Goal: Task Accomplishment & Management: Use online tool/utility

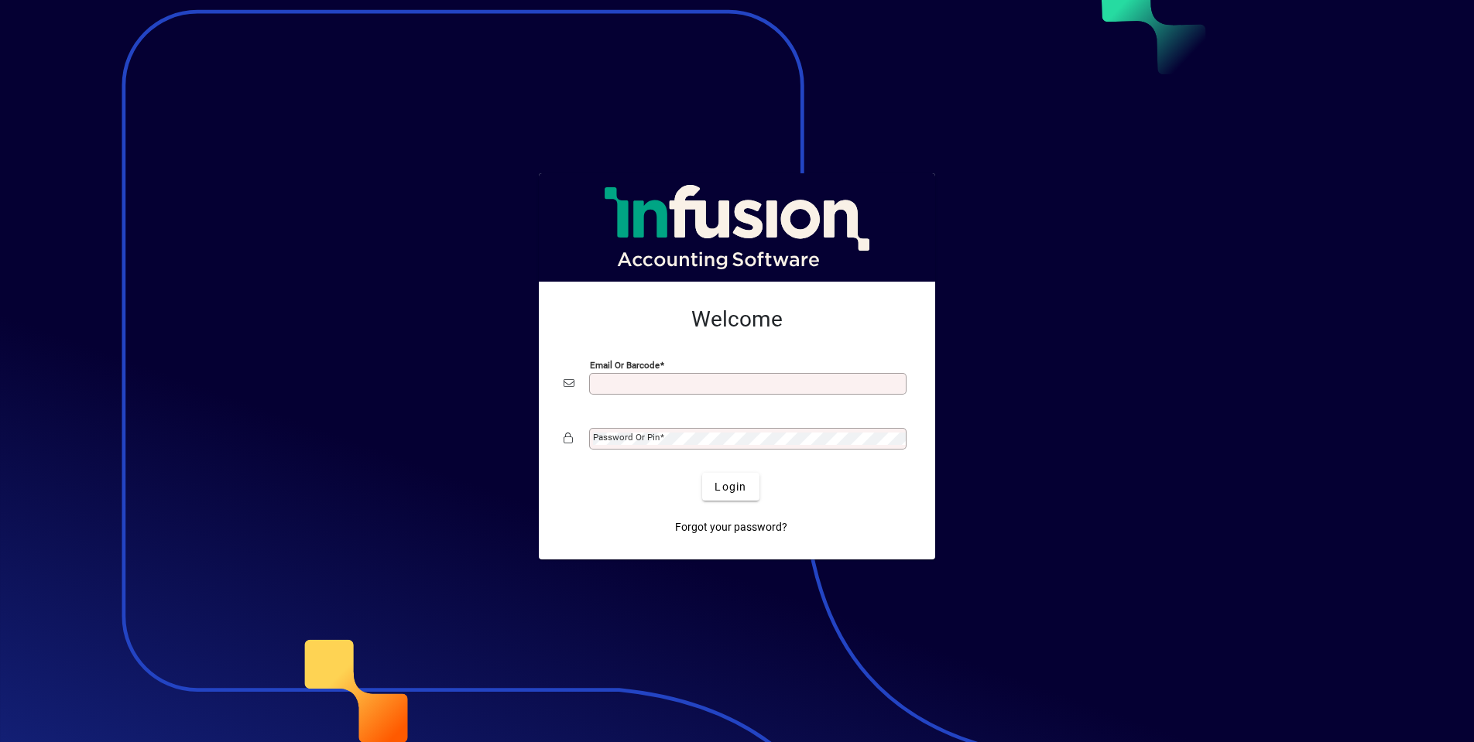
type input "**********"
click at [731, 486] on button "Login" at bounding box center [730, 487] width 57 height 28
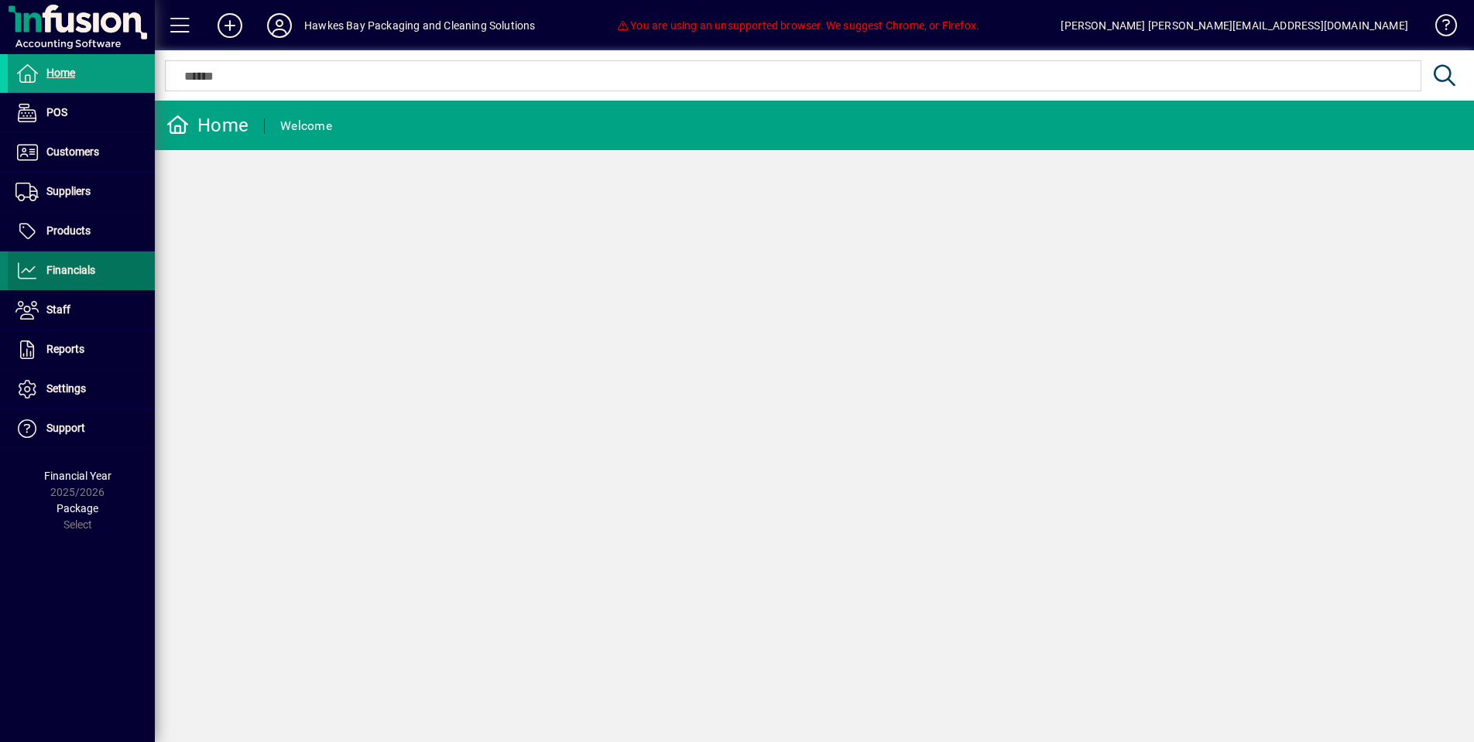
click at [131, 276] on span at bounding box center [81, 270] width 147 height 37
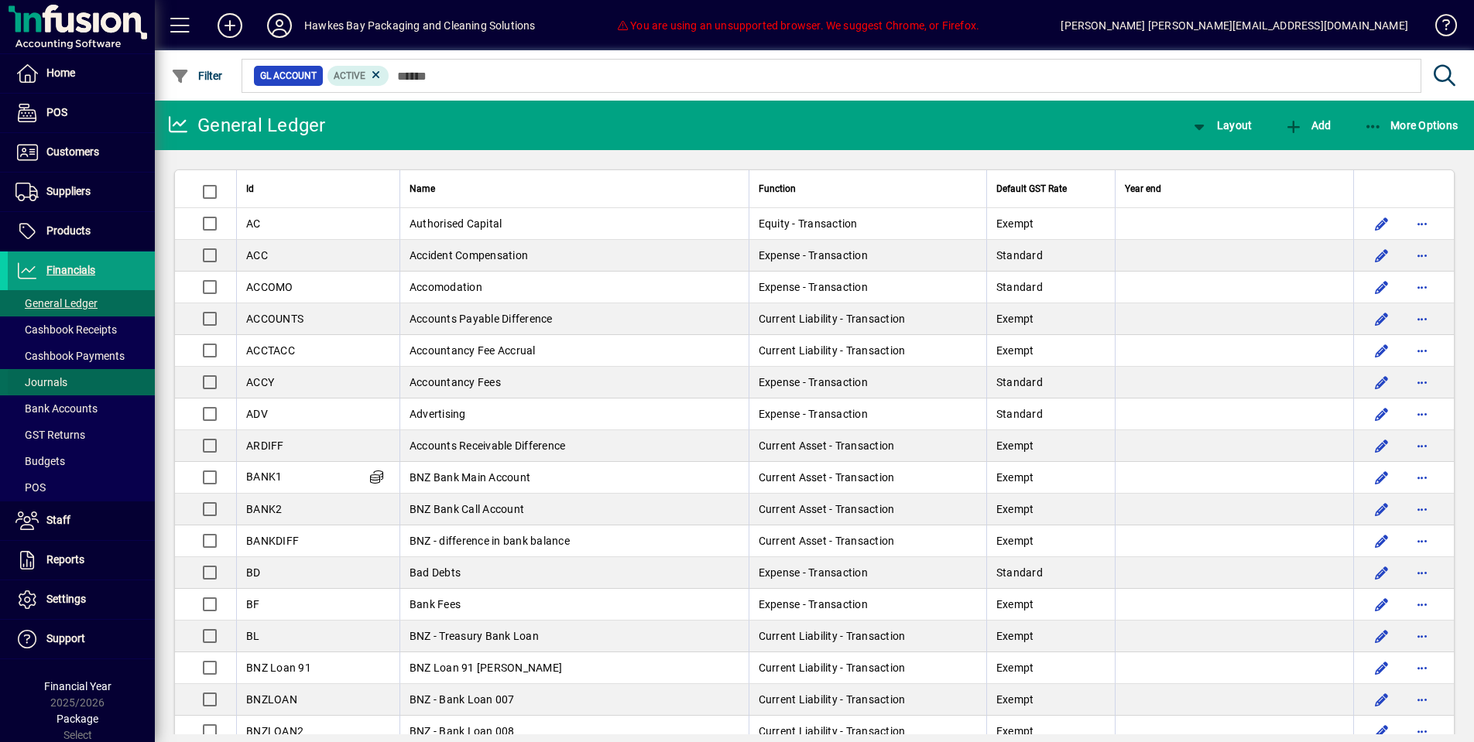
click at [110, 382] on span at bounding box center [81, 382] width 147 height 37
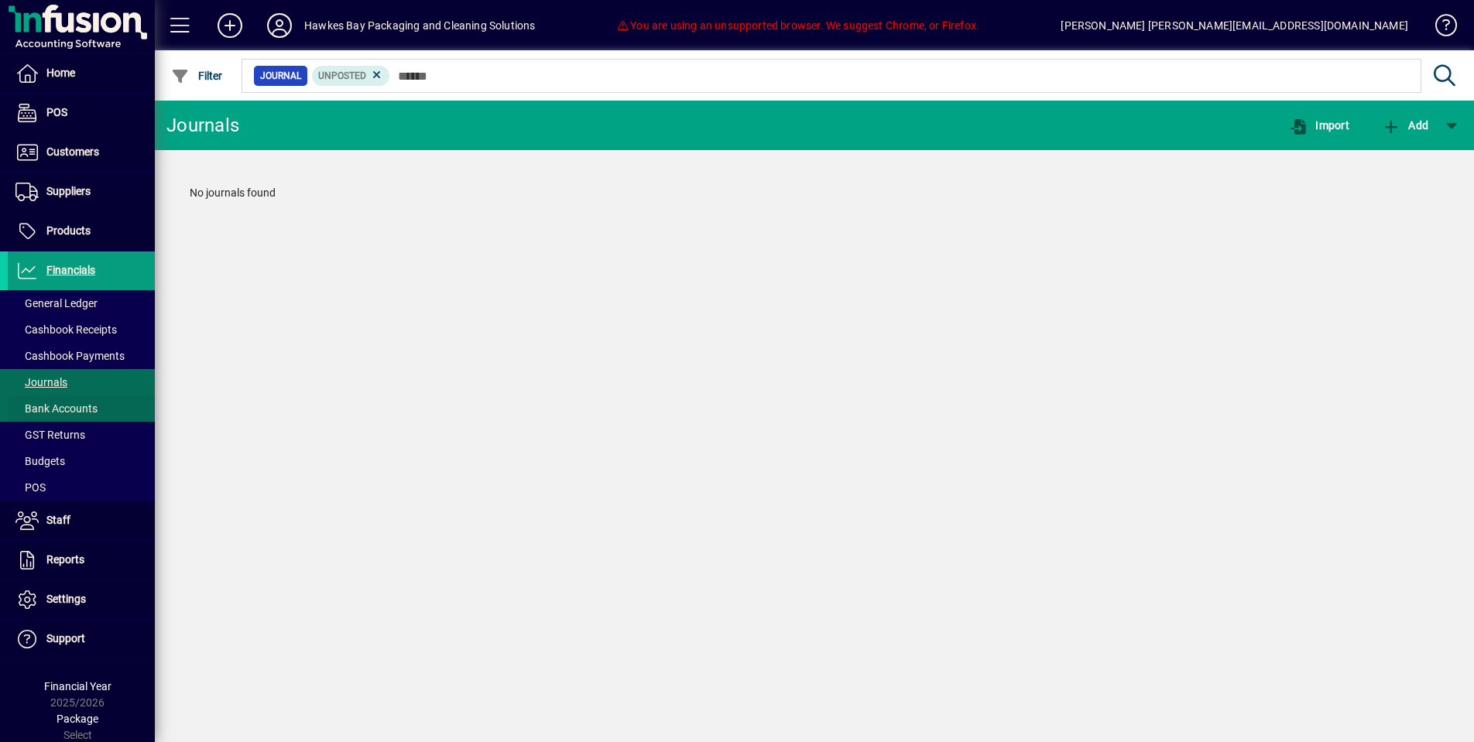
click at [111, 406] on span at bounding box center [81, 408] width 147 height 37
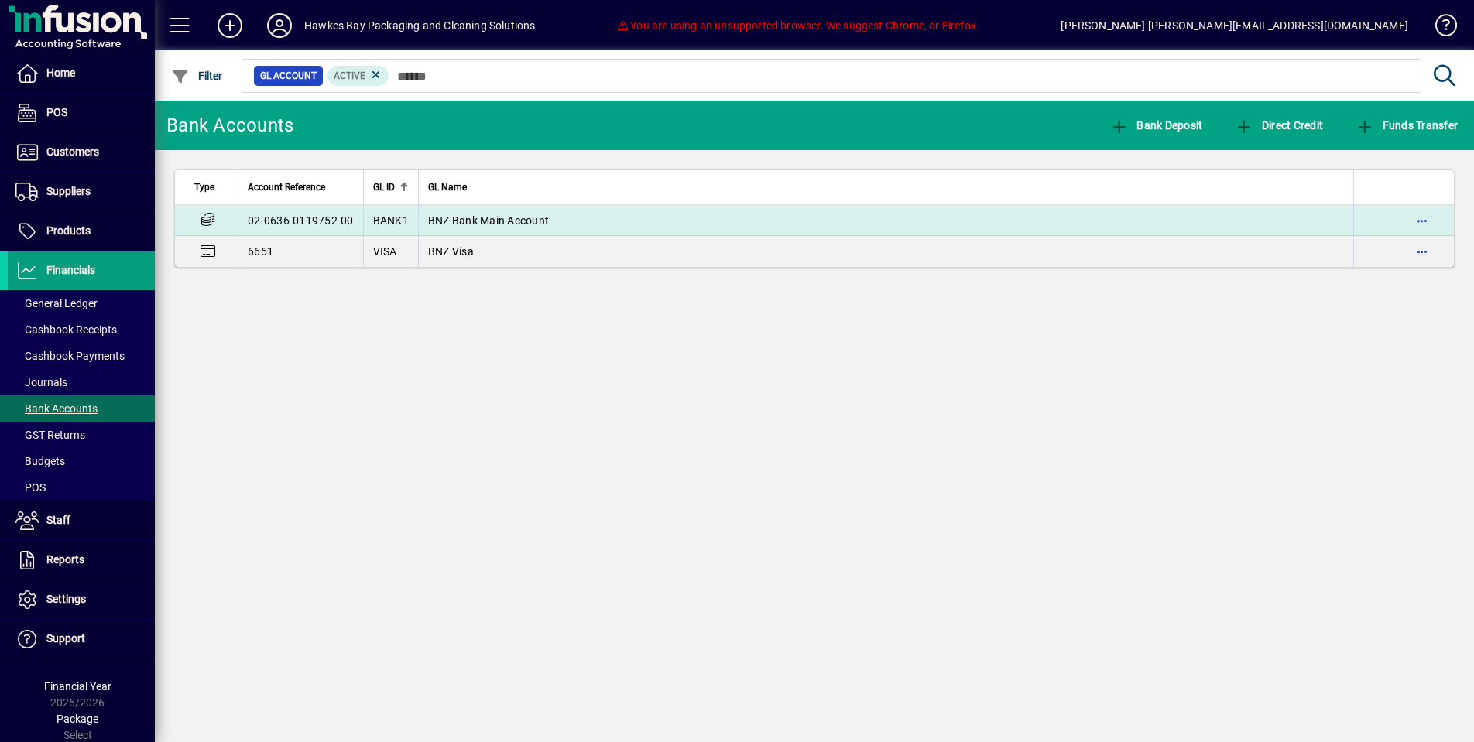
click at [286, 218] on td "02-0636-0119752-00" at bounding box center [300, 220] width 125 height 31
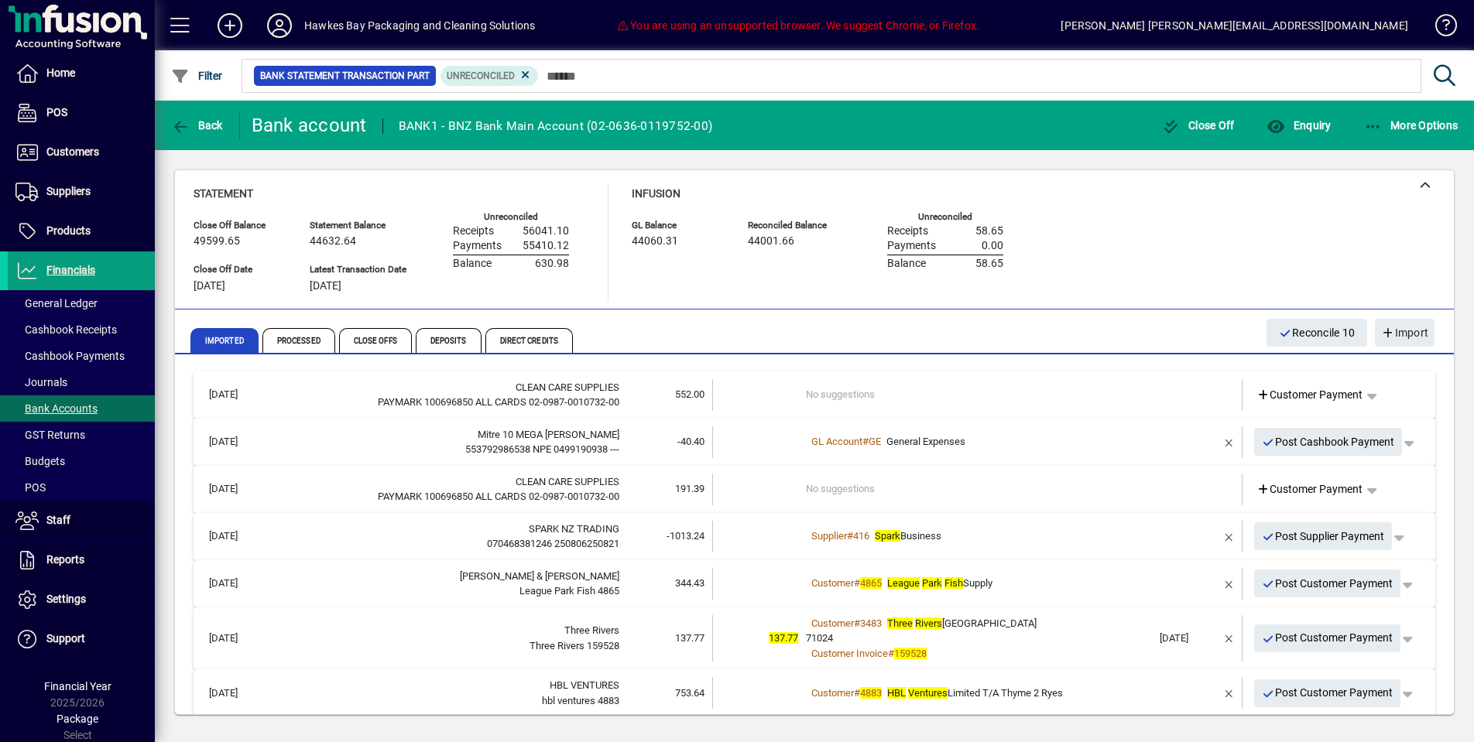
click at [1335, 526] on span "Post Supplier Payment" at bounding box center [1323, 537] width 123 height 26
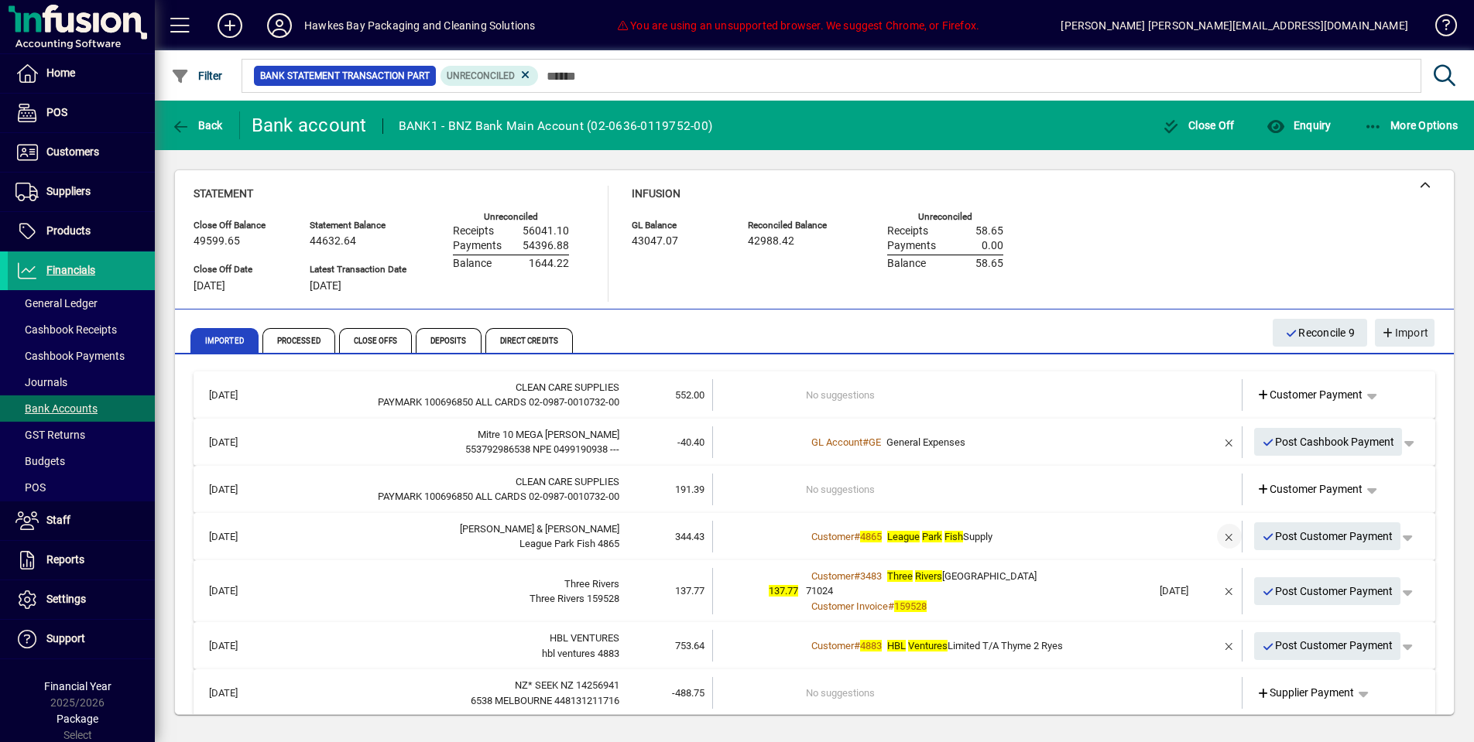
click at [1224, 534] on span "button" at bounding box center [1229, 536] width 37 height 37
click at [1270, 530] on span "Customer Payment" at bounding box center [1310, 537] width 107 height 16
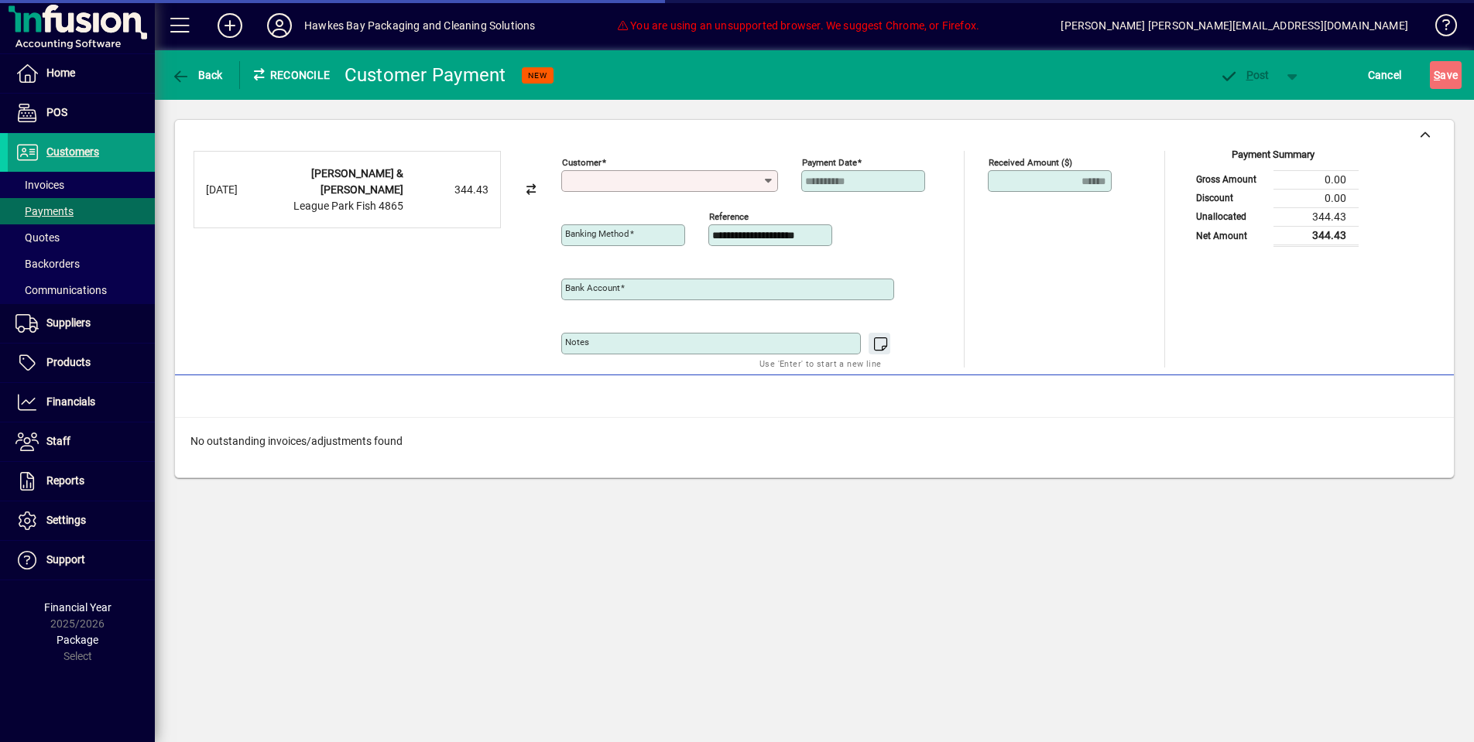
type input "**********"
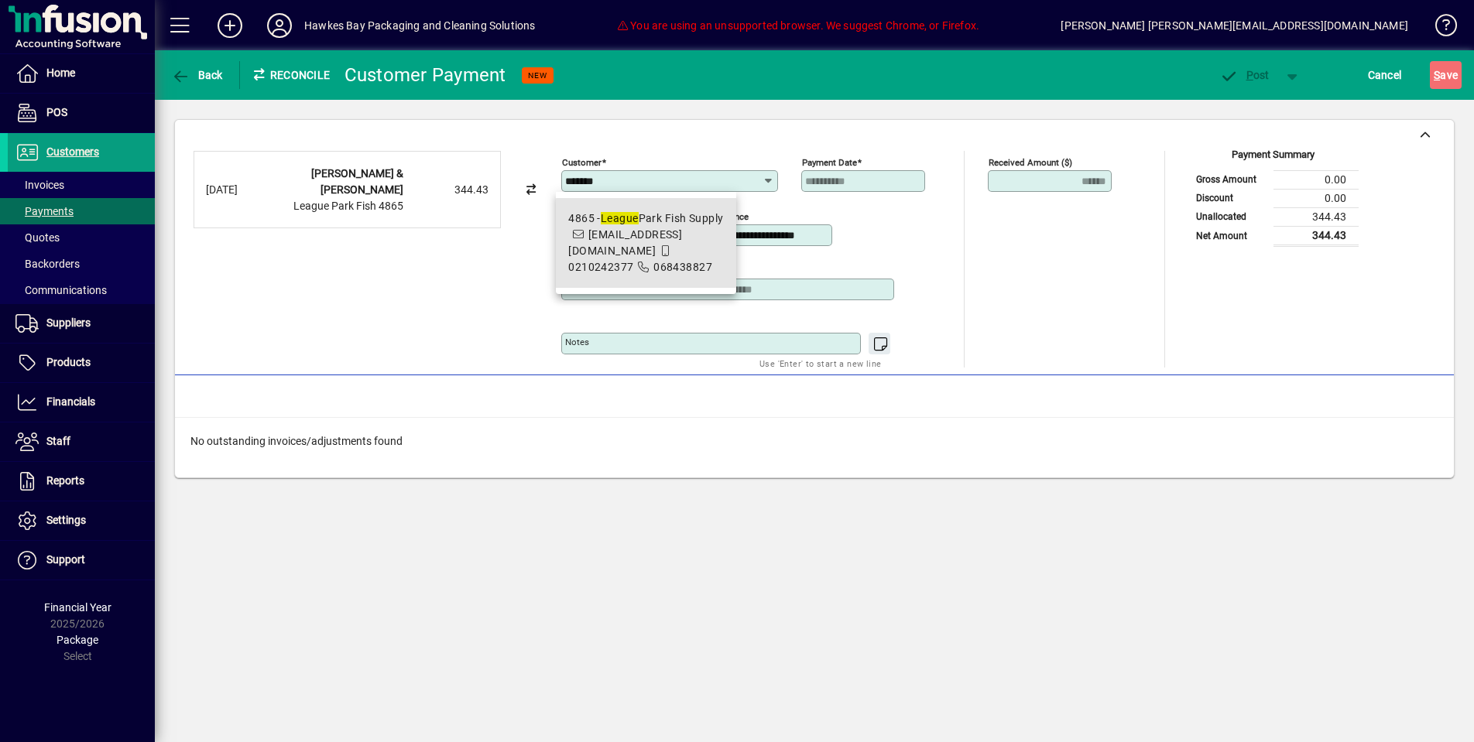
drag, startPoint x: 685, startPoint y: 251, endPoint x: 693, endPoint y: 252, distance: 7.8
click at [685, 261] on span "068438827" at bounding box center [682, 267] width 59 height 12
type input "**********"
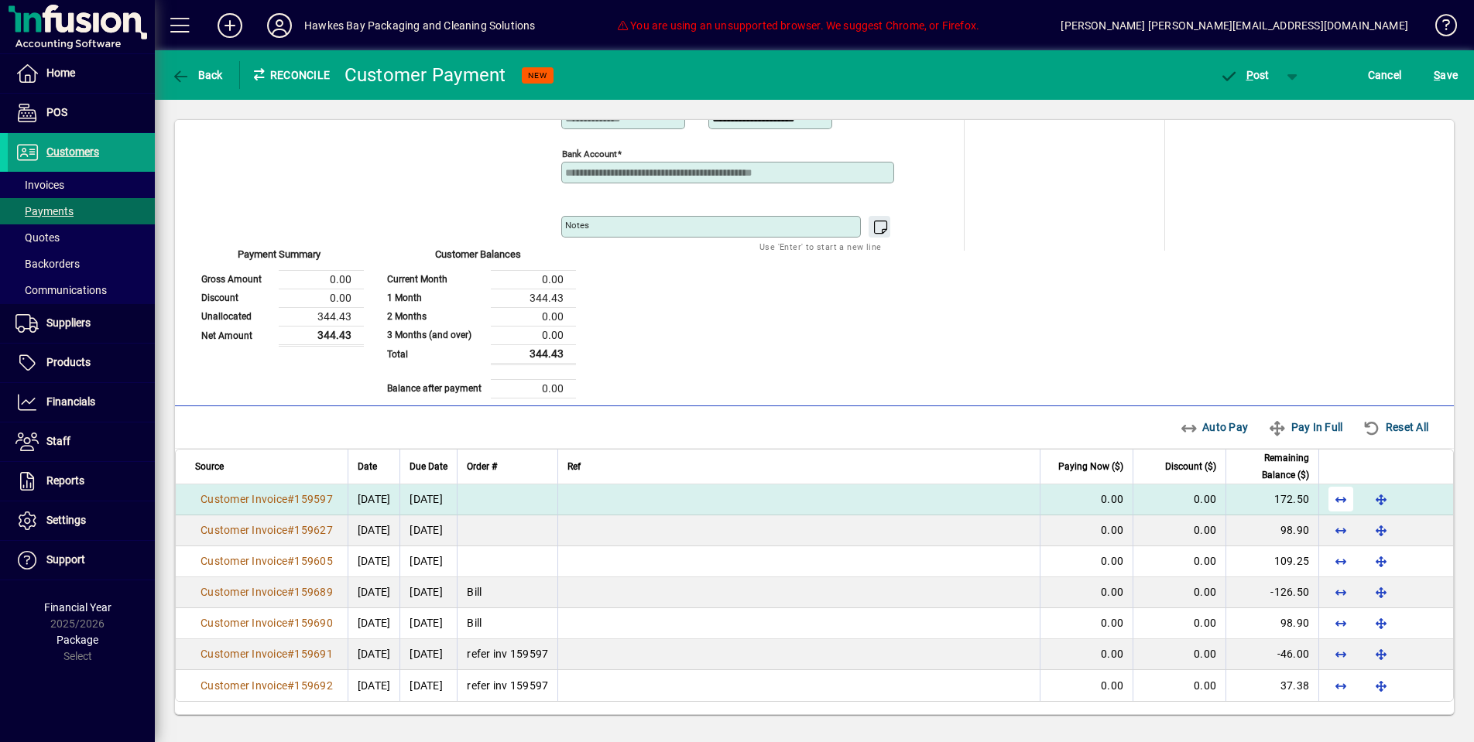
scroll to position [116, 0]
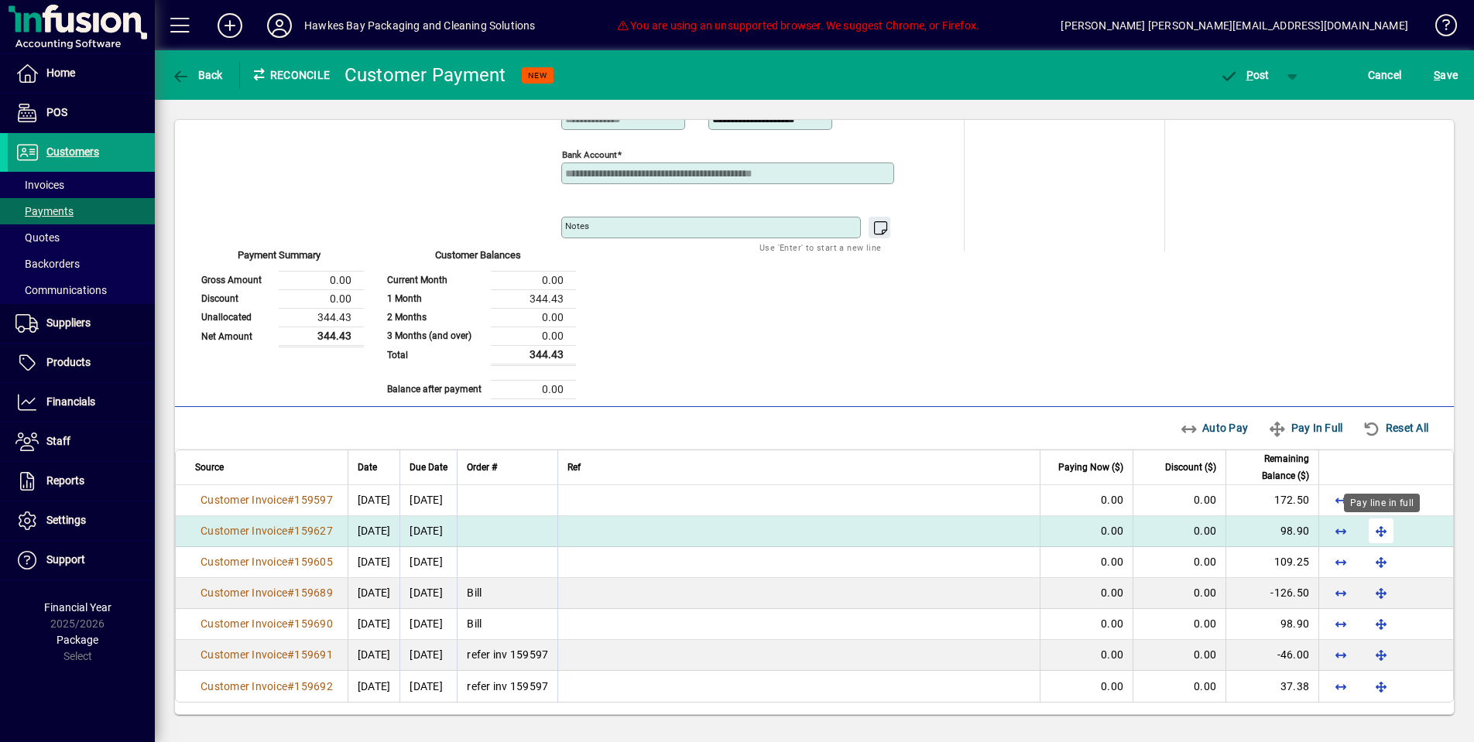
drag, startPoint x: 1378, startPoint y: 513, endPoint x: 1377, endPoint y: 523, distance: 10.2
click at [1377, 513] on div "Pay line in full" at bounding box center [1382, 503] width 76 height 19
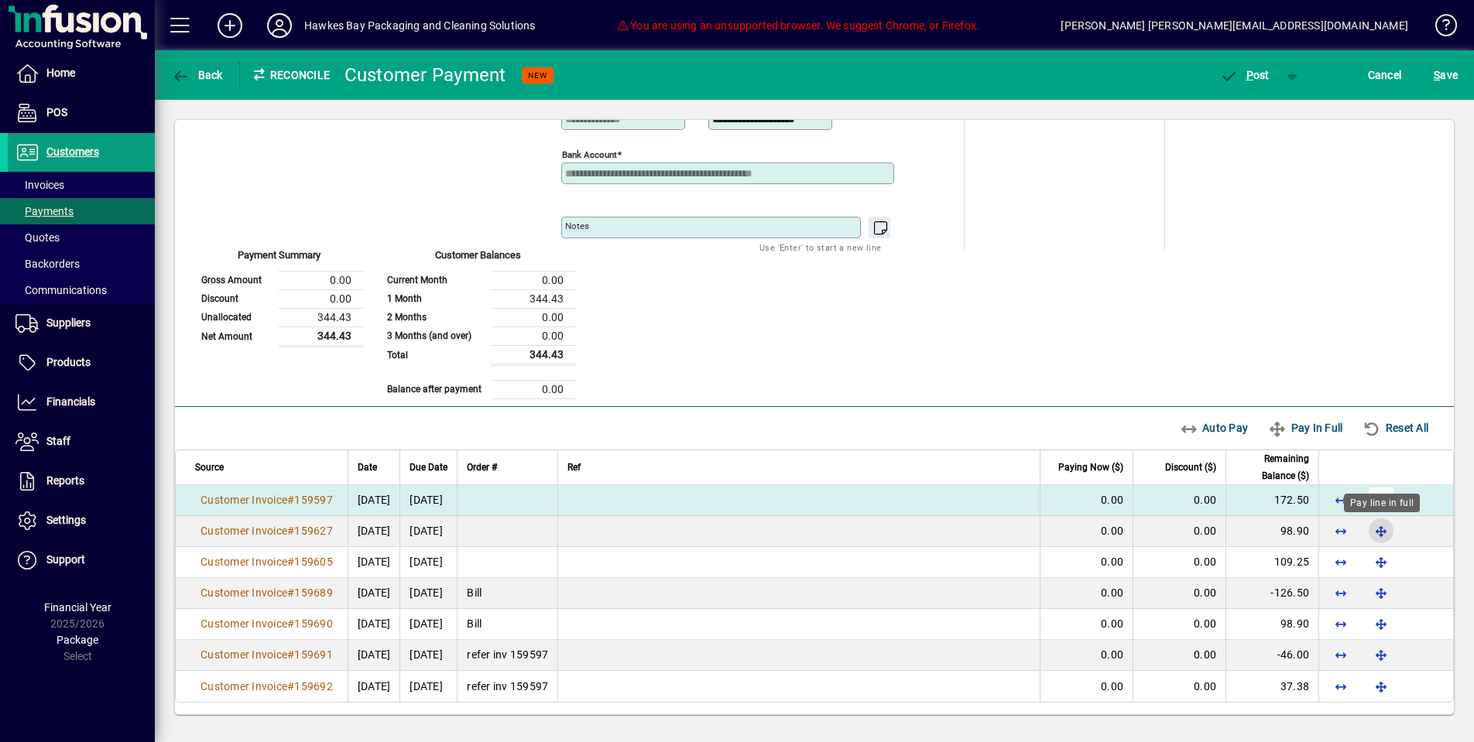
click at [1383, 520] on span "button" at bounding box center [1381, 531] width 37 height 37
click at [1387, 503] on span "button" at bounding box center [1381, 500] width 37 height 37
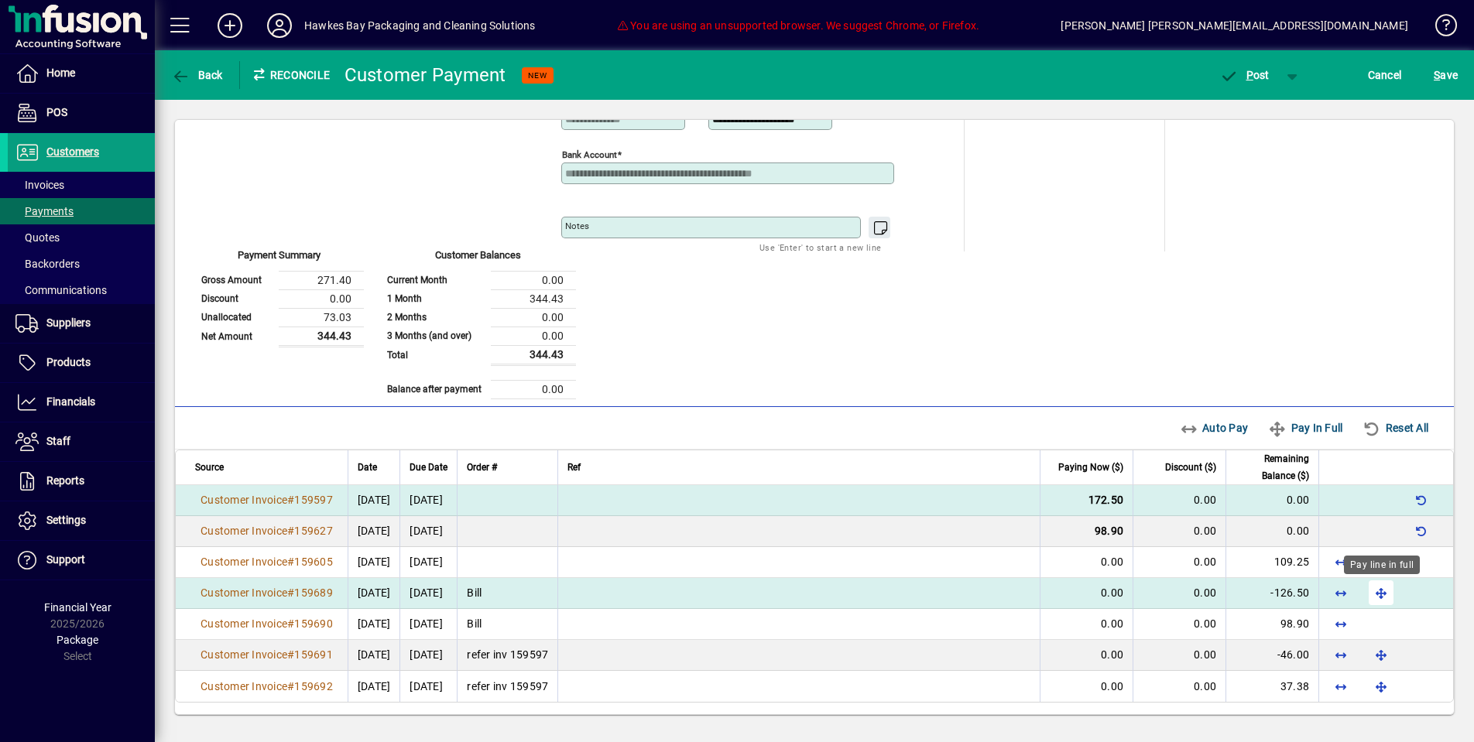
click at [1374, 596] on span "button" at bounding box center [1381, 592] width 37 height 37
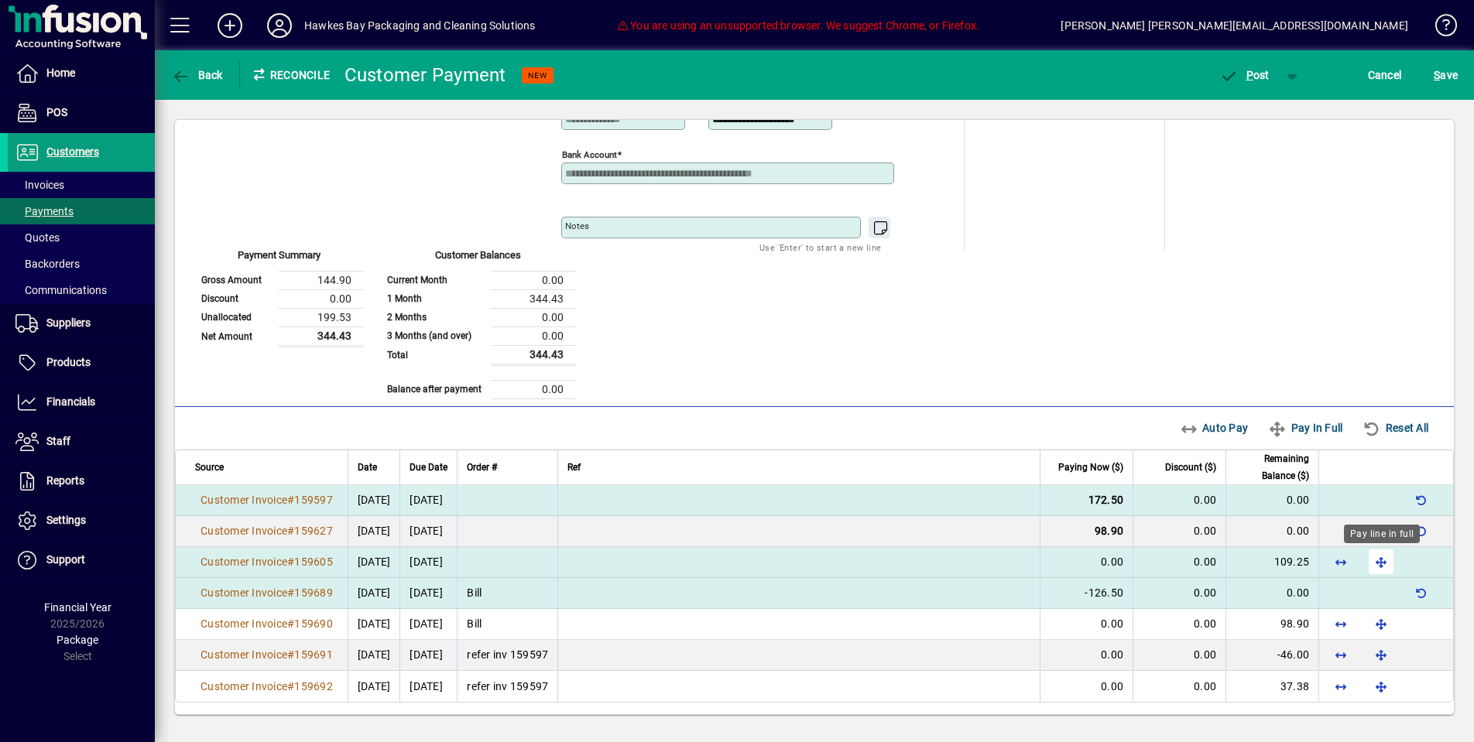
click at [1377, 562] on span "button" at bounding box center [1381, 561] width 37 height 37
click at [1389, 76] on span "Cancel" at bounding box center [1385, 75] width 34 height 25
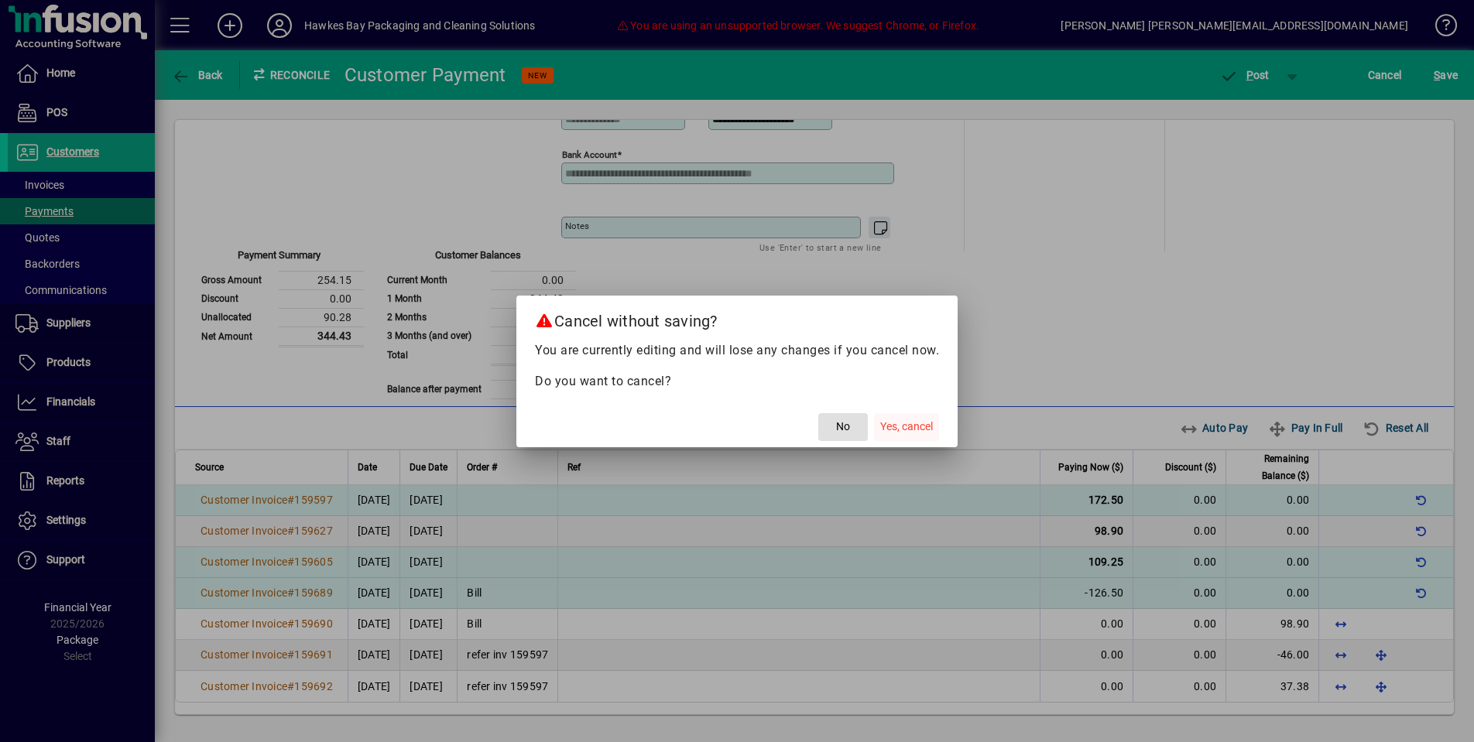
click at [888, 420] on span "Yes, cancel" at bounding box center [906, 427] width 53 height 16
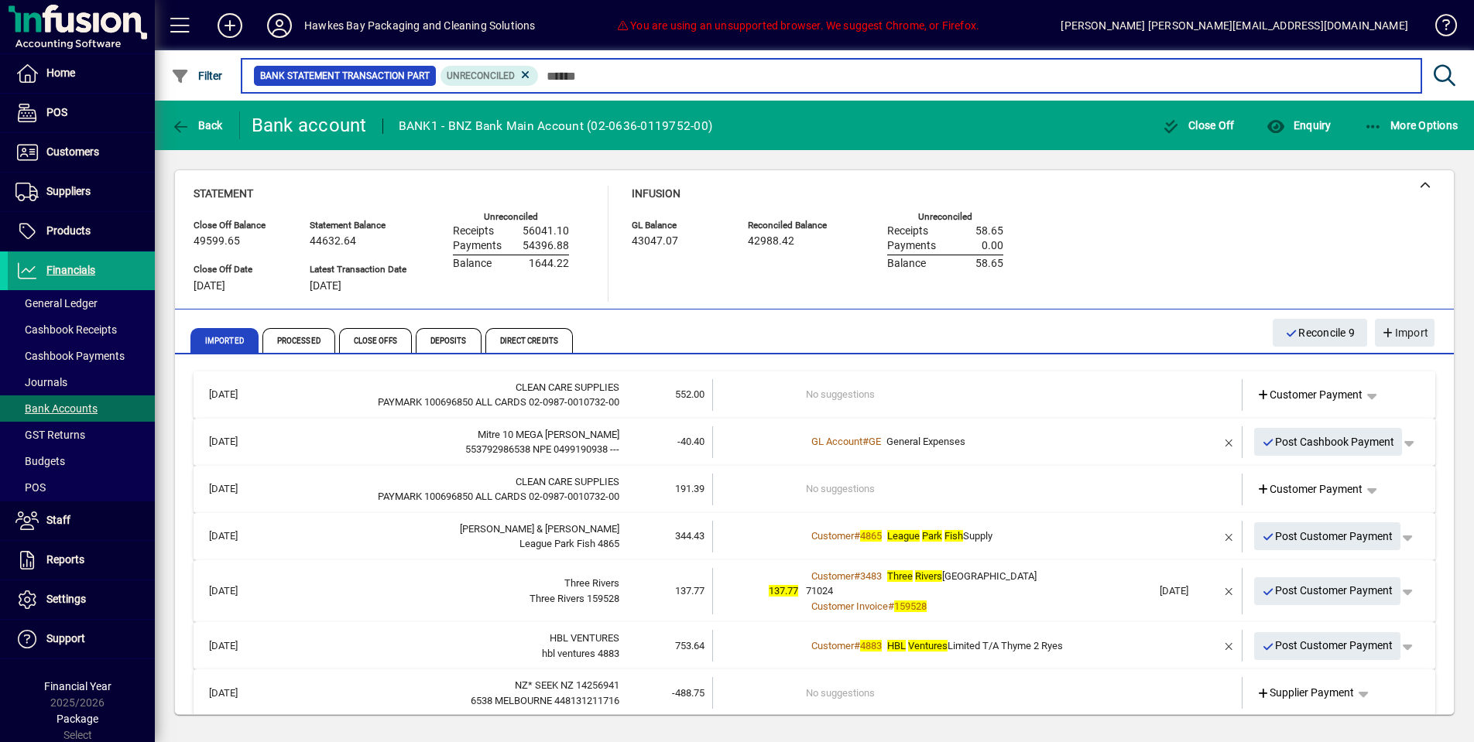
scroll to position [39, 0]
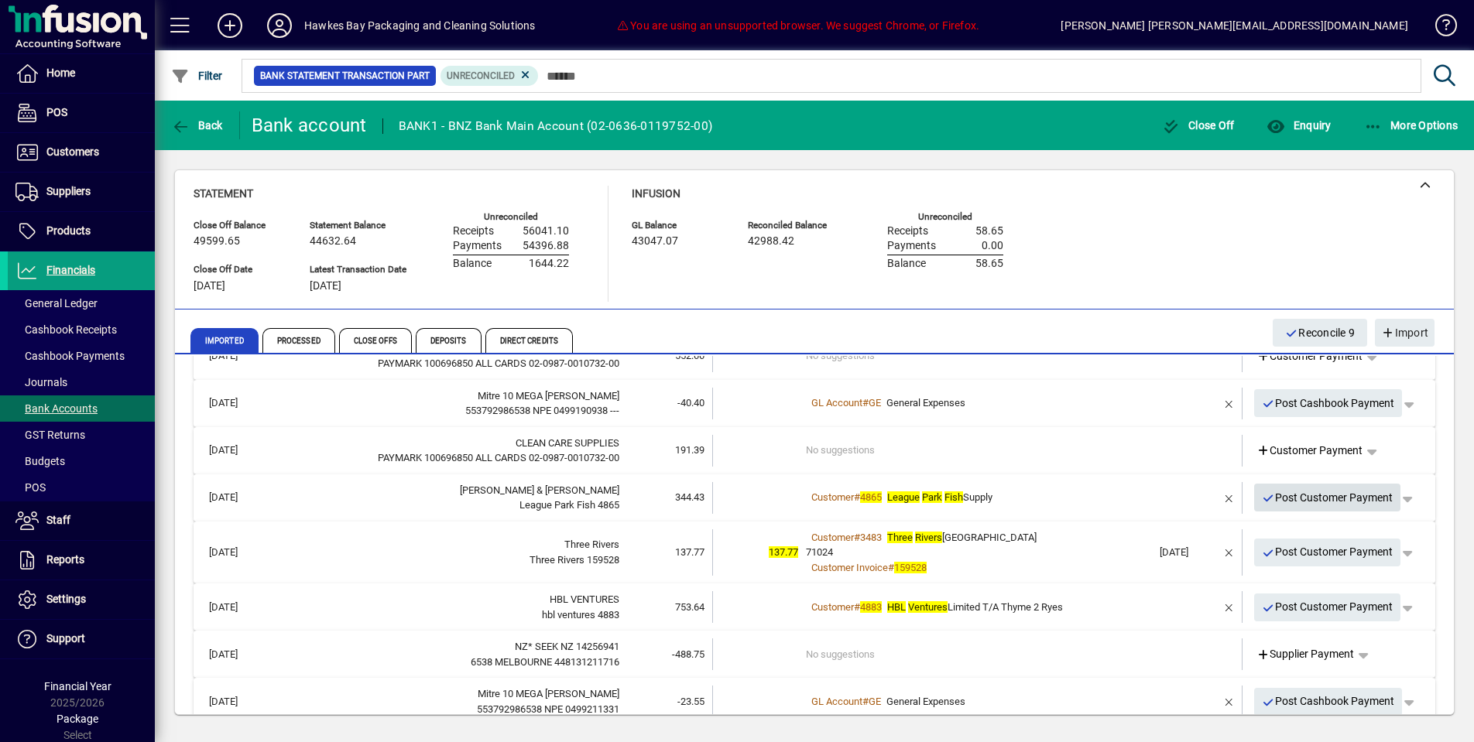
click at [1351, 494] on span "Post Customer Payment" at bounding box center [1328, 498] width 132 height 26
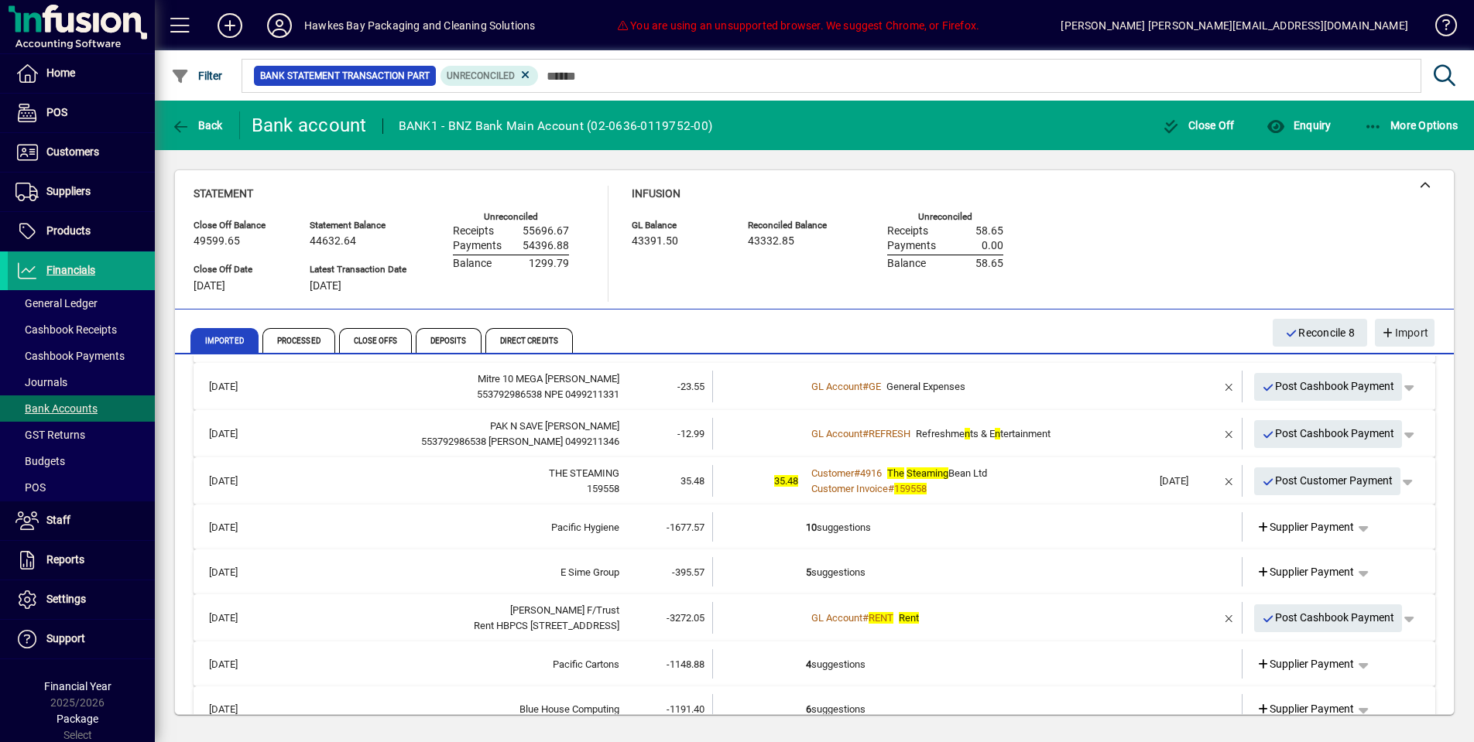
scroll to position [307, 0]
click at [1328, 433] on span "Post Cashbook Payment" at bounding box center [1328, 433] width 133 height 26
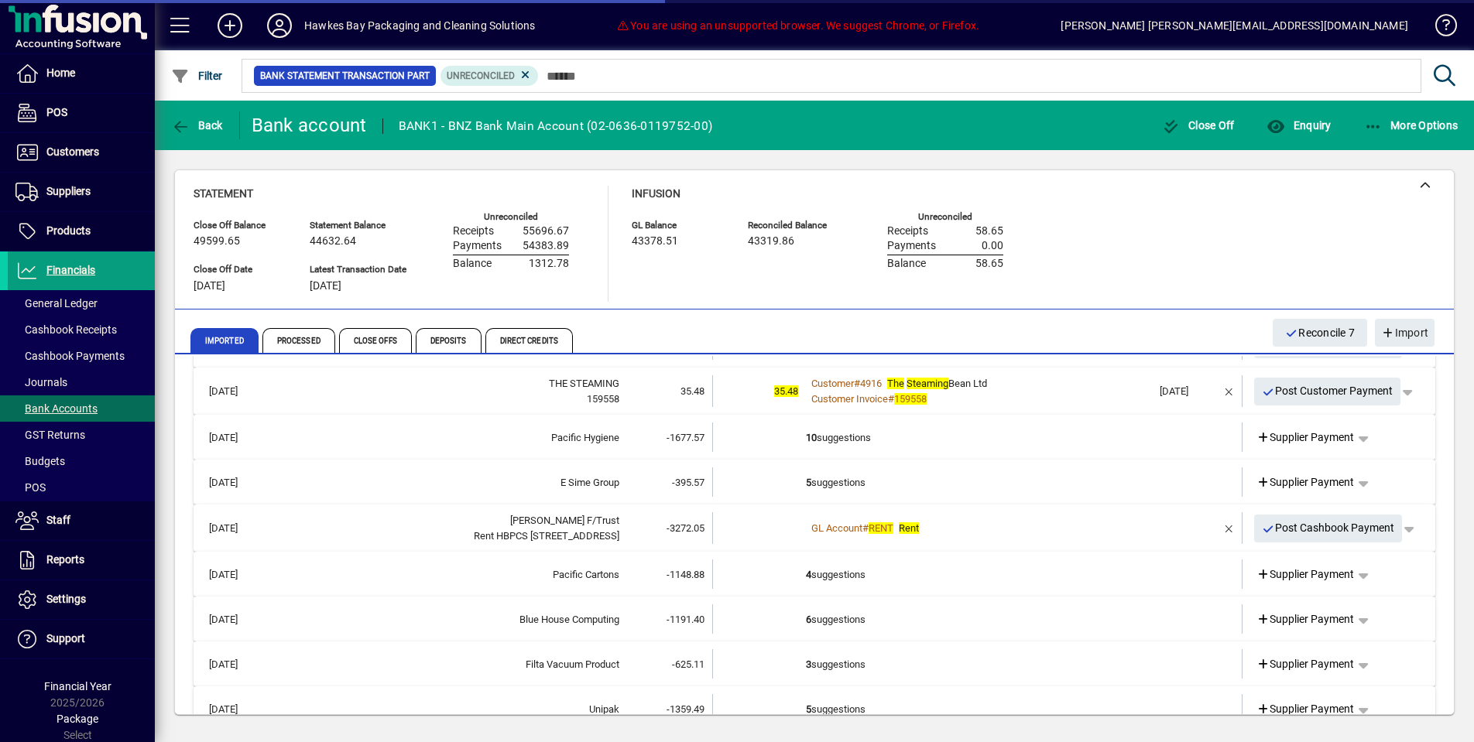
scroll to position [350, 0]
click at [1317, 474] on span "Supplier Payment" at bounding box center [1306, 482] width 98 height 16
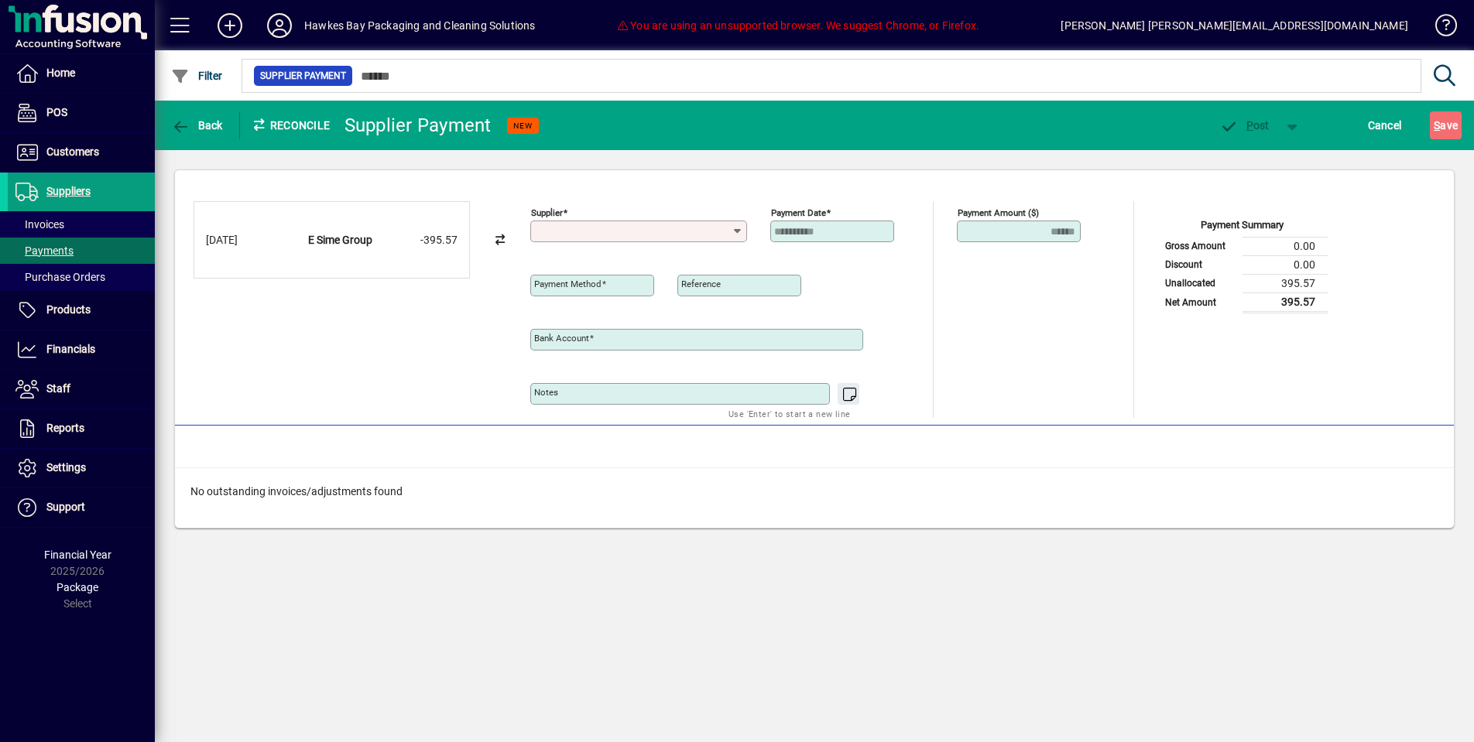
type input "**********"
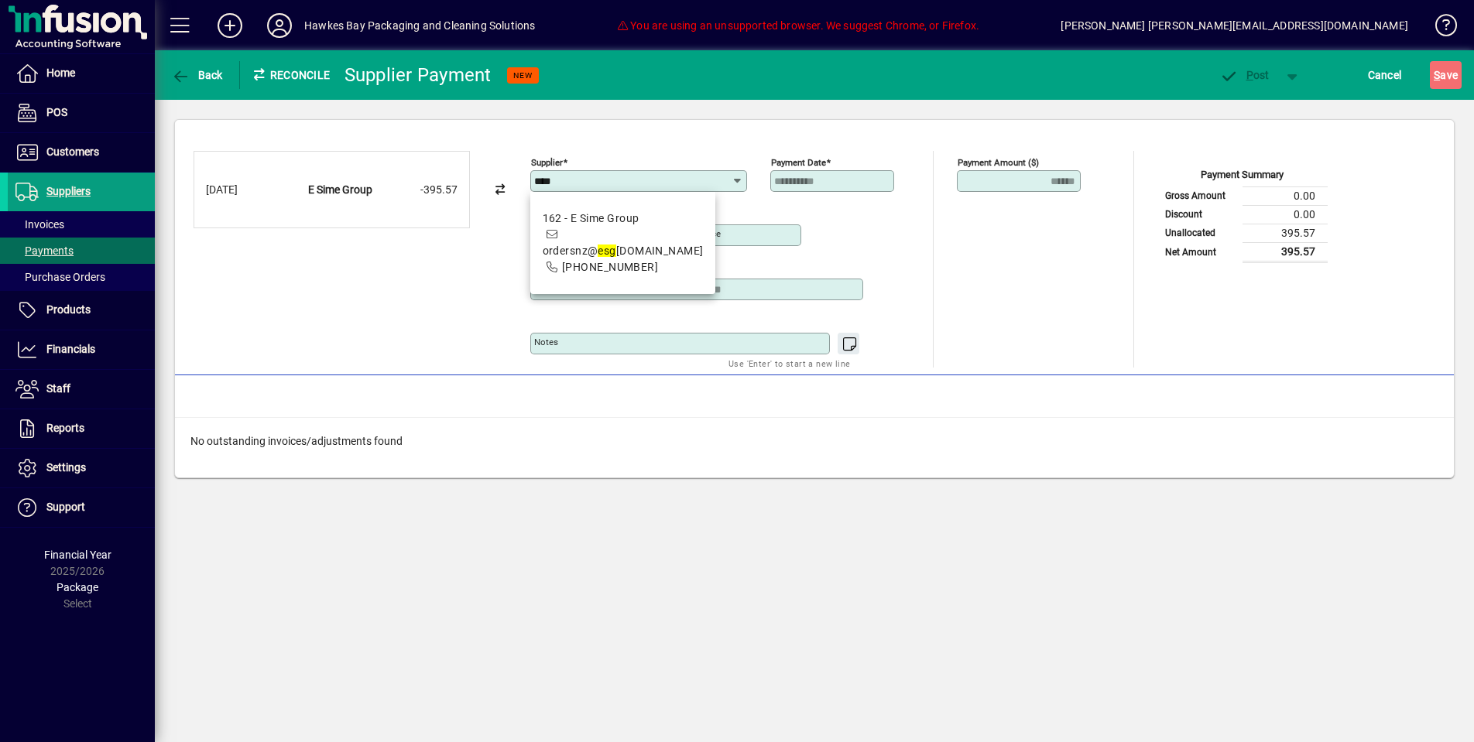
click at [684, 249] on span "ordersnz@ esg asiapacific.com" at bounding box center [623, 251] width 161 height 12
type input "**********"
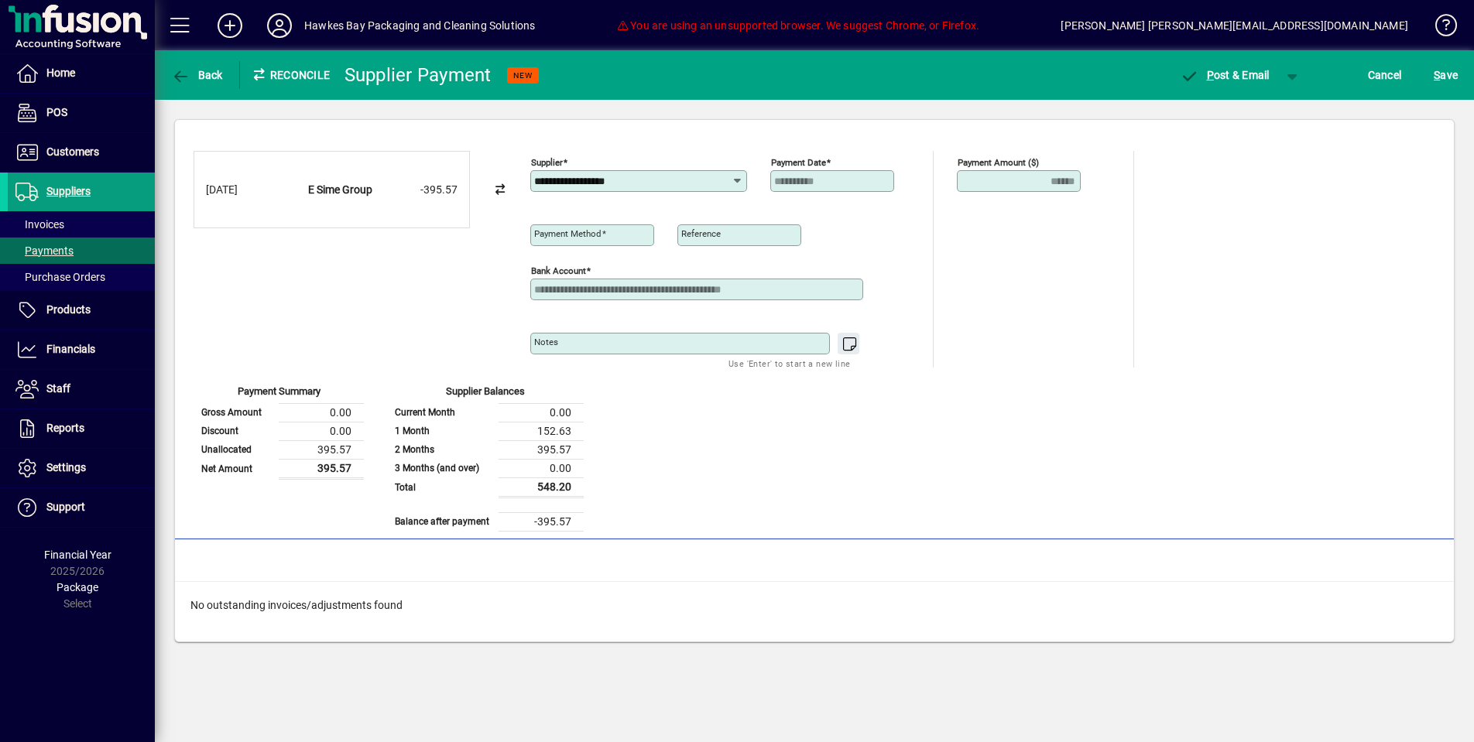
type input "**********"
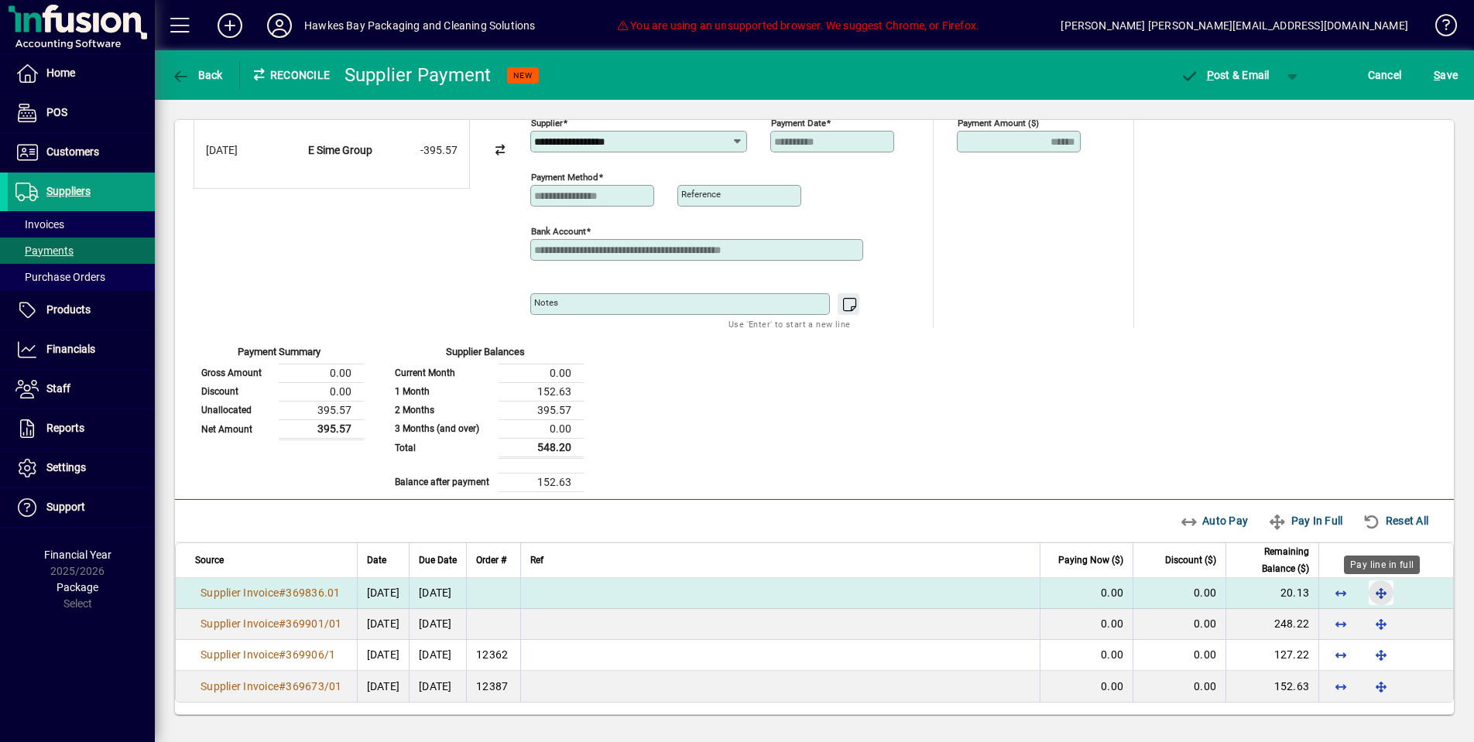
click at [1389, 591] on span "button" at bounding box center [1381, 592] width 37 height 37
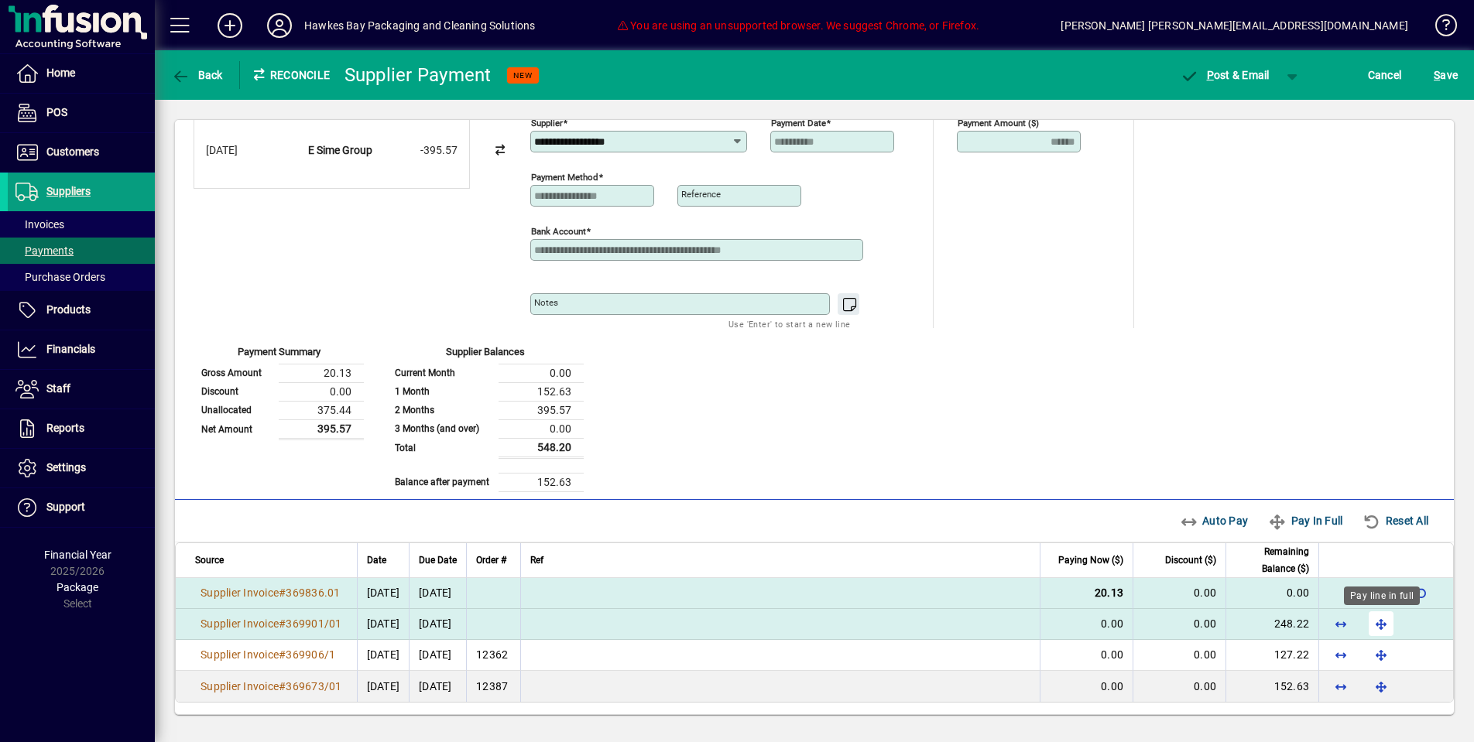
click at [1379, 622] on span "button" at bounding box center [1381, 623] width 37 height 37
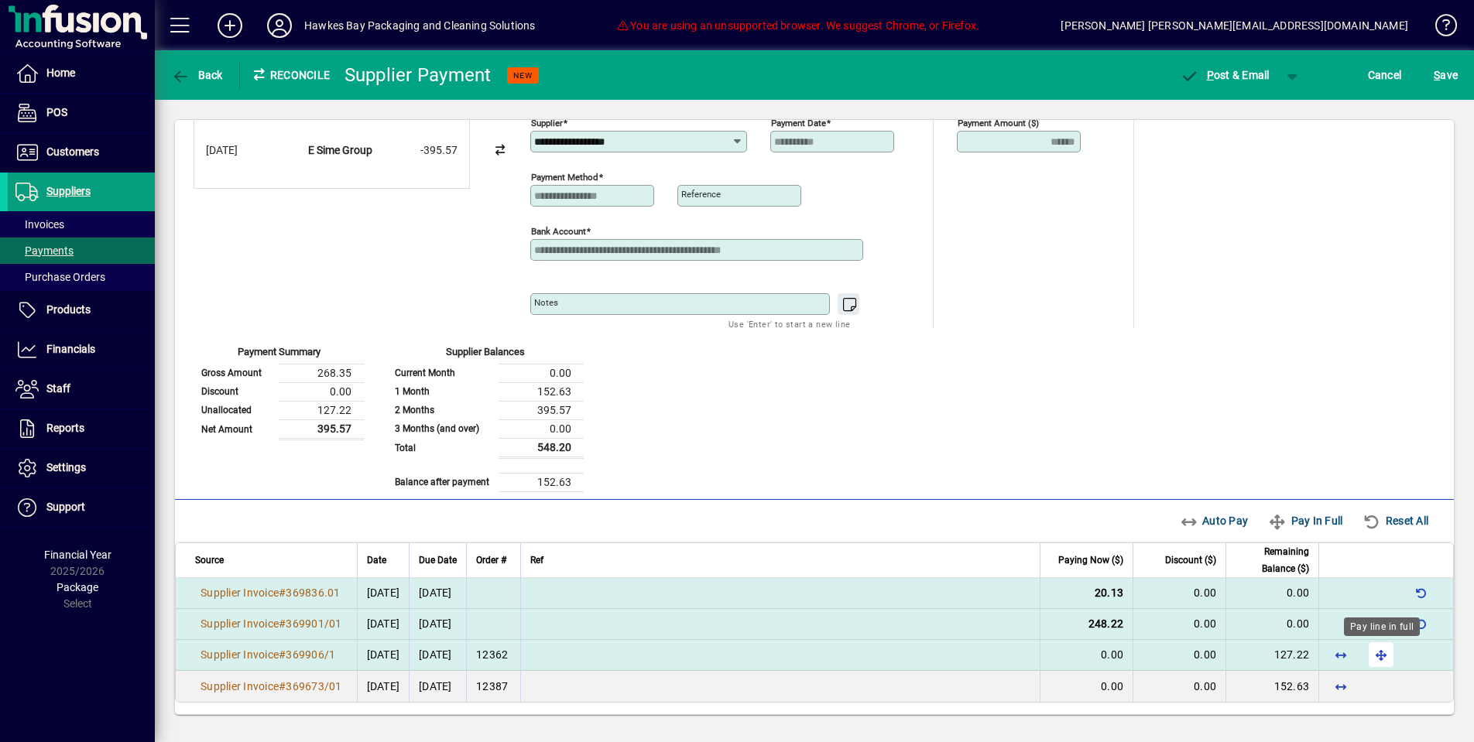
click at [1384, 656] on span "button" at bounding box center [1381, 654] width 37 height 37
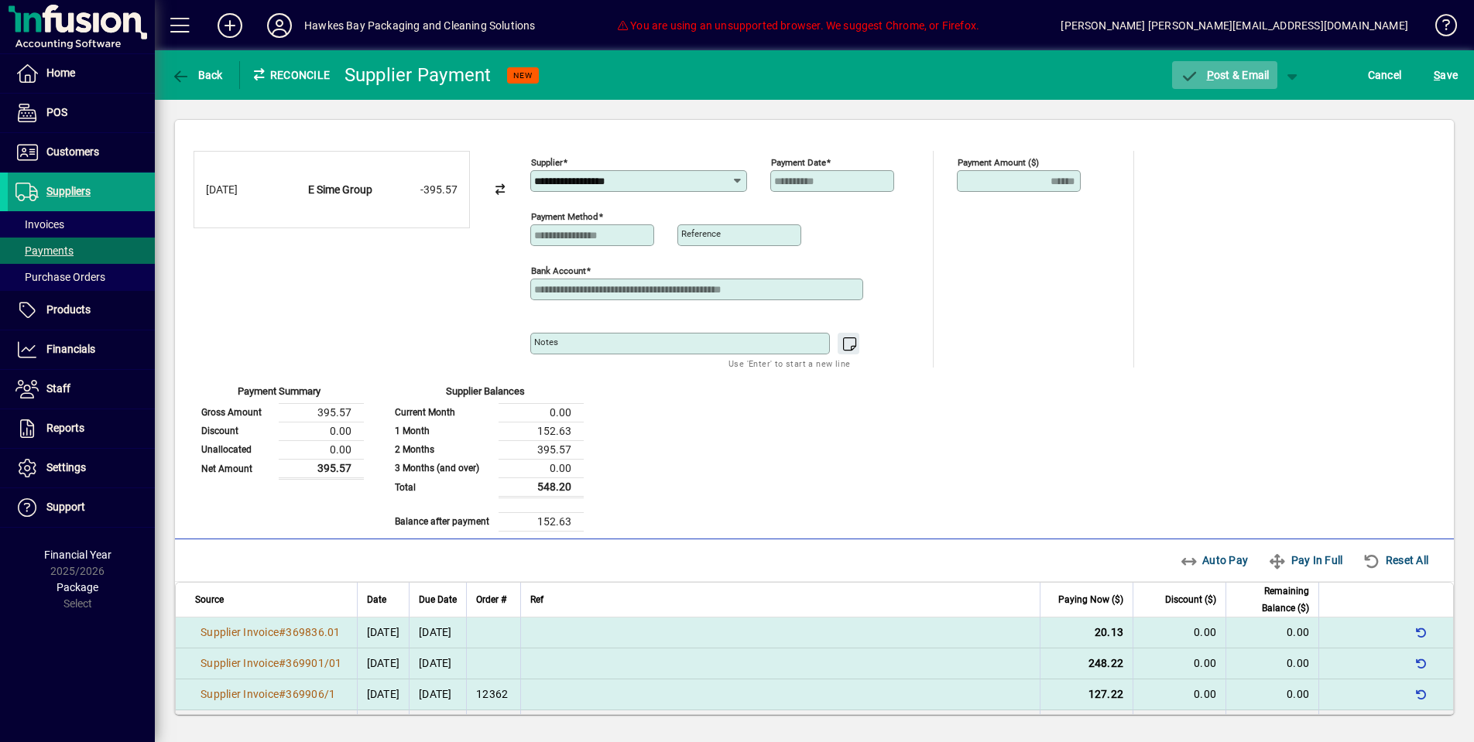
click at [1205, 81] on button "P ost & Email" at bounding box center [1224, 75] width 105 height 28
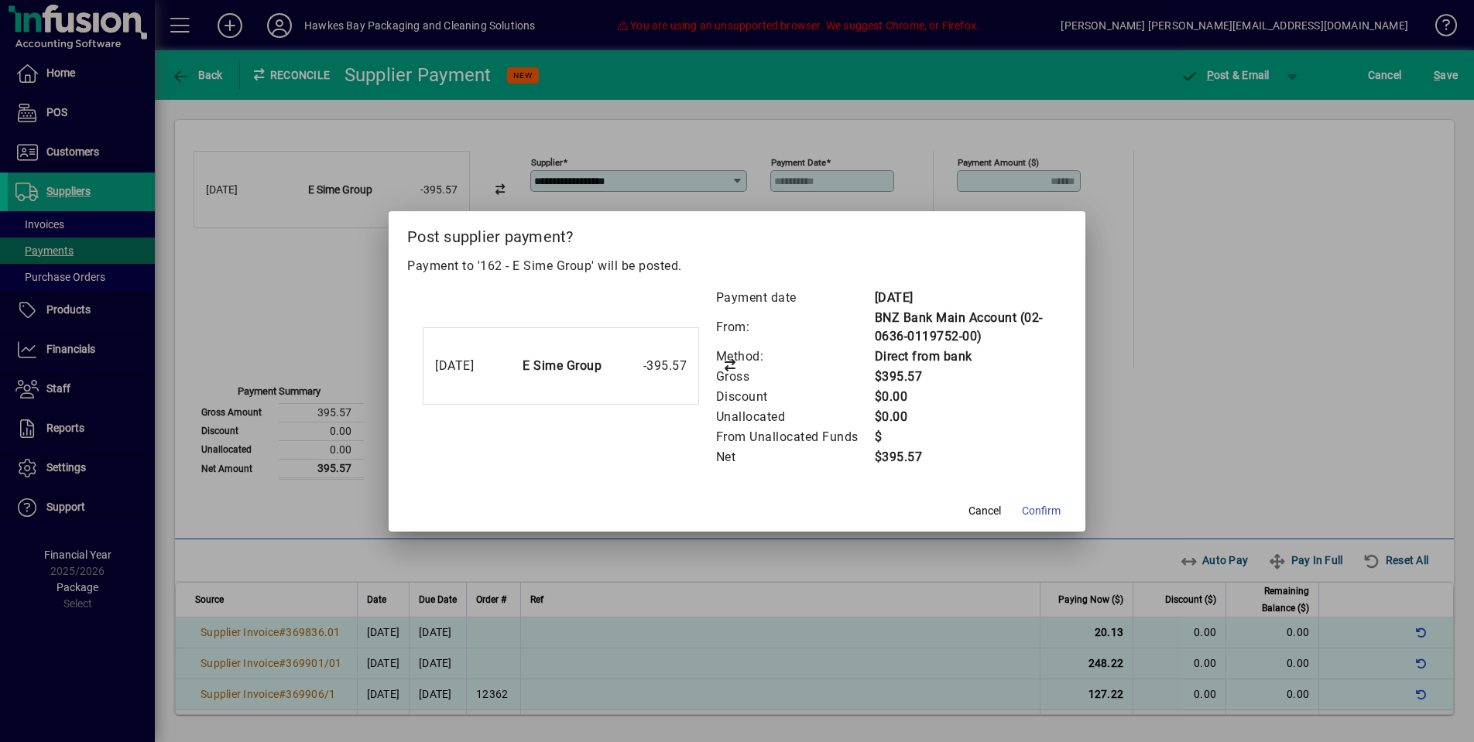
click at [1039, 506] on span "Confirm" at bounding box center [1041, 511] width 39 height 16
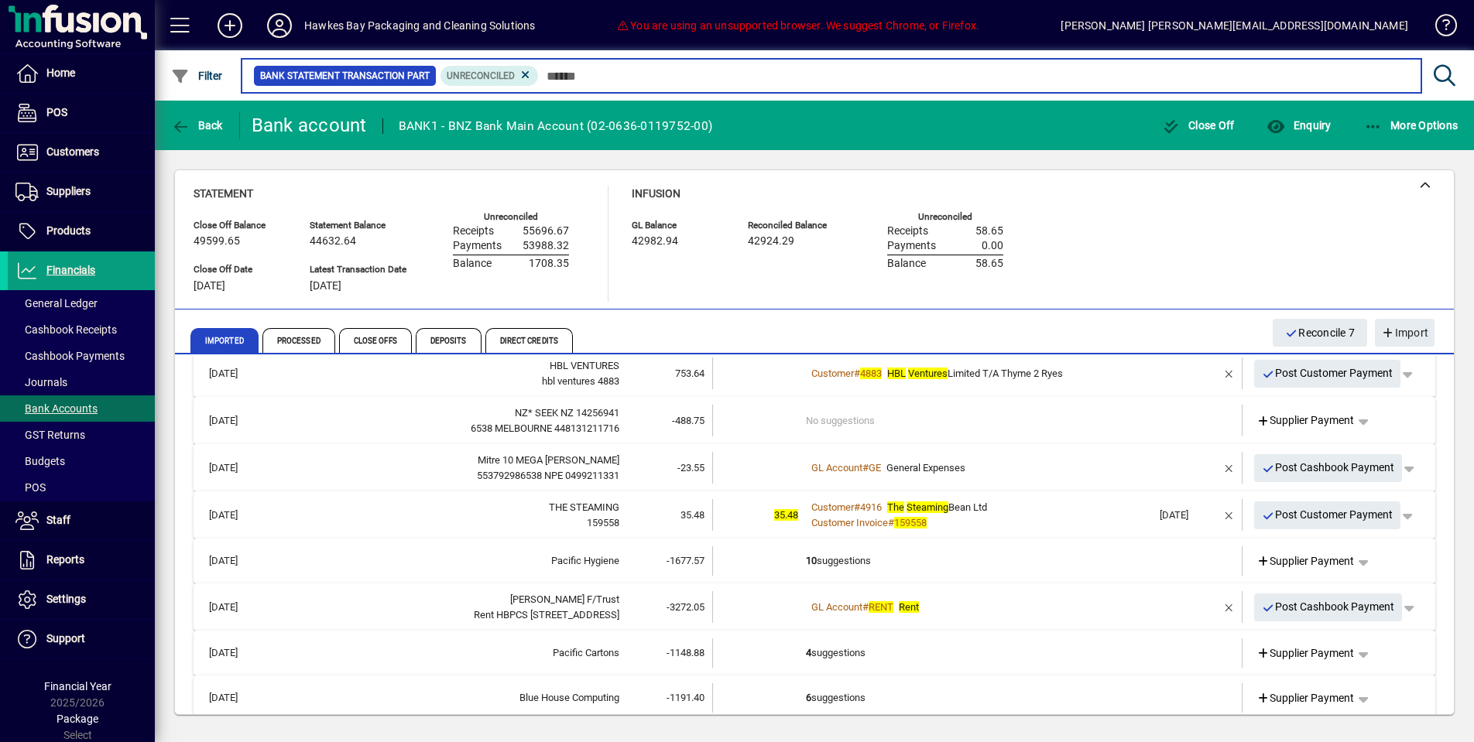
scroll to position [231, 0]
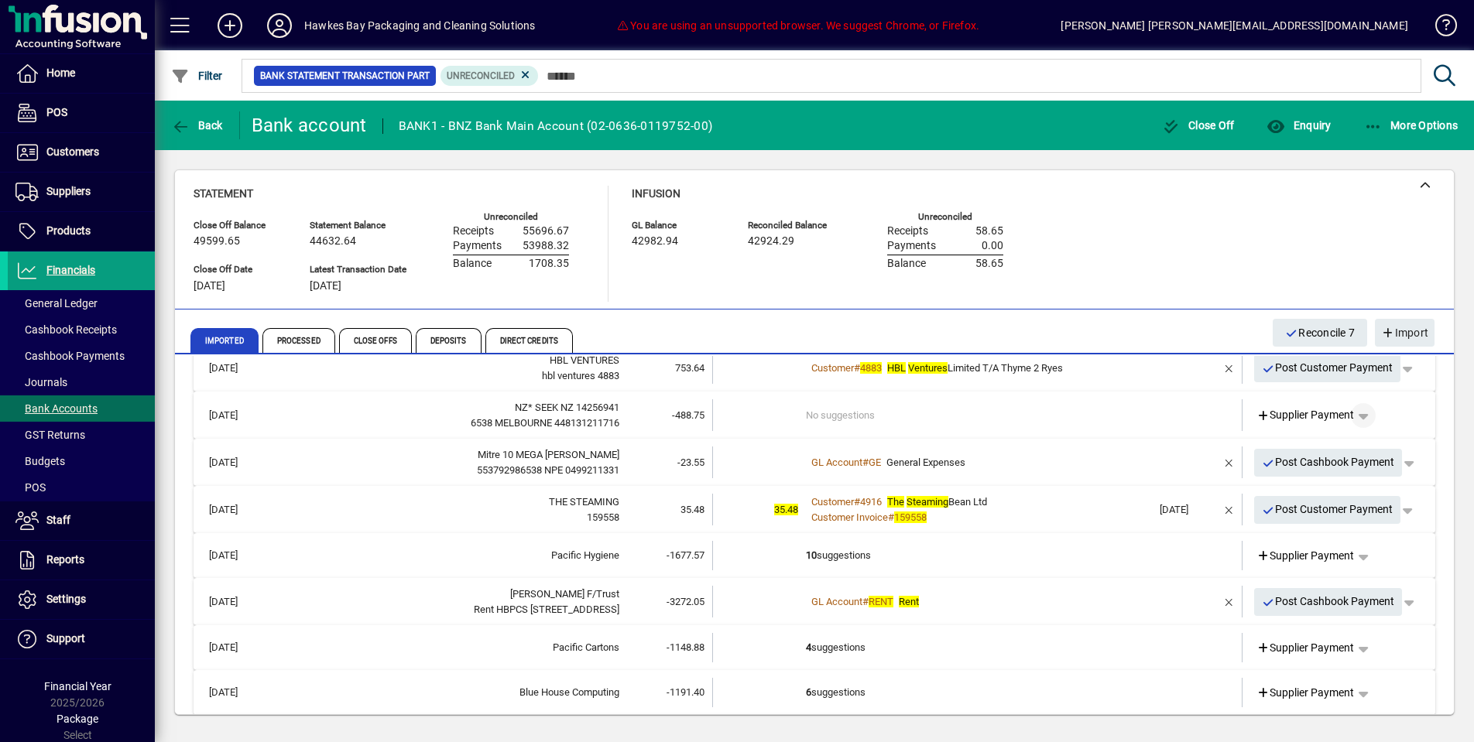
click at [1359, 410] on span "button" at bounding box center [1363, 415] width 37 height 37
click at [1342, 466] on span "Cashbook Payment" at bounding box center [1316, 469] width 115 height 19
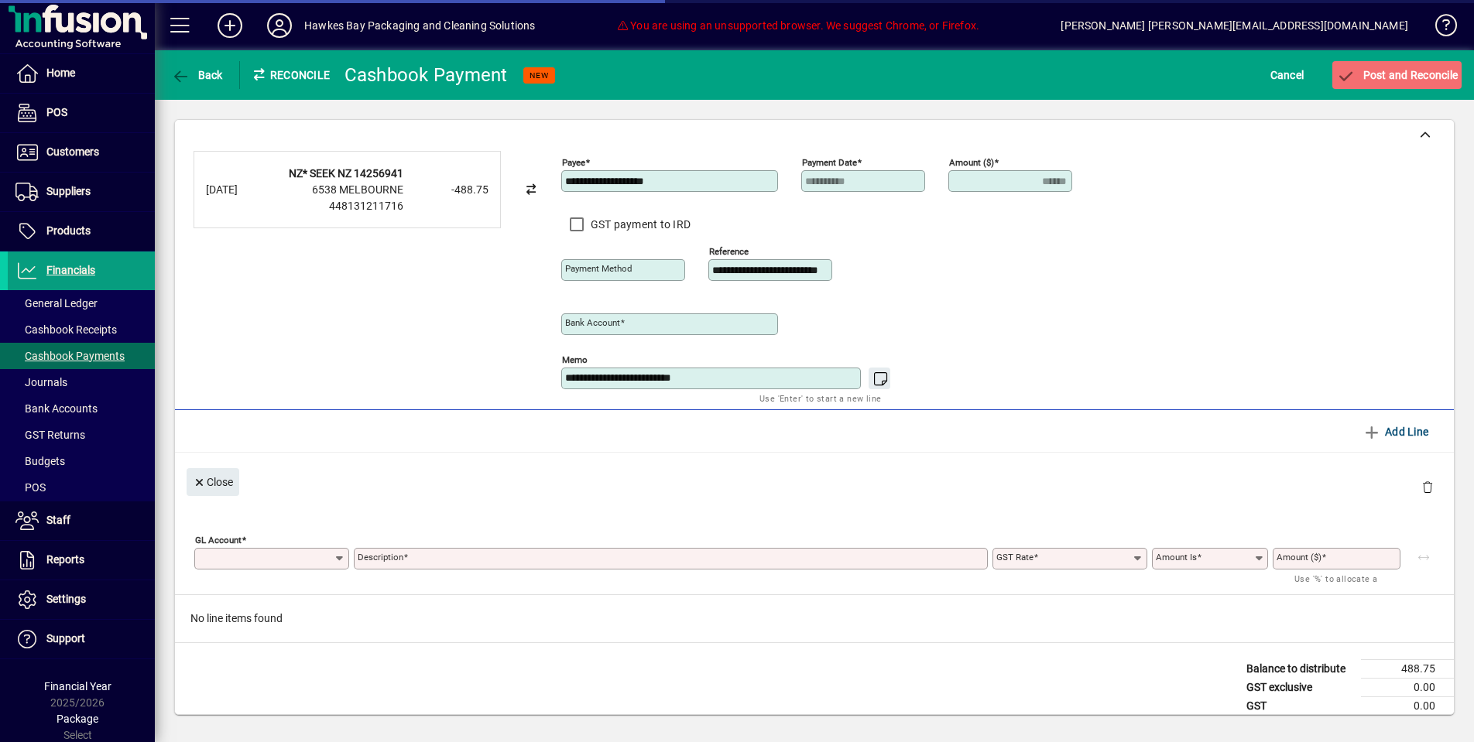
type input "**********"
type input "******"
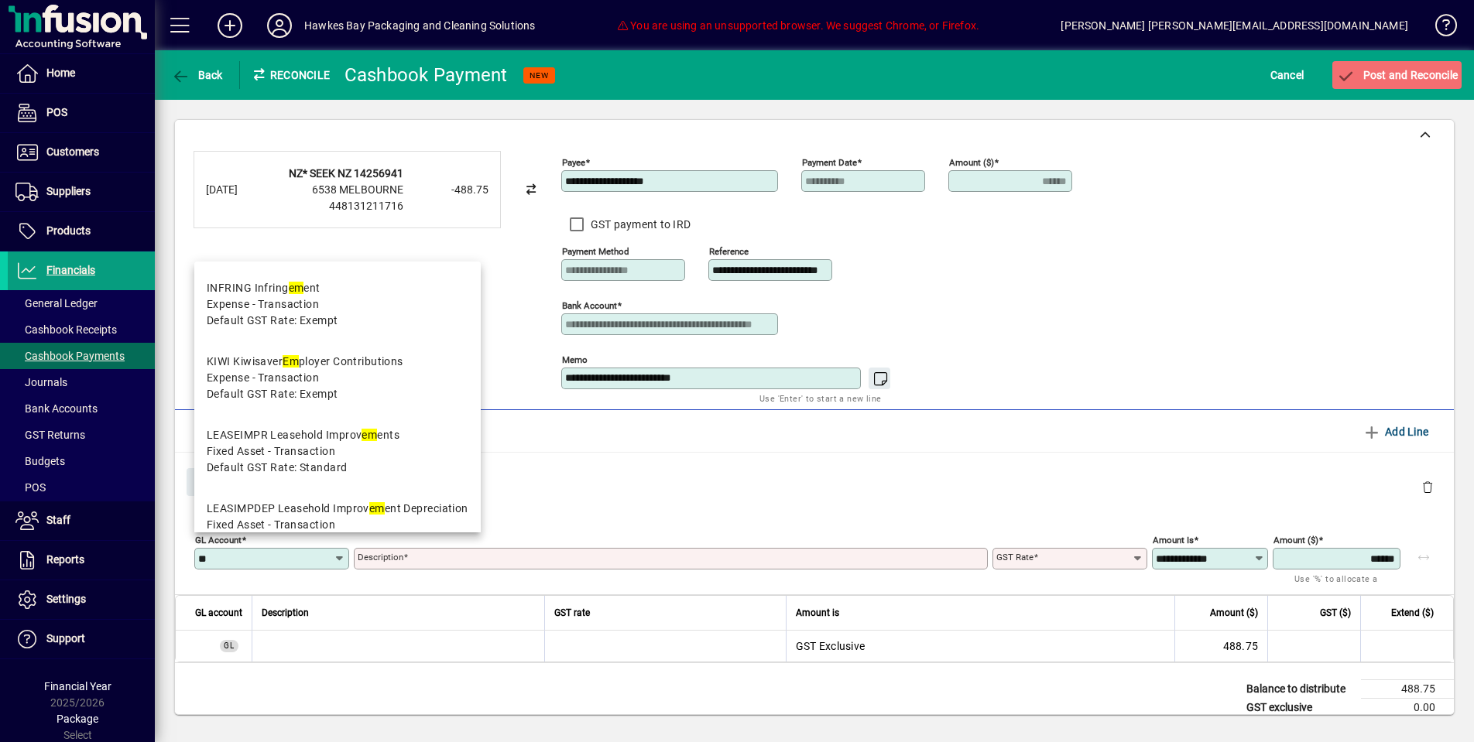
type input "*"
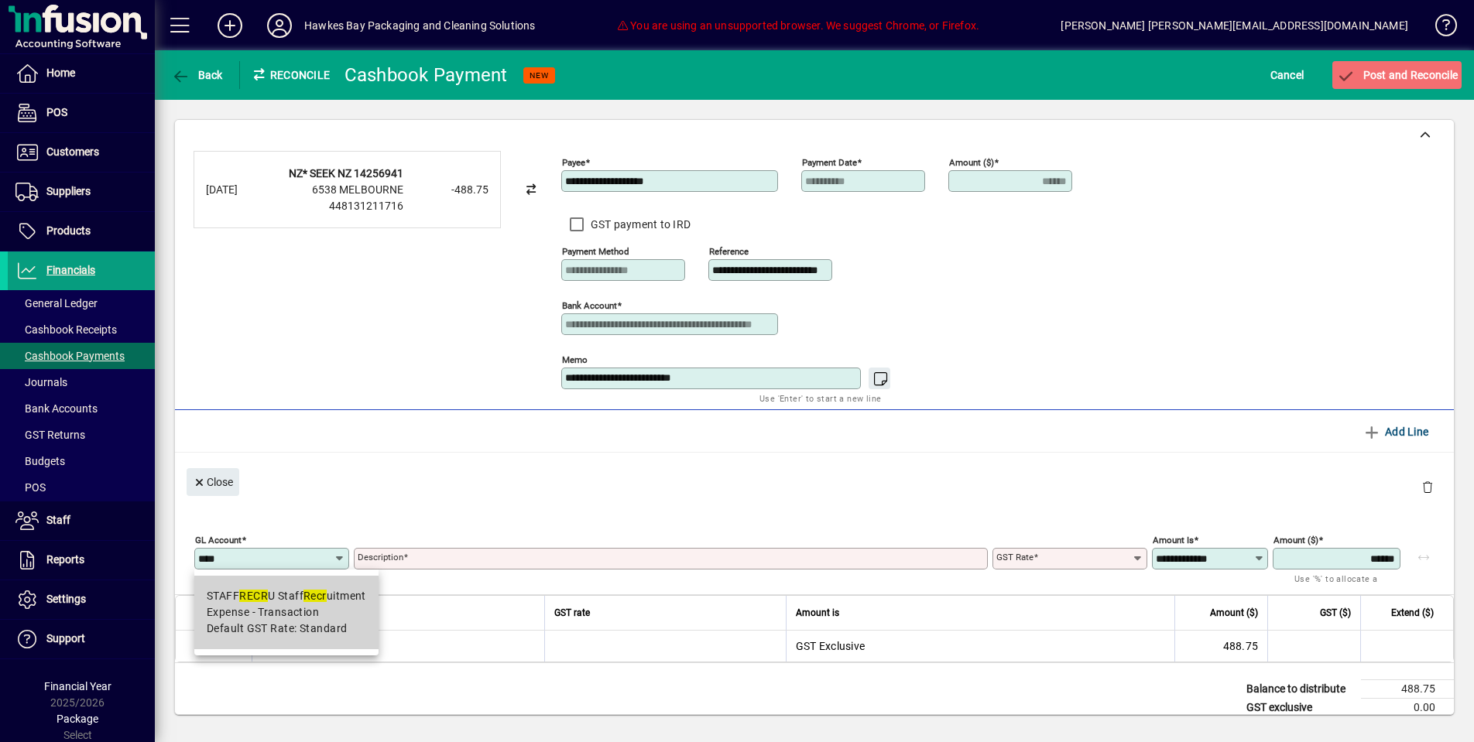
click at [287, 619] on span "Expense - Transaction" at bounding box center [263, 613] width 112 height 16
type input "**********"
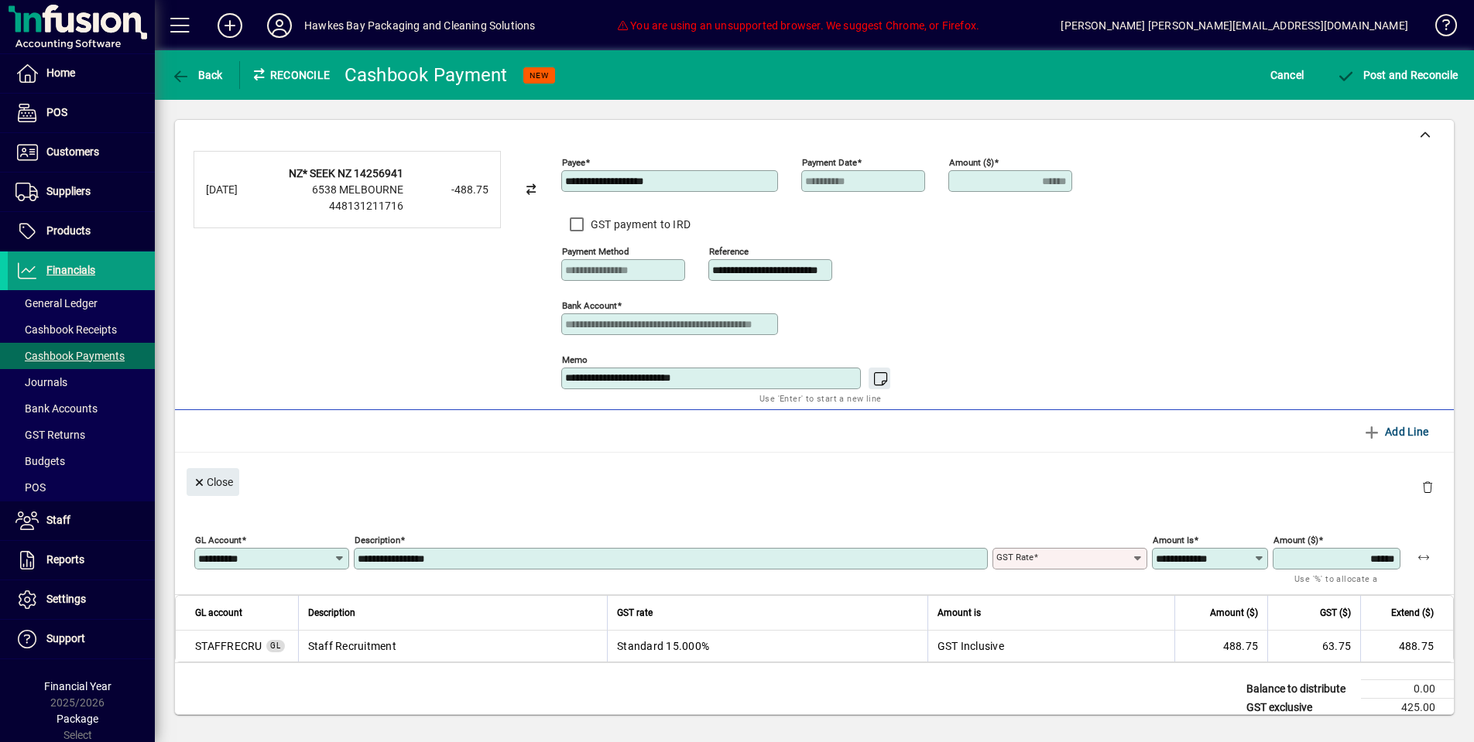
type input "********"
type input "**********"
click at [1363, 75] on span "Post and Reconcile" at bounding box center [1397, 75] width 122 height 12
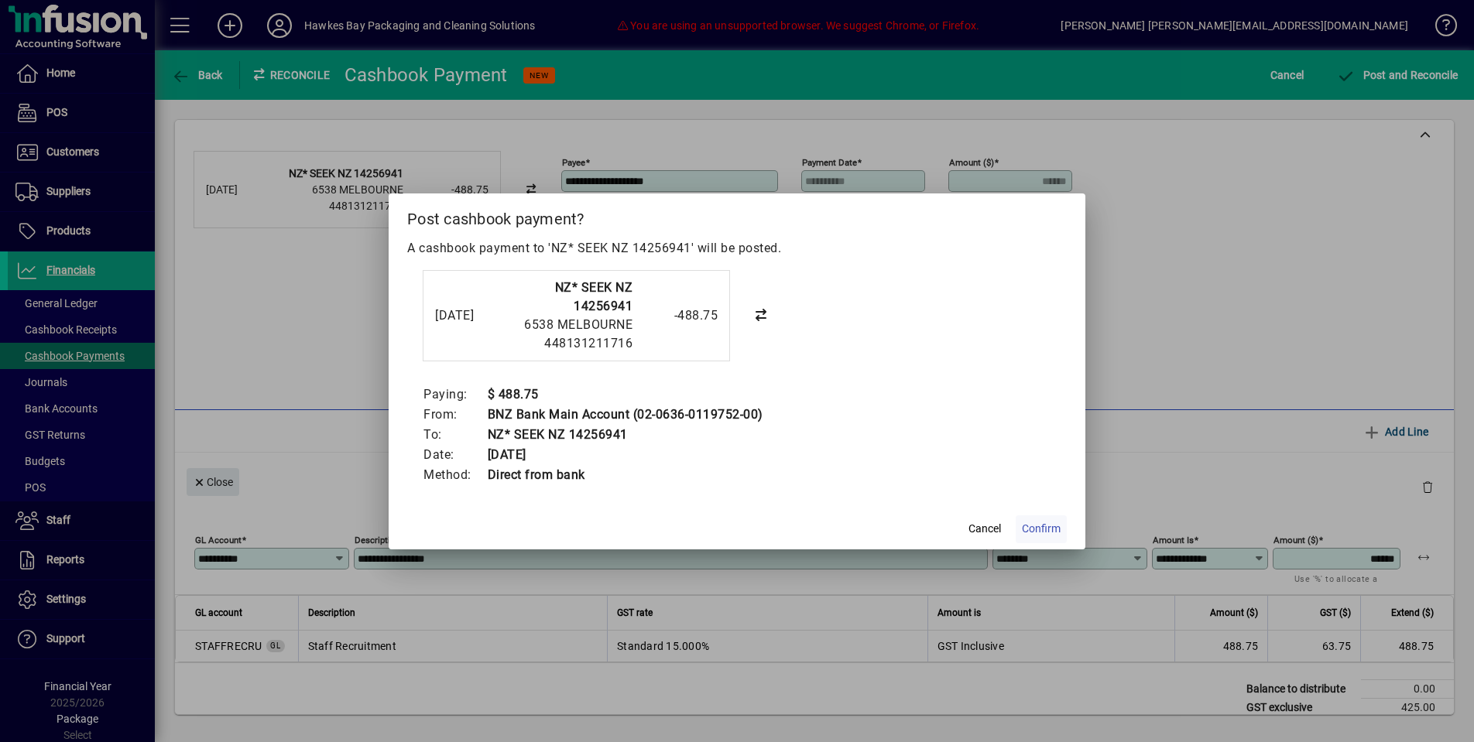
click at [1045, 524] on span "Confirm" at bounding box center [1041, 529] width 39 height 16
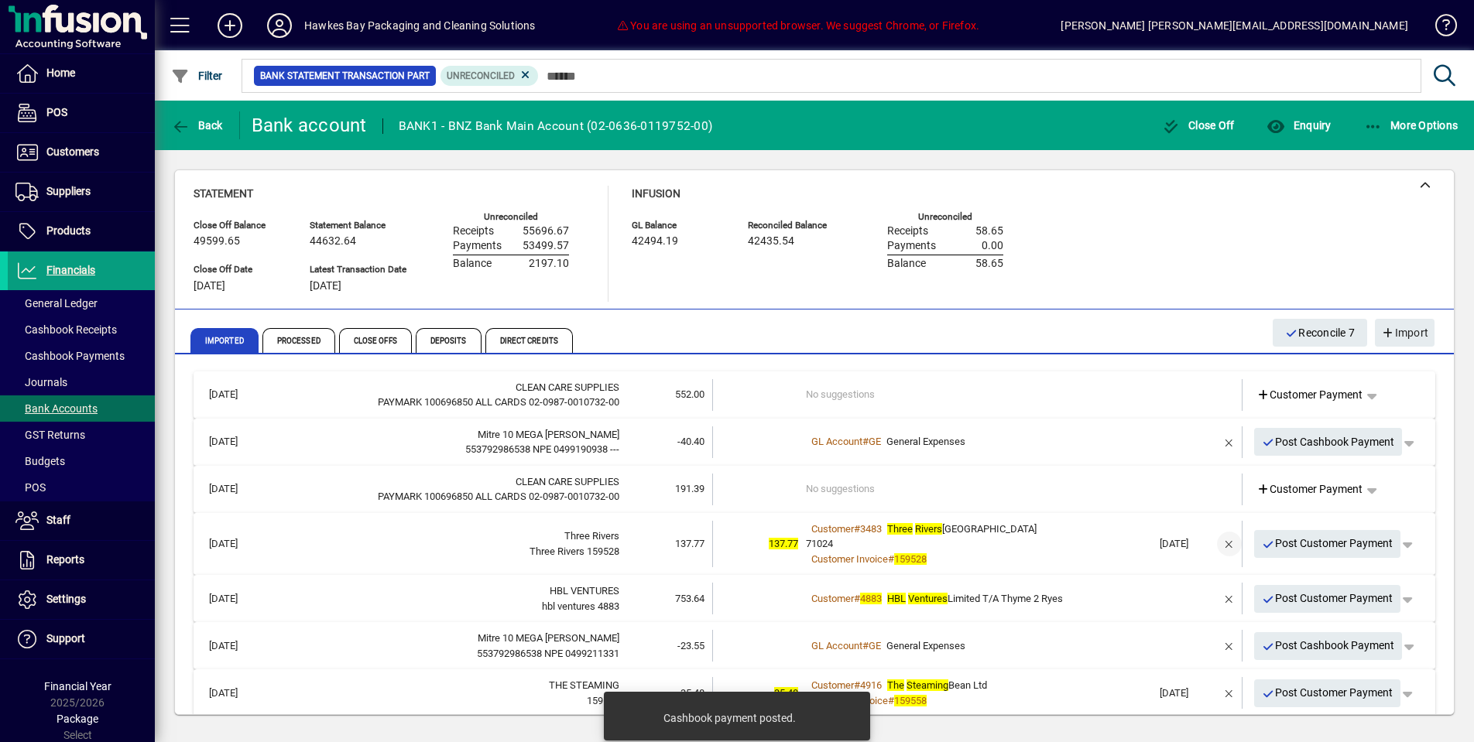
click at [1232, 540] on span "button" at bounding box center [1229, 544] width 37 height 37
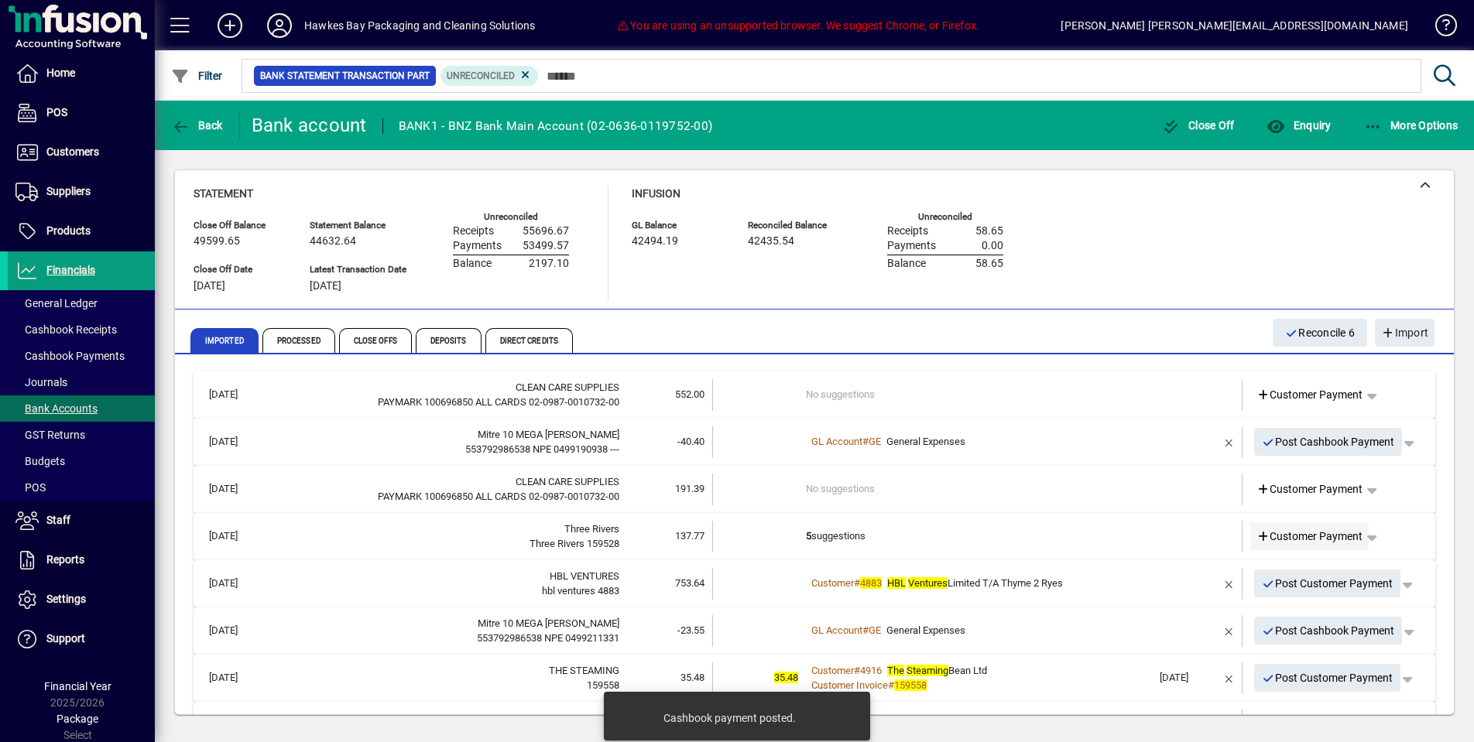
click at [1289, 537] on span "Customer Payment" at bounding box center [1310, 537] width 107 height 16
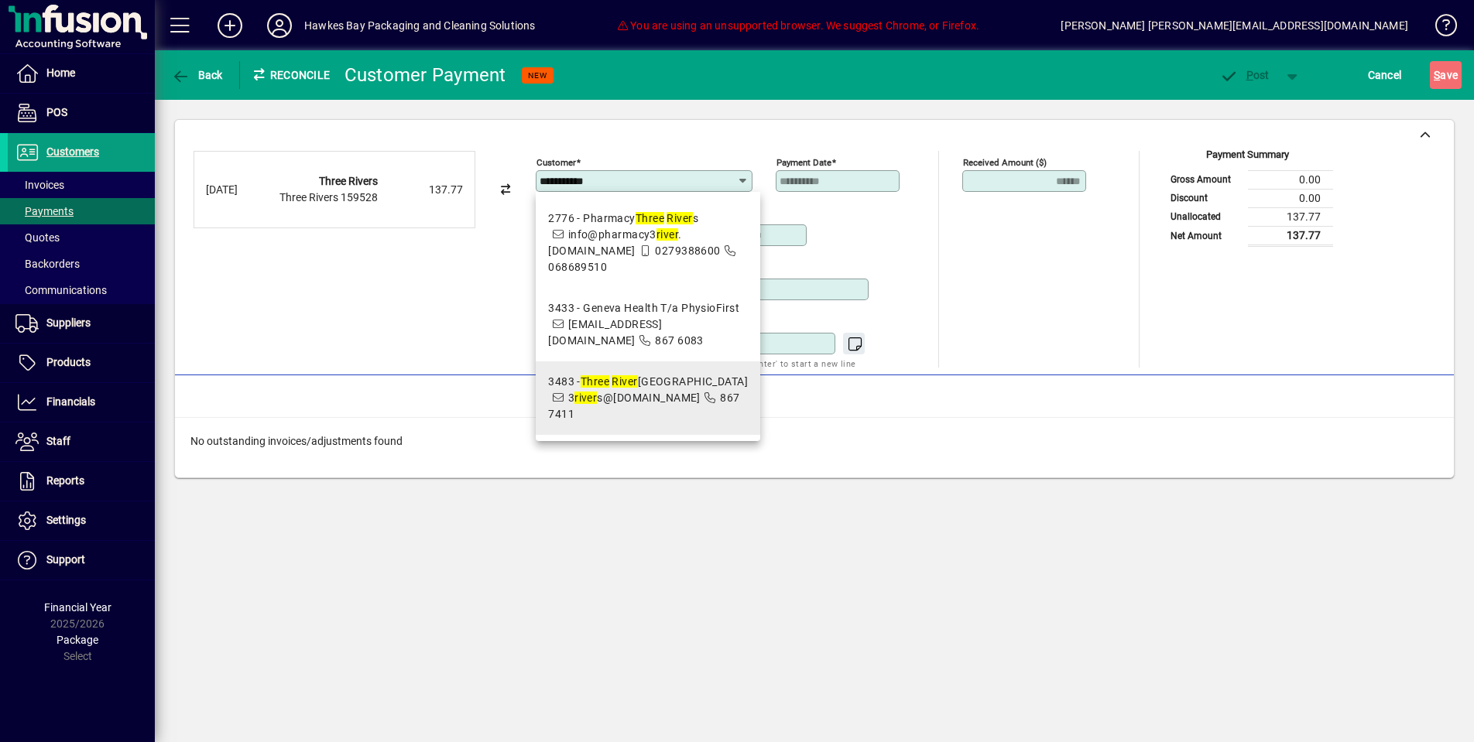
click at [632, 402] on span "3 river s@lightyear.cloud" at bounding box center [634, 398] width 132 height 12
type input "**********"
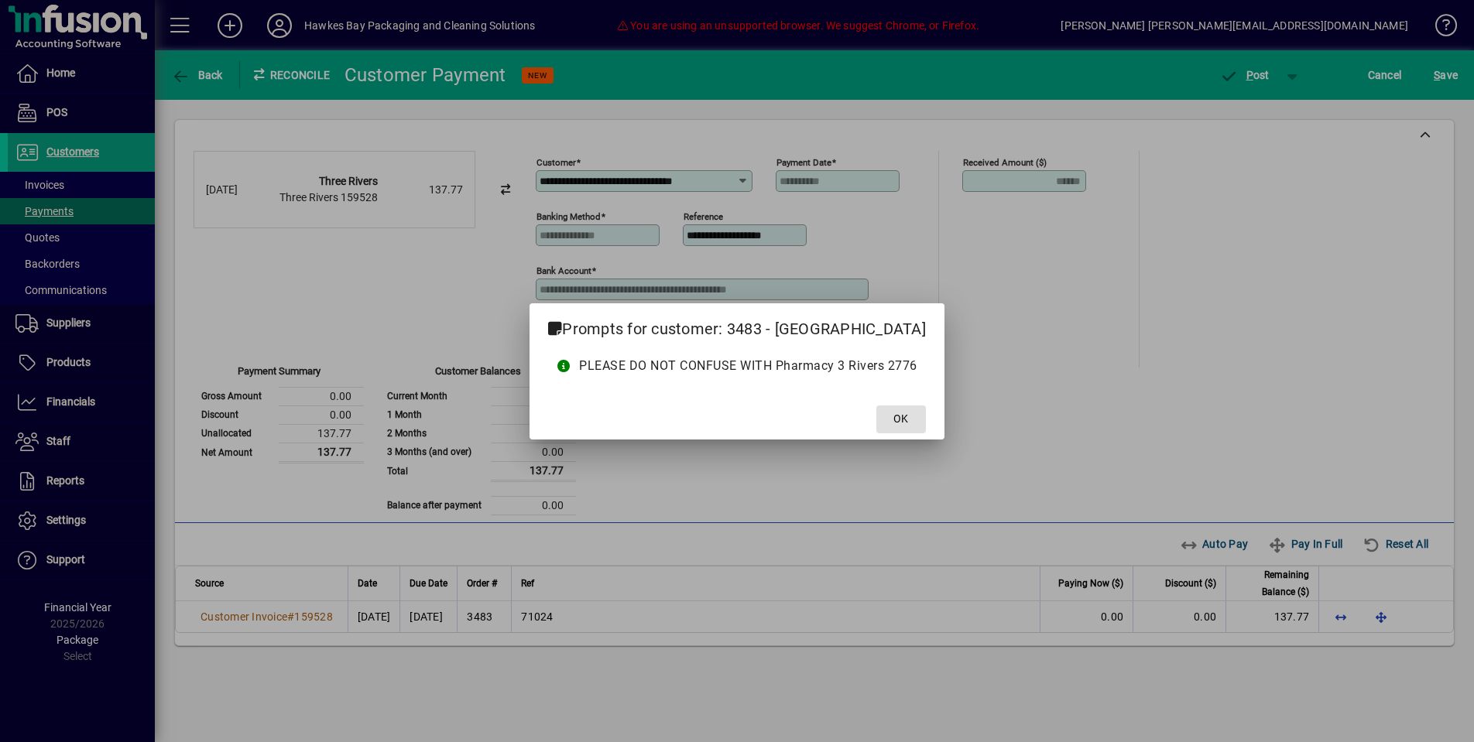
click at [914, 417] on span at bounding box center [901, 419] width 50 height 37
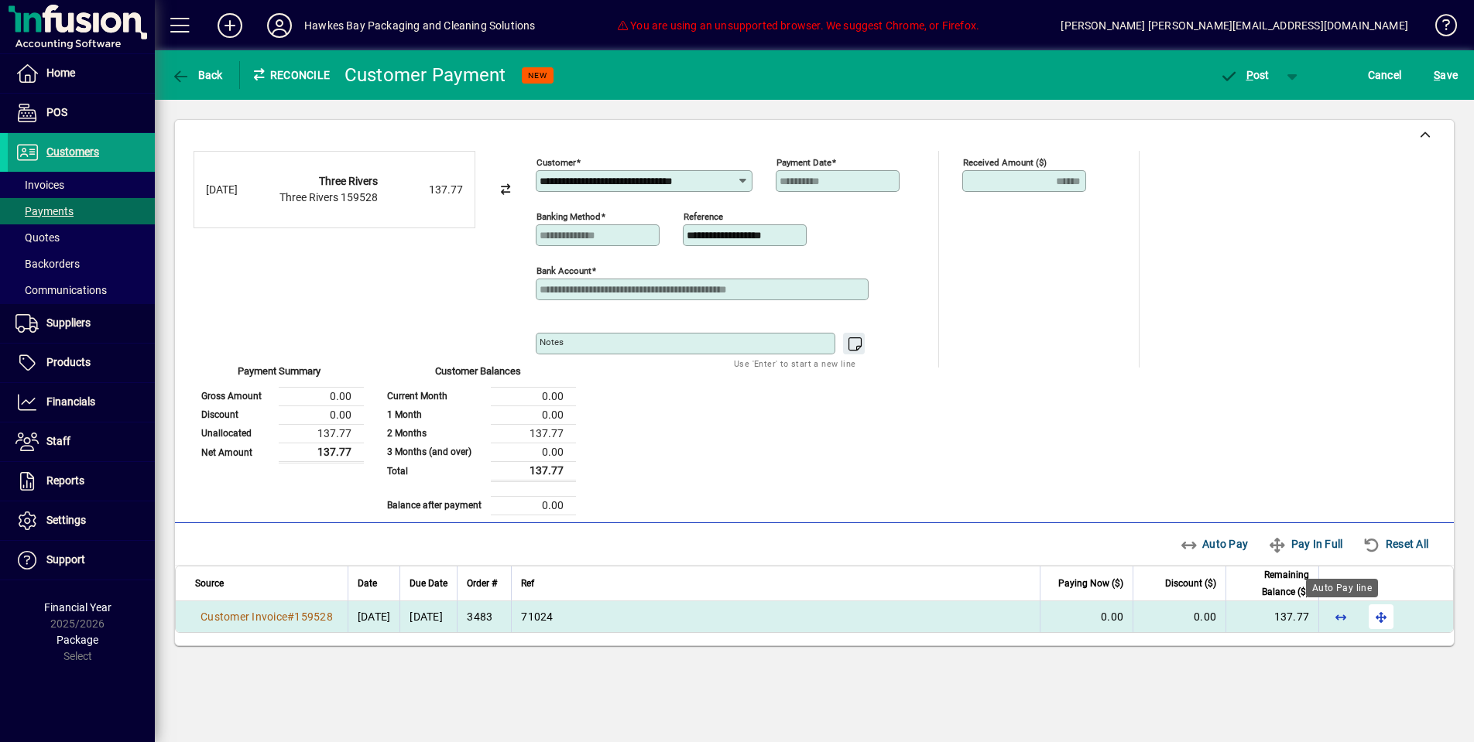
click at [1361, 614] on td at bounding box center [1385, 617] width 135 height 31
click at [1394, 619] on span "button" at bounding box center [1381, 616] width 37 height 37
click at [1229, 66] on span "button" at bounding box center [1245, 75] width 66 height 37
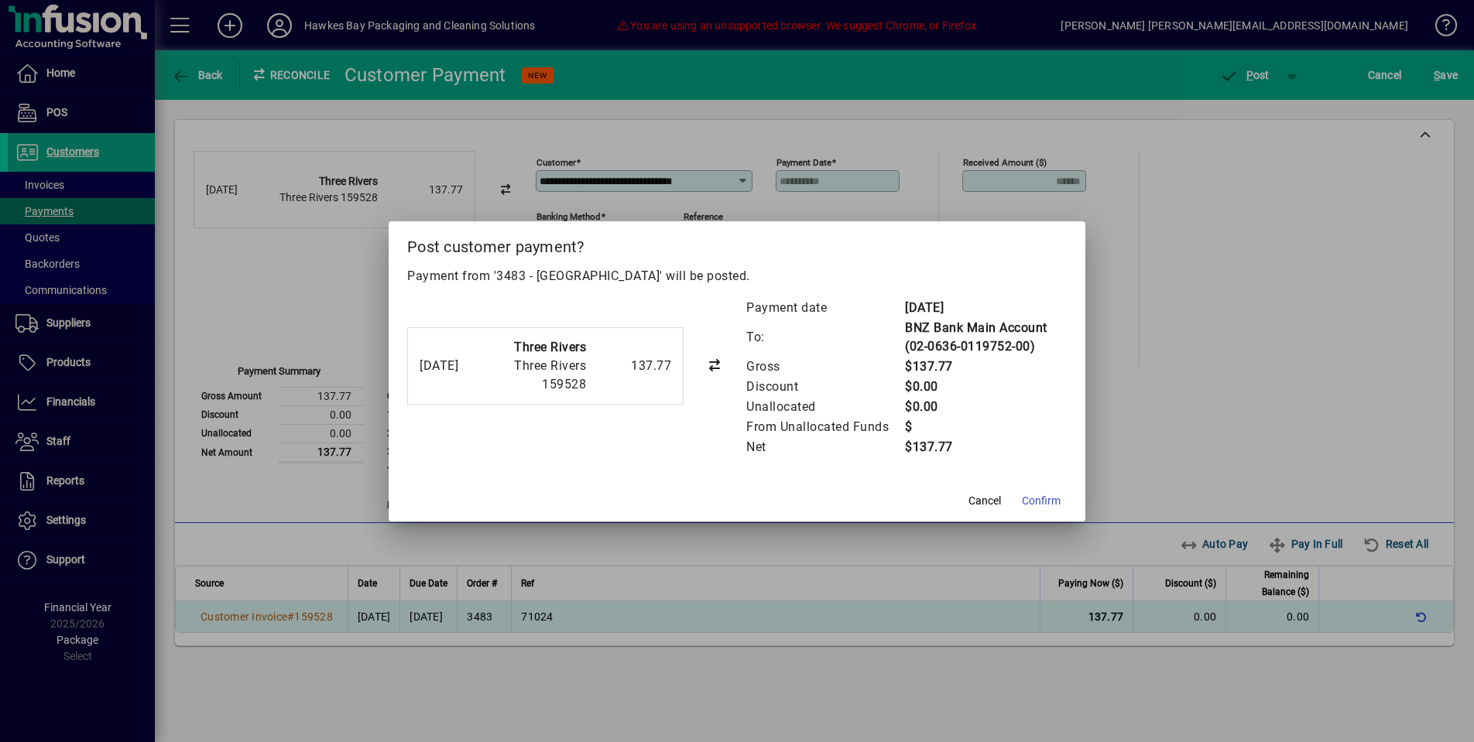
drag, startPoint x: 1030, startPoint y: 519, endPoint x: 1033, endPoint y: 507, distance: 12.8
click at [1030, 518] on span at bounding box center [1041, 501] width 51 height 37
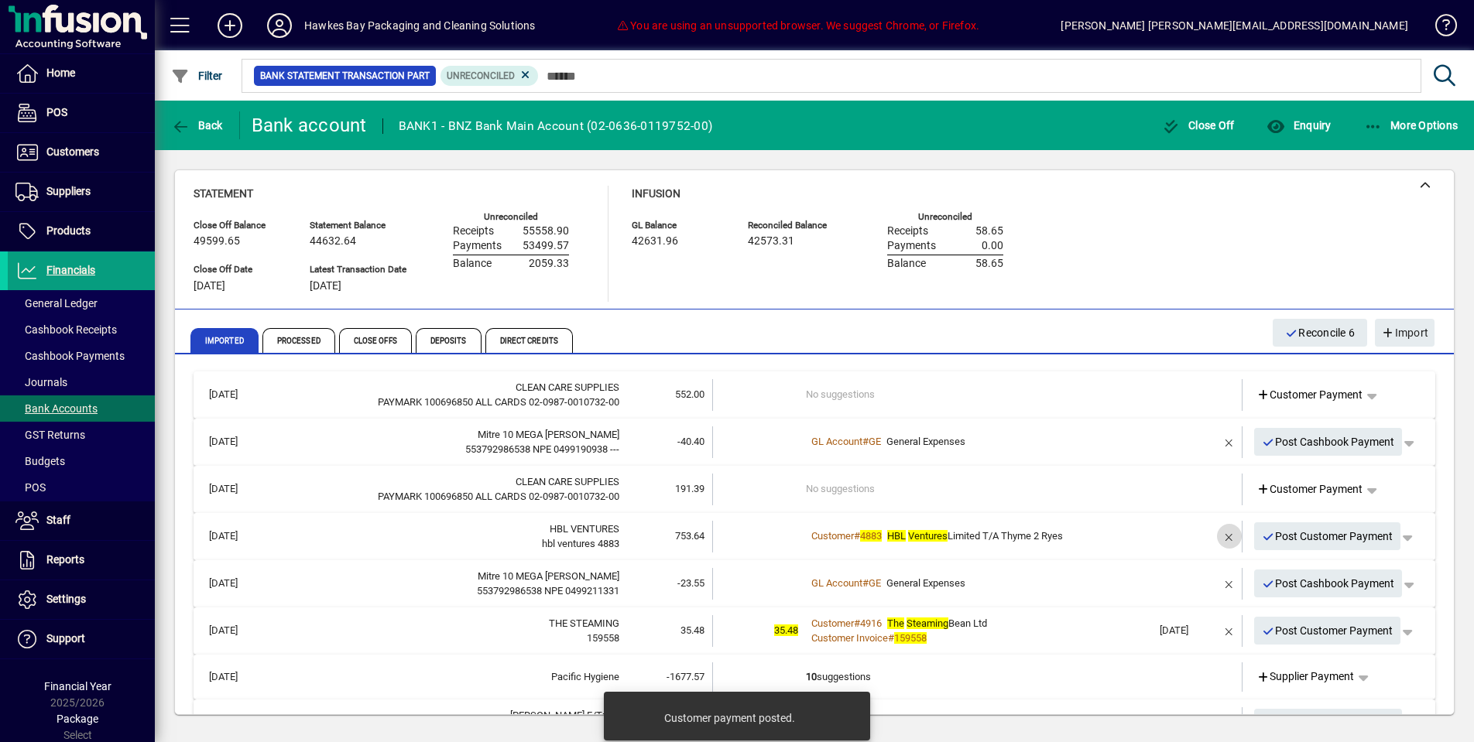
click at [1231, 536] on span "button" at bounding box center [1229, 536] width 37 height 37
click at [1280, 532] on span "Customer Payment" at bounding box center [1310, 537] width 107 height 16
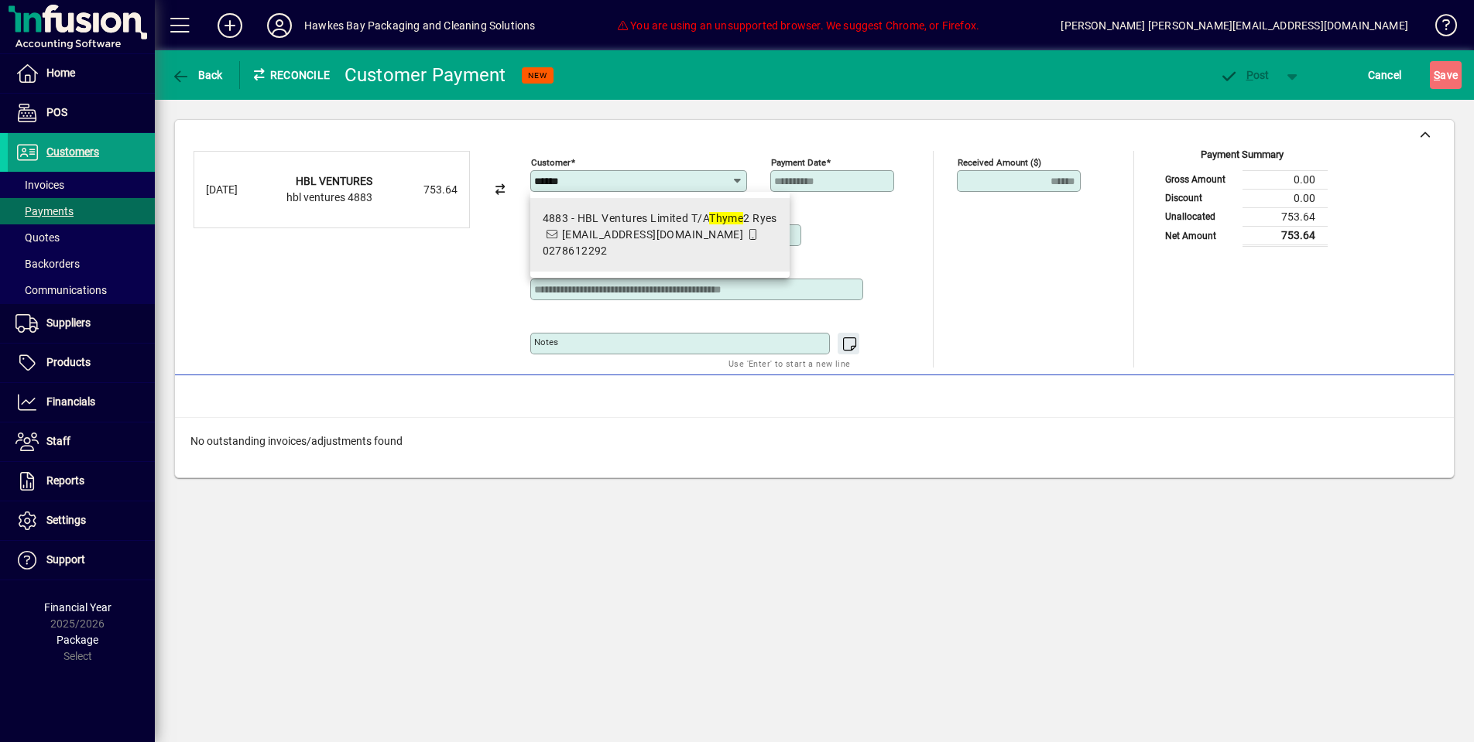
click at [718, 199] on mat-option "4883 - HBL Ventures Limited T/A Thyme 2 Ryes hblcom@hotmail.co.nz 0278612292" at bounding box center [659, 235] width 259 height 74
type input "**********"
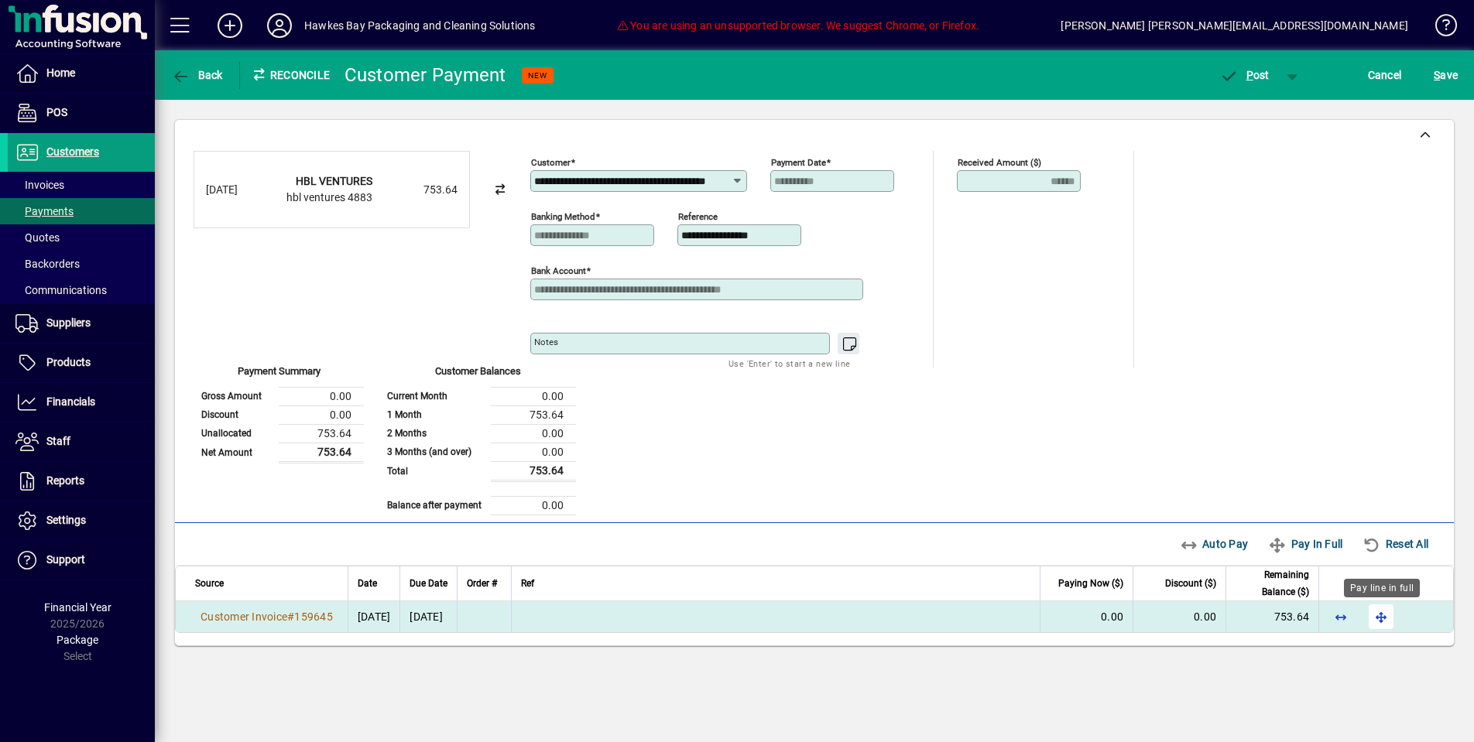
click at [1382, 615] on span "button" at bounding box center [1381, 616] width 37 height 37
click at [1261, 78] on span "P ost" at bounding box center [1244, 75] width 50 height 12
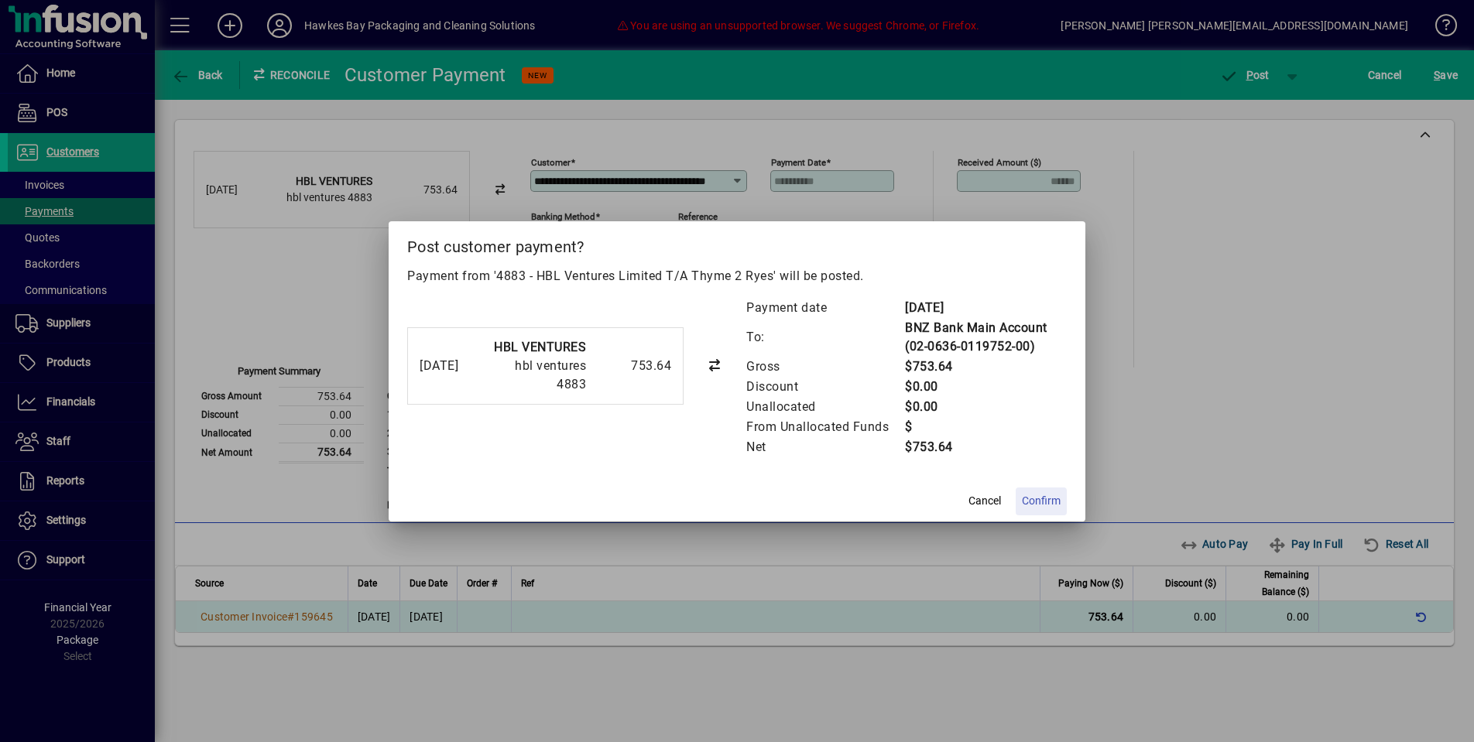
drag, startPoint x: 1064, startPoint y: 519, endPoint x: 1057, endPoint y: 499, distance: 22.0
click at [1063, 516] on span at bounding box center [1041, 501] width 51 height 37
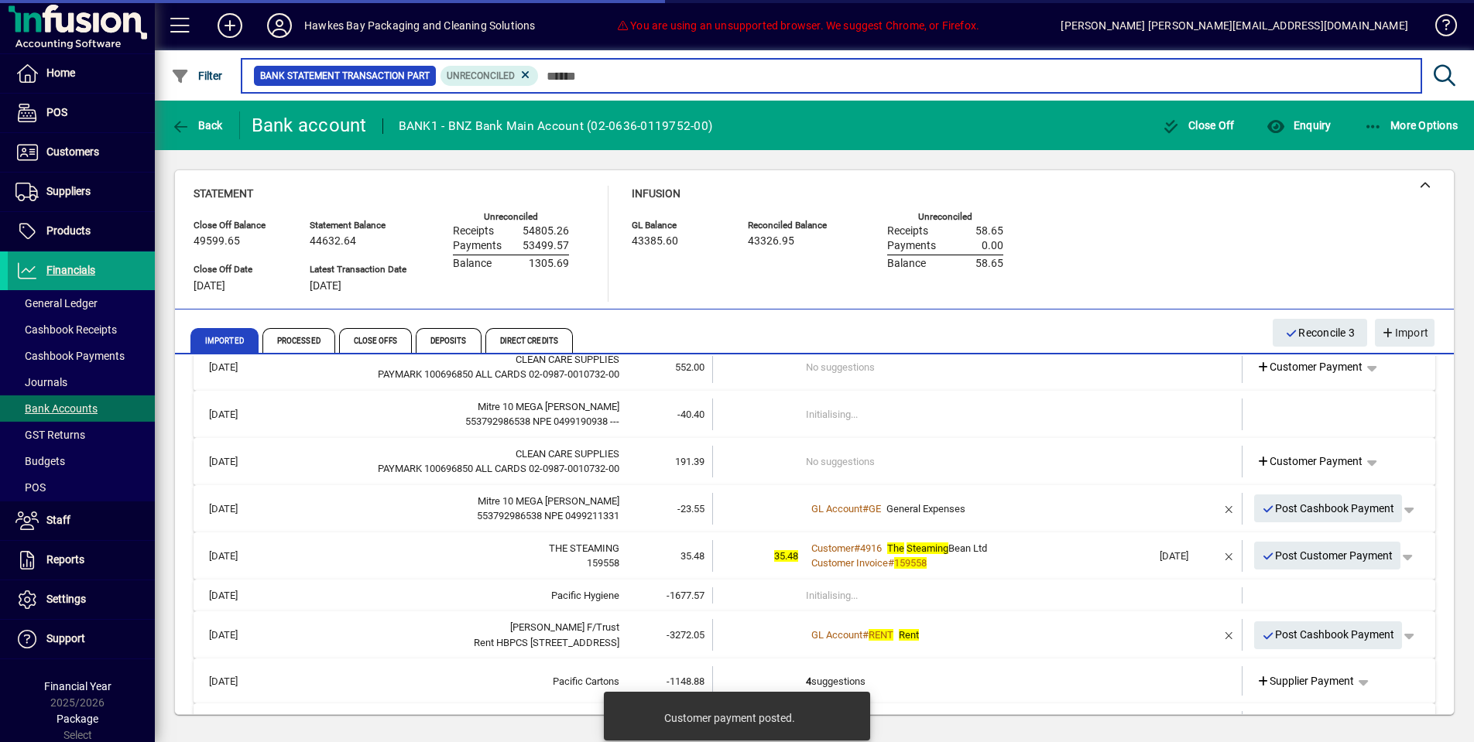
scroll to position [37, 0]
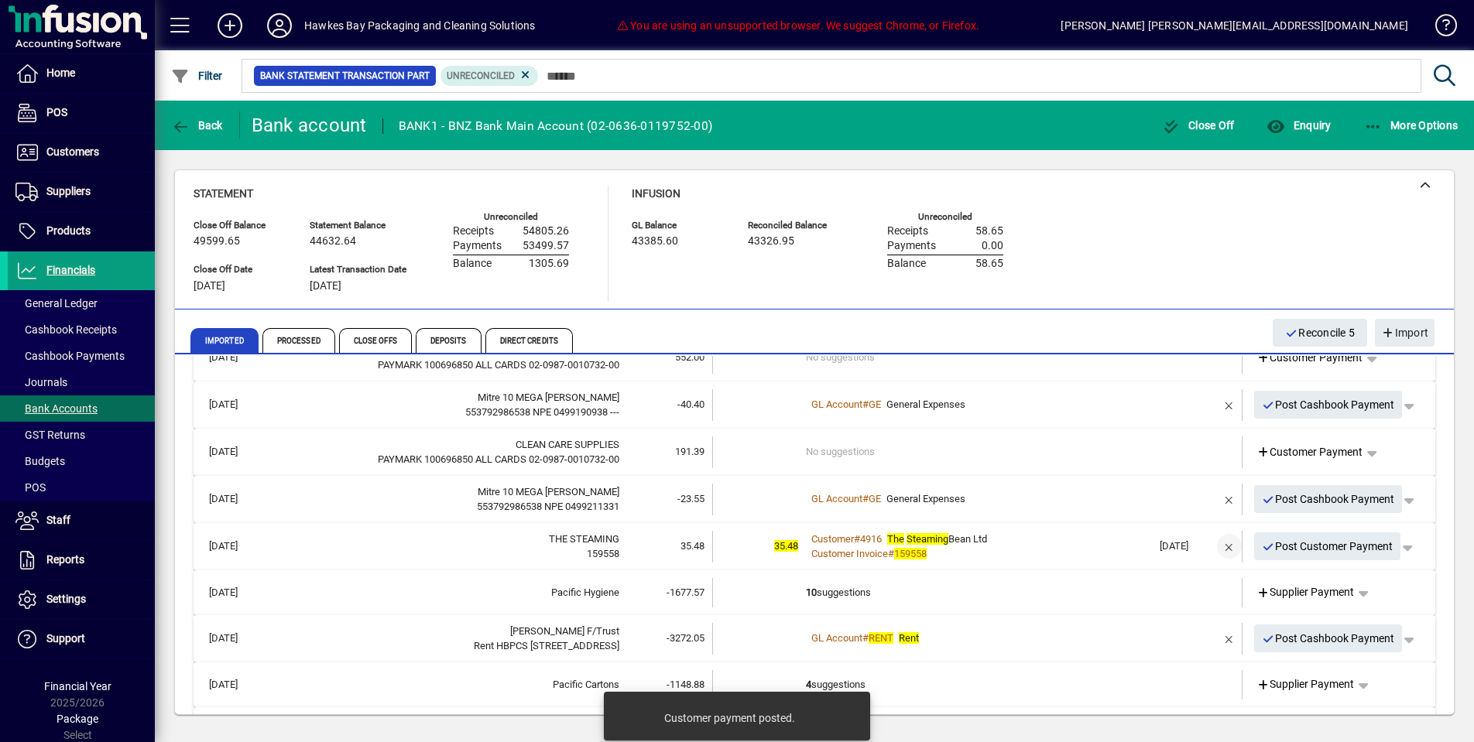
click at [1226, 540] on span "button" at bounding box center [1229, 546] width 37 height 37
click at [1299, 539] on span "Customer Payment" at bounding box center [1310, 547] width 107 height 16
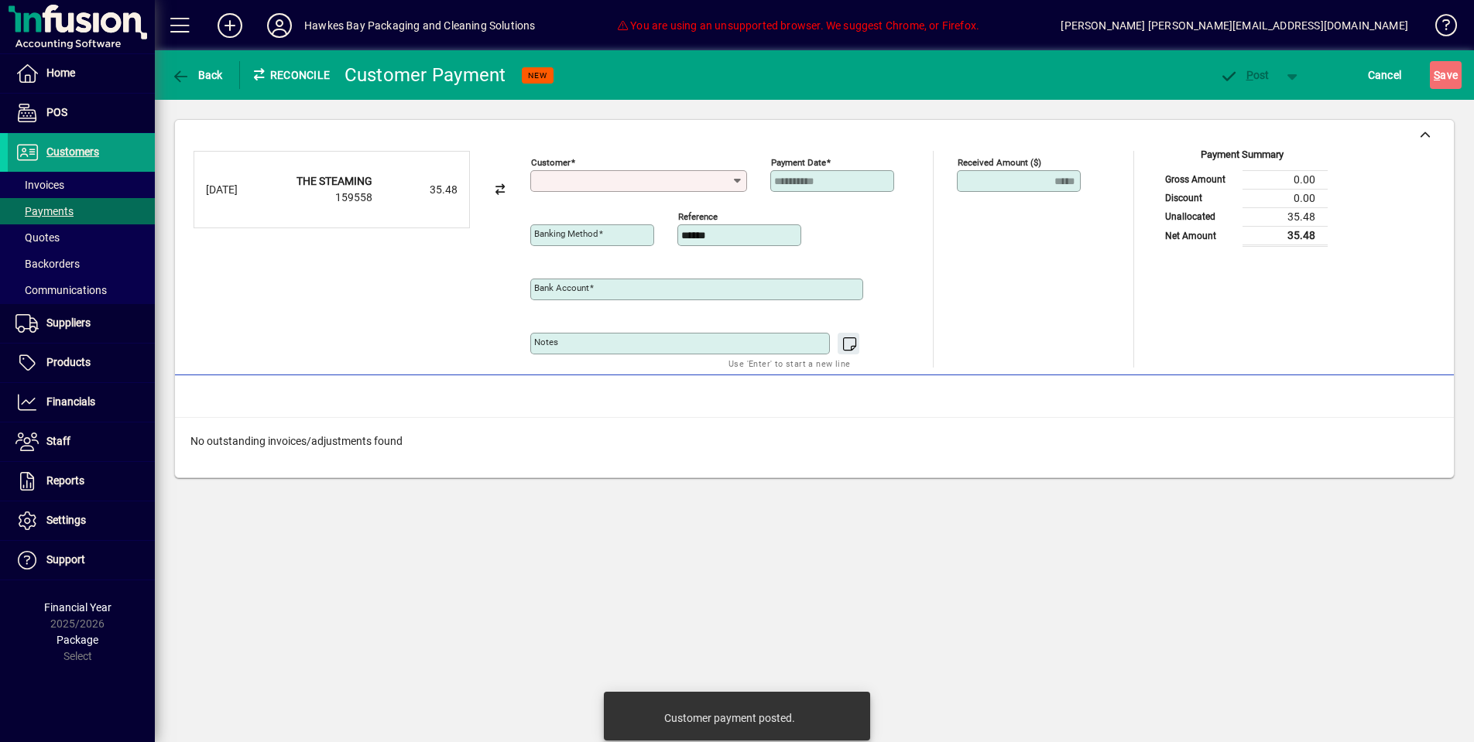
type input "**********"
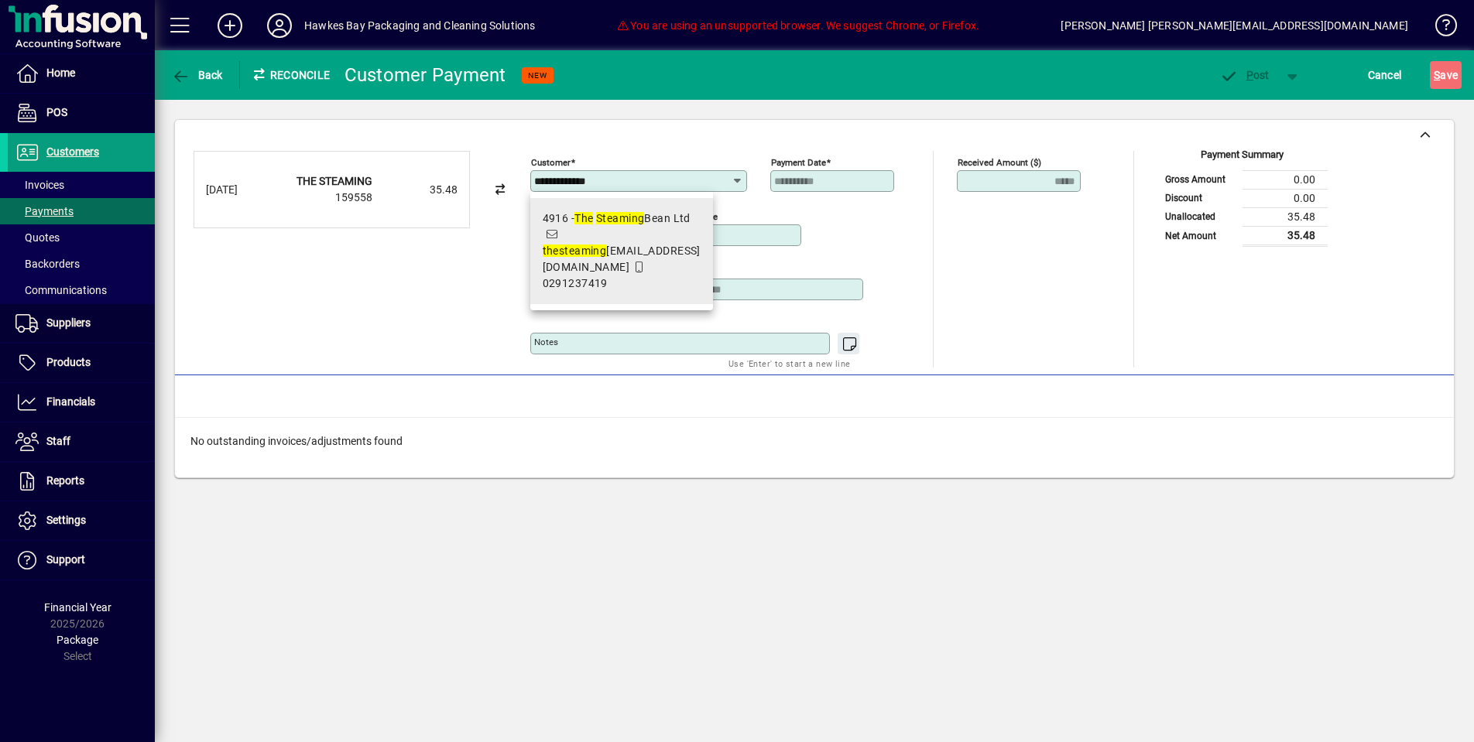
click at [663, 237] on span "4916 - The Steaming Bean Ltd the steaming beanlimited@gmail.com 0291237419" at bounding box center [622, 251] width 158 height 81
type input "**********"
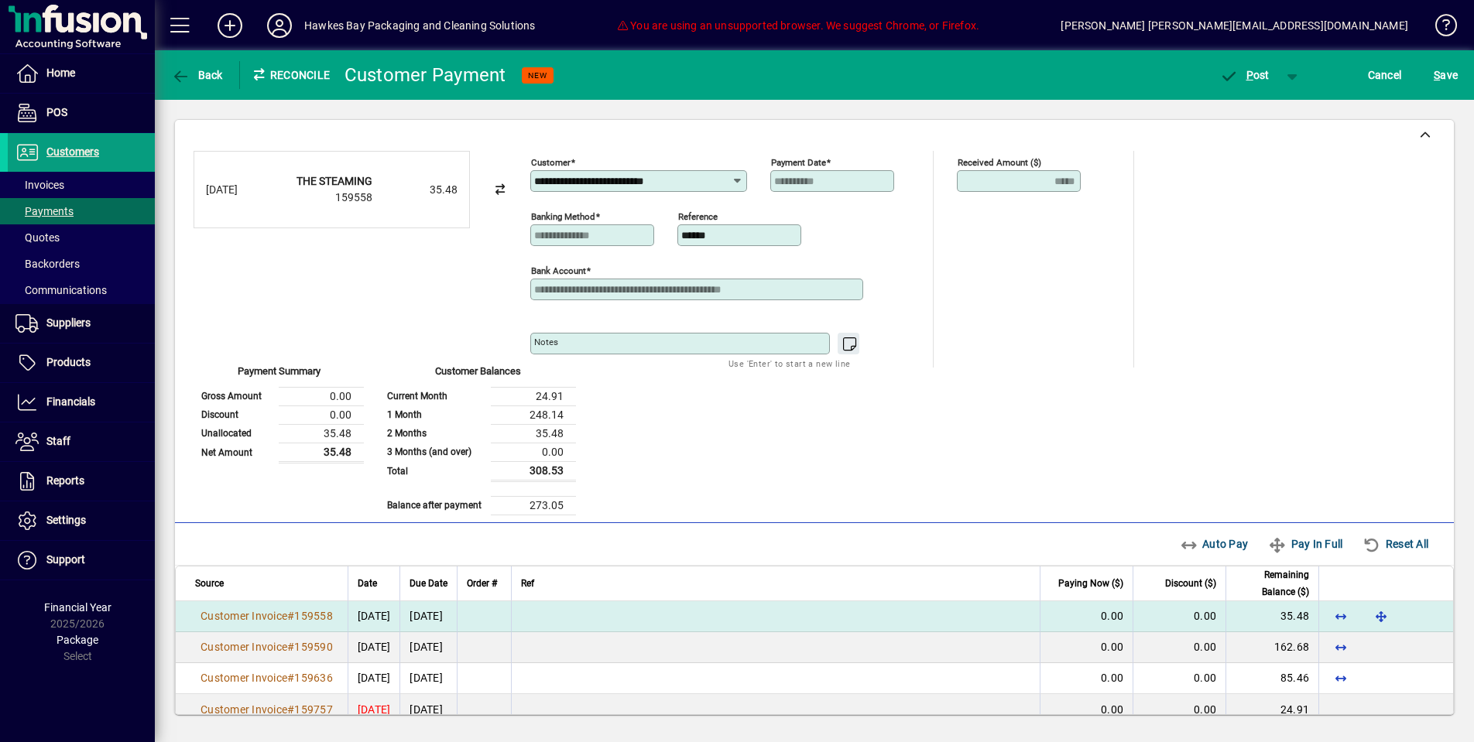
click at [1361, 616] on td at bounding box center [1385, 617] width 135 height 31
click at [1383, 616] on span "button" at bounding box center [1381, 616] width 37 height 37
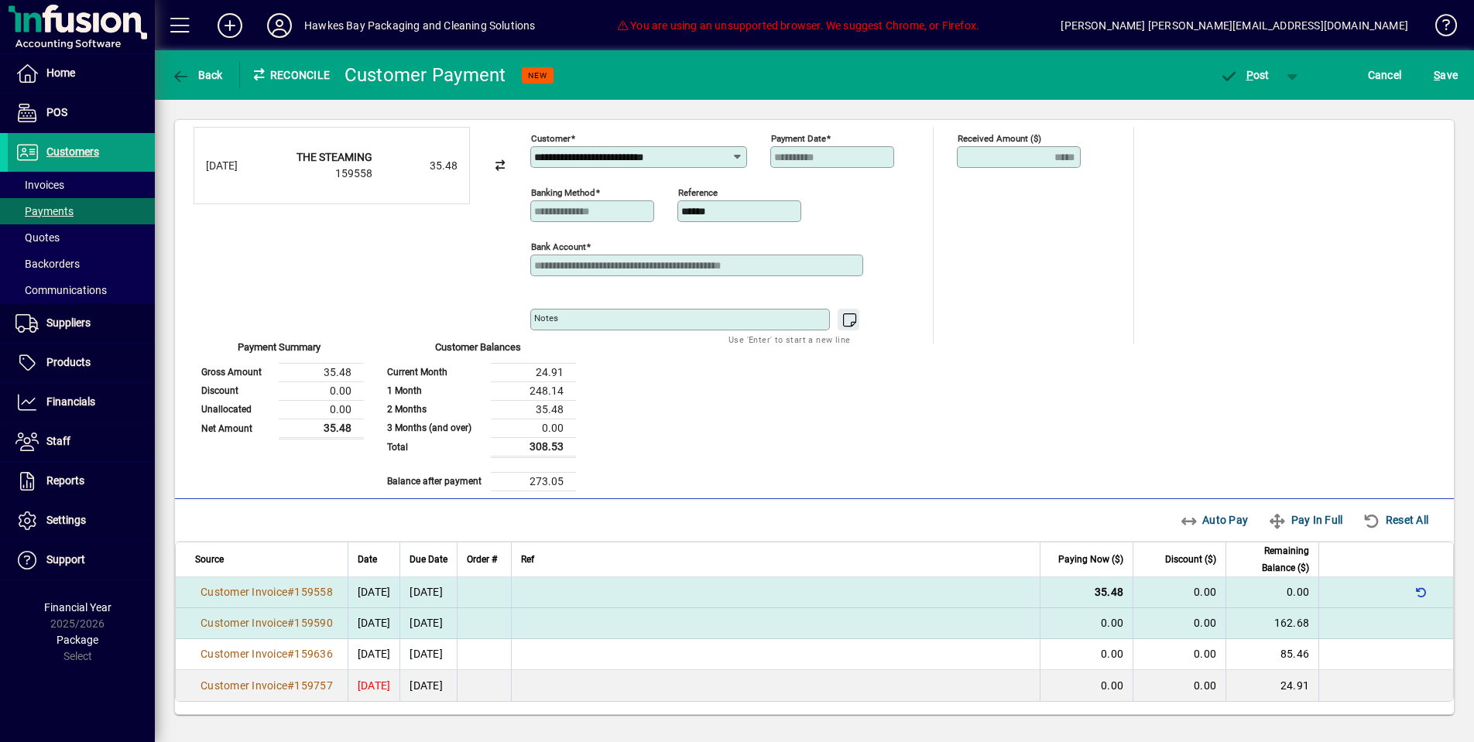
scroll to position [23, 0]
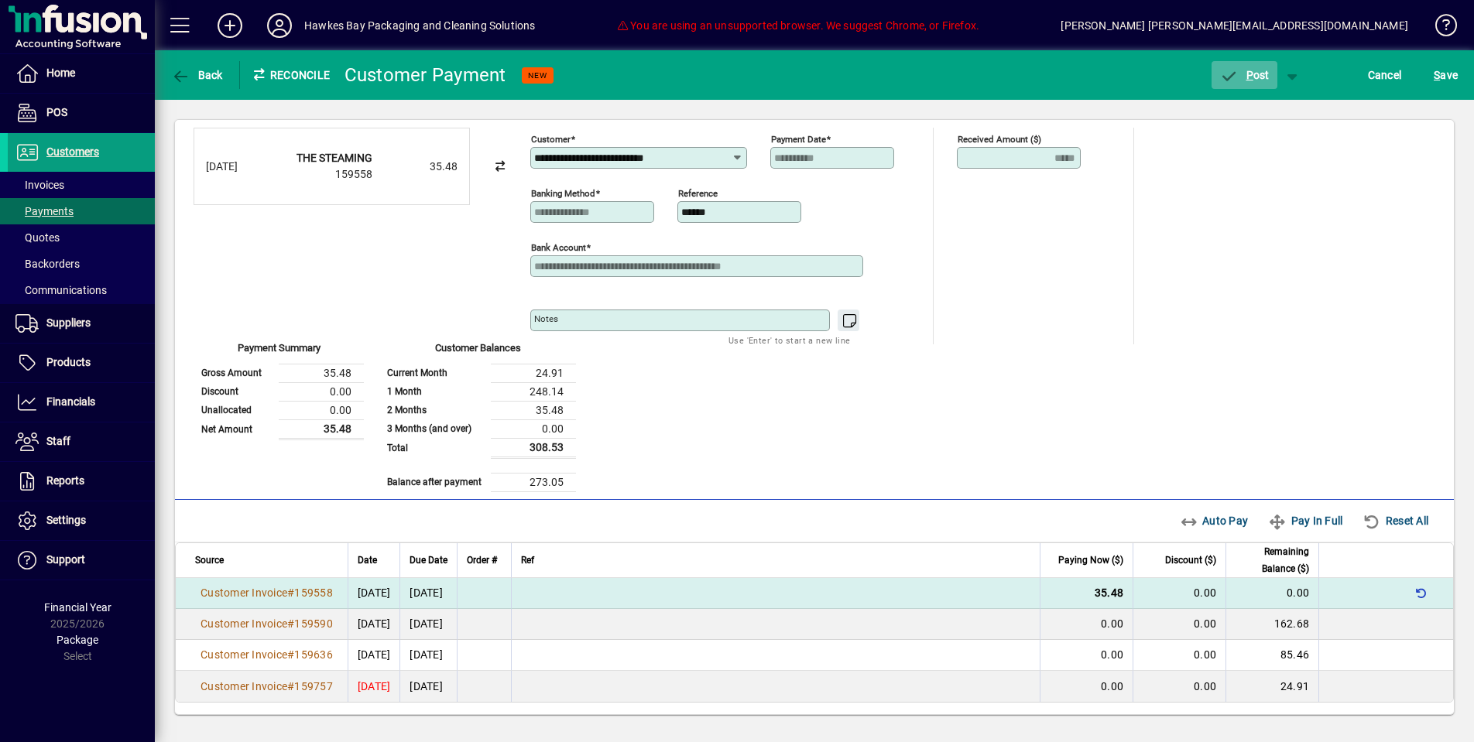
click at [1236, 74] on span "P ost" at bounding box center [1244, 75] width 50 height 12
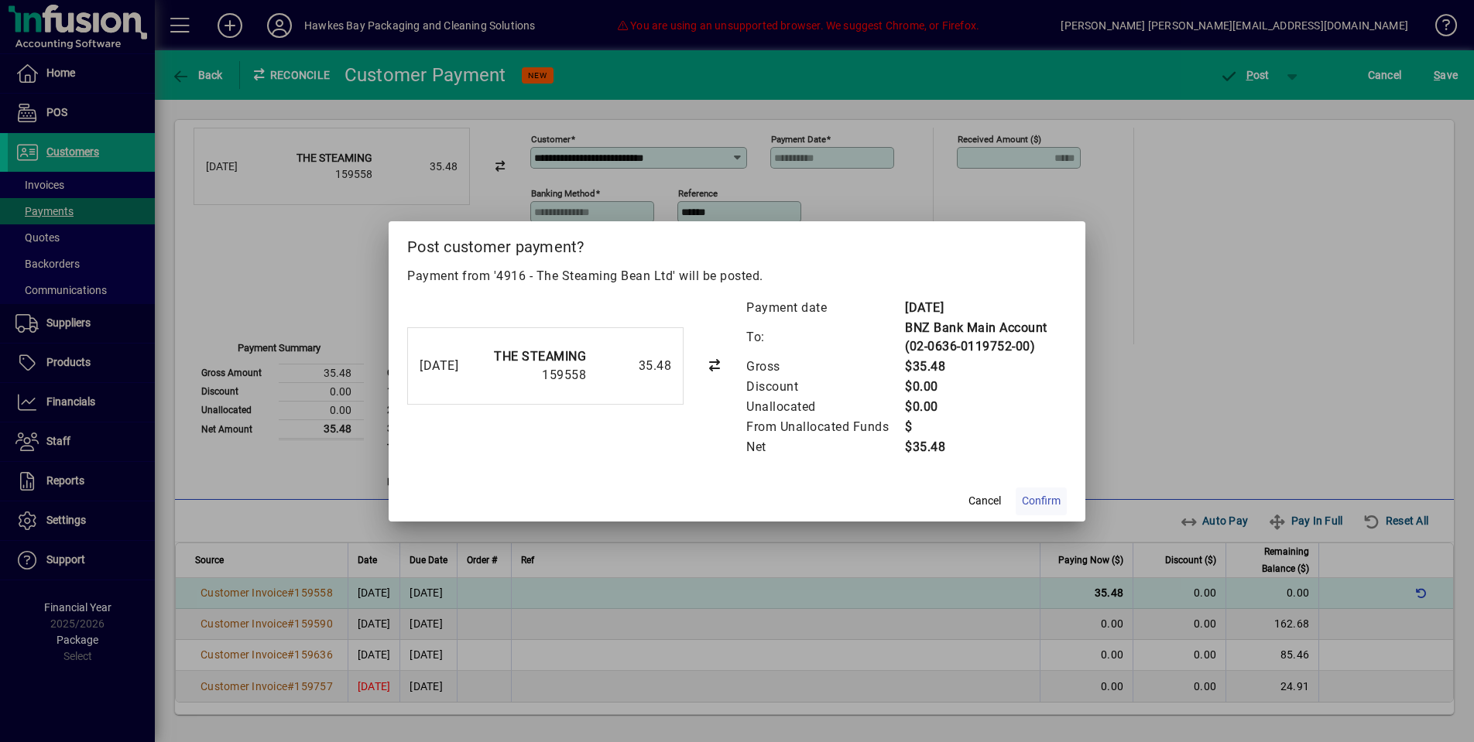
click at [1047, 487] on span at bounding box center [1041, 501] width 51 height 37
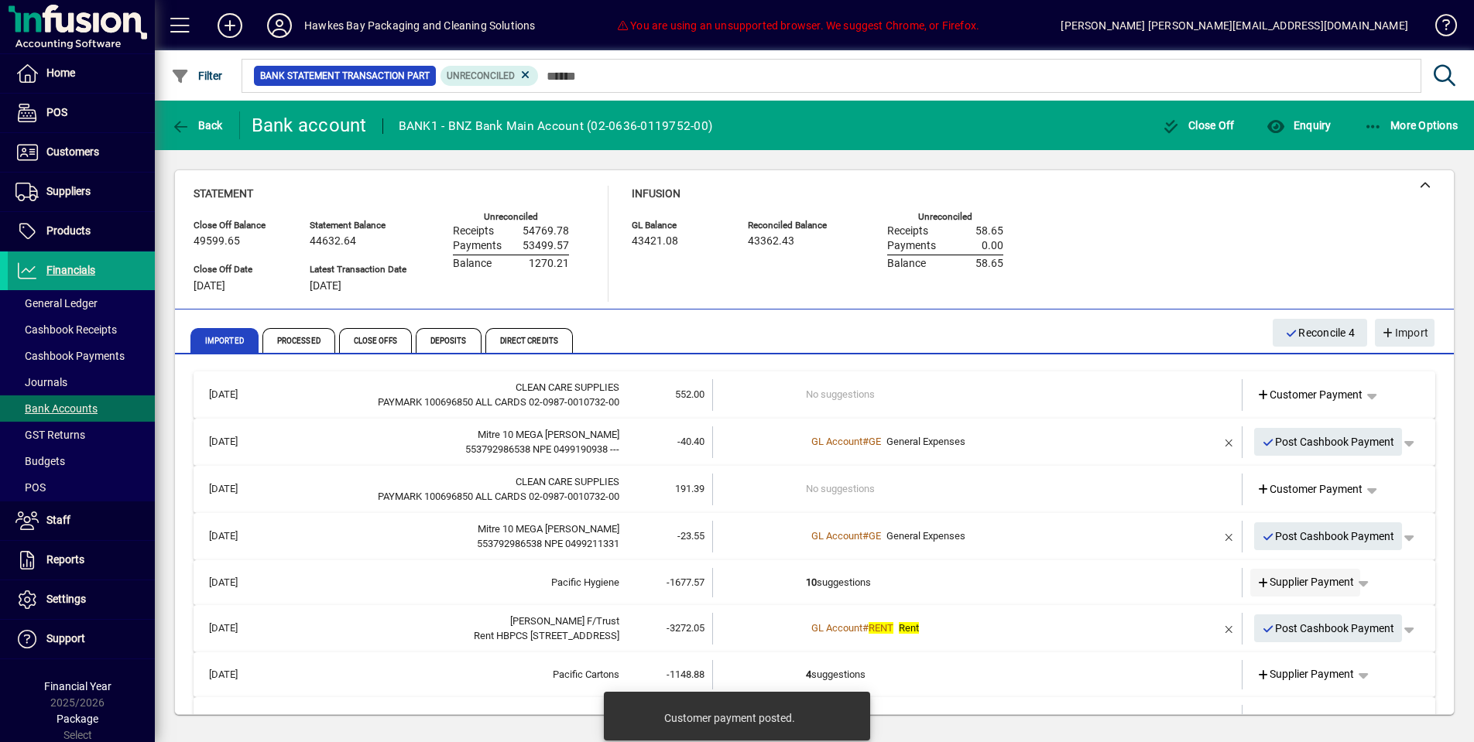
click at [1285, 576] on span "Supplier Payment" at bounding box center [1306, 582] width 98 height 16
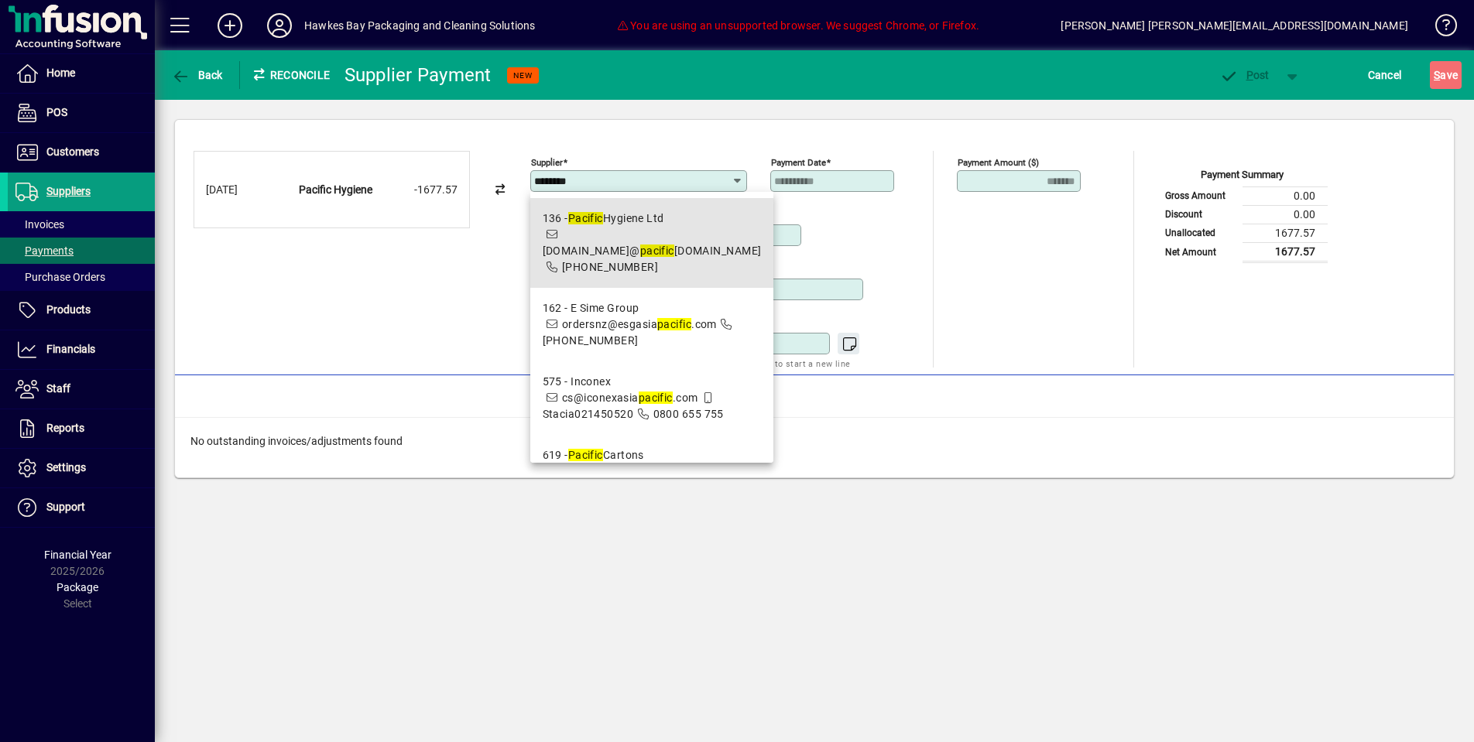
click at [663, 245] on span "orders.nz@ pacific hygiene.com" at bounding box center [652, 251] width 219 height 12
type input "**********"
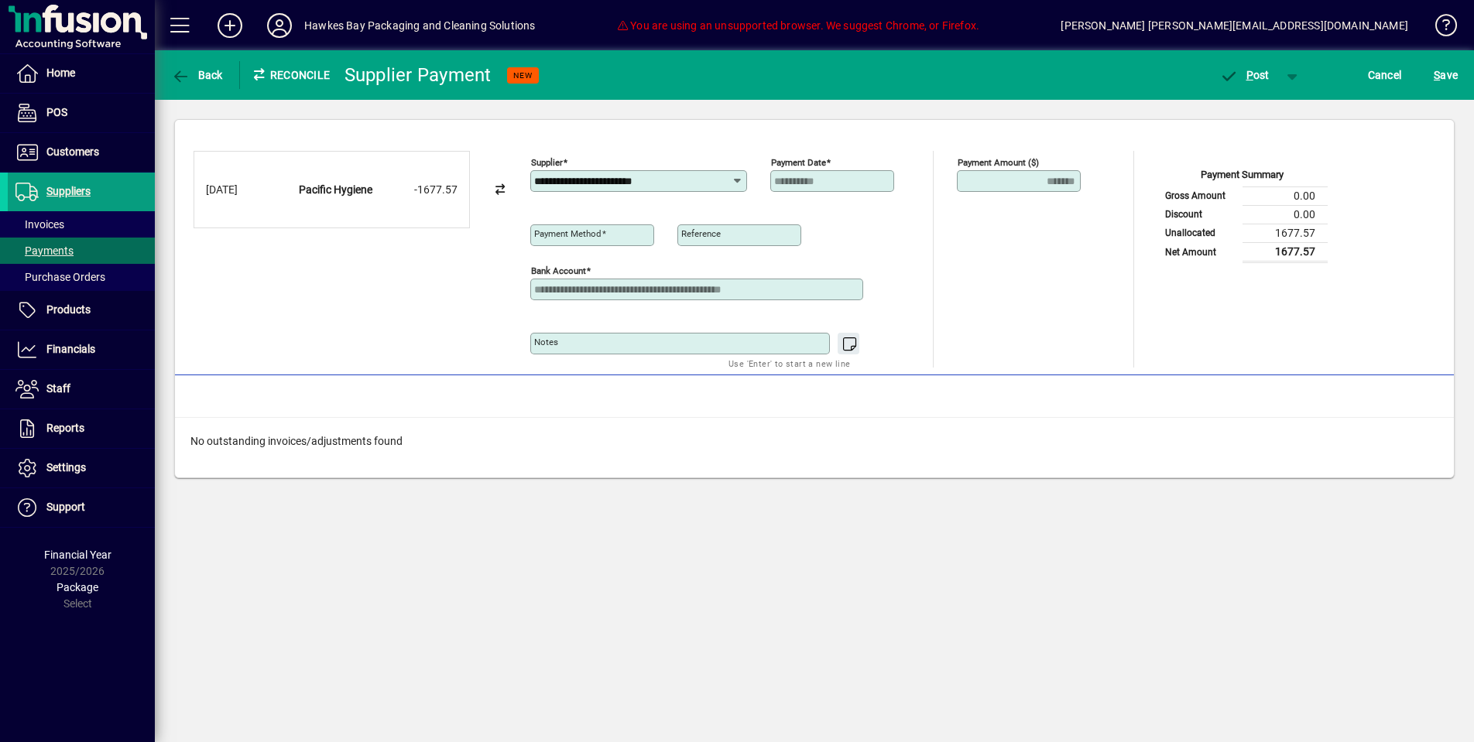
type input "**********"
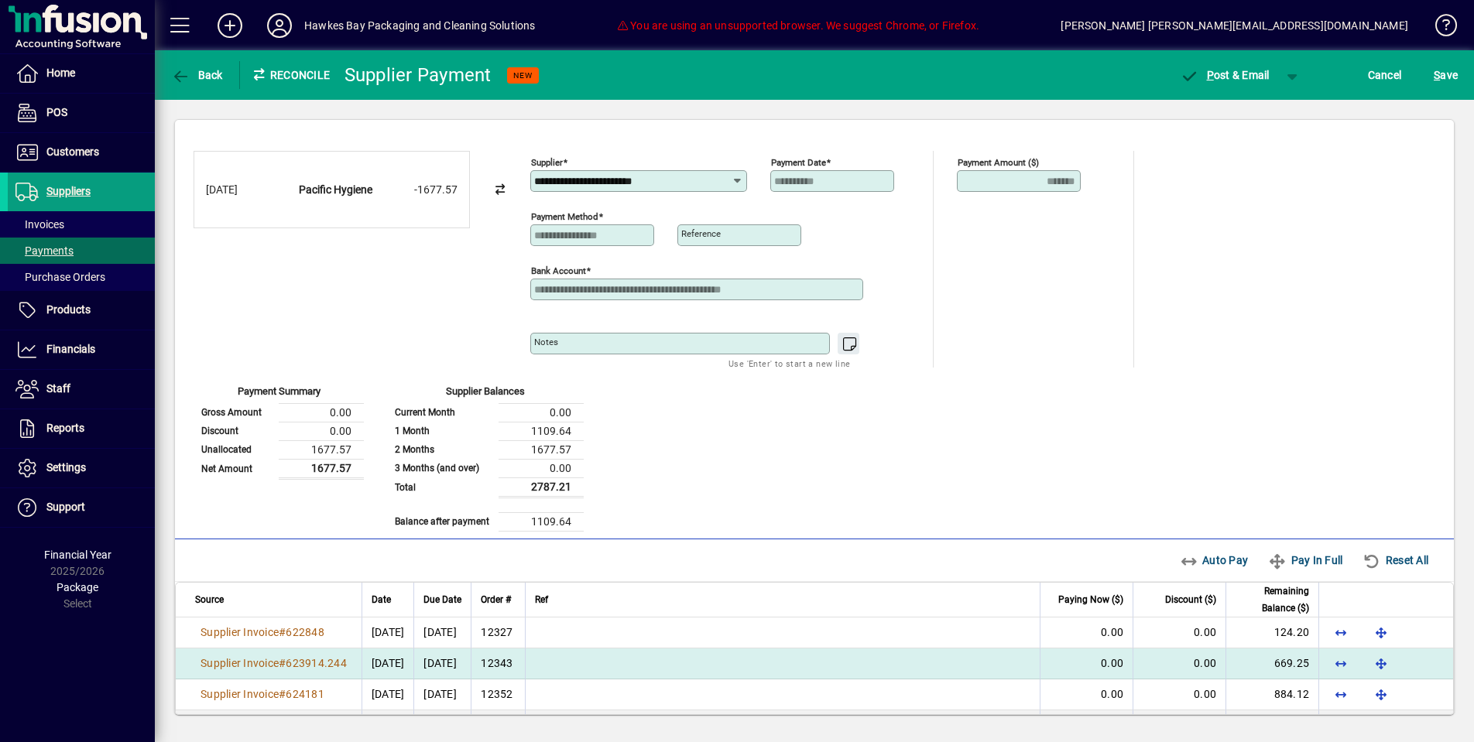
scroll to position [9, 0]
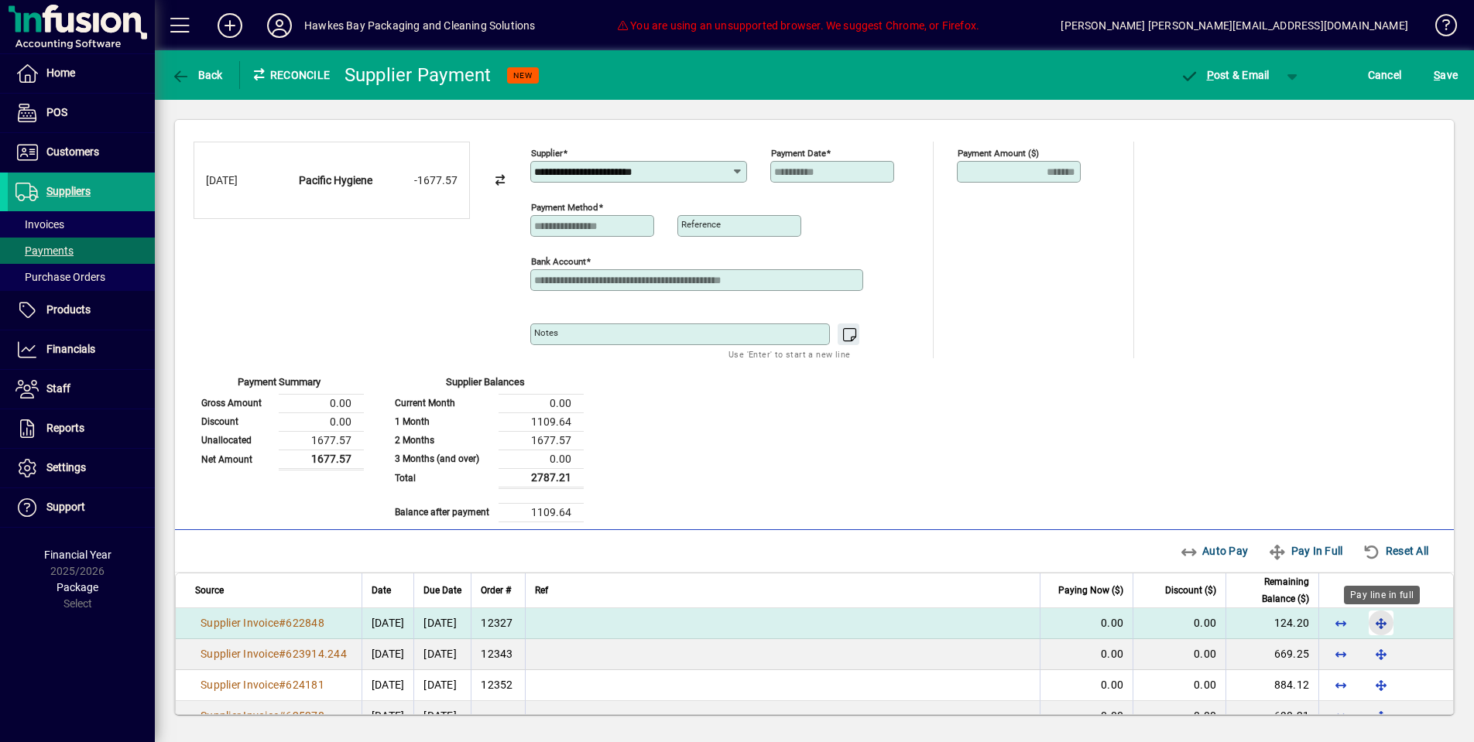
click at [1380, 625] on span "button" at bounding box center [1381, 623] width 37 height 37
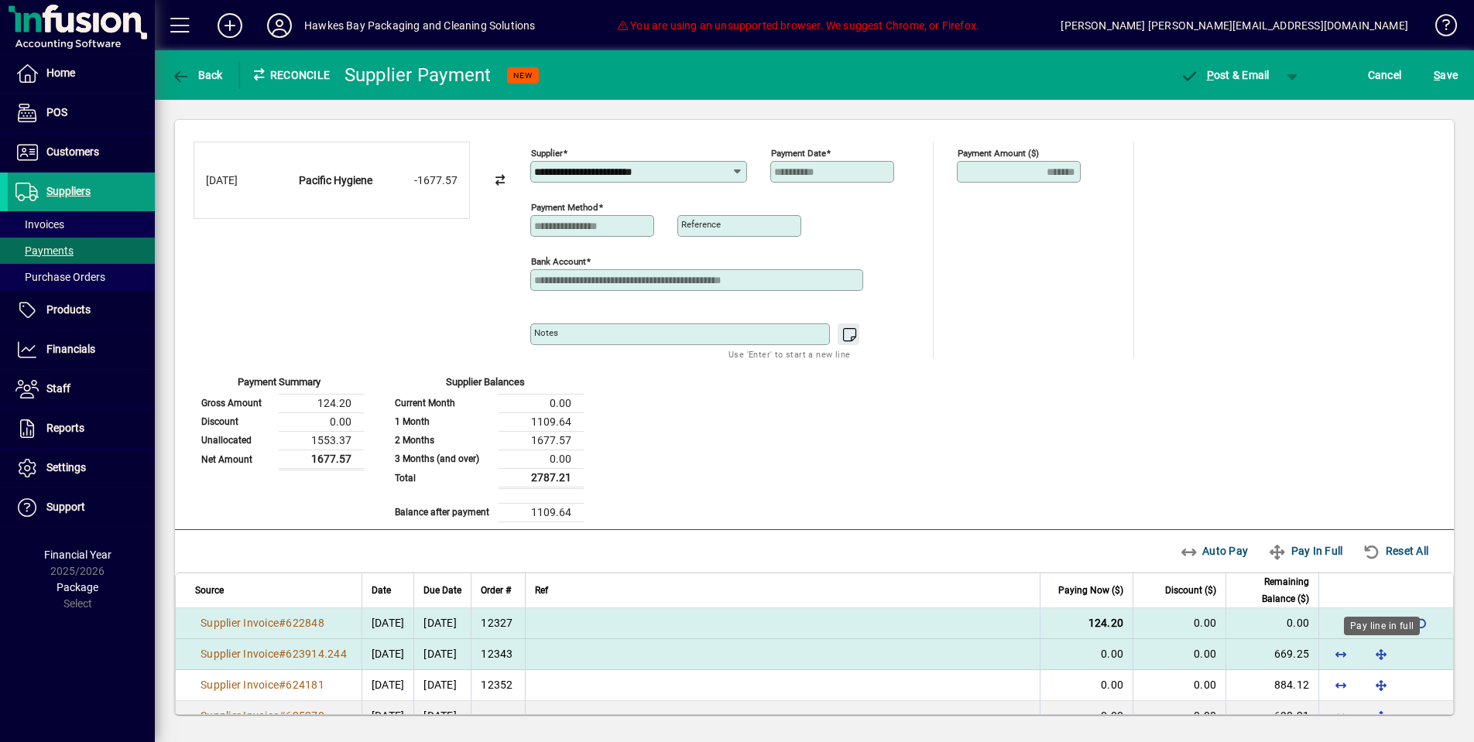
click at [1383, 648] on span "button" at bounding box center [1381, 654] width 37 height 37
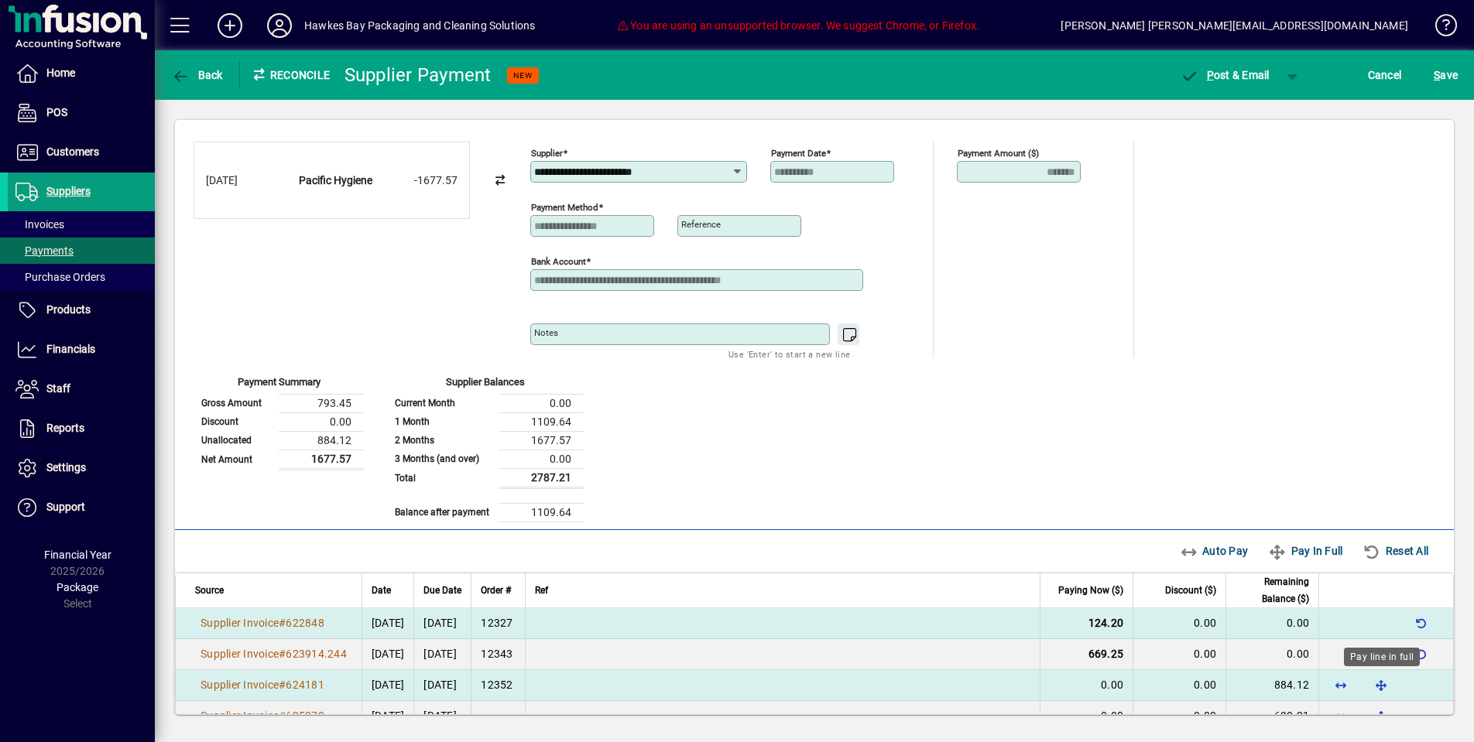
click at [1384, 674] on span "button" at bounding box center [1381, 685] width 37 height 37
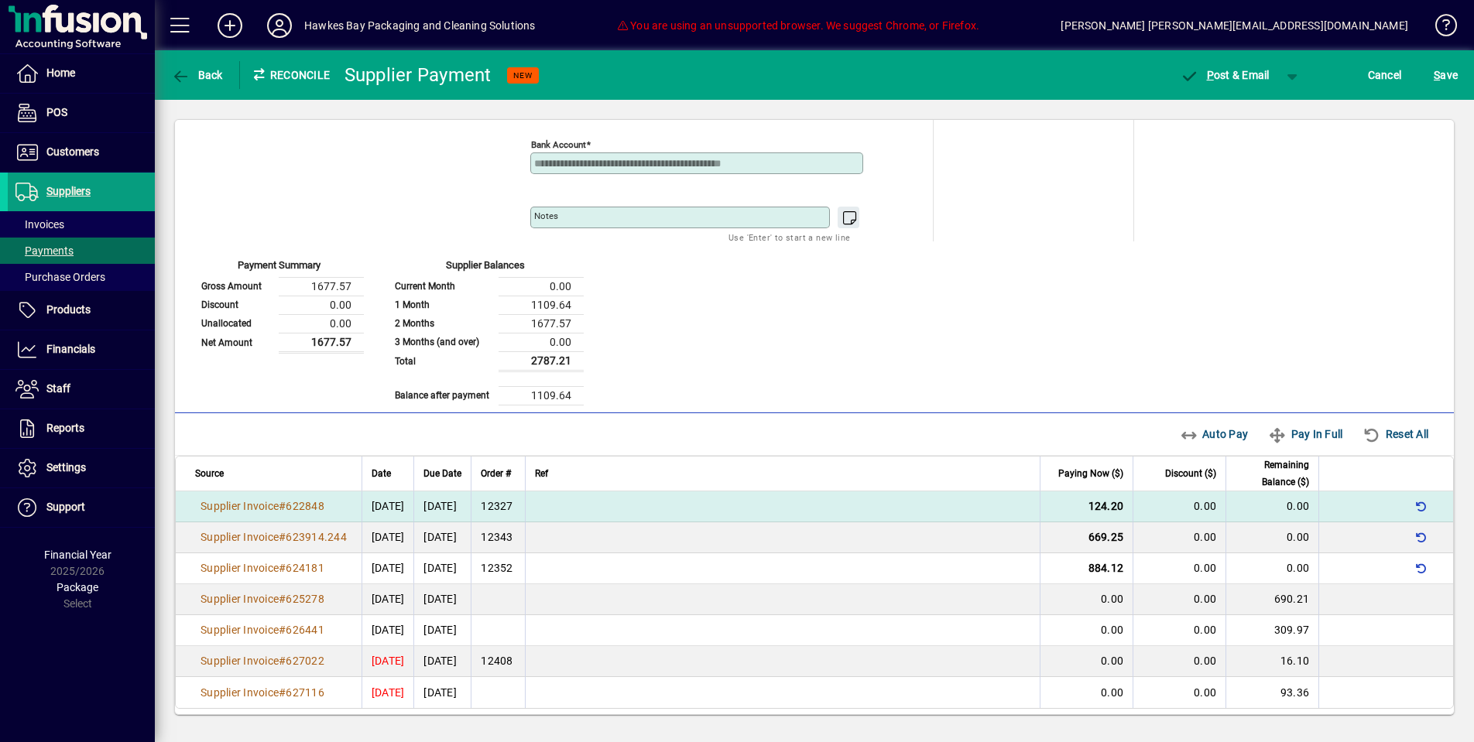
scroll to position [128, 0]
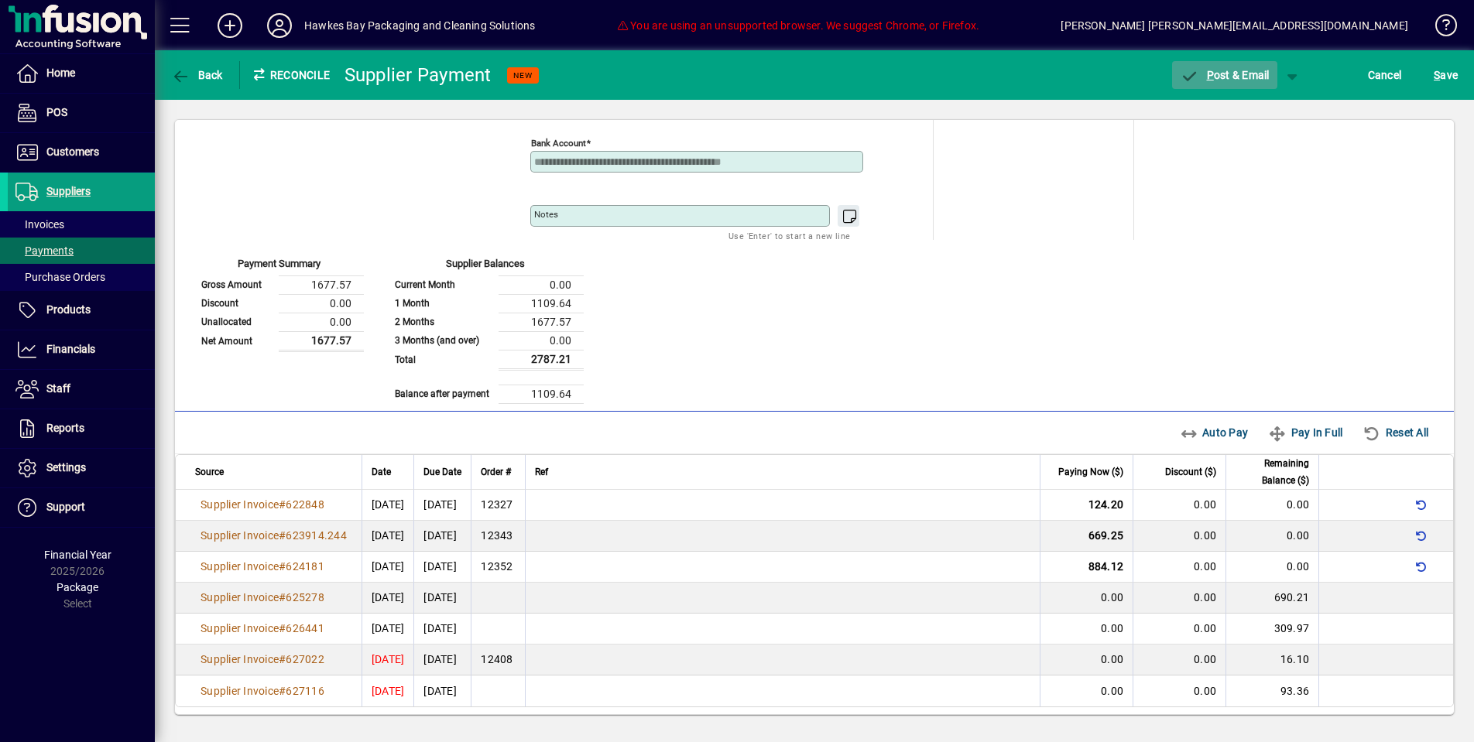
click at [1227, 84] on span "button" at bounding box center [1224, 75] width 105 height 37
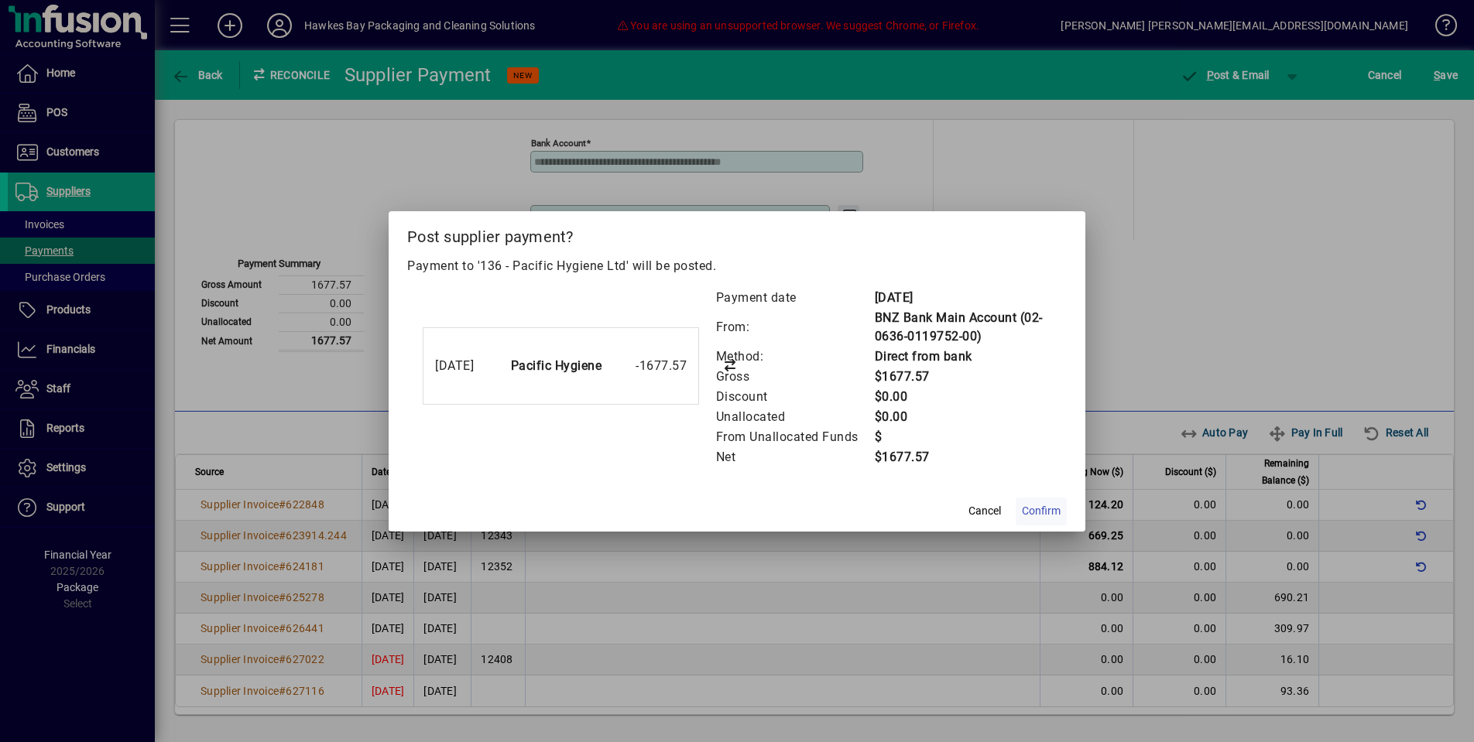
click at [1050, 517] on span "Confirm" at bounding box center [1041, 511] width 39 height 16
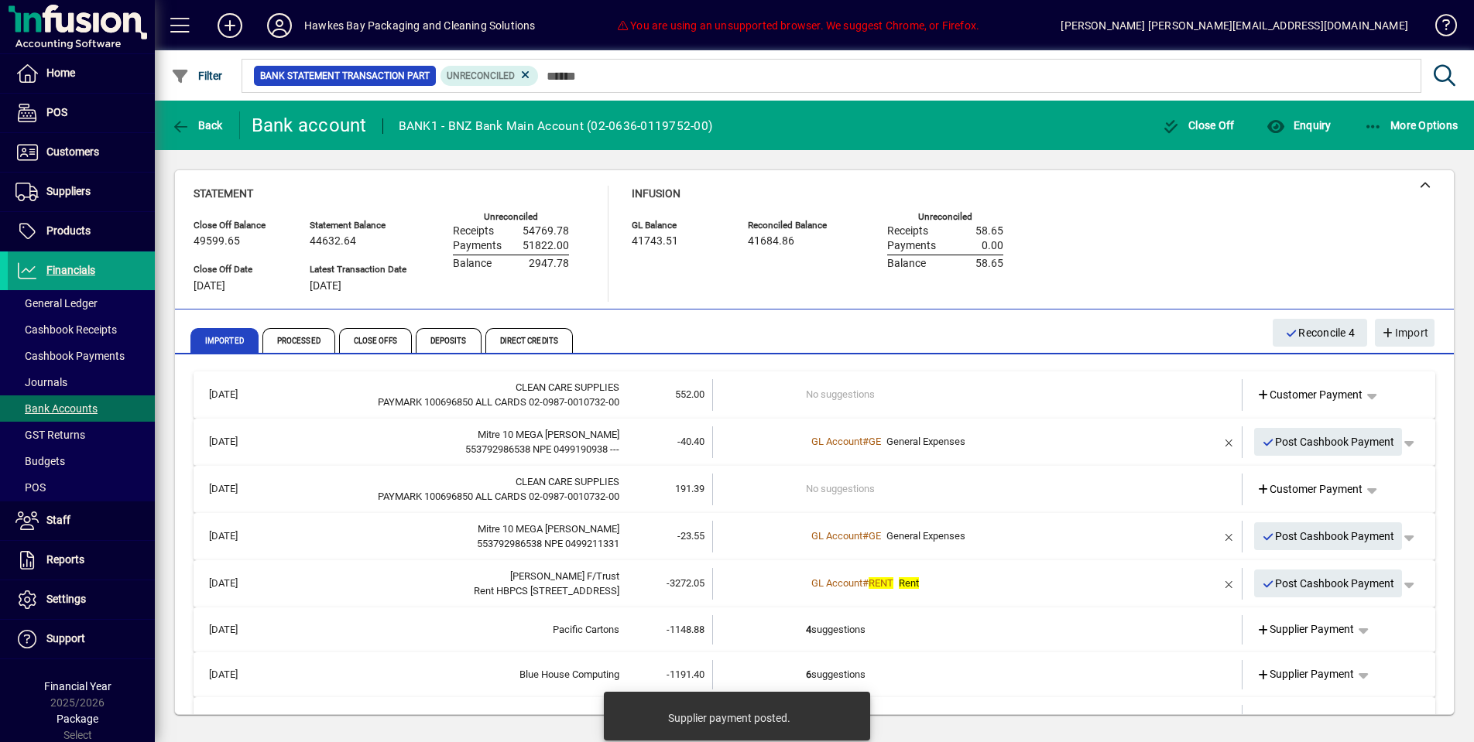
scroll to position [73, 0]
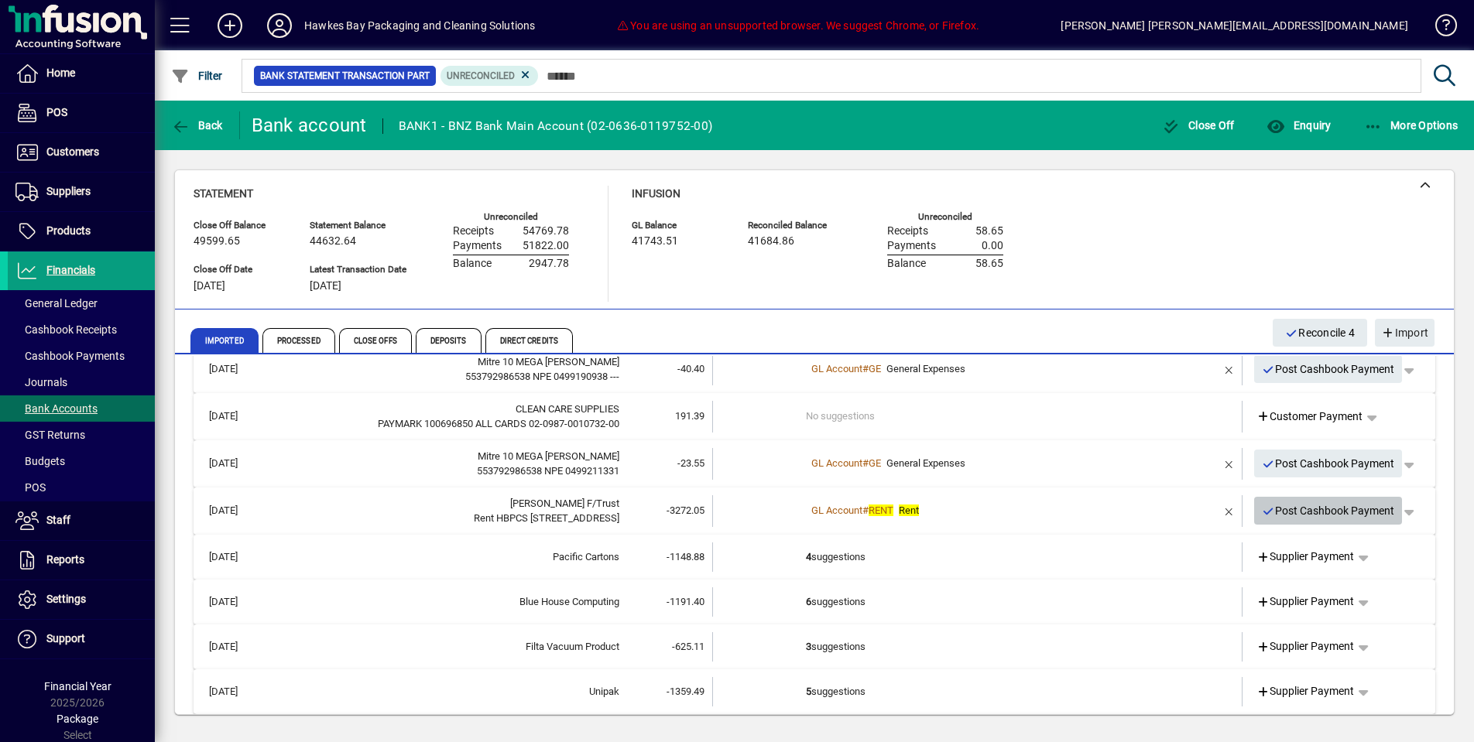
click at [1327, 509] on span "Post Cashbook Payment" at bounding box center [1328, 512] width 133 height 26
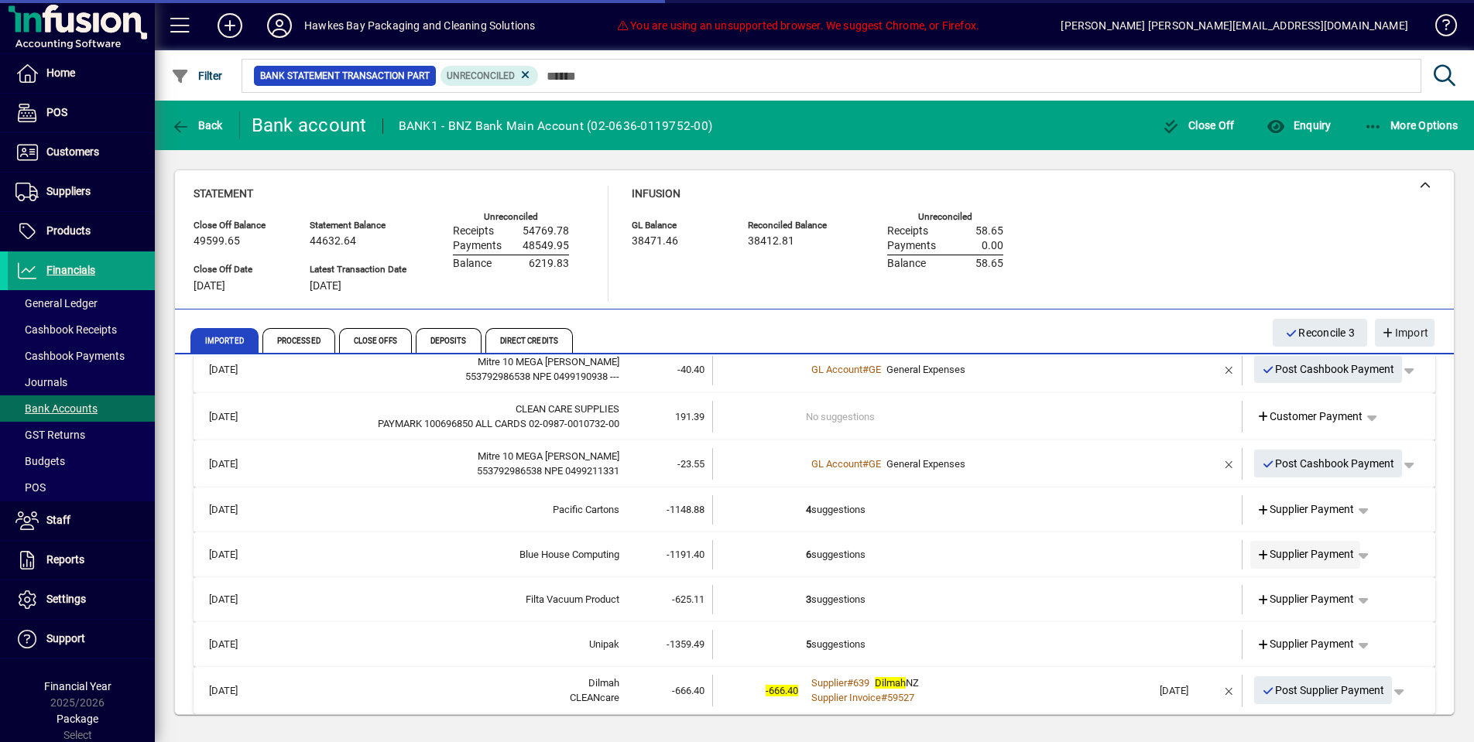
click at [1341, 547] on span "Supplier Payment" at bounding box center [1306, 555] width 98 height 16
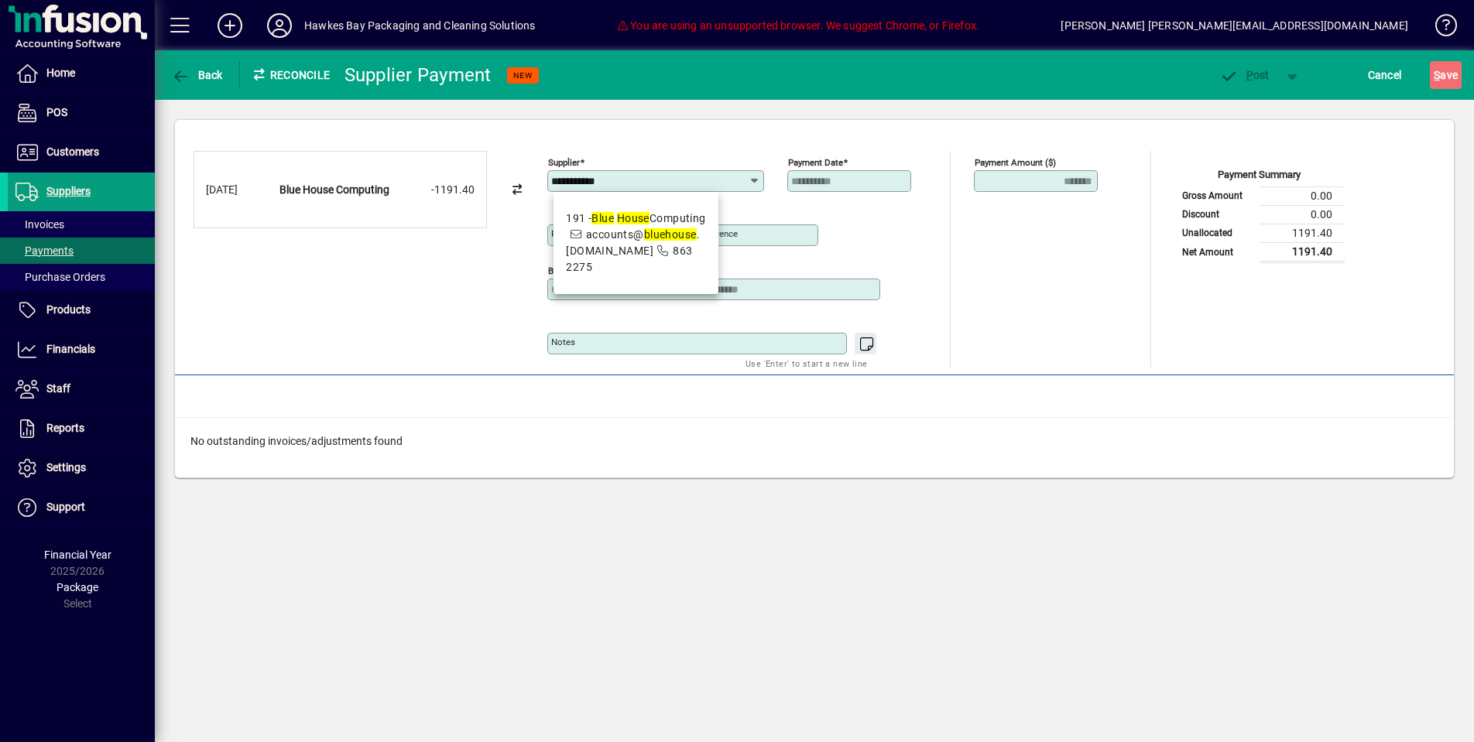
click at [642, 200] on mat-option "191 - Blue House Computing accounts@ blue house .co.nz 863 2275" at bounding box center [636, 243] width 165 height 90
type input "**********"
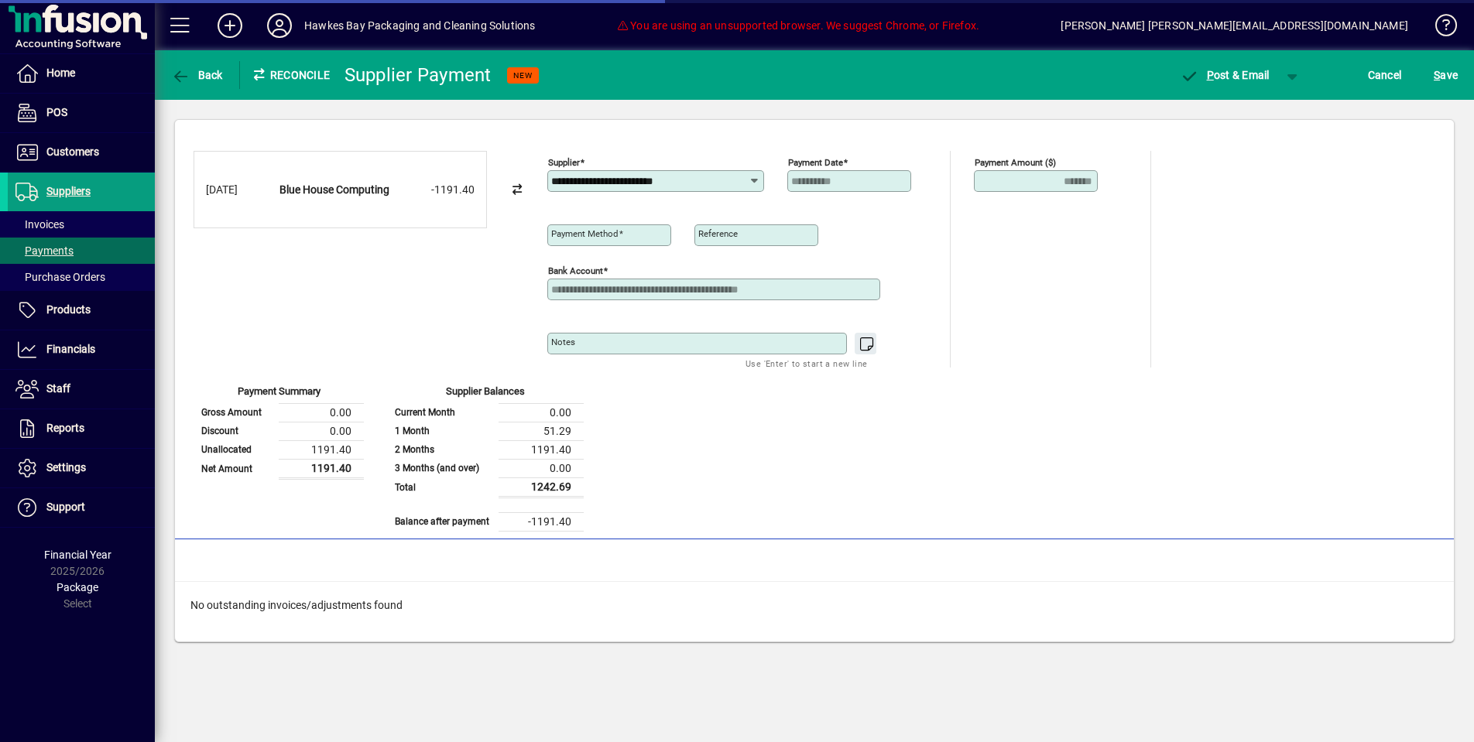
type input "**********"
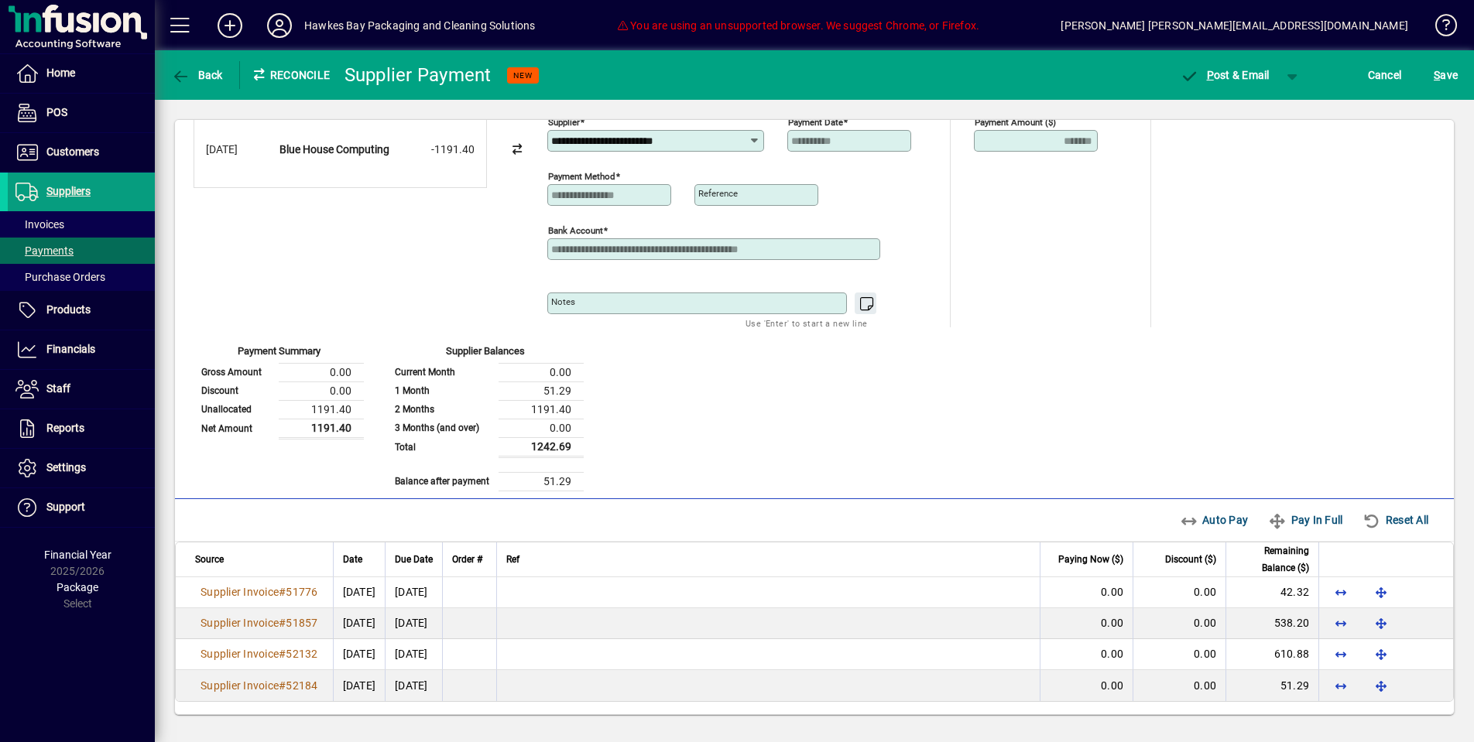
scroll to position [39, 0]
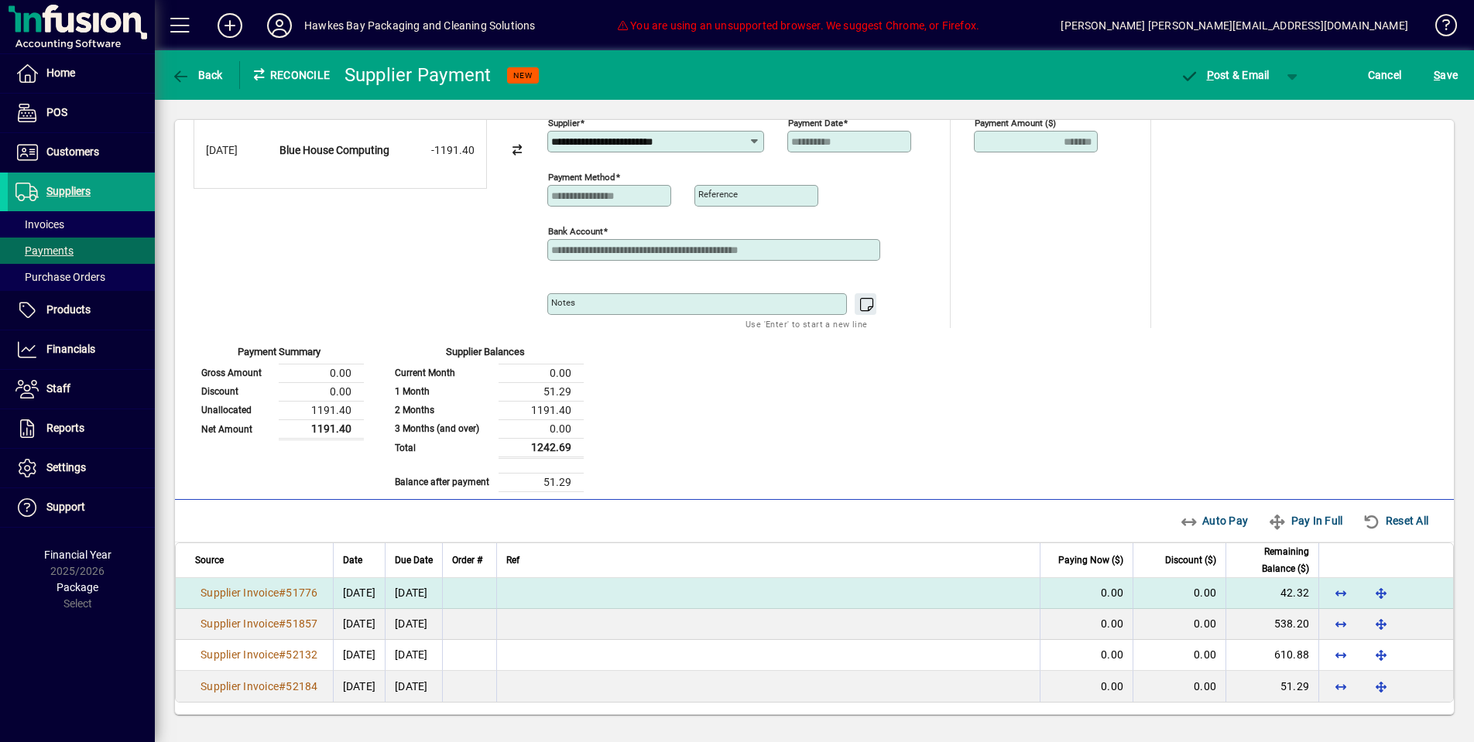
drag, startPoint x: 1132, startPoint y: 235, endPoint x: 1379, endPoint y: 592, distance: 434.0
click at [1371, 593] on span "button" at bounding box center [1381, 592] width 37 height 37
click at [1380, 592] on td at bounding box center [1385, 593] width 135 height 31
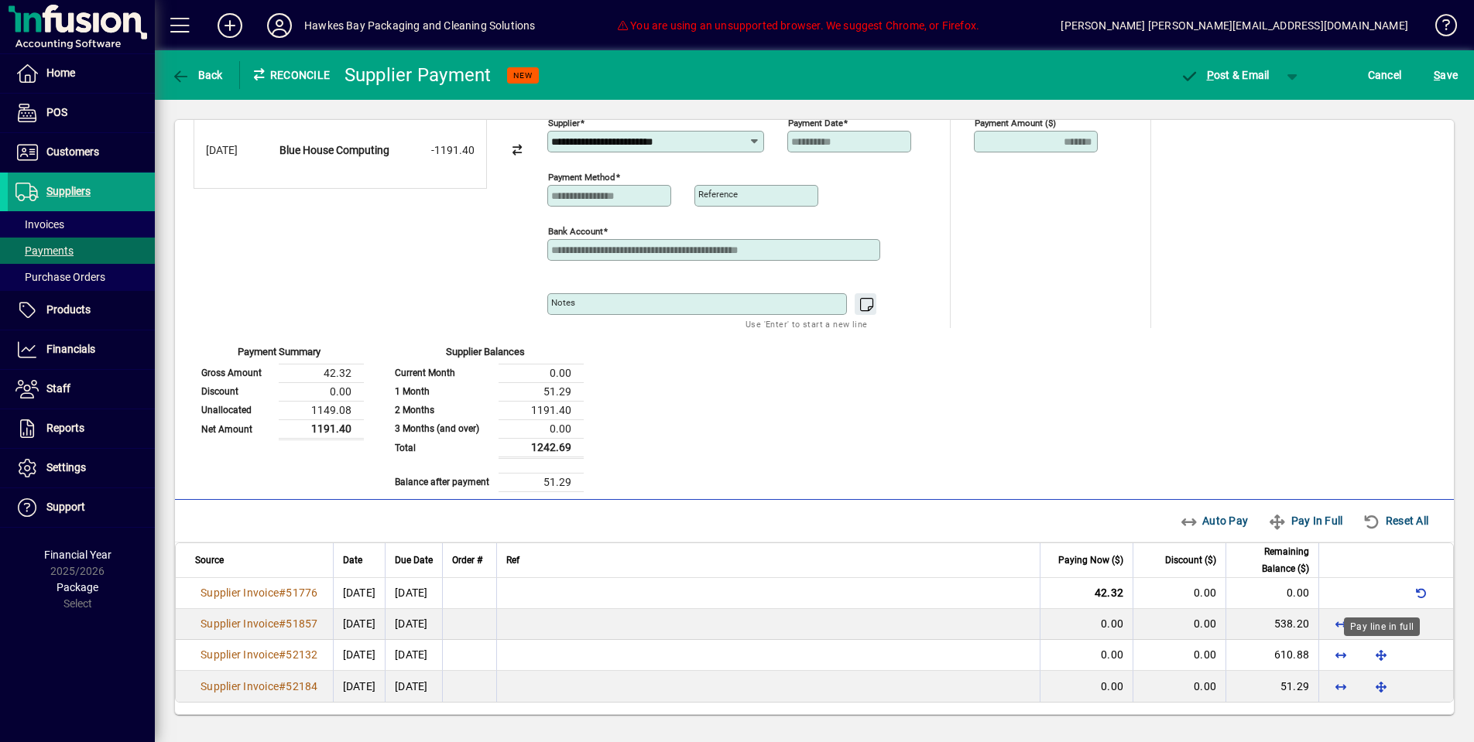
click at [1380, 620] on div "Pay line in full" at bounding box center [1382, 627] width 76 height 19
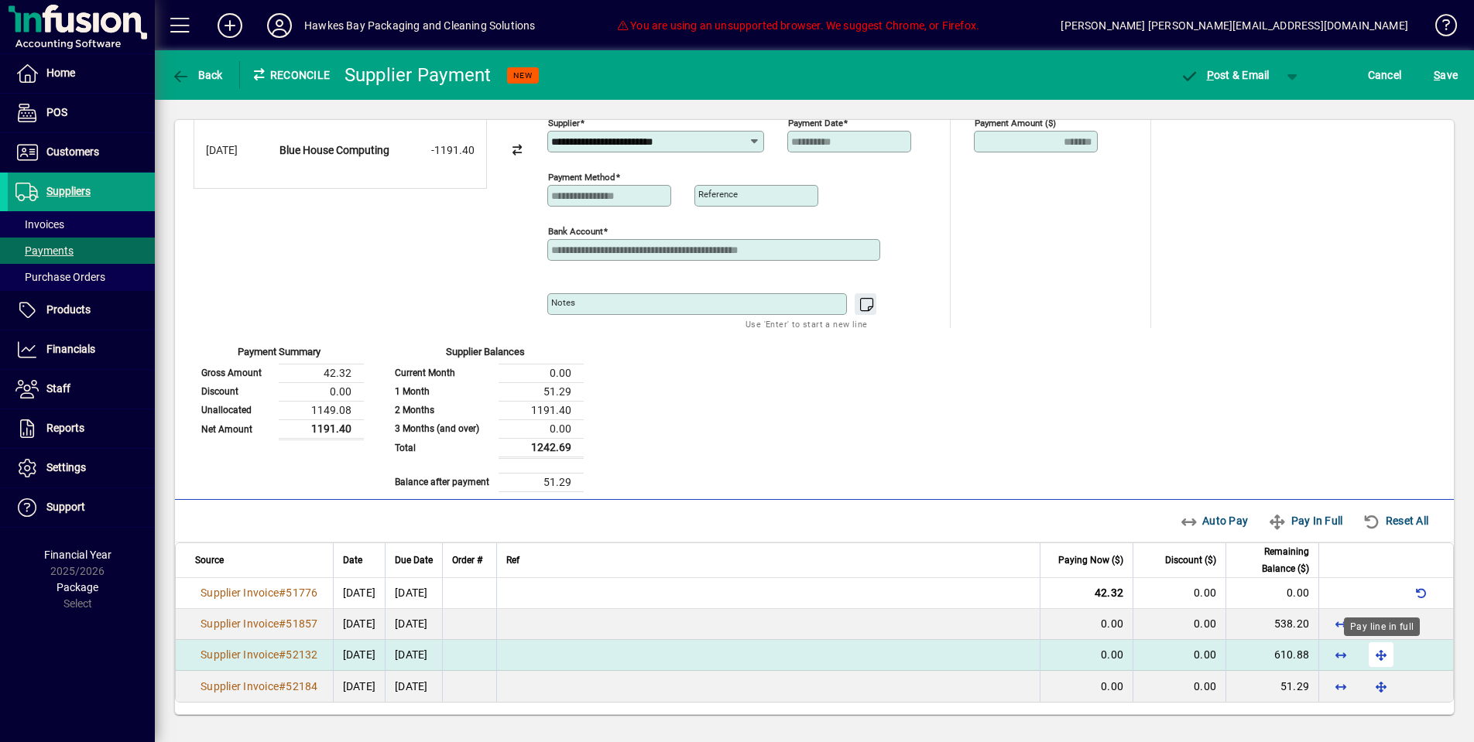
click at [1383, 650] on span "button" at bounding box center [1381, 654] width 37 height 37
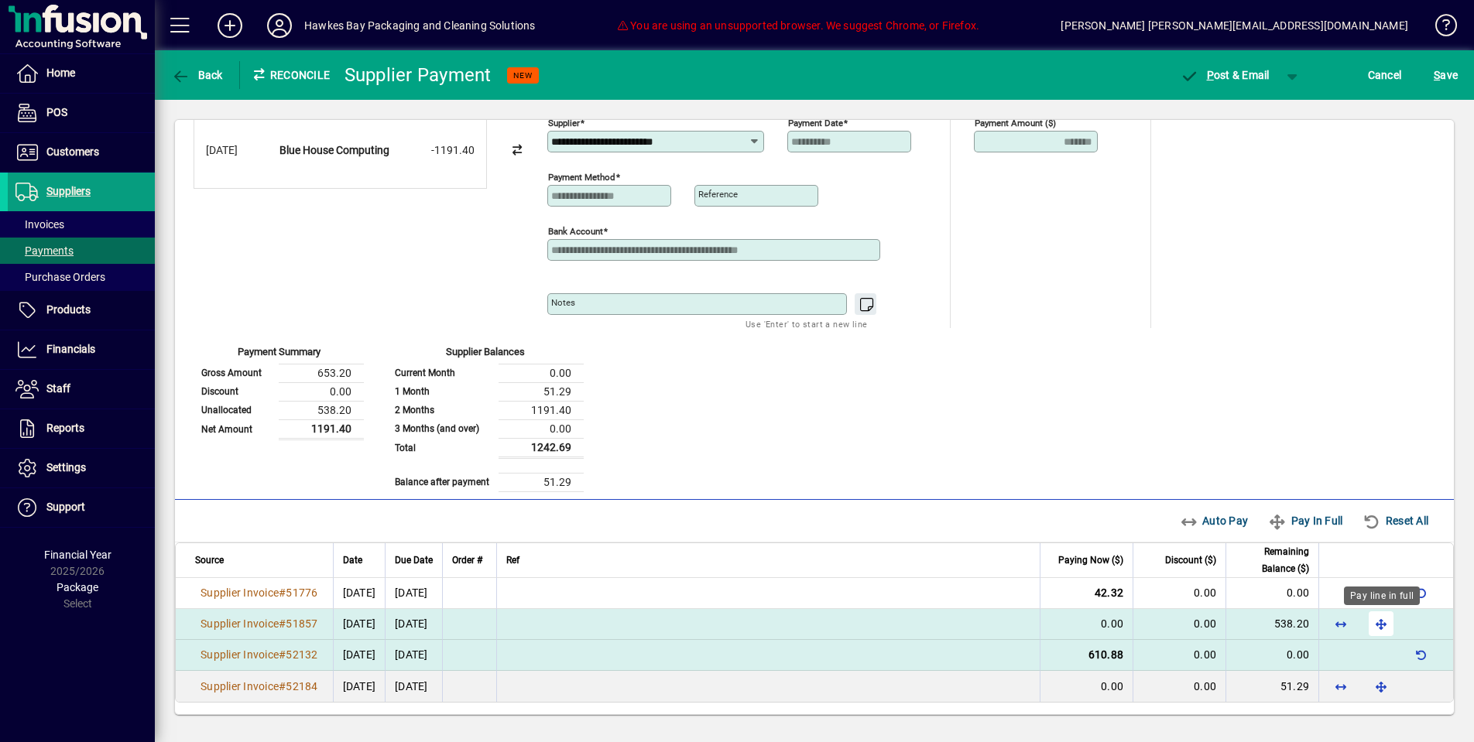
click at [1377, 620] on span "button" at bounding box center [1381, 623] width 37 height 37
click at [1234, 77] on span "P ost & Email" at bounding box center [1225, 75] width 90 height 12
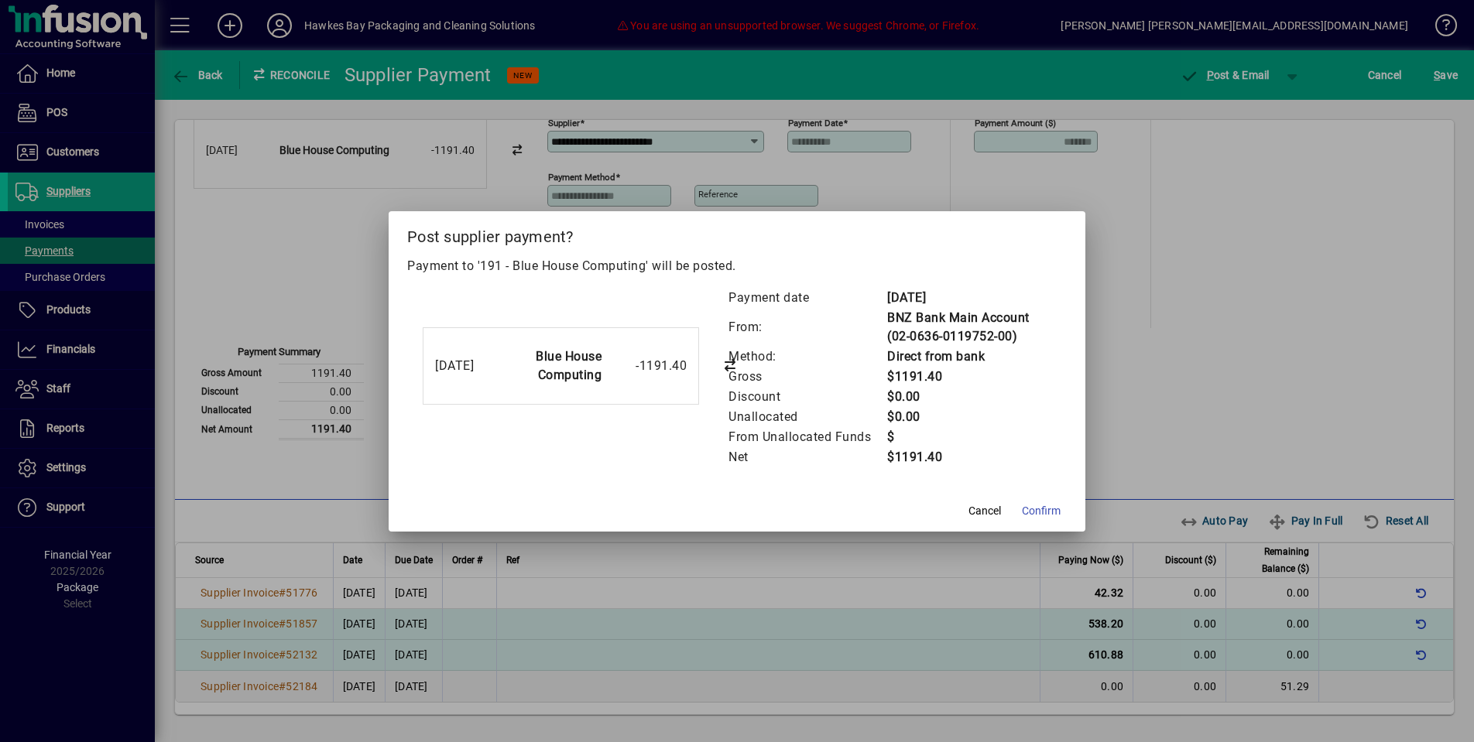
drag, startPoint x: 1051, startPoint y: 514, endPoint x: 1049, endPoint y: 486, distance: 27.9
click at [1049, 509] on span "Confirm" at bounding box center [1041, 511] width 39 height 16
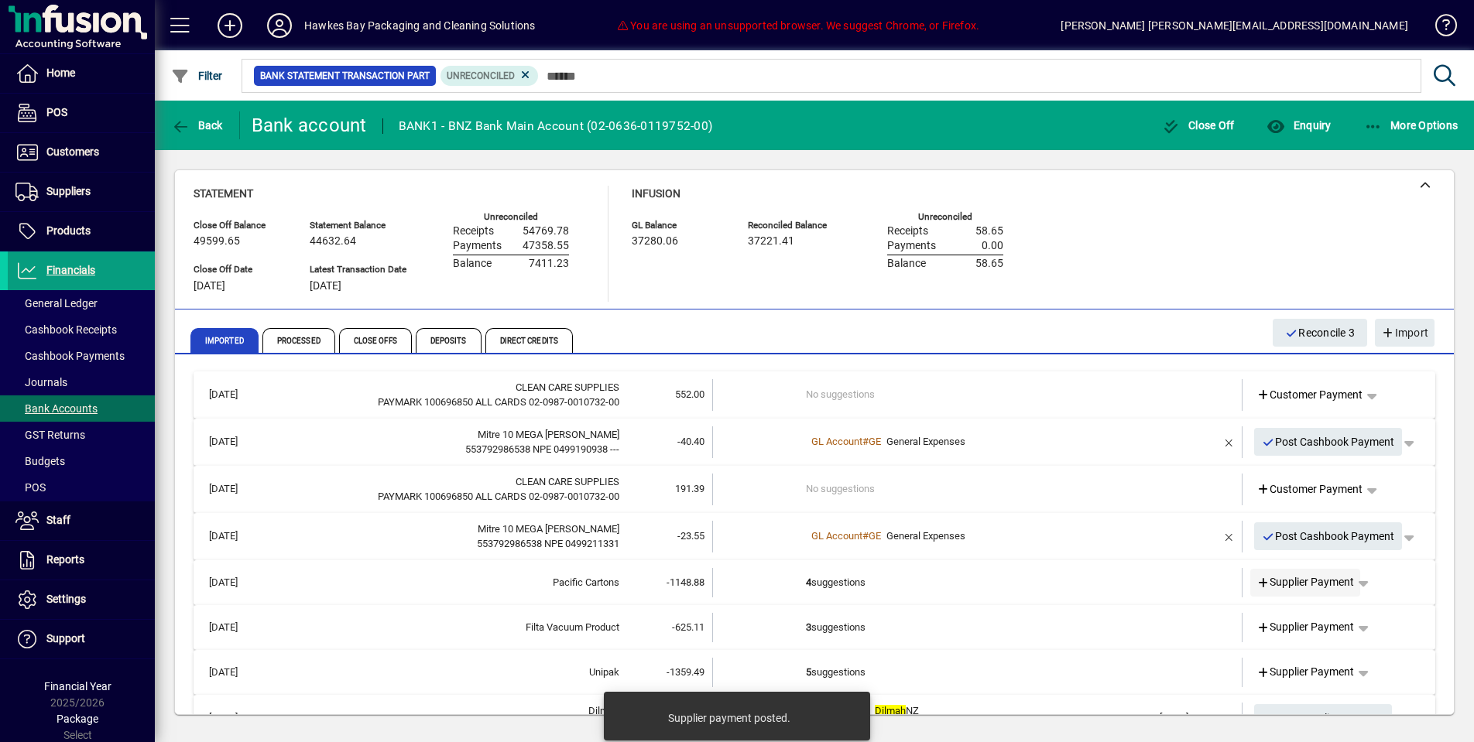
click at [1254, 564] on span at bounding box center [1305, 582] width 111 height 37
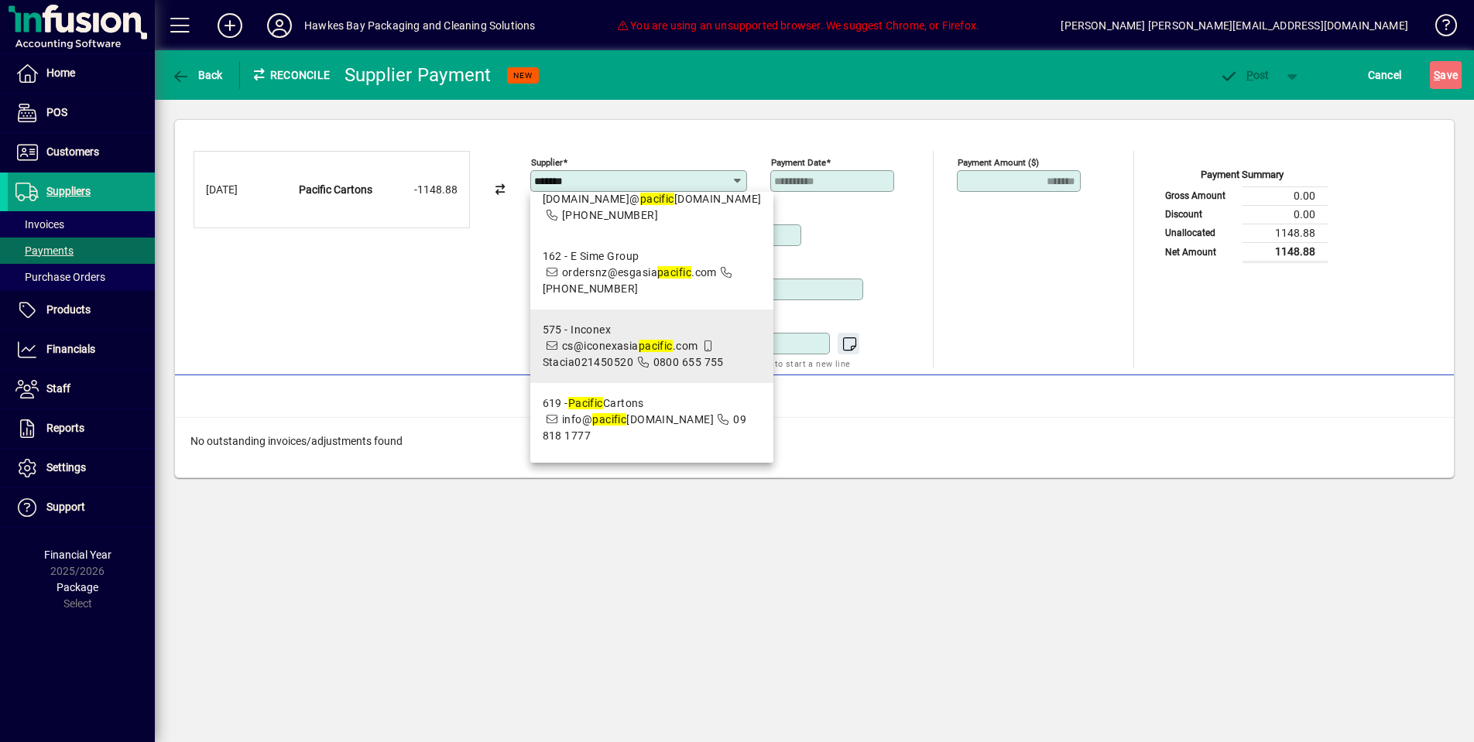
scroll to position [84, 0]
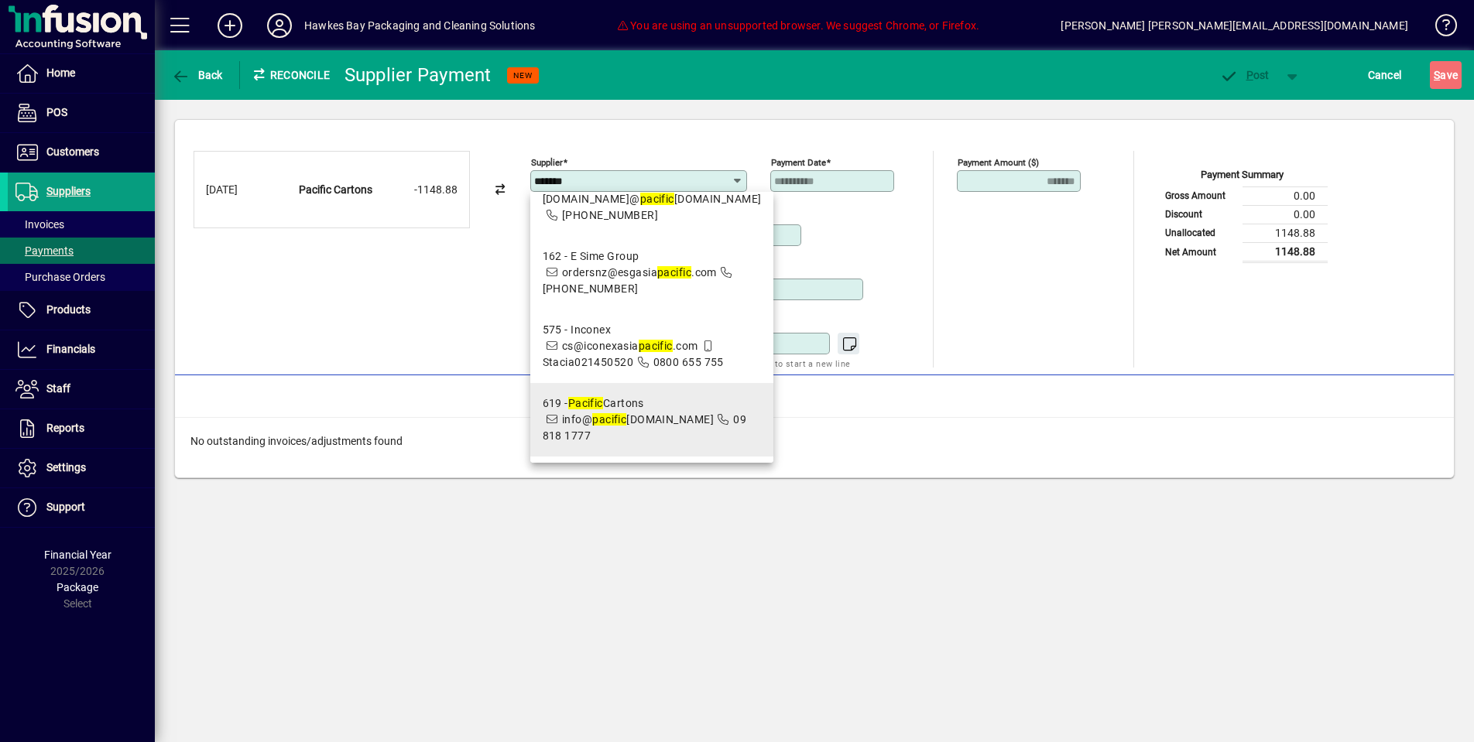
click at [640, 415] on span "info@ pacific cartons.co.nz" at bounding box center [638, 419] width 152 height 12
type input "**********"
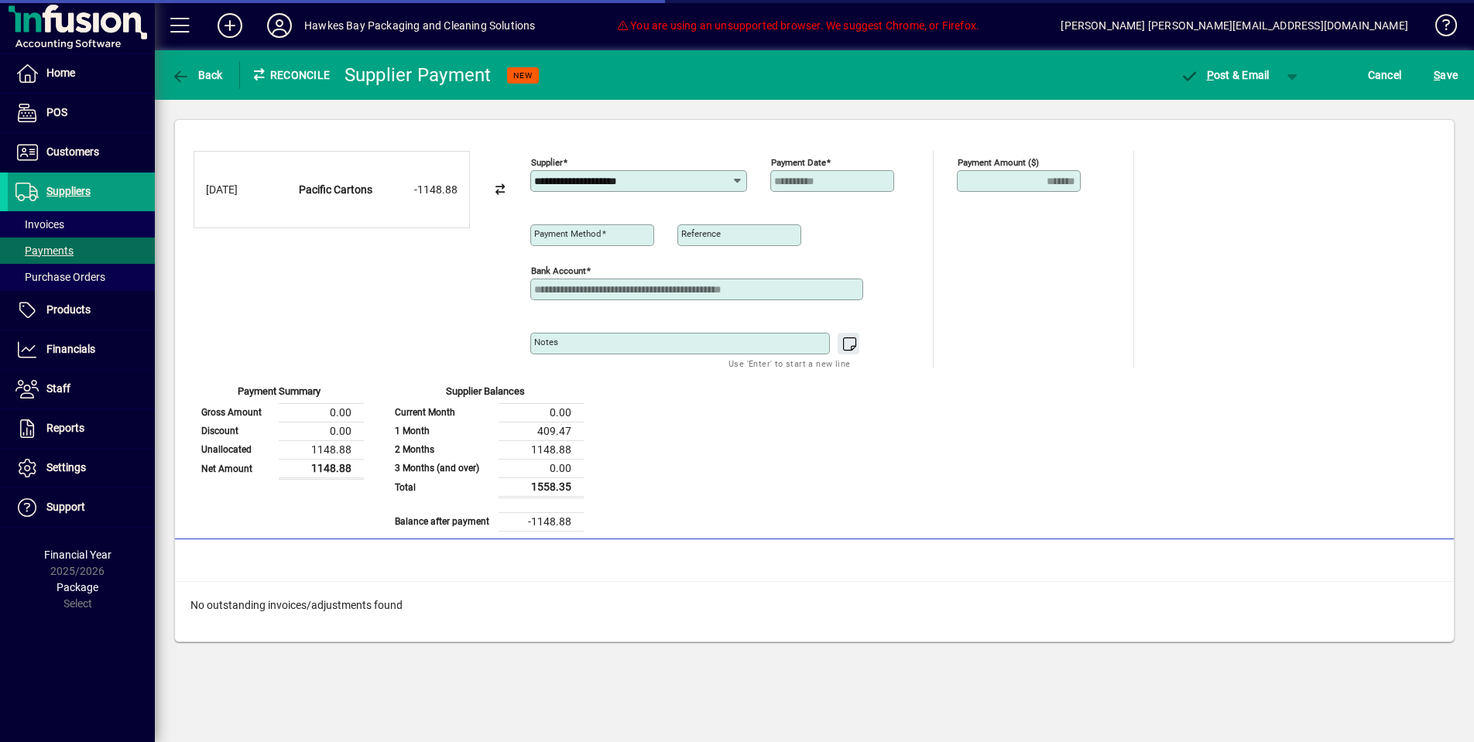
type input "**********"
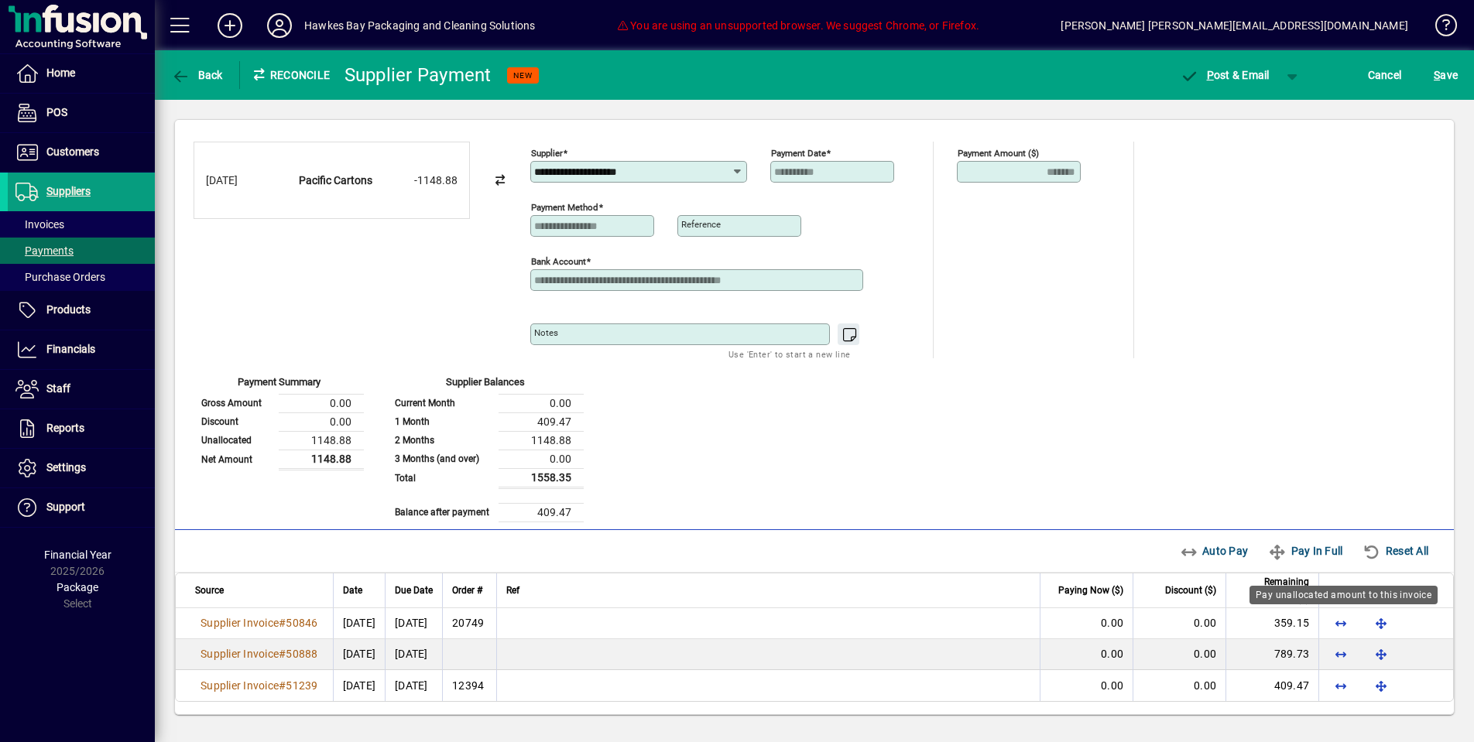
scroll to position [9, 0]
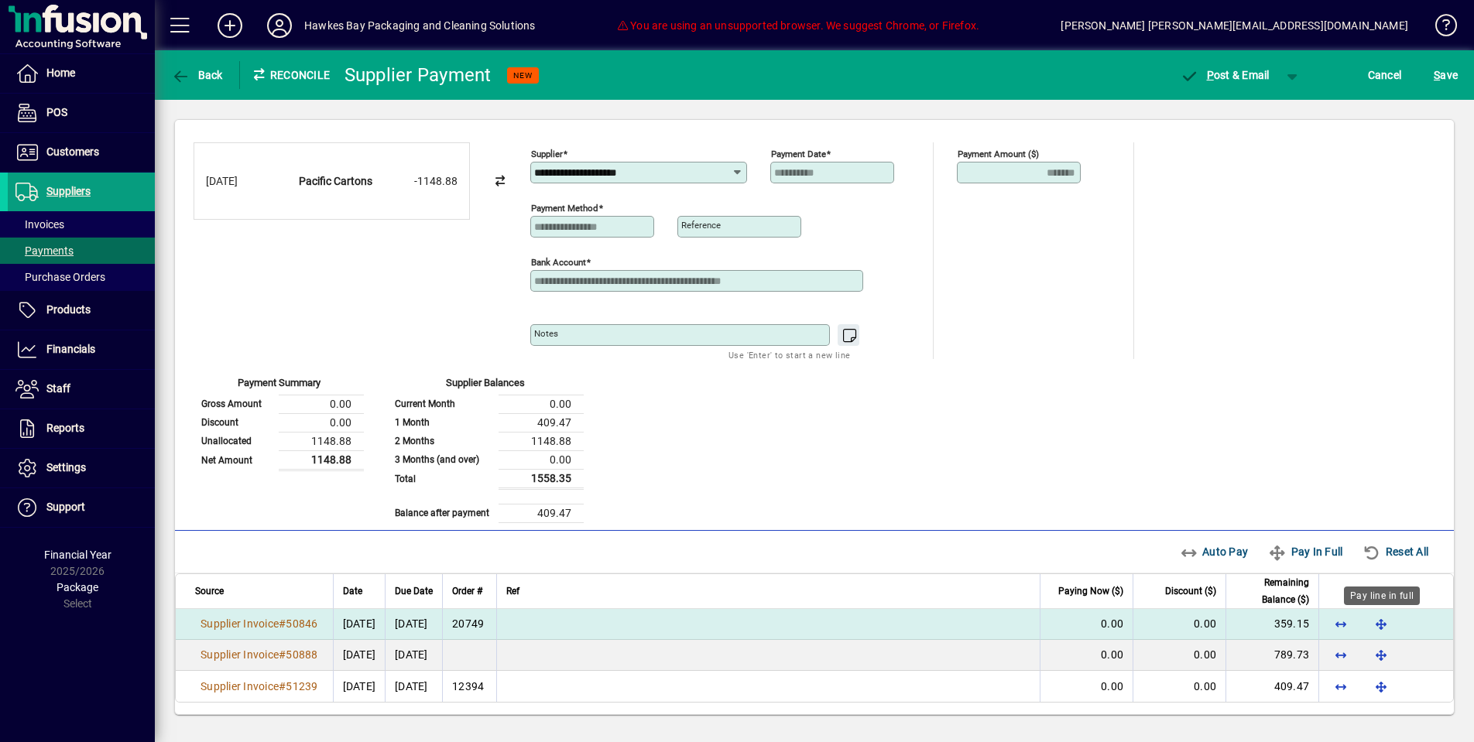
click at [1392, 629] on span "button" at bounding box center [1381, 623] width 37 height 37
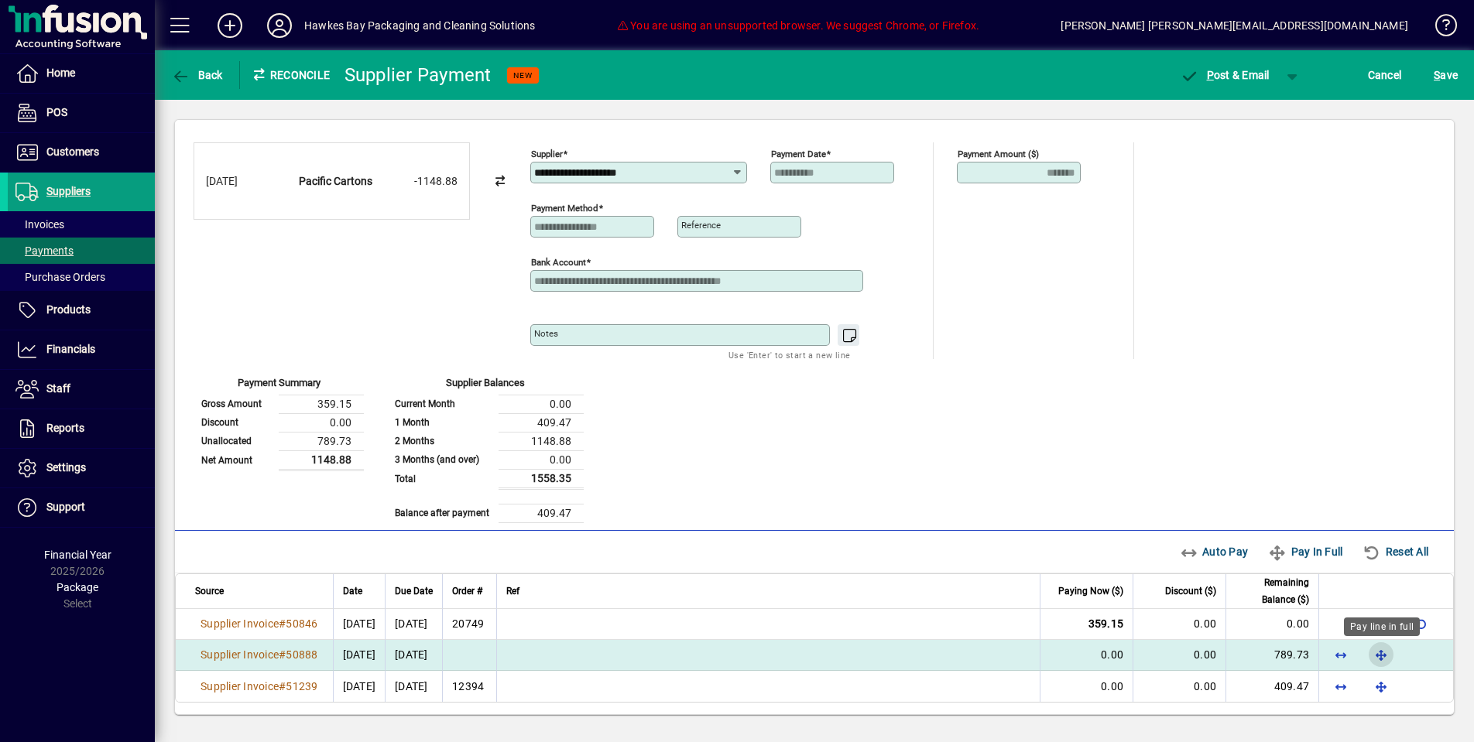
click at [1385, 661] on span "button" at bounding box center [1381, 654] width 37 height 37
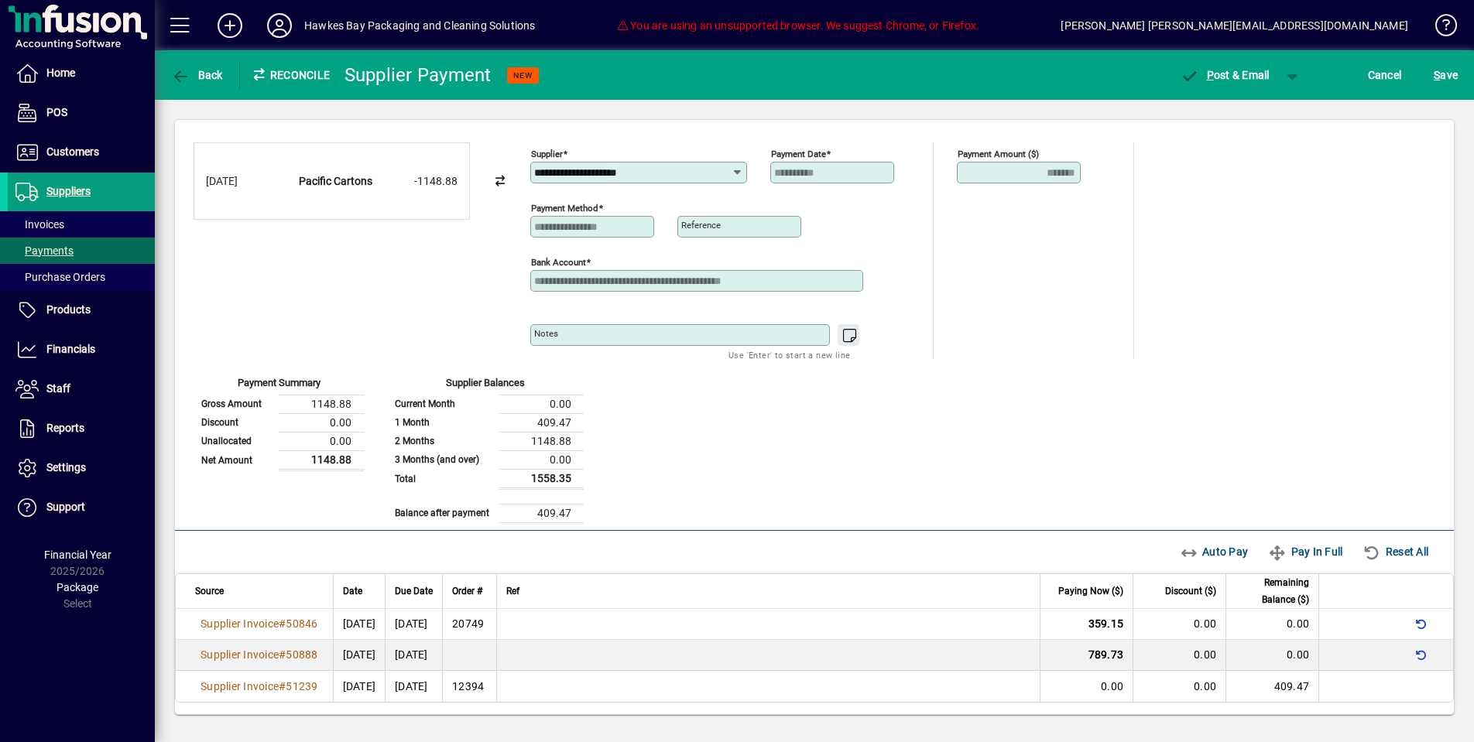
scroll to position [0, 0]
click at [1256, 91] on span "button" at bounding box center [1224, 75] width 105 height 37
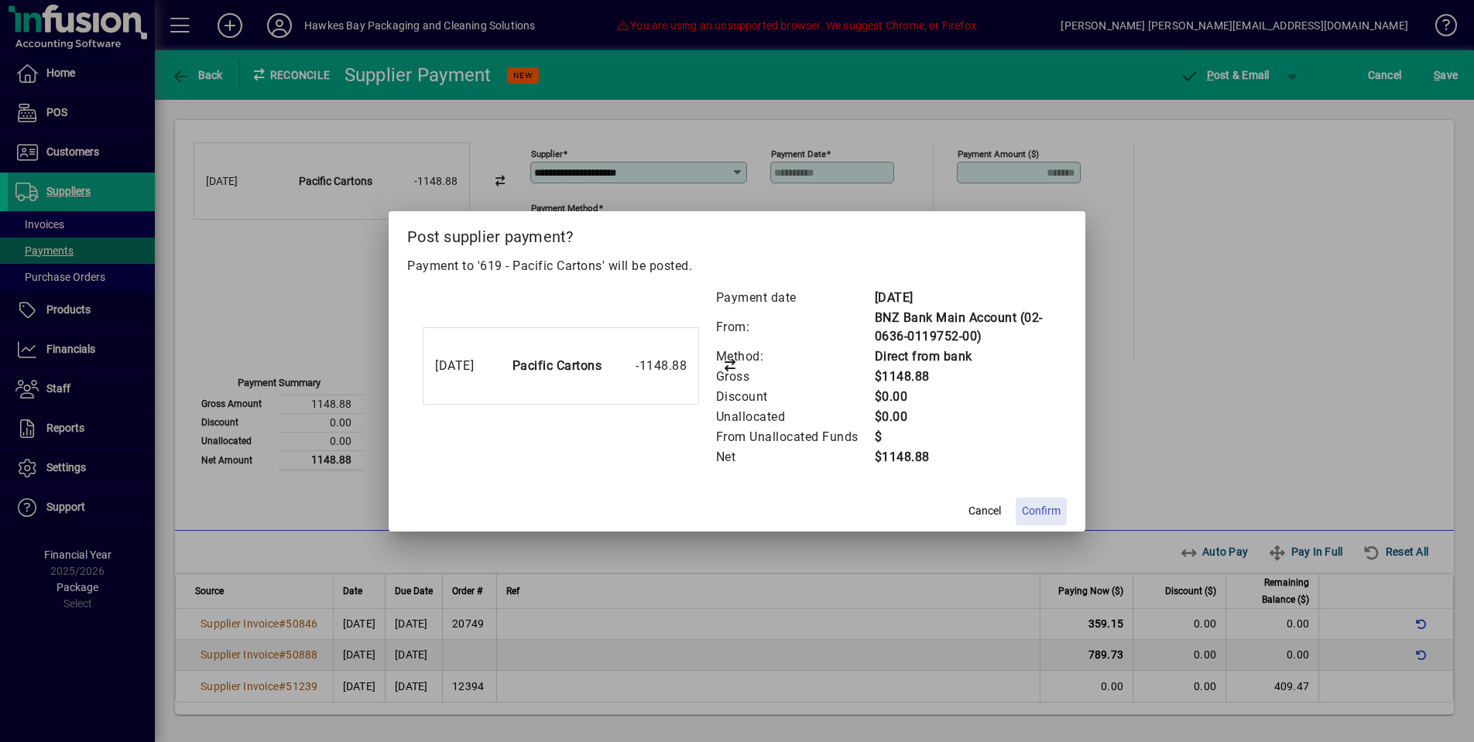
click at [1054, 516] on span "Confirm" at bounding box center [1041, 511] width 39 height 16
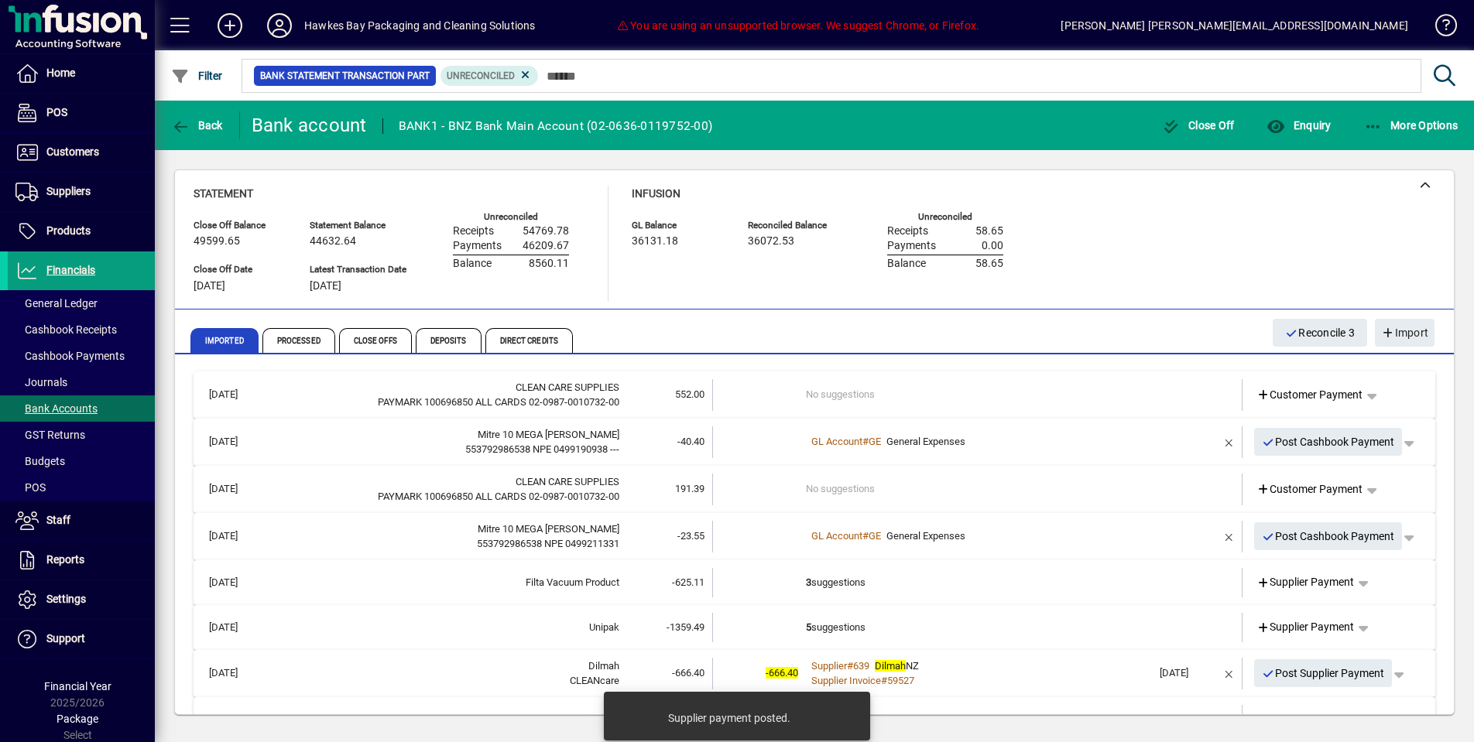
click at [1291, 578] on span "Supplier Payment" at bounding box center [1306, 582] width 98 height 16
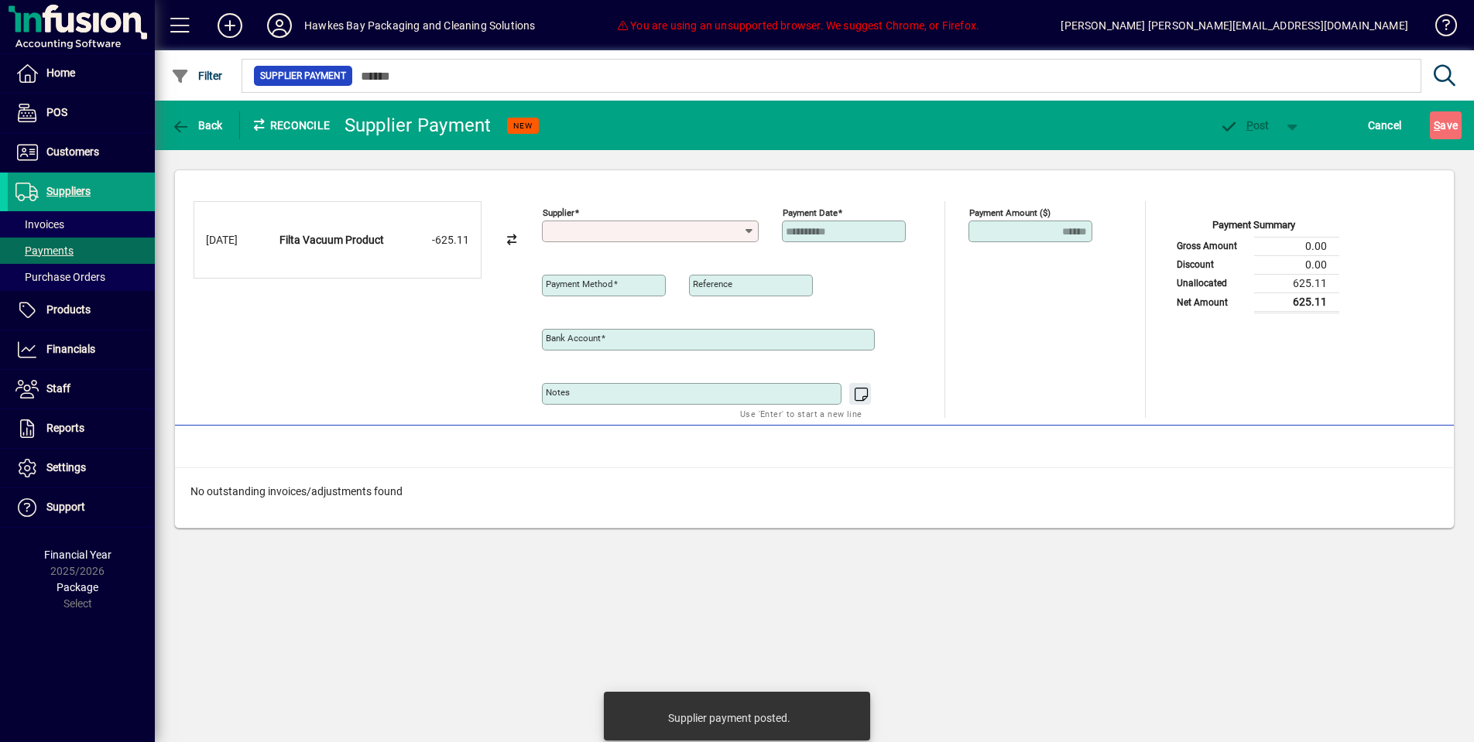
type input "**********"
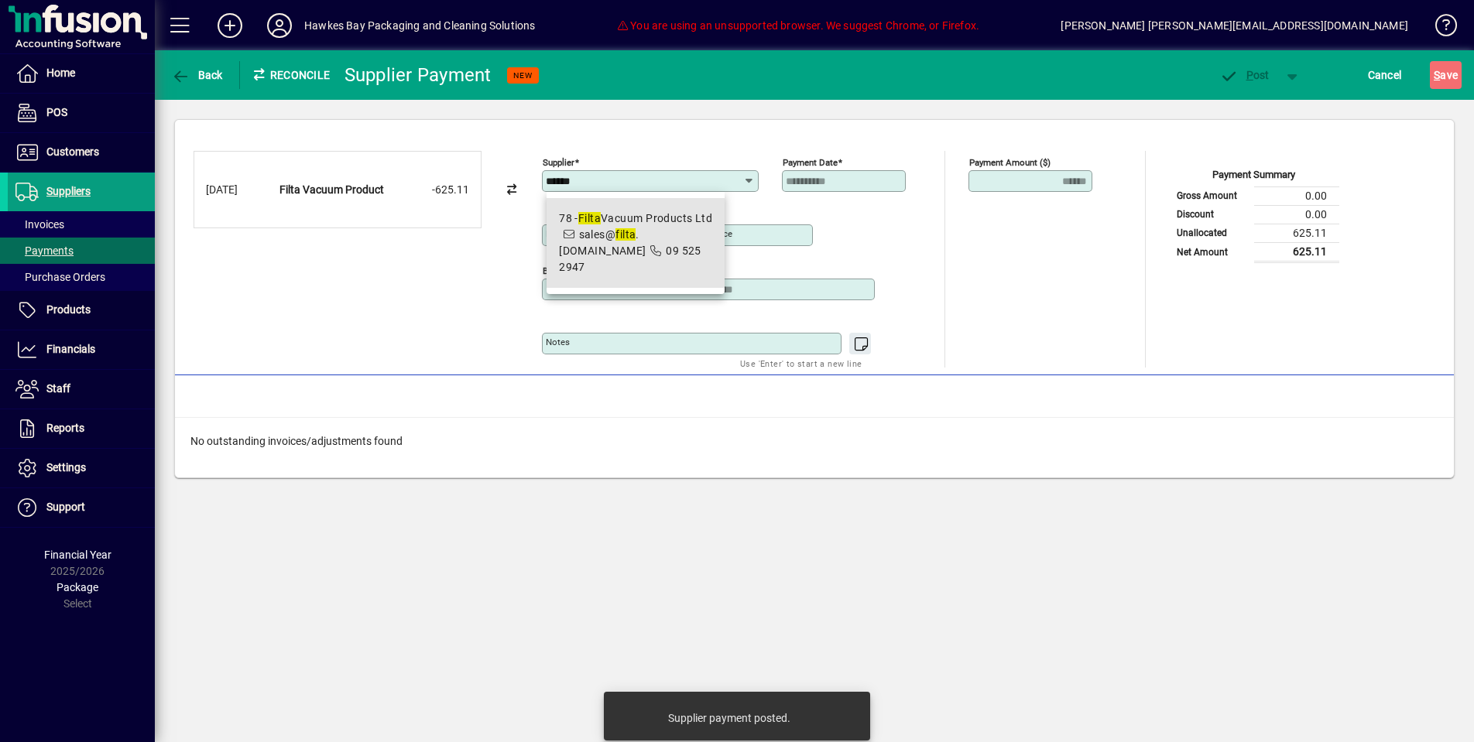
drag, startPoint x: 629, startPoint y: 239, endPoint x: 693, endPoint y: 286, distance: 79.7
click at [629, 239] on em "filta" at bounding box center [625, 234] width 20 height 12
type input "**********"
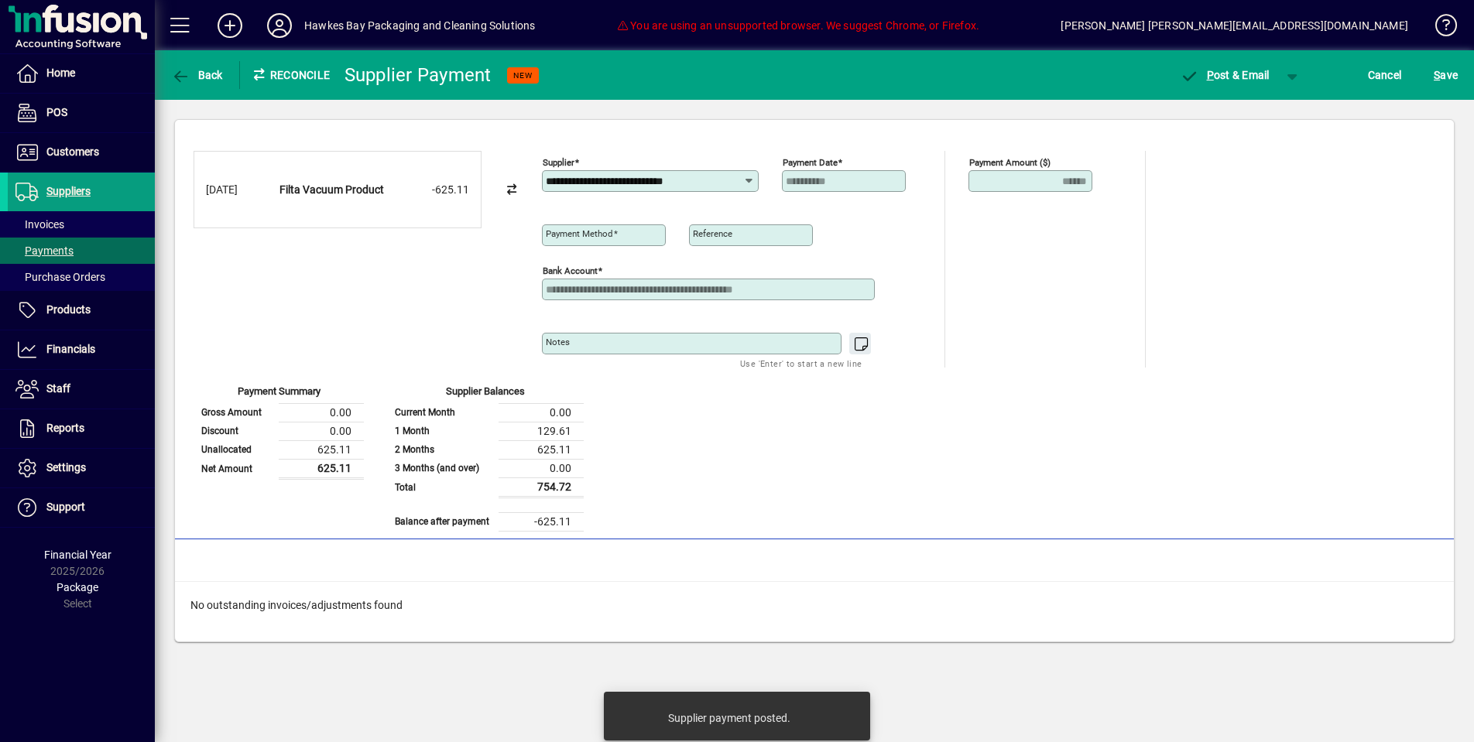
type input "**********"
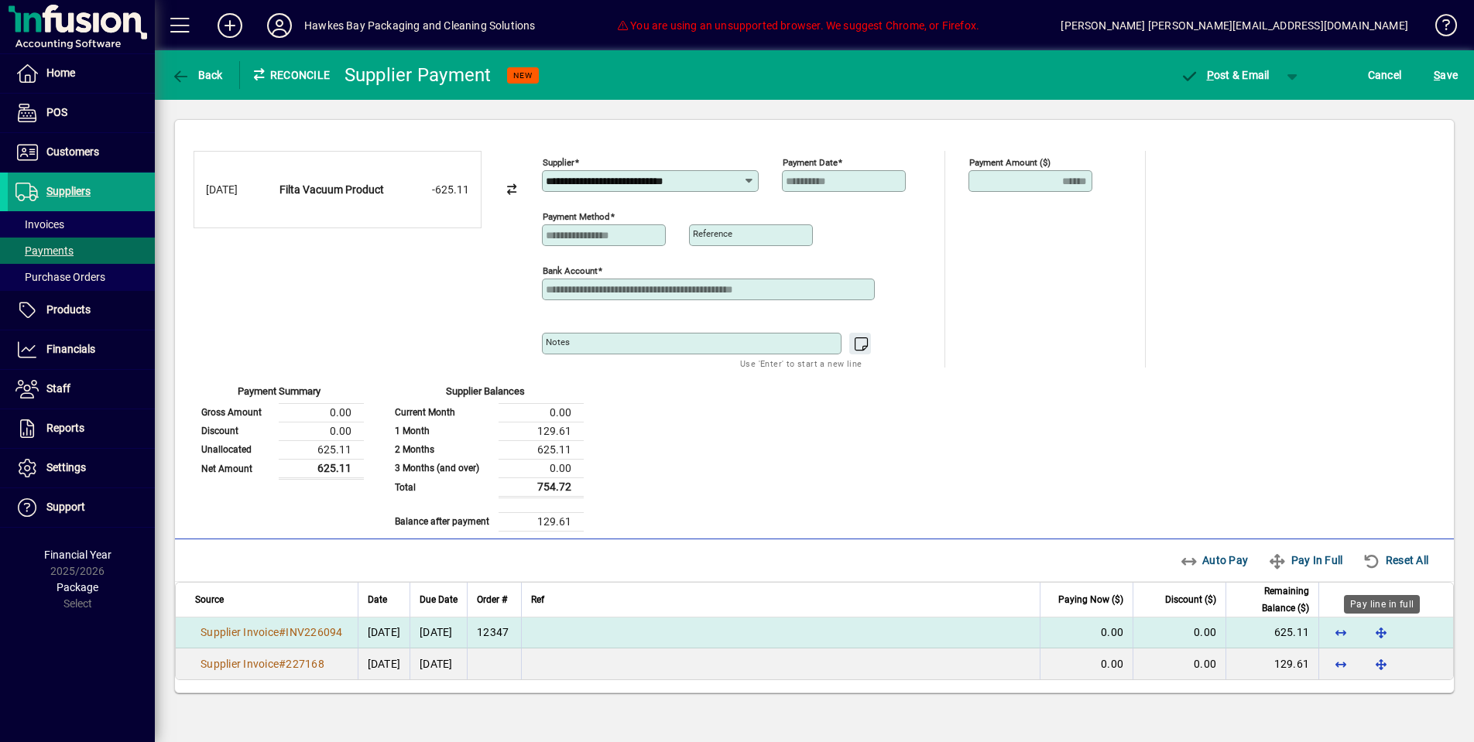
click at [1377, 630] on span "button" at bounding box center [1381, 632] width 37 height 37
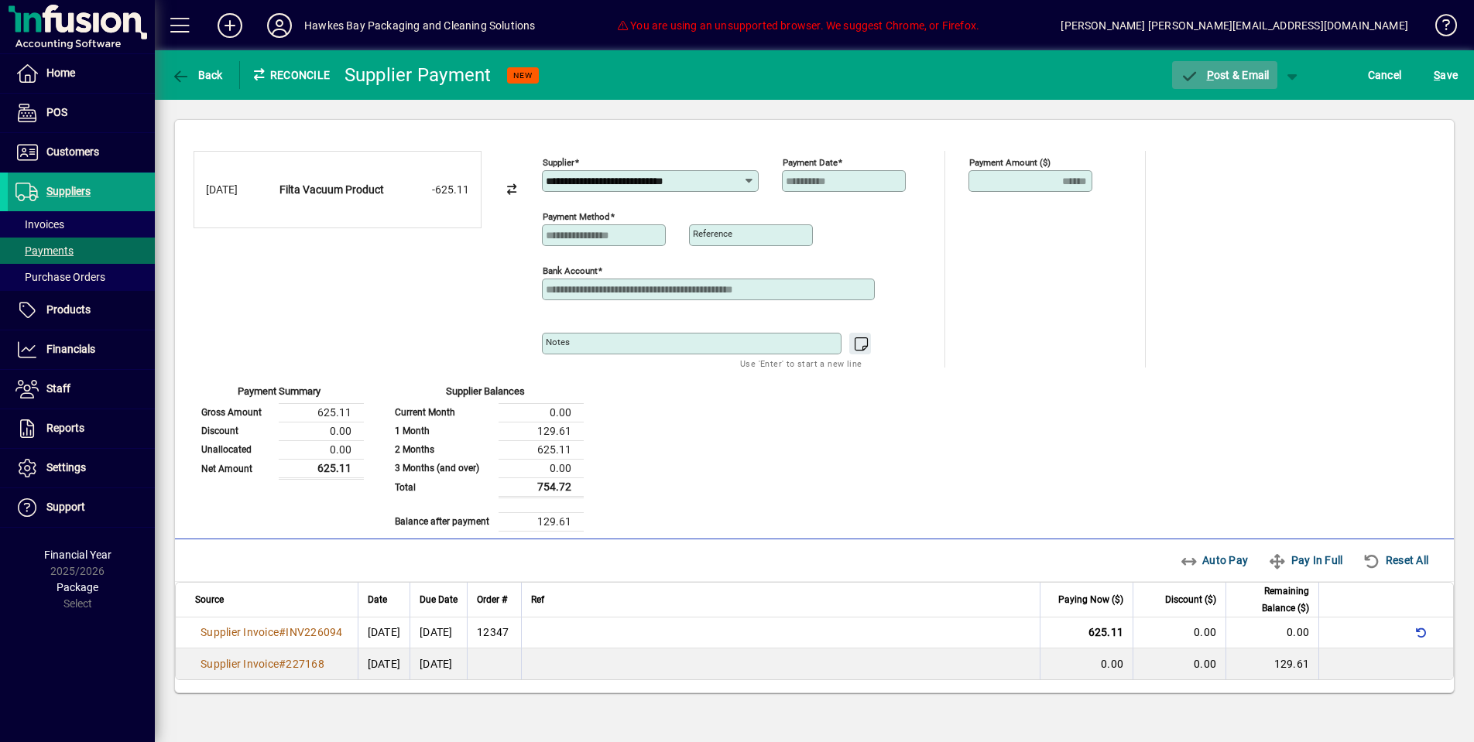
click at [1213, 66] on span "button" at bounding box center [1224, 75] width 105 height 37
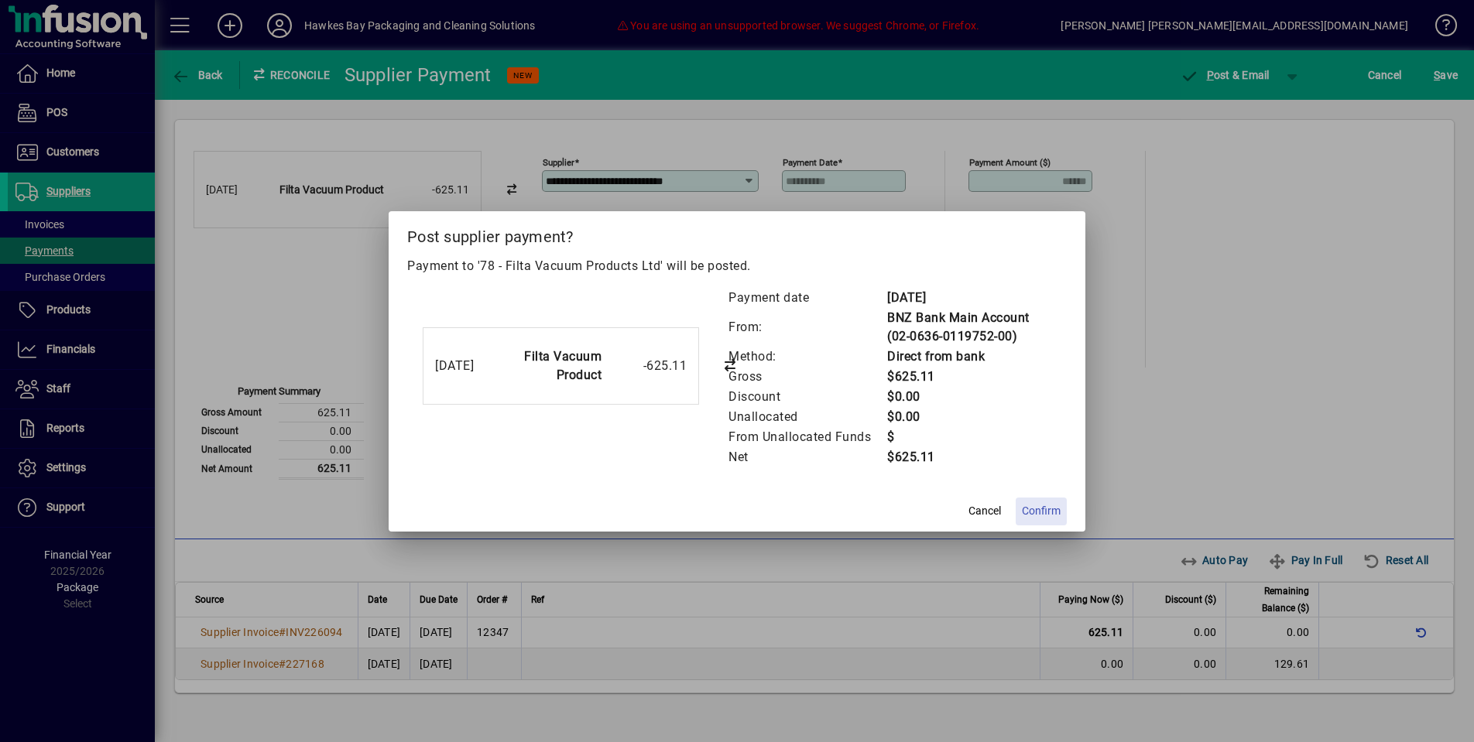
click at [1059, 501] on span at bounding box center [1041, 511] width 51 height 37
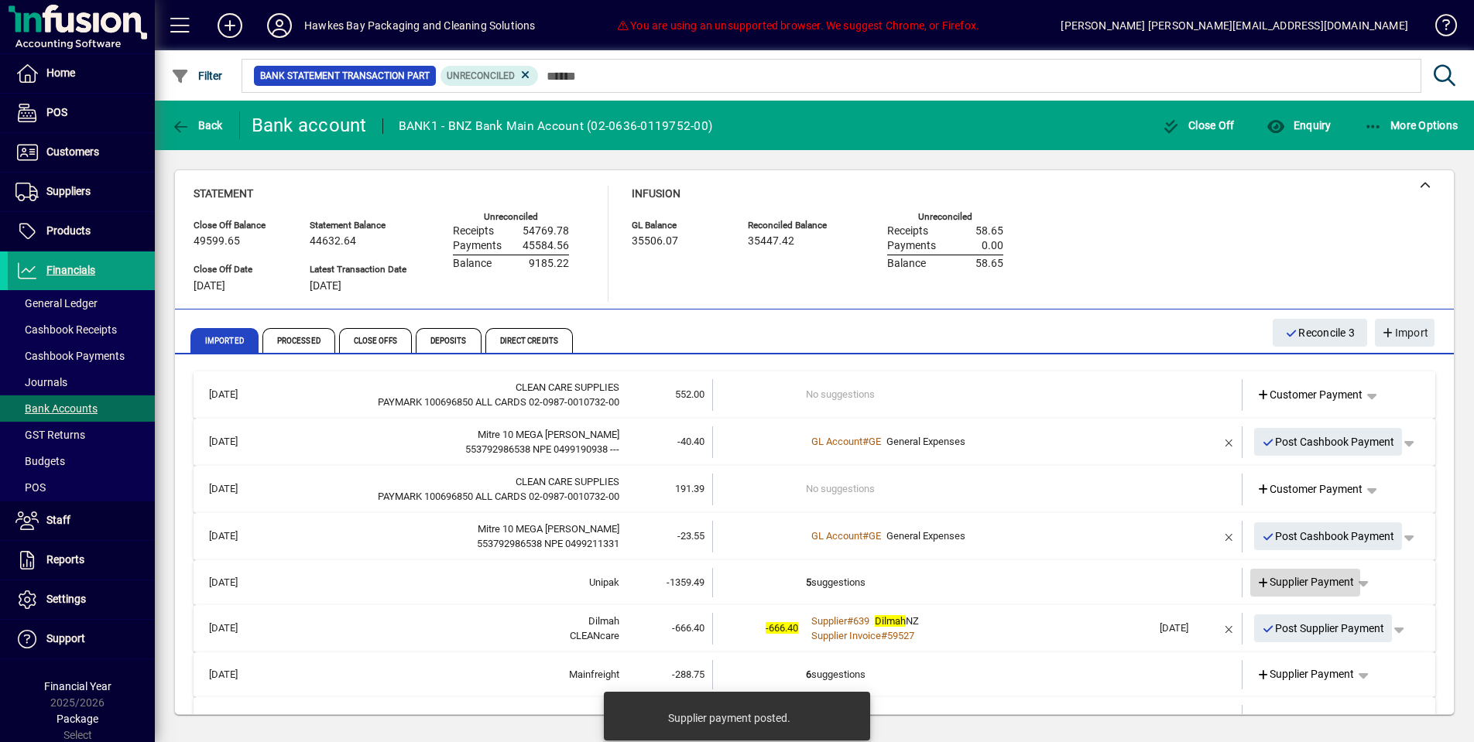
click at [1276, 574] on span "Supplier Payment" at bounding box center [1306, 582] width 98 height 16
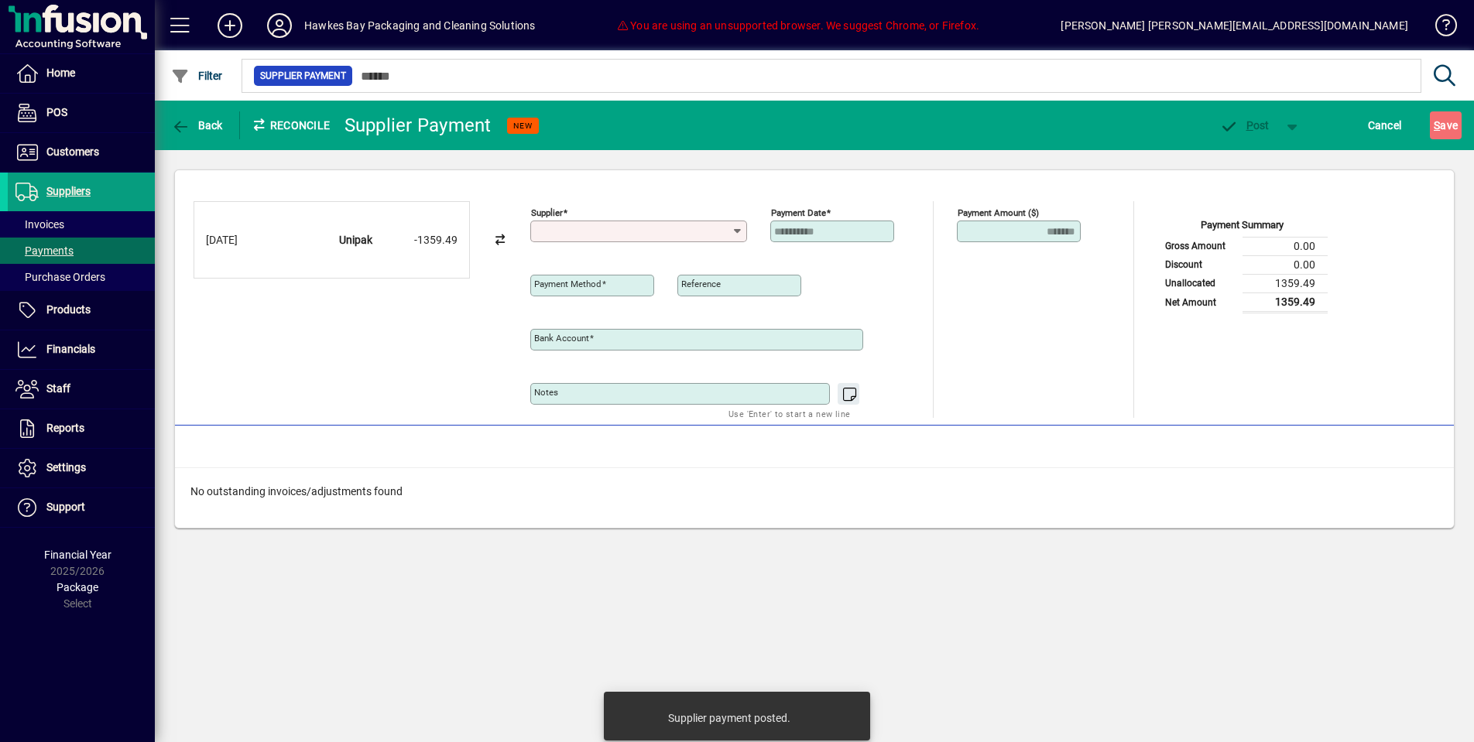
type input "**********"
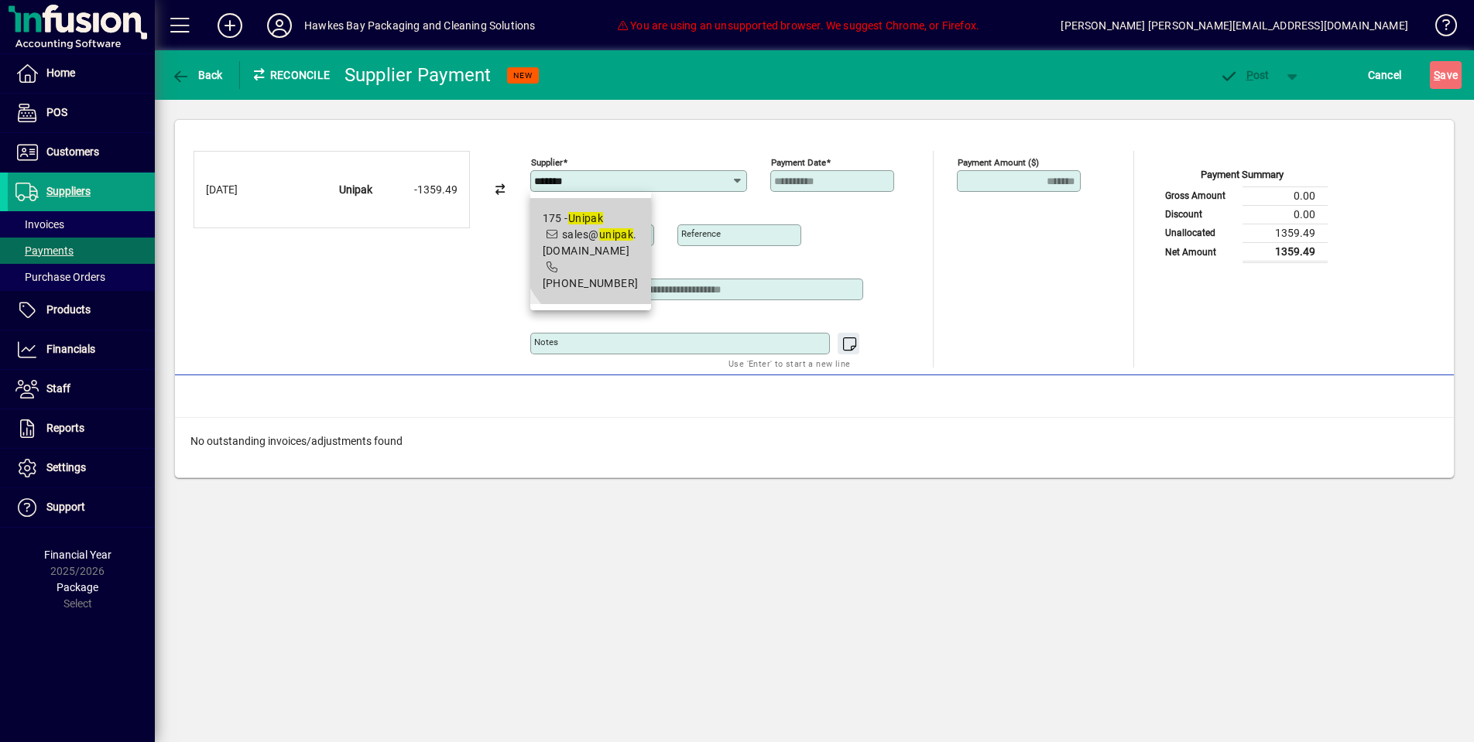
click at [619, 238] on span "175 - Unipak sales@ unipak .co.nz 06-349-0388" at bounding box center [591, 251] width 96 height 81
type input "**********"
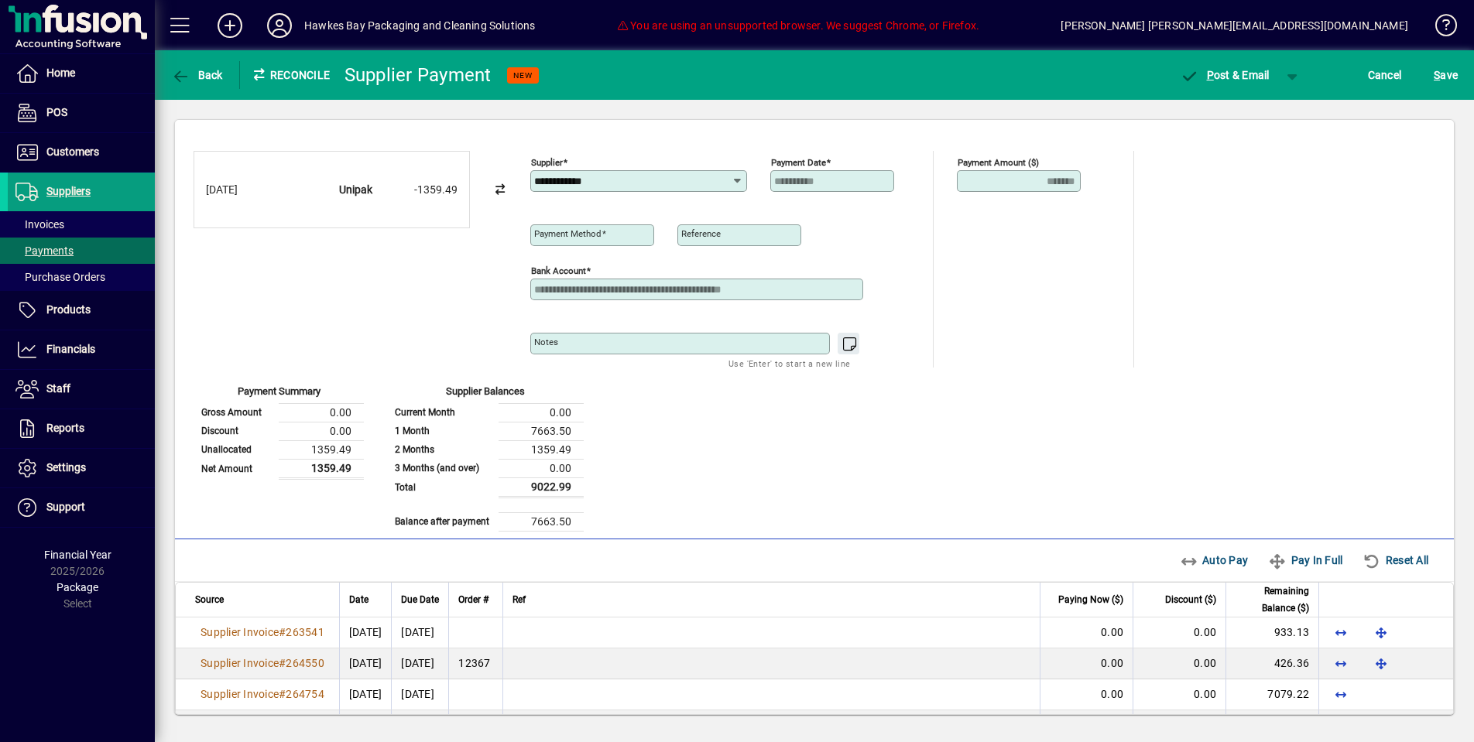
type input "**********"
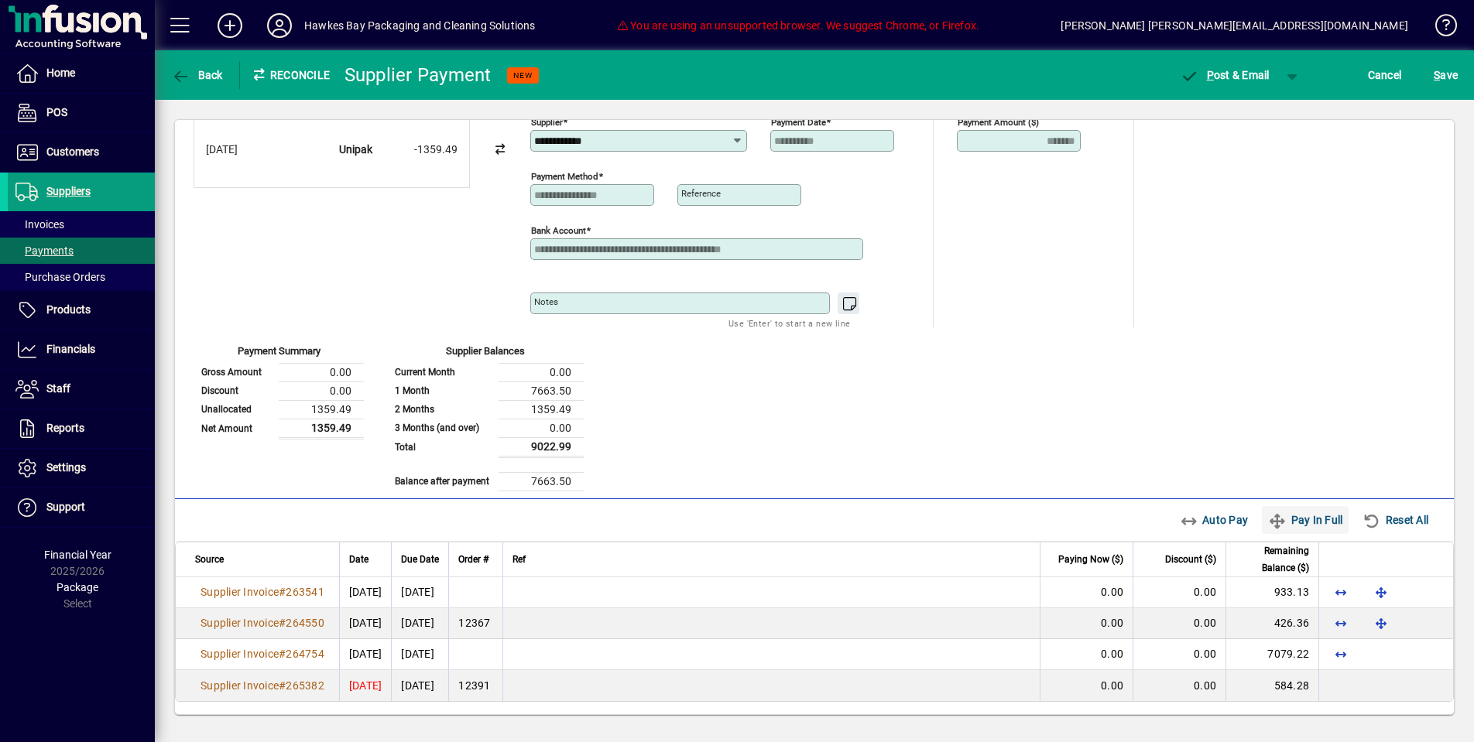
scroll to position [39, 0]
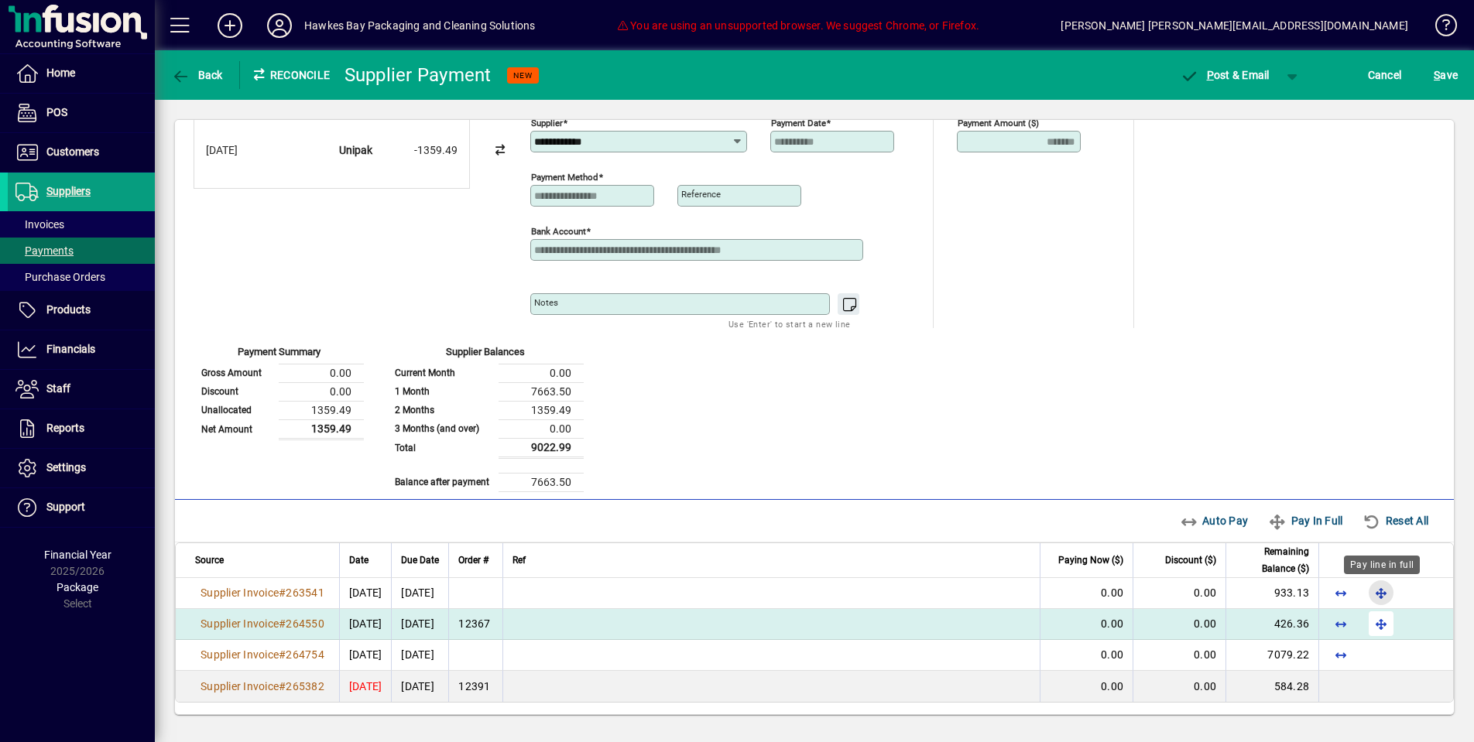
drag, startPoint x: 1393, startPoint y: 597, endPoint x: 1393, endPoint y: 622, distance: 24.8
click at [1393, 597] on span "button" at bounding box center [1381, 592] width 37 height 37
click at [1393, 633] on span "button" at bounding box center [1381, 623] width 37 height 37
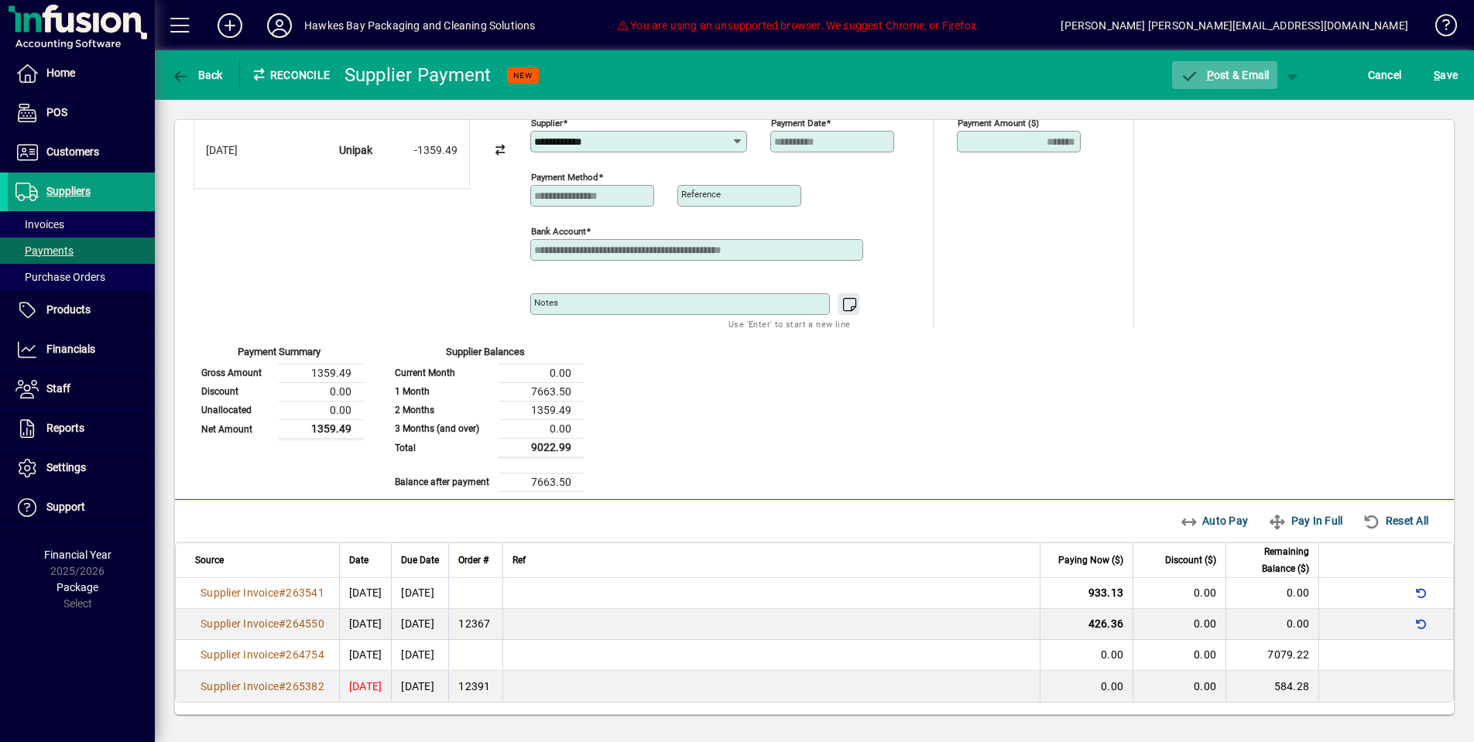
click at [1223, 74] on span "P ost & Email" at bounding box center [1225, 75] width 90 height 12
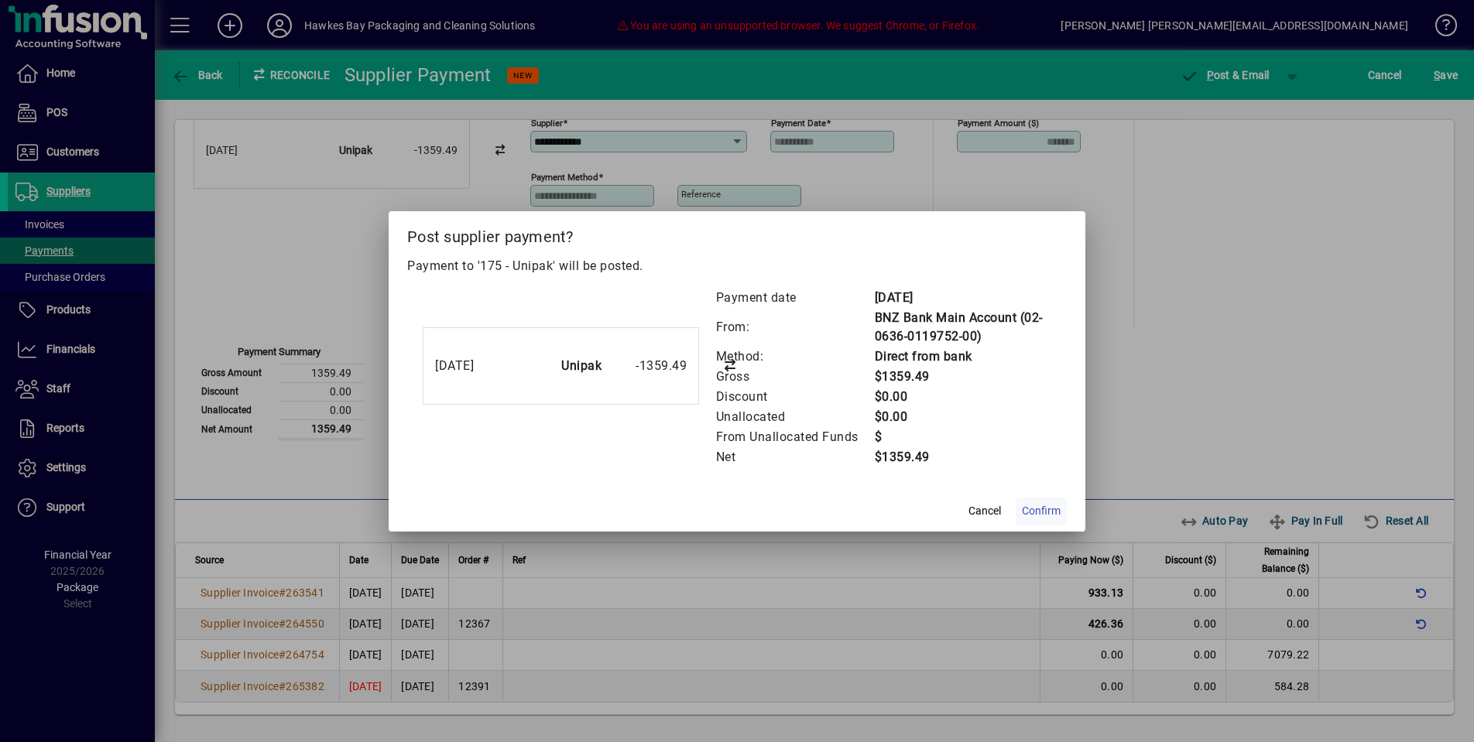
click at [1046, 509] on span "Confirm" at bounding box center [1041, 511] width 39 height 16
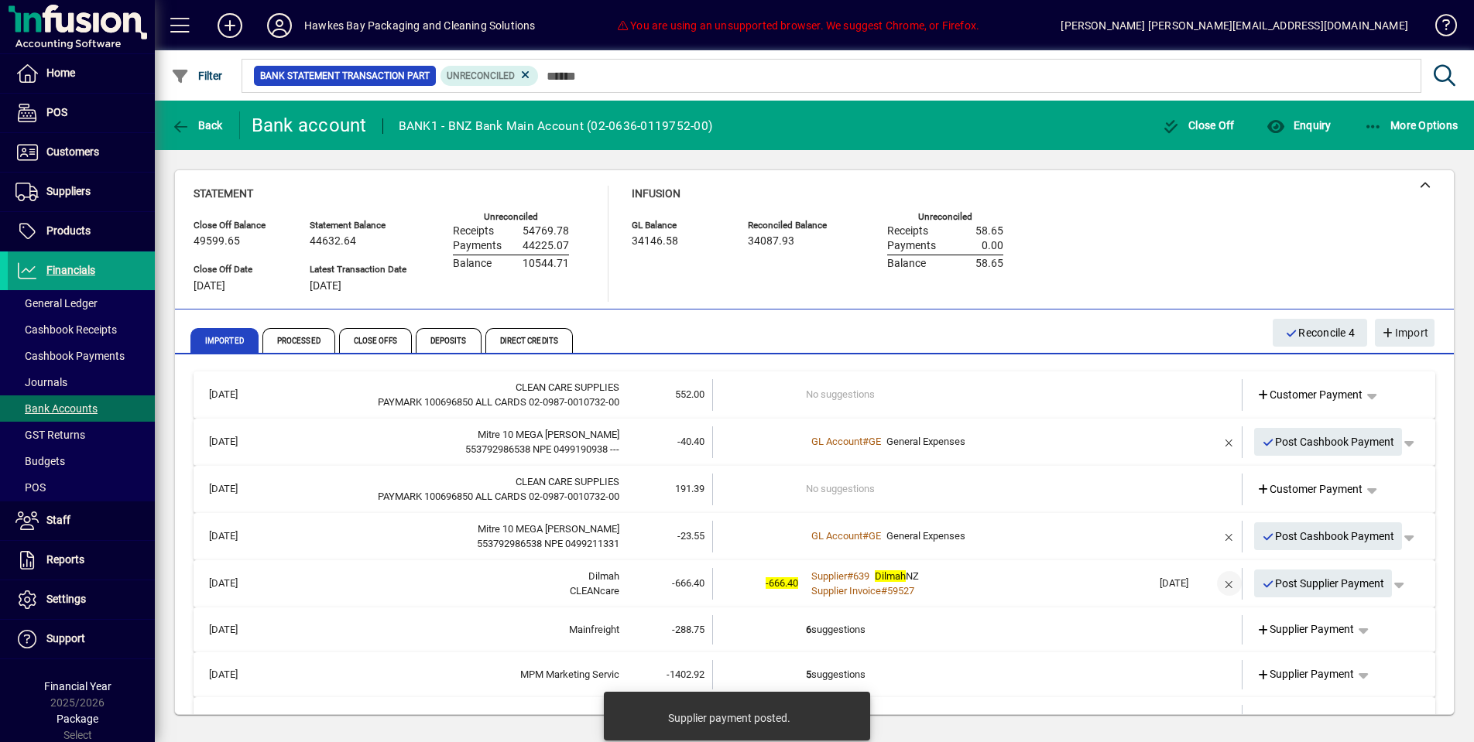
click at [1230, 582] on span "button" at bounding box center [1229, 583] width 37 height 37
click at [1273, 581] on span "Supplier Payment" at bounding box center [1306, 584] width 98 height 16
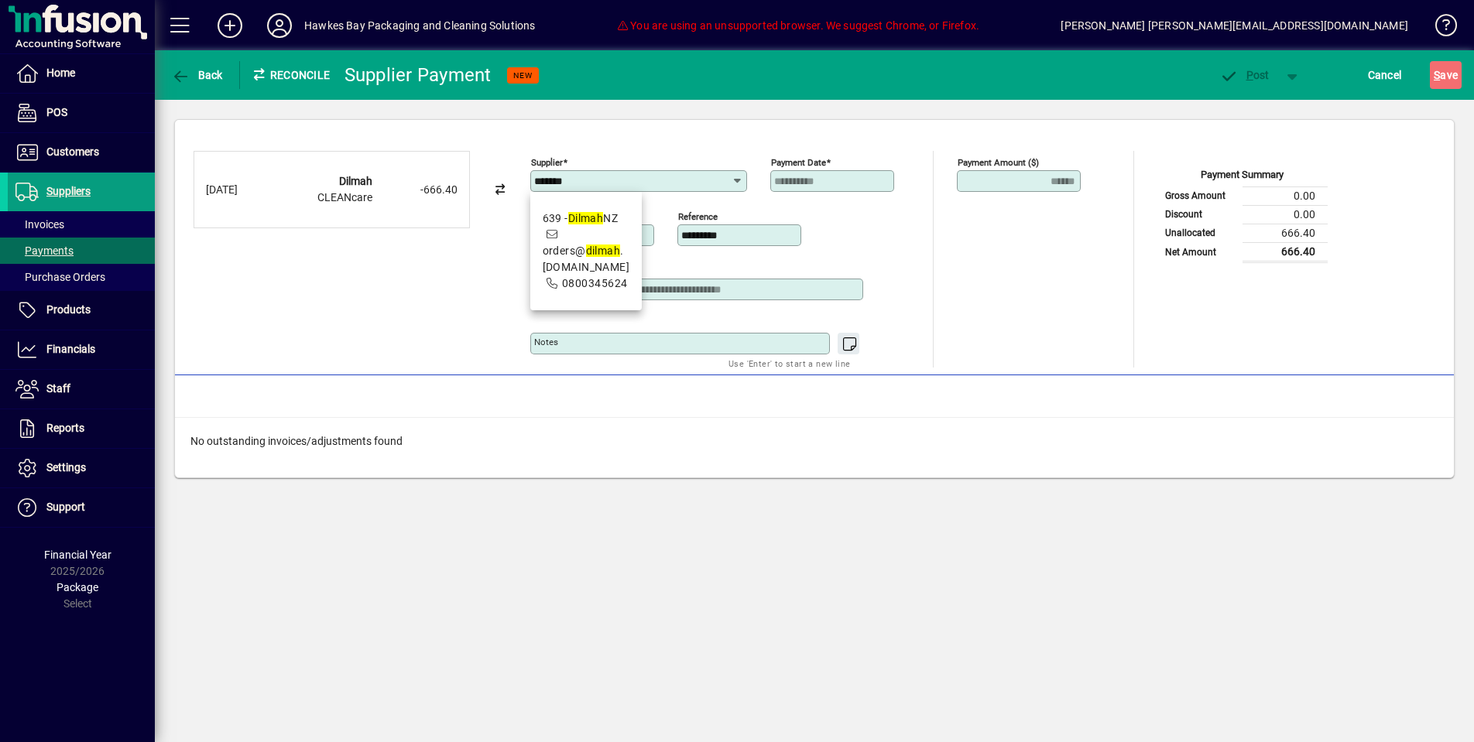
drag, startPoint x: 586, startPoint y: 248, endPoint x: 595, endPoint y: 260, distance: 15.0
click at [586, 248] on em "dilmah" at bounding box center [603, 251] width 35 height 12
type input "**********"
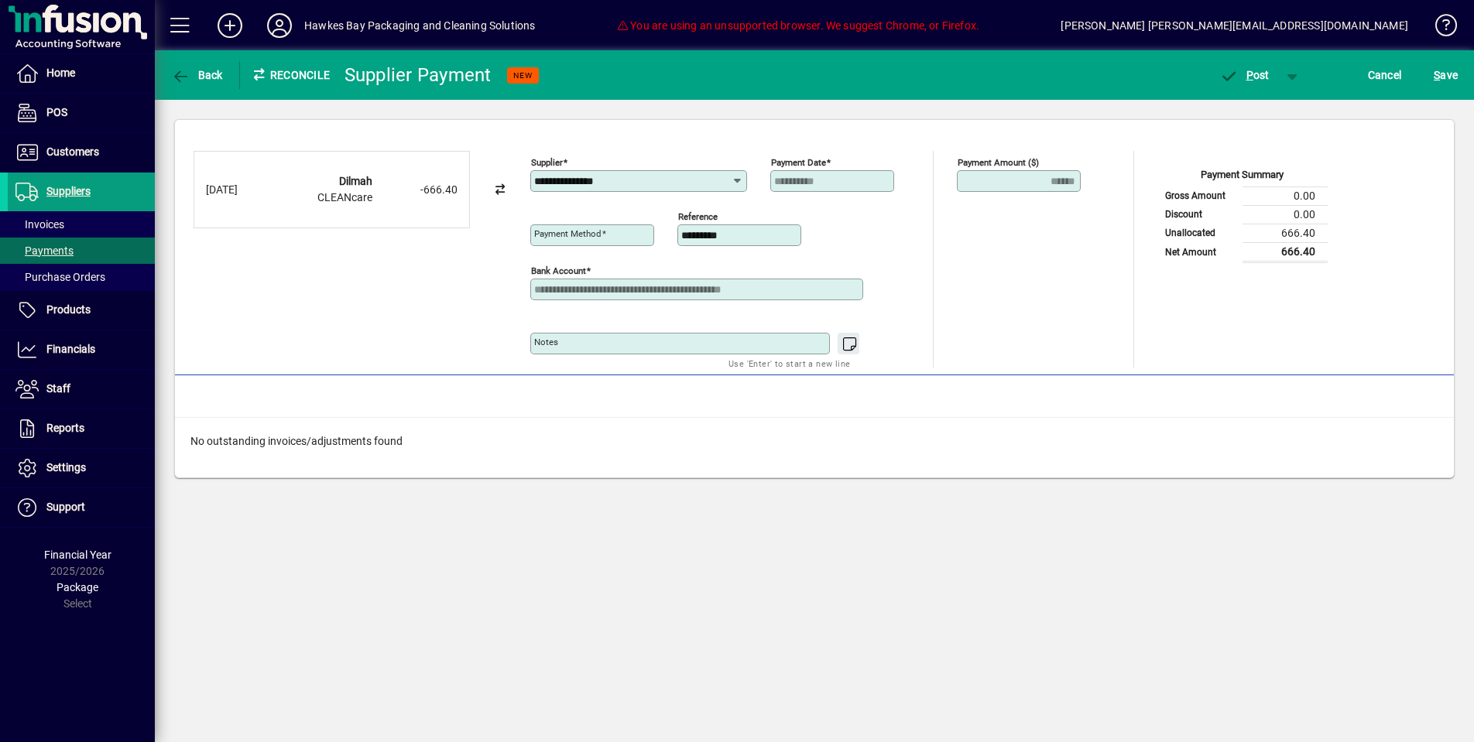
type input "**********"
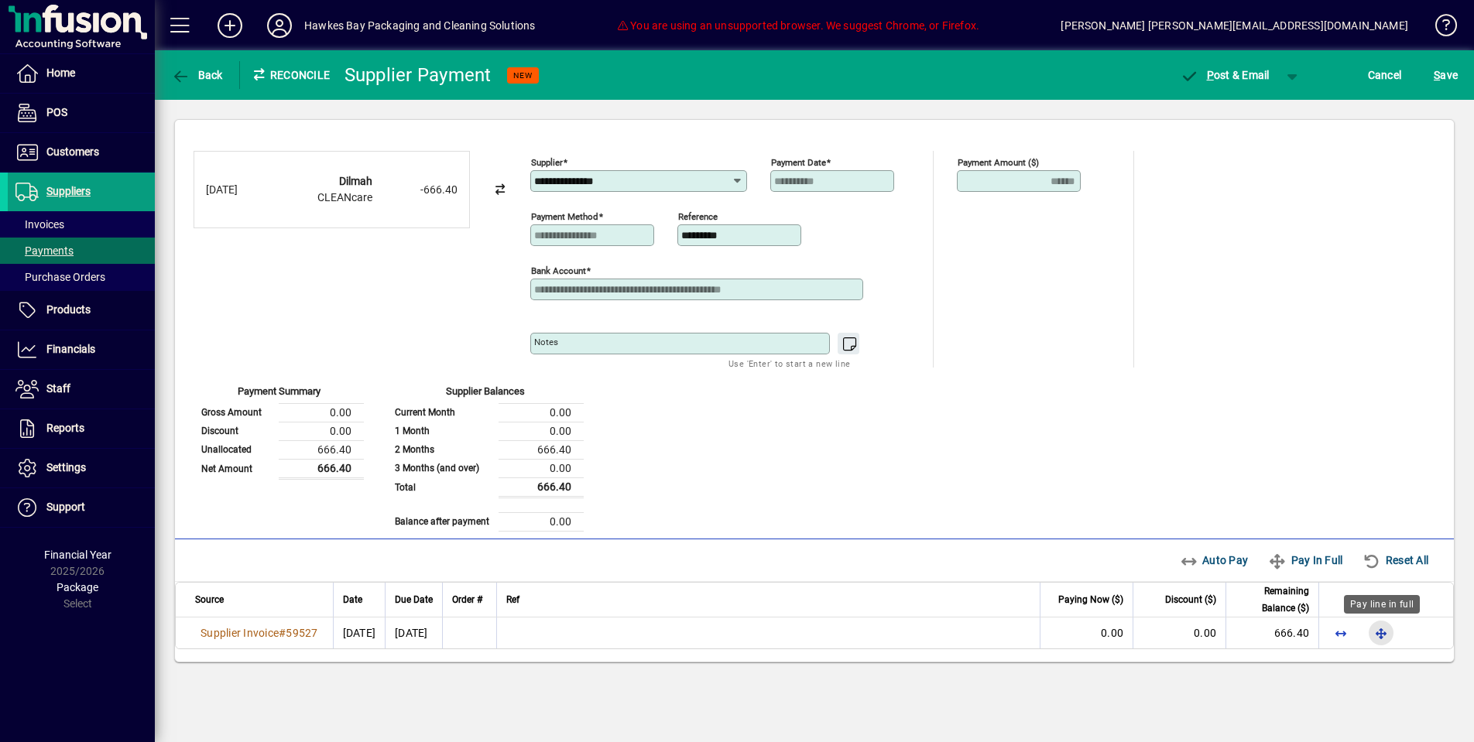
drag, startPoint x: 1377, startPoint y: 629, endPoint x: 1320, endPoint y: 530, distance: 113.4
click at [1376, 628] on span "button" at bounding box center [1381, 633] width 37 height 37
click at [1204, 86] on span "button" at bounding box center [1224, 75] width 105 height 37
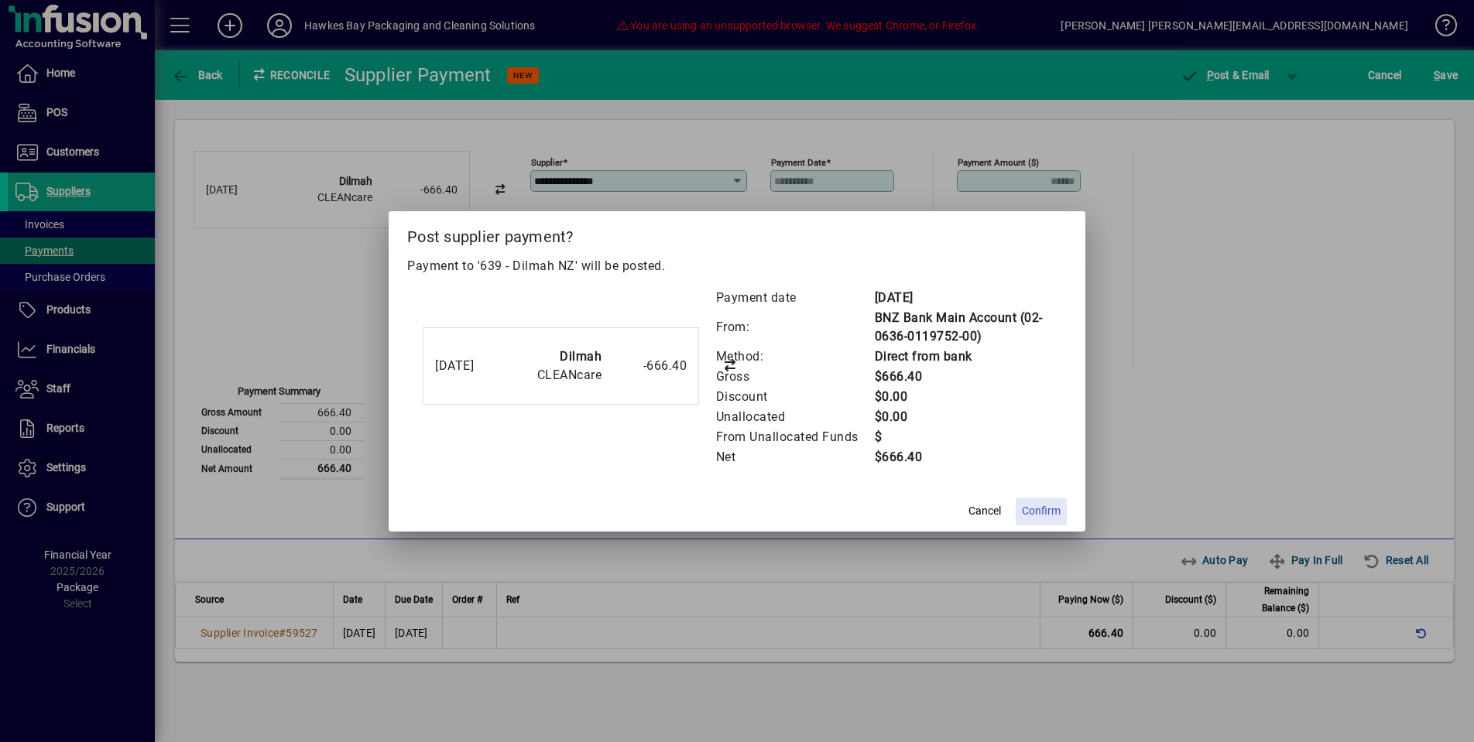
click at [1053, 515] on span "Confirm" at bounding box center [1041, 511] width 39 height 16
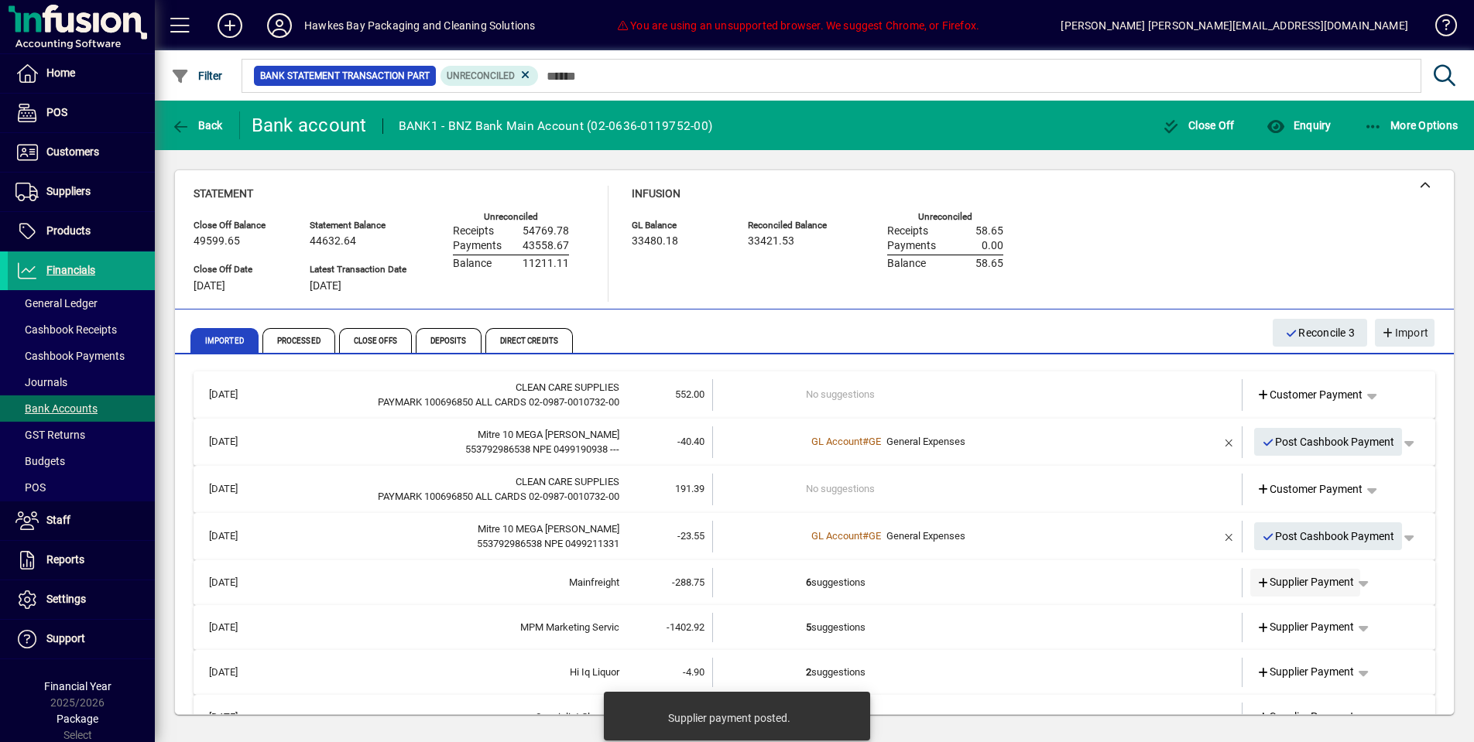
click at [1260, 581] on icon at bounding box center [1264, 583] width 14 height 11
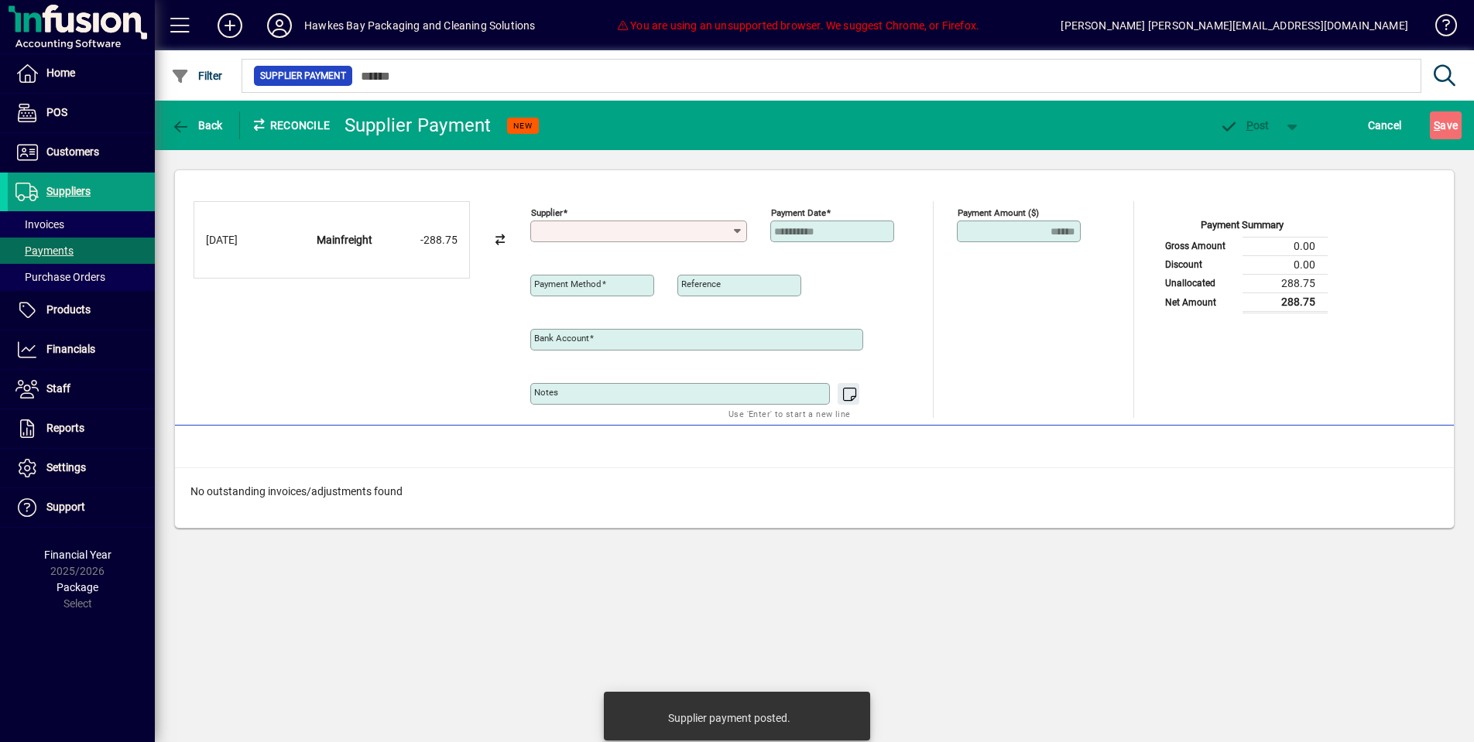
type input "**********"
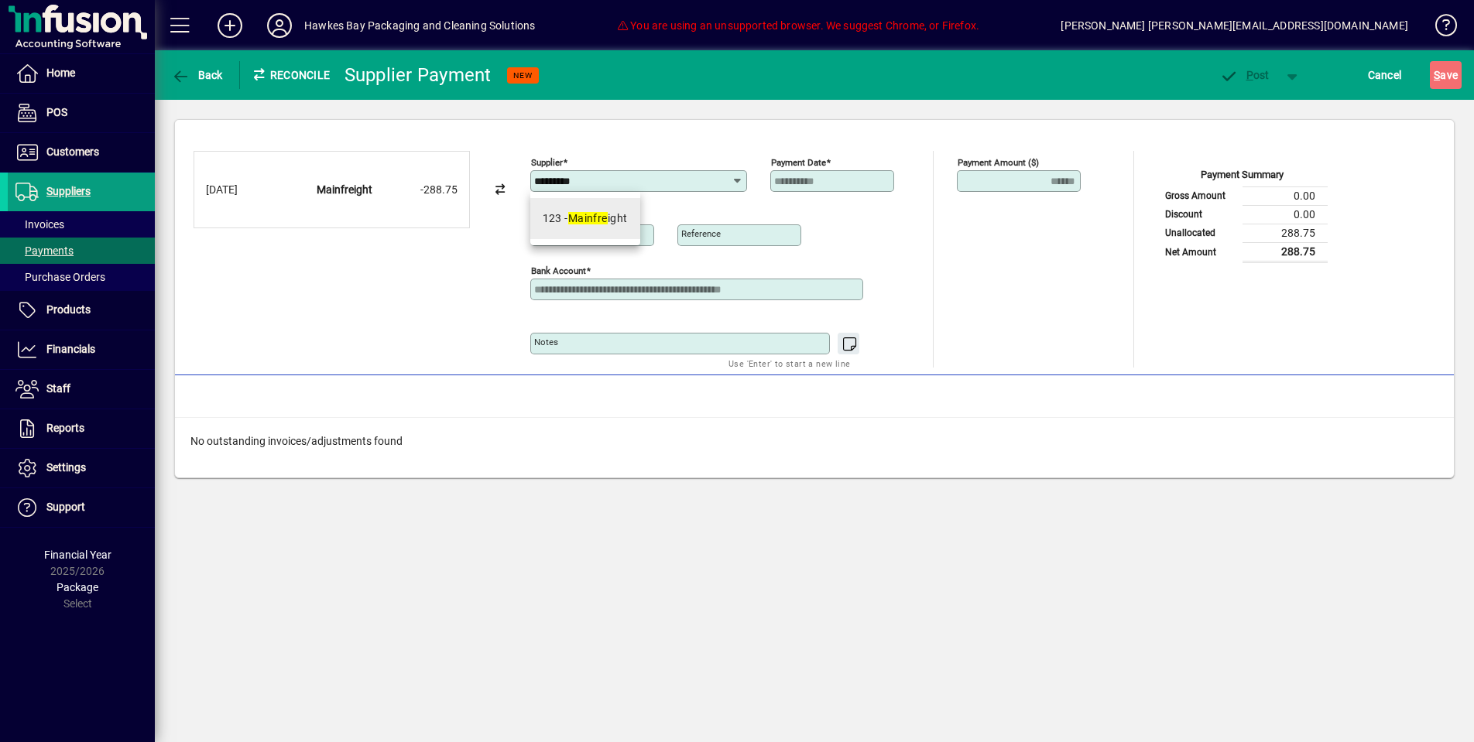
click at [600, 231] on mat-option "123 - Mainfre ight" at bounding box center [585, 218] width 110 height 41
type input "**********"
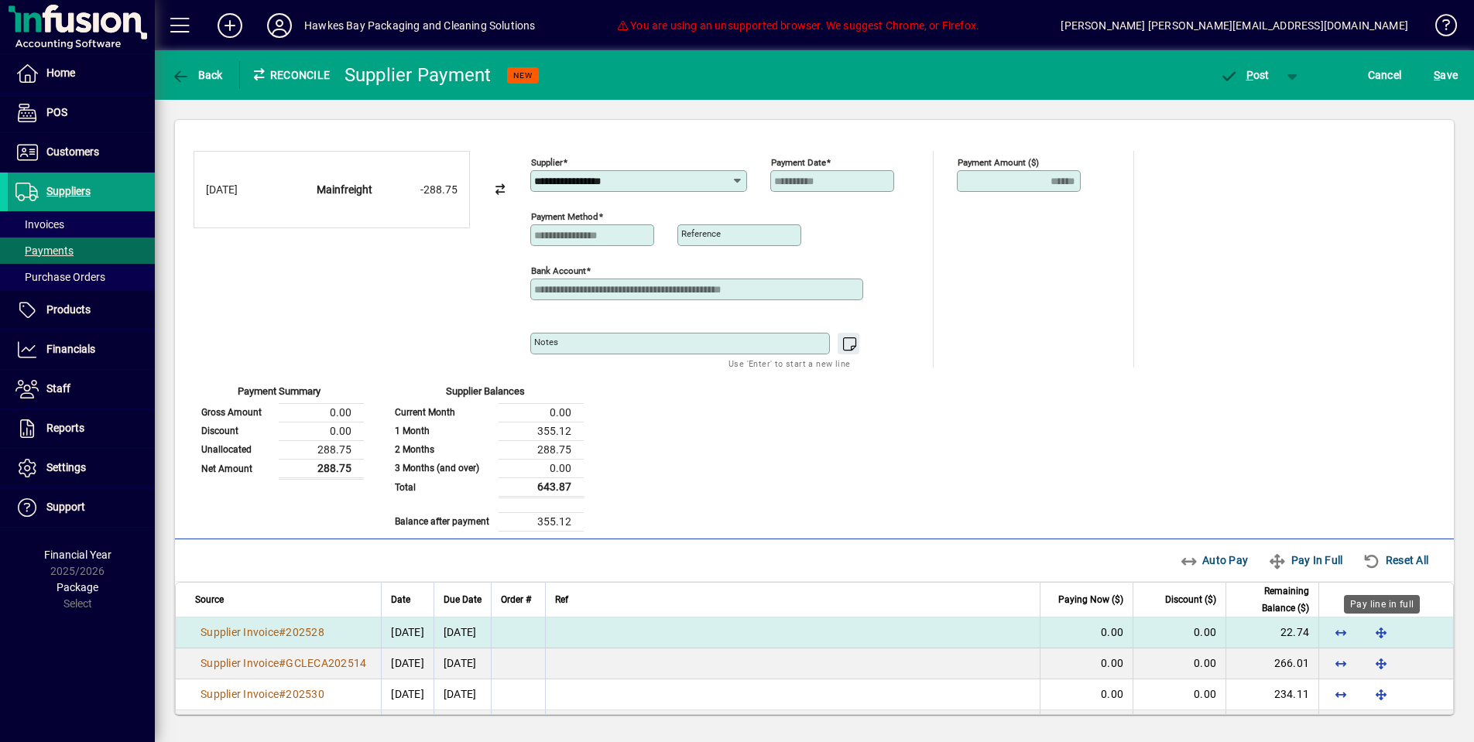
click at [1377, 630] on span "button" at bounding box center [1381, 632] width 37 height 37
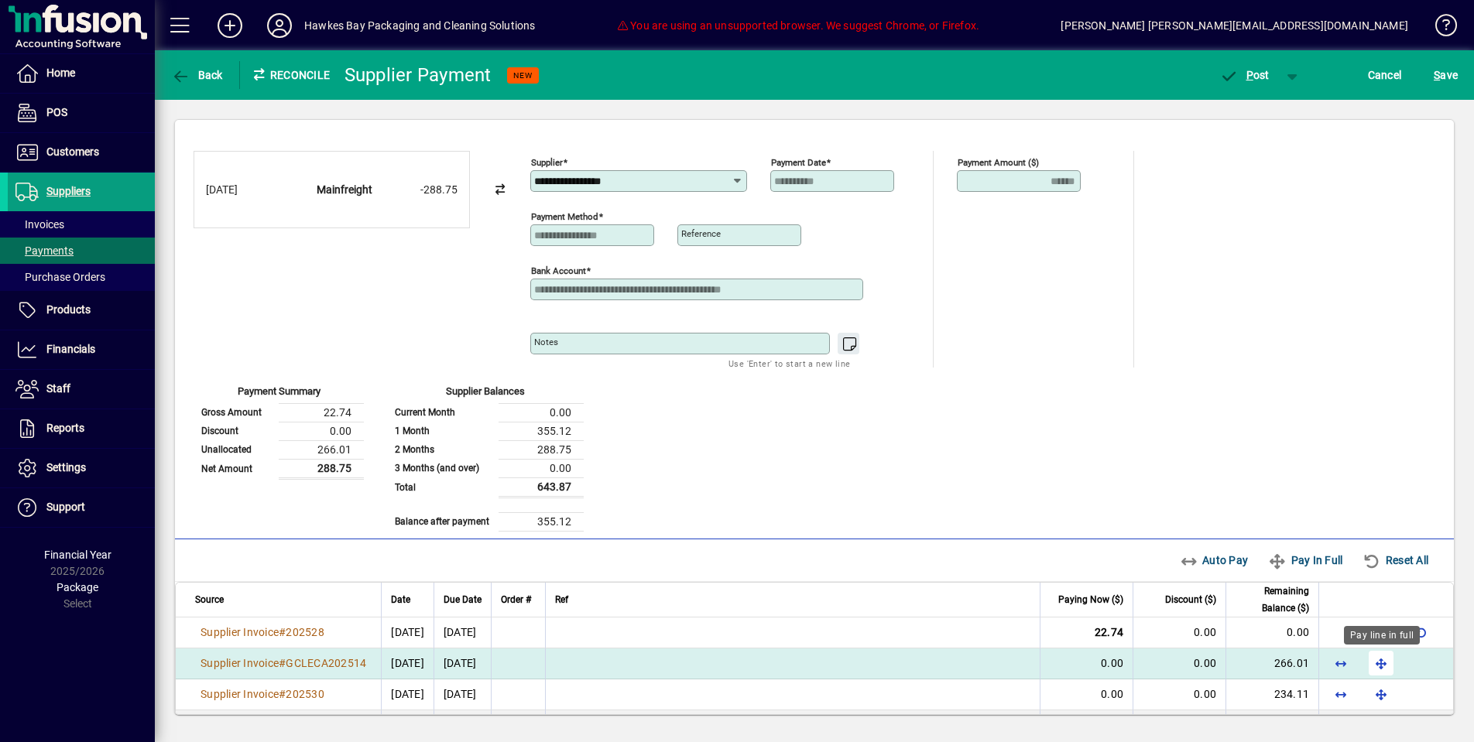
click at [1384, 656] on span "button" at bounding box center [1381, 663] width 37 height 37
click at [1250, 69] on span "P ost" at bounding box center [1244, 75] width 50 height 12
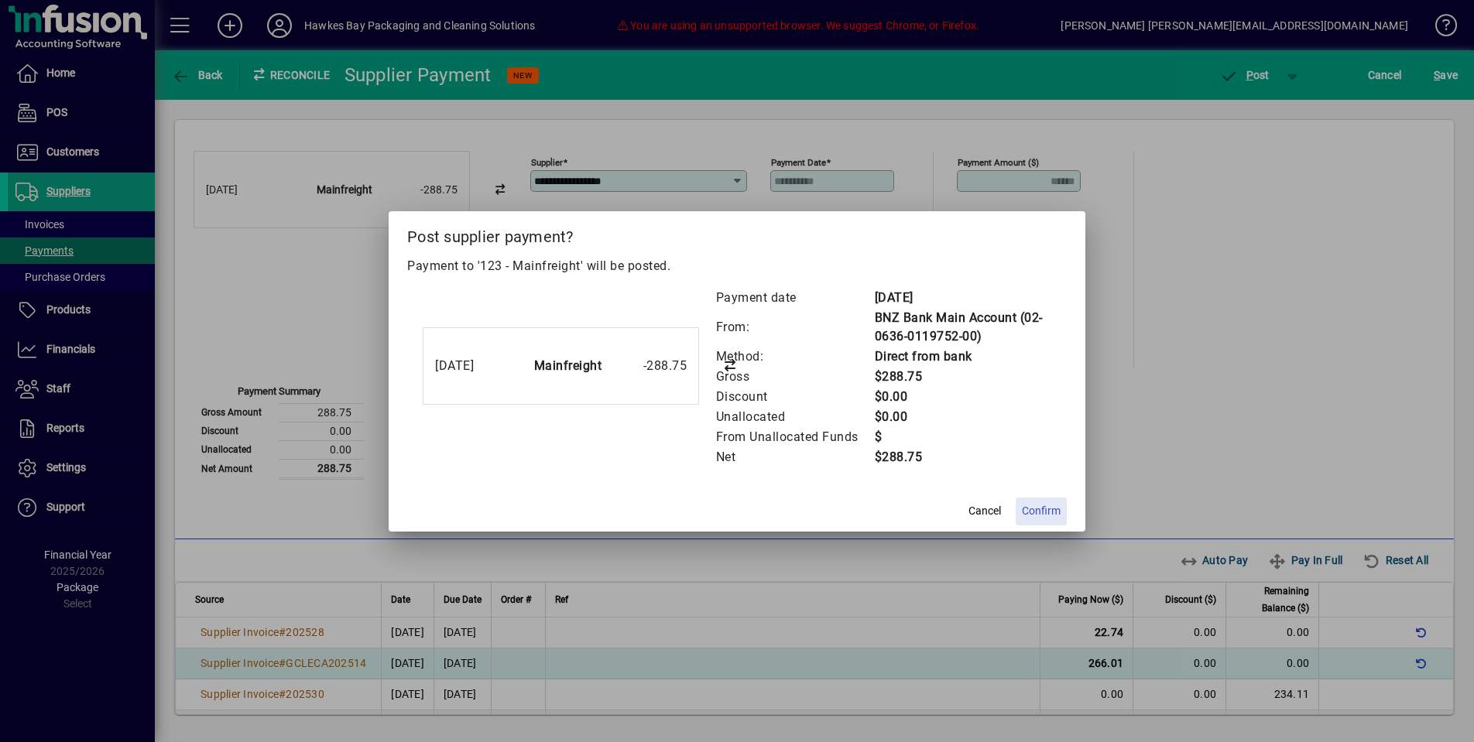
click at [1048, 513] on span "Confirm" at bounding box center [1041, 511] width 39 height 16
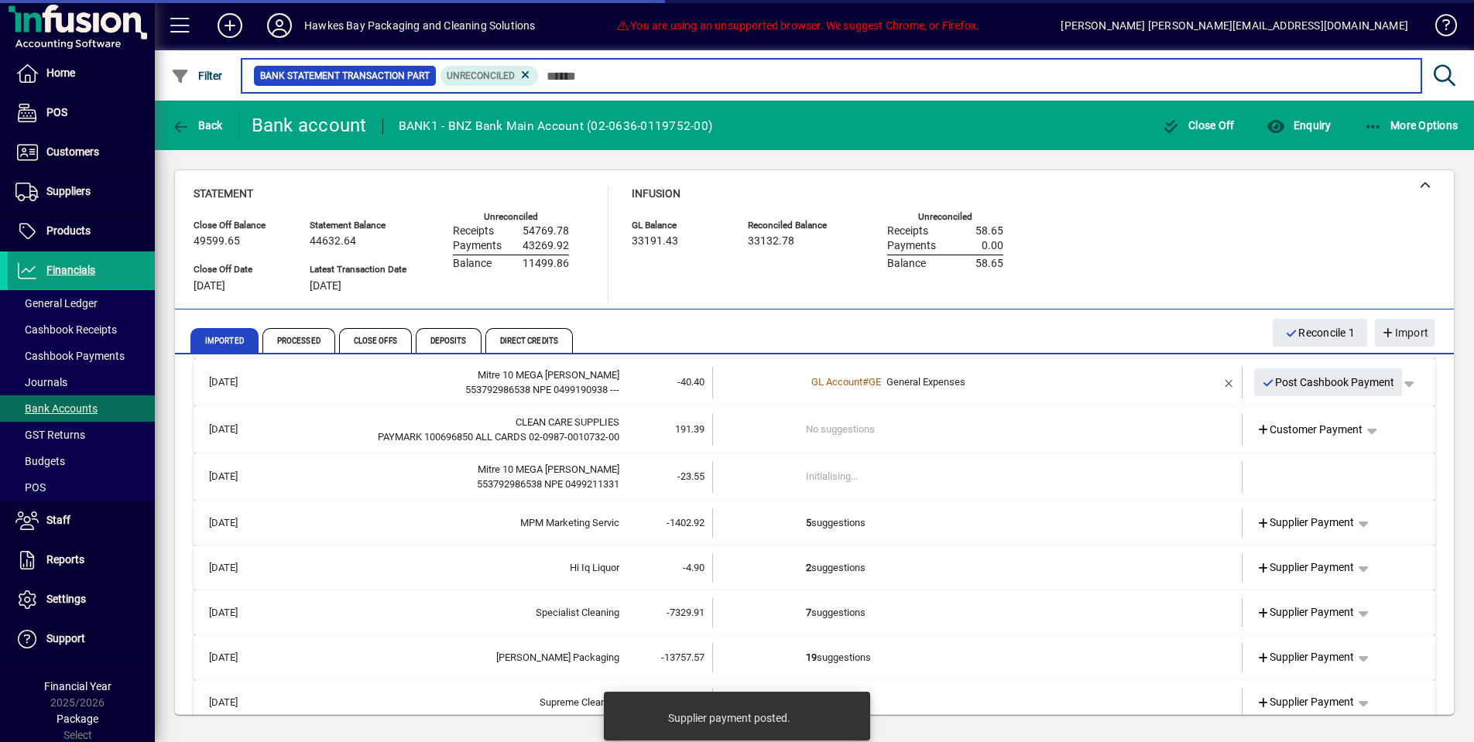
scroll to position [58, 0]
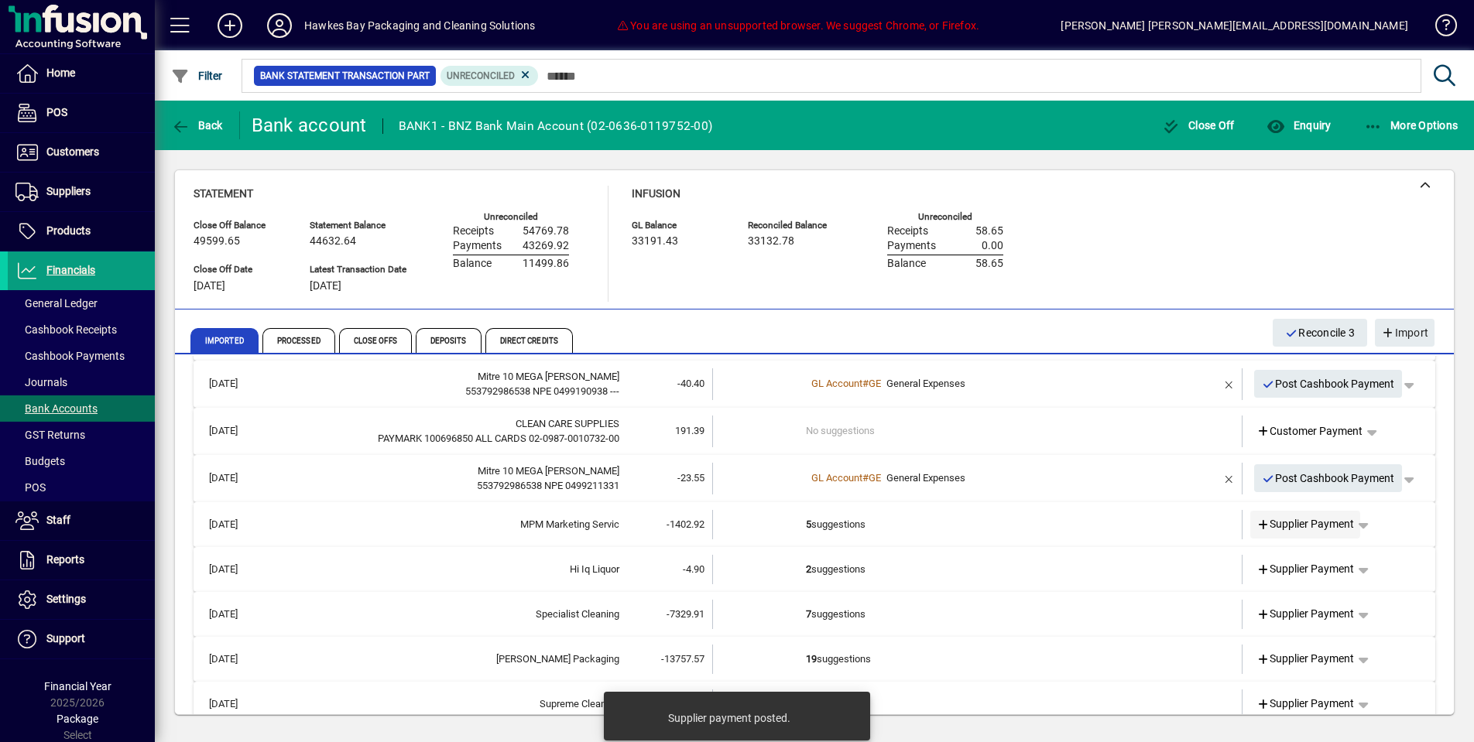
click at [1291, 516] on span "Supplier Payment" at bounding box center [1306, 524] width 98 height 16
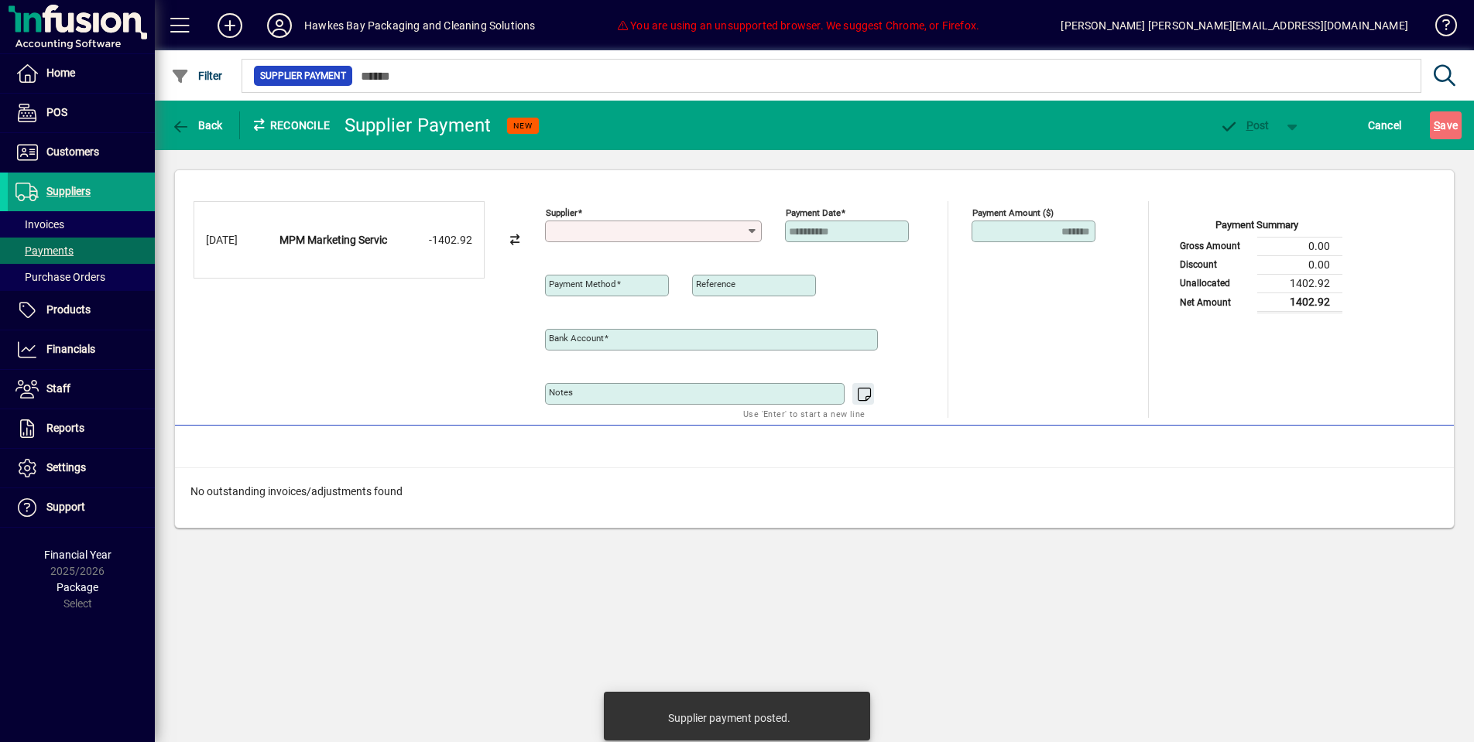
type input "**********"
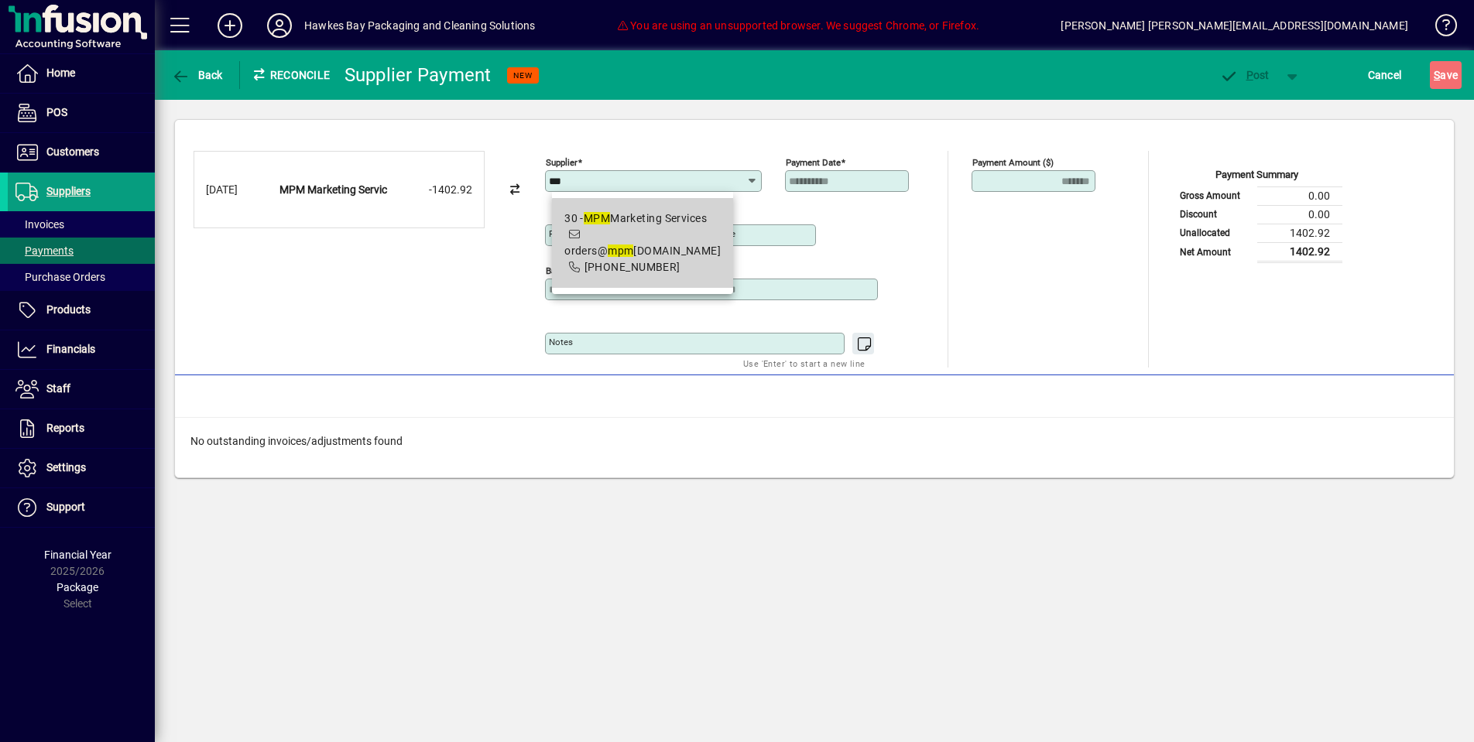
click at [671, 256] on span "orders@ mpm marketing.co.nz" at bounding box center [642, 251] width 156 height 12
type input "**********"
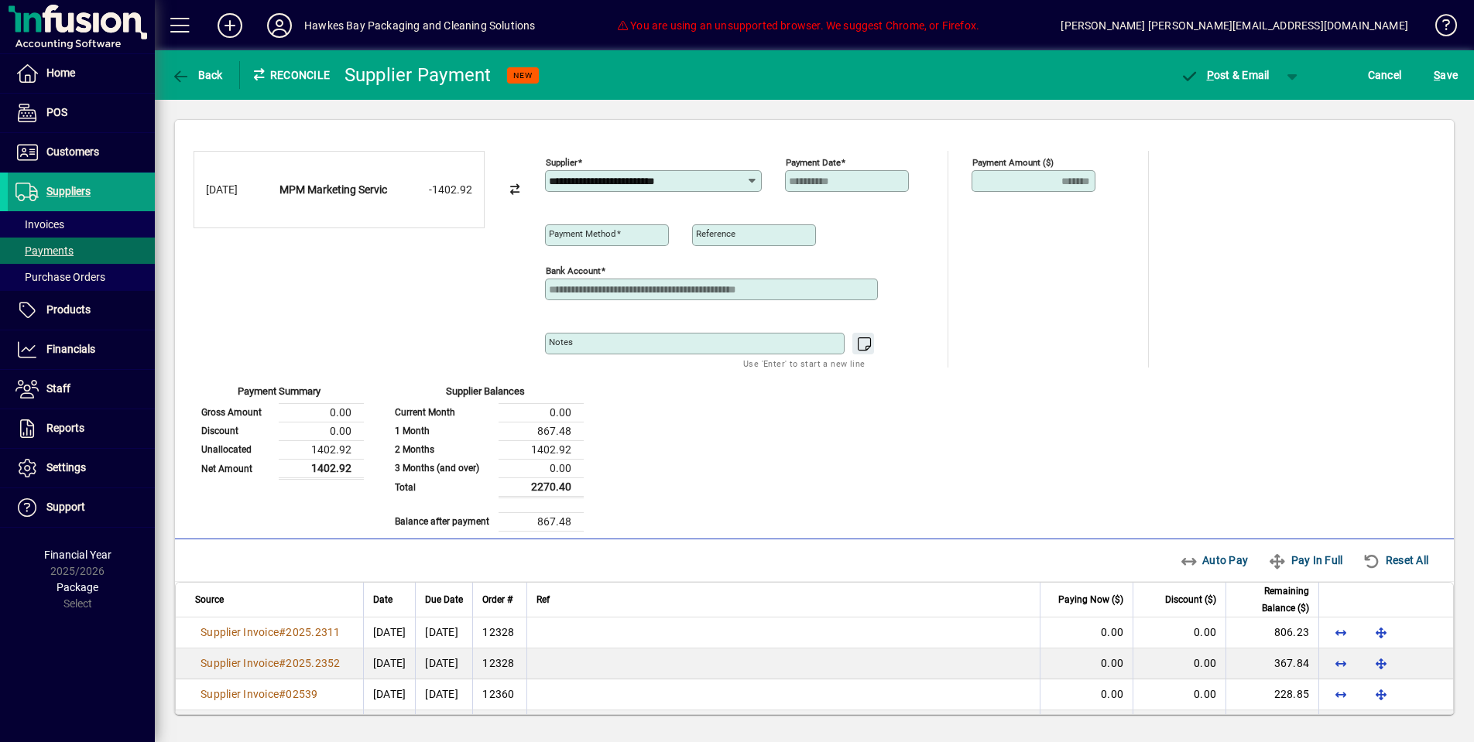
type input "**********"
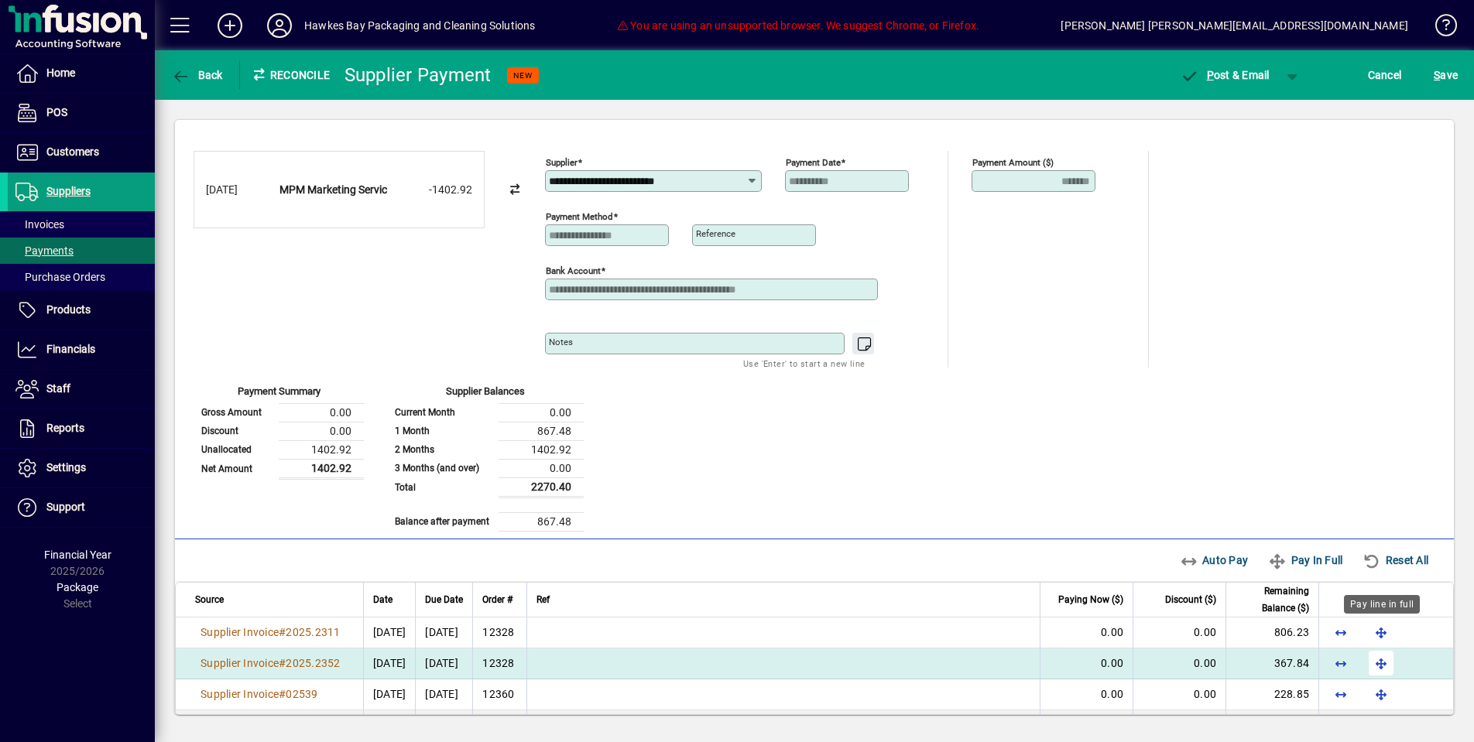
drag, startPoint x: 1388, startPoint y: 632, endPoint x: 1384, endPoint y: 656, distance: 24.3
click at [1388, 632] on span "button" at bounding box center [1381, 632] width 37 height 37
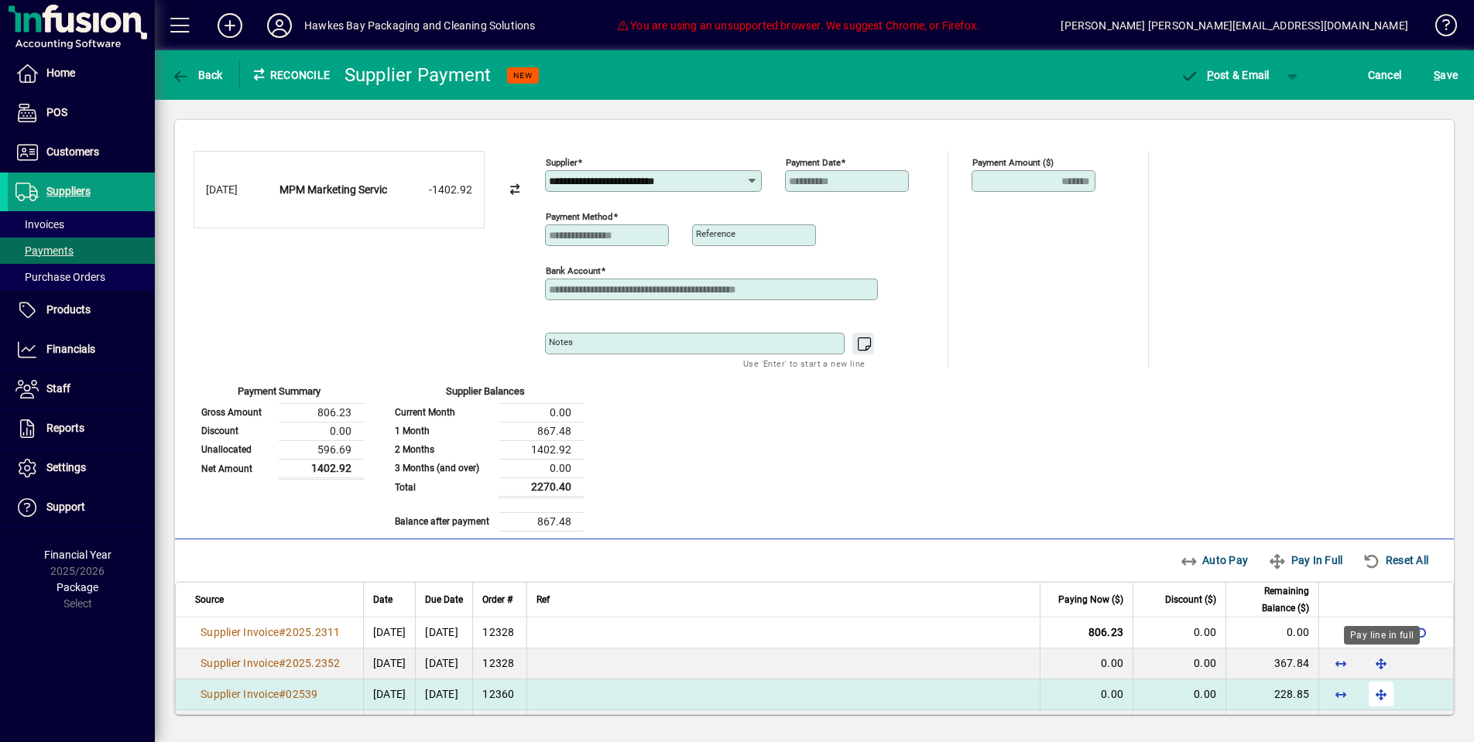
drag, startPoint x: 1383, startPoint y: 665, endPoint x: 1382, endPoint y: 686, distance: 20.9
click at [1383, 666] on span "button" at bounding box center [1381, 663] width 37 height 37
click at [1382, 694] on span "button" at bounding box center [1381, 694] width 37 height 37
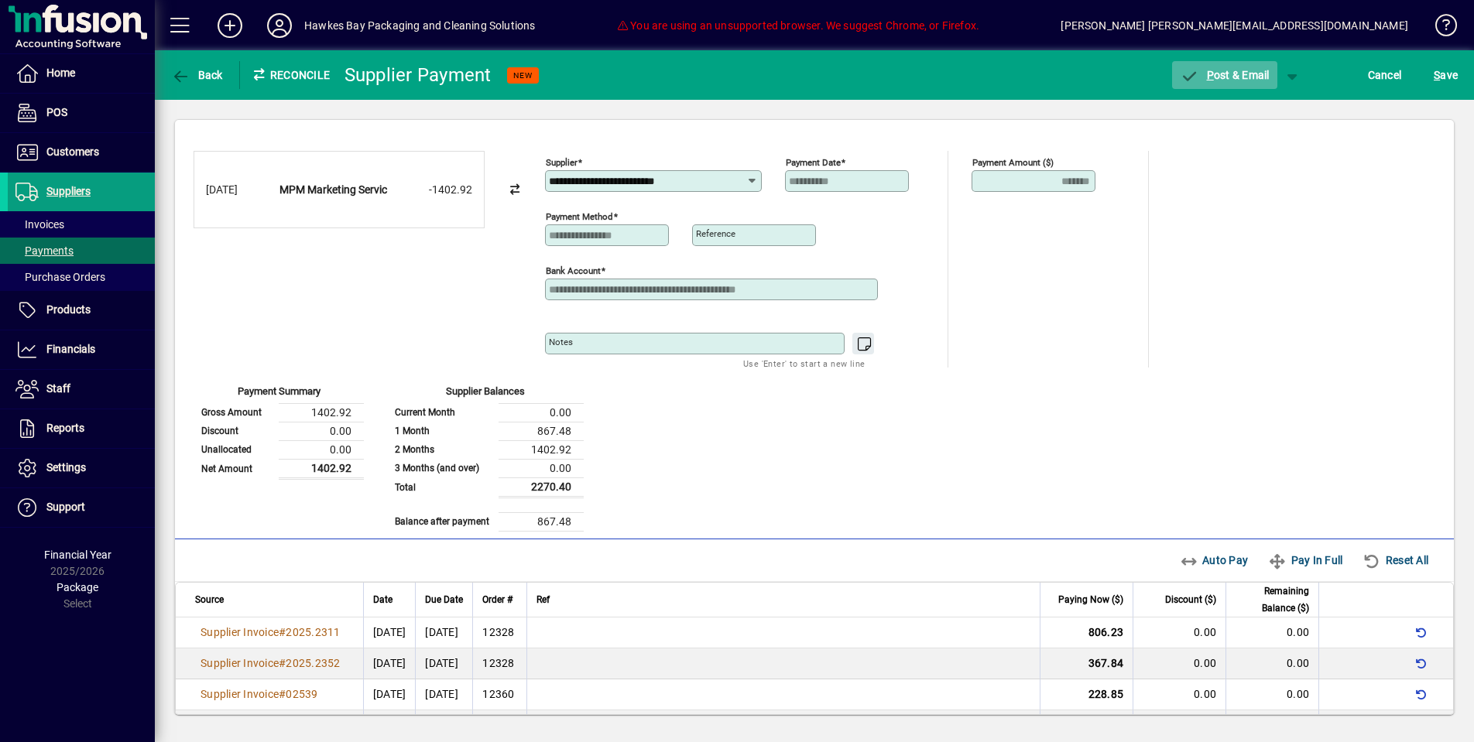
click at [1223, 76] on span "P ost & Email" at bounding box center [1225, 75] width 90 height 12
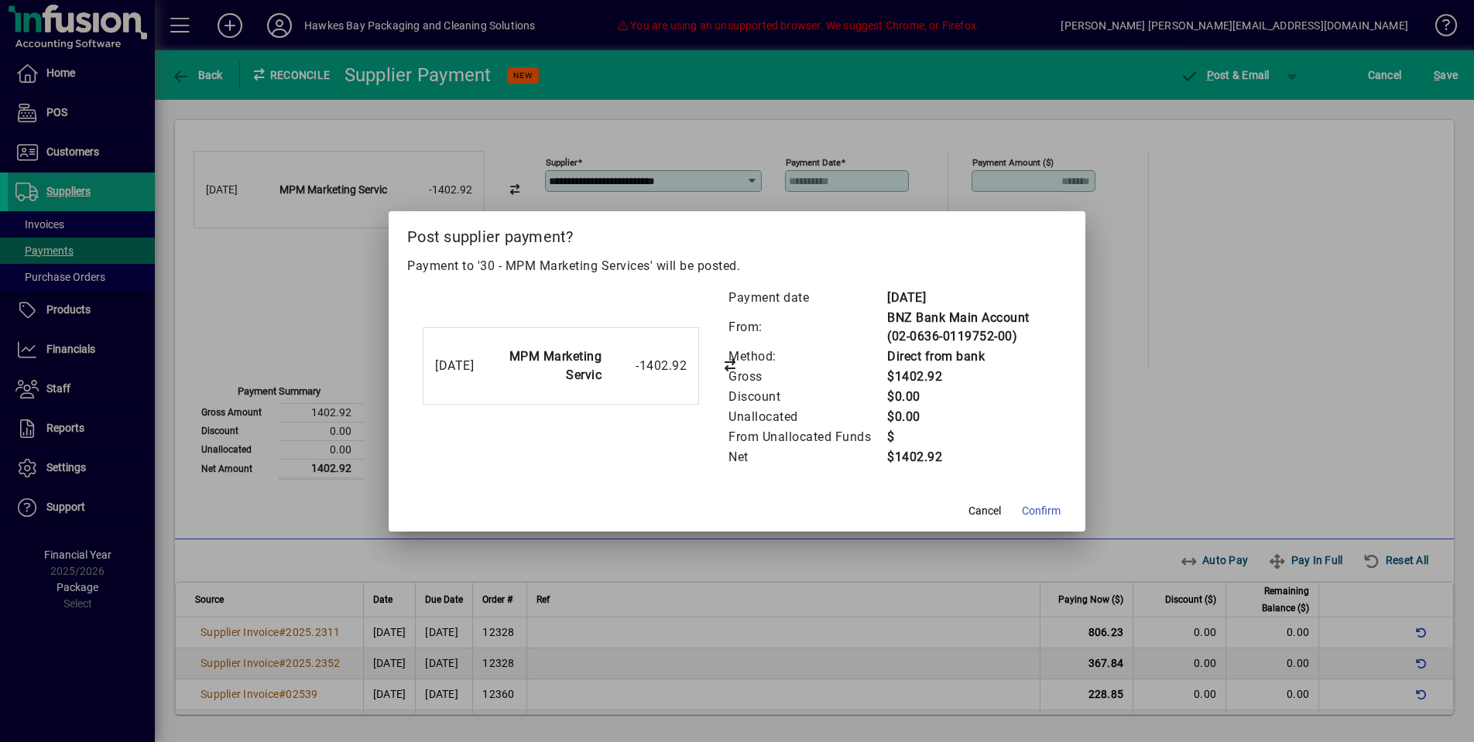
click at [1027, 495] on span at bounding box center [1041, 511] width 51 height 37
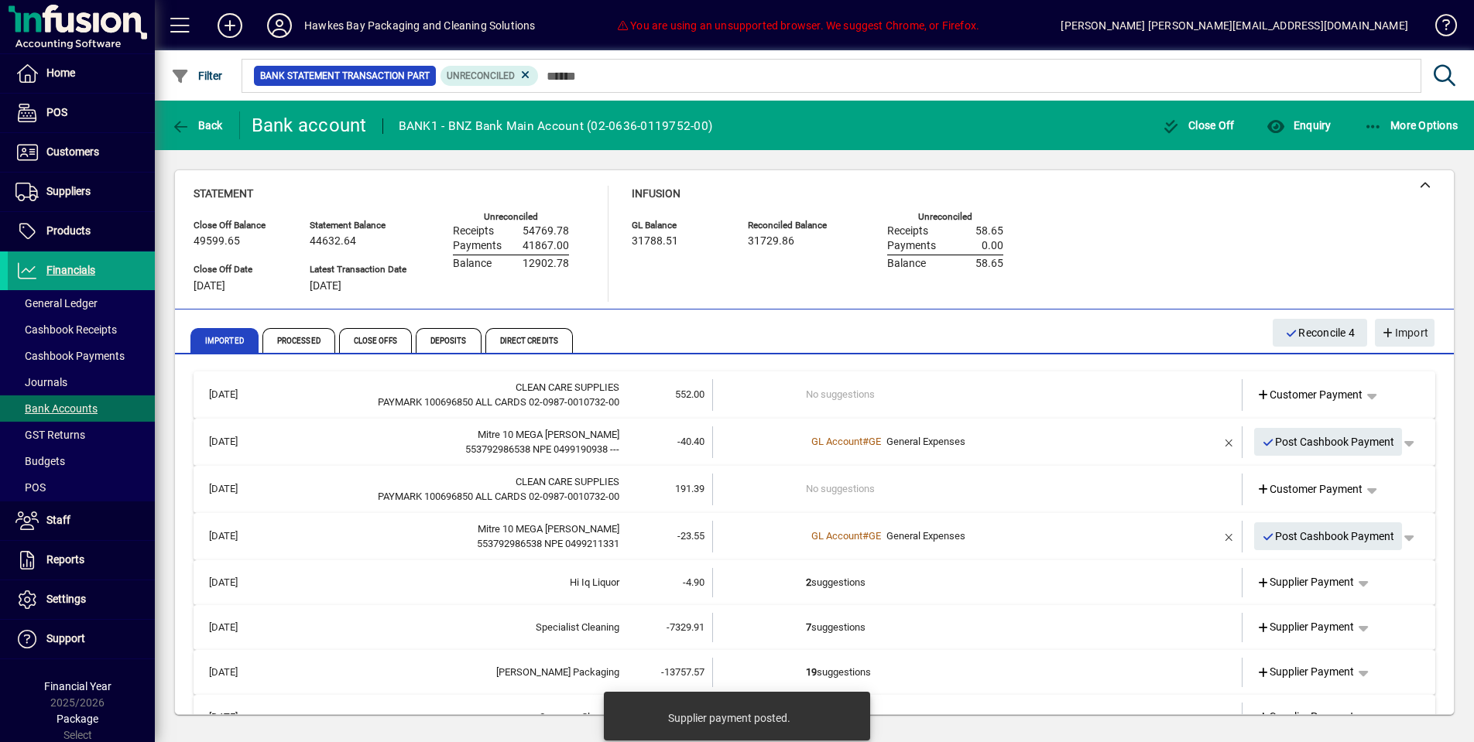
drag, startPoint x: 1279, startPoint y: 583, endPoint x: 1270, endPoint y: 579, distance: 10.1
click at [1278, 583] on span "Supplier Payment" at bounding box center [1306, 582] width 98 height 16
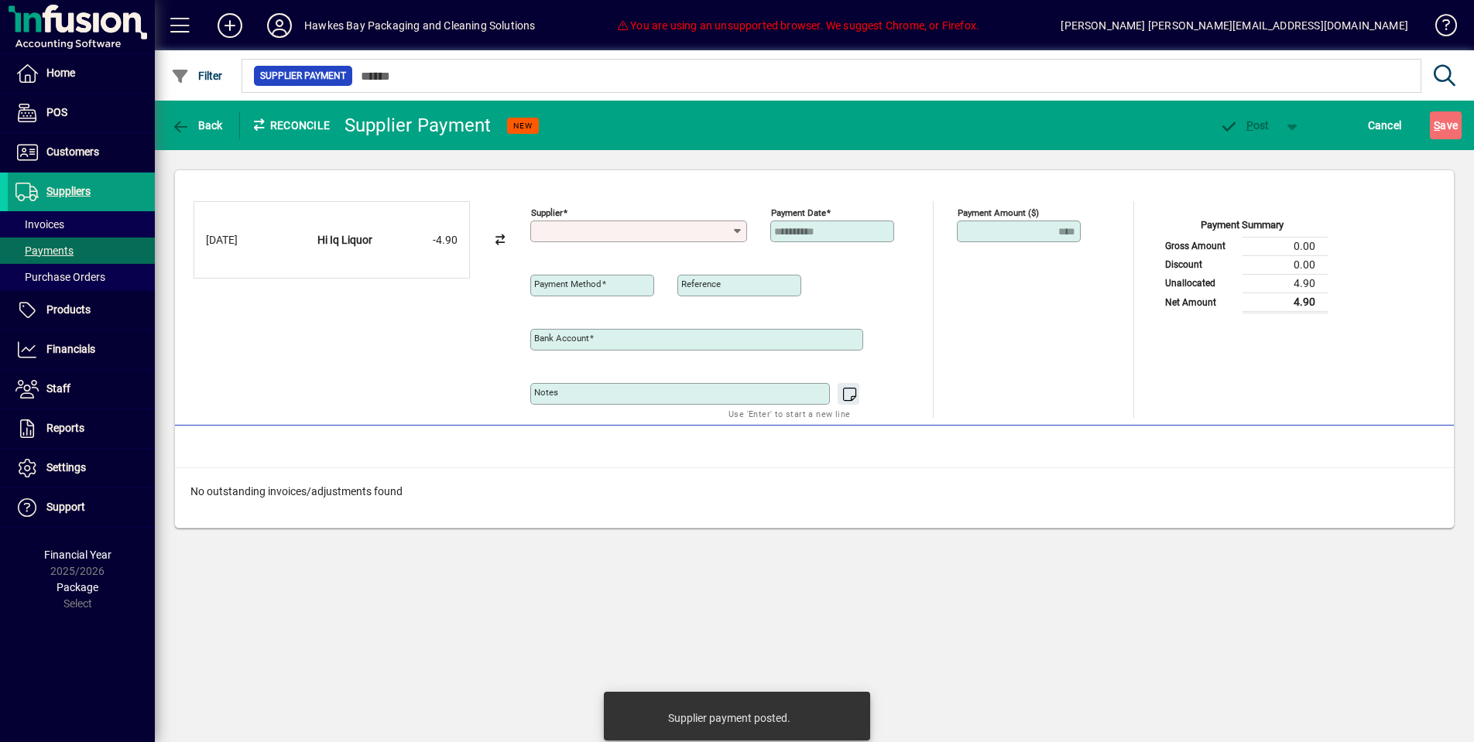
type input "**********"
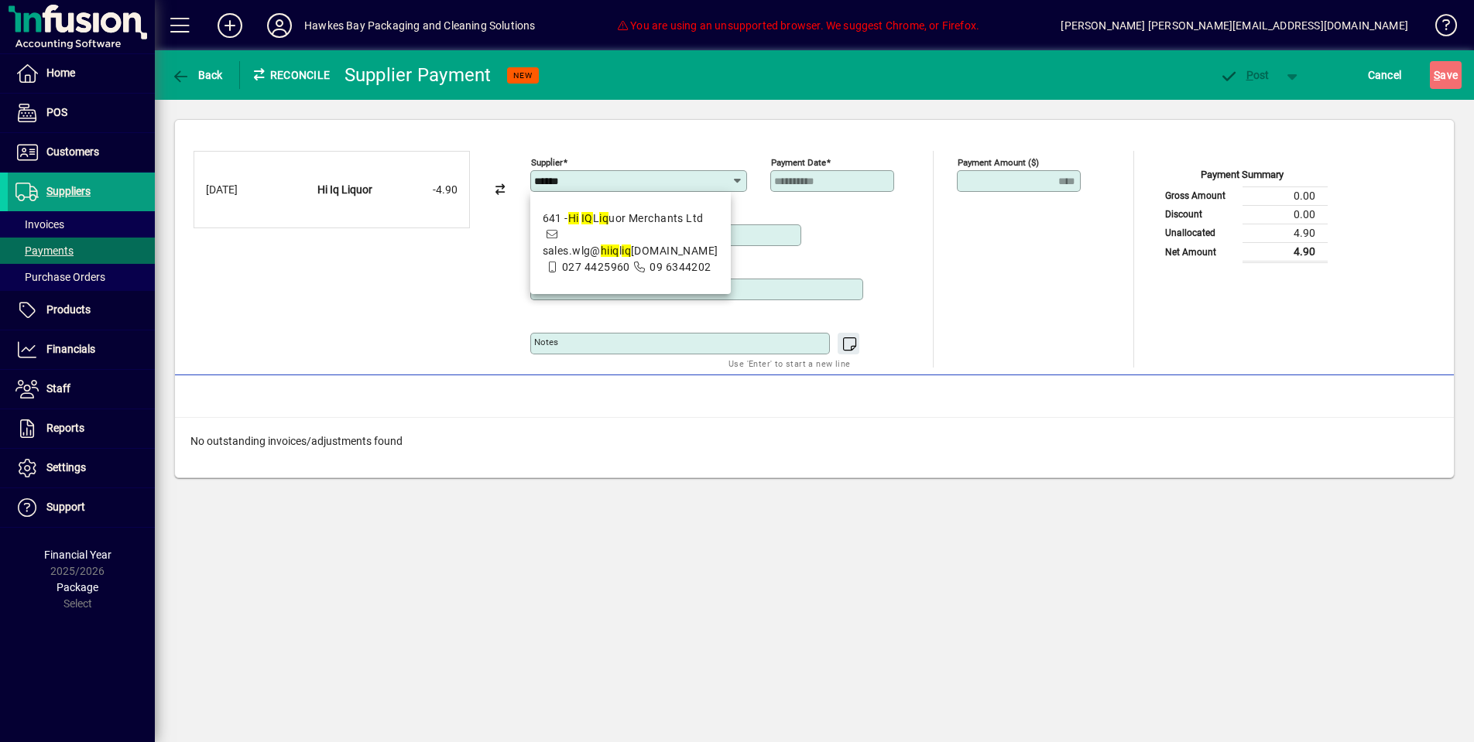
drag, startPoint x: 618, startPoint y: 239, endPoint x: 631, endPoint y: 262, distance: 26.7
click at [618, 245] on span "sales.wlg@ hi i q l i q uor.co.nz" at bounding box center [631, 251] width 176 height 12
type input "**********"
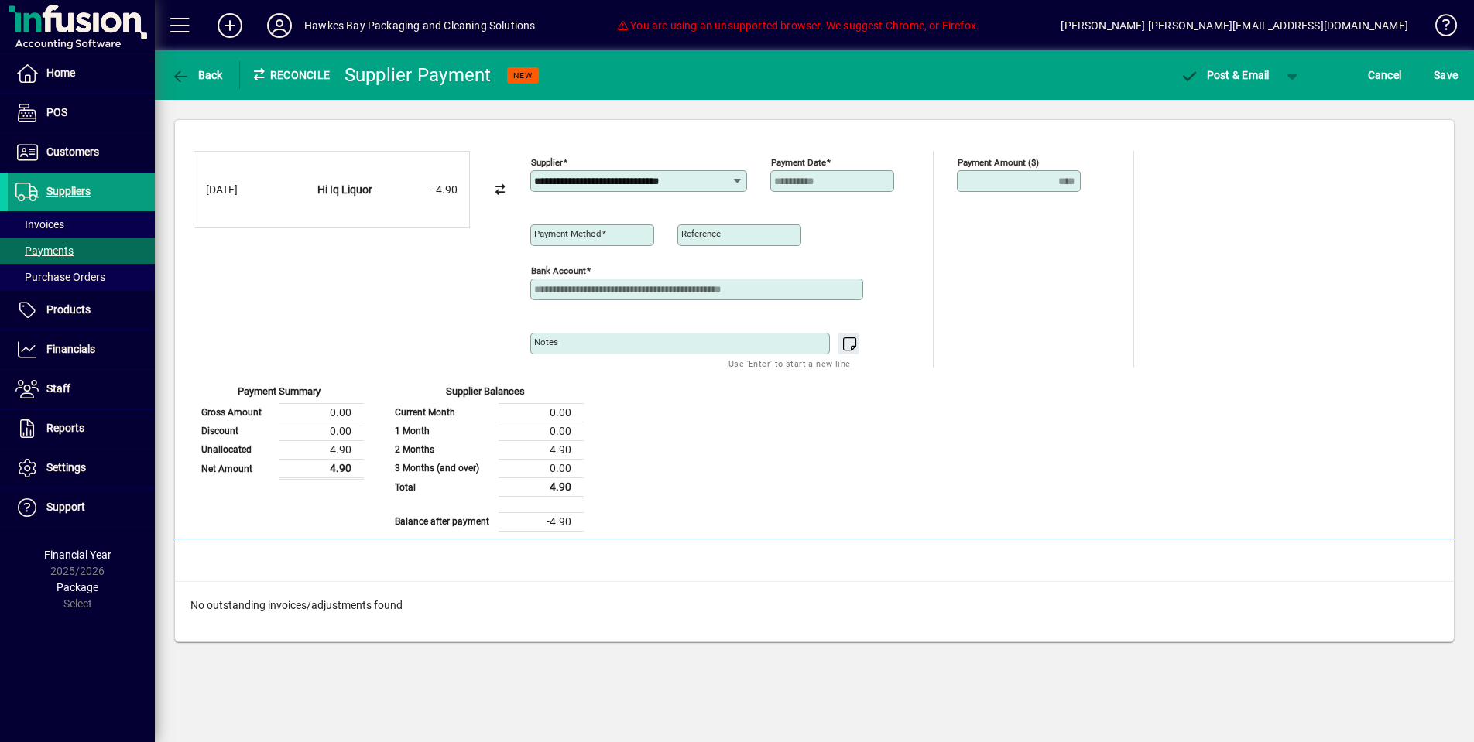
type input "**********"
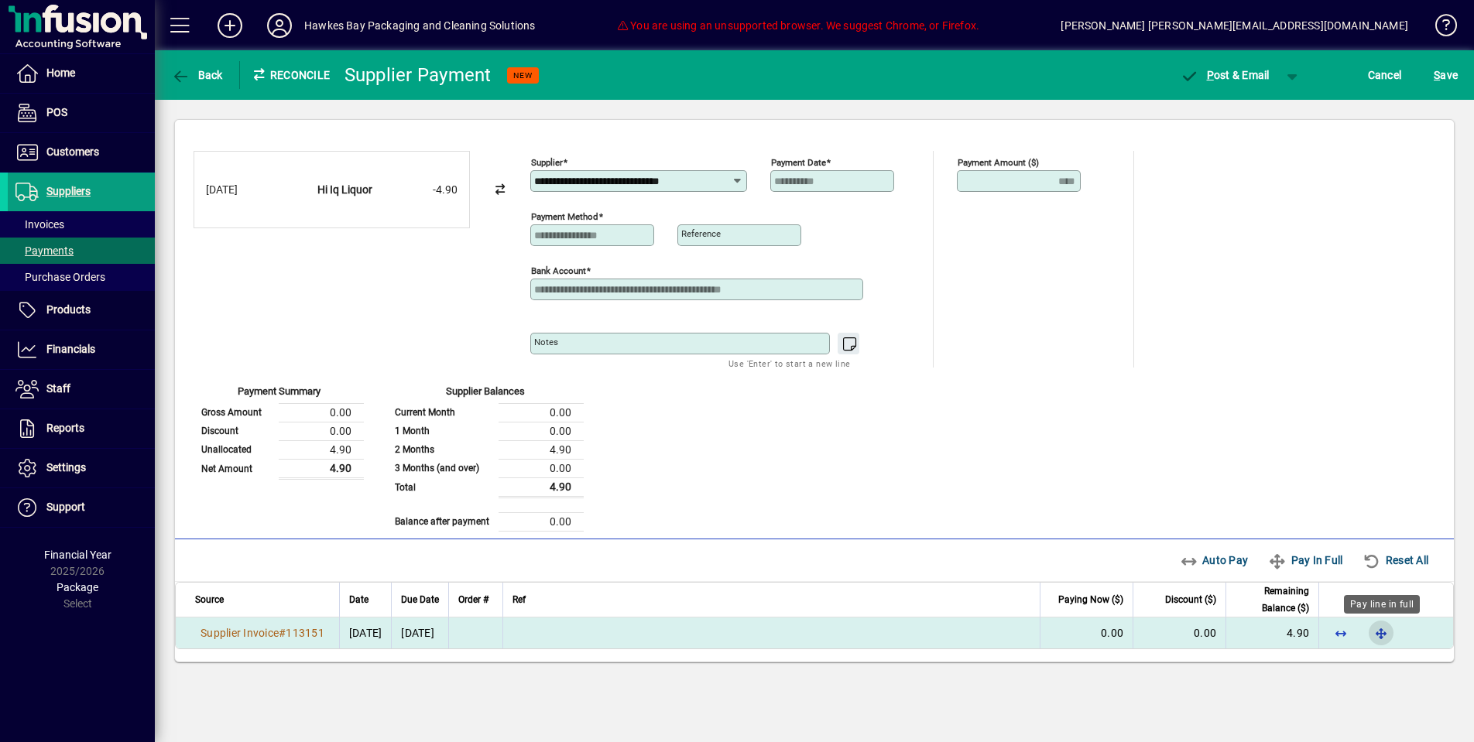
drag, startPoint x: 1394, startPoint y: 642, endPoint x: 1384, endPoint y: 639, distance: 10.3
click at [1394, 641] on span "button" at bounding box center [1381, 633] width 37 height 37
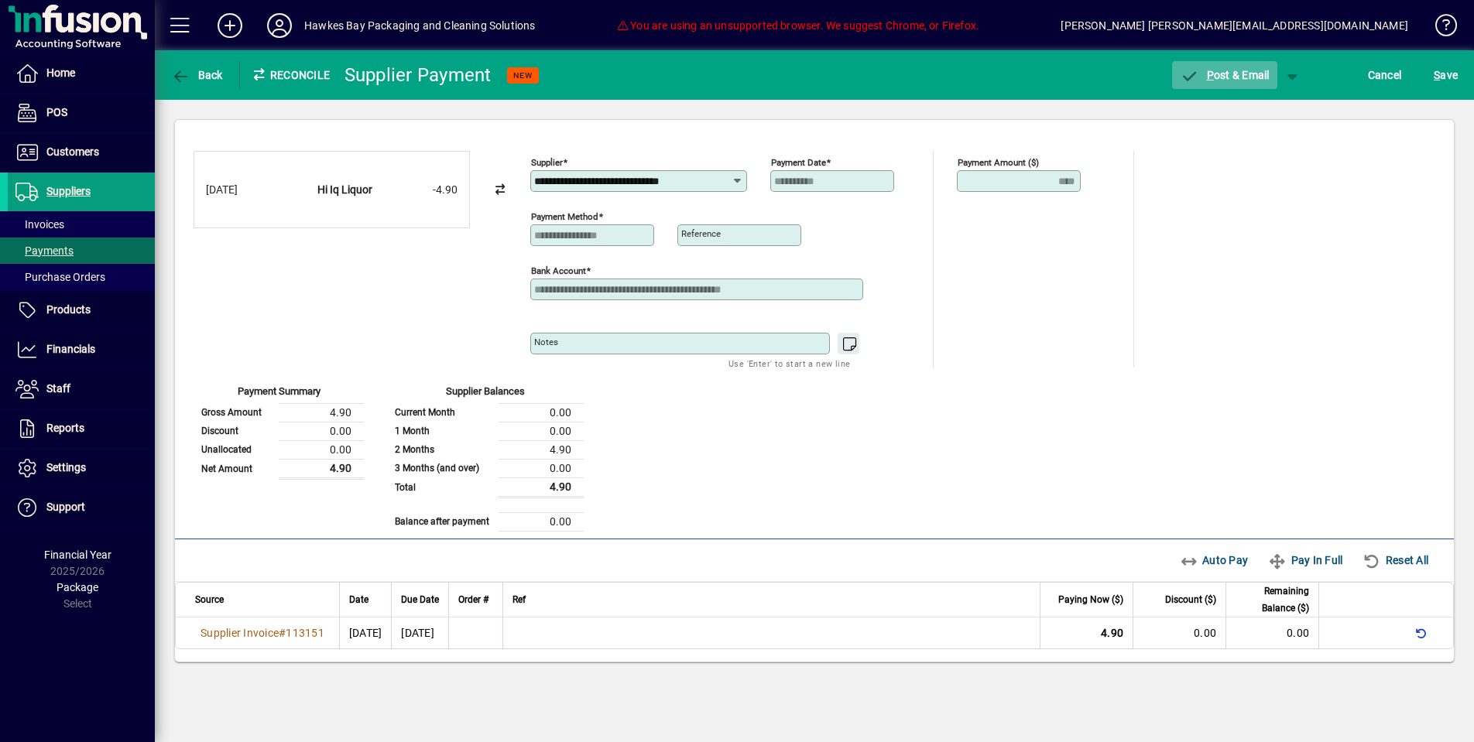
click at [1212, 66] on span "button" at bounding box center [1224, 75] width 105 height 37
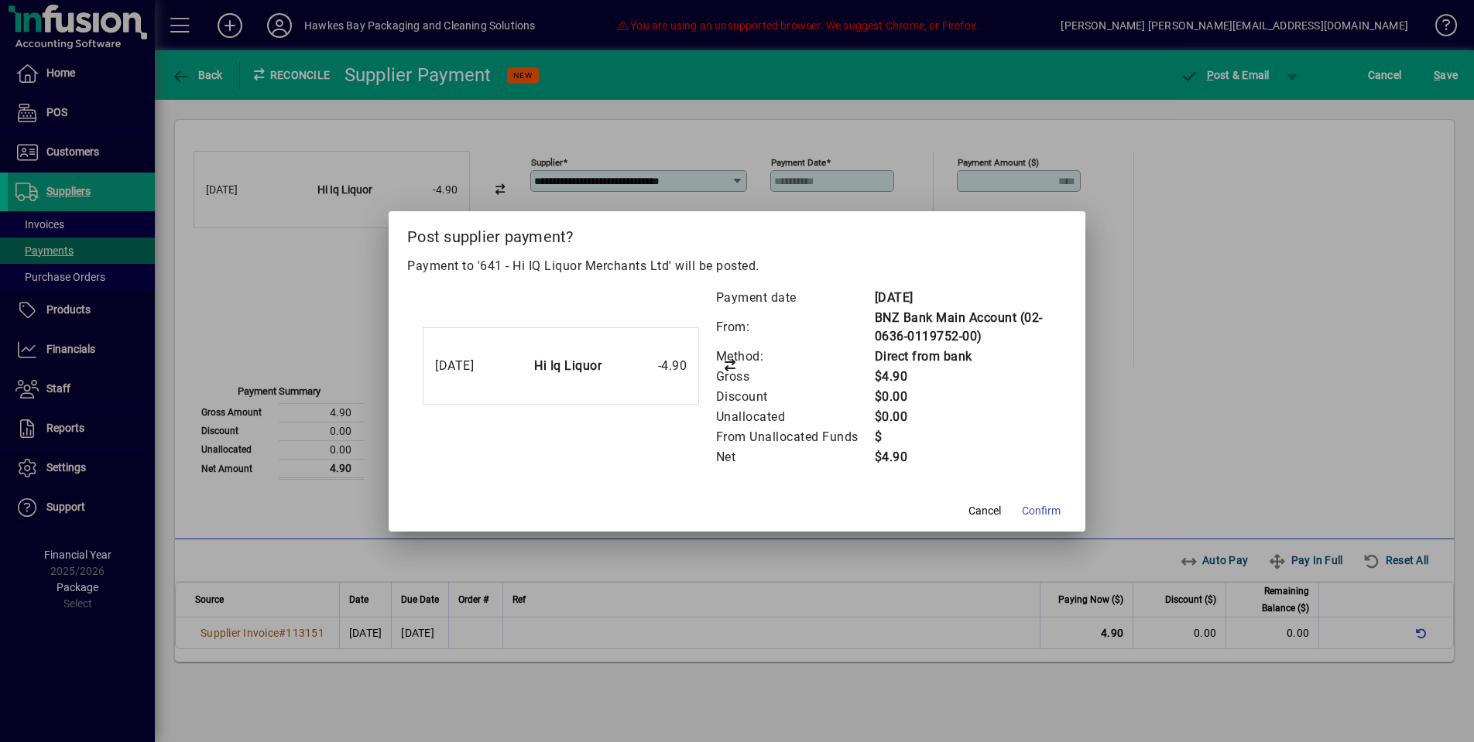
click at [1056, 521] on span at bounding box center [1041, 511] width 51 height 37
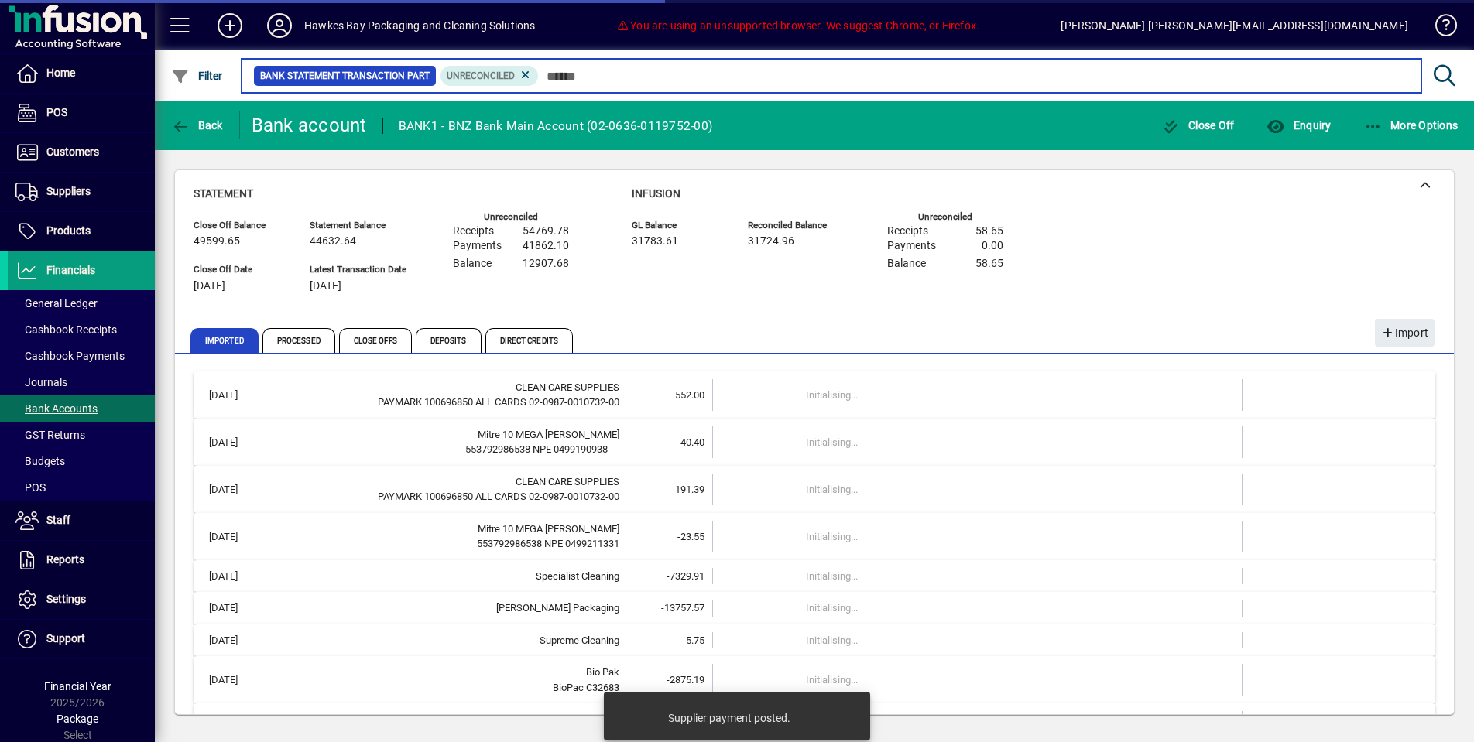
scroll to position [1, 0]
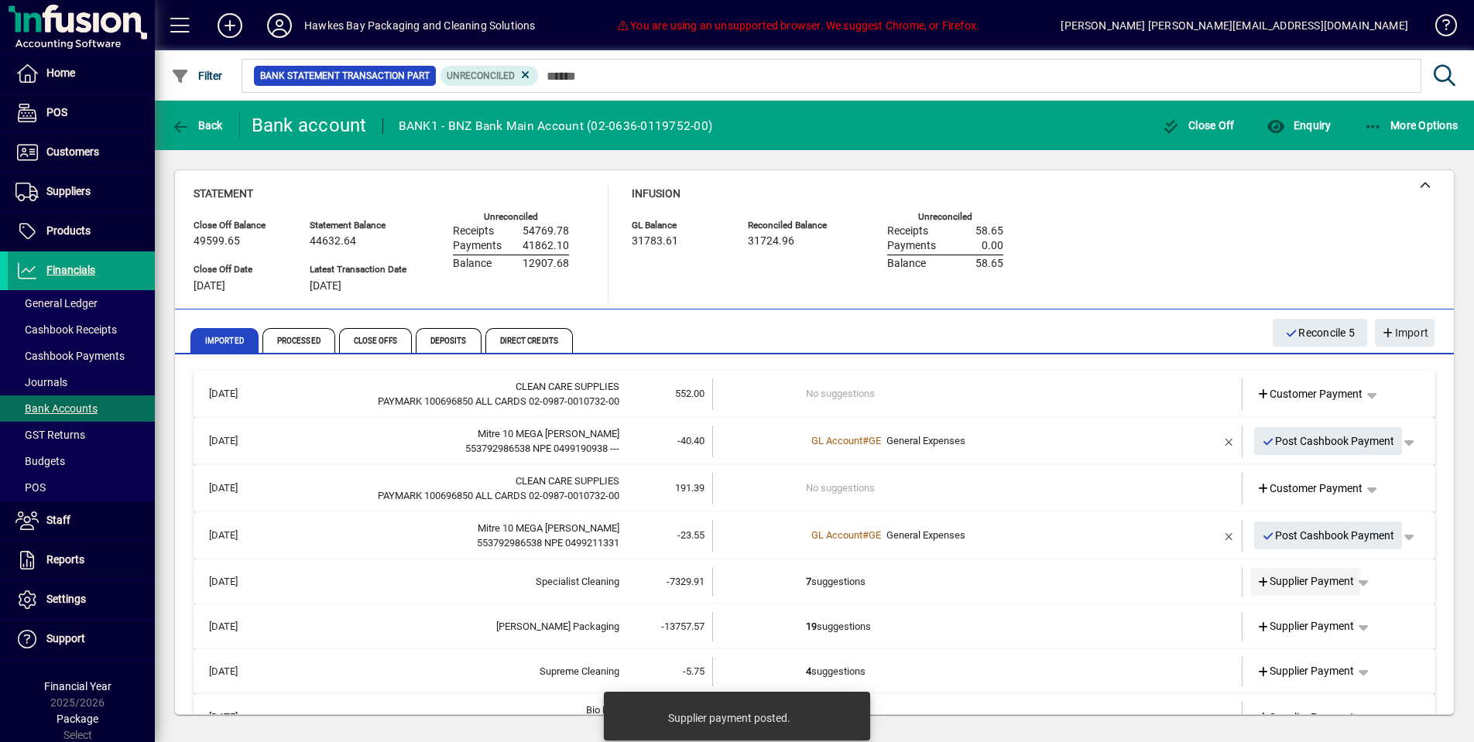
click at [1274, 587] on span at bounding box center [1305, 582] width 111 height 37
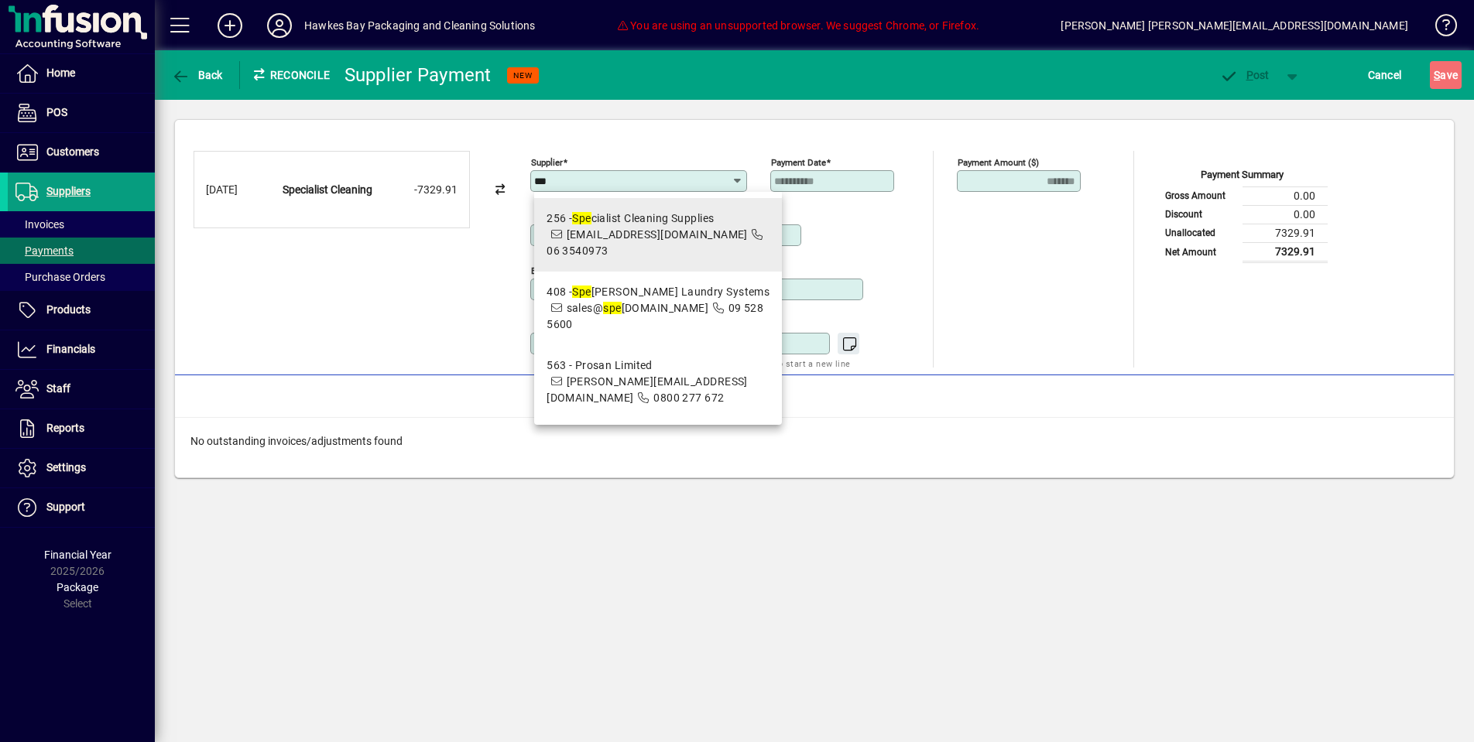
click at [662, 259] on mat-option "256 - Spe cialist Cleaning Supplies sales@scspn.co.nz 06 3540973" at bounding box center [658, 235] width 248 height 74
type input "**********"
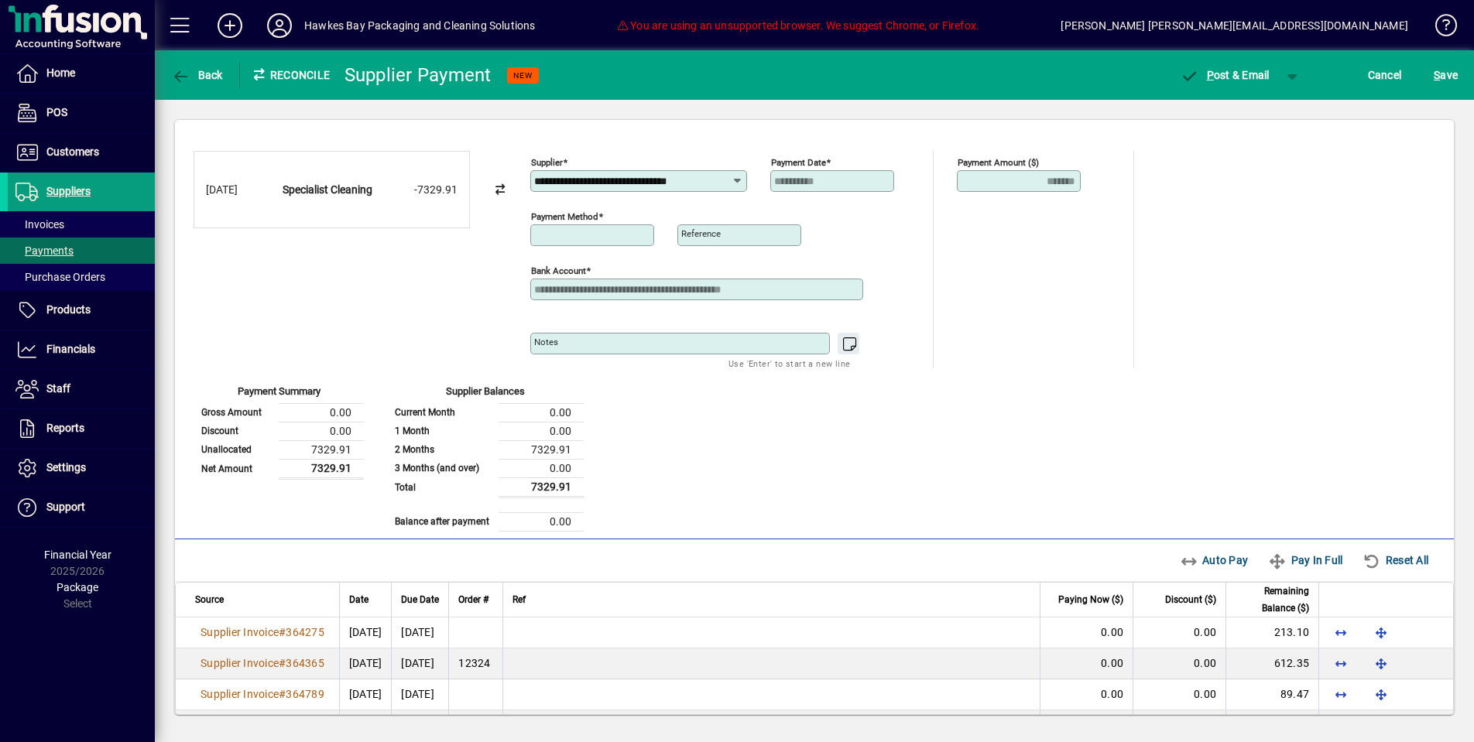
type input "**********"
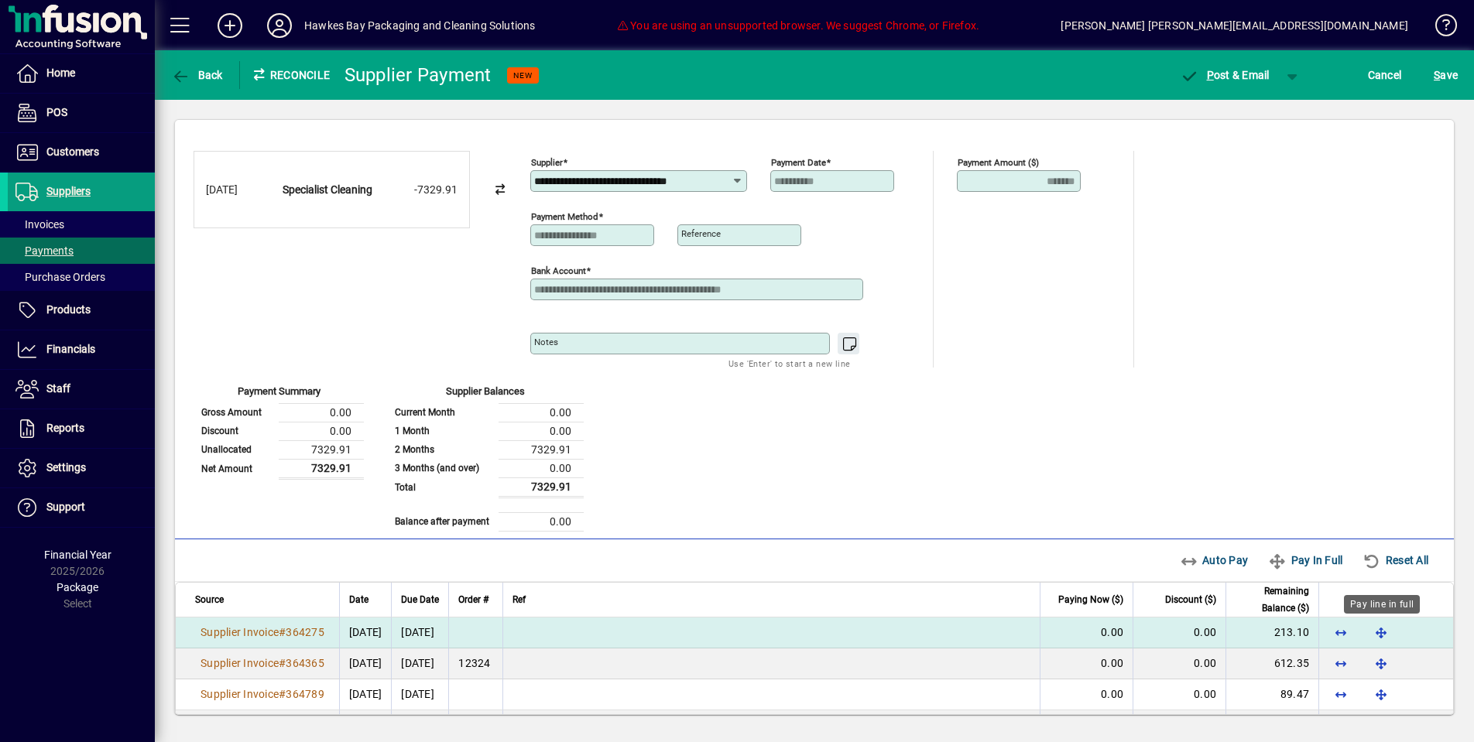
drag, startPoint x: 1391, startPoint y: 633, endPoint x: 1388, endPoint y: 643, distance: 11.3
click at [1391, 633] on span "button" at bounding box center [1381, 632] width 37 height 37
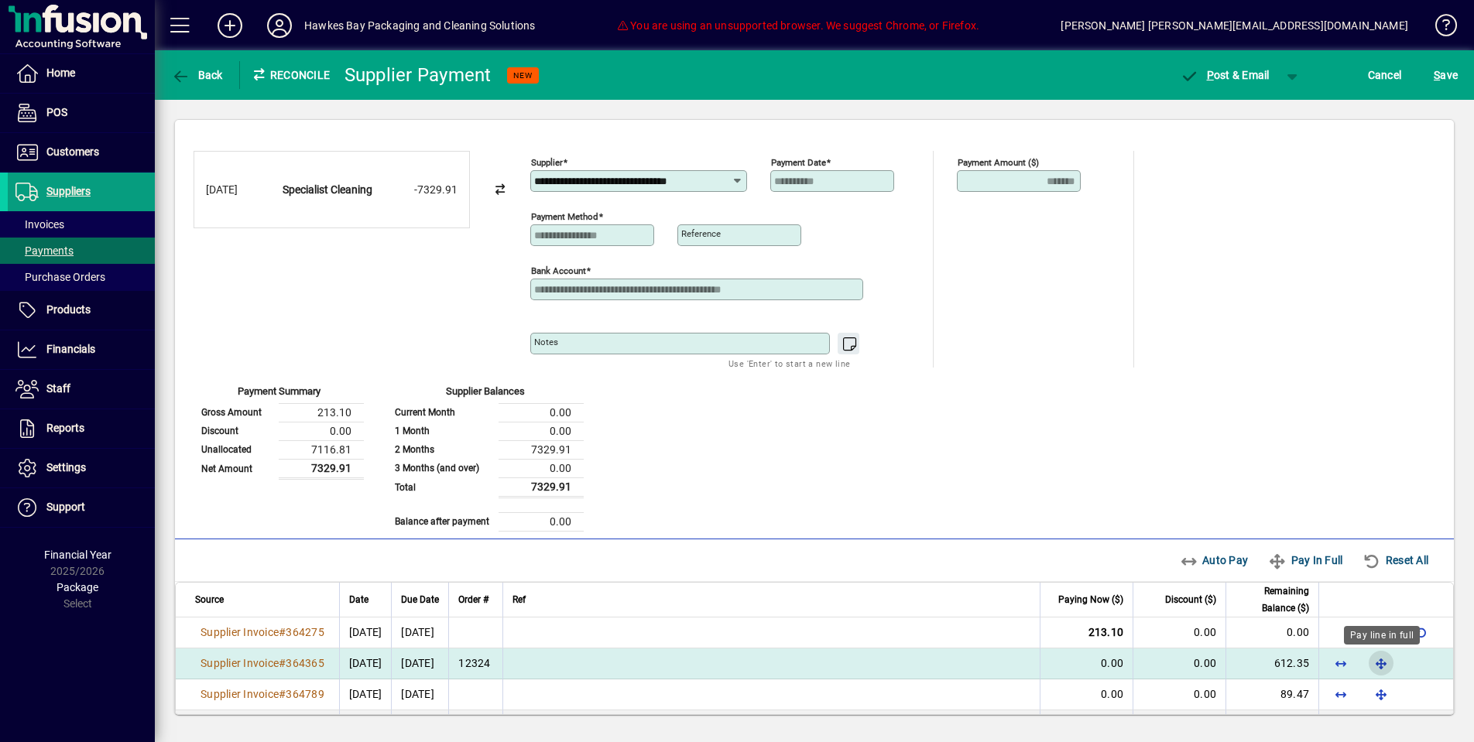
click at [1389, 655] on span "button" at bounding box center [1381, 663] width 37 height 37
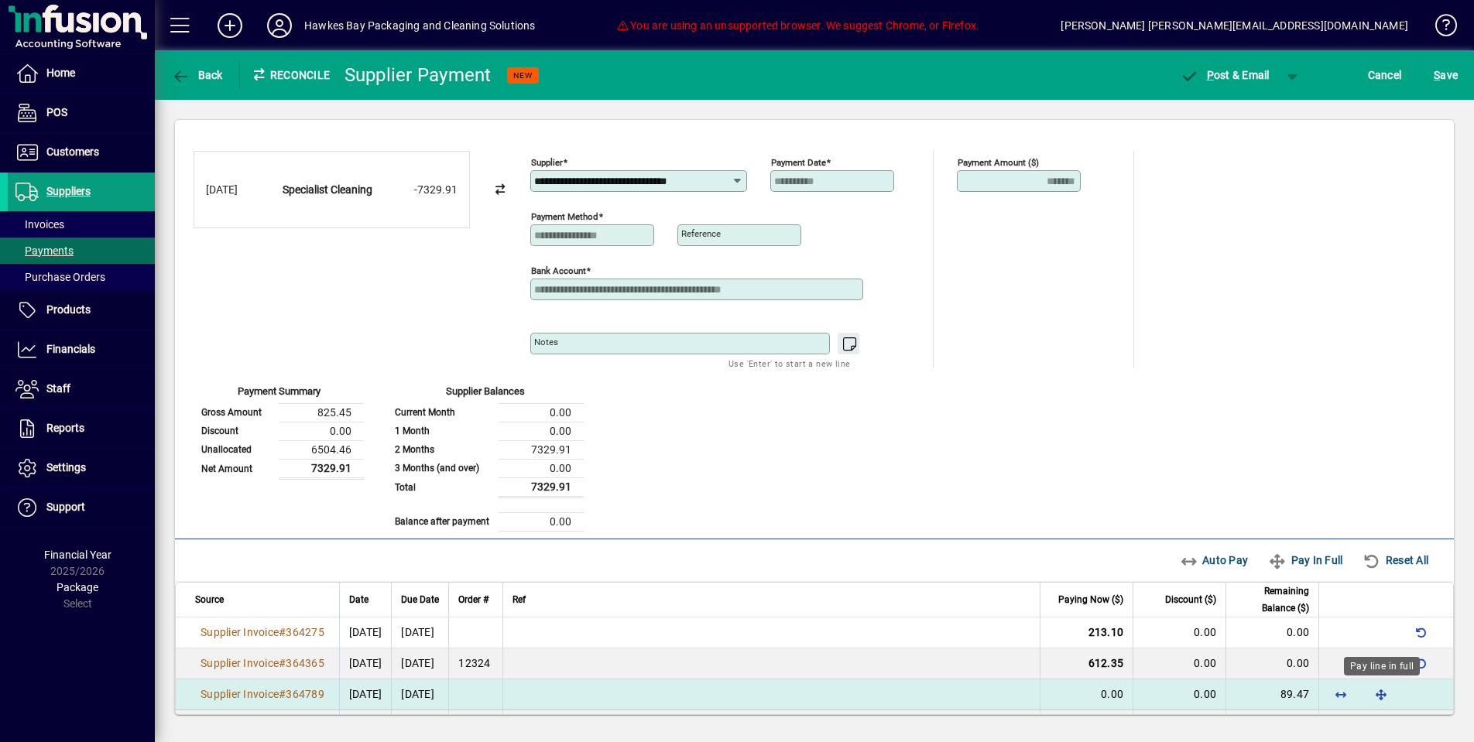
click at [1398, 689] on span "button" at bounding box center [1381, 694] width 37 height 37
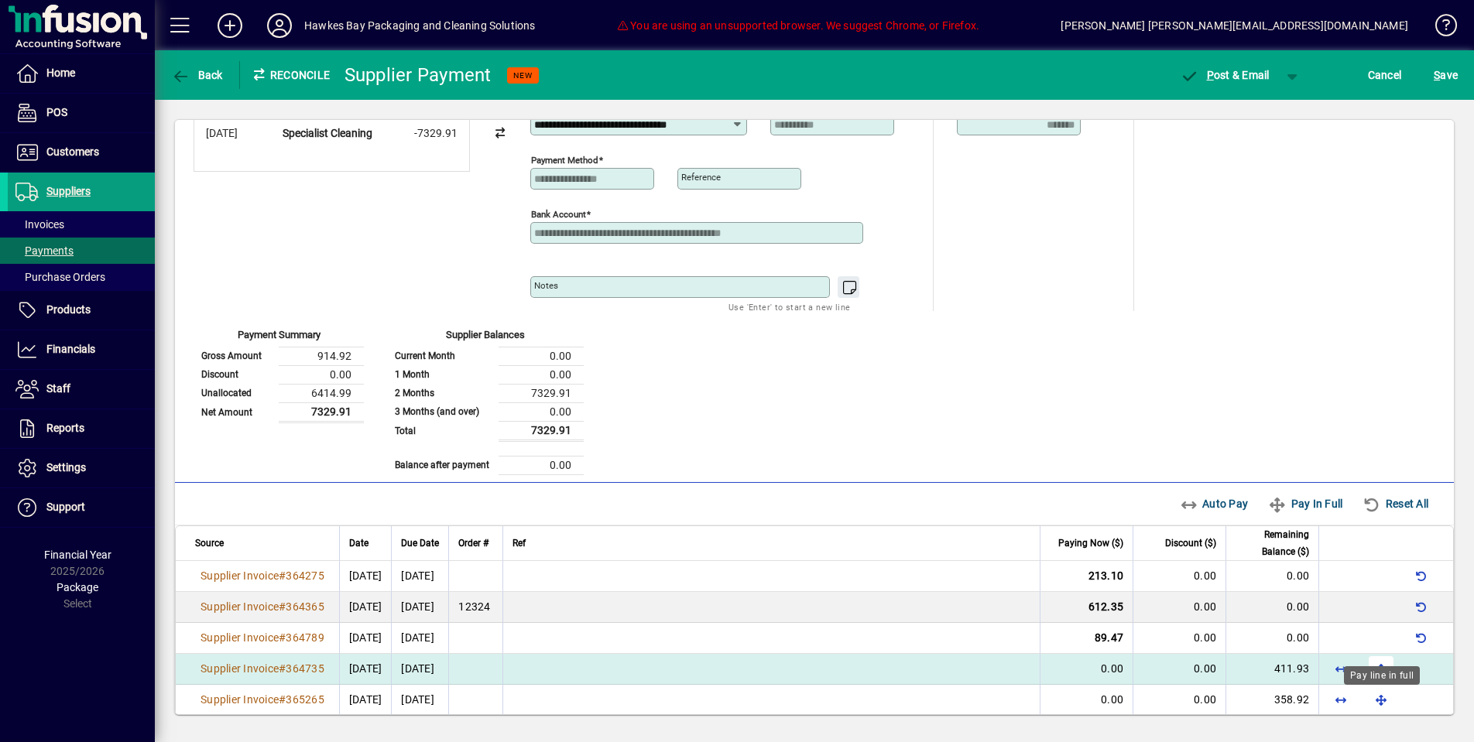
scroll to position [77, 0]
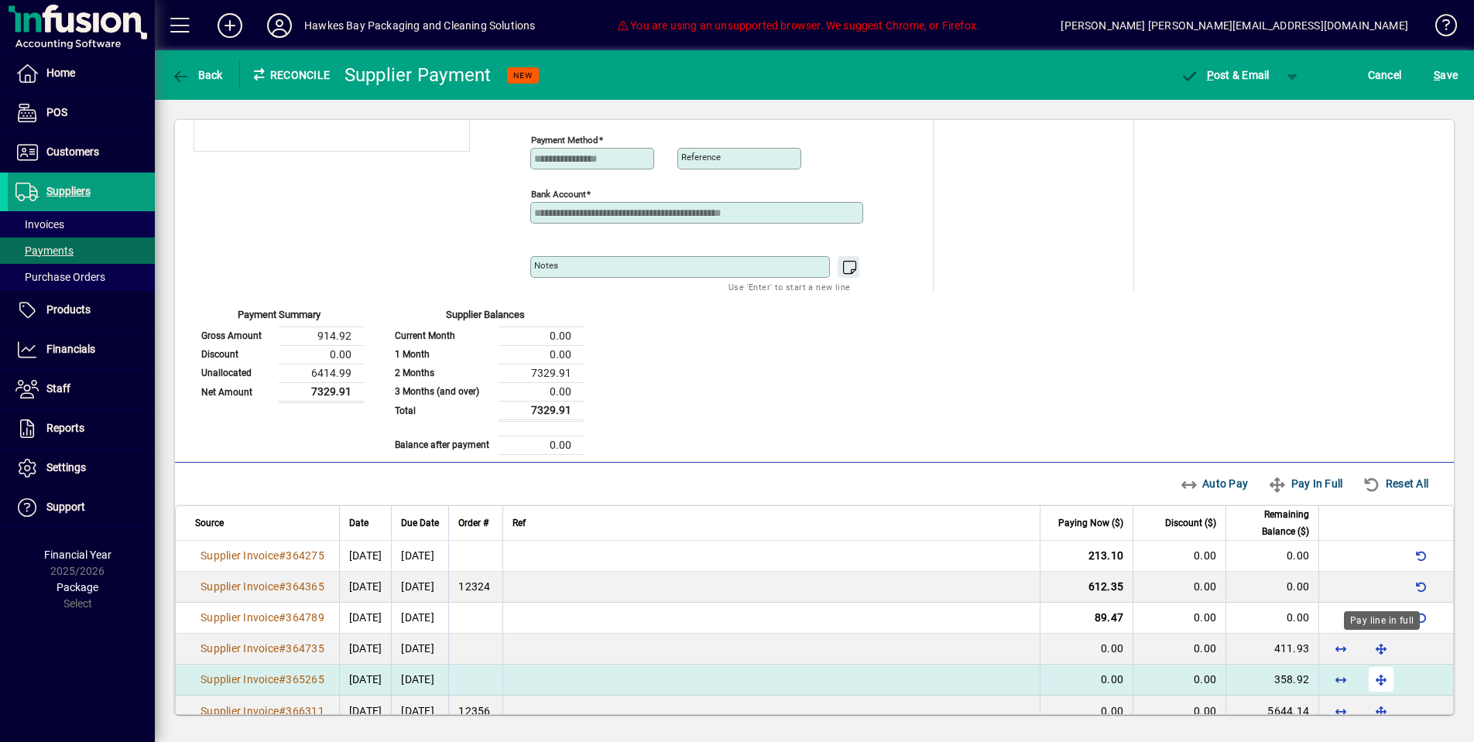
drag, startPoint x: 1377, startPoint y: 647, endPoint x: 1380, endPoint y: 671, distance: 24.2
click at [1377, 647] on span "button" at bounding box center [1381, 648] width 37 height 37
click at [1380, 685] on span "button" at bounding box center [1381, 679] width 37 height 37
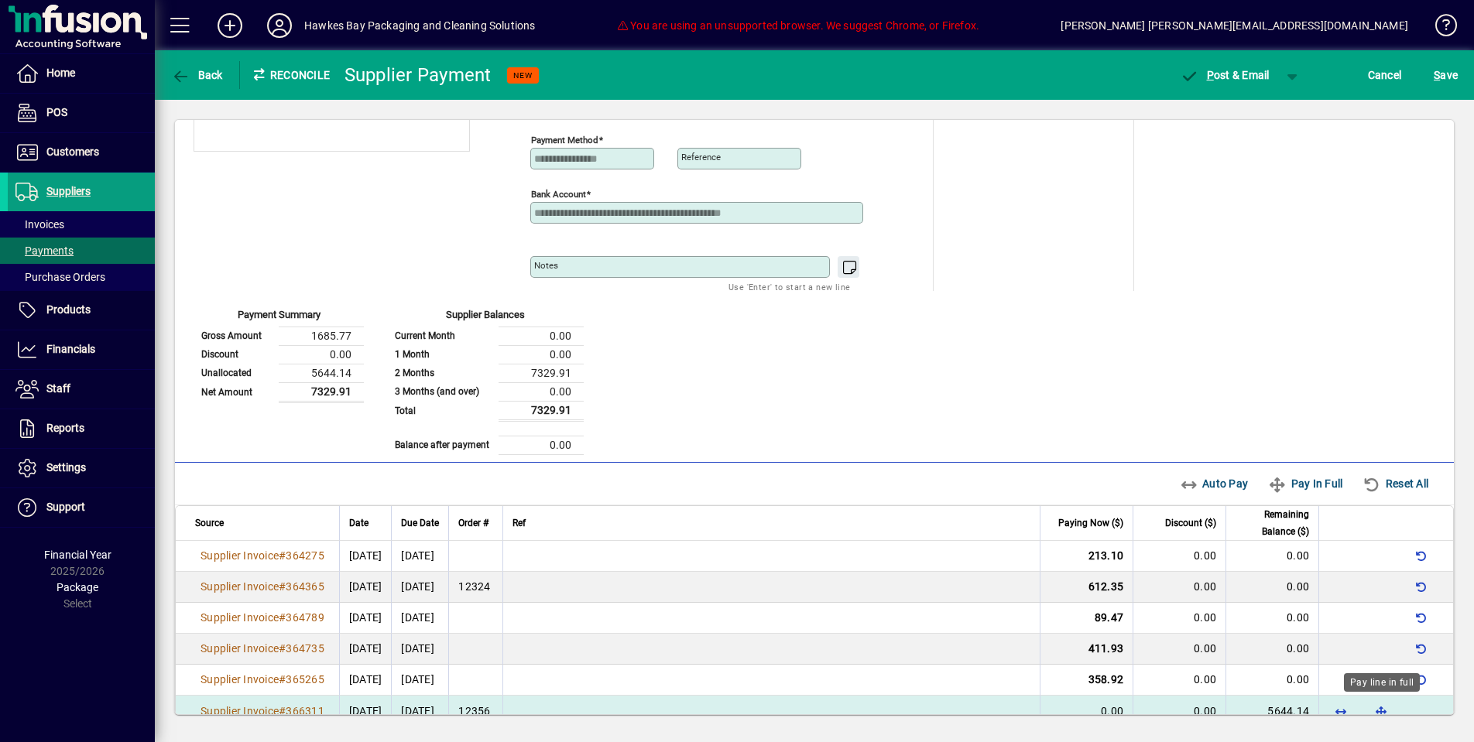
click at [1382, 703] on span "button" at bounding box center [1381, 711] width 37 height 37
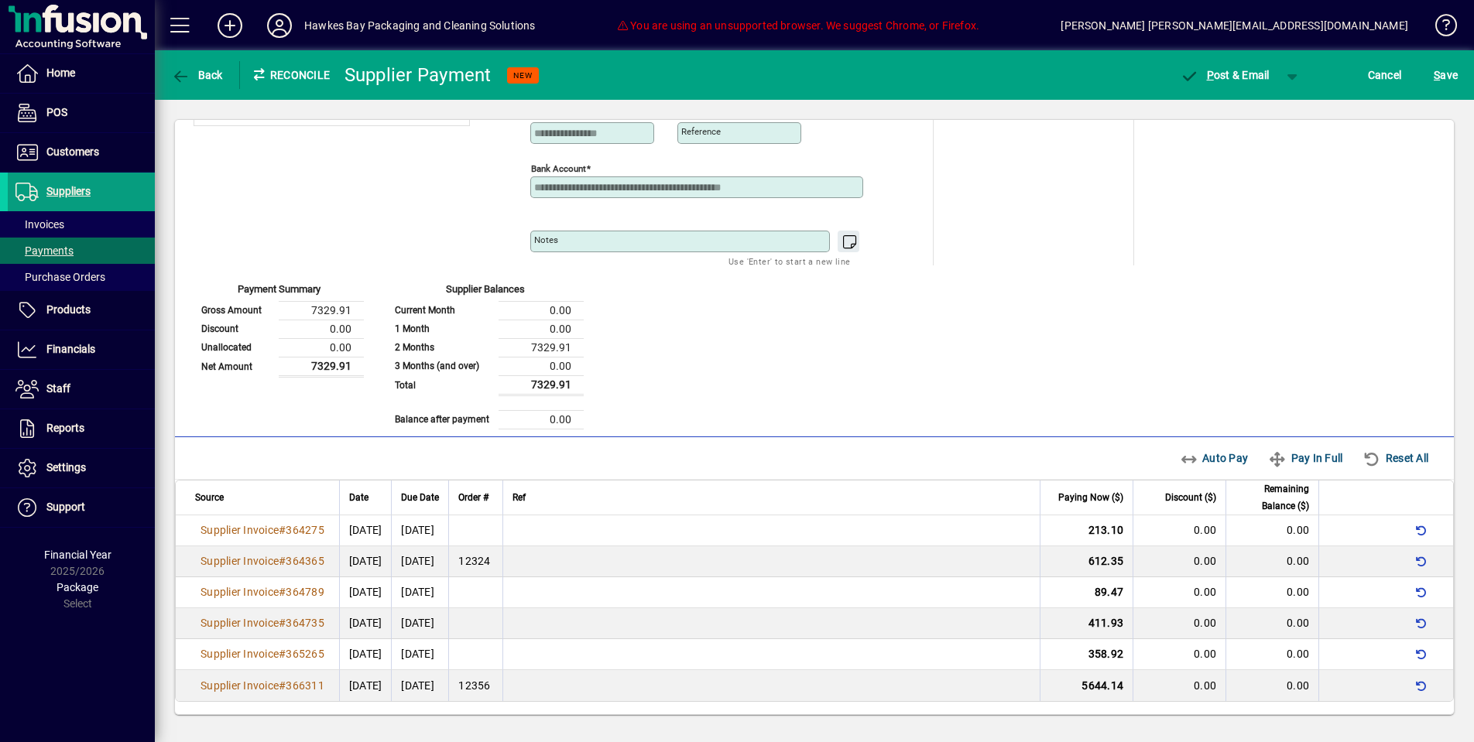
scroll to position [101, 0]
click at [1214, 78] on span "P ost & Email" at bounding box center [1225, 75] width 90 height 12
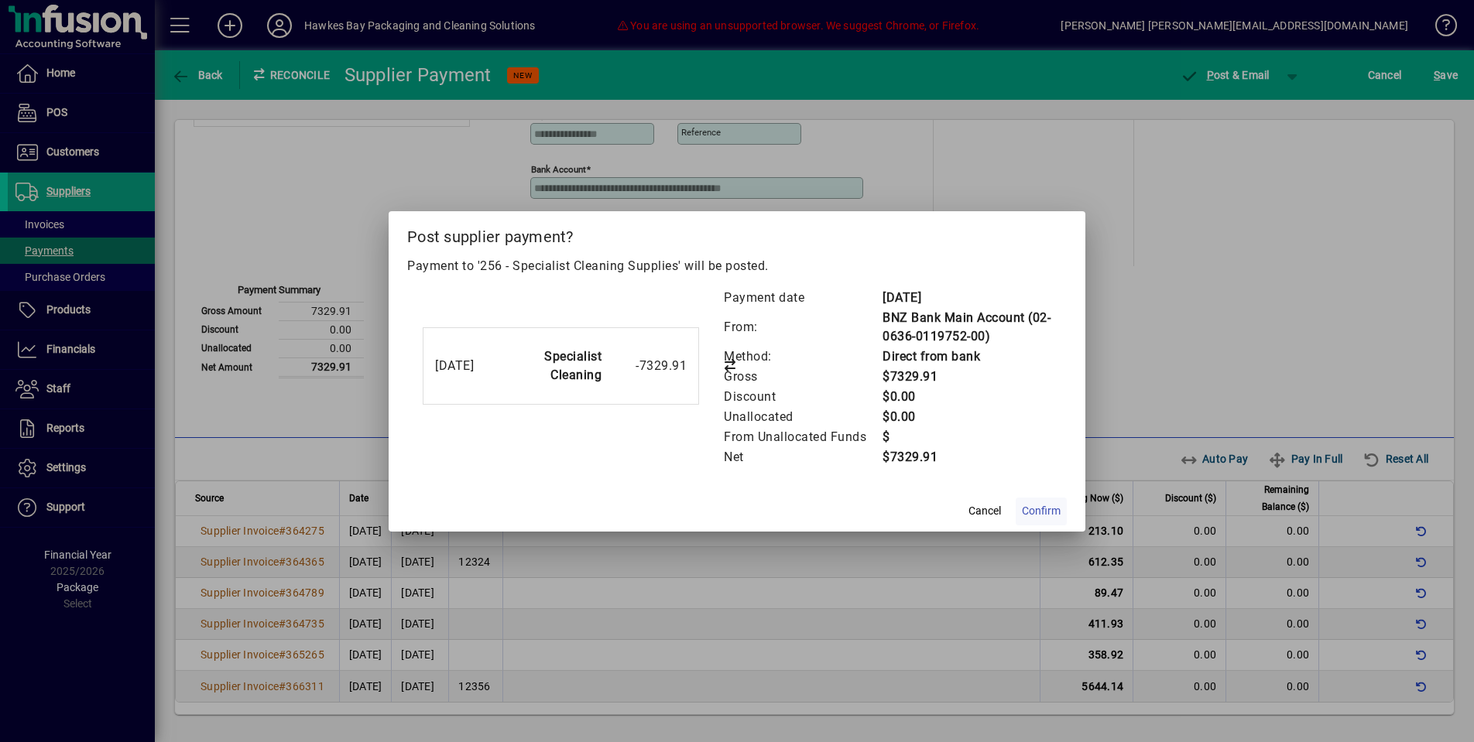
click at [1057, 519] on span at bounding box center [1041, 511] width 51 height 37
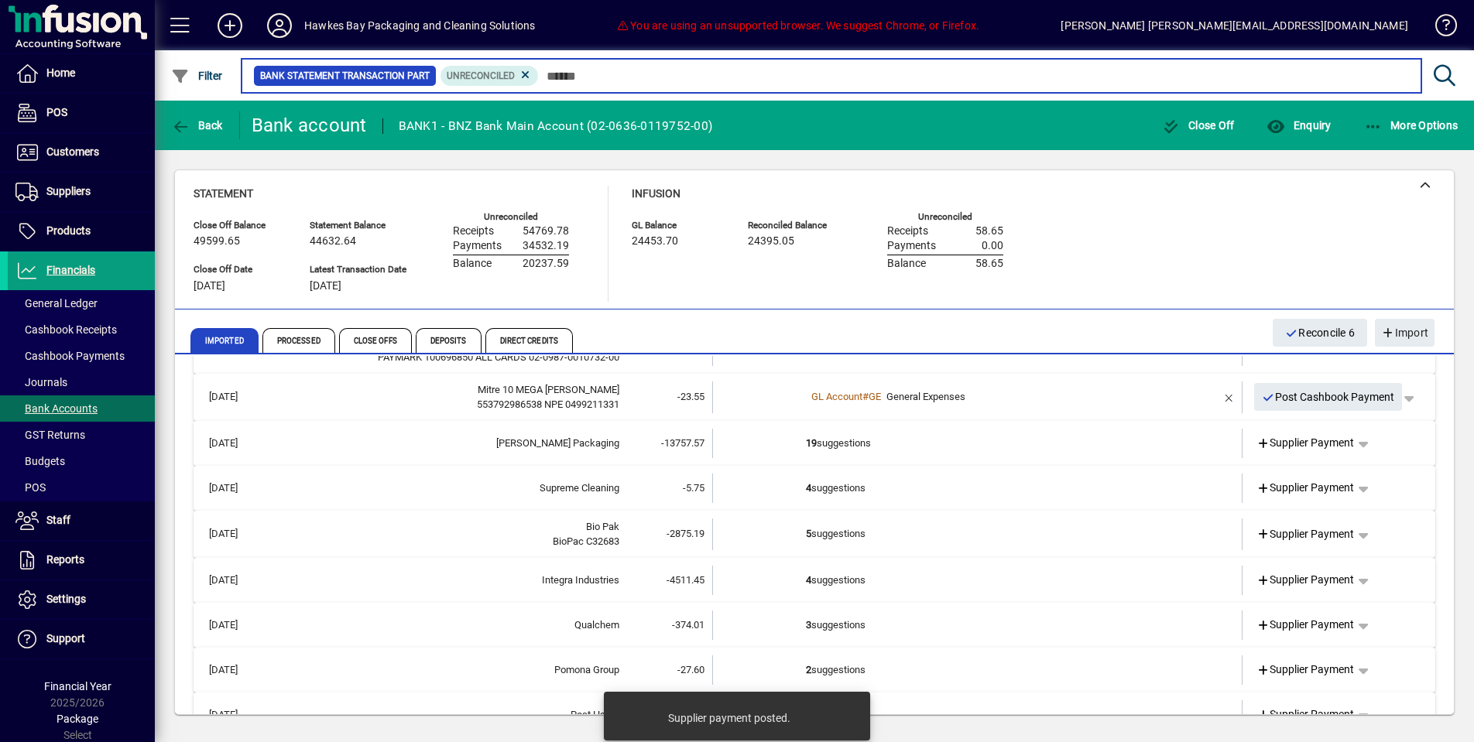
scroll to position [142, 0]
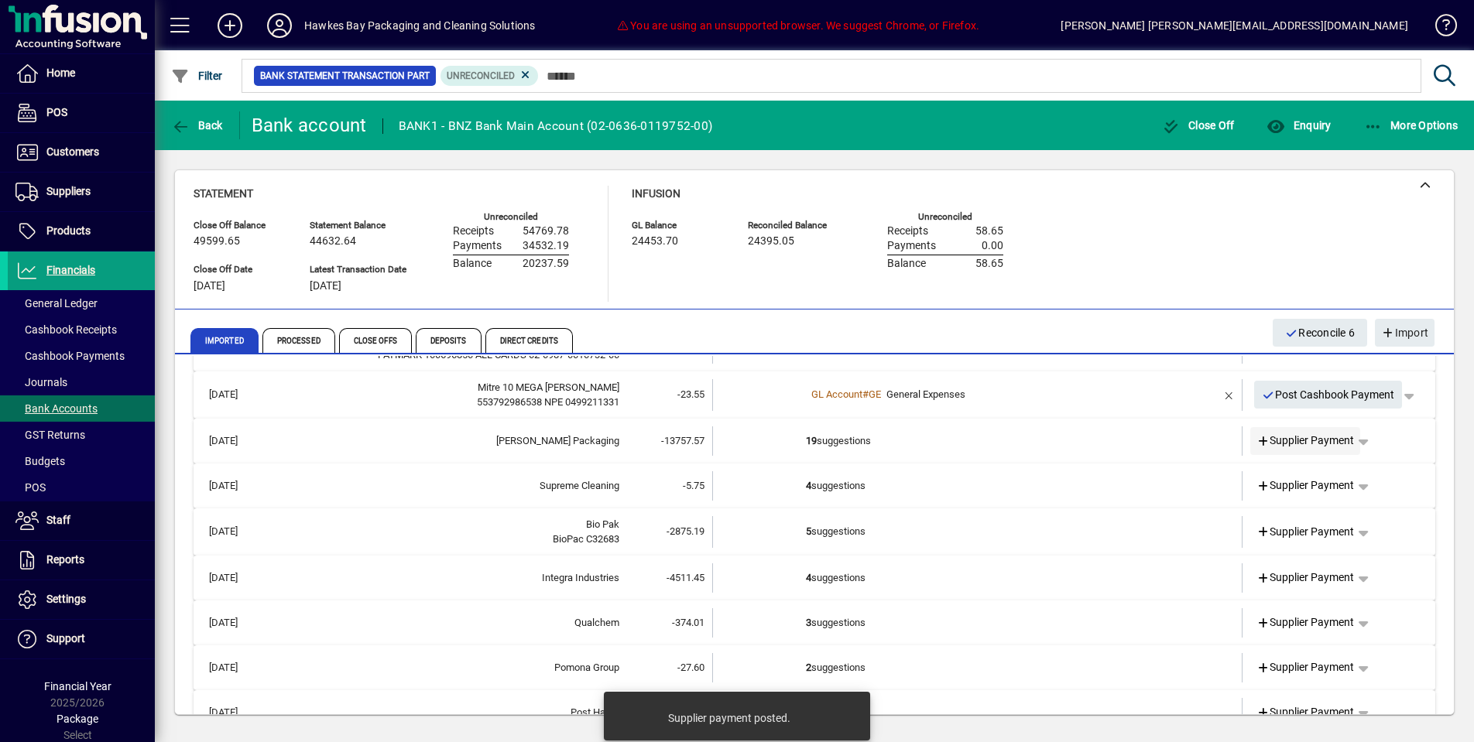
click at [1275, 439] on span "Supplier Payment" at bounding box center [1306, 441] width 98 height 16
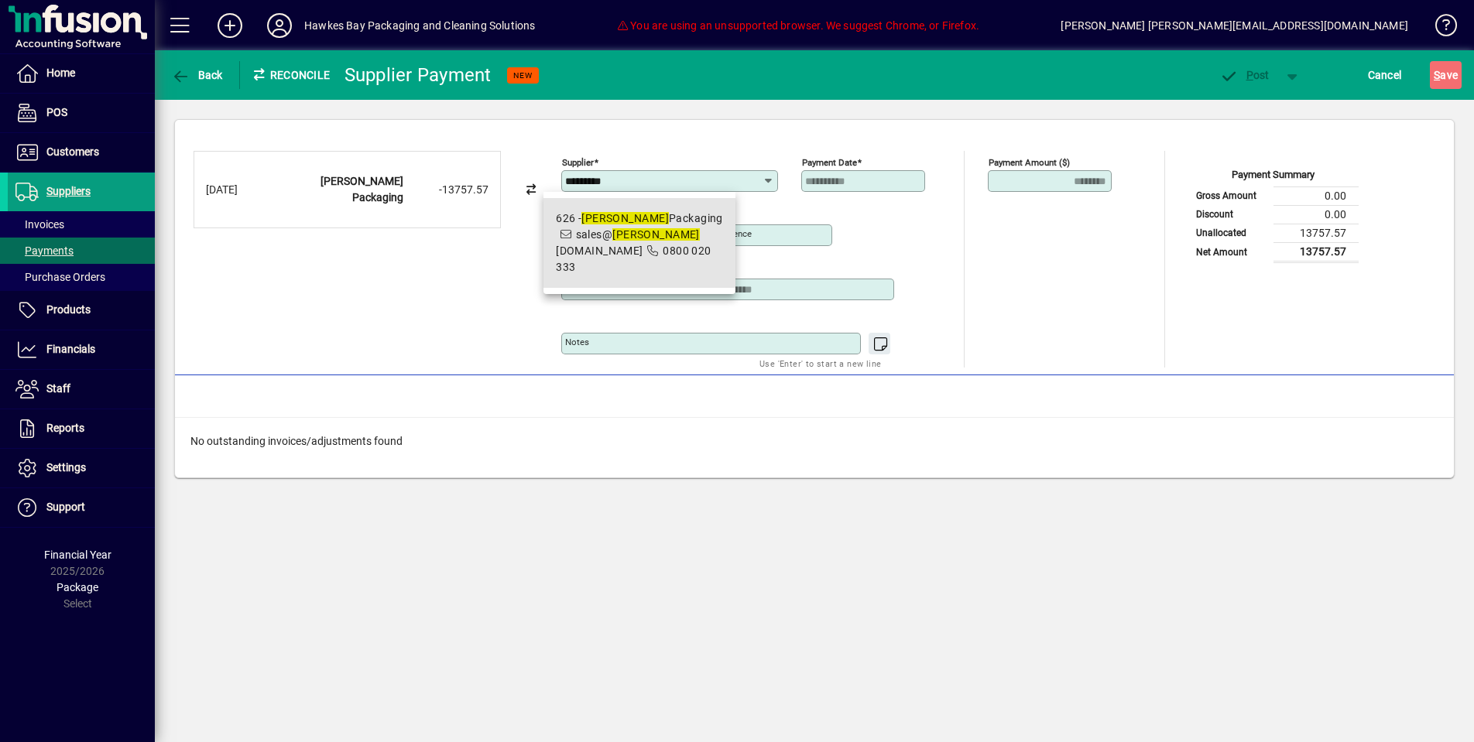
drag, startPoint x: 691, startPoint y: 235, endPoint x: 713, endPoint y: 247, distance: 25.0
click at [690, 235] on span "626 - Matthews Packaging sales@ matthews packaging.co.nz 0800 020 333" at bounding box center [639, 243] width 167 height 65
type input "**********"
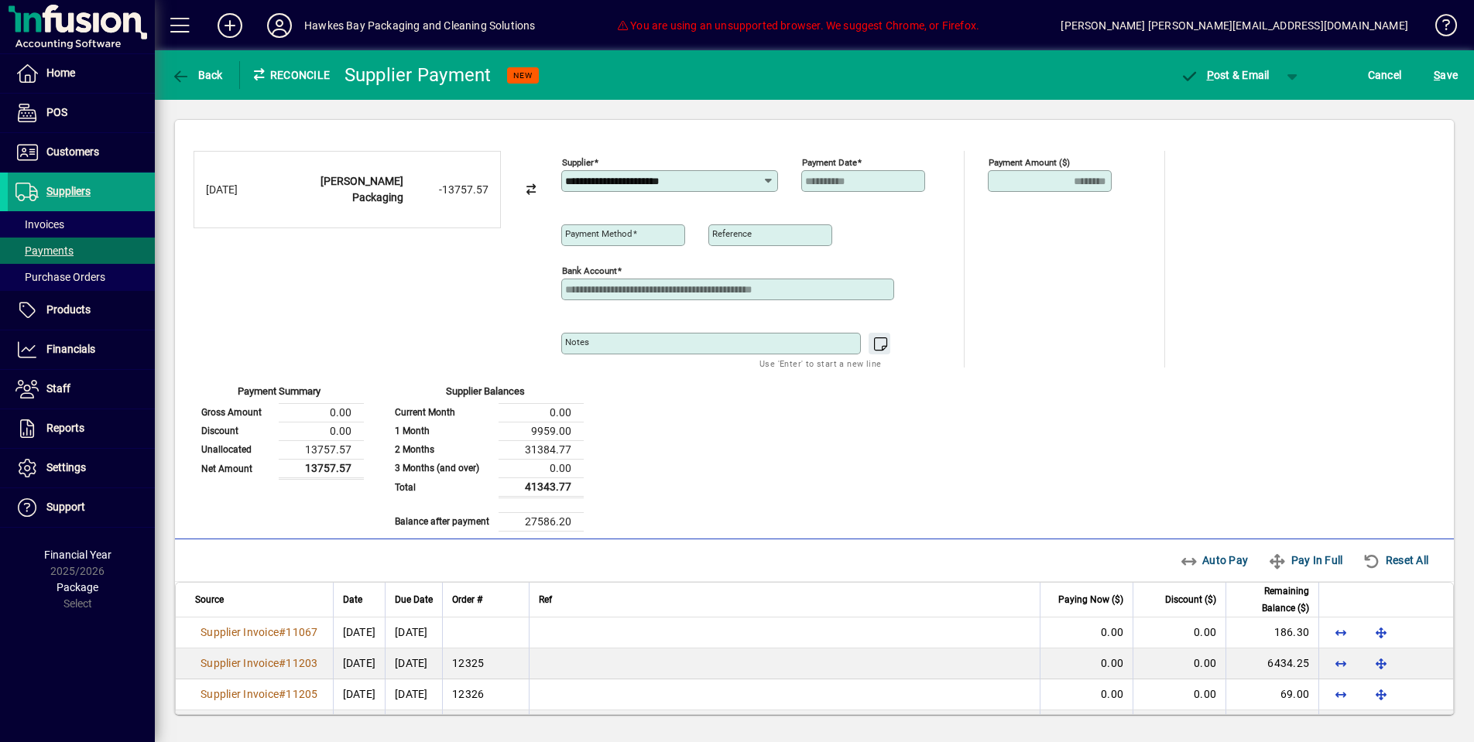
type input "**********"
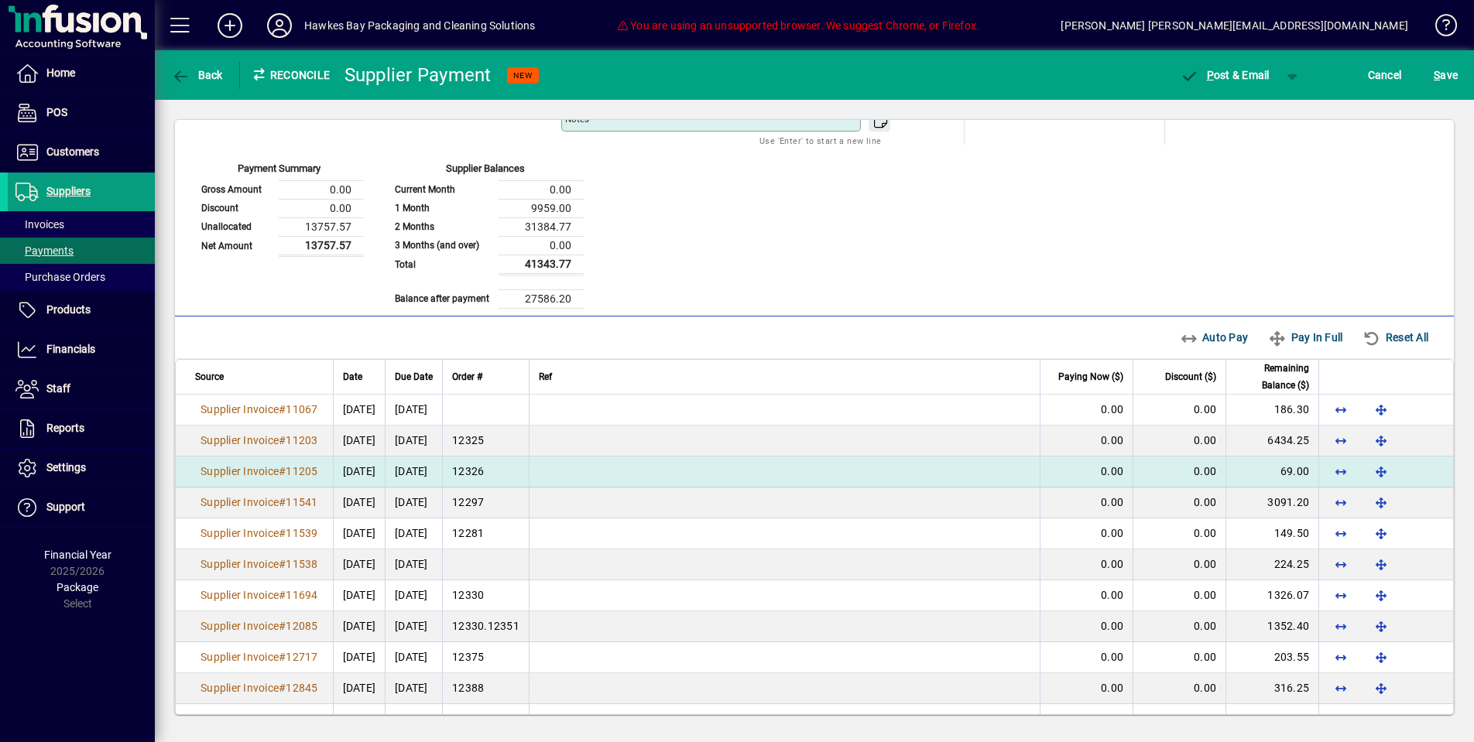
scroll to position [238, 0]
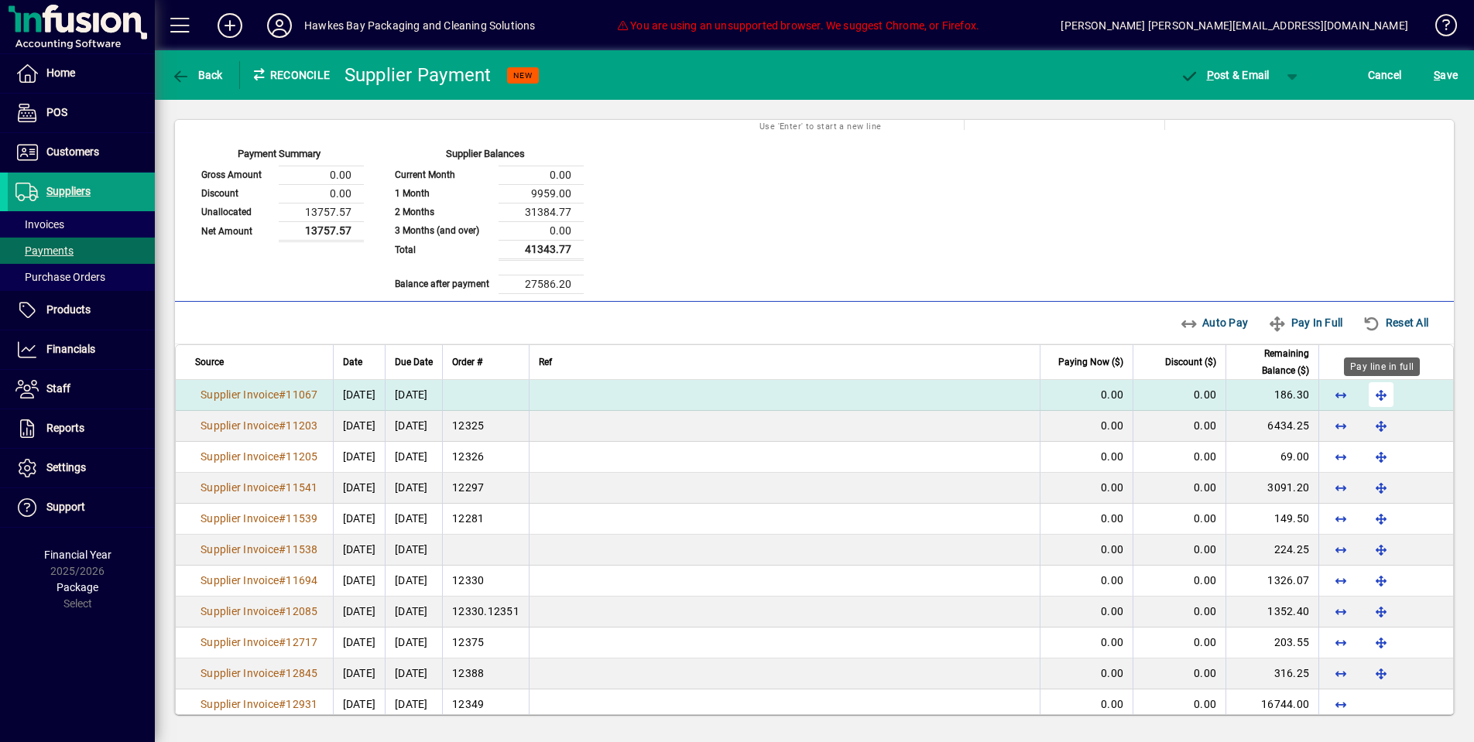
click at [1383, 396] on span "button" at bounding box center [1381, 394] width 37 height 37
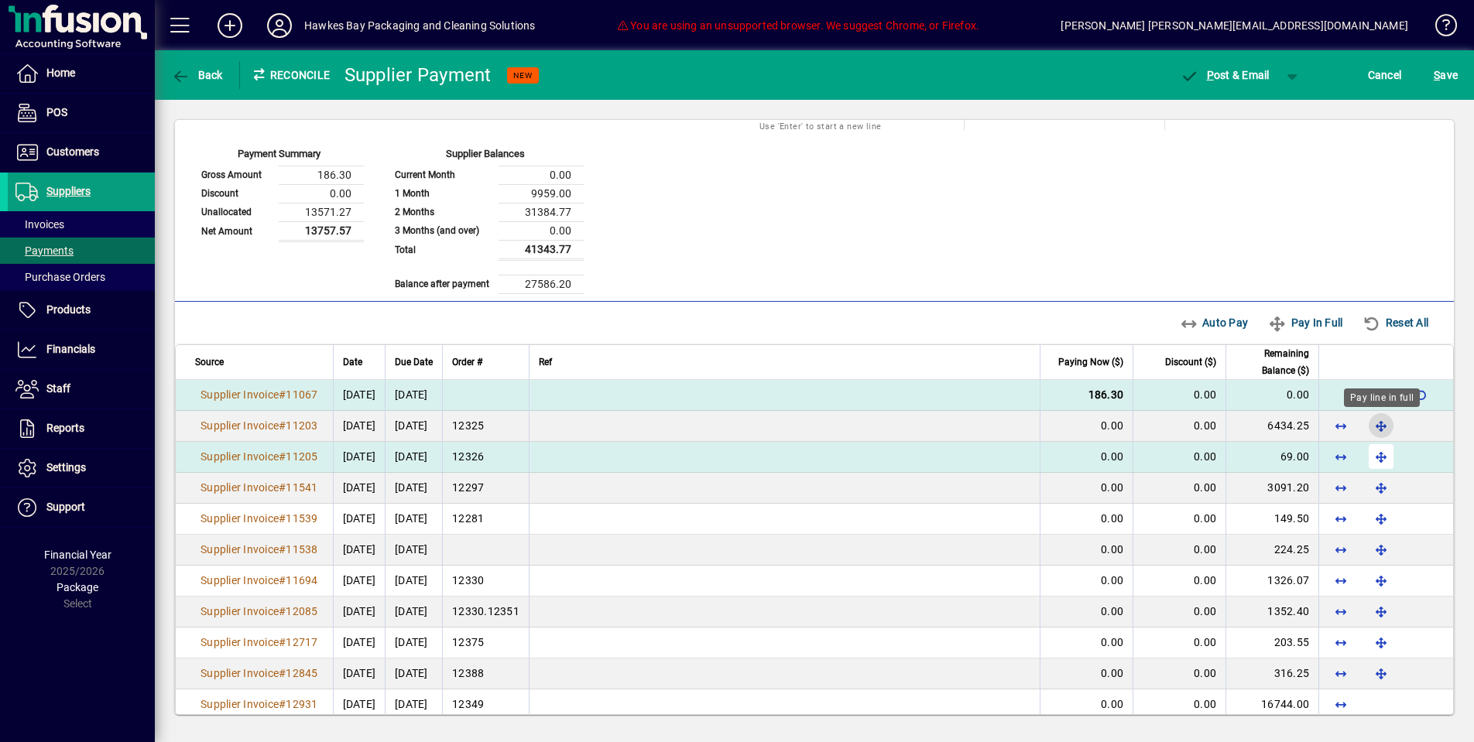
drag, startPoint x: 1377, startPoint y: 428, endPoint x: 1380, endPoint y: 450, distance: 21.9
click at [1377, 429] on span "button" at bounding box center [1381, 425] width 37 height 37
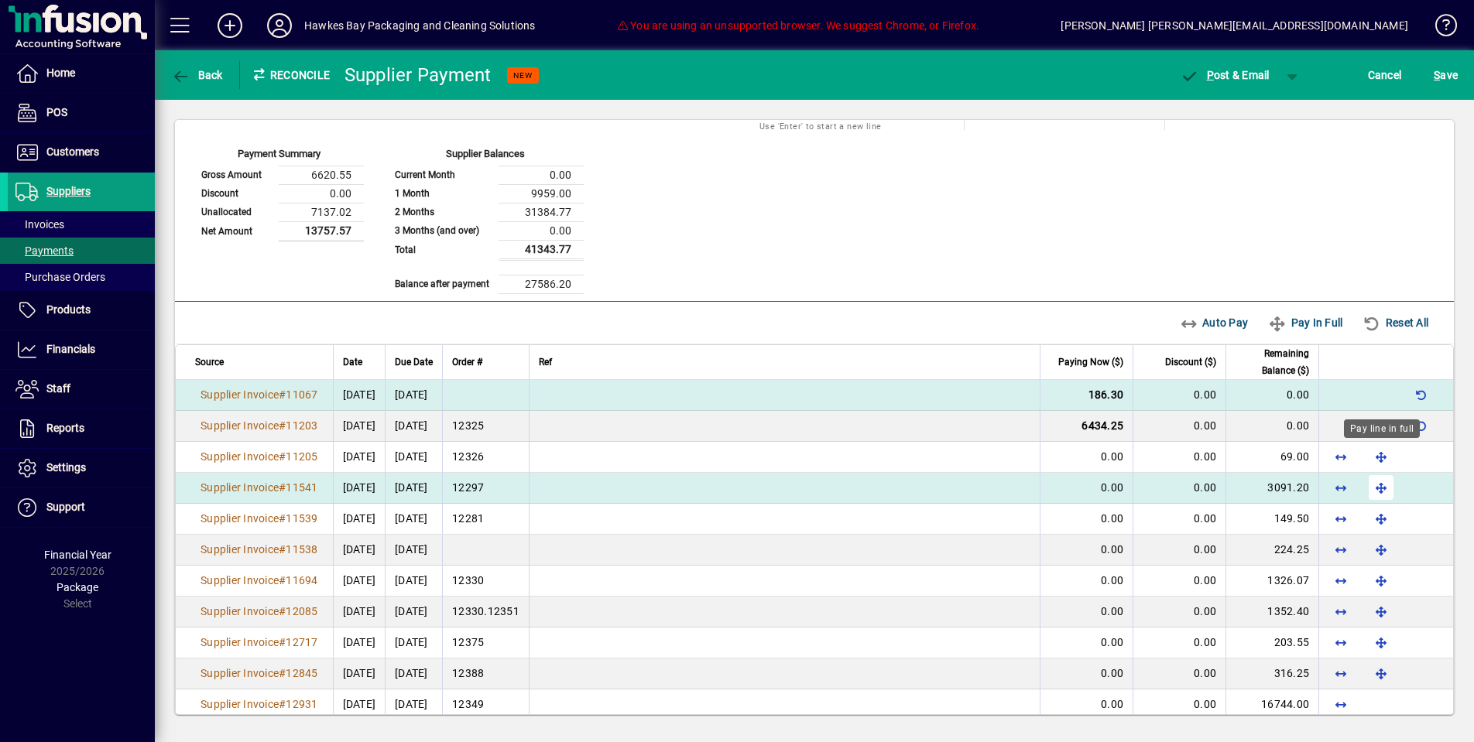
drag, startPoint x: 1378, startPoint y: 462, endPoint x: 1378, endPoint y: 477, distance: 14.7
click at [1378, 462] on span "button" at bounding box center [1381, 456] width 37 height 37
click at [1378, 492] on span "button" at bounding box center [1381, 487] width 37 height 37
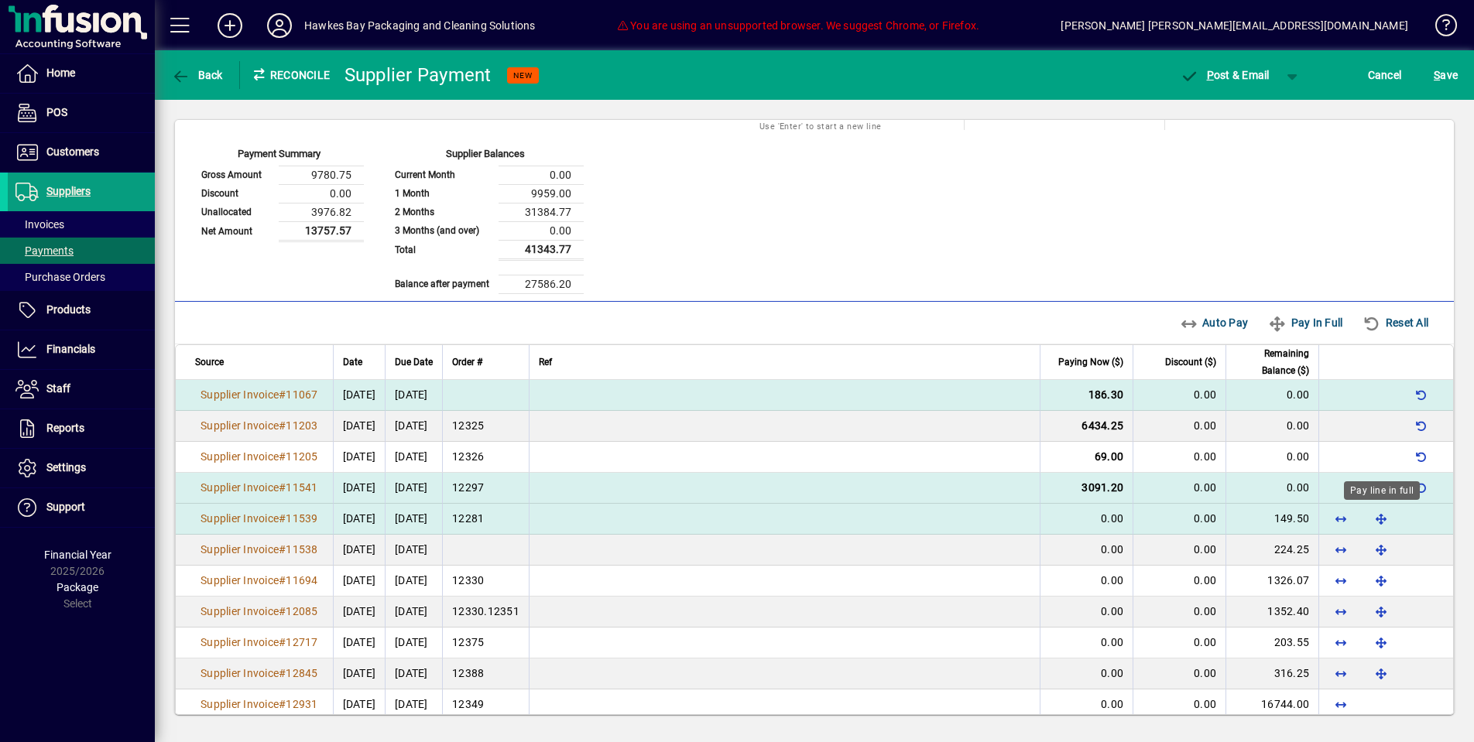
click at [1377, 516] on span "button" at bounding box center [1381, 518] width 37 height 37
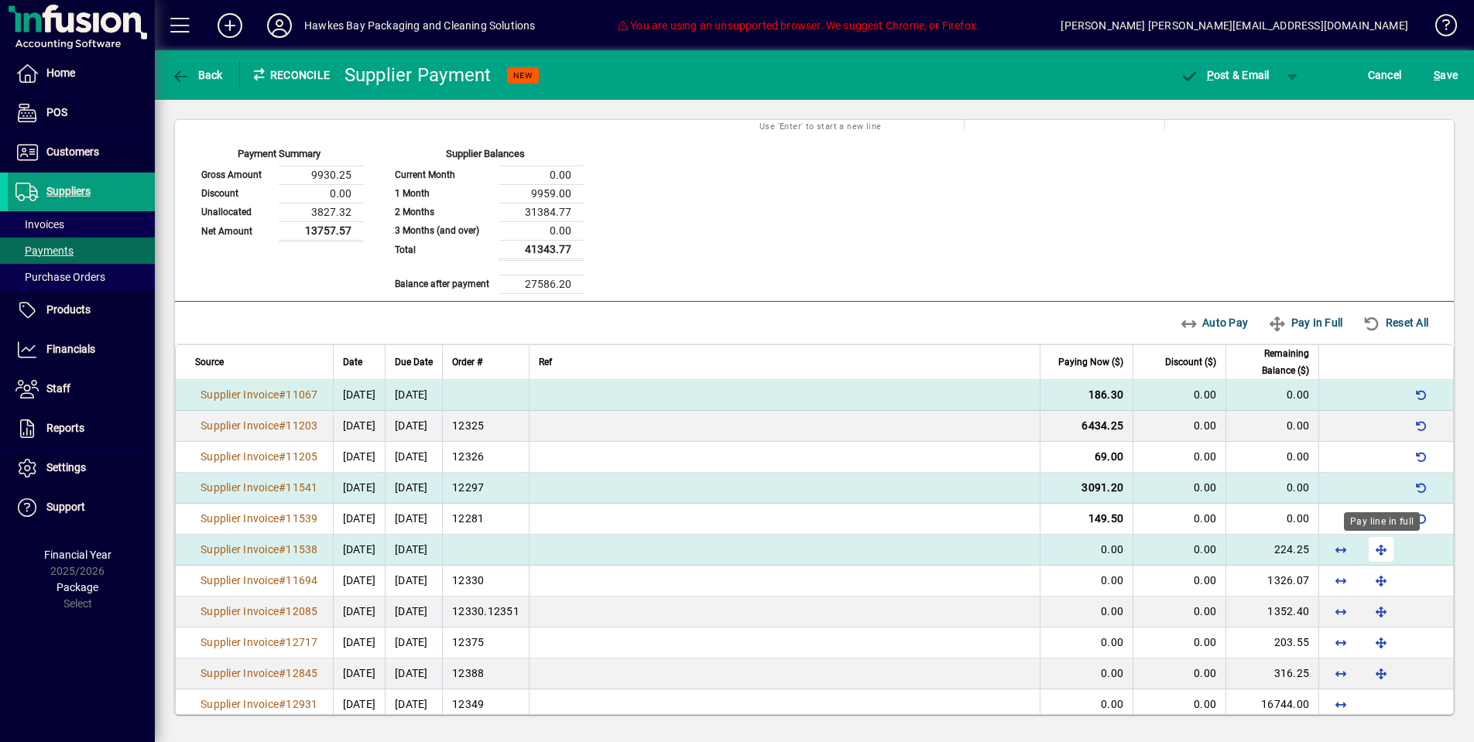
scroll to position [241, 0]
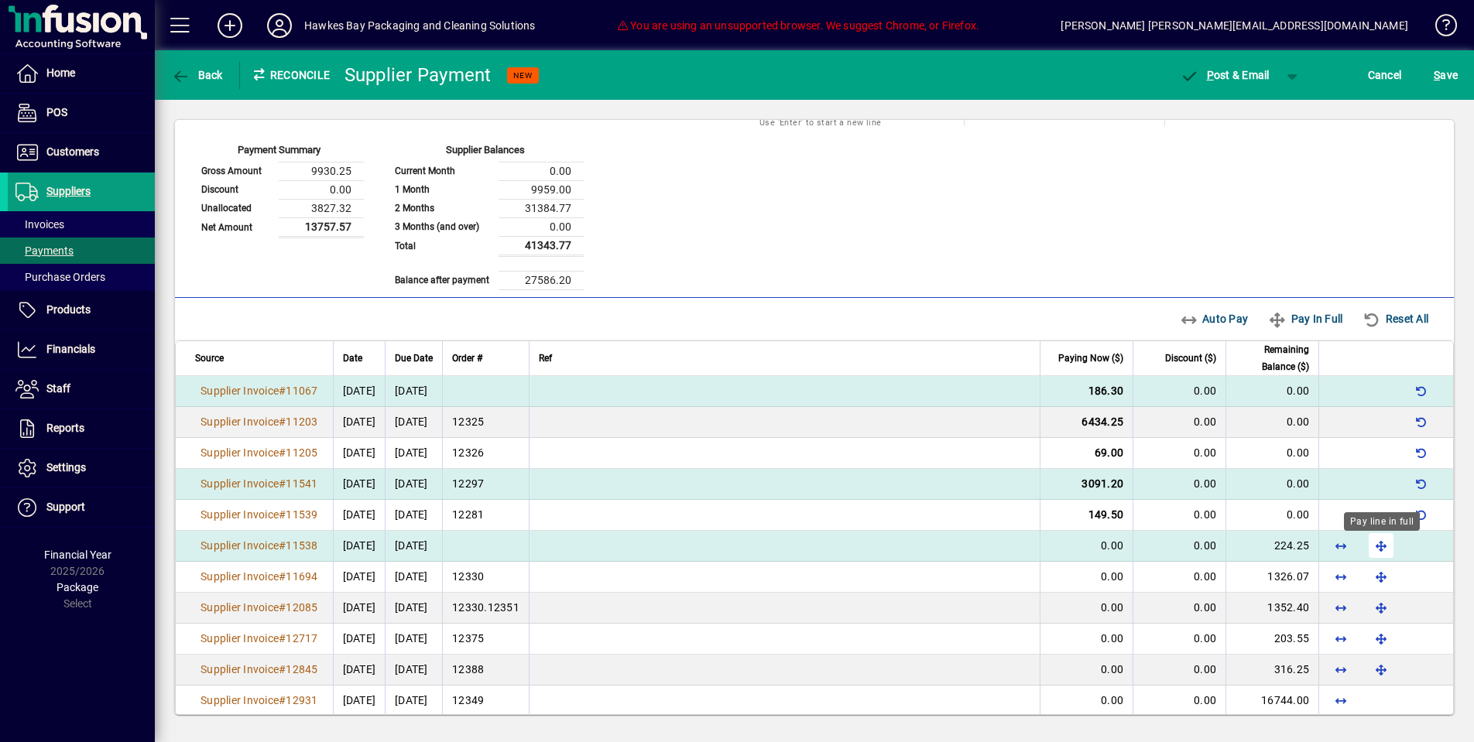
click at [1376, 550] on span "button" at bounding box center [1381, 545] width 37 height 37
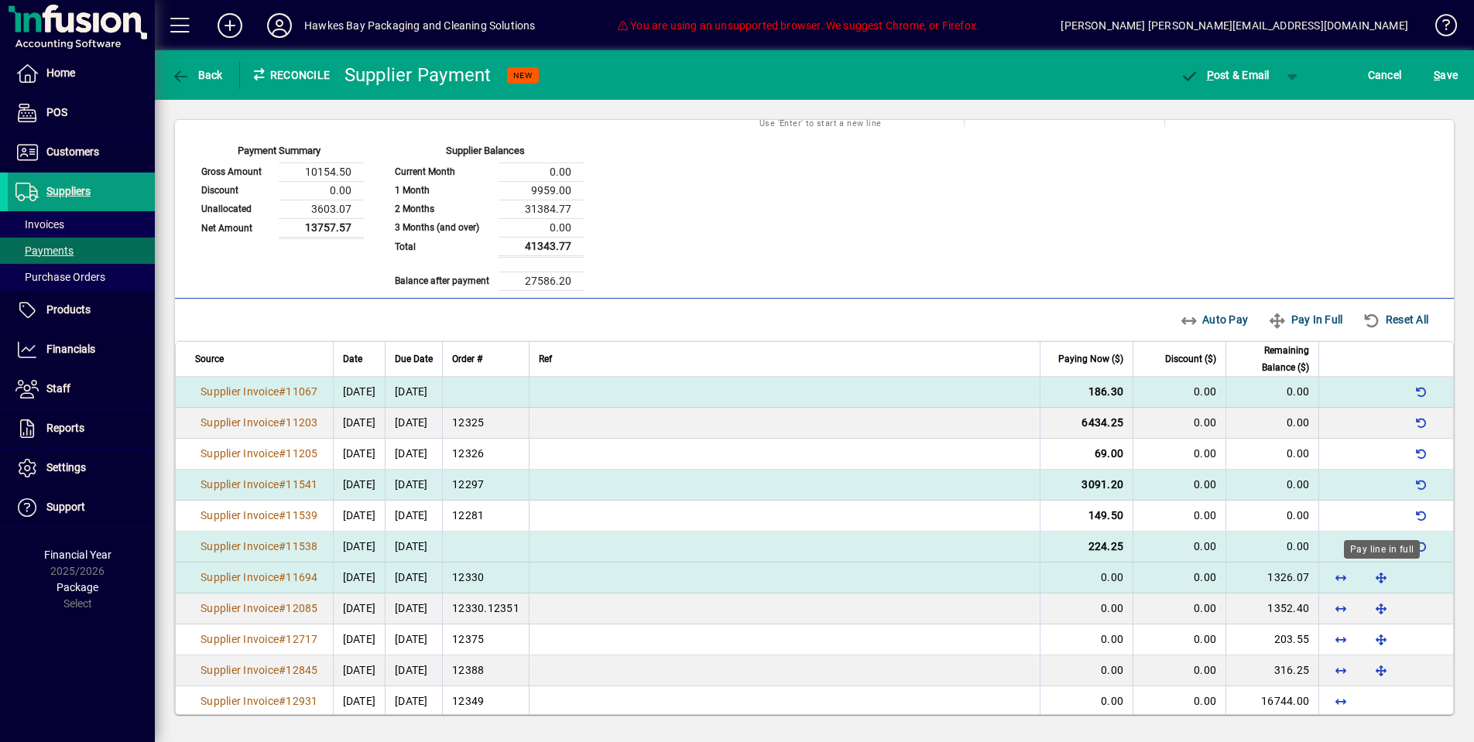
click at [1380, 575] on span "button" at bounding box center [1381, 577] width 37 height 37
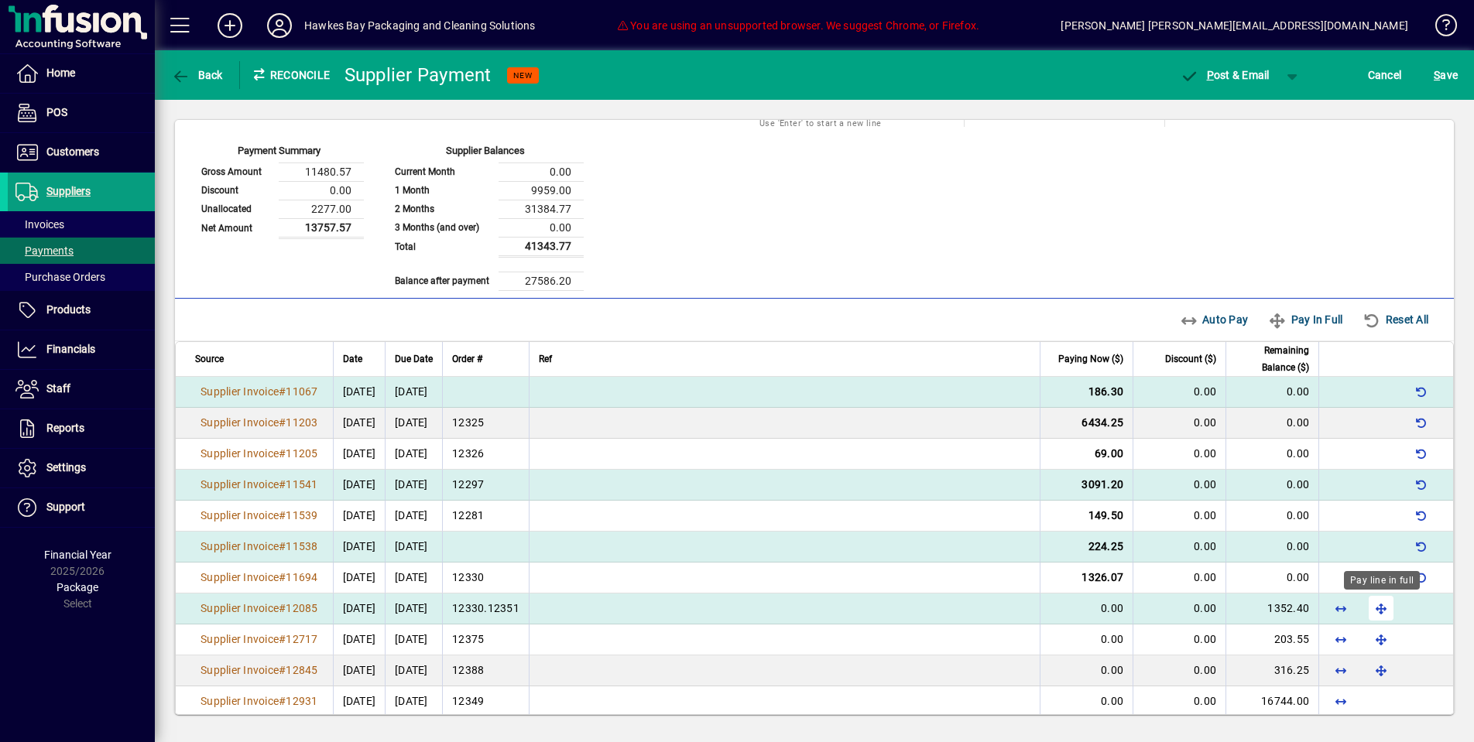
click at [1380, 604] on span "button" at bounding box center [1381, 608] width 37 height 37
click at [1380, 604] on td at bounding box center [1385, 609] width 135 height 31
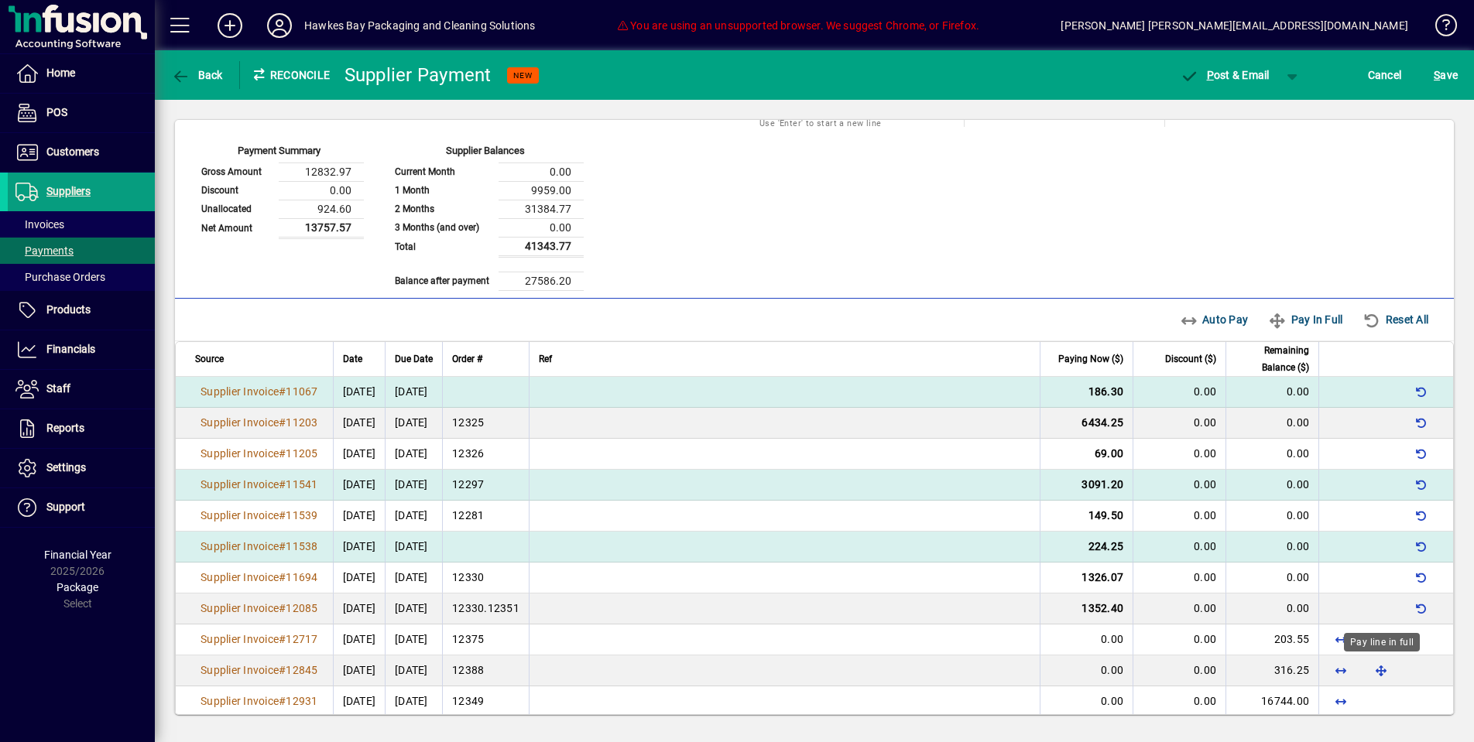
click at [1380, 638] on div "Pay line in full" at bounding box center [1382, 642] width 76 height 19
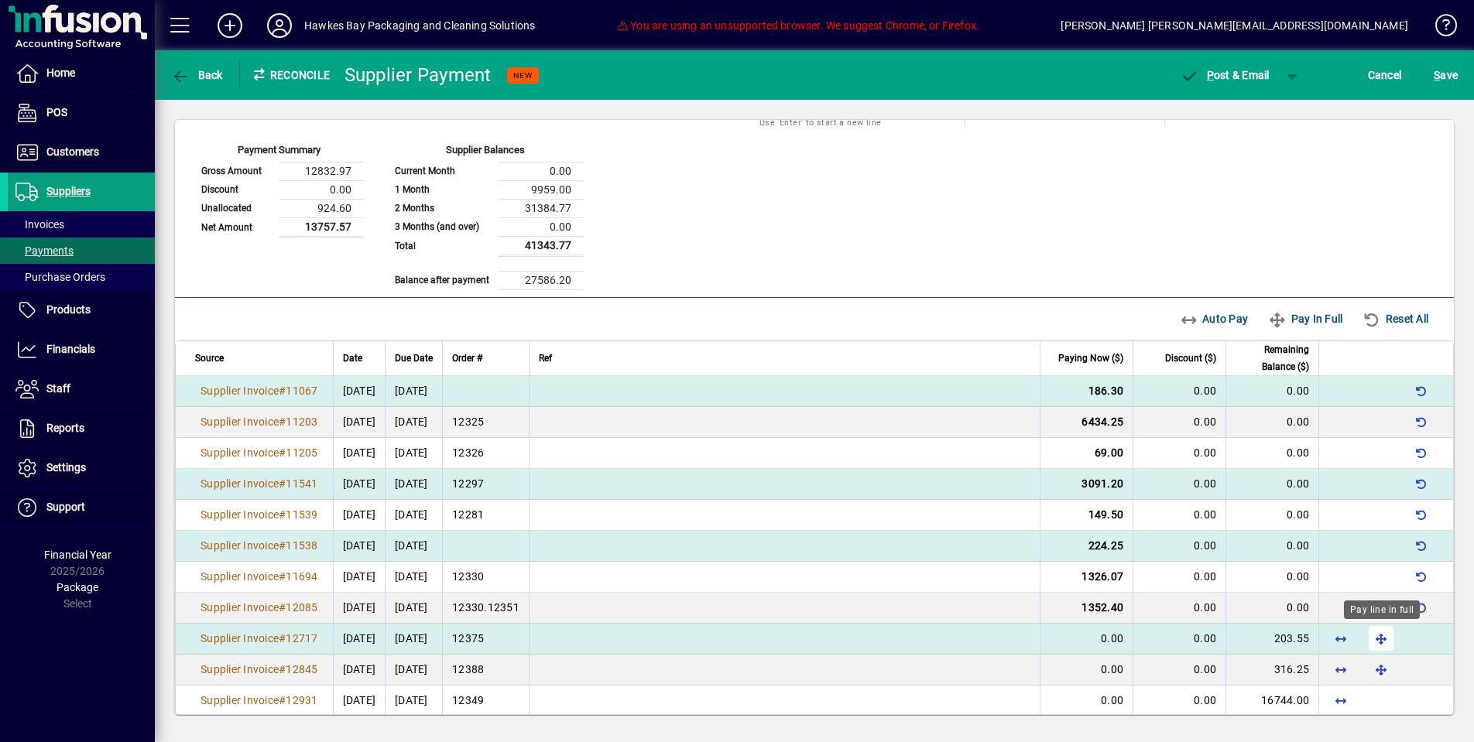
scroll to position [0, 0]
click at [1390, 638] on span "button" at bounding box center [1381, 638] width 37 height 37
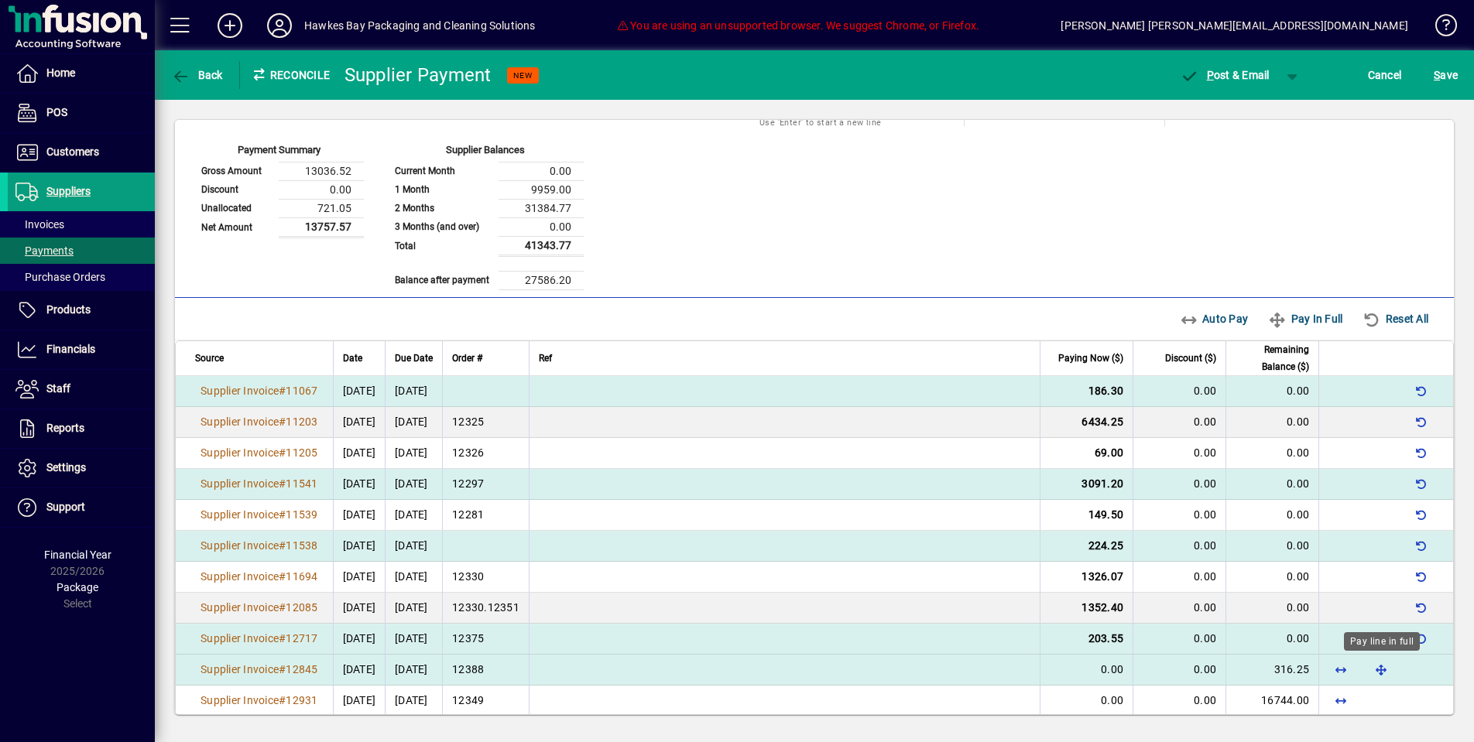
click at [1379, 668] on span "button" at bounding box center [1381, 669] width 37 height 37
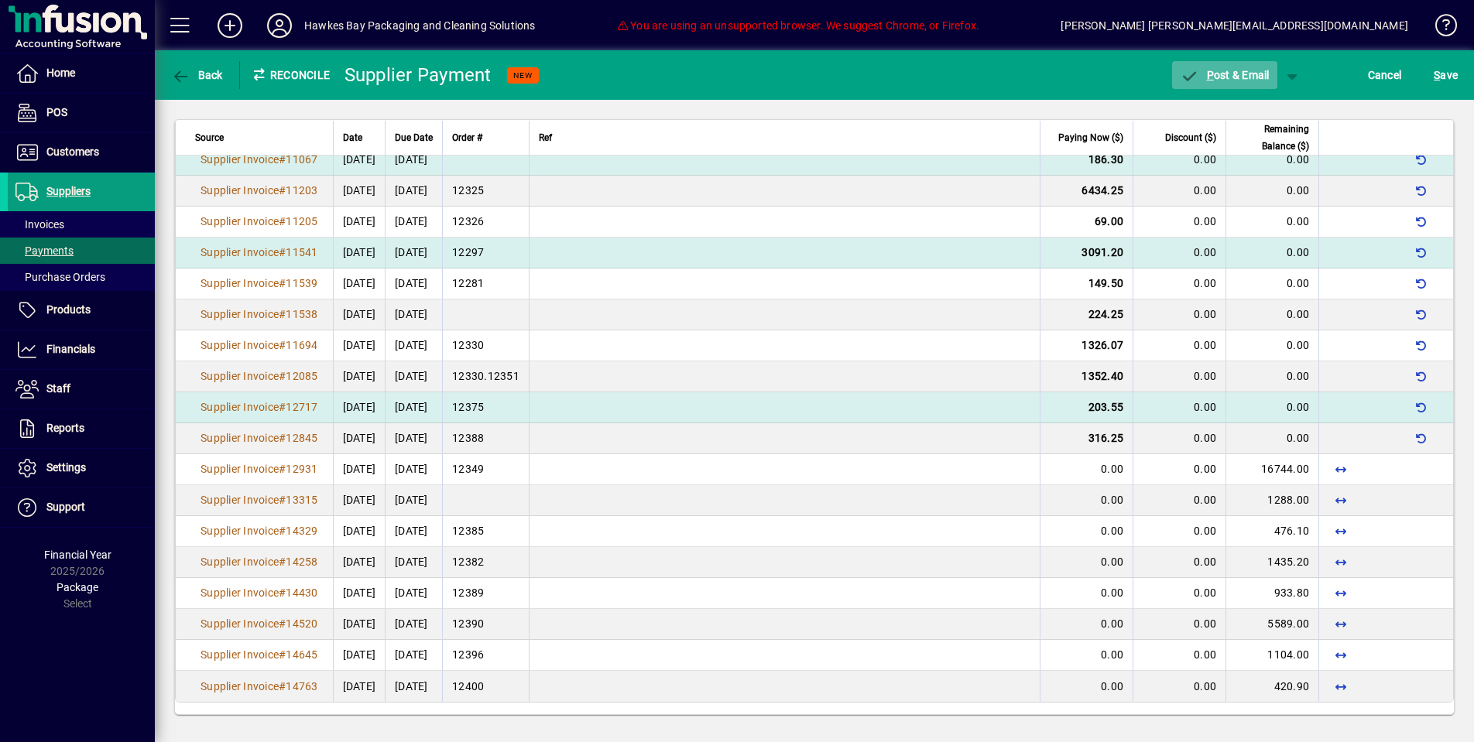
click at [1216, 67] on span "button" at bounding box center [1224, 75] width 105 height 37
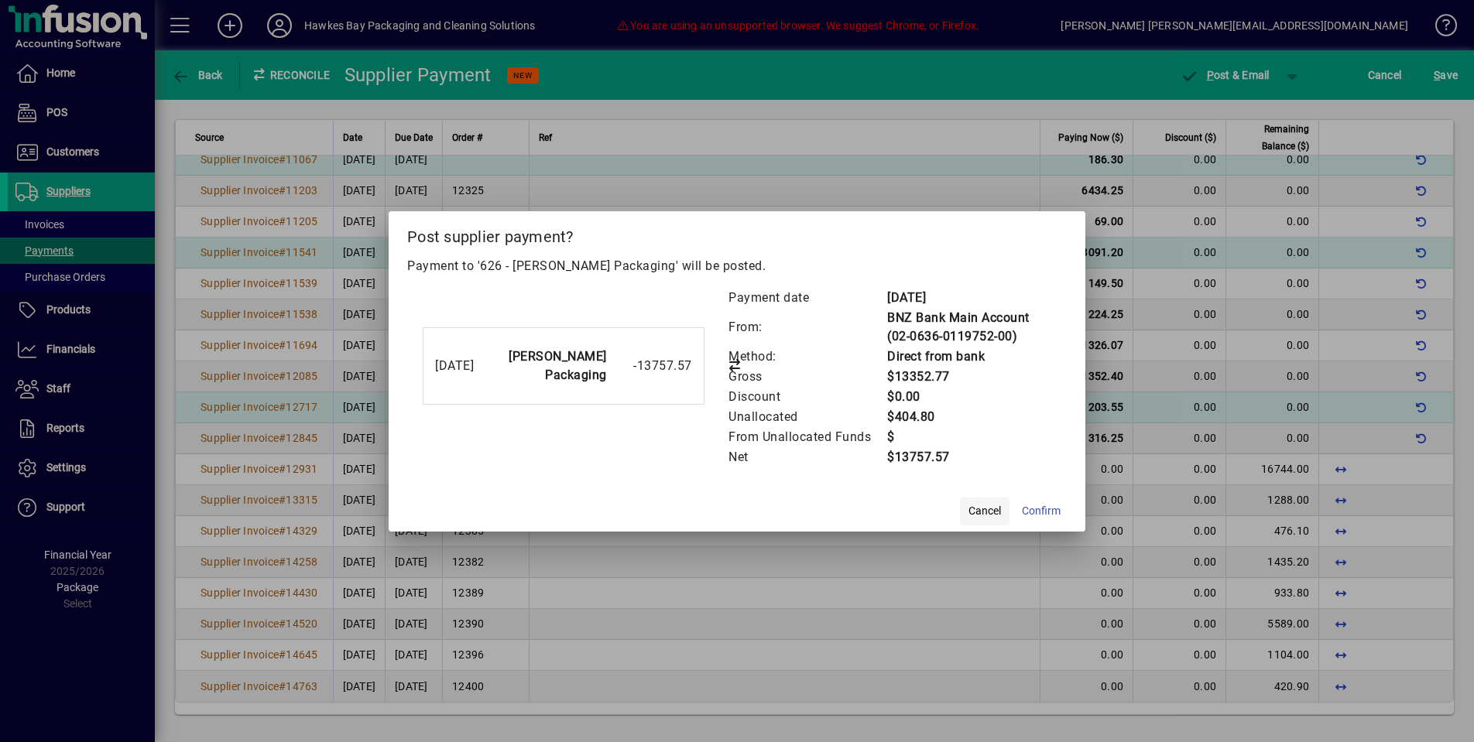
drag, startPoint x: 958, startPoint y: 504, endPoint x: 974, endPoint y: 506, distance: 15.6
click at [961, 503] on mat-dialog-actions "Cancel Confirm" at bounding box center [737, 511] width 697 height 41
click at [975, 506] on span "Cancel" at bounding box center [985, 511] width 33 height 16
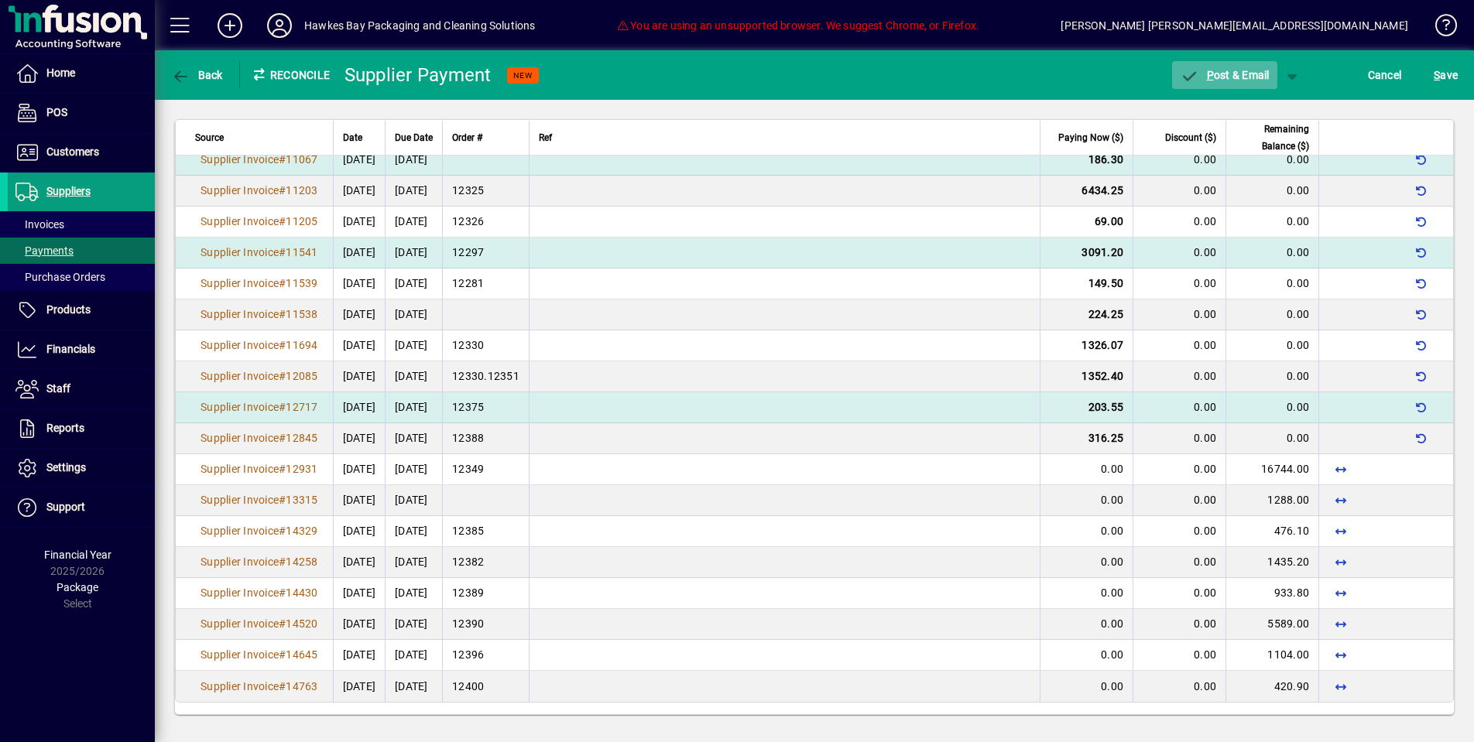
click at [1264, 74] on span "P ost & Email" at bounding box center [1225, 75] width 90 height 12
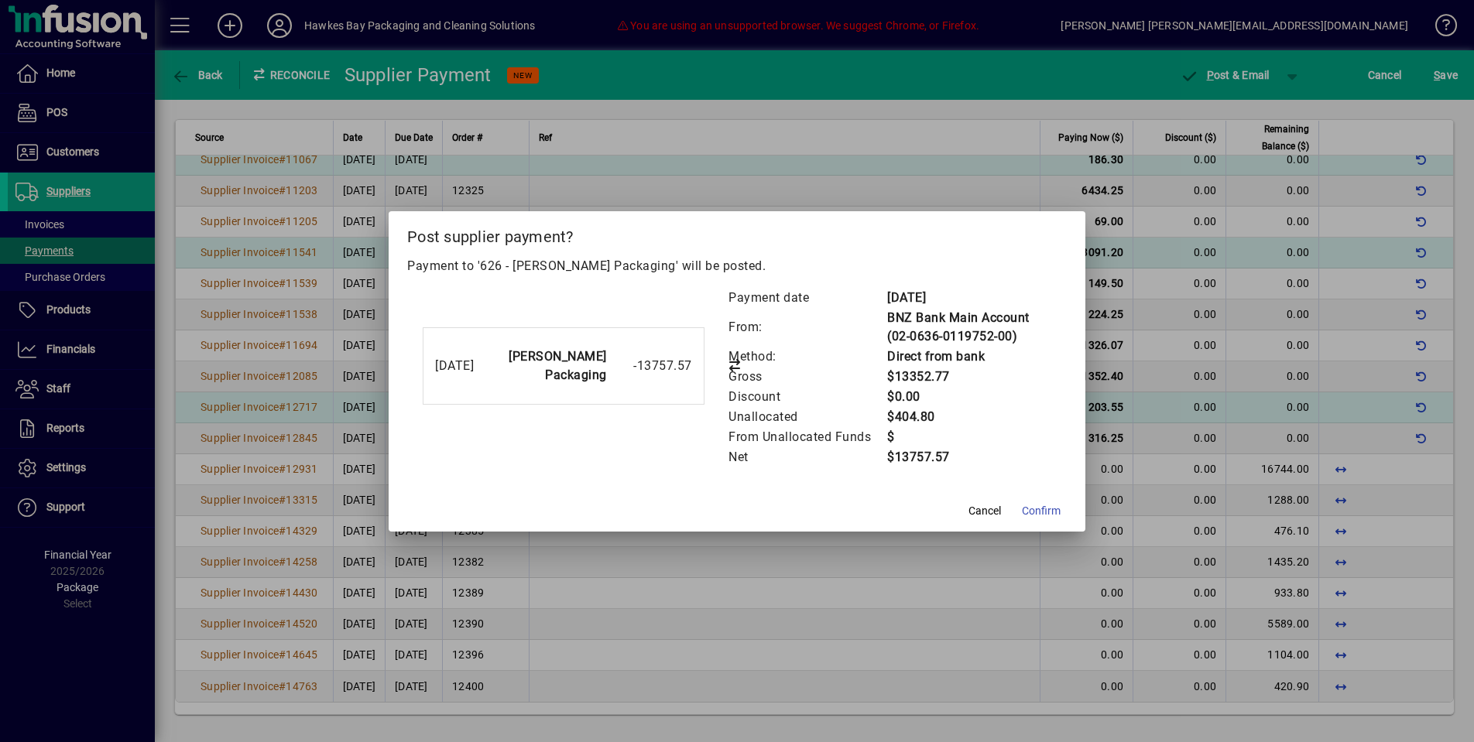
click at [1031, 521] on span at bounding box center [1041, 511] width 51 height 37
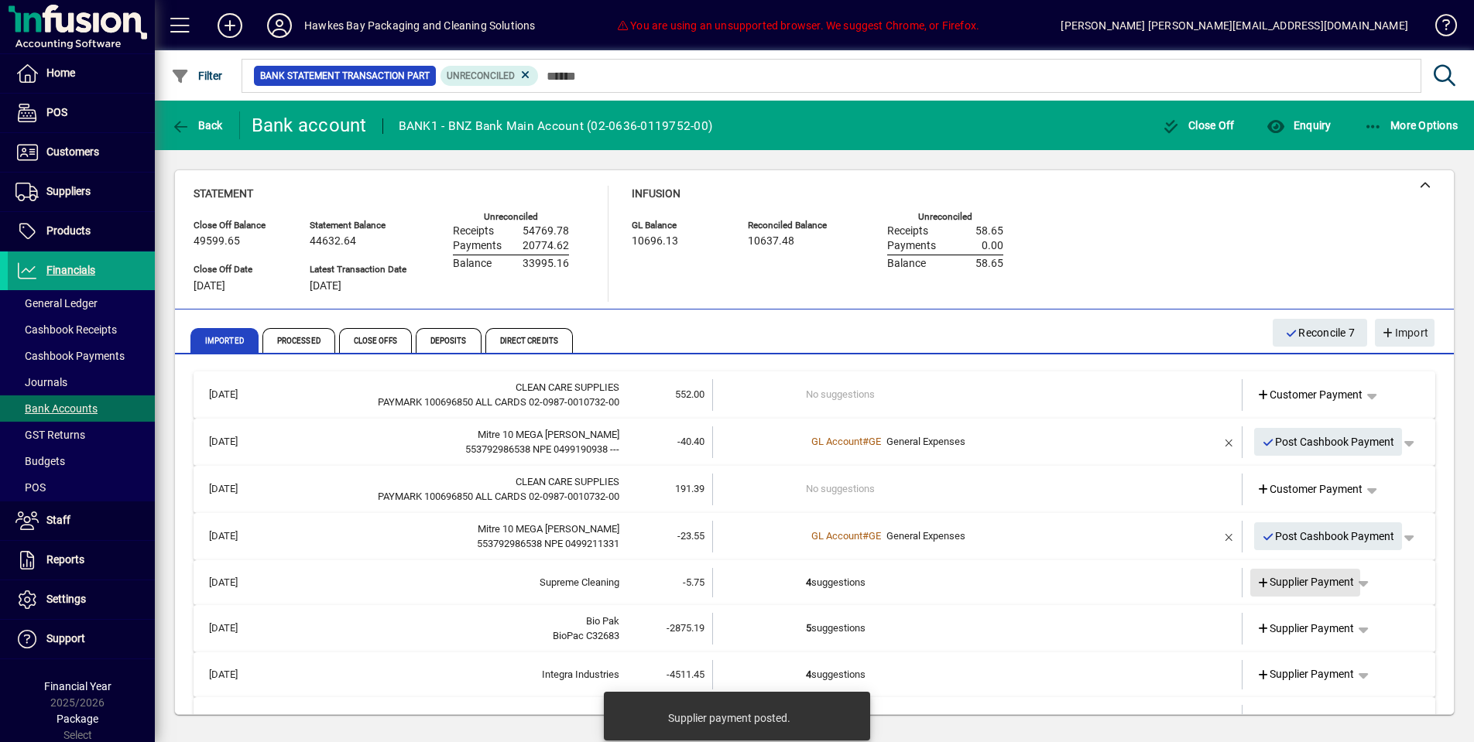
click at [1326, 578] on span "Supplier Payment" at bounding box center [1306, 582] width 98 height 16
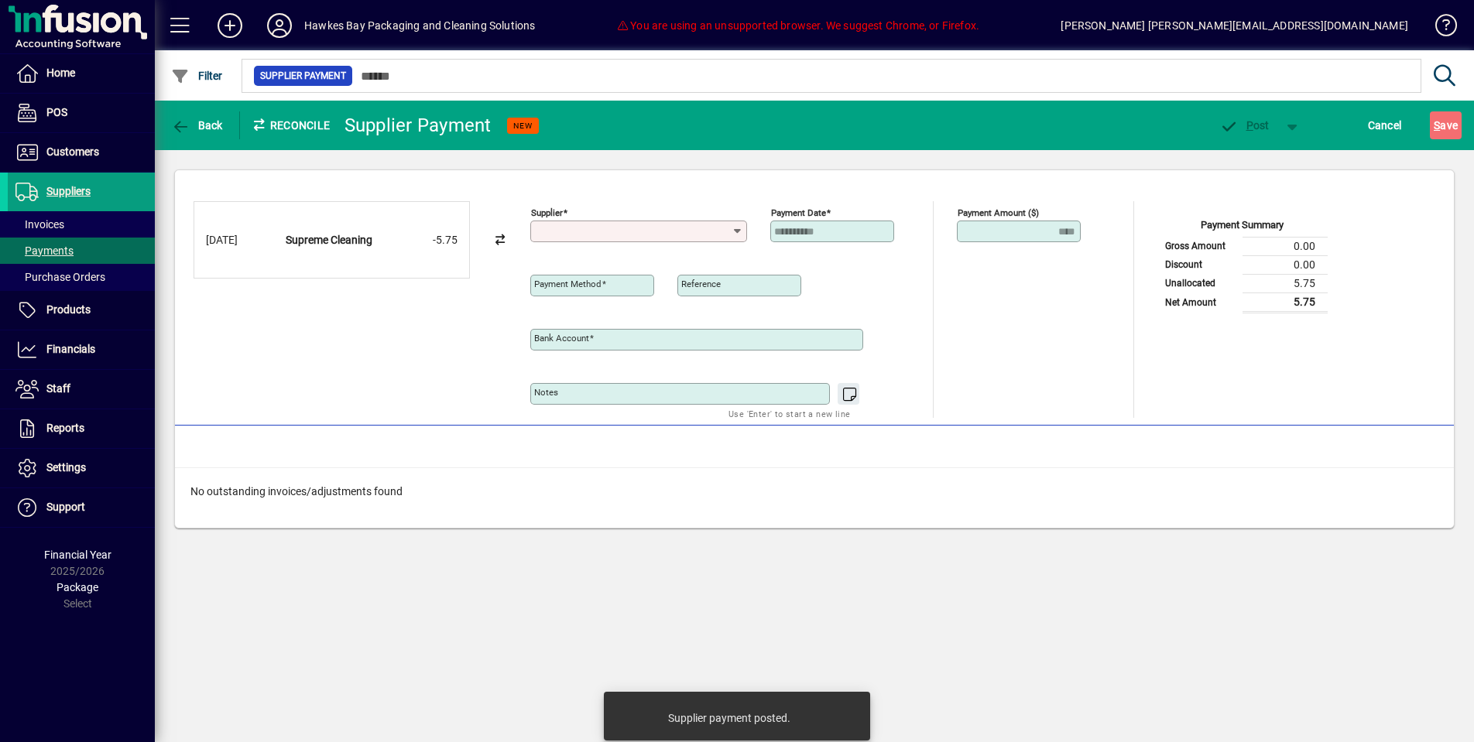
type input "**********"
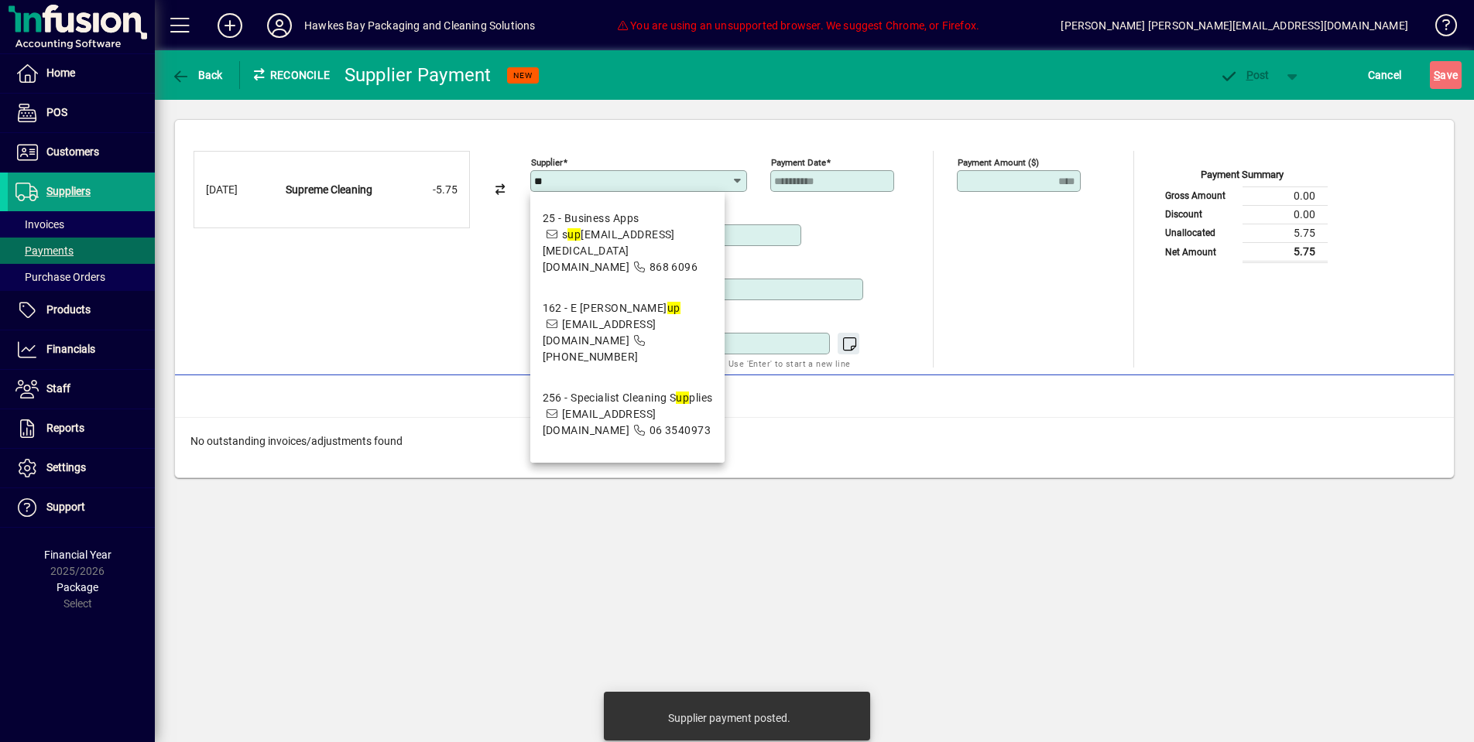
type input "*"
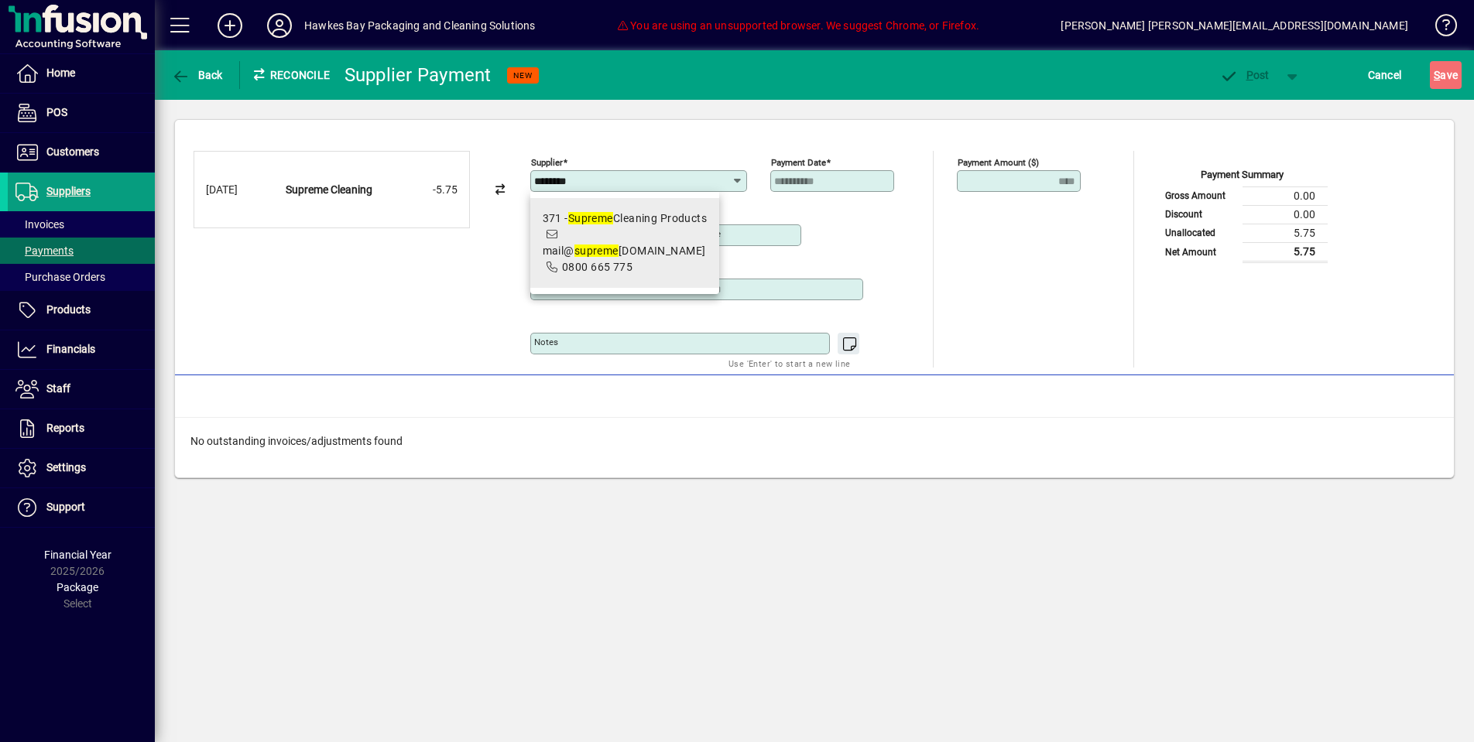
click at [674, 245] on span "mail@ supreme cleaning.co.nz" at bounding box center [624, 251] width 163 height 12
type input "**********"
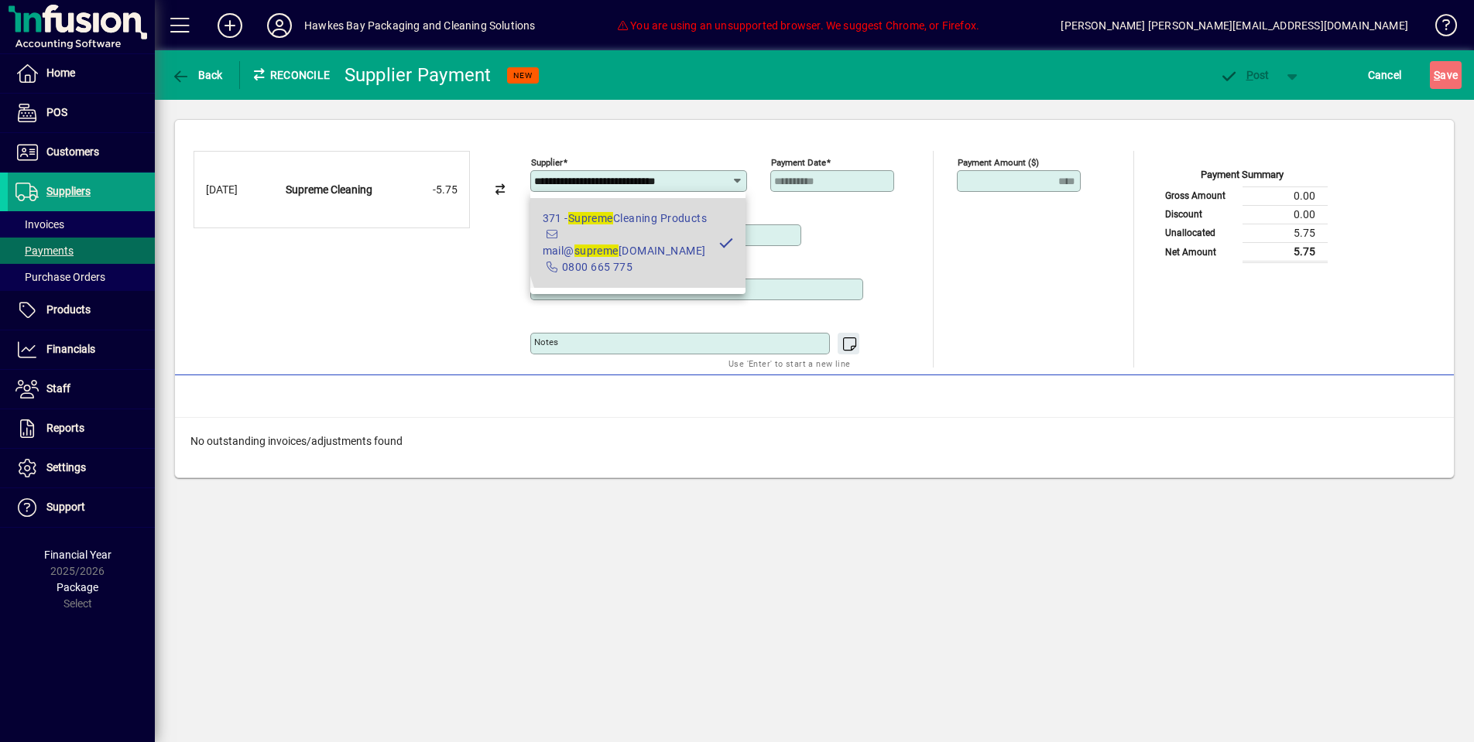
type input "**********"
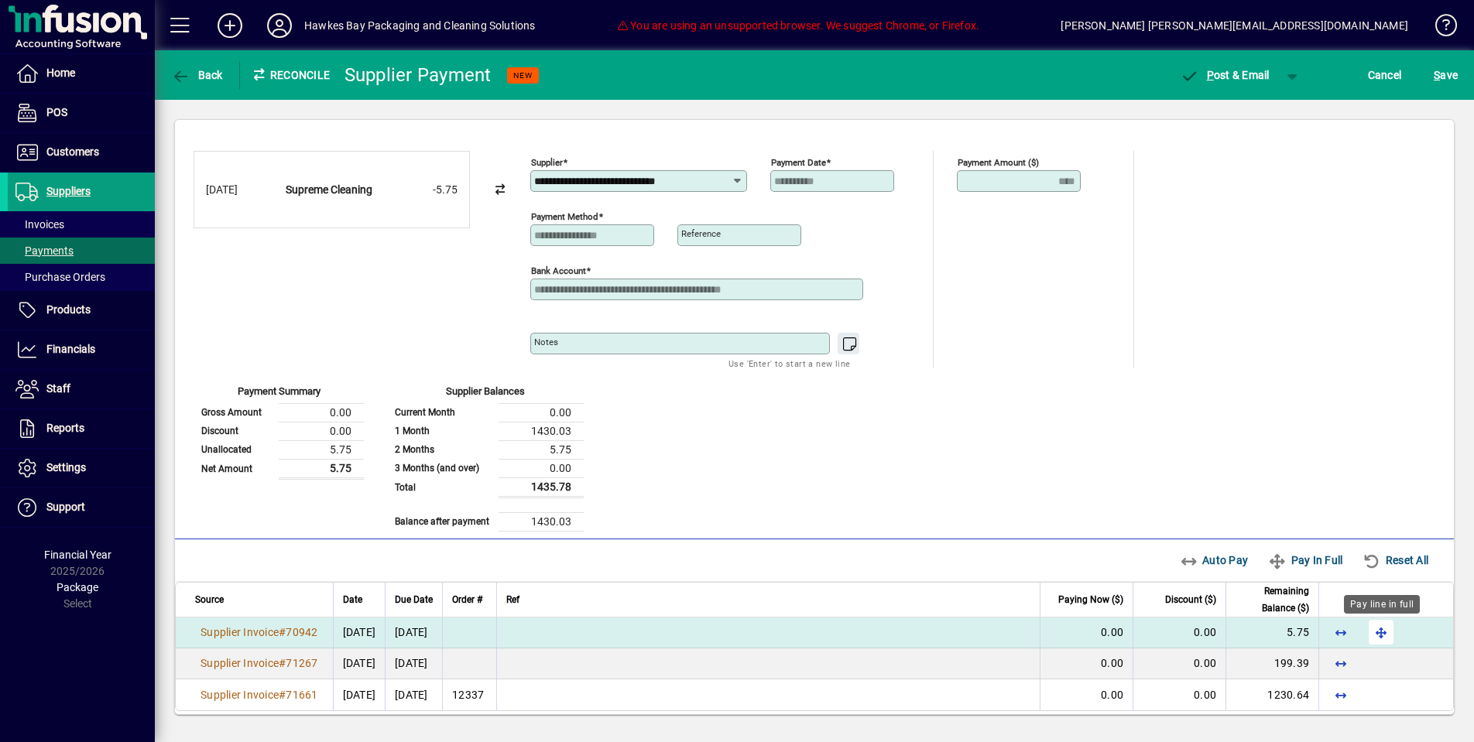
click at [1381, 623] on span "button" at bounding box center [1381, 632] width 37 height 37
click at [1239, 79] on span "P ost & Email" at bounding box center [1225, 75] width 90 height 12
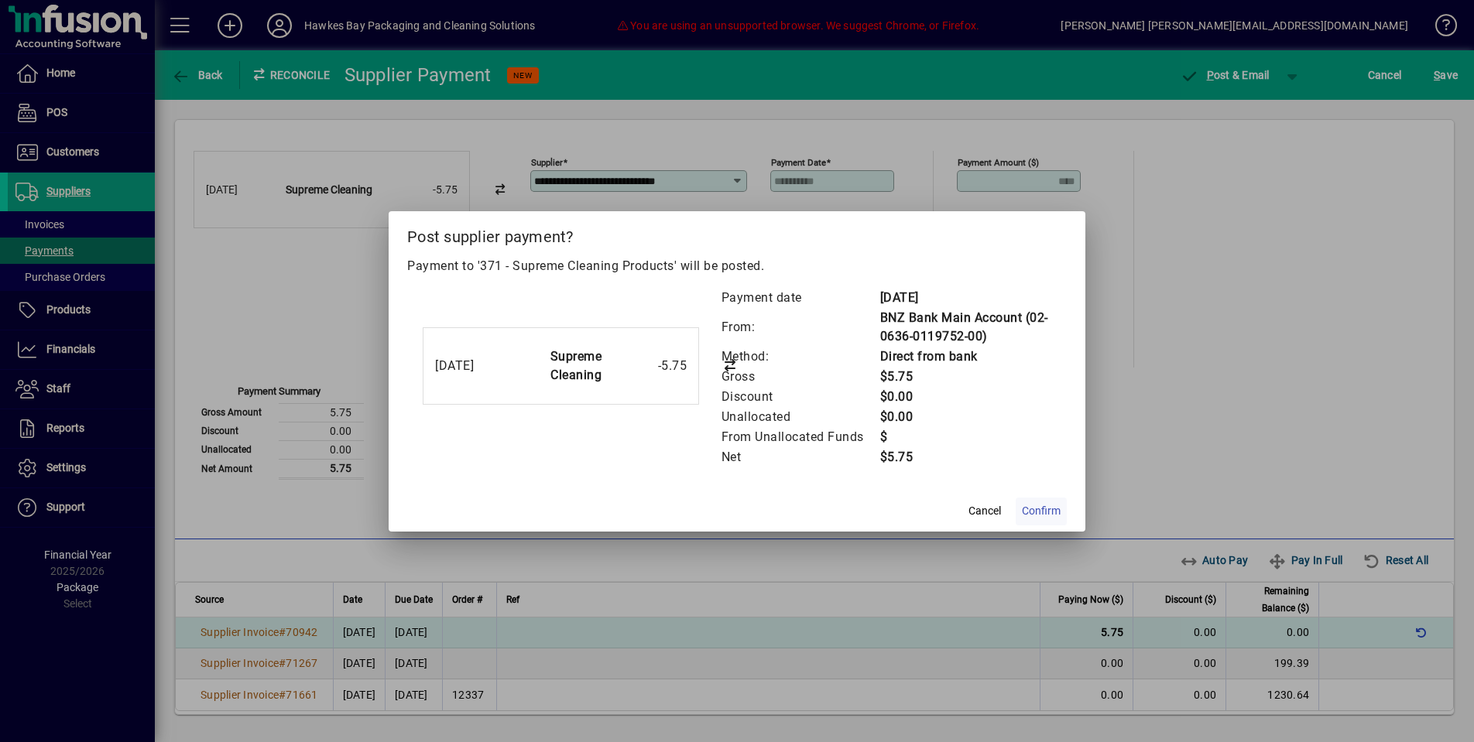
click at [1041, 516] on span "Confirm" at bounding box center [1041, 511] width 39 height 16
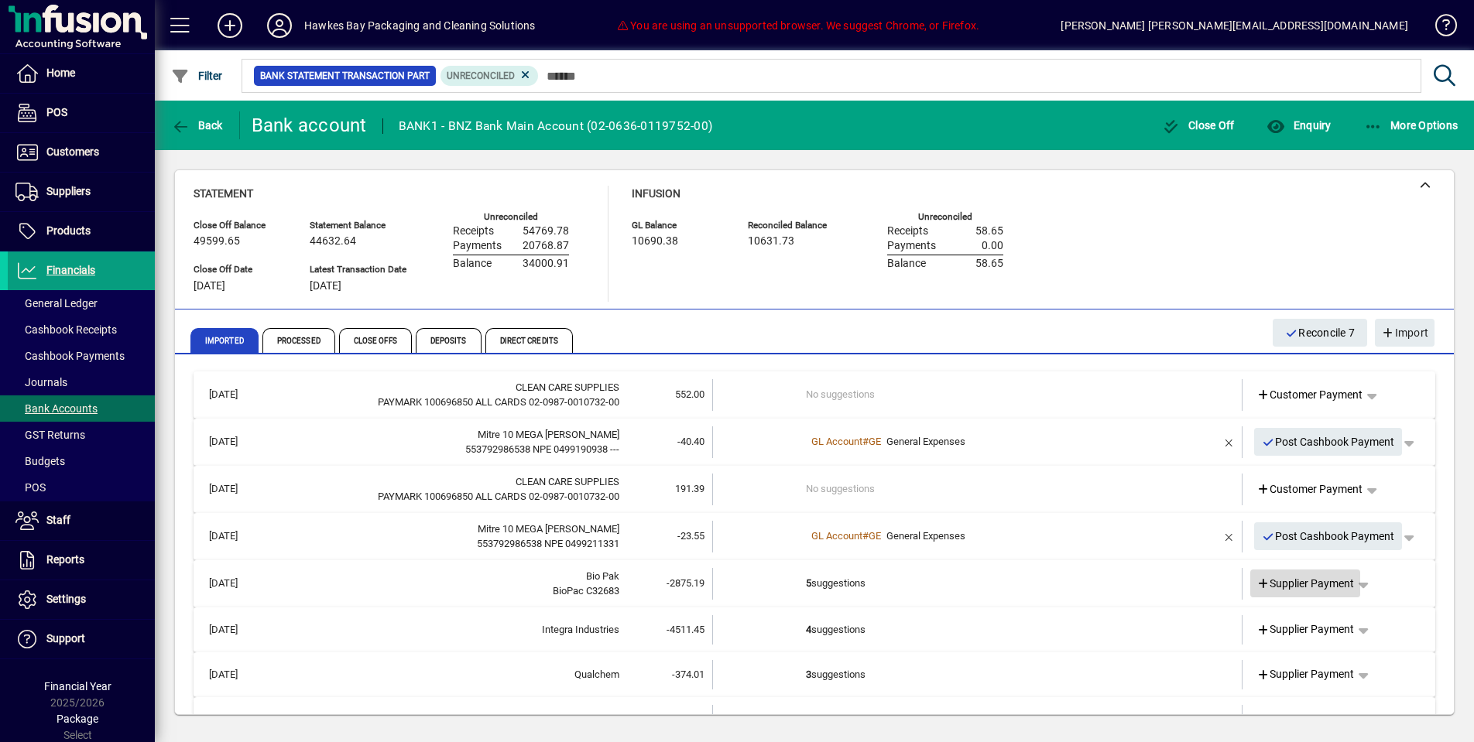
click at [1277, 585] on span "Supplier Payment" at bounding box center [1306, 584] width 98 height 16
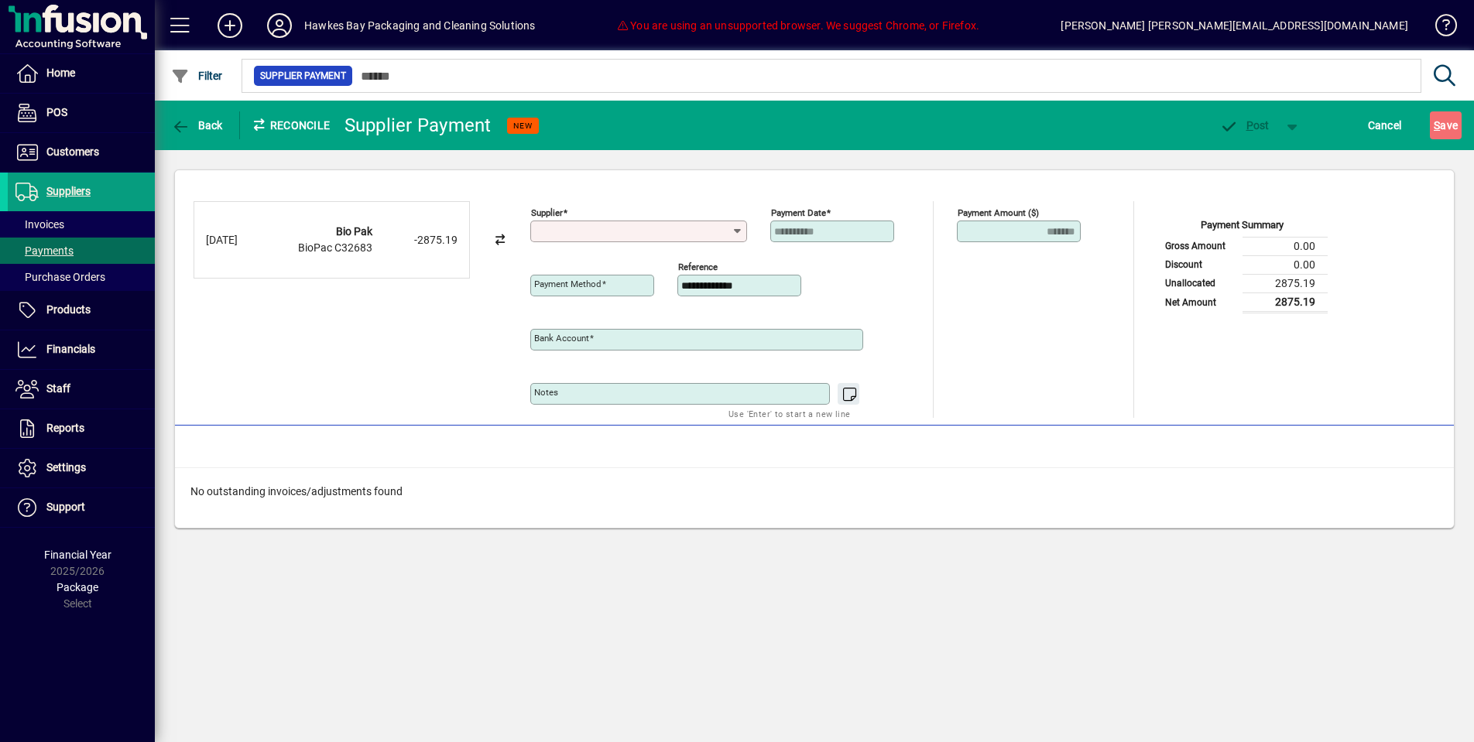
type input "**********"
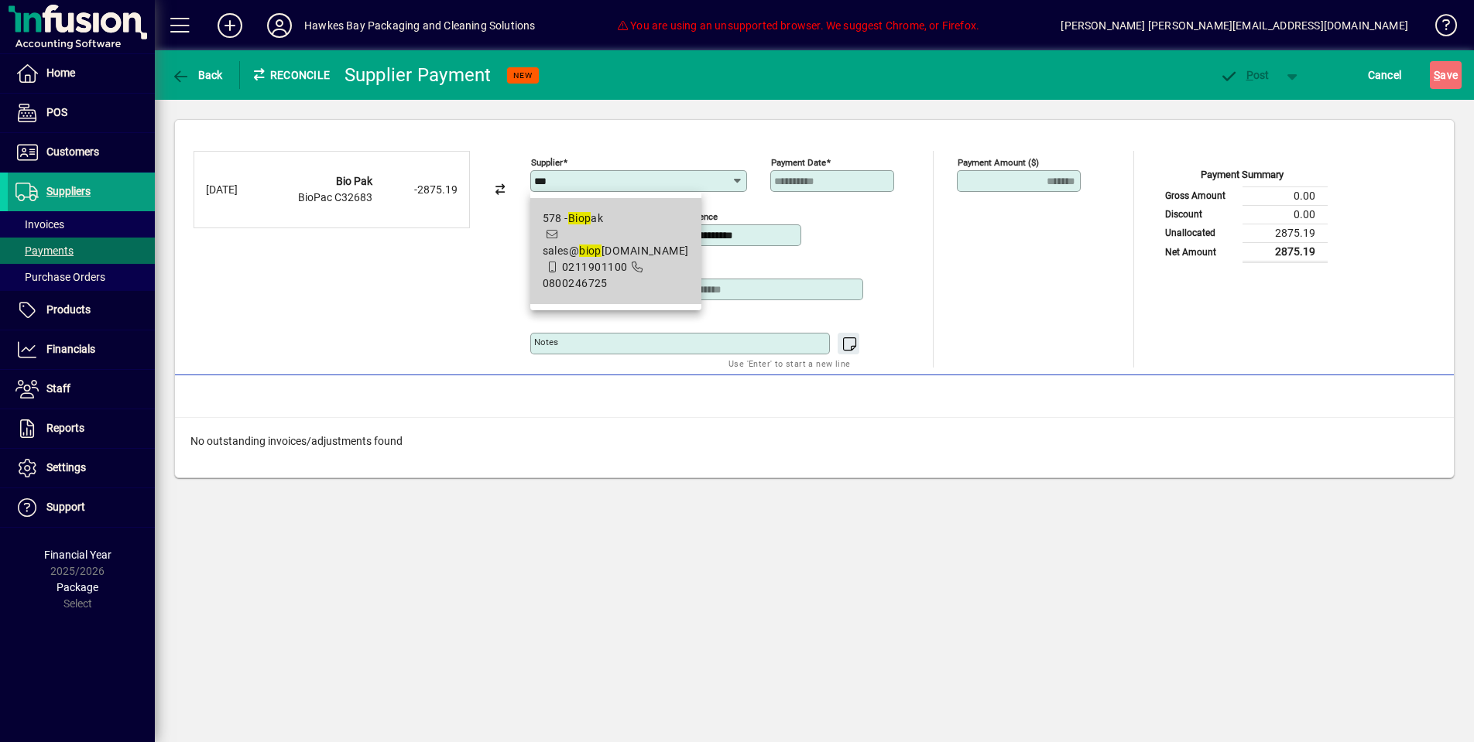
click at [651, 266] on span "578 - Biop ak sales@ biop ak.com.au 0211901100 0800246725" at bounding box center [616, 251] width 146 height 81
type input "**********"
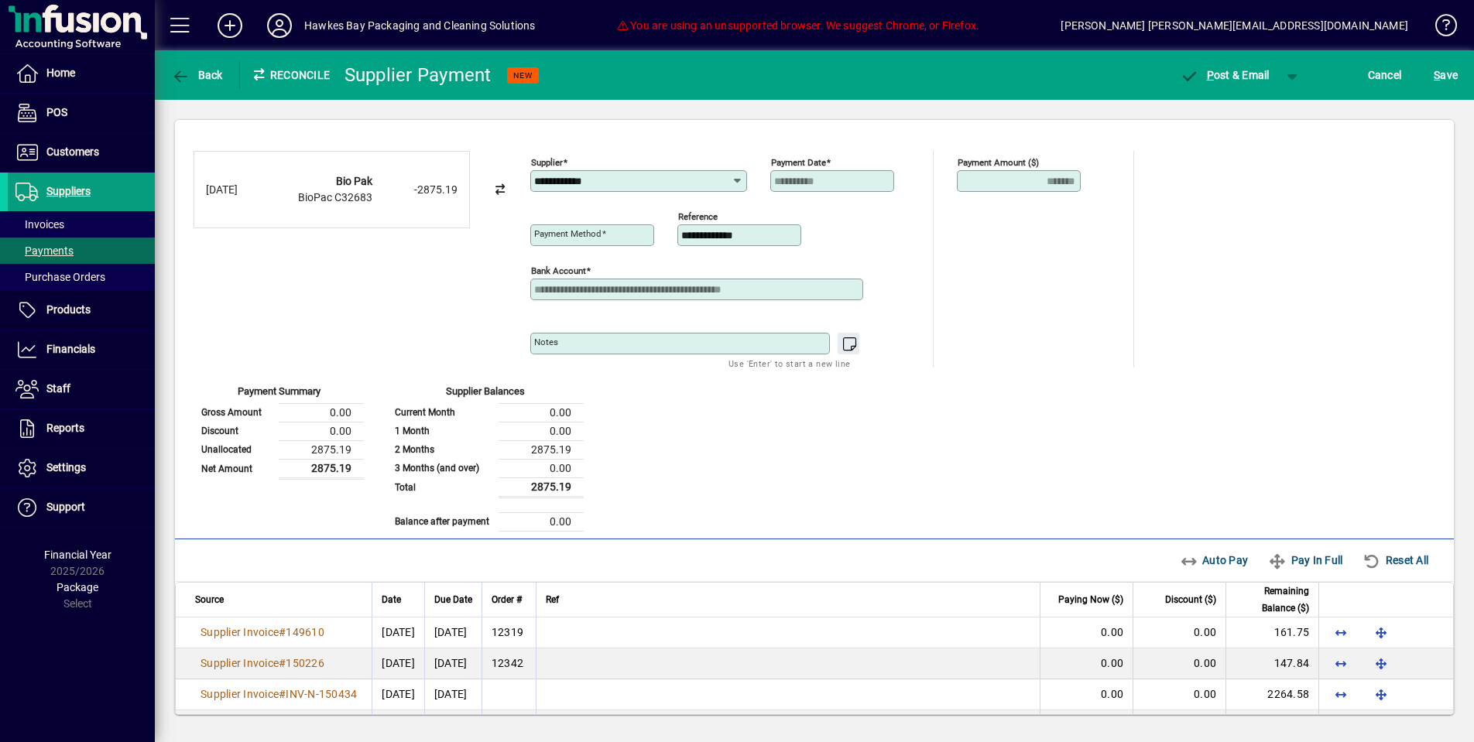
type input "**********"
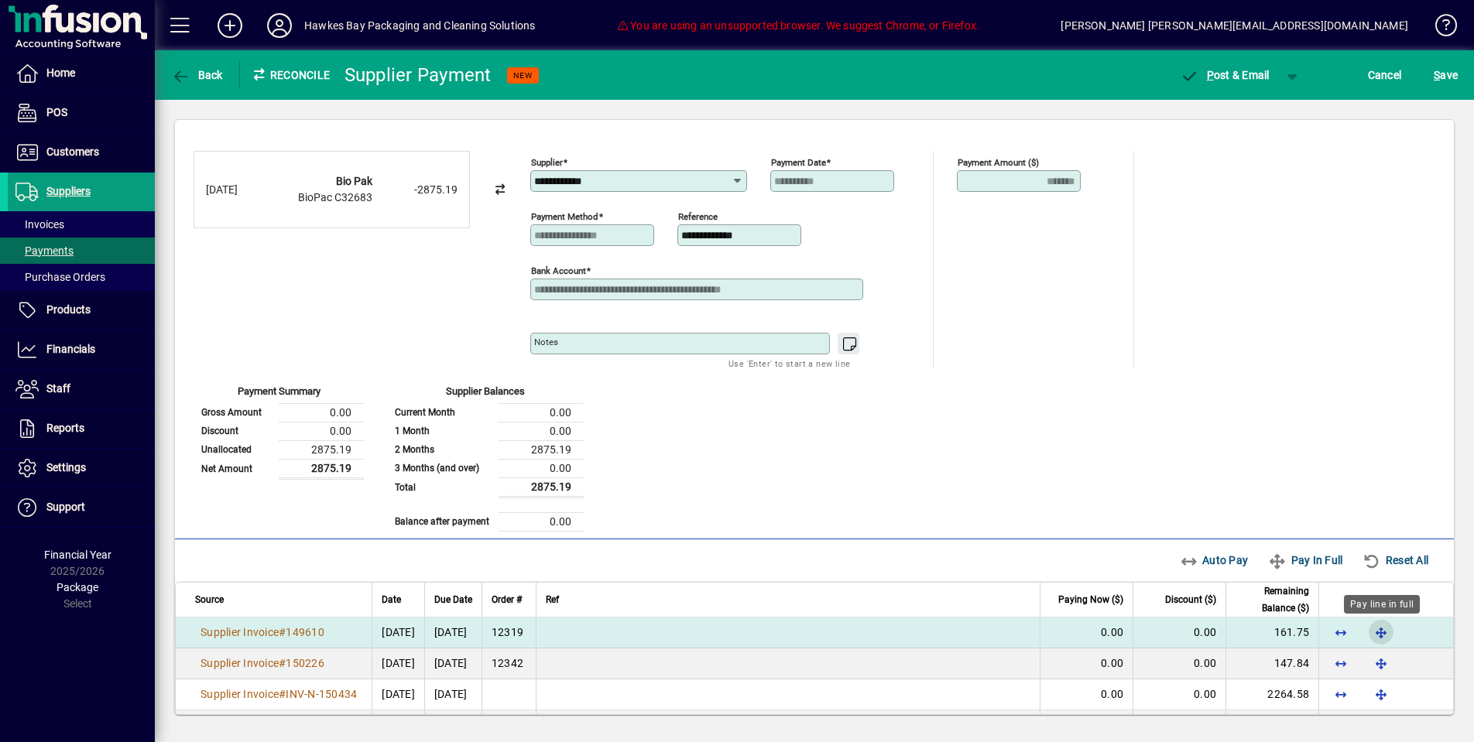
drag, startPoint x: 1369, startPoint y: 630, endPoint x: 1371, endPoint y: 641, distance: 11.1
click at [1369, 630] on span "button" at bounding box center [1381, 632] width 37 height 37
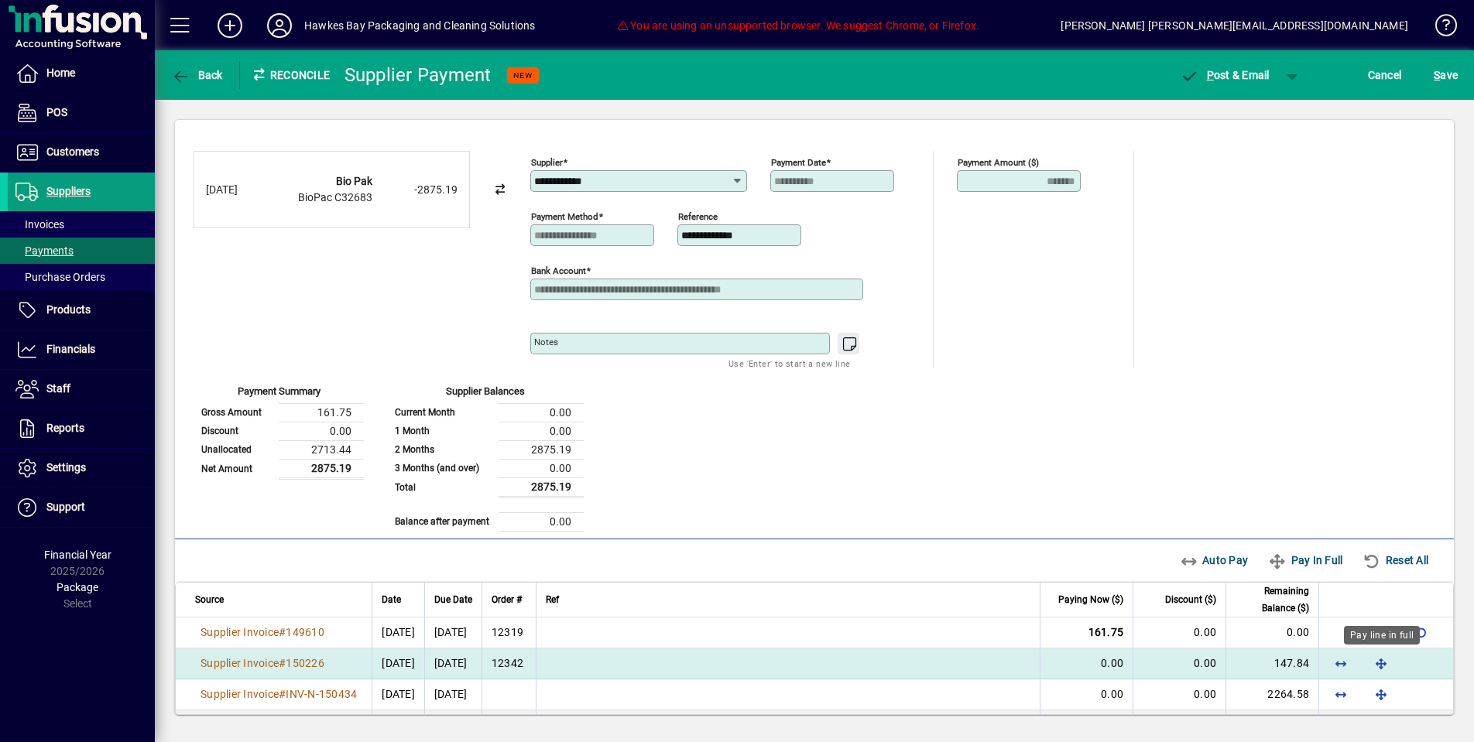
click at [1376, 659] on span "button" at bounding box center [1381, 663] width 37 height 37
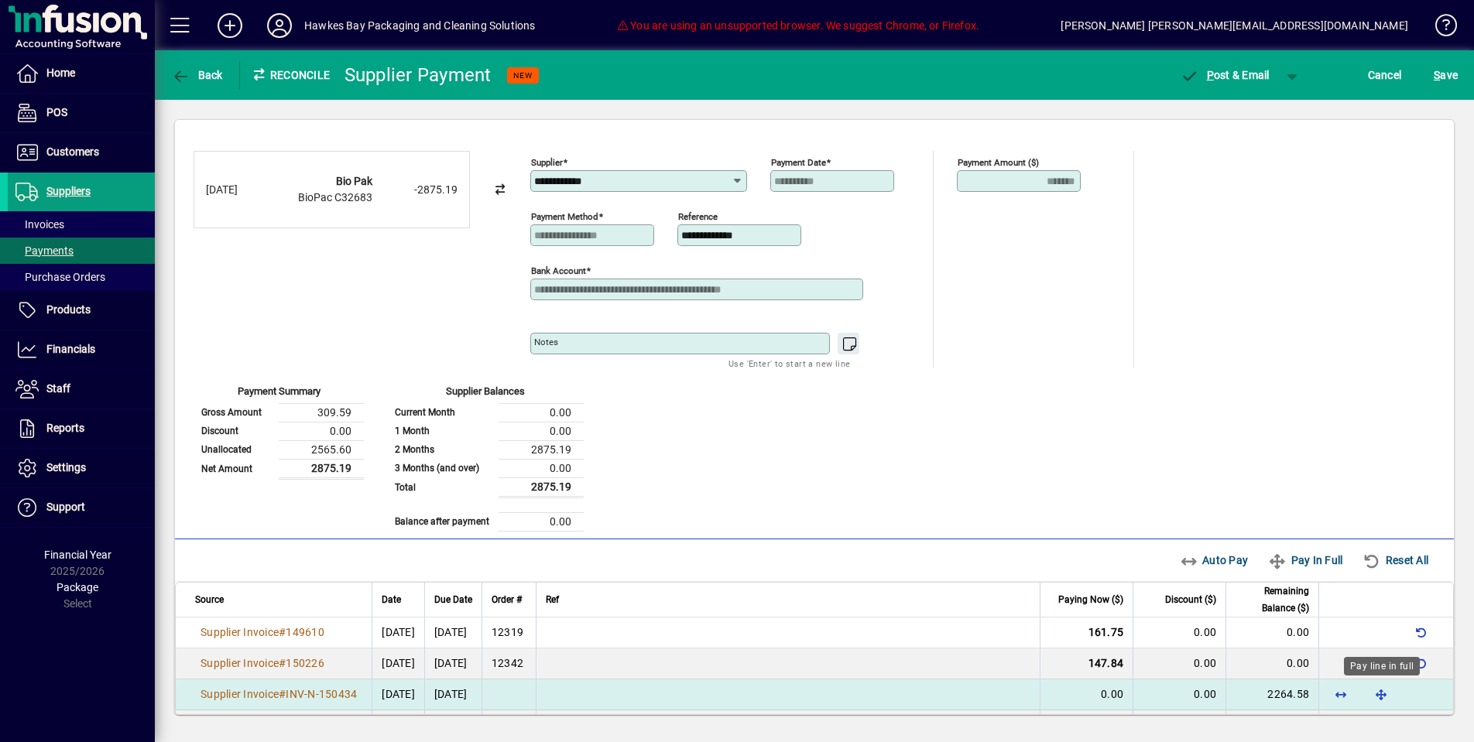
click at [1390, 698] on span "button" at bounding box center [1381, 694] width 37 height 37
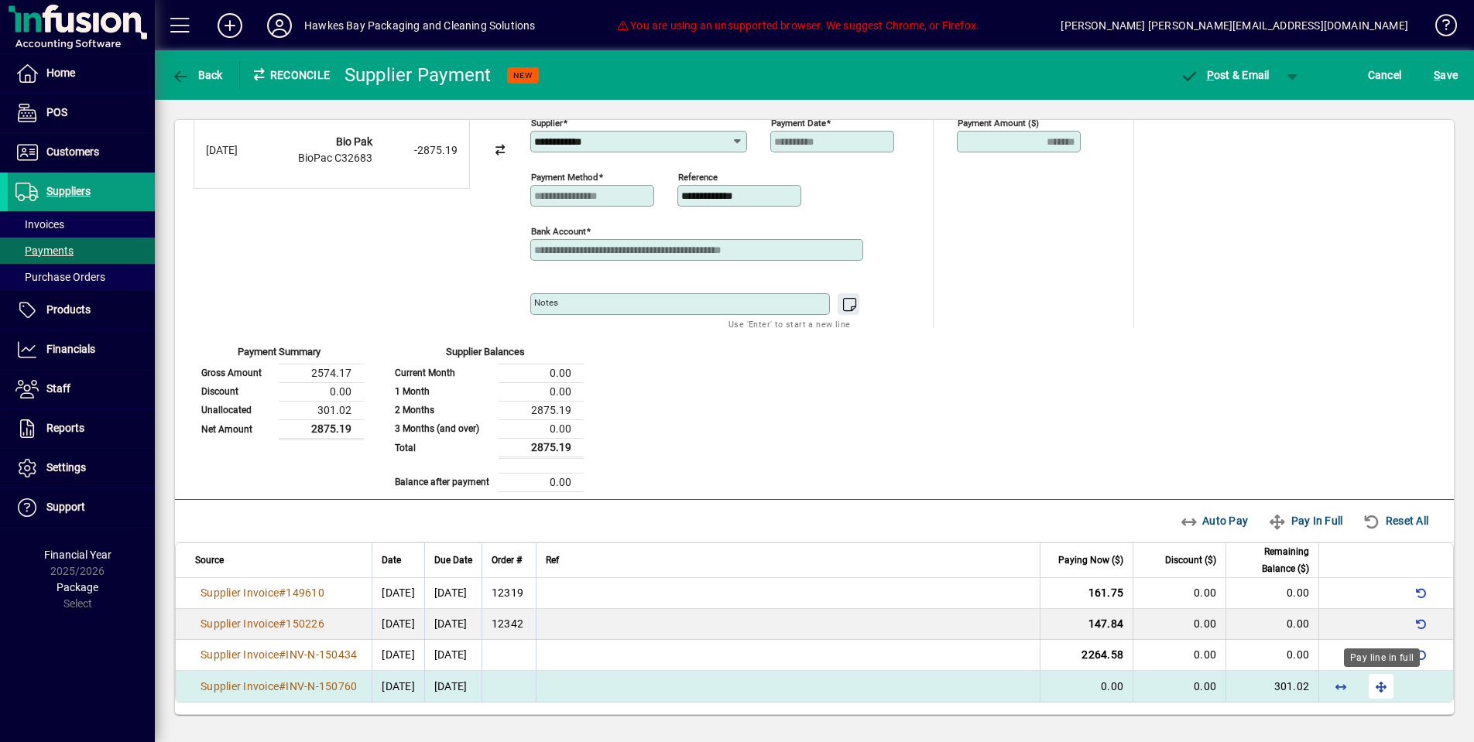
click at [1369, 681] on span "button" at bounding box center [1381, 686] width 37 height 37
click at [1238, 82] on span "button" at bounding box center [1224, 75] width 105 height 37
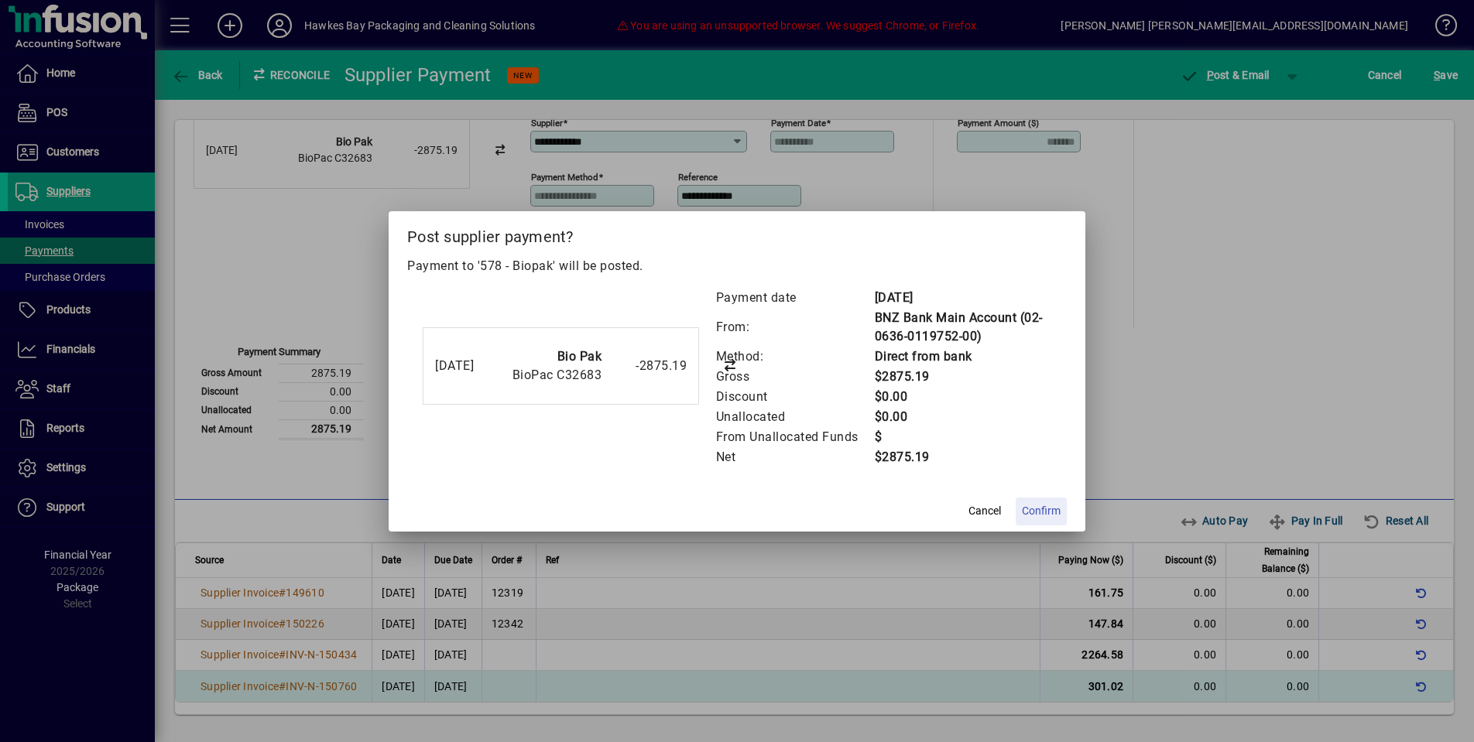
click at [1028, 521] on span at bounding box center [1041, 511] width 51 height 37
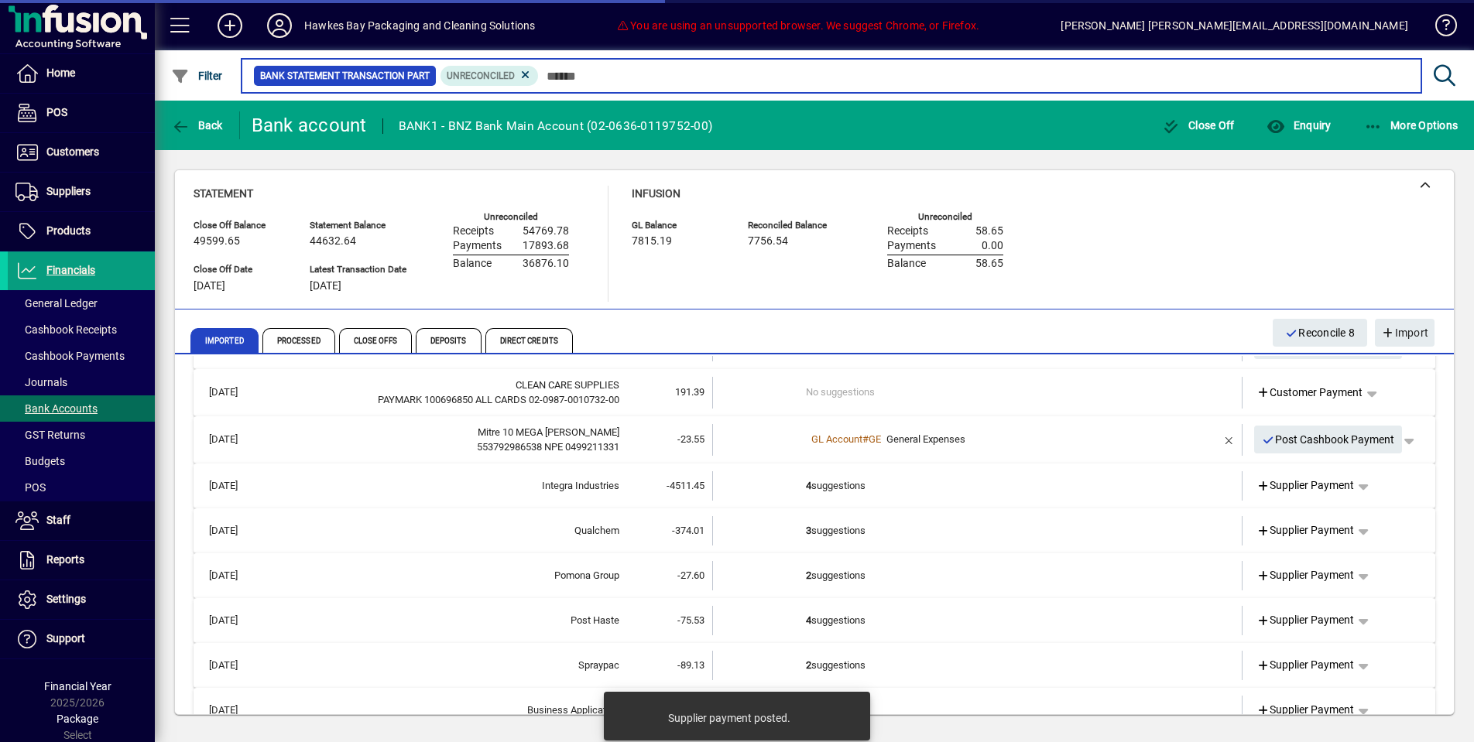
scroll to position [98, 0]
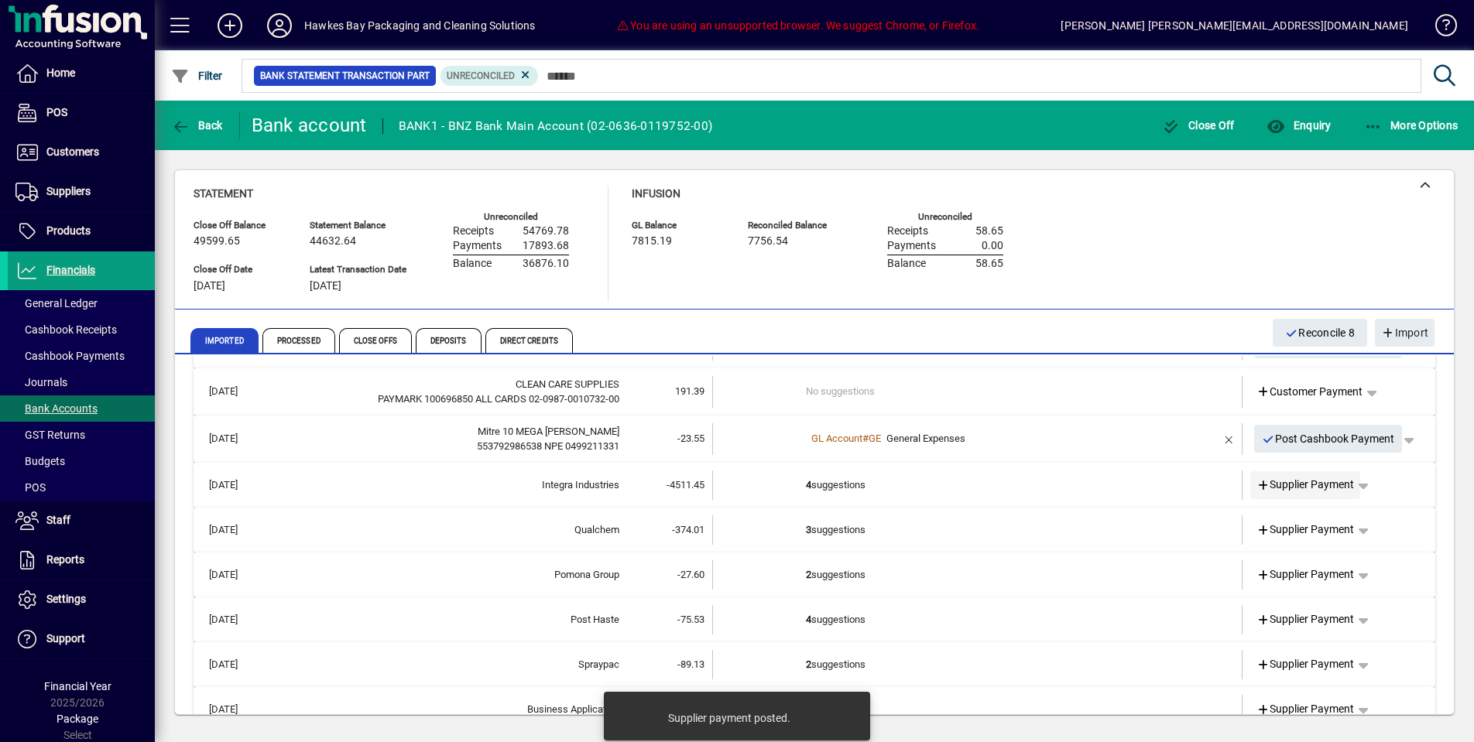
click at [1268, 471] on span at bounding box center [1305, 485] width 111 height 37
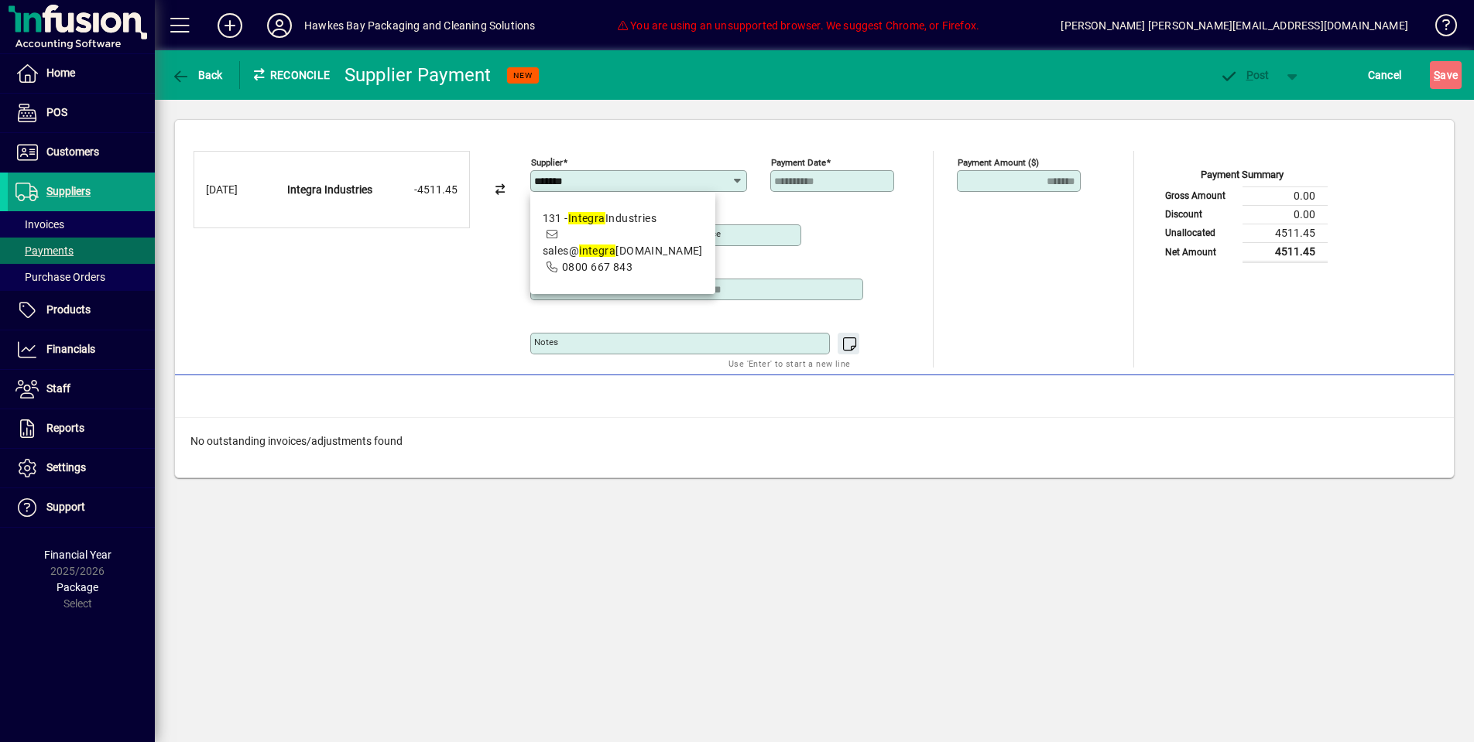
click at [605, 243] on span "131 - Integra Industries sales@ integra industries.co.nz 0800 667 843" at bounding box center [623, 243] width 160 height 65
type input "**********"
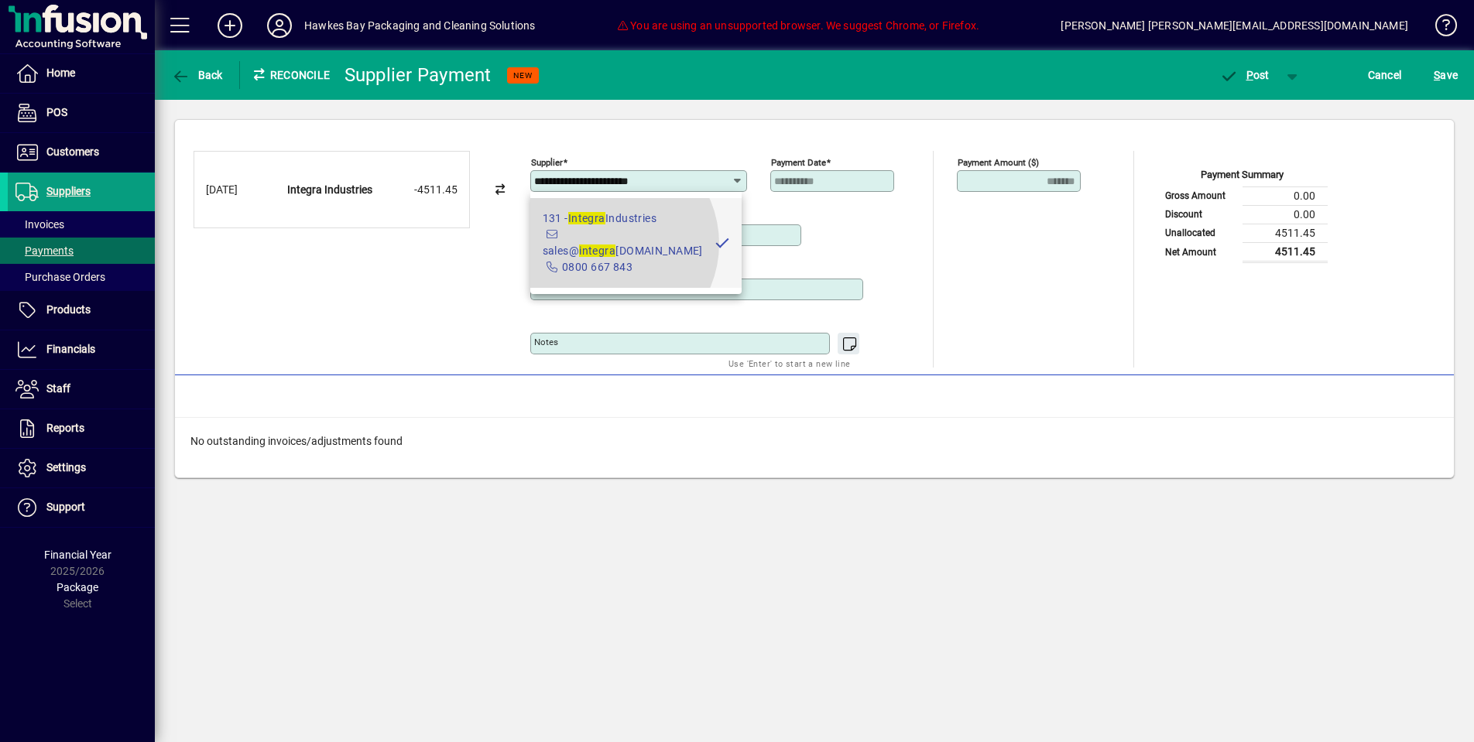
type input "**********"
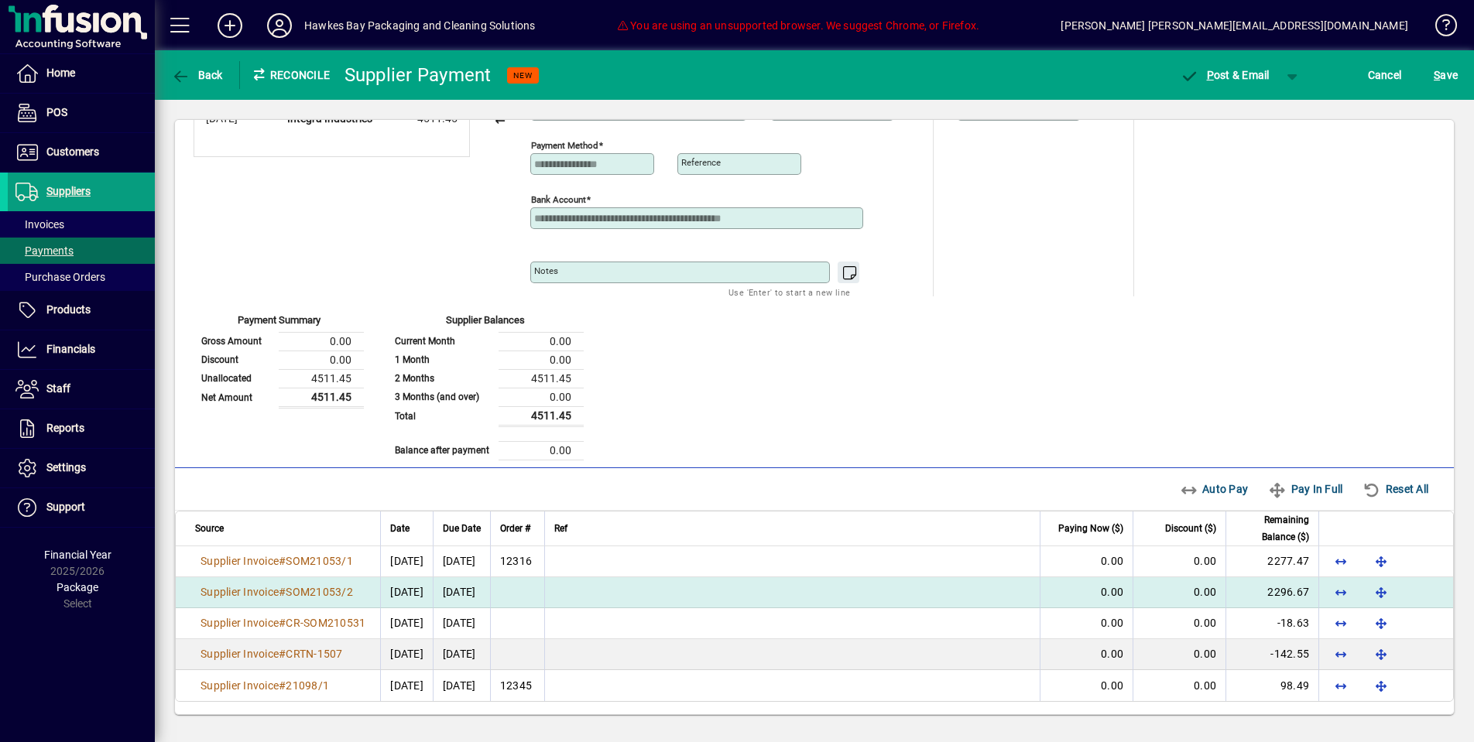
scroll to position [70, 0]
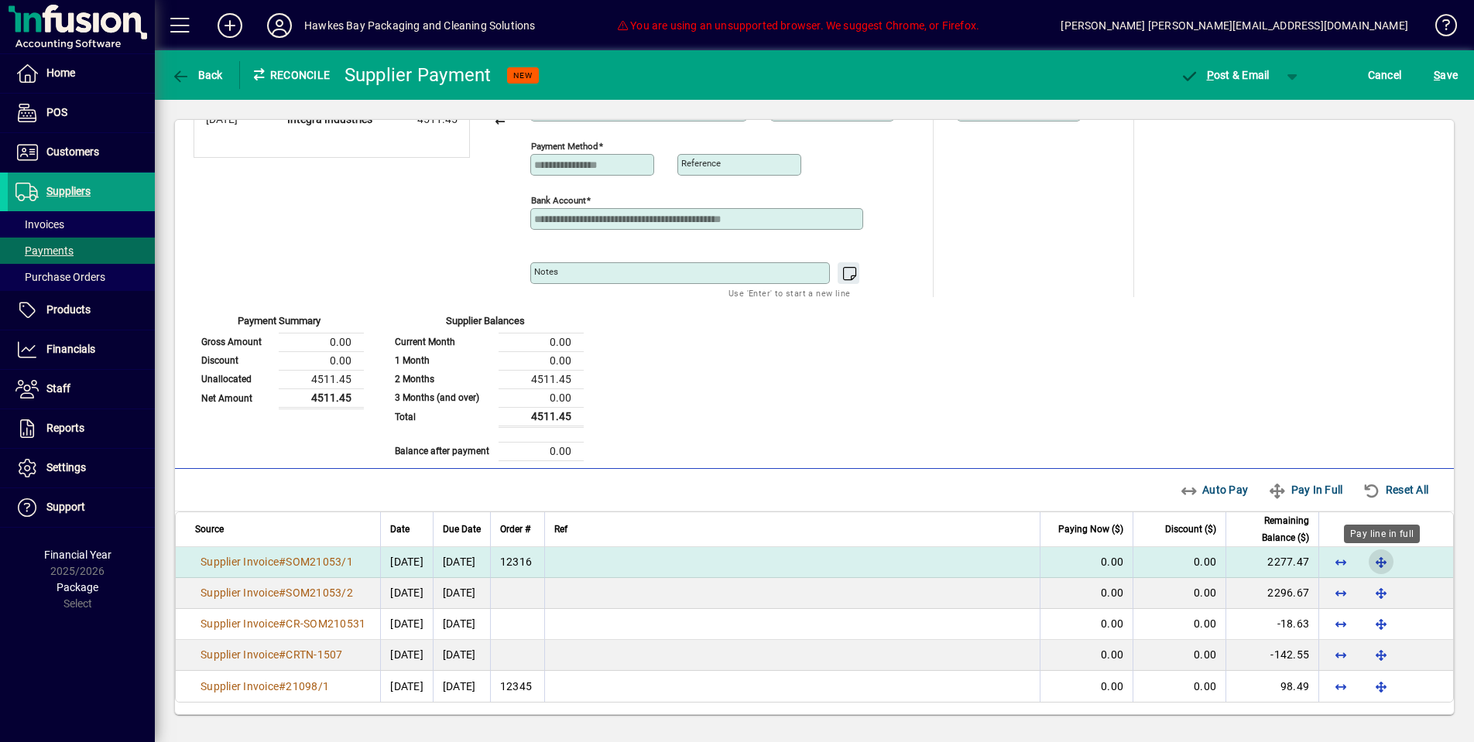
drag, startPoint x: 1378, startPoint y: 560, endPoint x: 1372, endPoint y: 576, distance: 17.4
click at [1378, 560] on span "button" at bounding box center [1381, 561] width 37 height 37
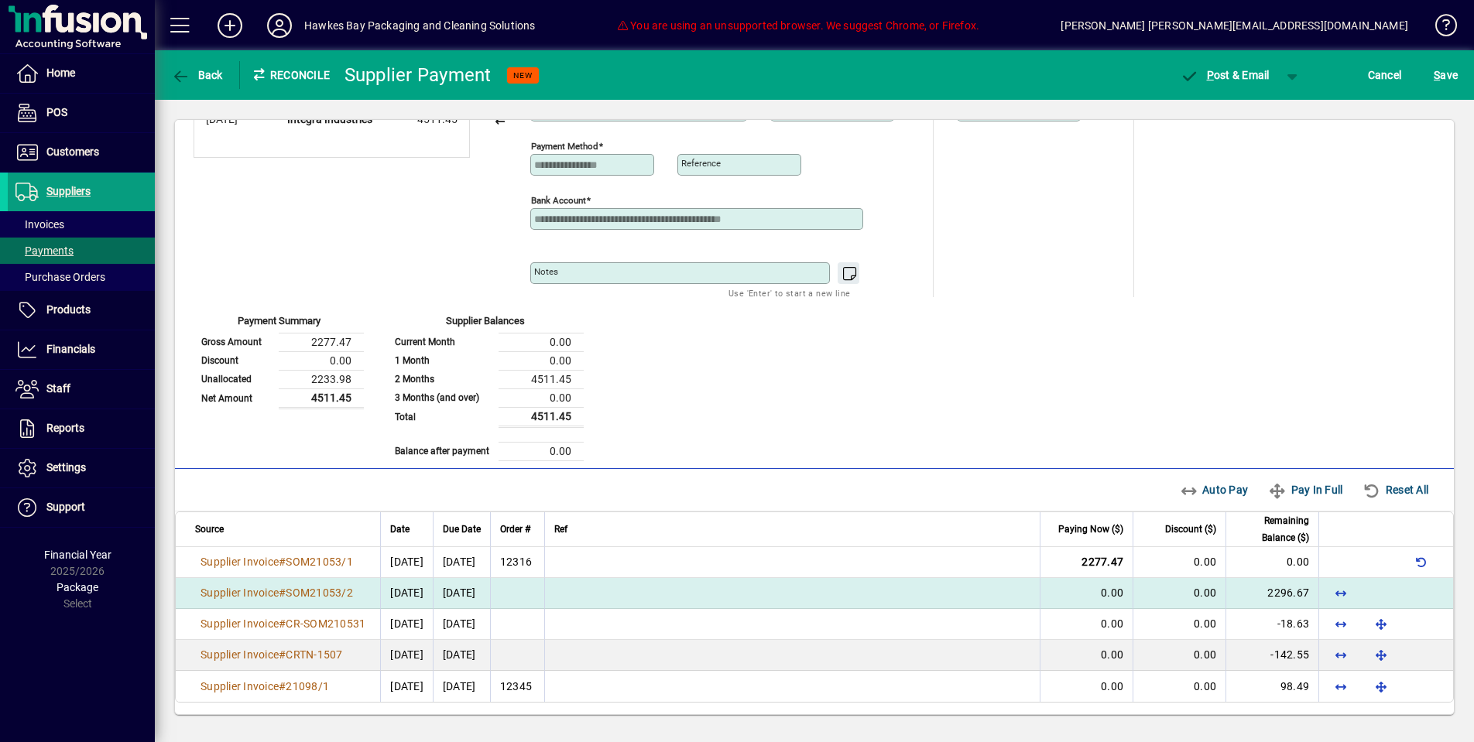
click at [1372, 592] on td at bounding box center [1385, 593] width 135 height 31
click at [1346, 597] on span "button" at bounding box center [1340, 592] width 37 height 37
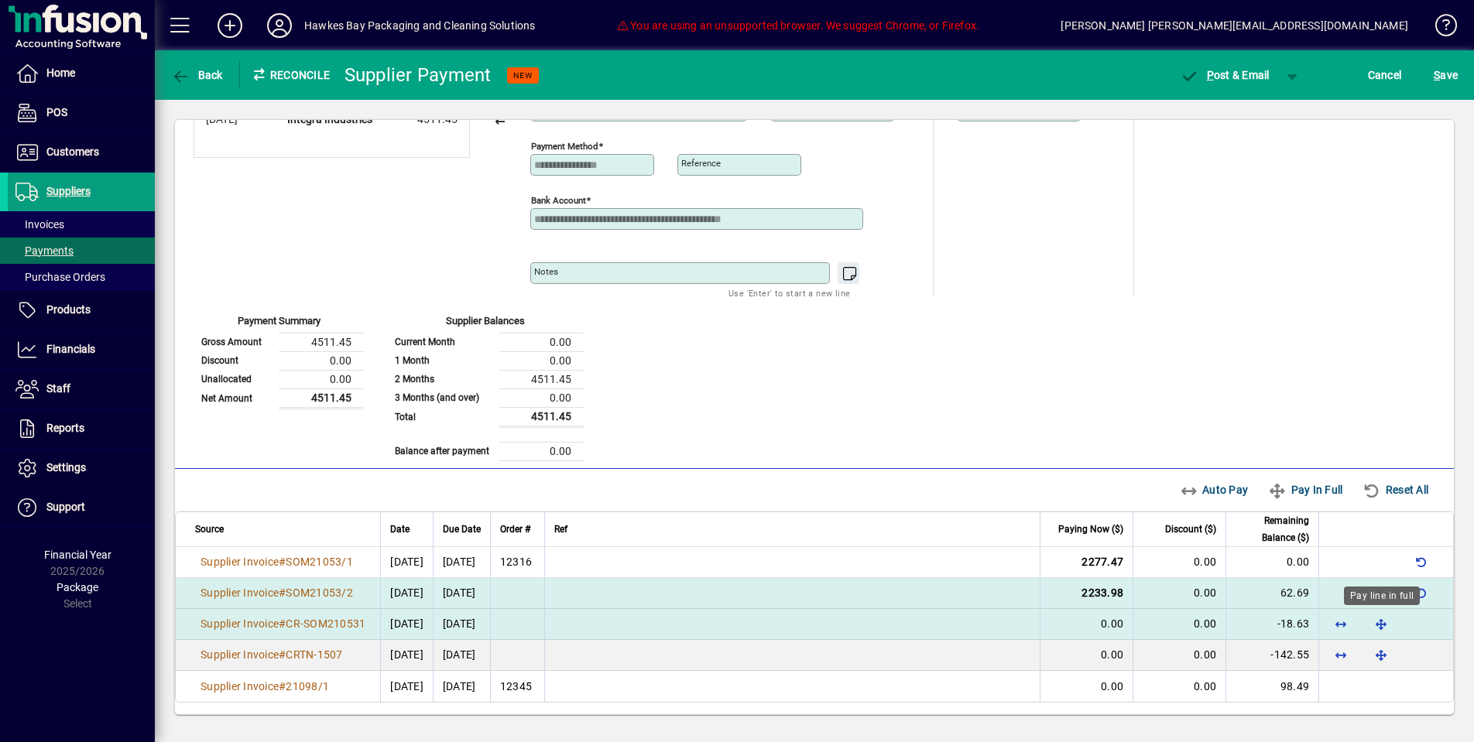
click at [1375, 630] on span "button" at bounding box center [1381, 623] width 37 height 37
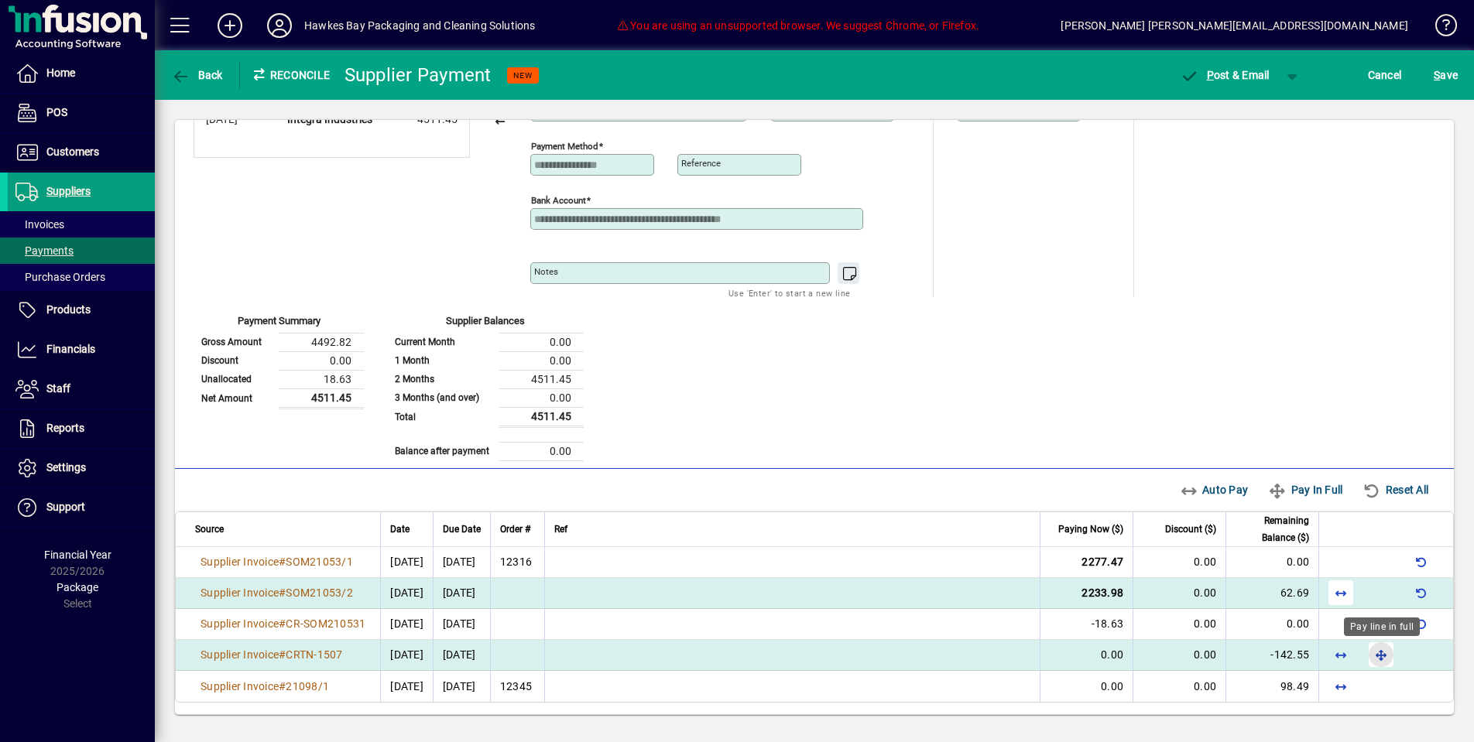
click at [1387, 657] on span "button" at bounding box center [1381, 654] width 37 height 37
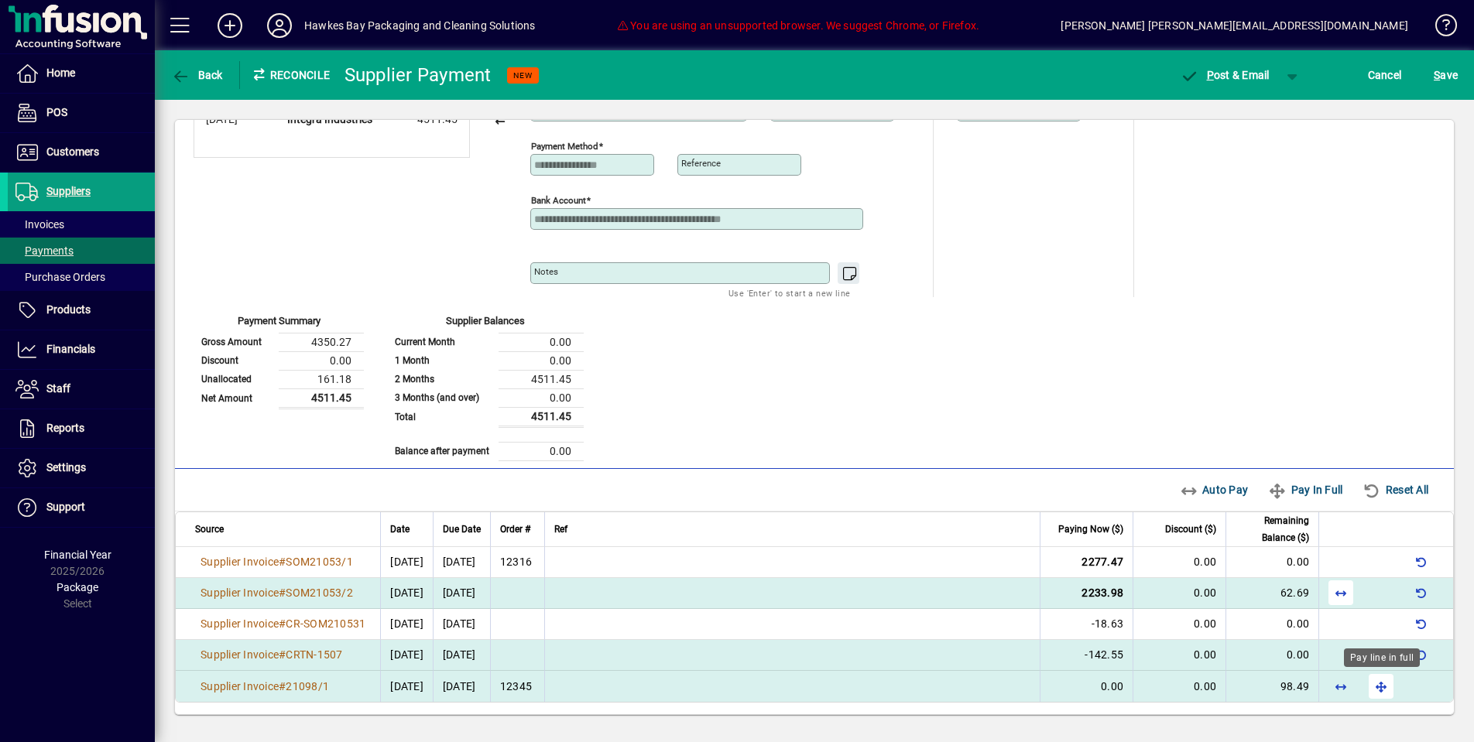
click at [1385, 700] on span "button" at bounding box center [1381, 686] width 37 height 37
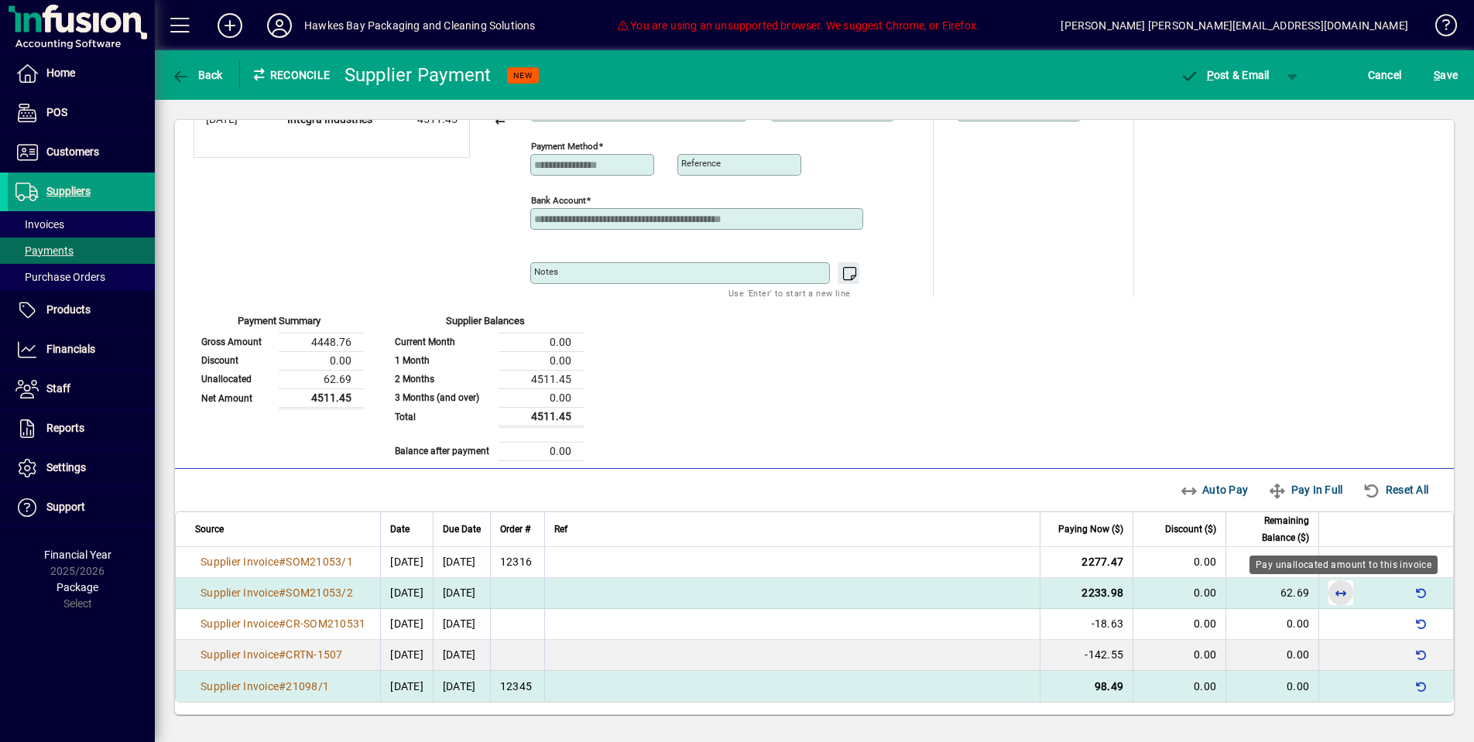
click at [1335, 590] on span "button" at bounding box center [1340, 592] width 37 height 37
click at [1253, 59] on span "button" at bounding box center [1224, 75] width 105 height 37
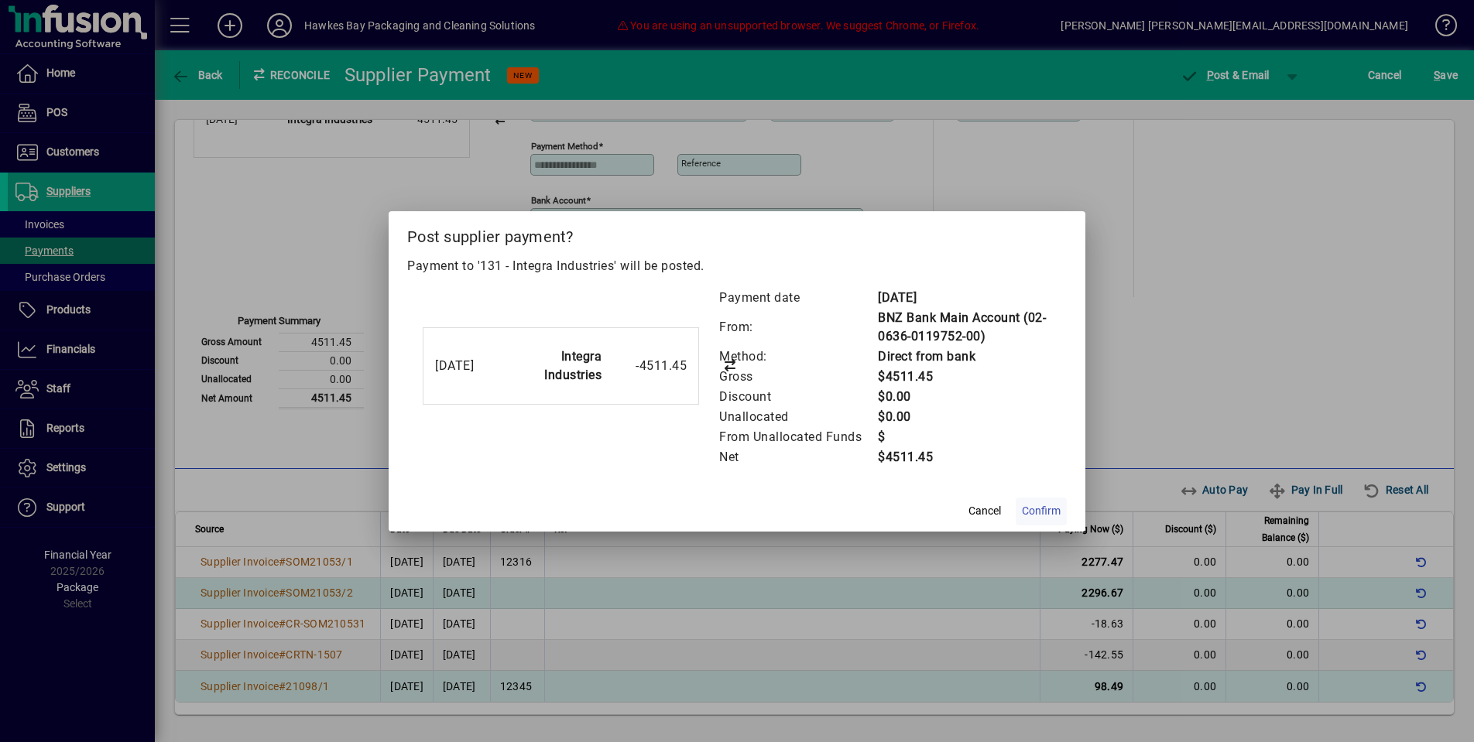
click at [1055, 512] on span "Confirm" at bounding box center [1041, 511] width 39 height 16
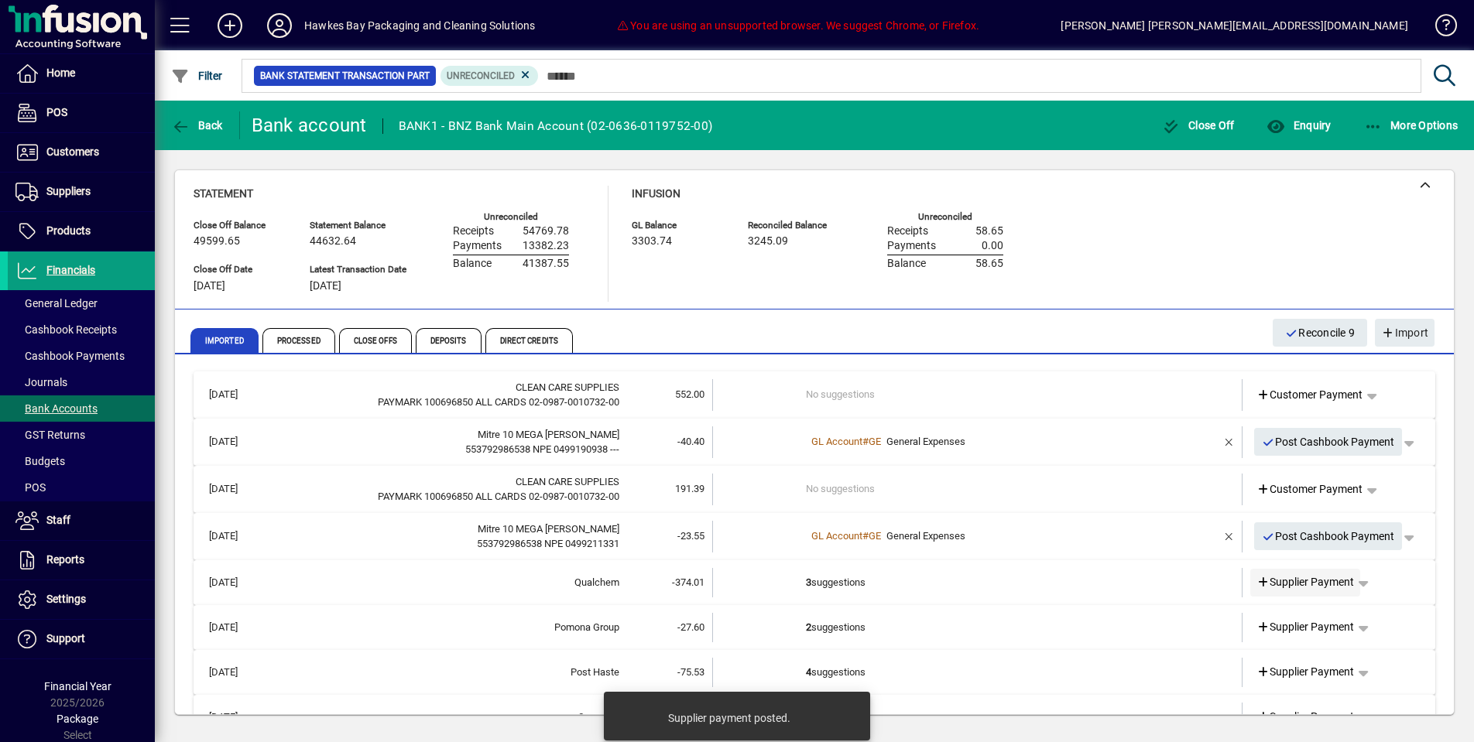
click at [1285, 584] on span "Supplier Payment" at bounding box center [1306, 582] width 98 height 16
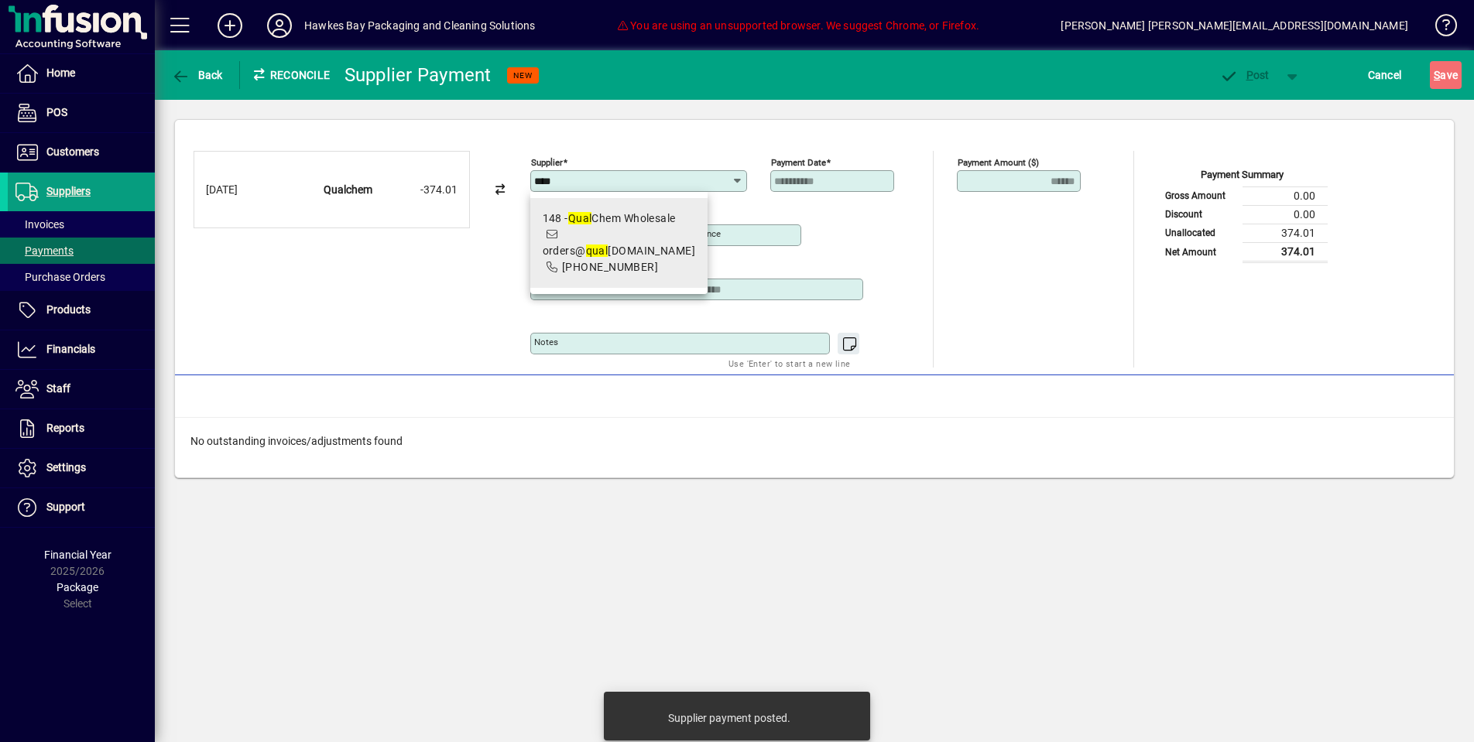
click at [605, 219] on div "148 - Qual Chem Wholesale" at bounding box center [619, 219] width 153 height 16
type input "**********"
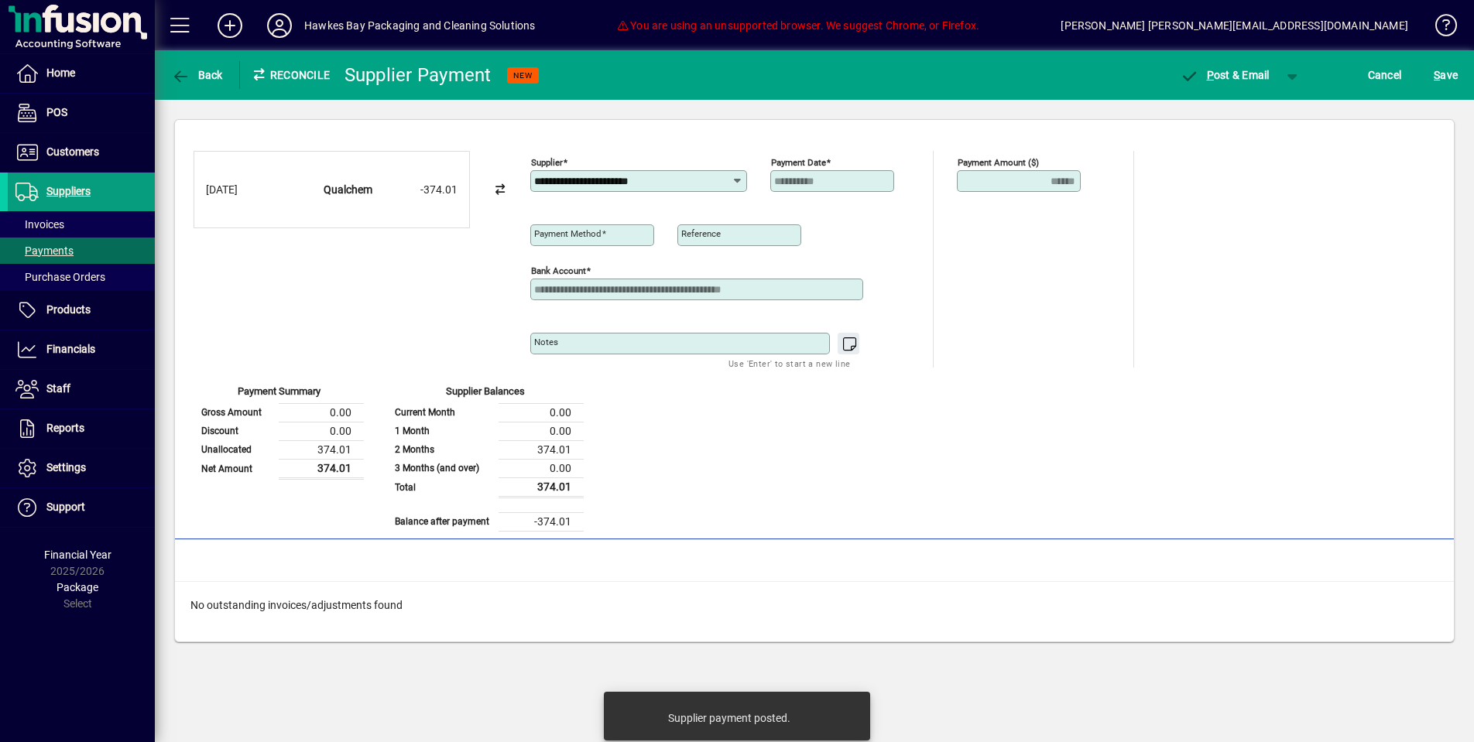
type input "**********"
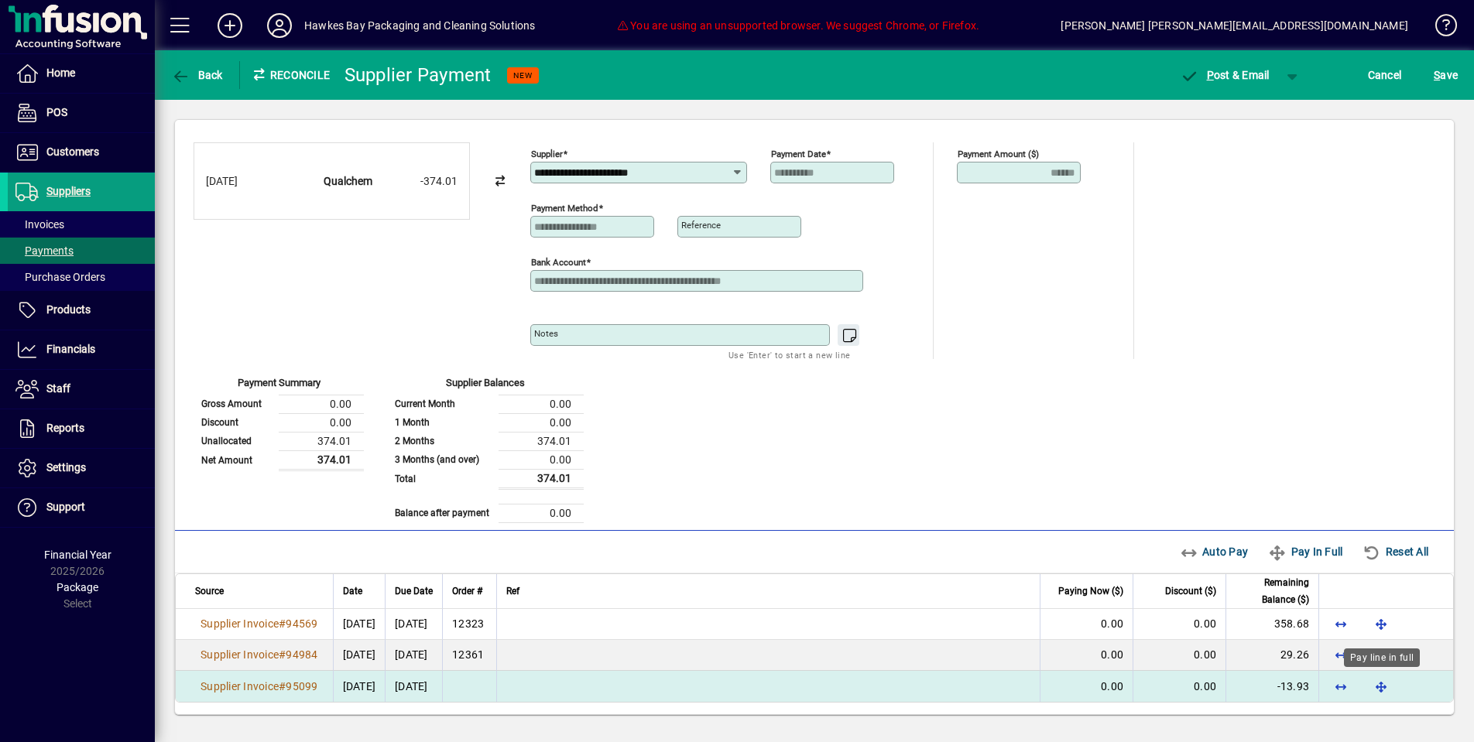
drag, startPoint x: 1387, startPoint y: 682, endPoint x: 1387, endPoint y: 674, distance: 8.5
click at [1387, 677] on span "button" at bounding box center [1381, 686] width 37 height 37
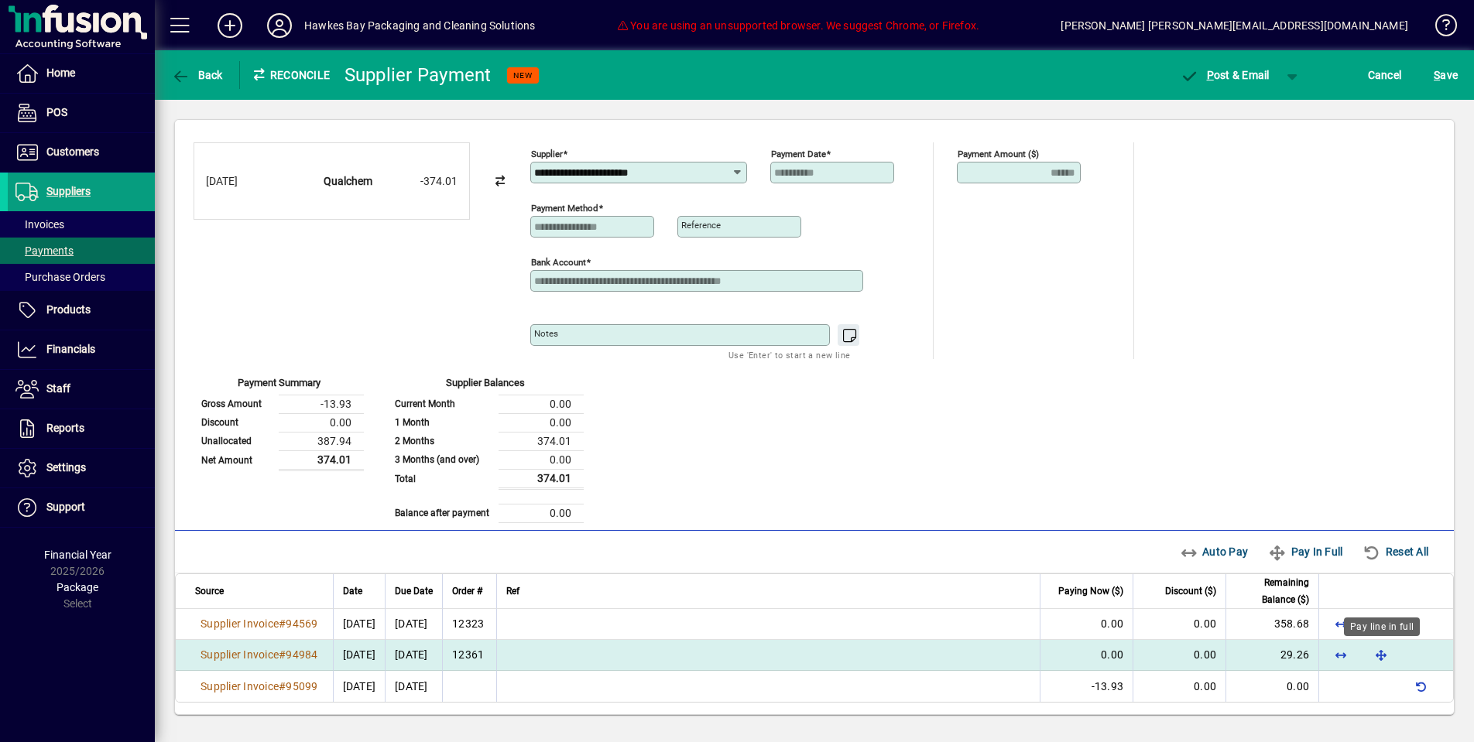
click at [1385, 655] on span "button" at bounding box center [1381, 654] width 37 height 37
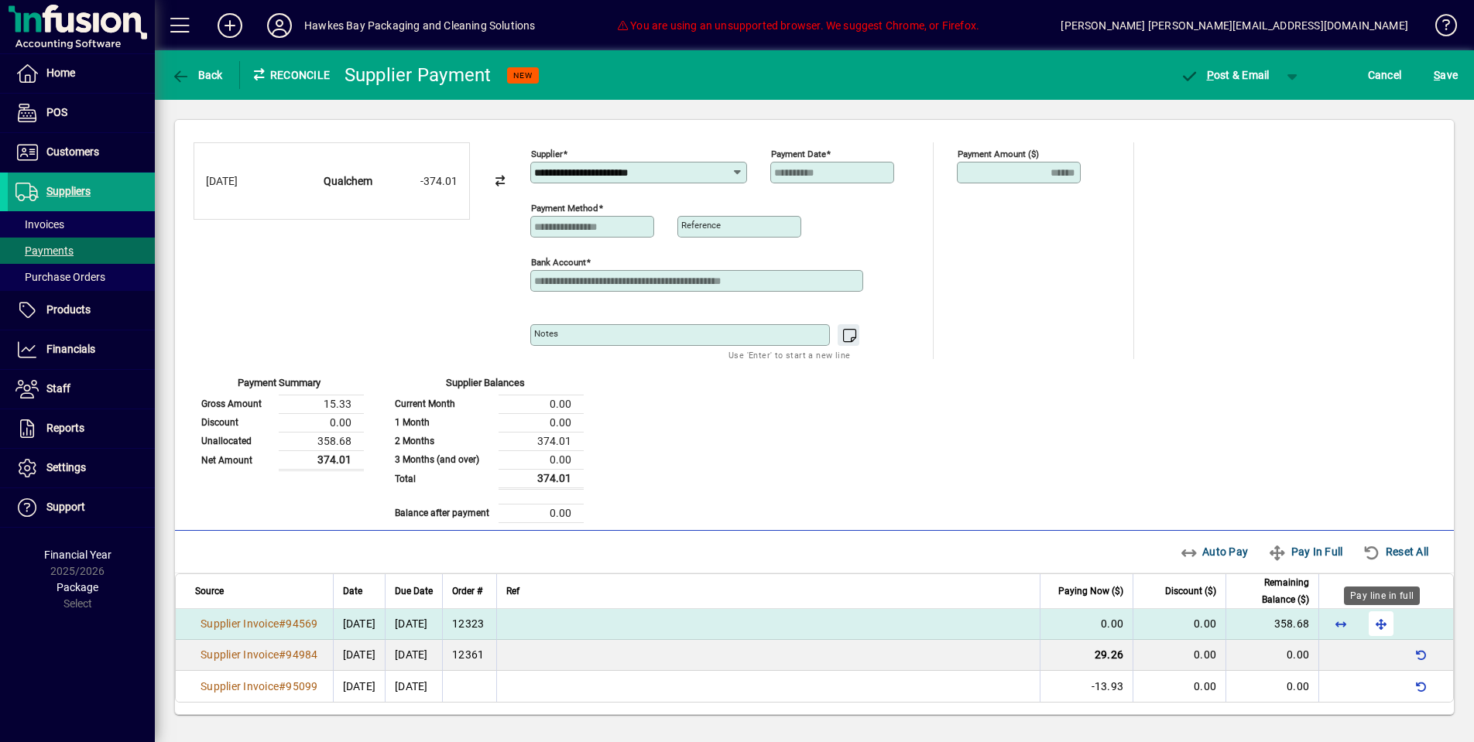
click at [1387, 633] on span "button" at bounding box center [1381, 623] width 37 height 37
click at [1224, 76] on span "P ost & Email" at bounding box center [1225, 75] width 90 height 12
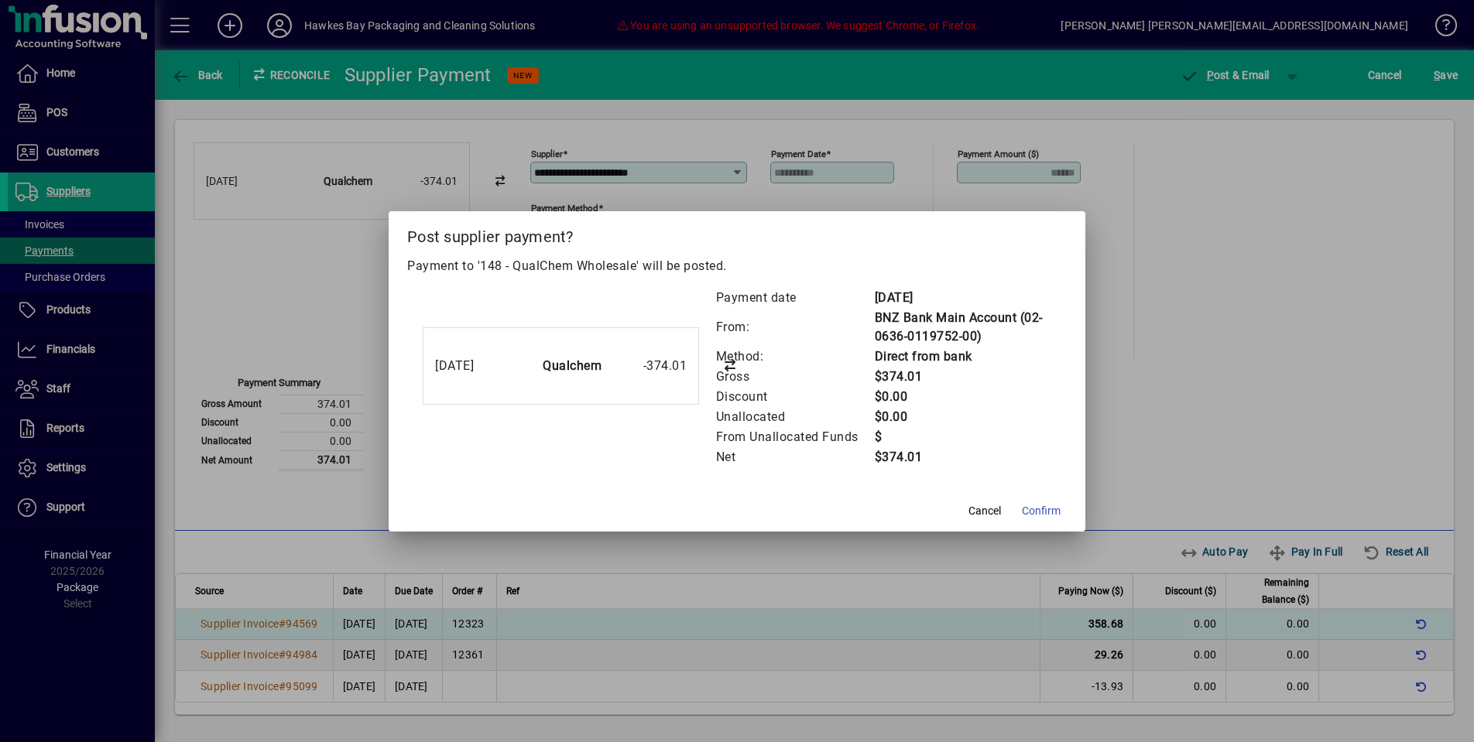
click at [1025, 519] on button "Confirm" at bounding box center [1041, 512] width 51 height 28
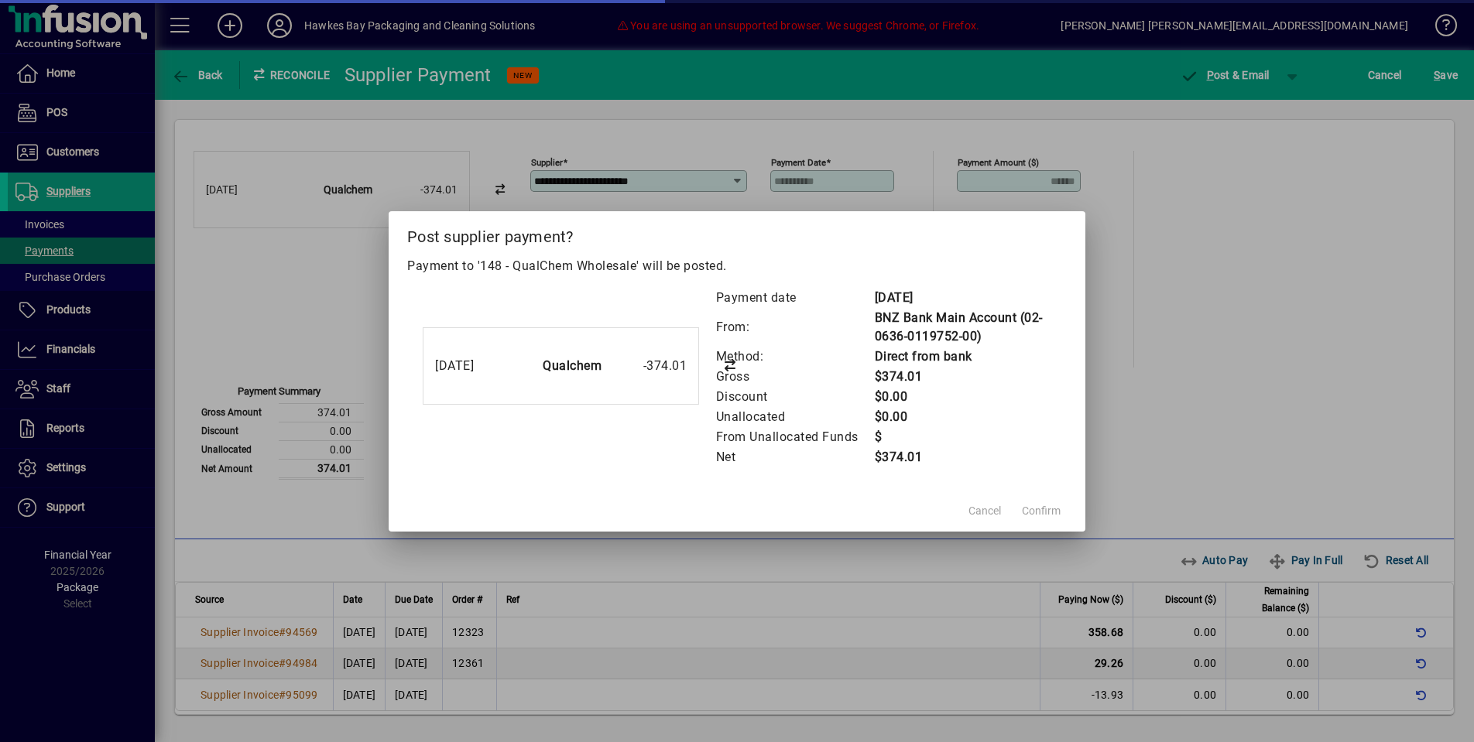
scroll to position [9, 0]
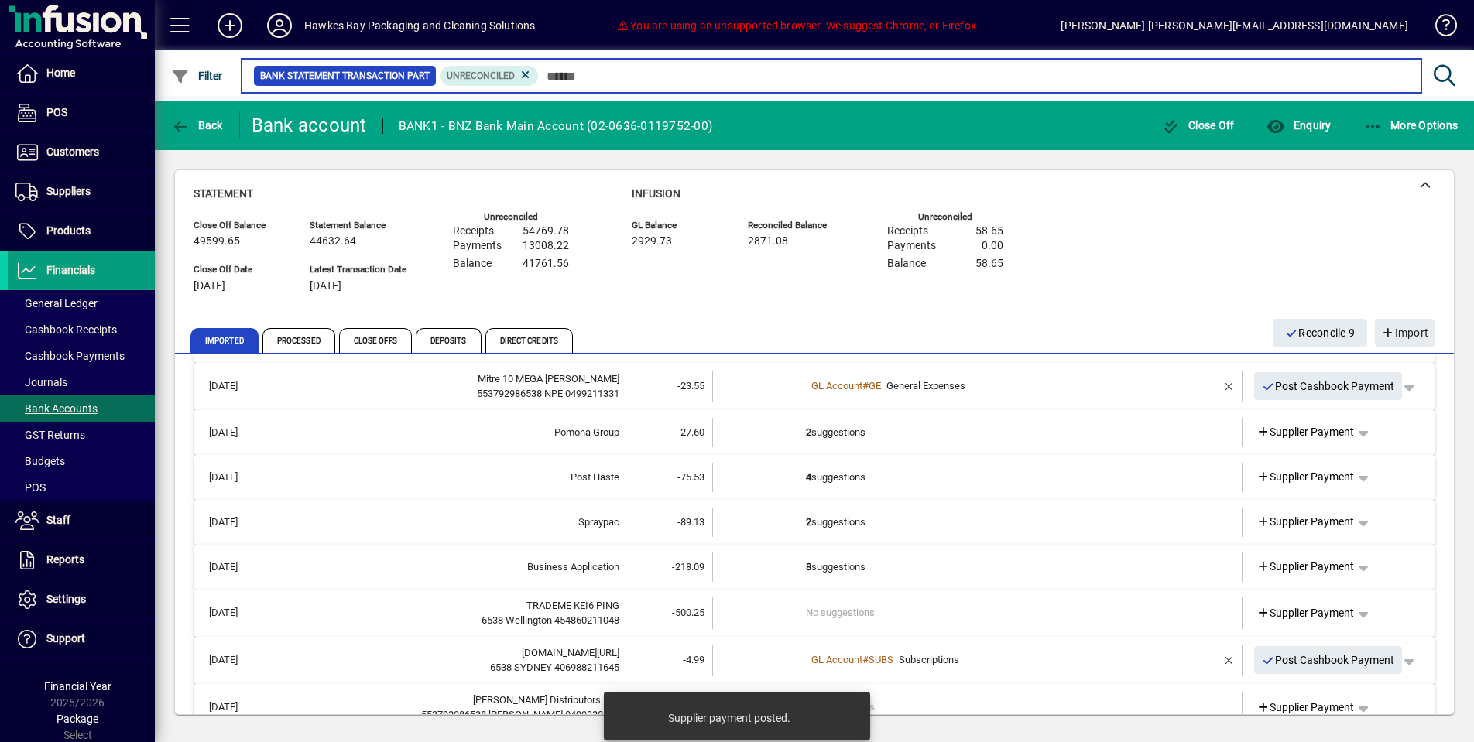
scroll to position [153, 0]
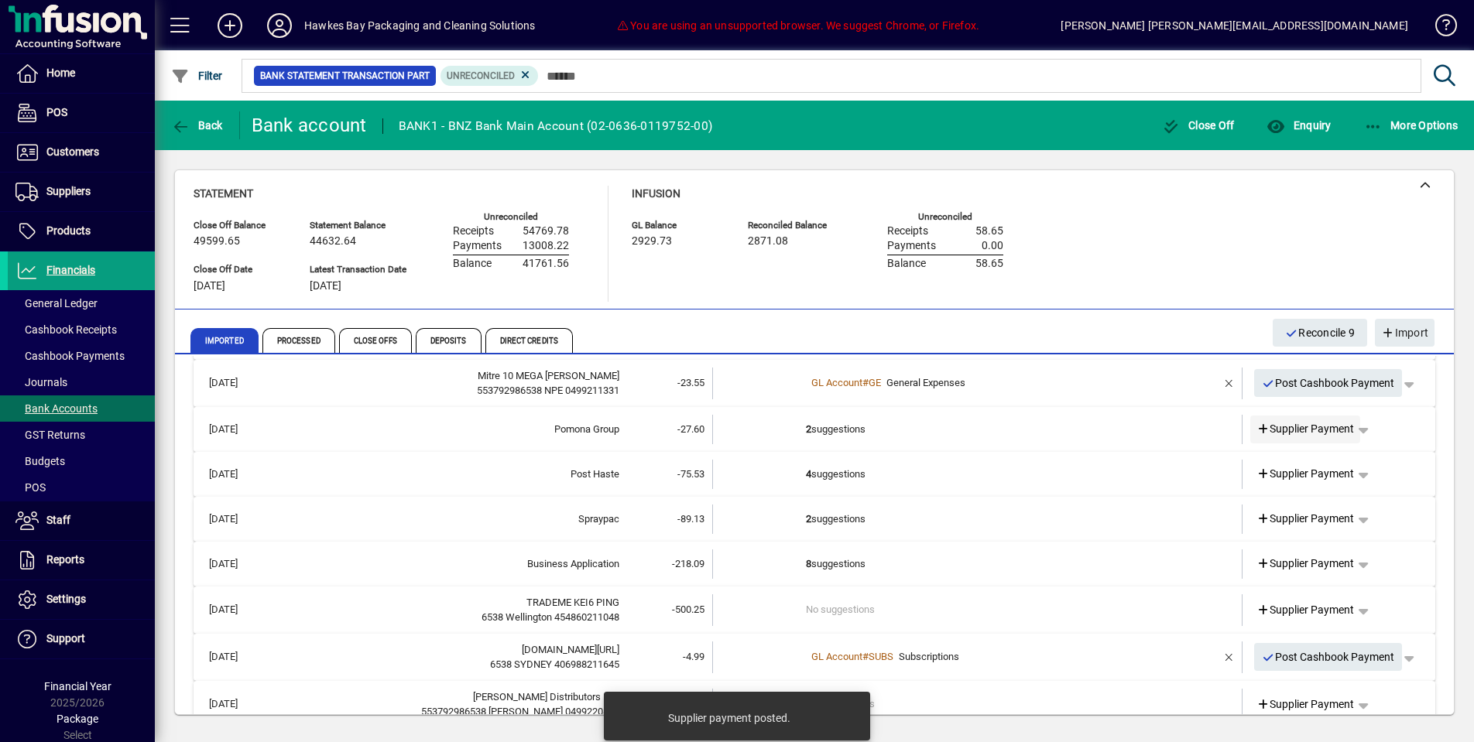
click at [1280, 434] on span at bounding box center [1305, 429] width 111 height 37
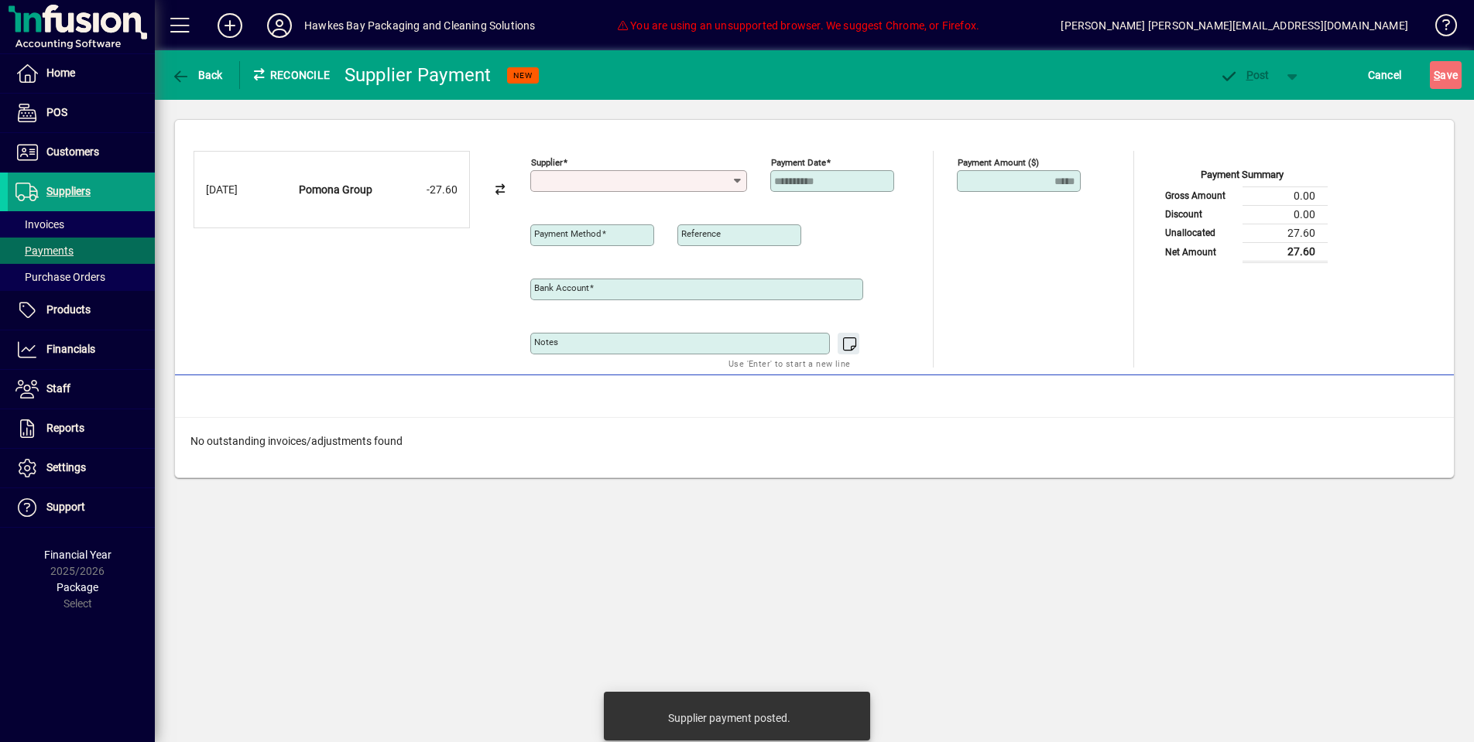
type input "**********"
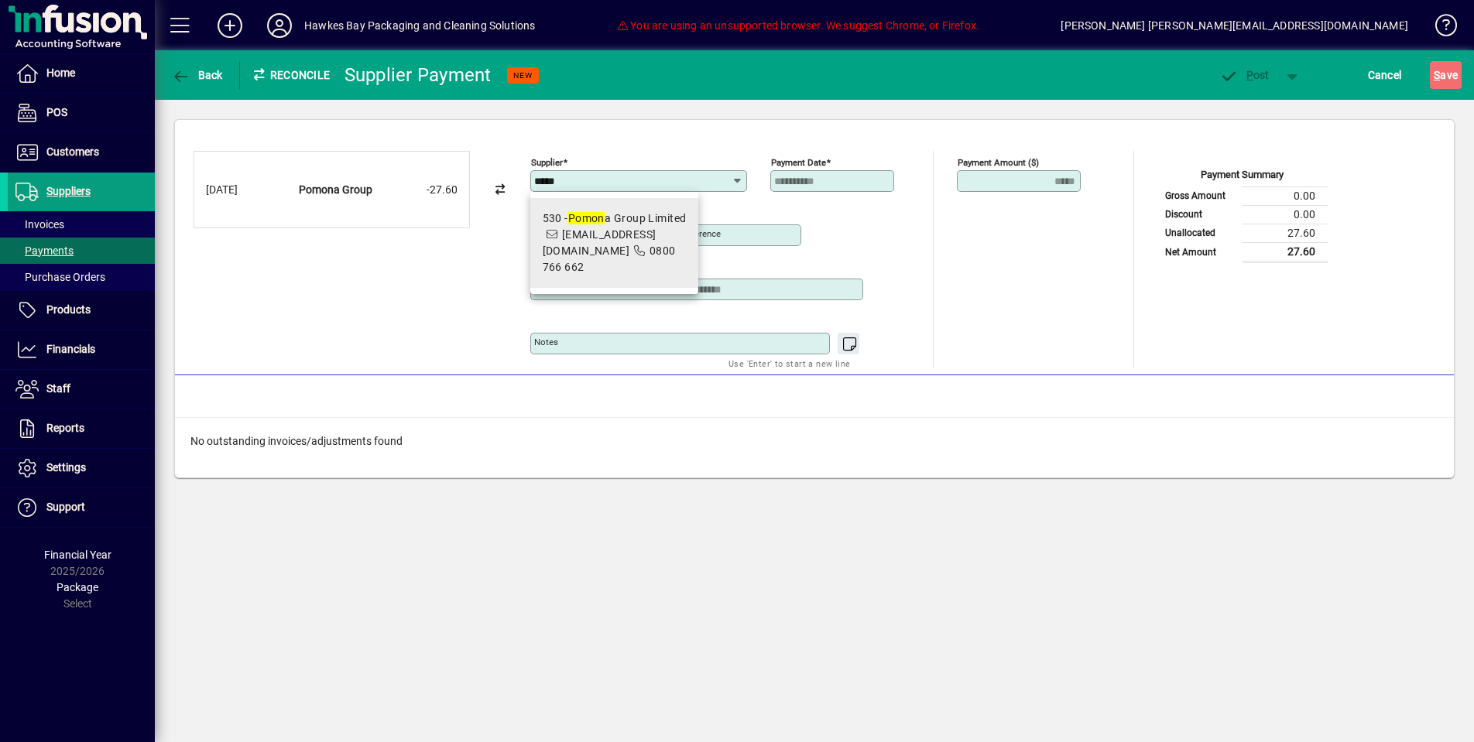
click at [591, 253] on span "0800 766 662" at bounding box center [609, 259] width 133 height 29
type input "**********"
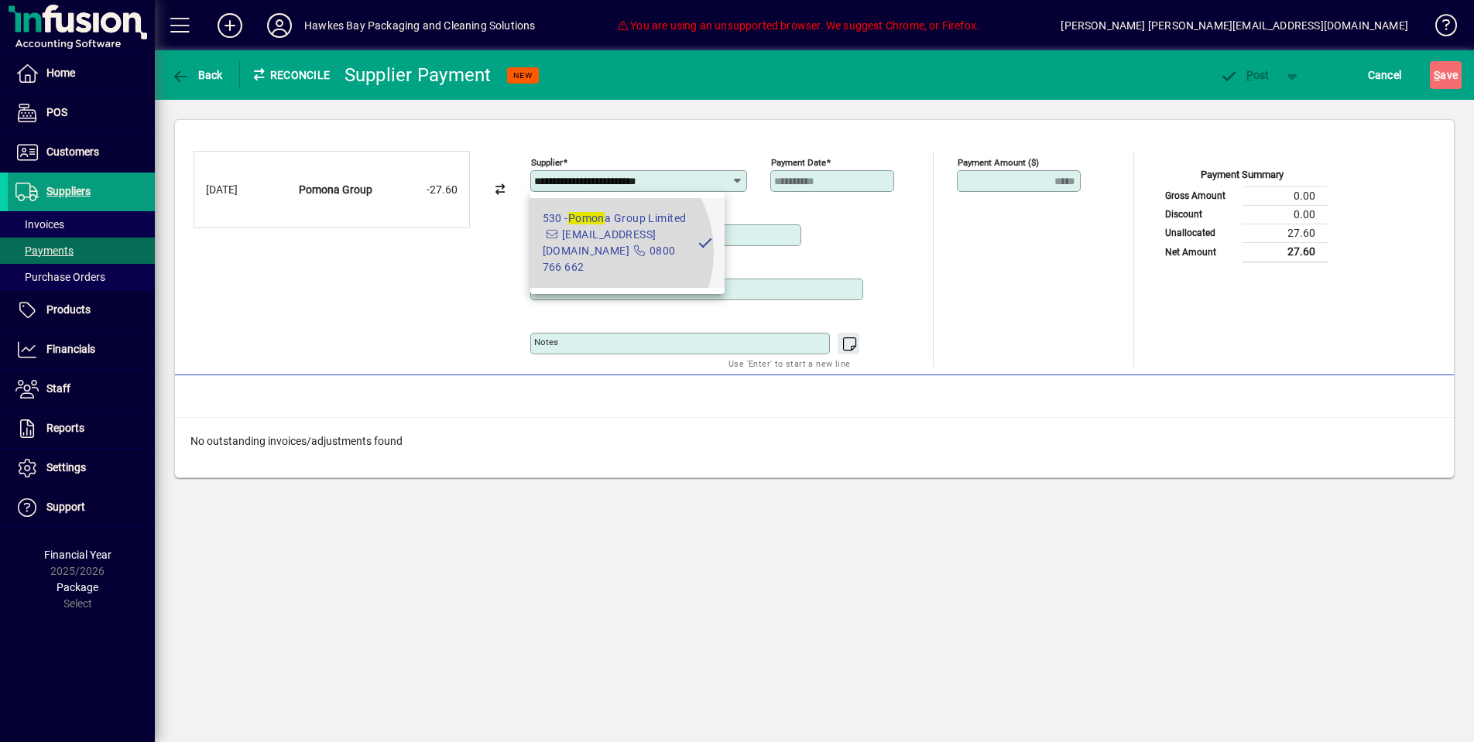
type input "**********"
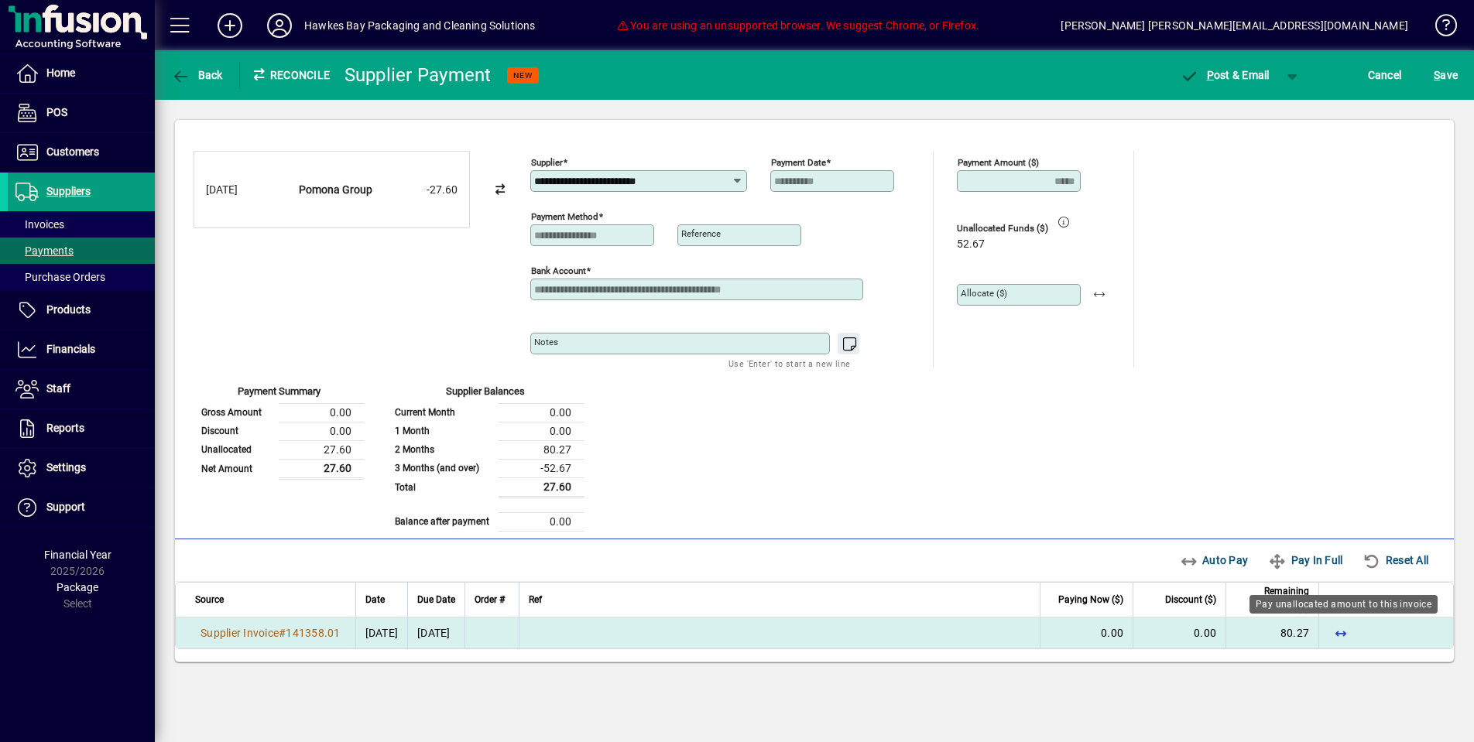
drag, startPoint x: 1342, startPoint y: 629, endPoint x: 1307, endPoint y: 628, distance: 34.8
click at [1339, 626] on span "button" at bounding box center [1340, 633] width 37 height 37
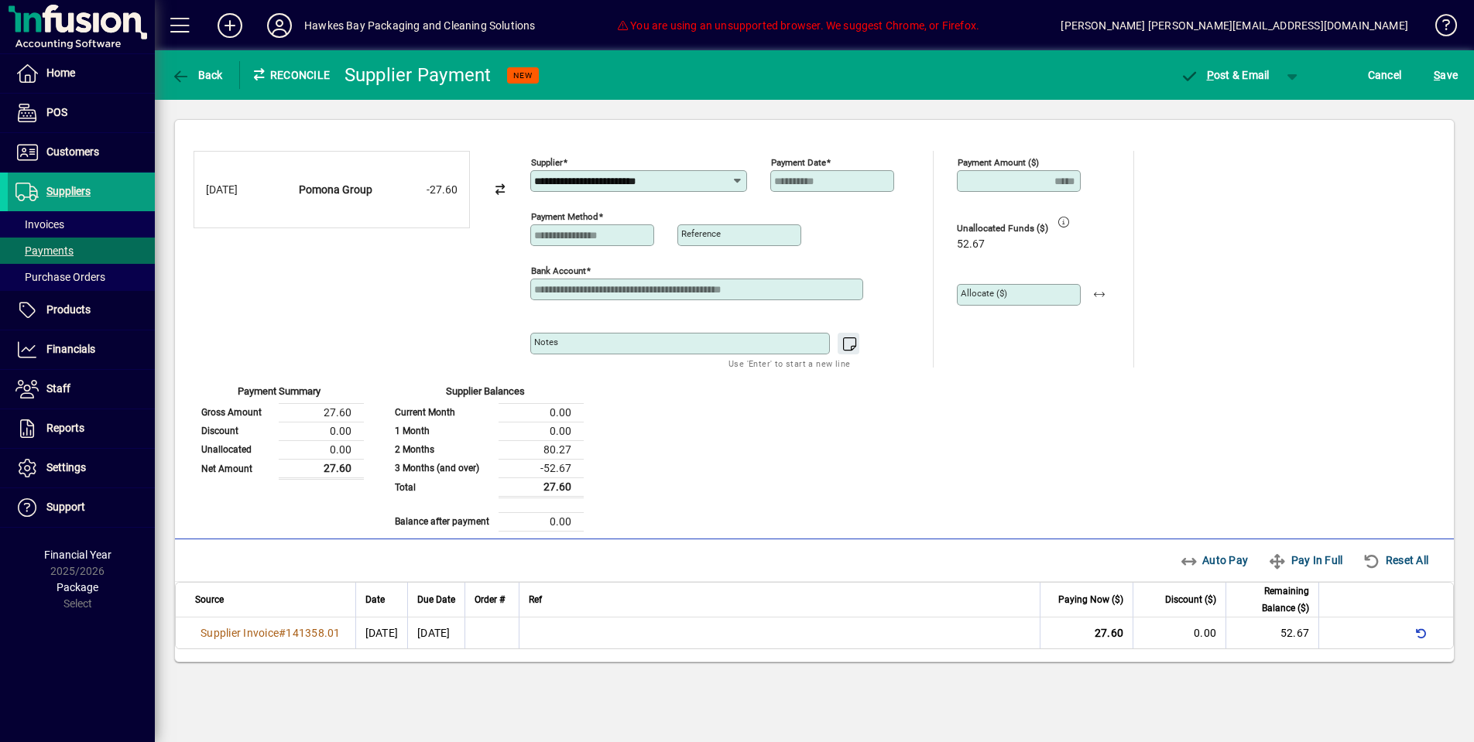
click at [1003, 294] on mat-label "Allocate ($)" at bounding box center [984, 293] width 46 height 11
click at [1003, 294] on input "Allocate ($)" at bounding box center [1020, 295] width 119 height 12
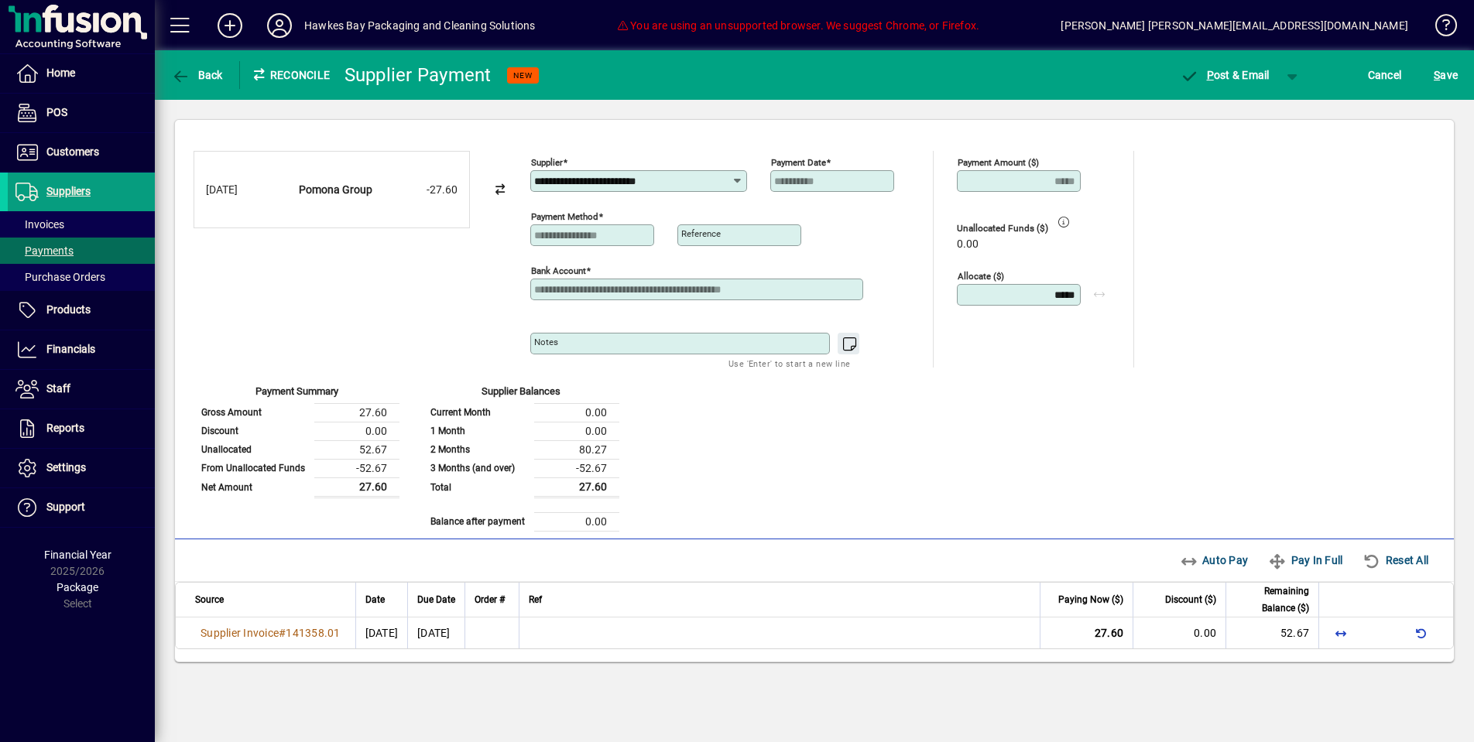
type input "*****"
click at [1178, 240] on div "**********" at bounding box center [815, 341] width 1242 height 381
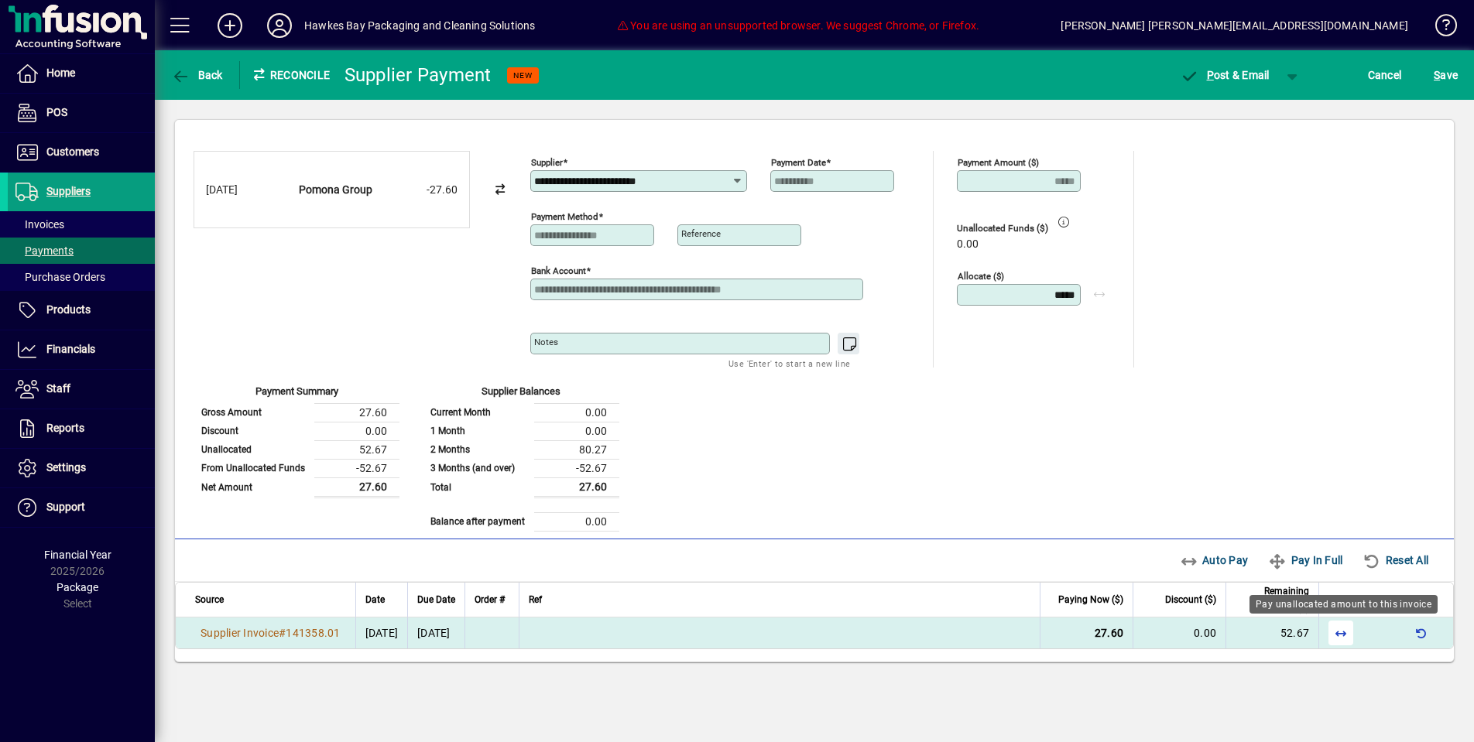
click at [1346, 629] on span "button" at bounding box center [1340, 633] width 37 height 37
click at [1227, 77] on span "P ost & Email" at bounding box center [1225, 75] width 90 height 12
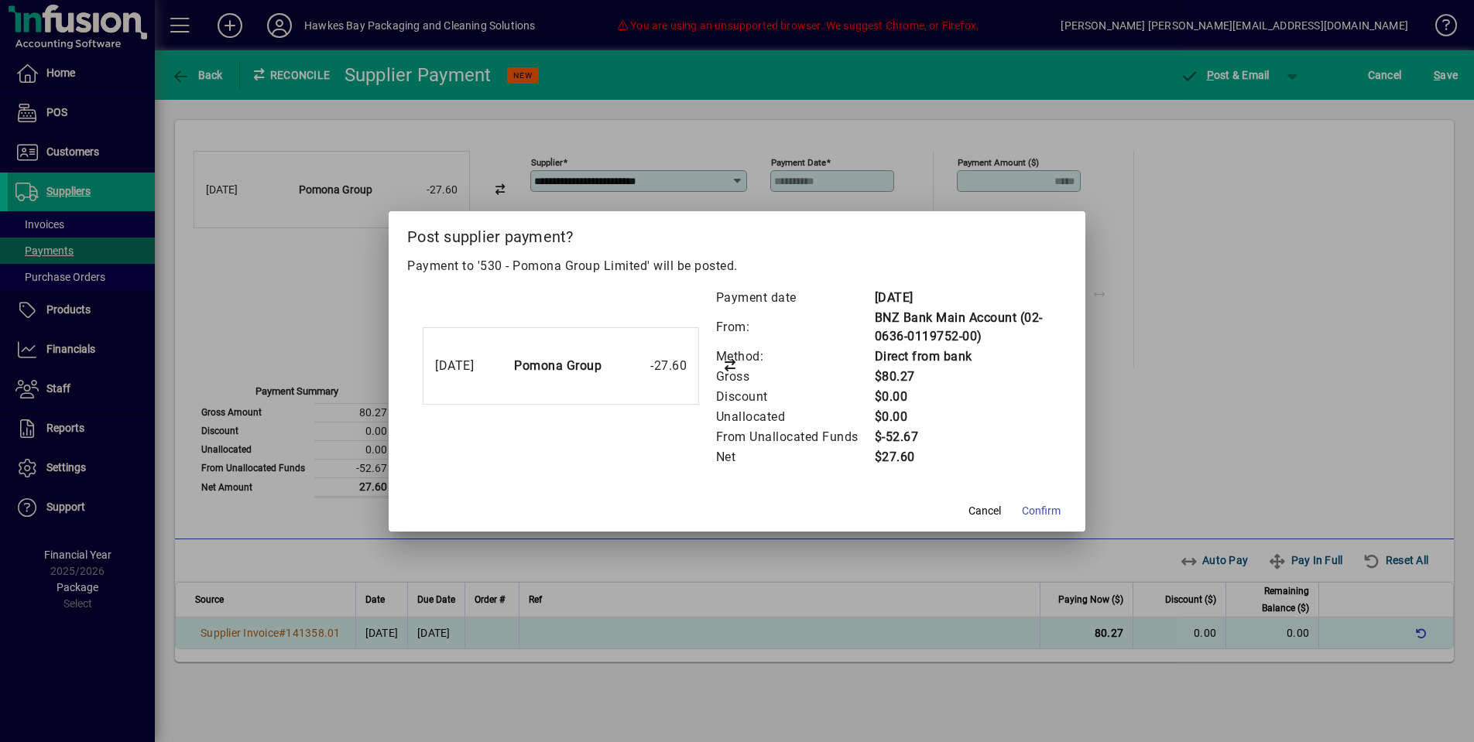
click at [1046, 506] on span "Confirm" at bounding box center [1041, 511] width 39 height 16
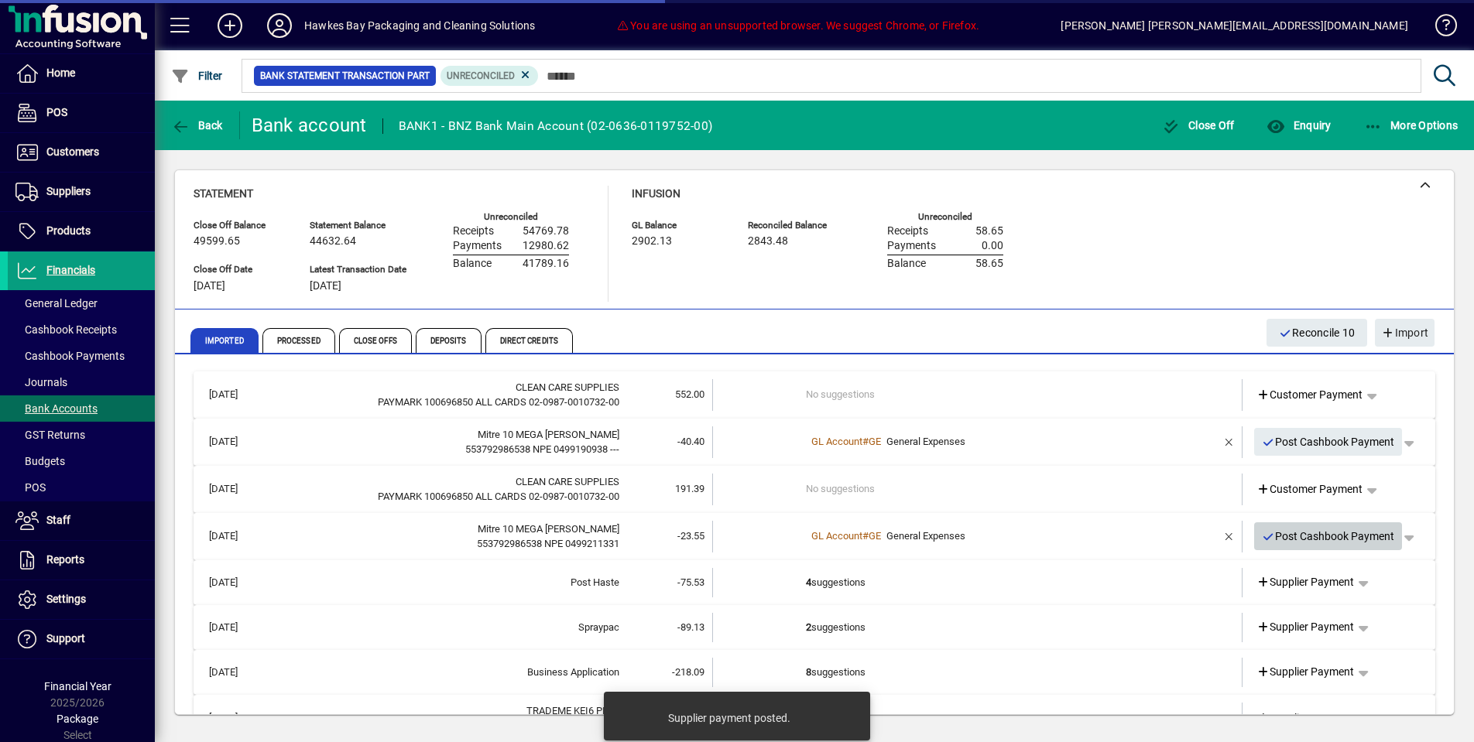
click at [1301, 533] on span "Post Cashbook Payment" at bounding box center [1328, 537] width 133 height 26
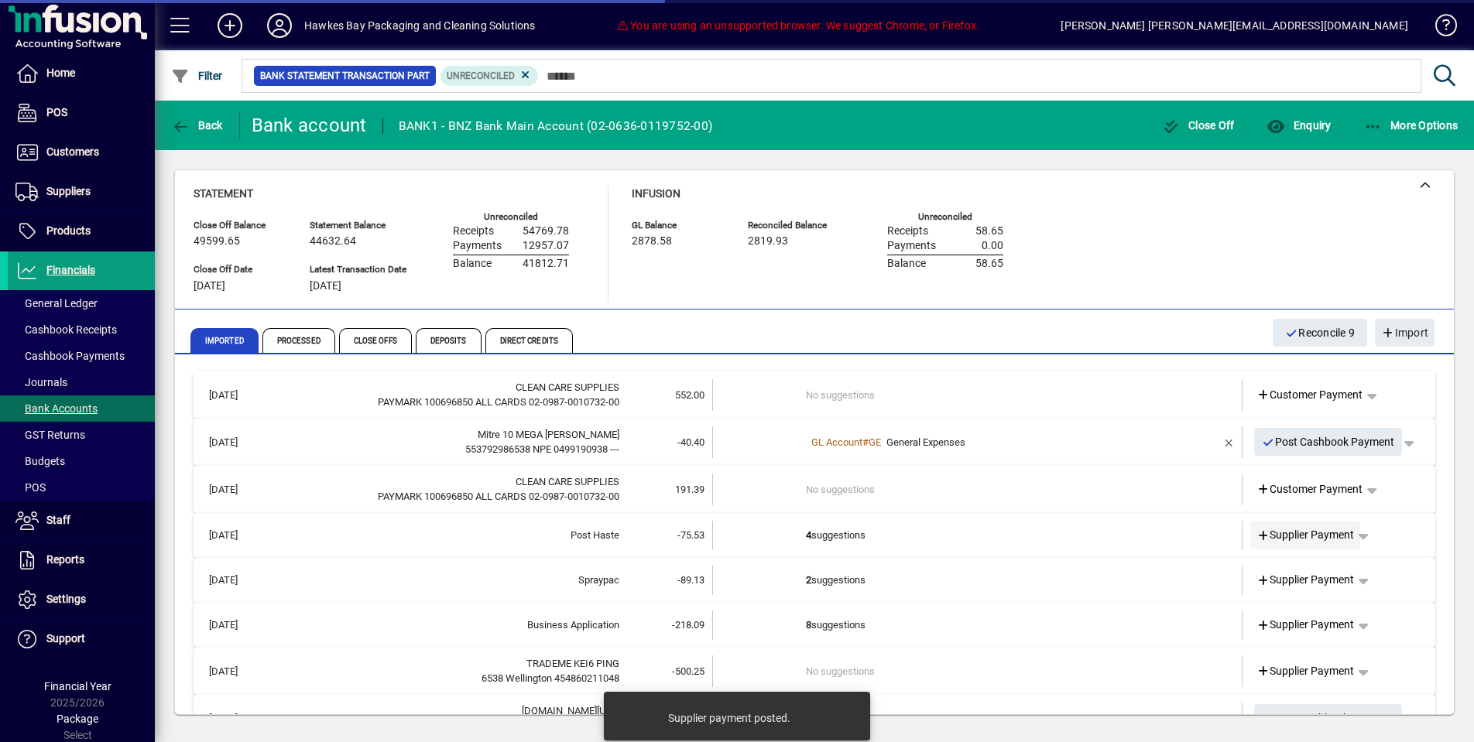
click at [1319, 517] on span at bounding box center [1305, 535] width 111 height 37
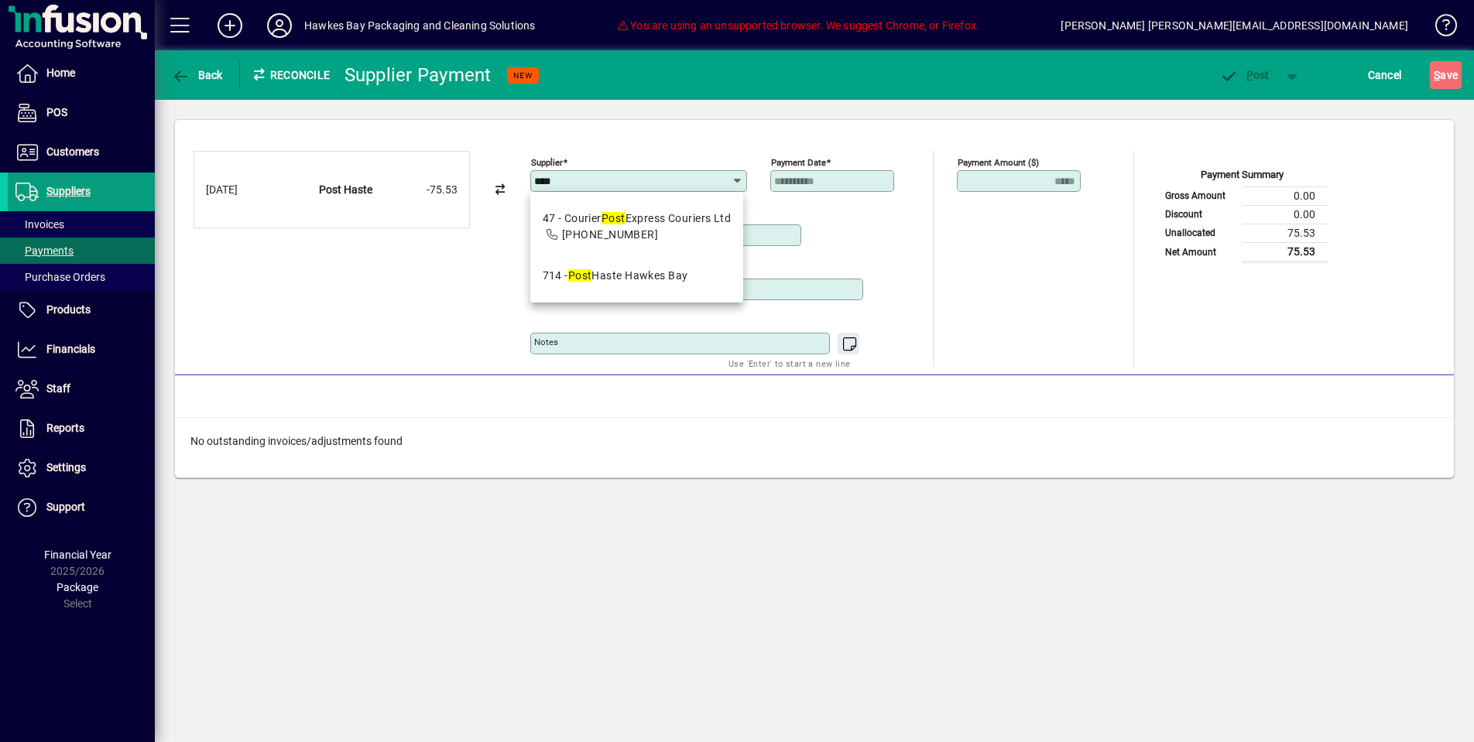
click at [605, 283] on div "714 - Post Haste Hawkes Bay" at bounding box center [616, 276] width 146 height 16
type input "**********"
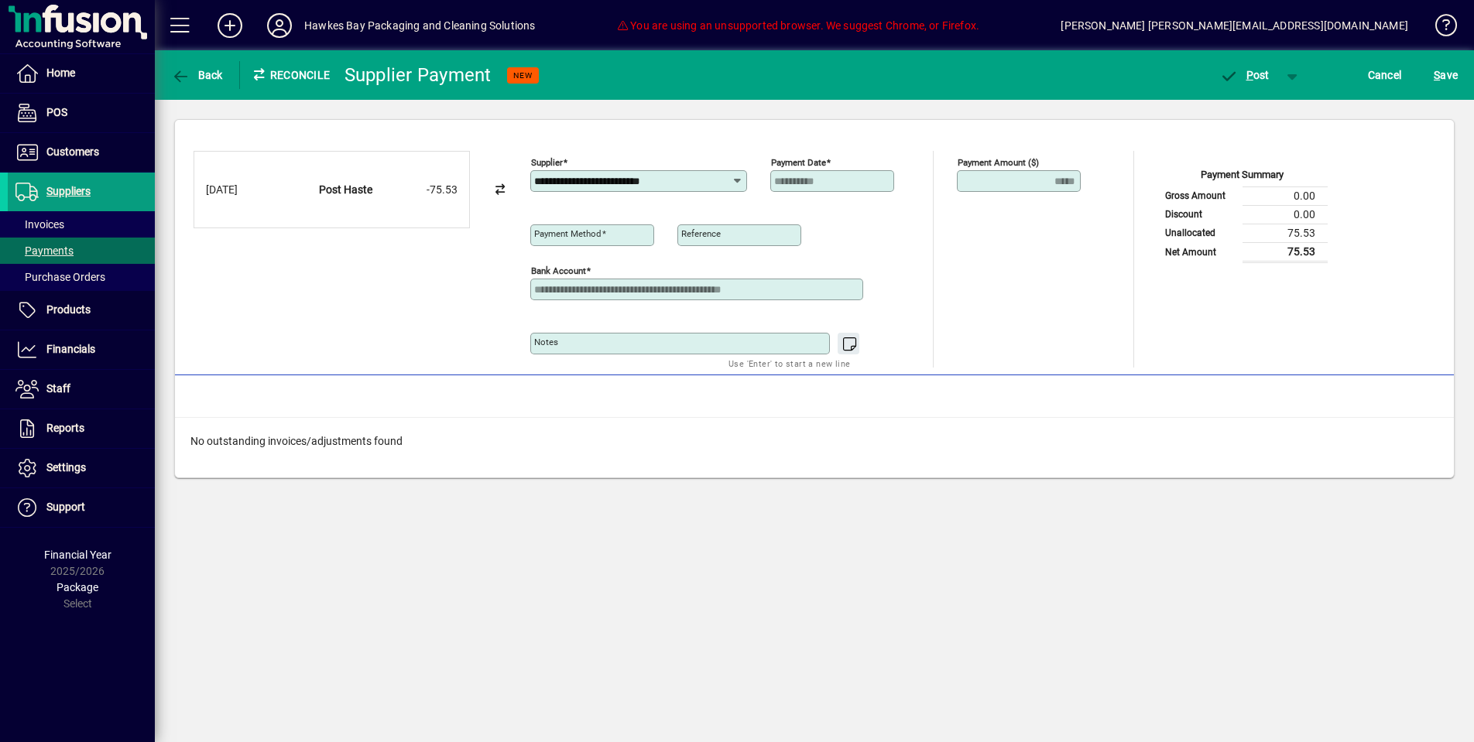
type input "**********"
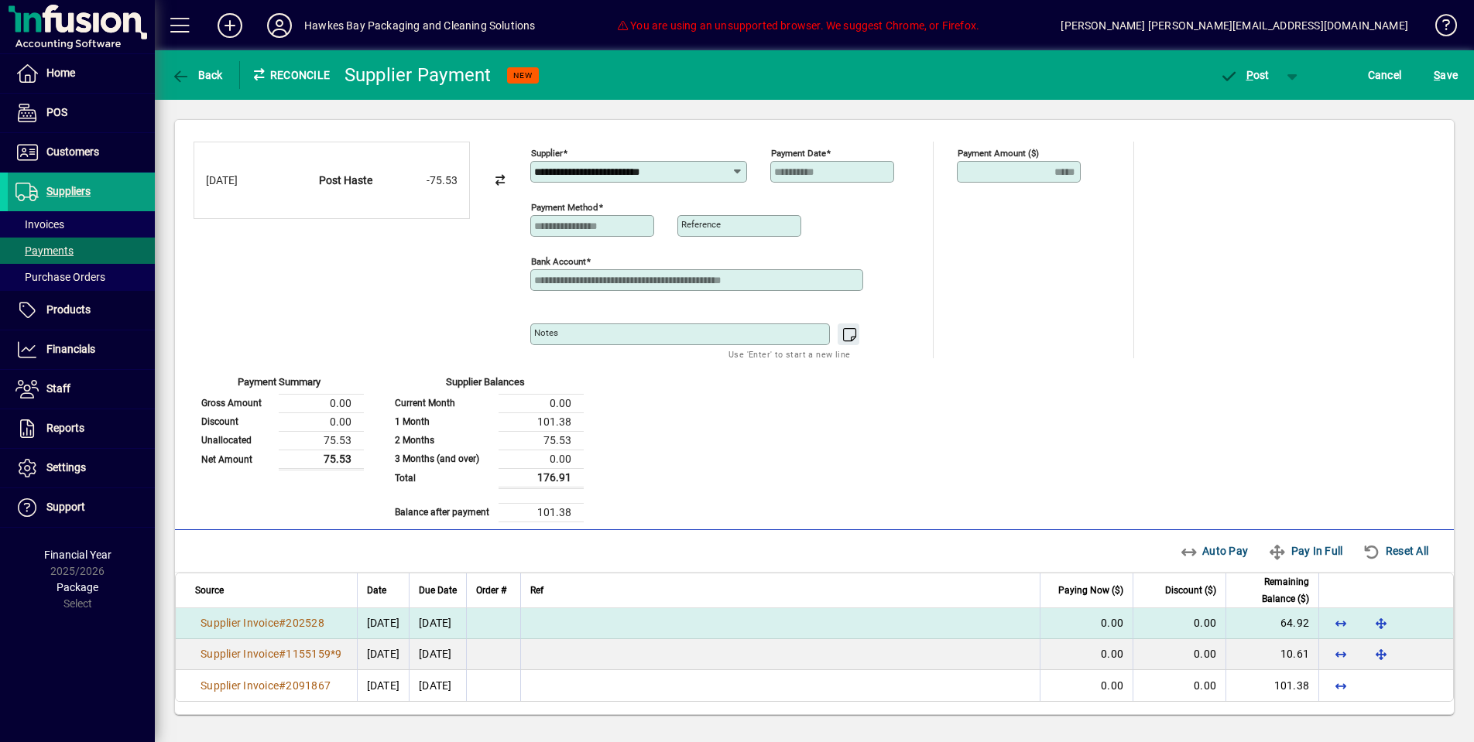
scroll to position [9, 0]
click at [1397, 620] on span "button" at bounding box center [1381, 623] width 37 height 37
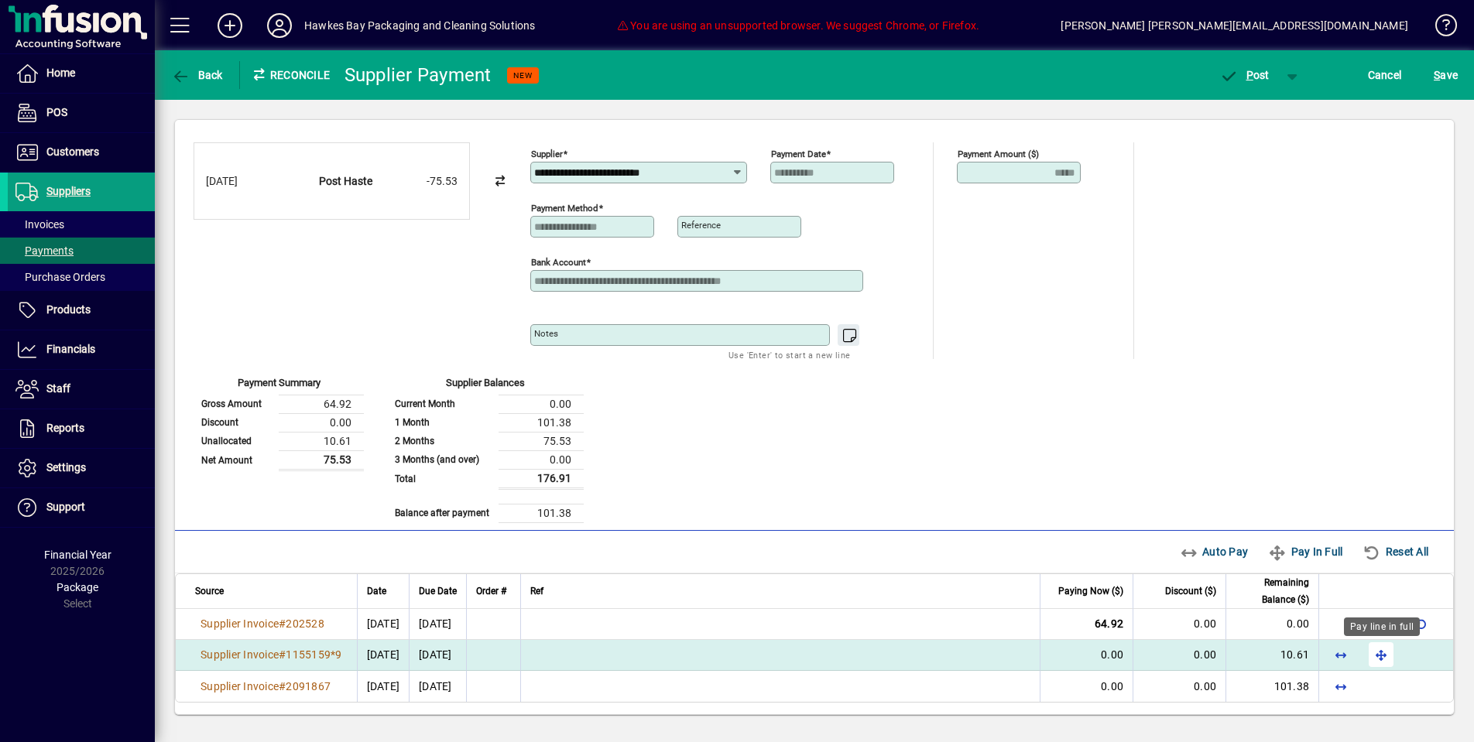
click at [1378, 643] on span "button" at bounding box center [1381, 654] width 37 height 37
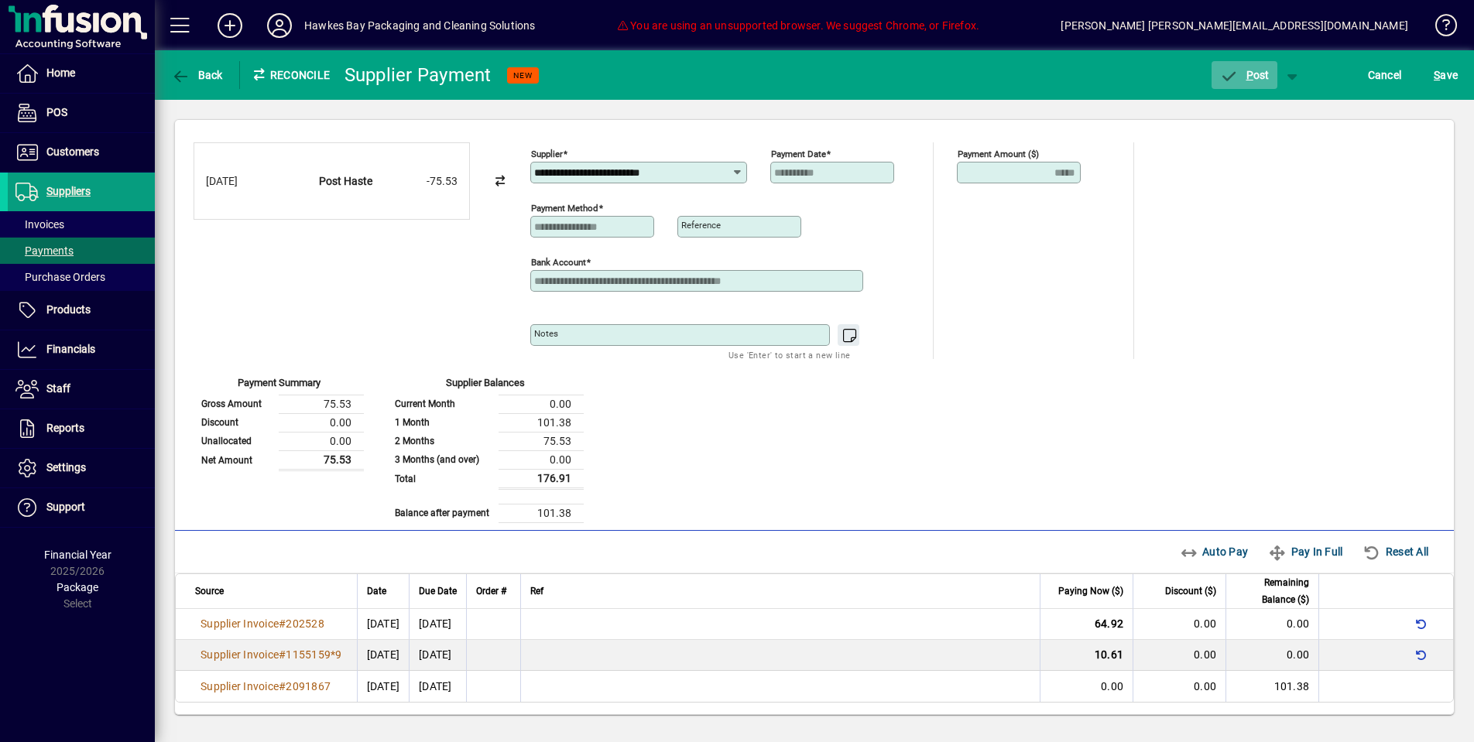
click at [1246, 78] on span "P" at bounding box center [1249, 75] width 7 height 12
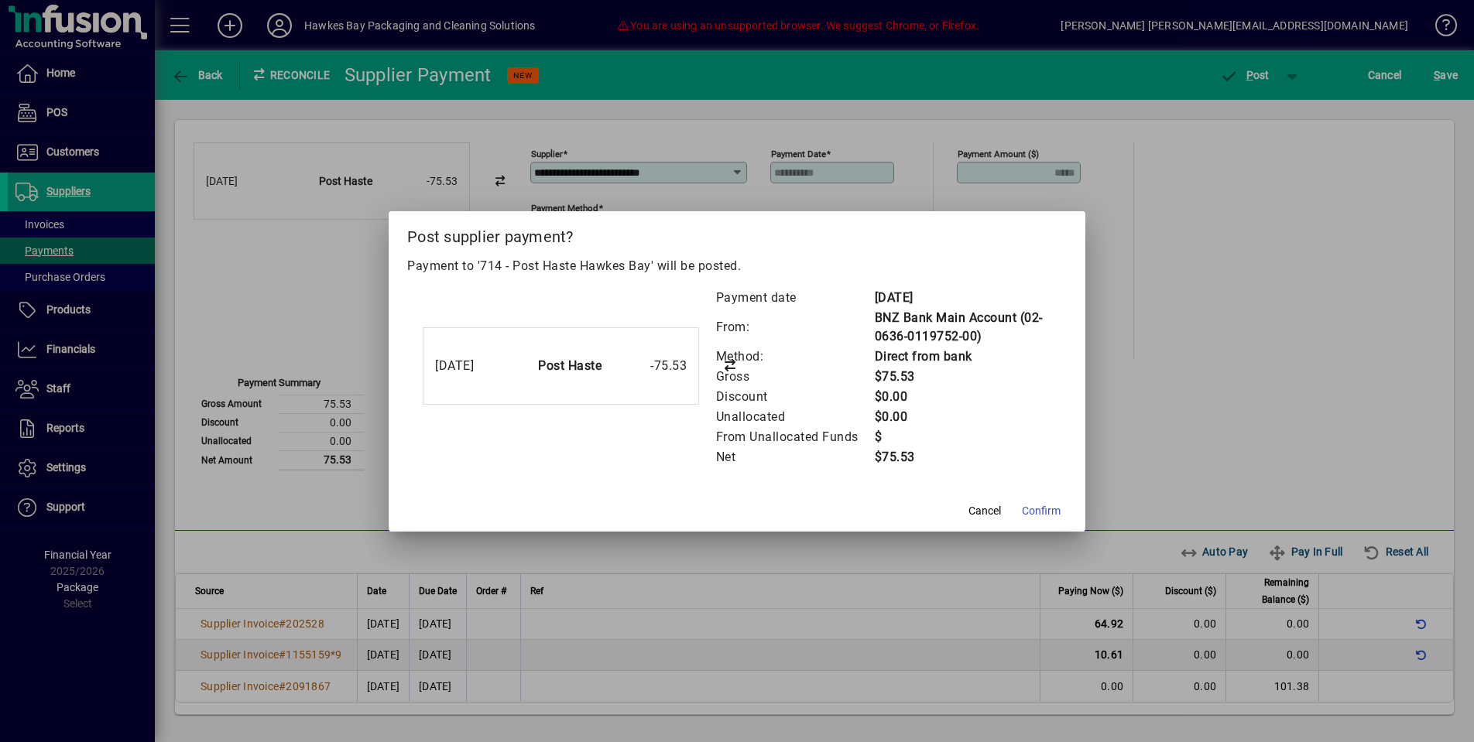
click at [1030, 499] on span at bounding box center [1041, 511] width 51 height 37
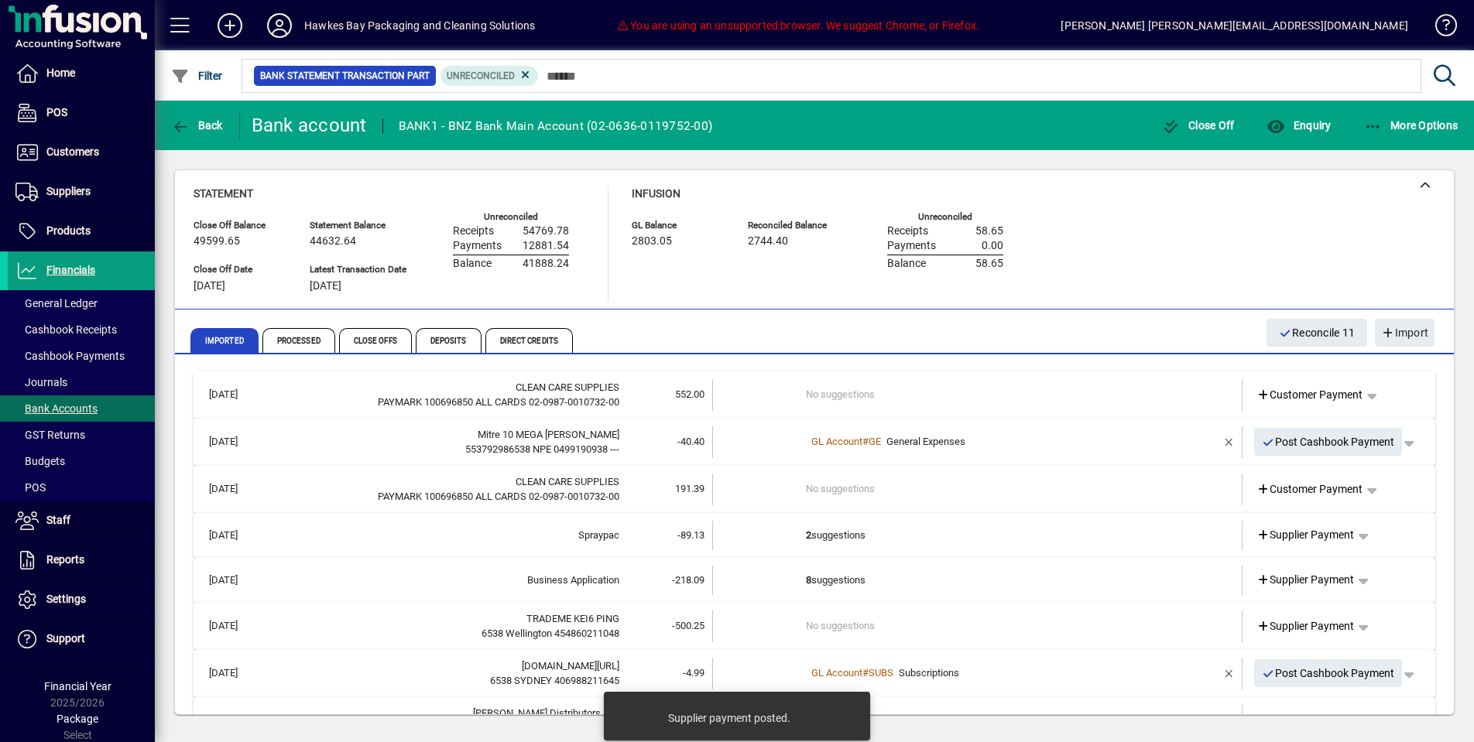
click at [1291, 530] on span "Supplier Payment" at bounding box center [1306, 535] width 98 height 16
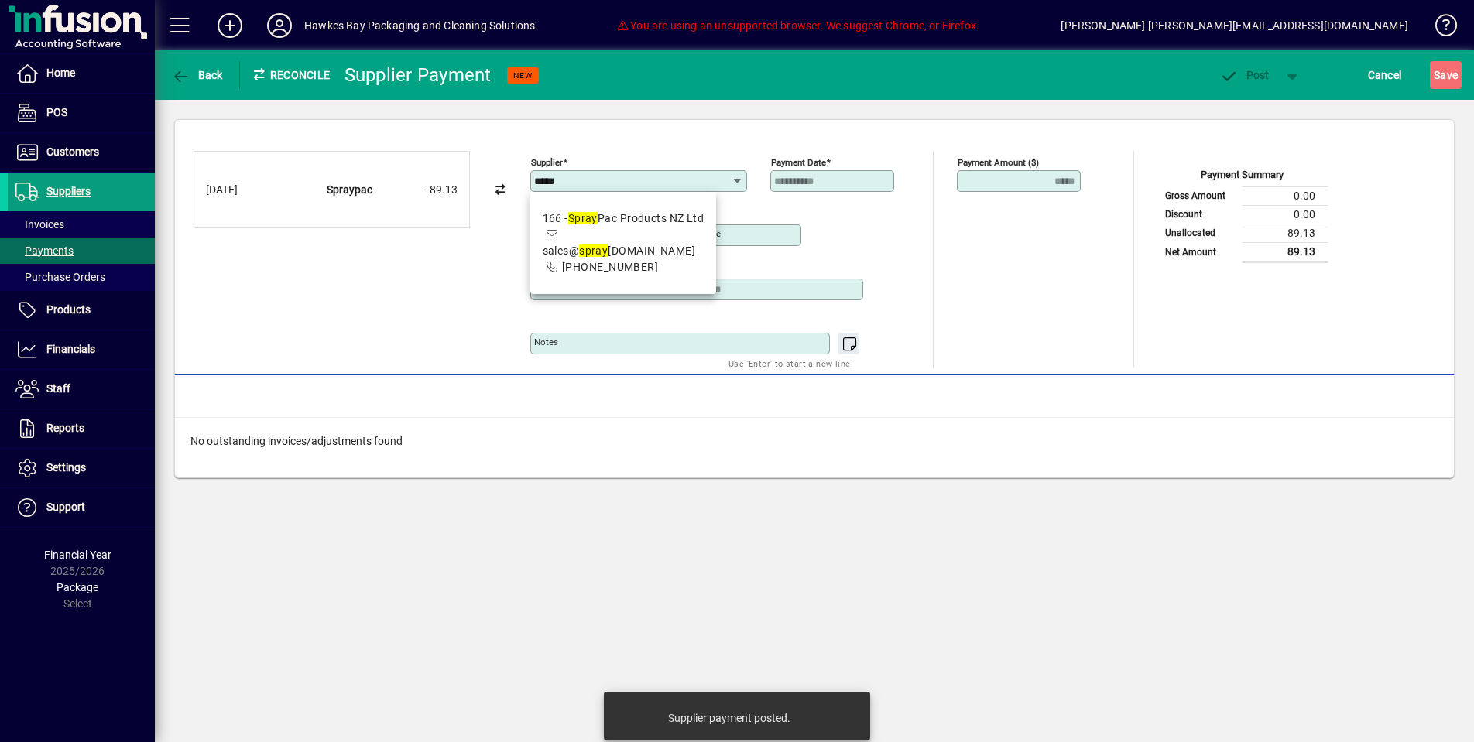
drag, startPoint x: 668, startPoint y: 246, endPoint x: 717, endPoint y: 262, distance: 51.4
click at [669, 246] on span "166 - Spray Pac Products NZ Ltd sales@ spray pac.co.nz 09-634-3890" at bounding box center [624, 243] width 162 height 65
type input "**********"
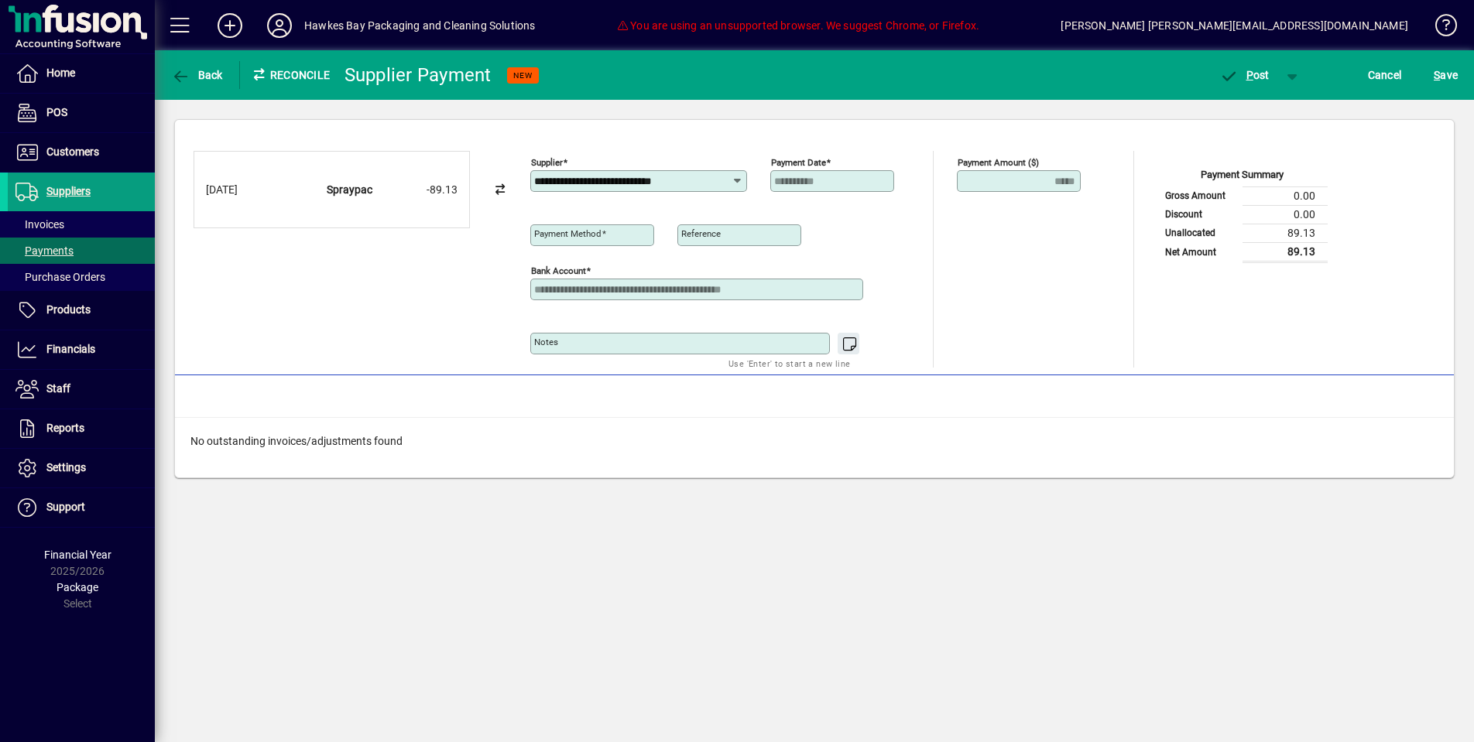
type input "**********"
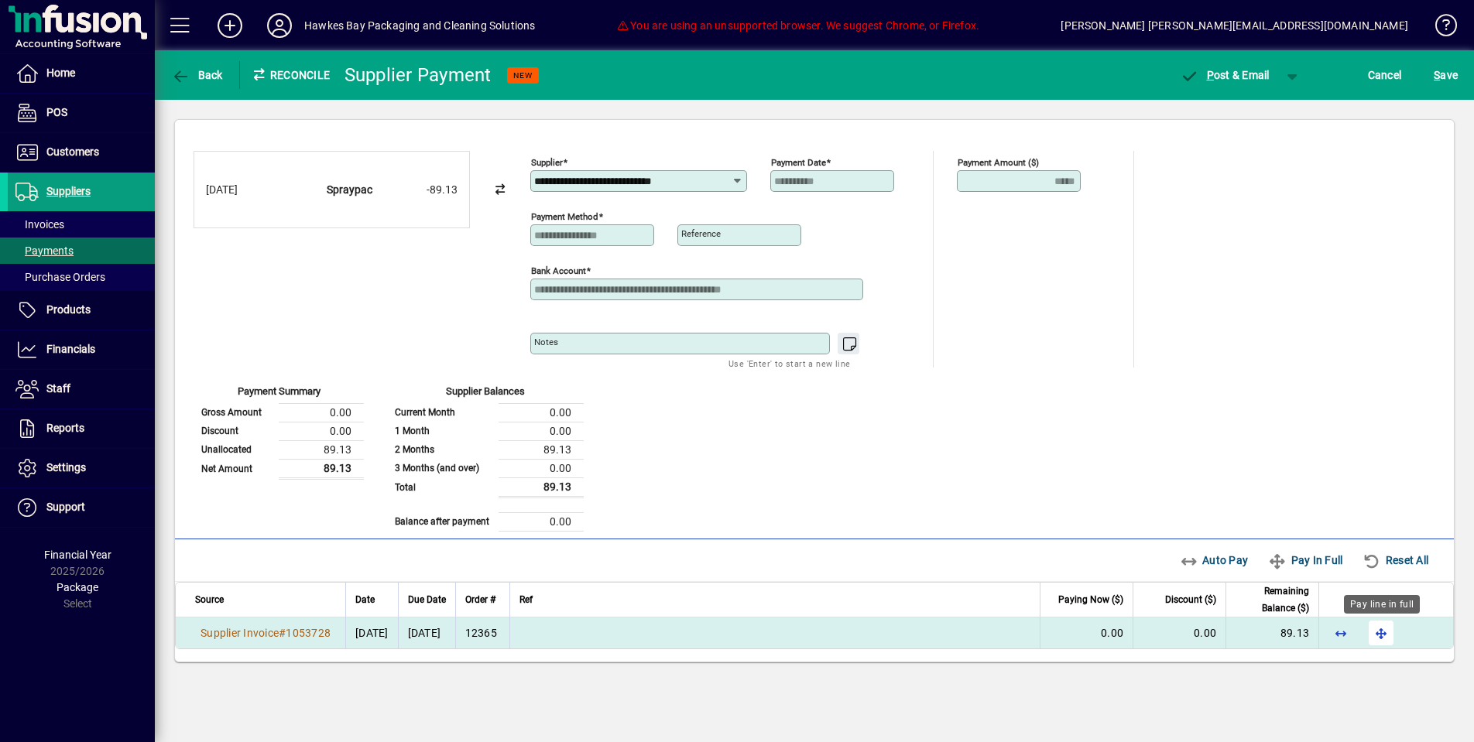
click at [1390, 629] on span "button" at bounding box center [1381, 633] width 37 height 37
click at [1219, 60] on span "button" at bounding box center [1224, 75] width 105 height 37
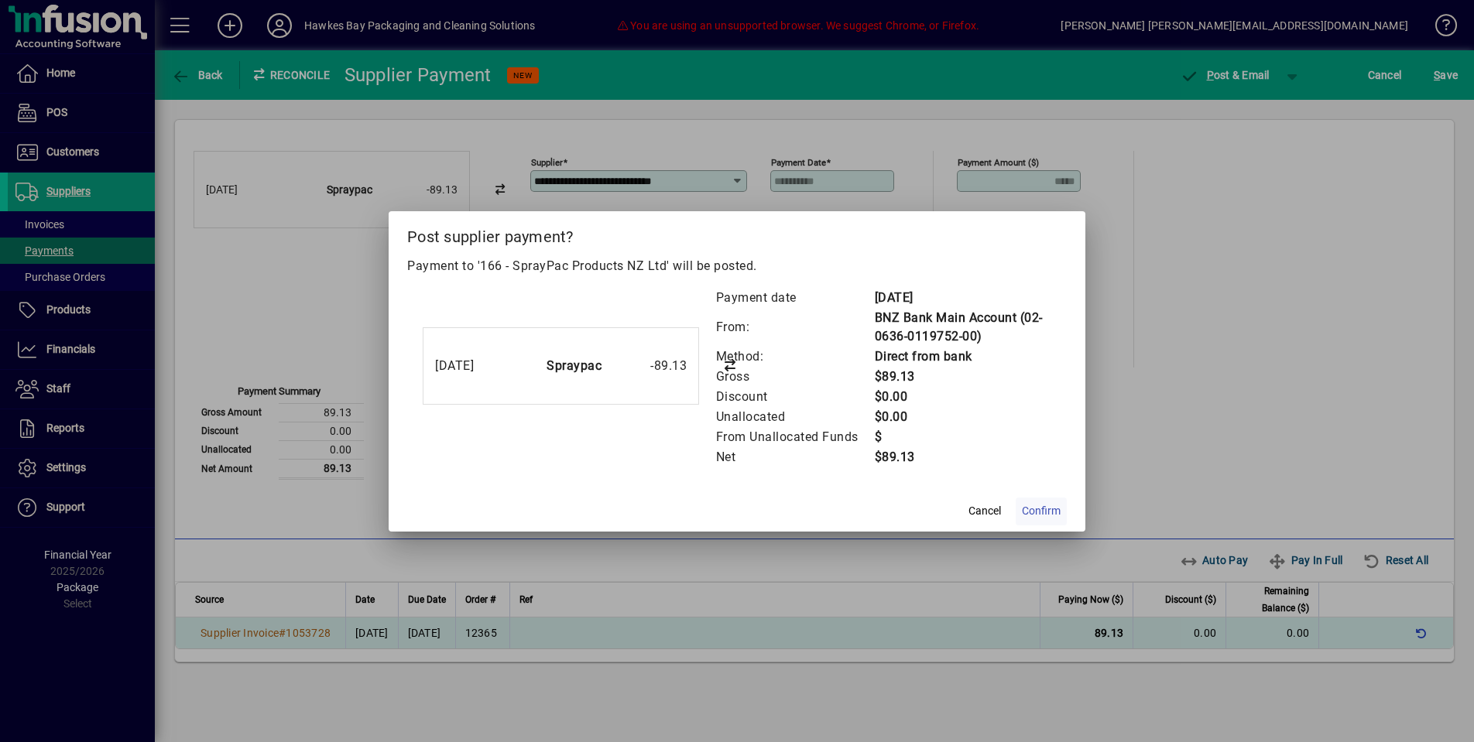
click at [1030, 527] on span at bounding box center [1041, 511] width 51 height 37
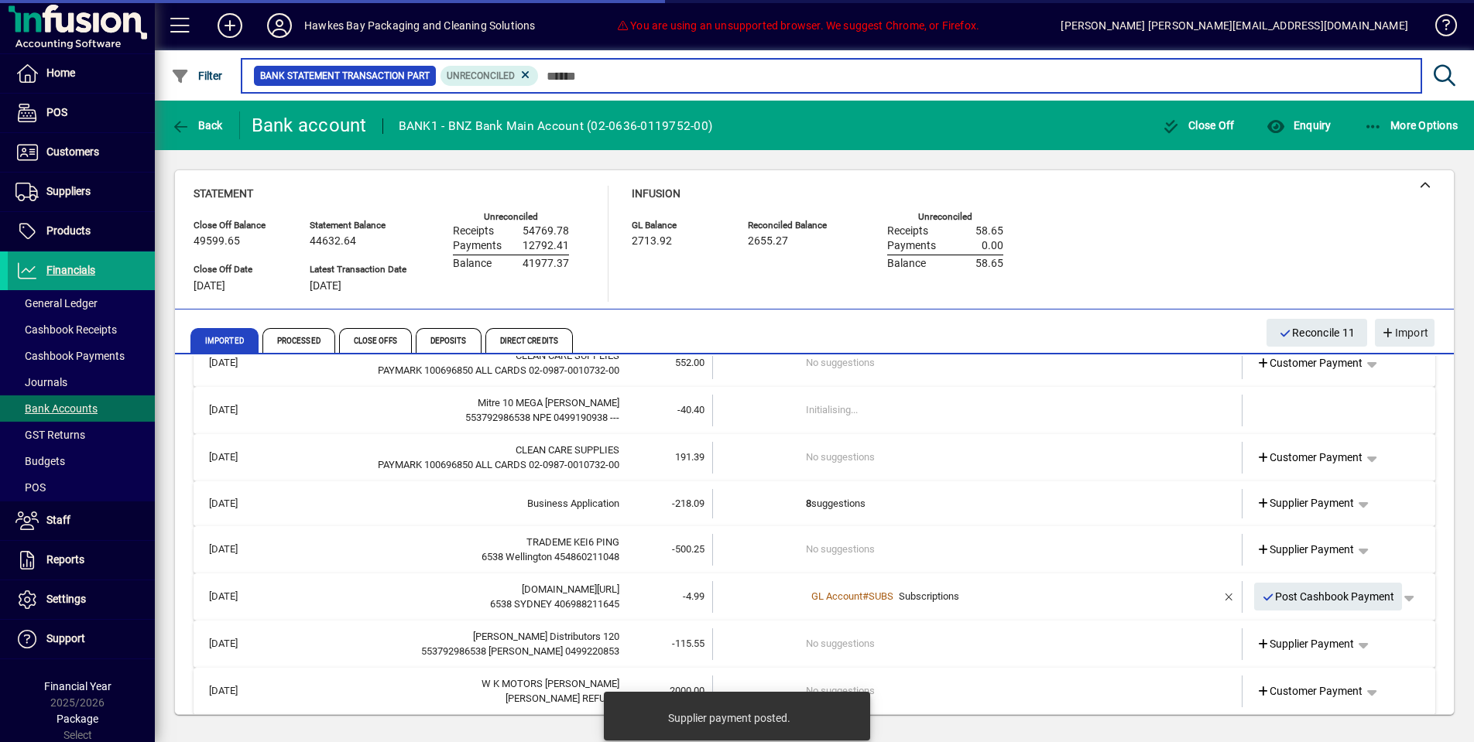
scroll to position [33, 0]
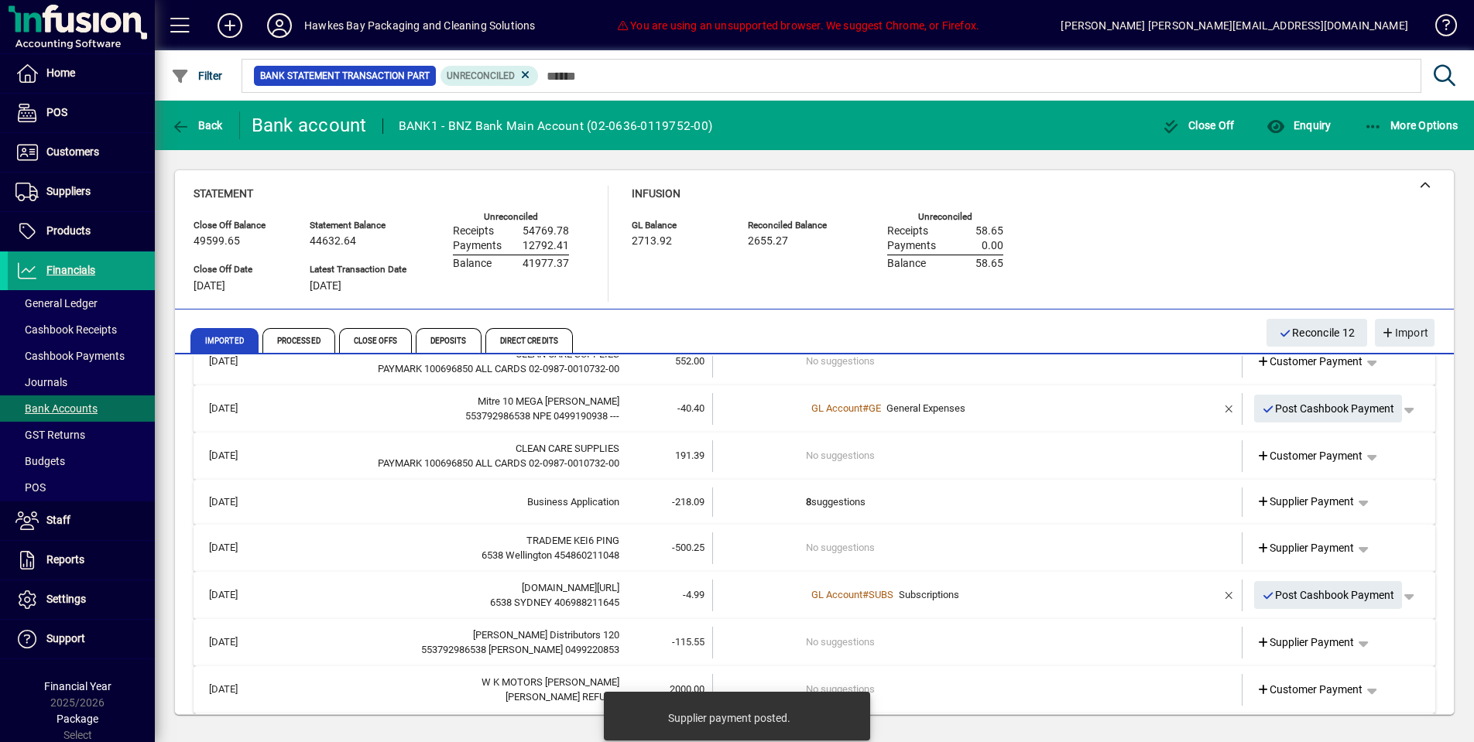
click at [1295, 488] on span at bounding box center [1305, 502] width 111 height 37
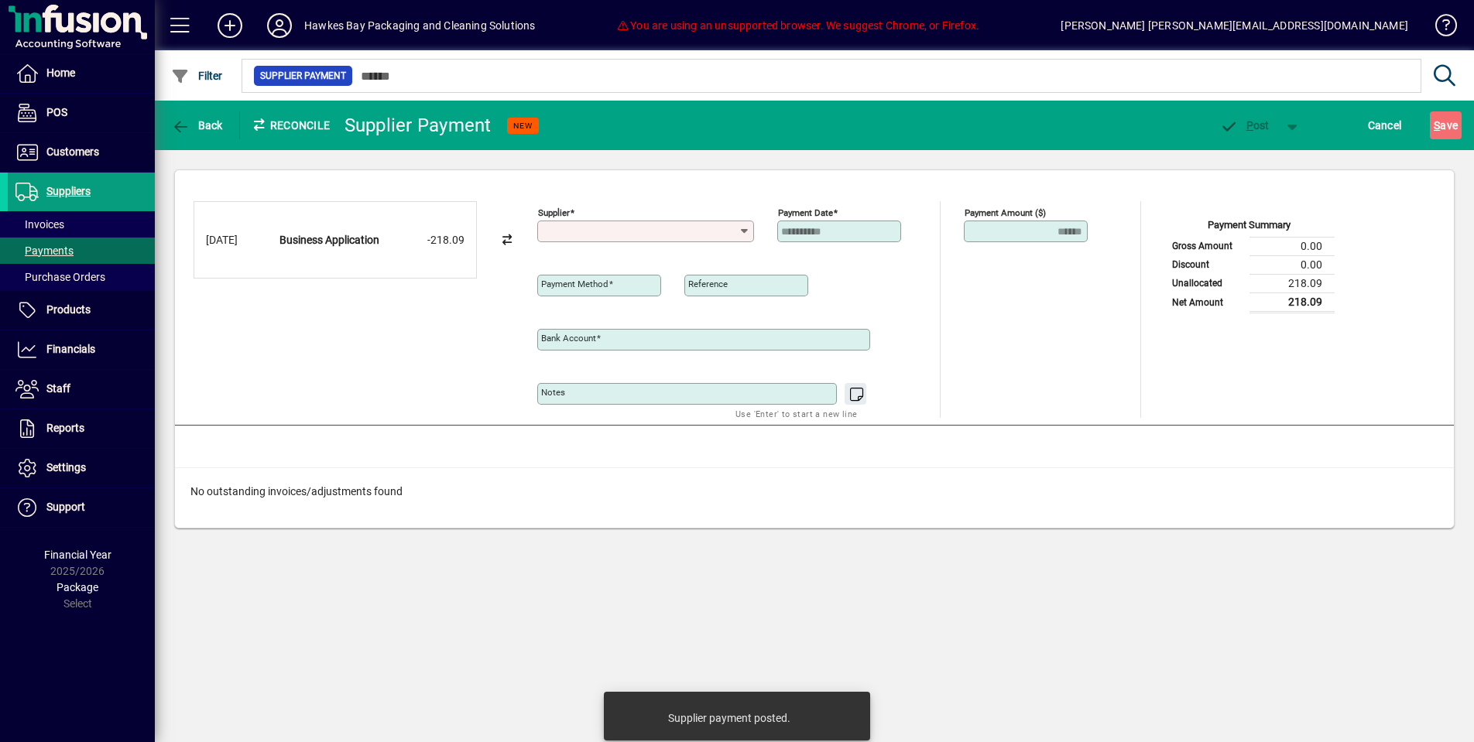
type input "**********"
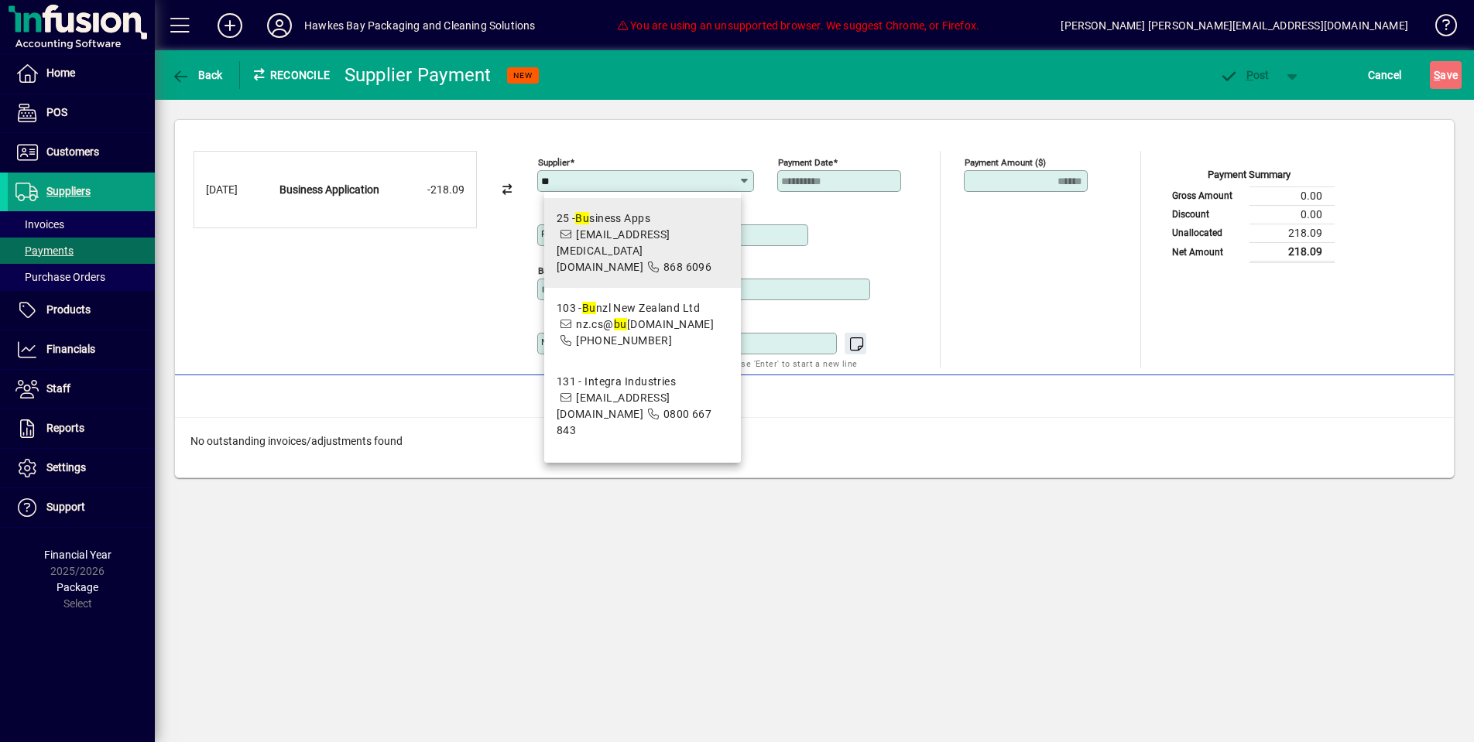
click at [643, 250] on span "25 - Bu siness Apps support@bal.co.nz 868 6096" at bounding box center [643, 243] width 172 height 65
type input "**********"
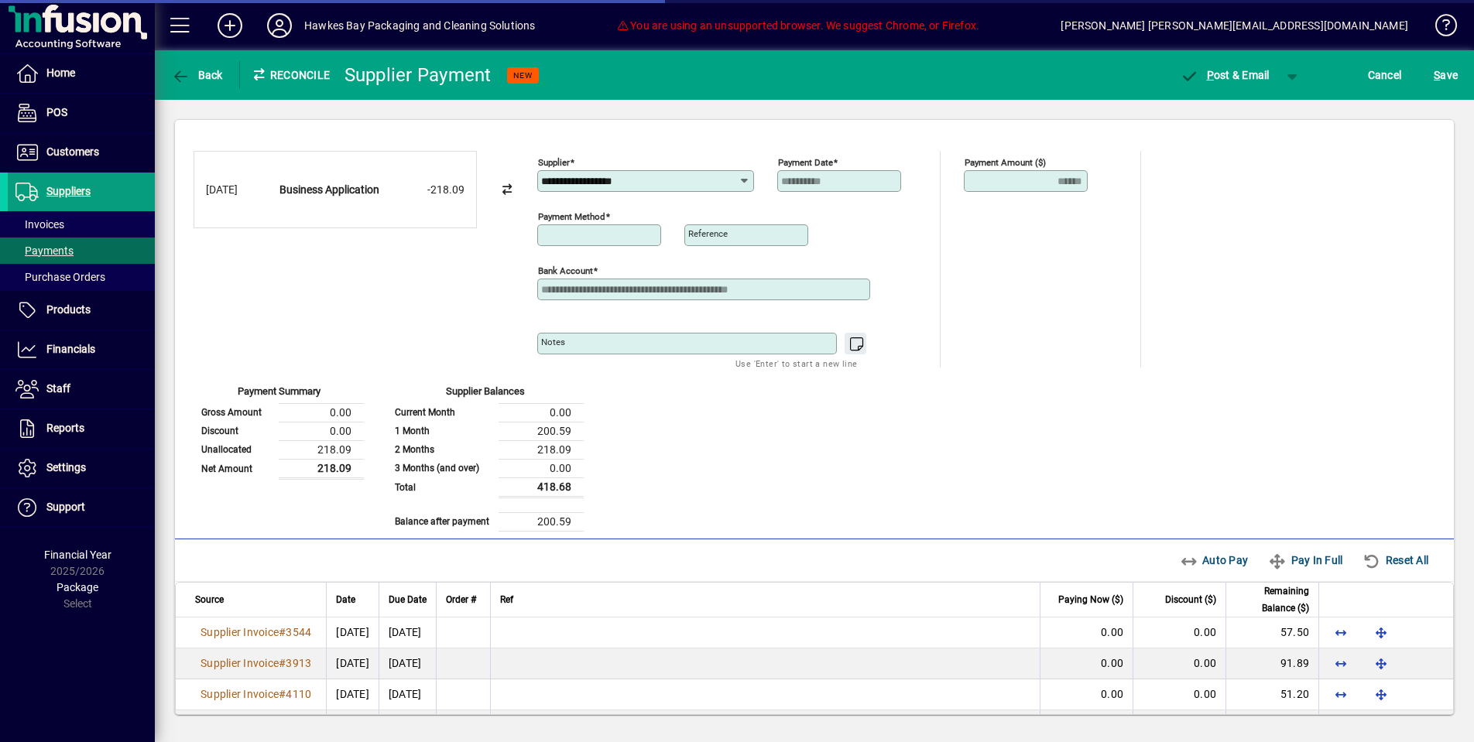
type input "**********"
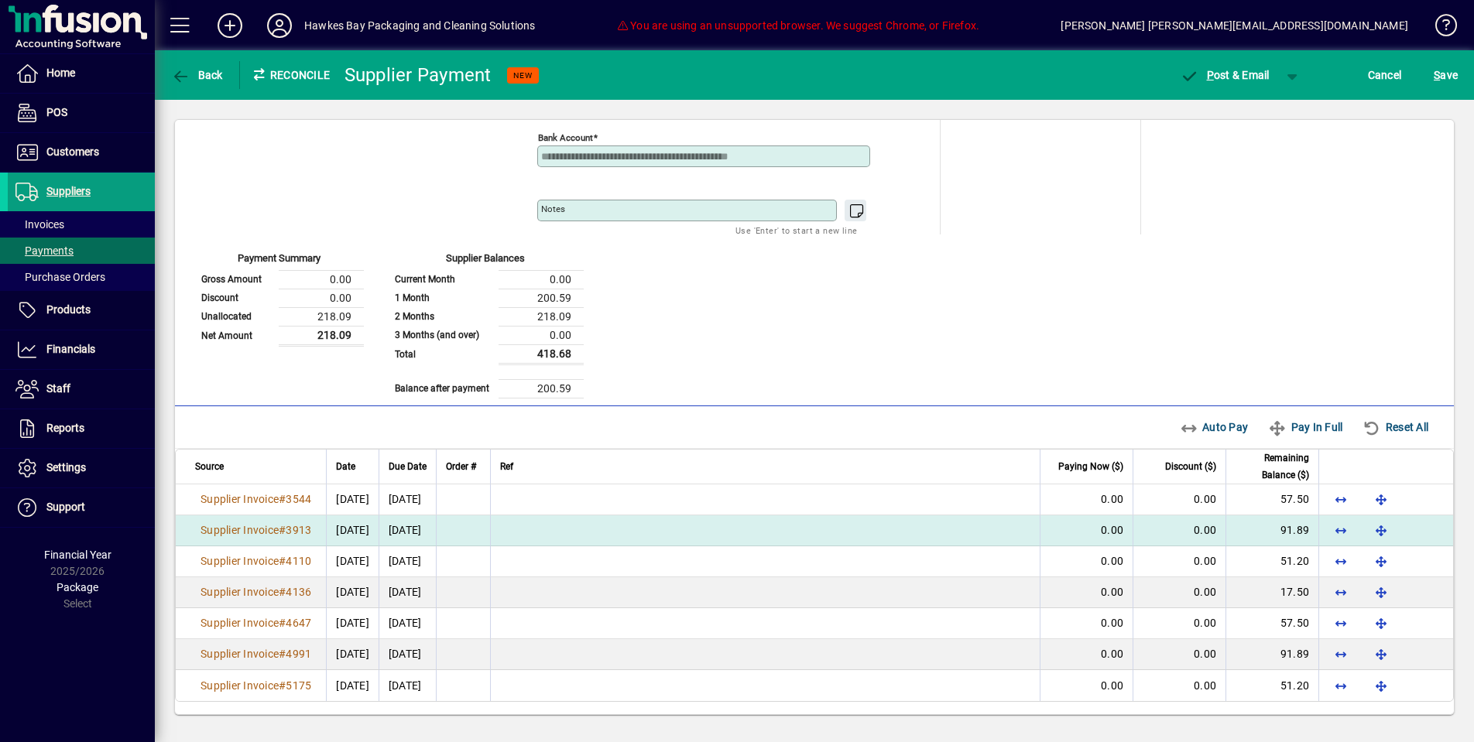
scroll to position [132, 0]
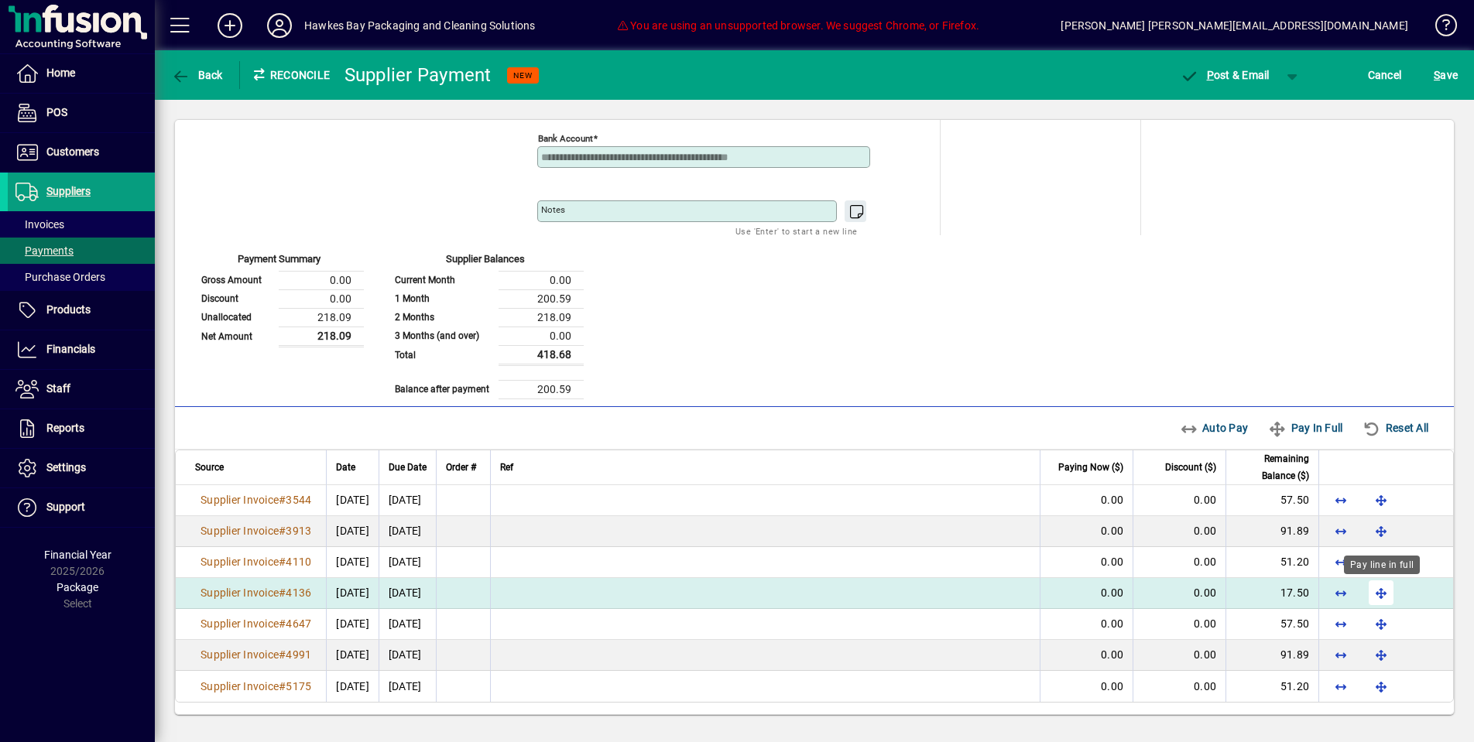
click at [1379, 583] on span "button" at bounding box center [1381, 592] width 37 height 37
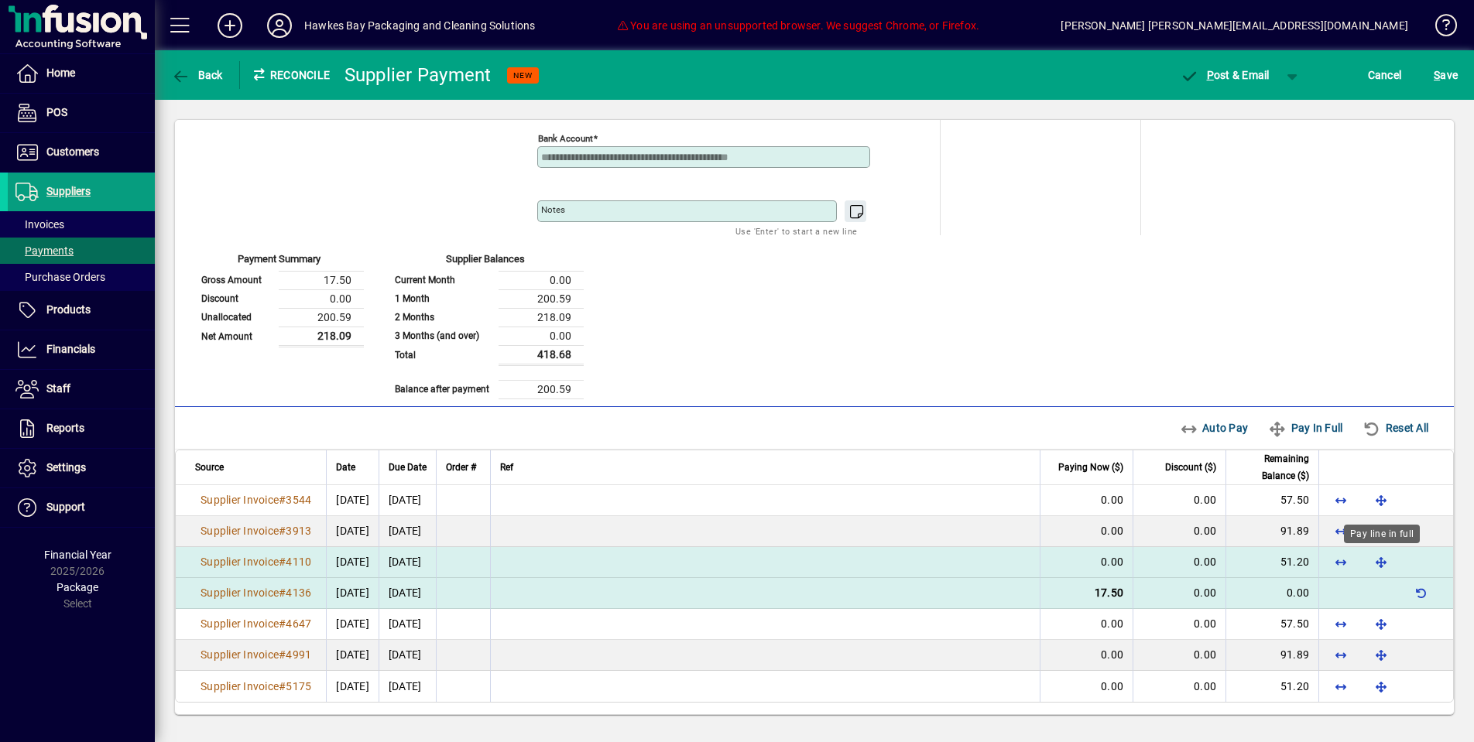
click at [1382, 570] on span "button" at bounding box center [1381, 561] width 37 height 37
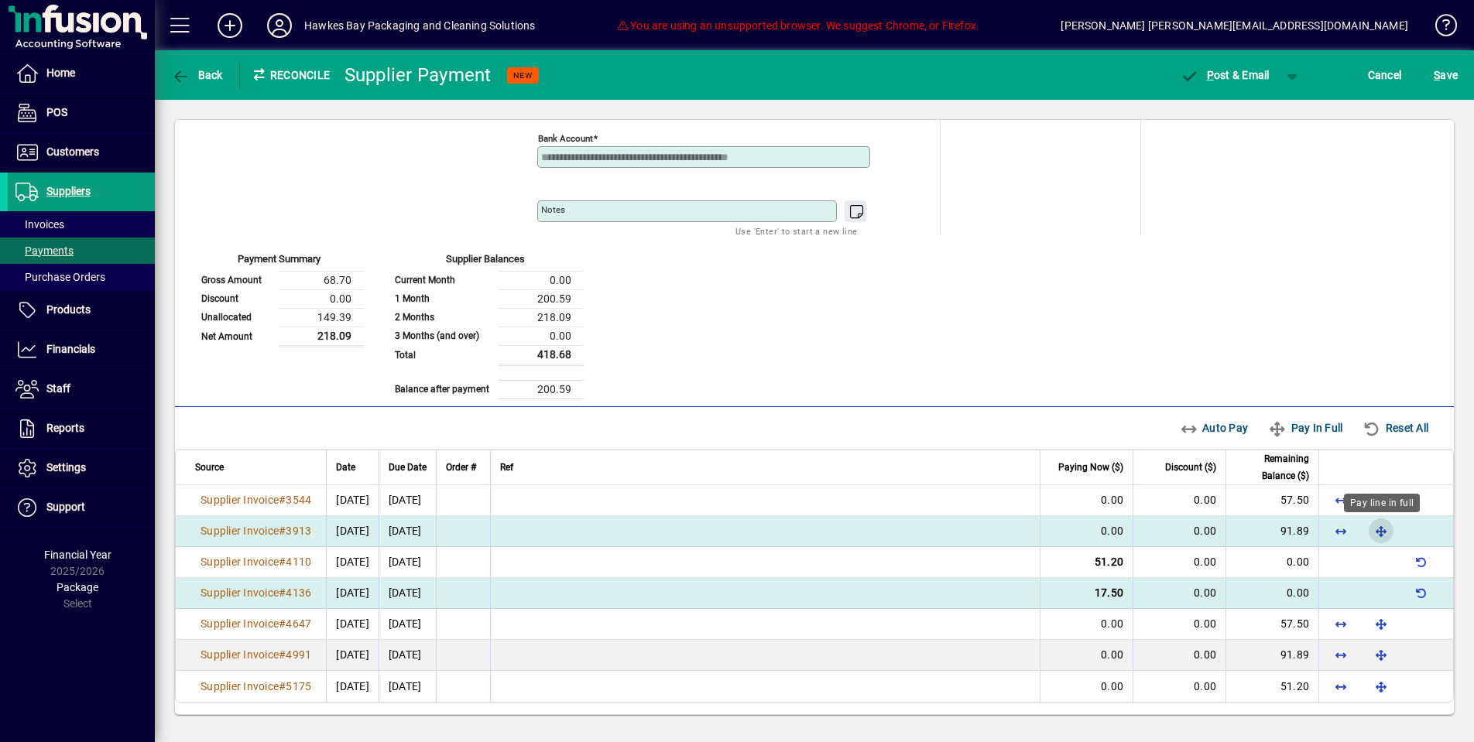
drag, startPoint x: 1383, startPoint y: 536, endPoint x: 1383, endPoint y: 520, distance: 15.5
click at [1383, 536] on span "button" at bounding box center [1381, 531] width 37 height 37
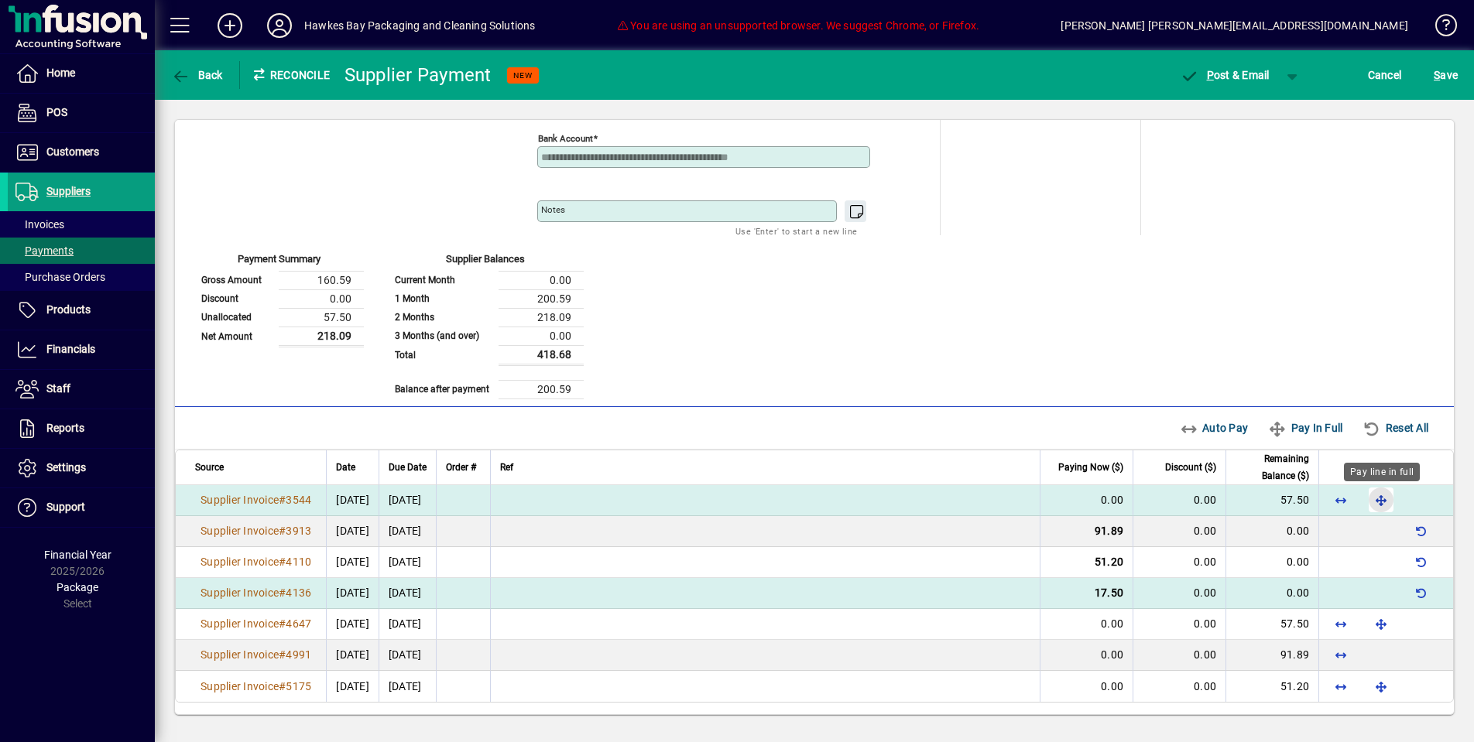
click at [1383, 509] on span "button" at bounding box center [1381, 500] width 37 height 37
click at [1214, 74] on span "P ost & Email" at bounding box center [1225, 75] width 90 height 12
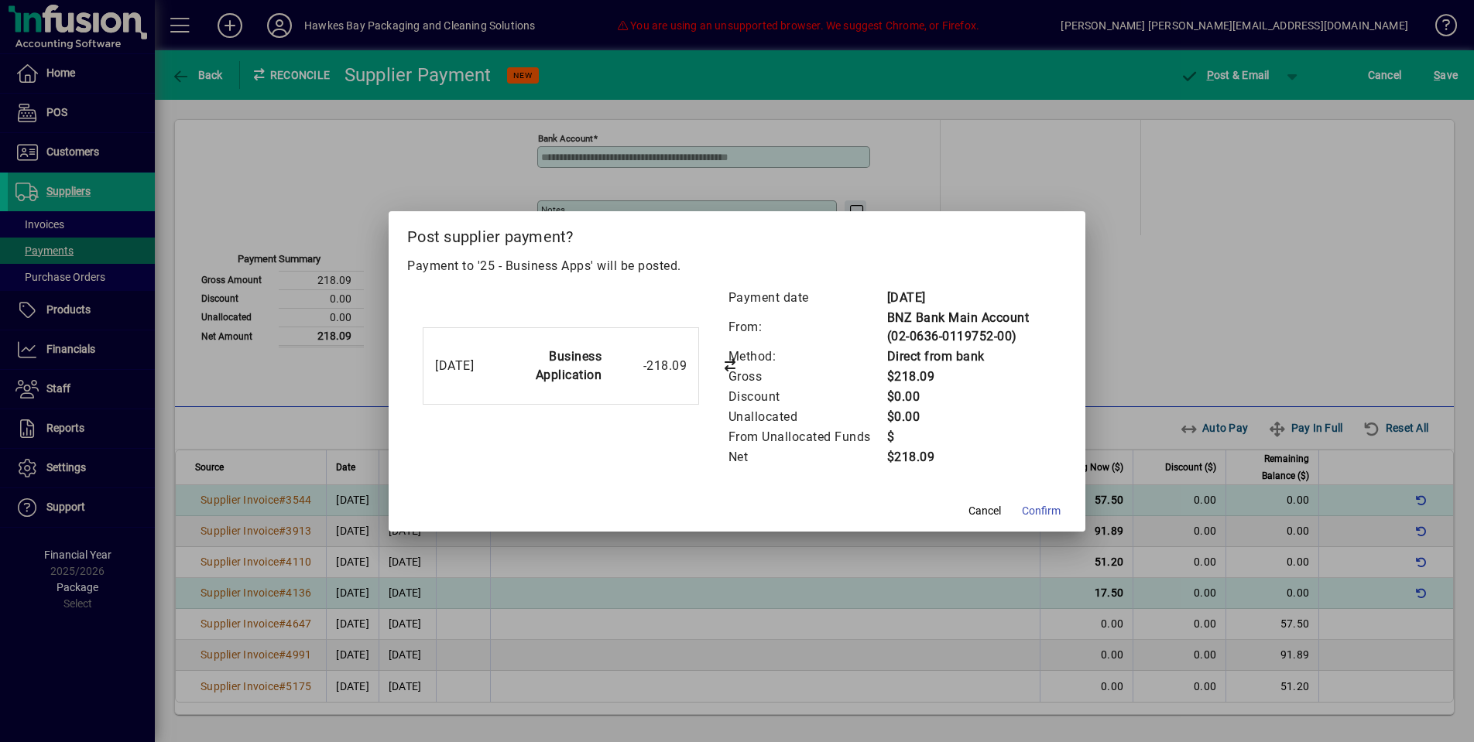
click at [1037, 502] on button "Confirm" at bounding box center [1041, 512] width 51 height 28
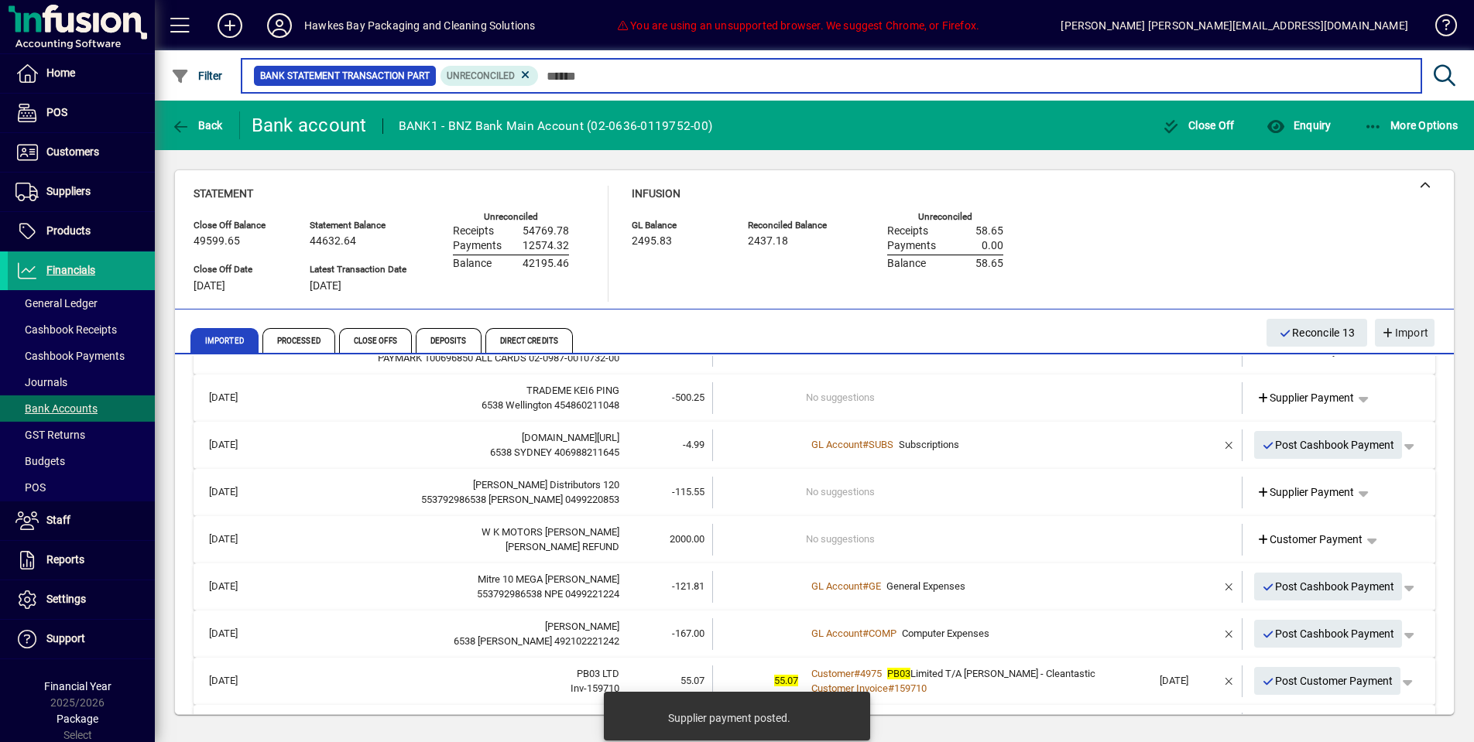
scroll to position [140, 0]
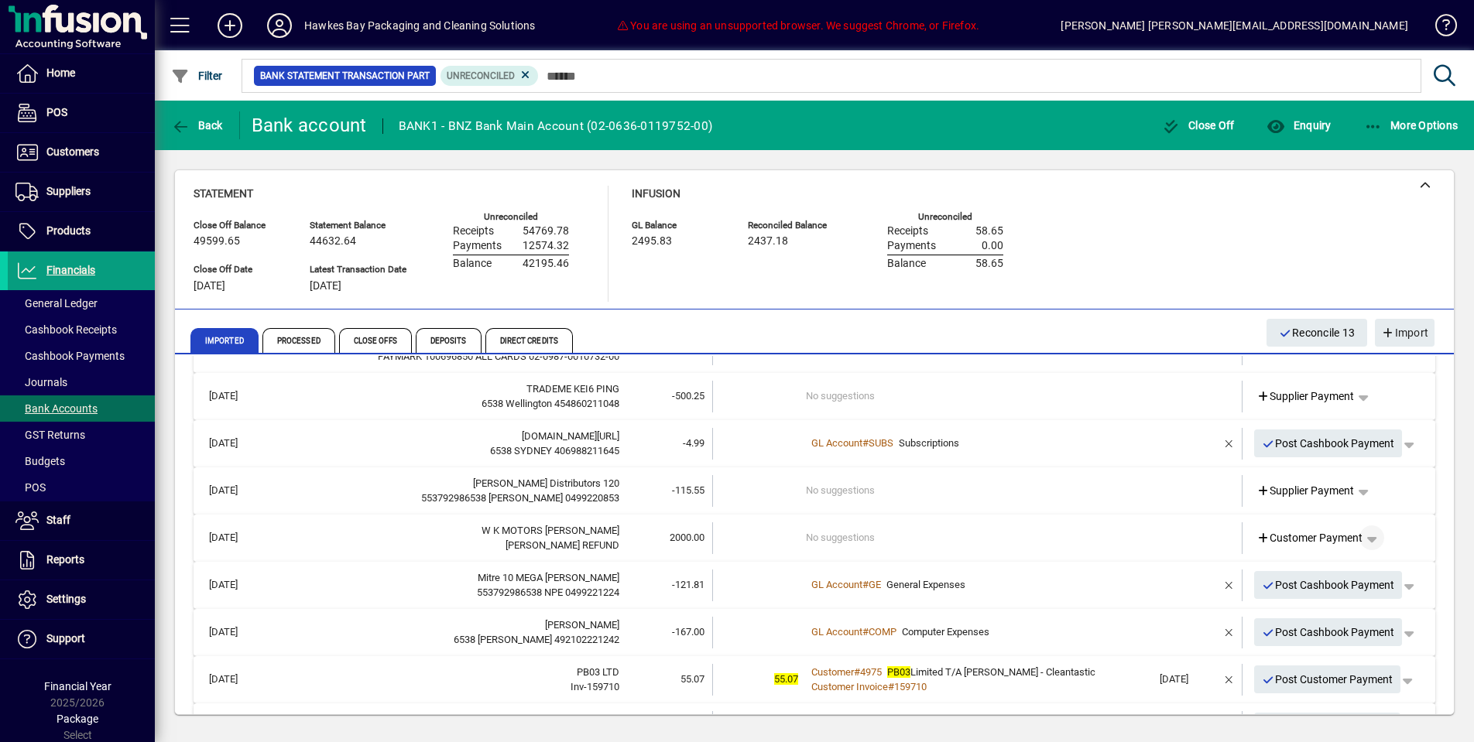
click at [1380, 529] on span "button" at bounding box center [1371, 537] width 37 height 37
click at [1347, 562] on span "Supplier Refund" at bounding box center [1321, 563] width 95 height 19
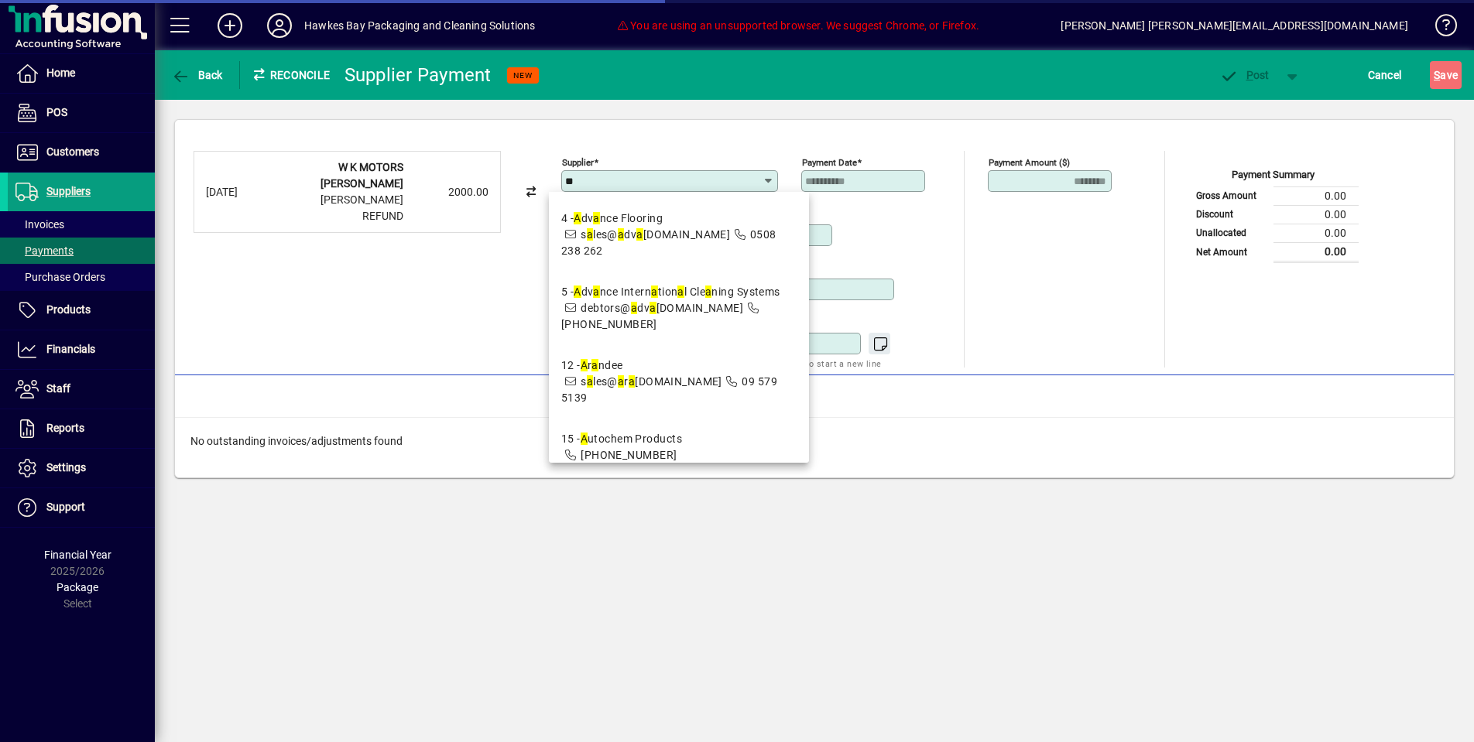
type input "*"
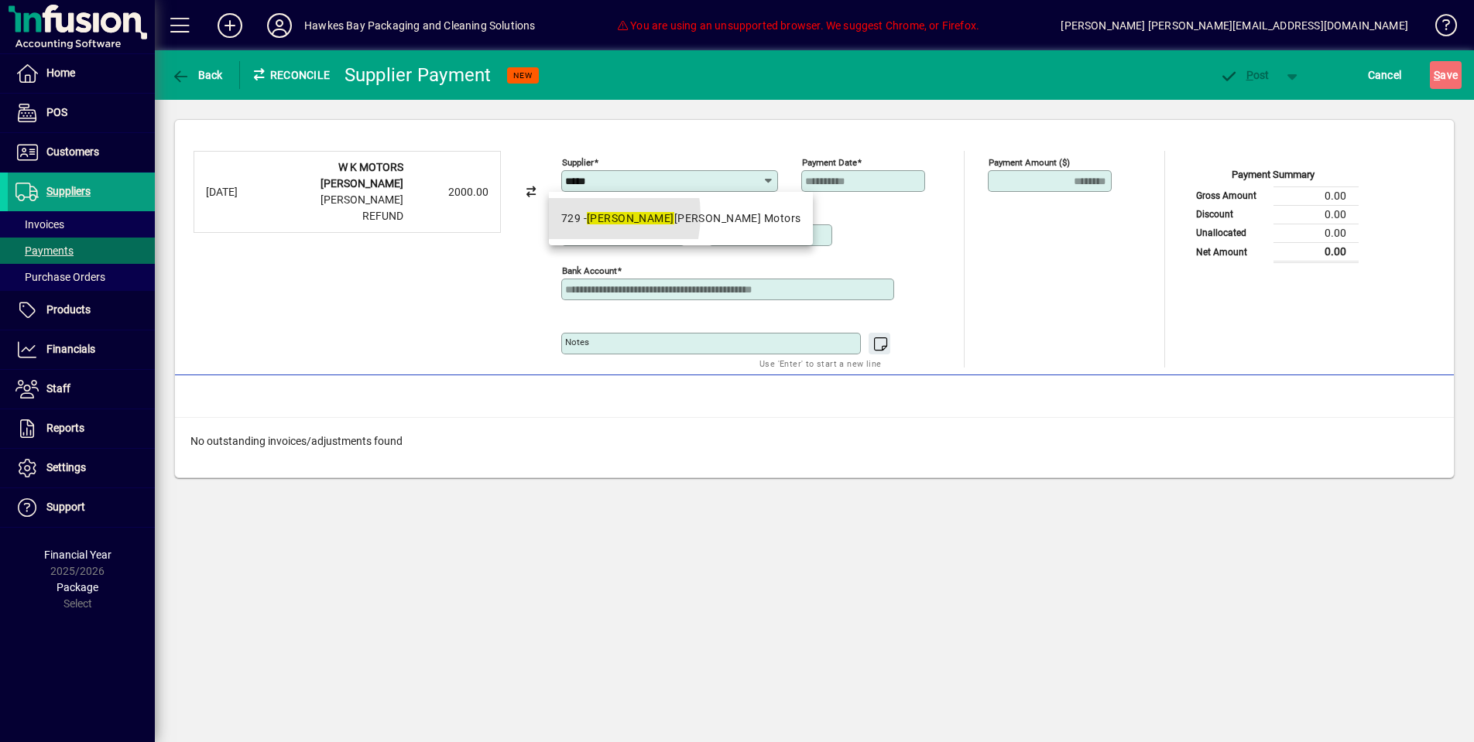
click at [579, 216] on div "729 - Wayne Kirk Motors" at bounding box center [681, 219] width 240 height 16
type input "**********"
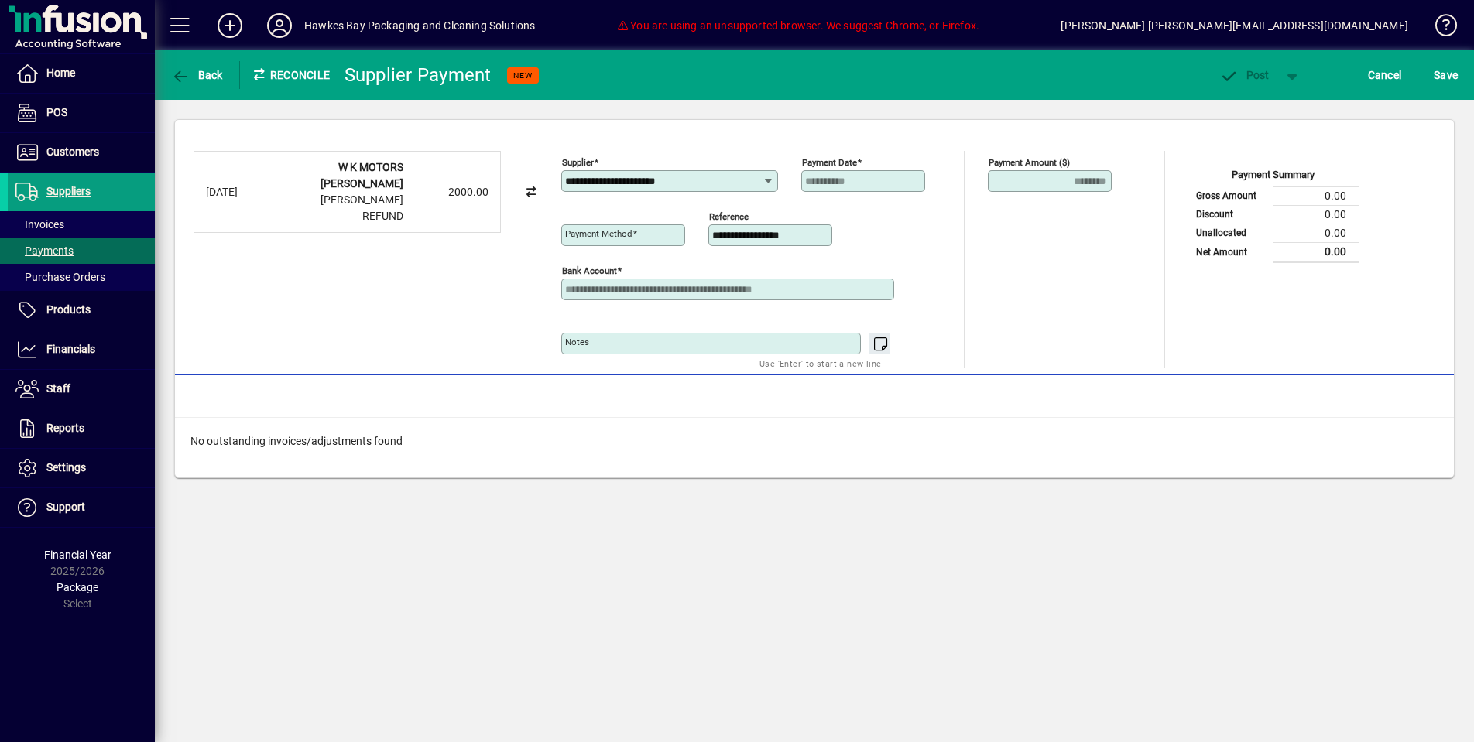
scroll to position [1, 0]
type input "**********"
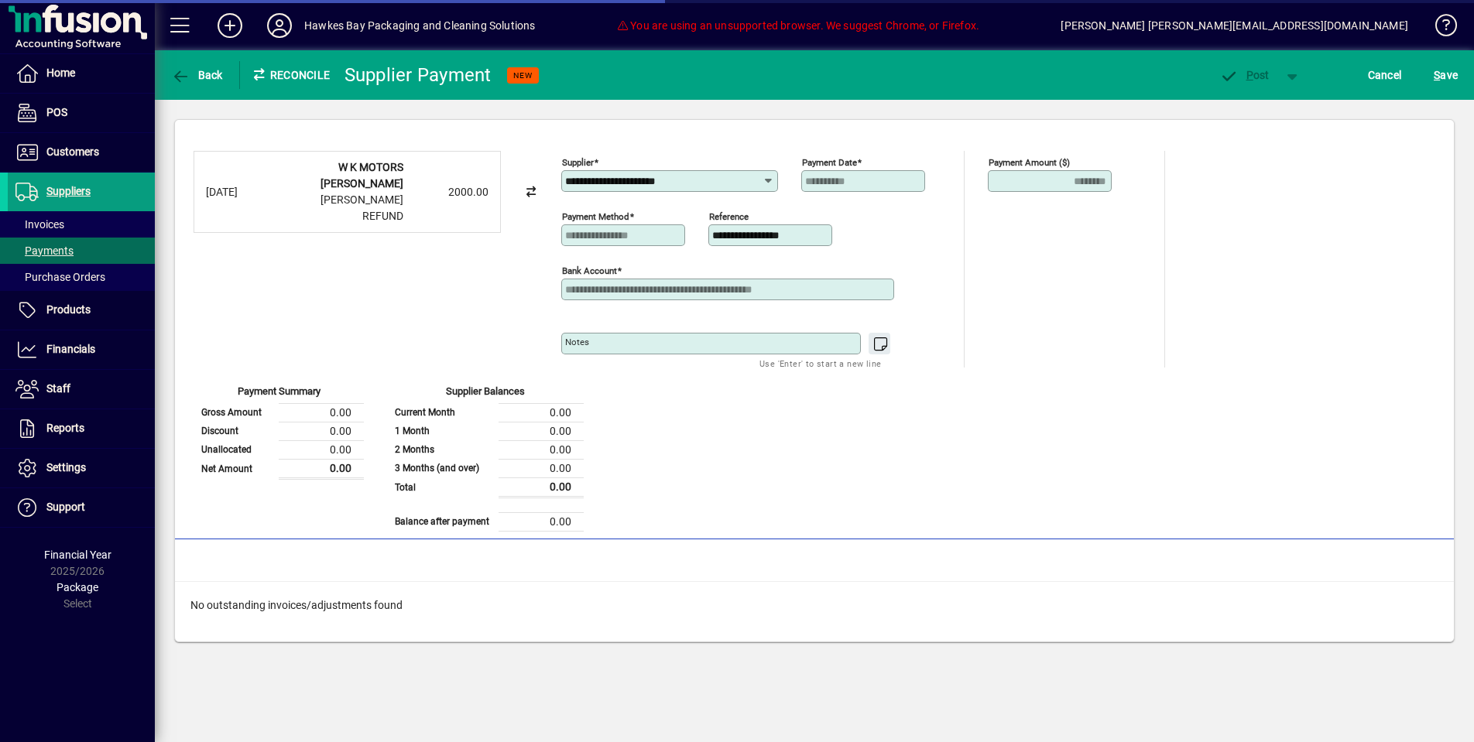
scroll to position [0, 0]
click at [203, 84] on span "button" at bounding box center [197, 75] width 60 height 37
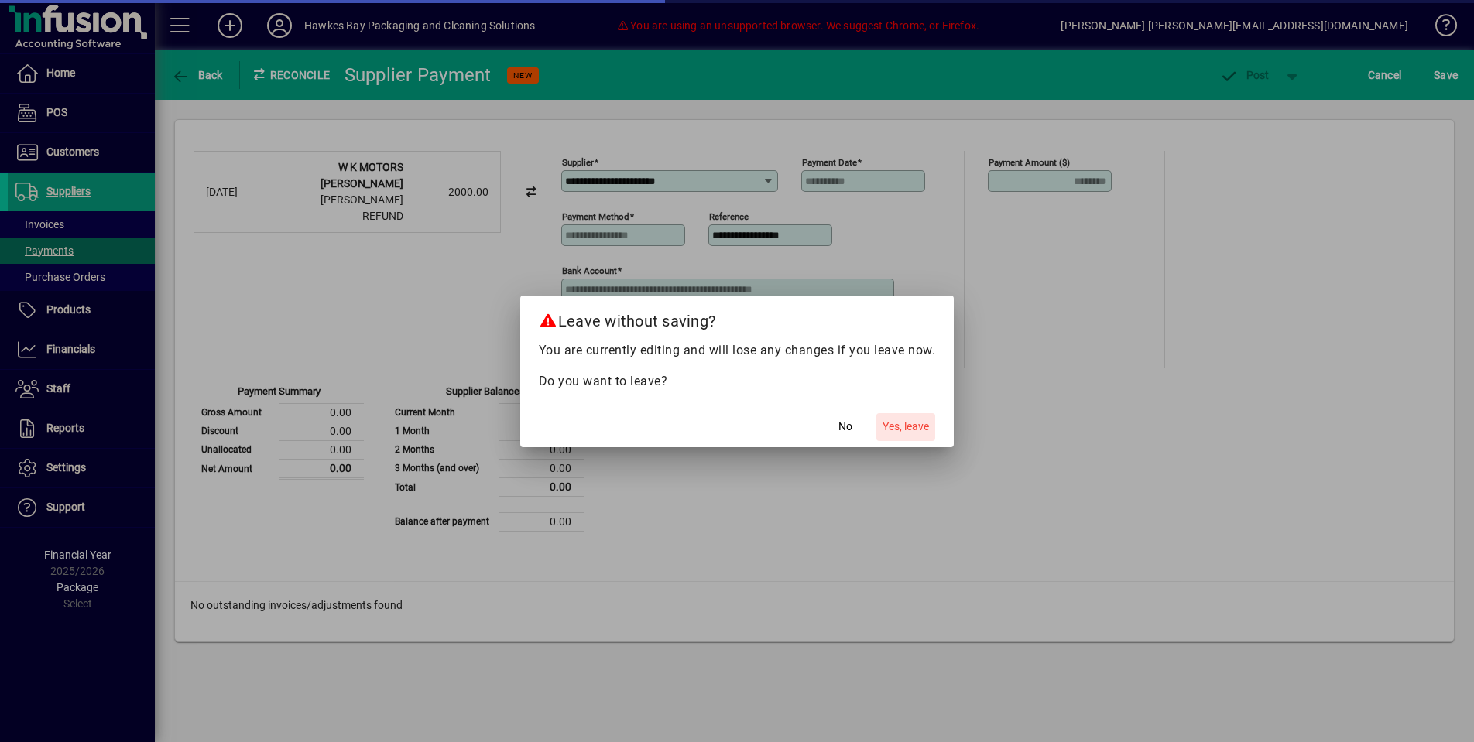
click at [913, 445] on span "button" at bounding box center [905, 427] width 59 height 37
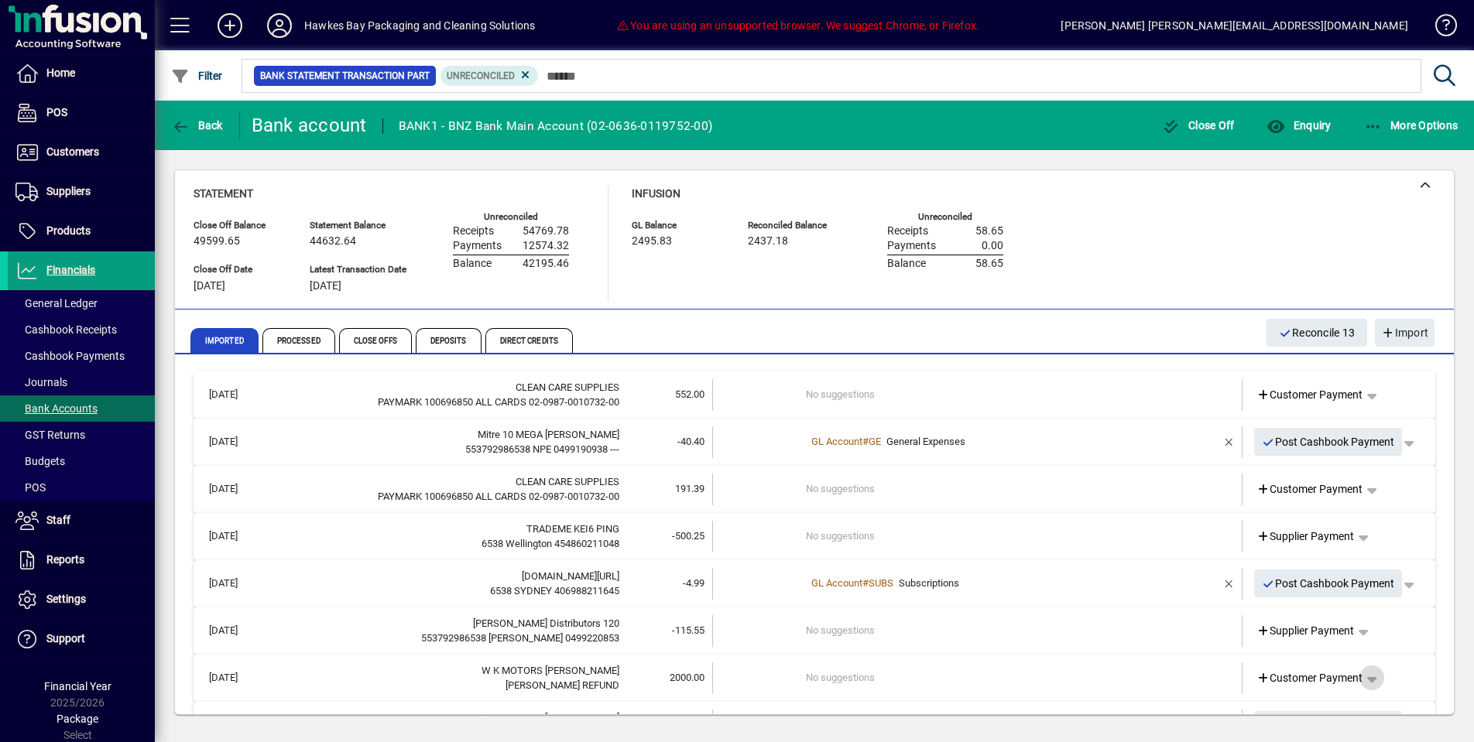
click at [1374, 670] on span "button" at bounding box center [1371, 678] width 37 height 37
click at [1361, 589] on span "Cashbook Receipt" at bounding box center [1327, 583] width 107 height 19
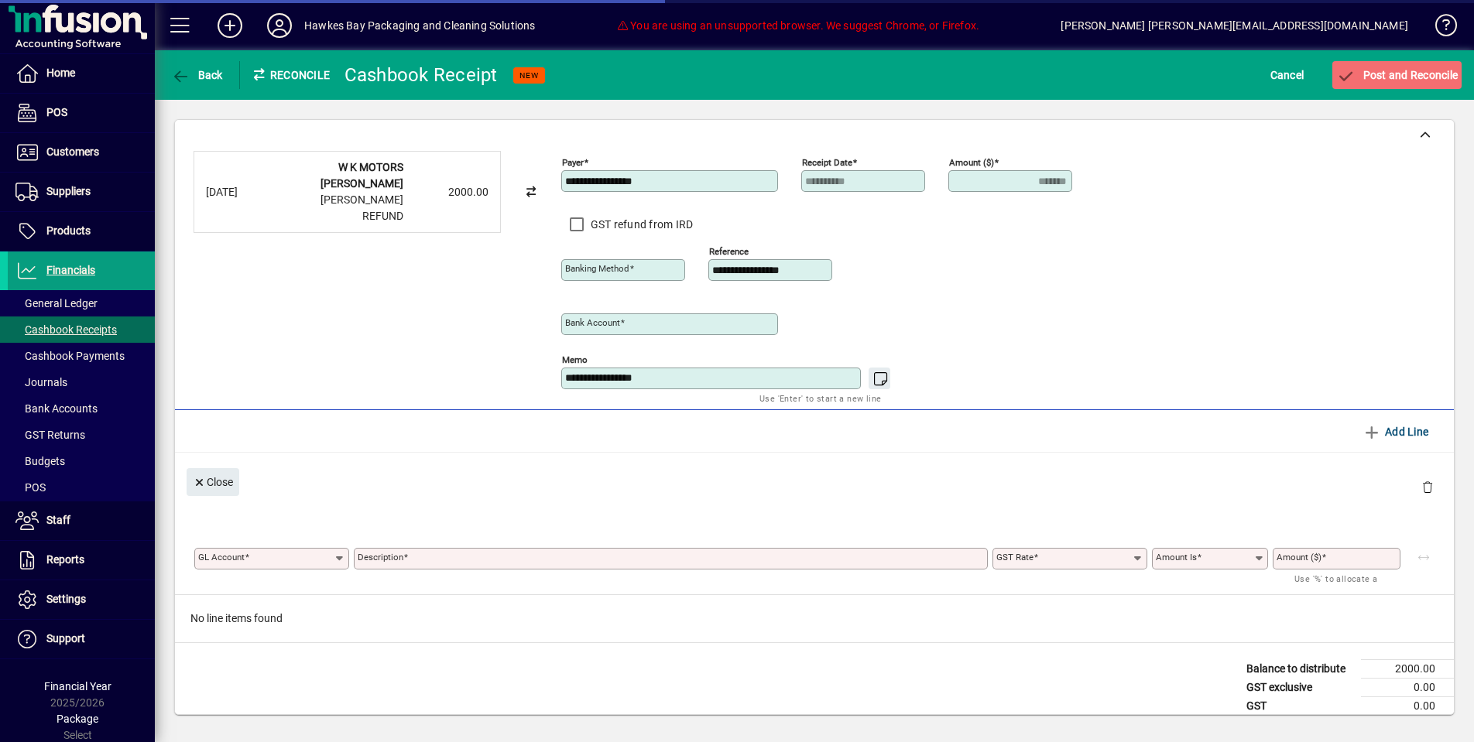
type input "**********"
type input "*******"
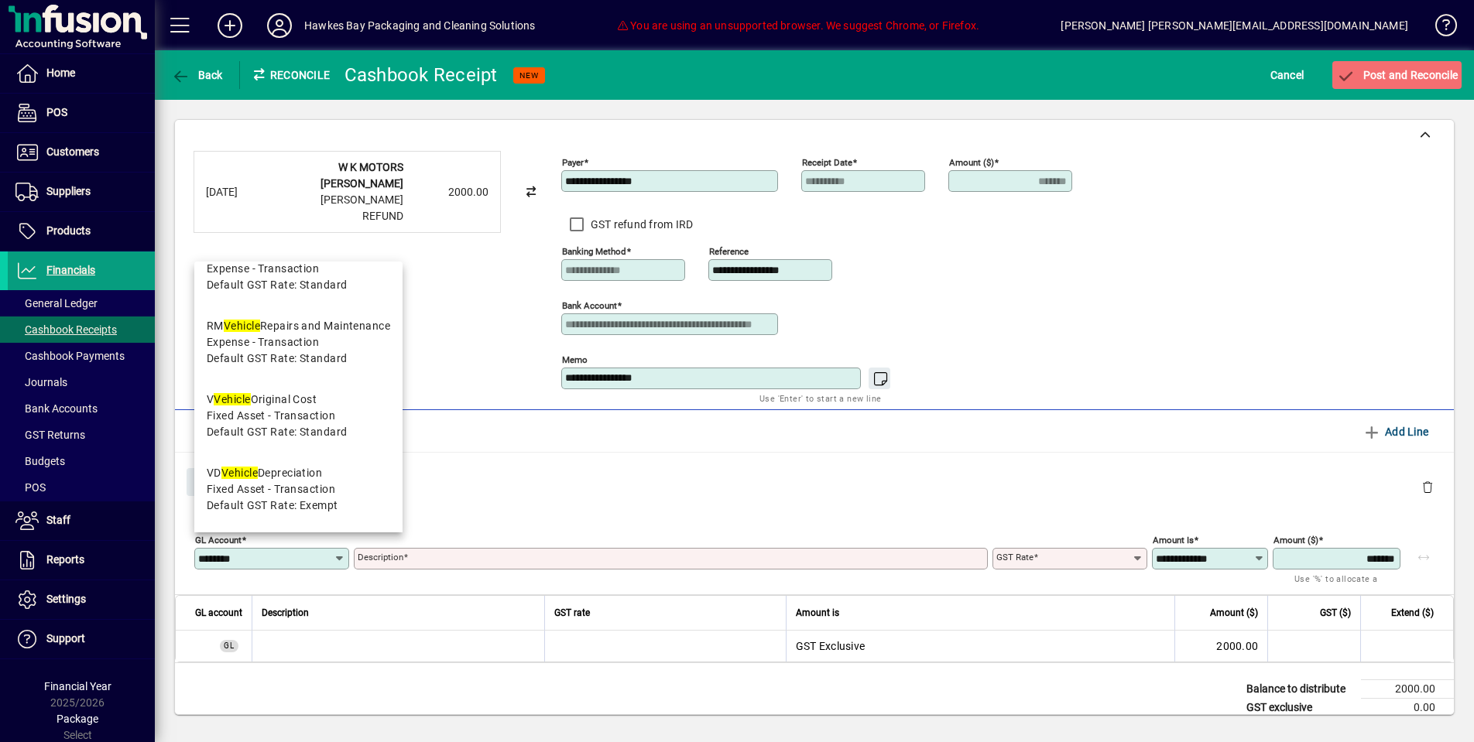
type input "*******"
click at [285, 415] on span "Fixed Asset - Transaction" at bounding box center [271, 416] width 129 height 16
type input "*"
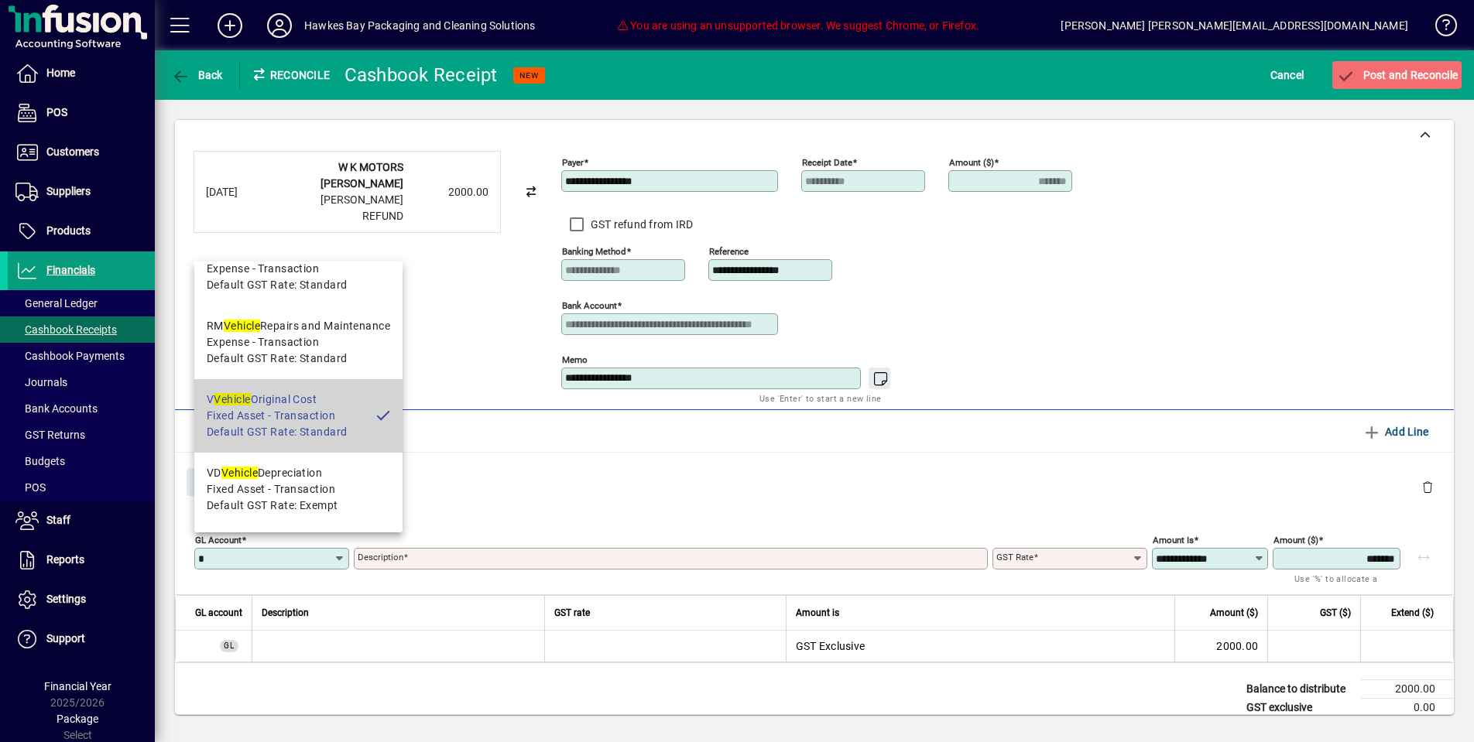
type input "**********"
type input "********"
type input "**********"
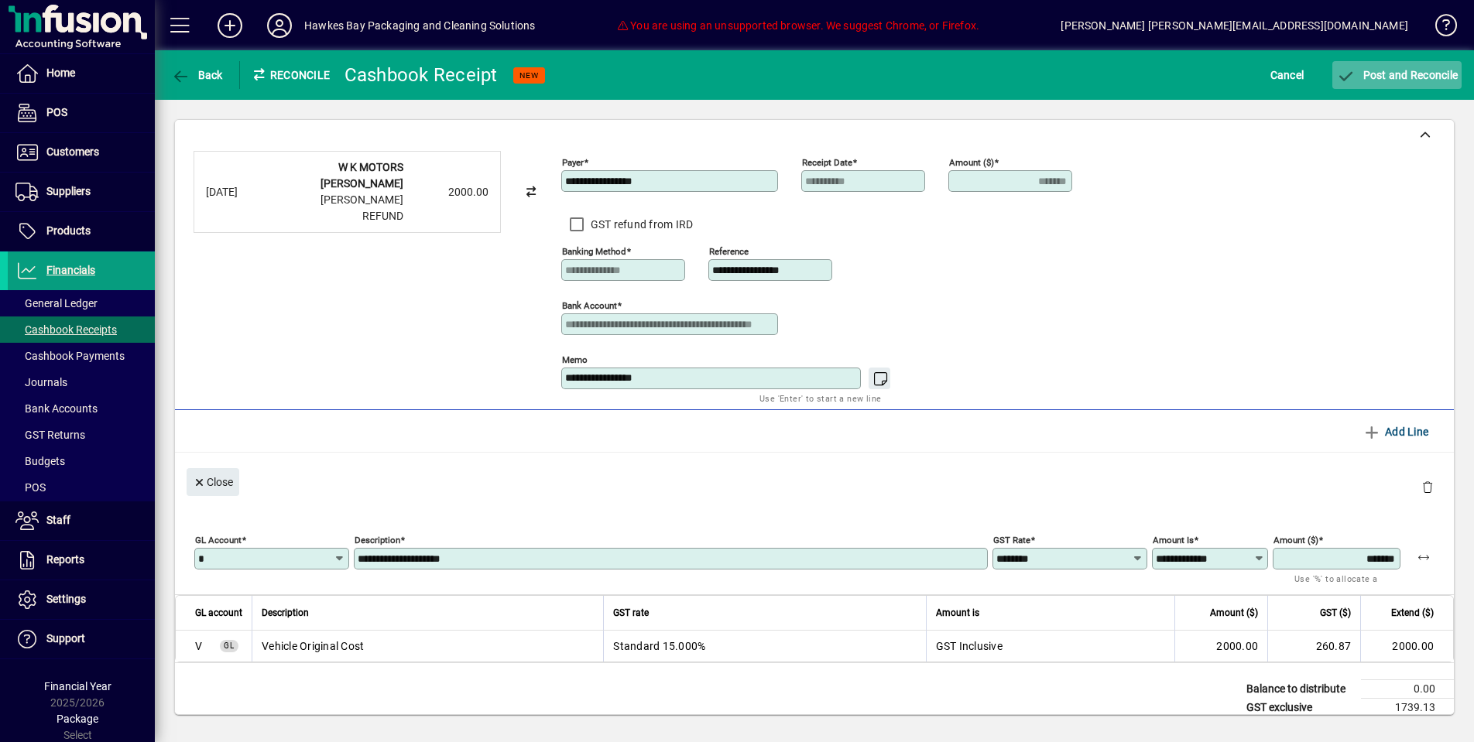
click at [1411, 76] on span "Post and Reconcile" at bounding box center [1397, 75] width 122 height 12
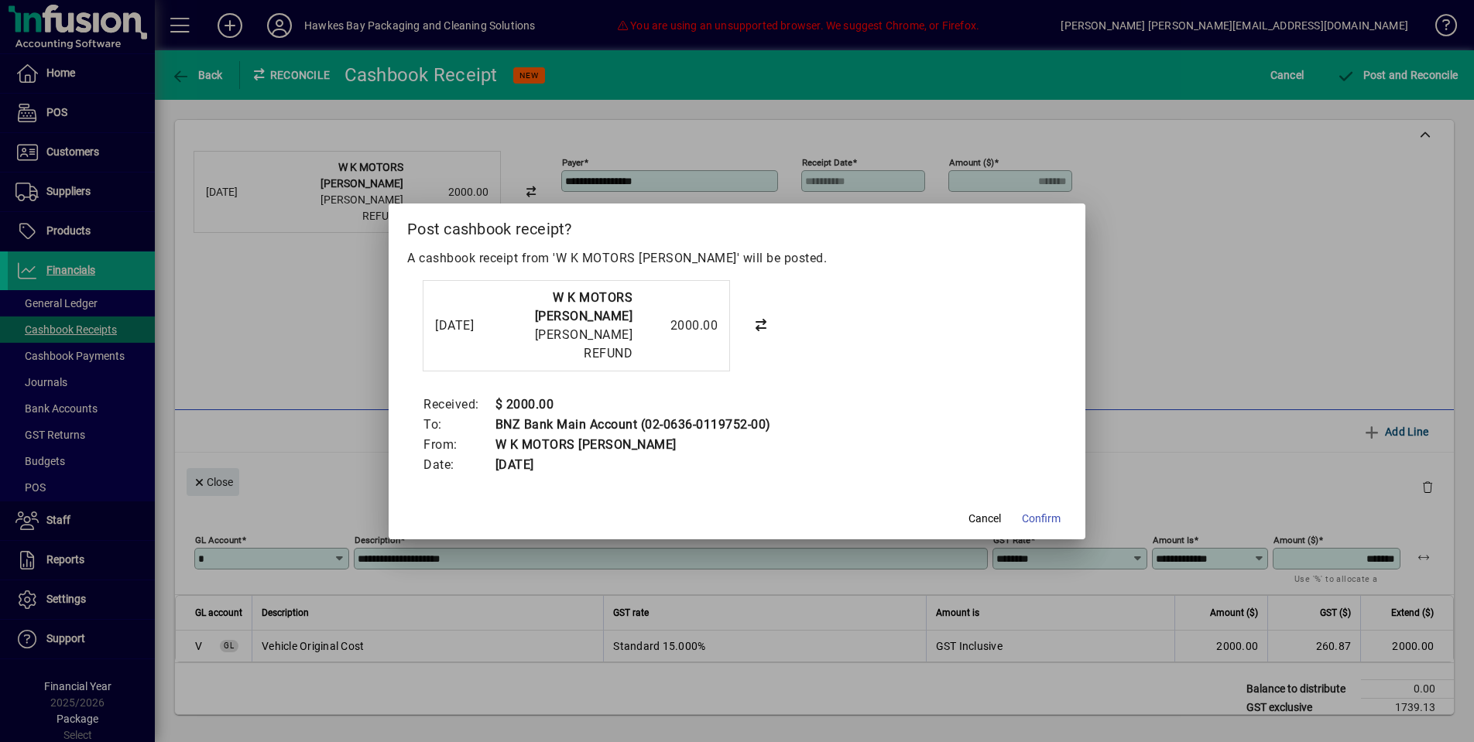
click at [1045, 514] on span "Confirm" at bounding box center [1041, 519] width 39 height 16
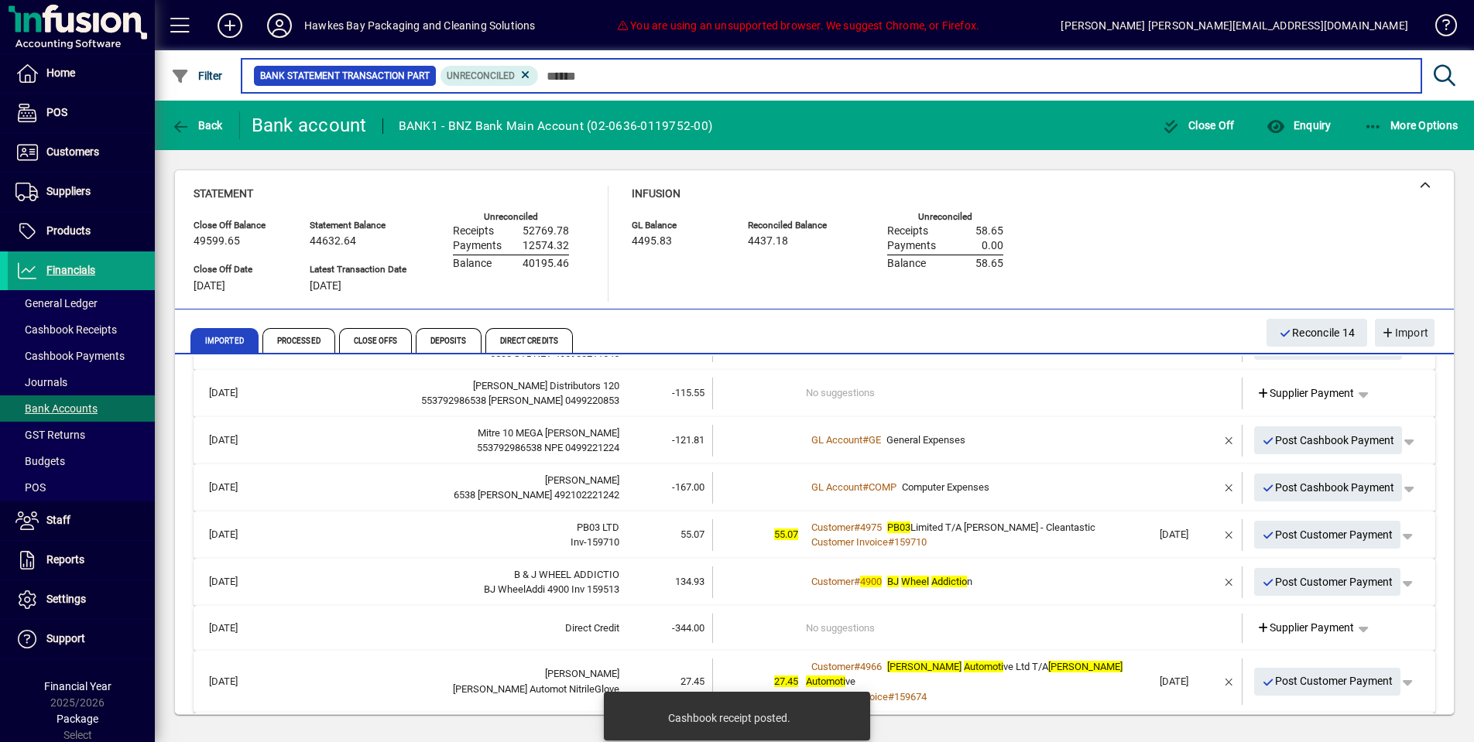
scroll to position [256, 0]
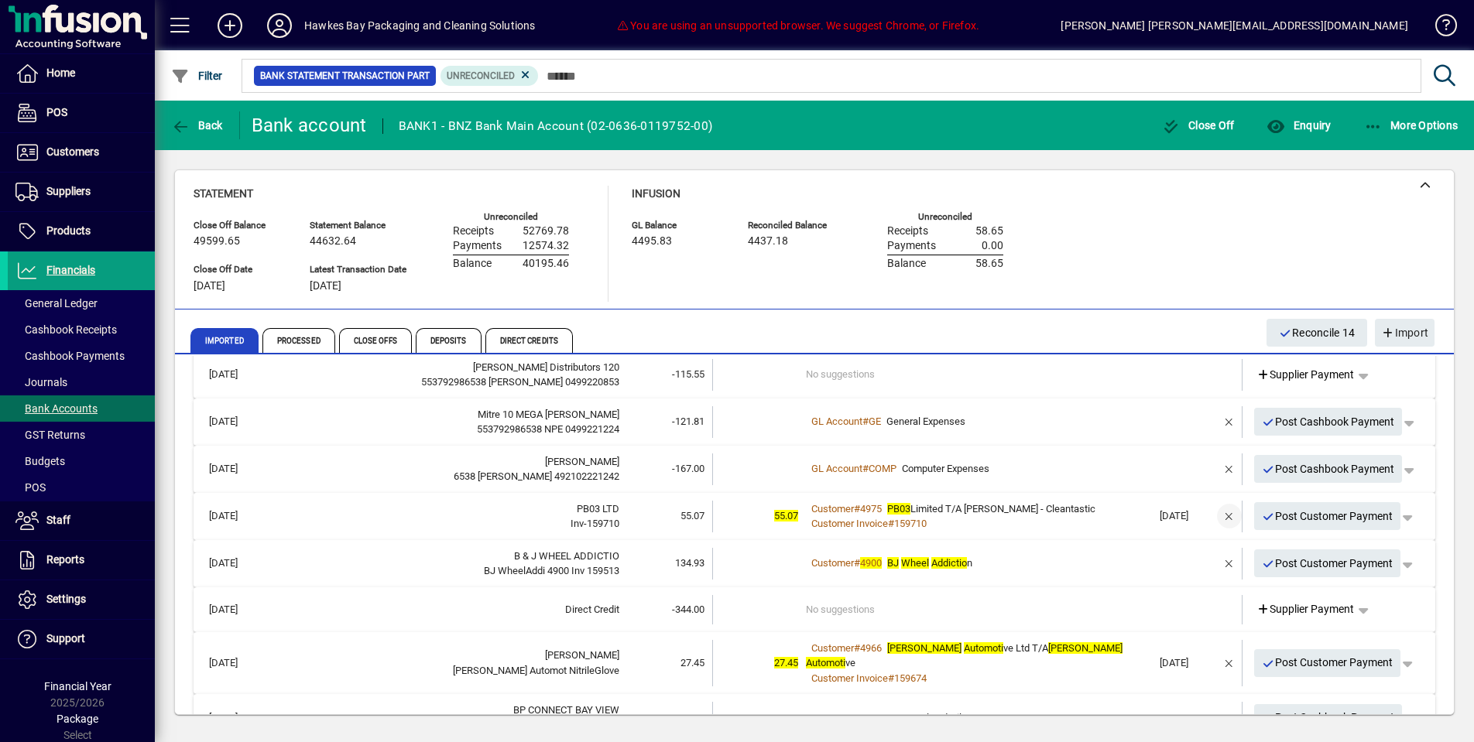
click at [1226, 515] on span "button" at bounding box center [1229, 516] width 37 height 37
click at [1275, 509] on span "Customer Payment" at bounding box center [1310, 517] width 107 height 16
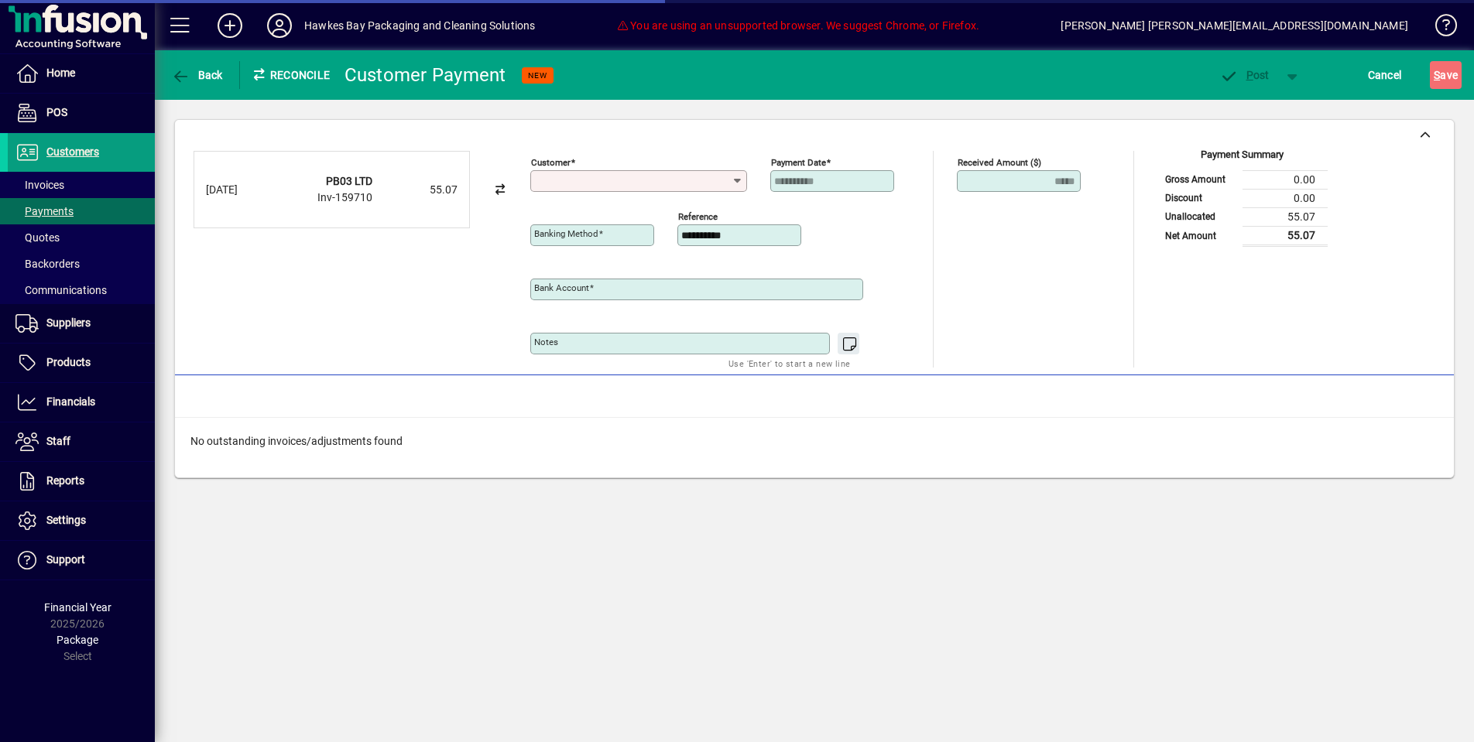
type input "**********"
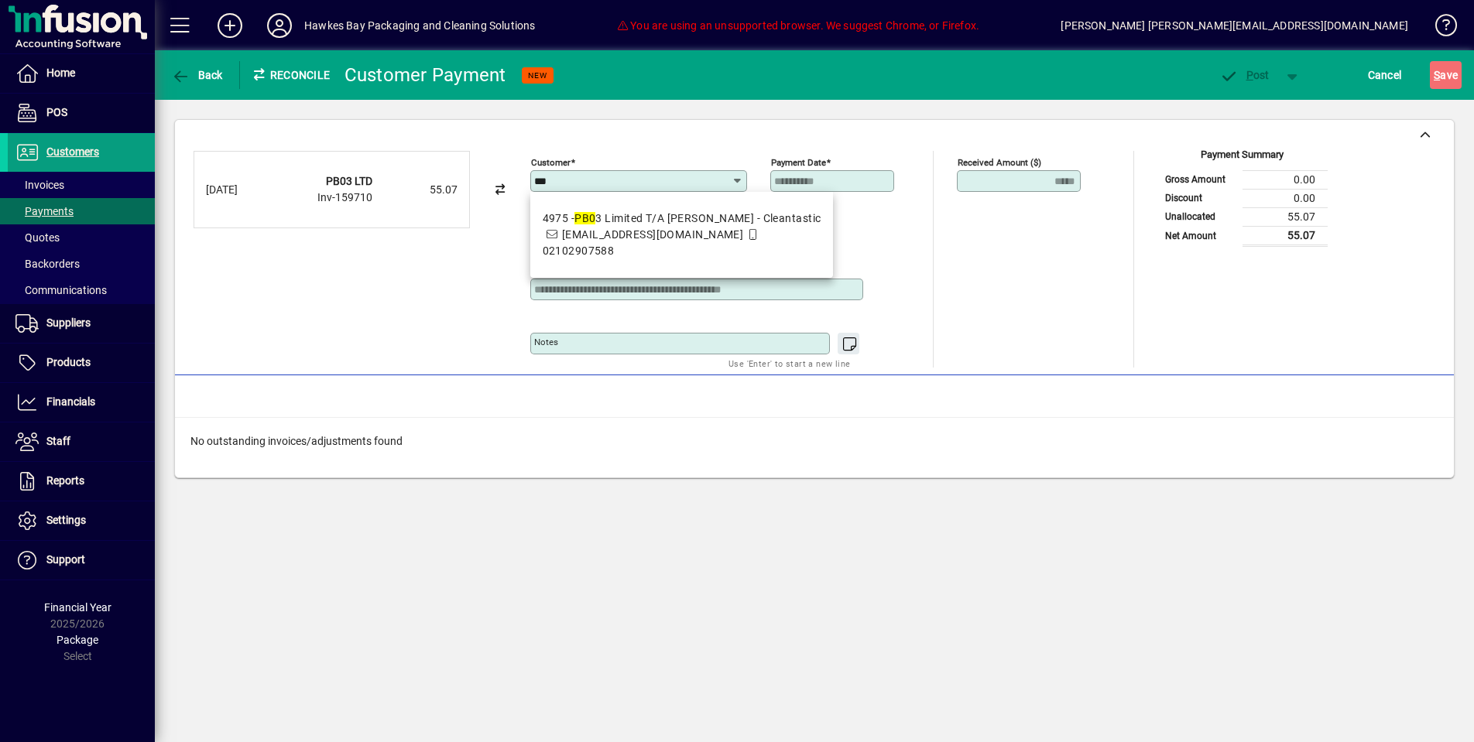
drag, startPoint x: 668, startPoint y: 231, endPoint x: 681, endPoint y: 236, distance: 13.2
click at [667, 231] on span "dhillonsukhjeet01@gmail.com" at bounding box center [652, 234] width 181 height 12
type input "**********"
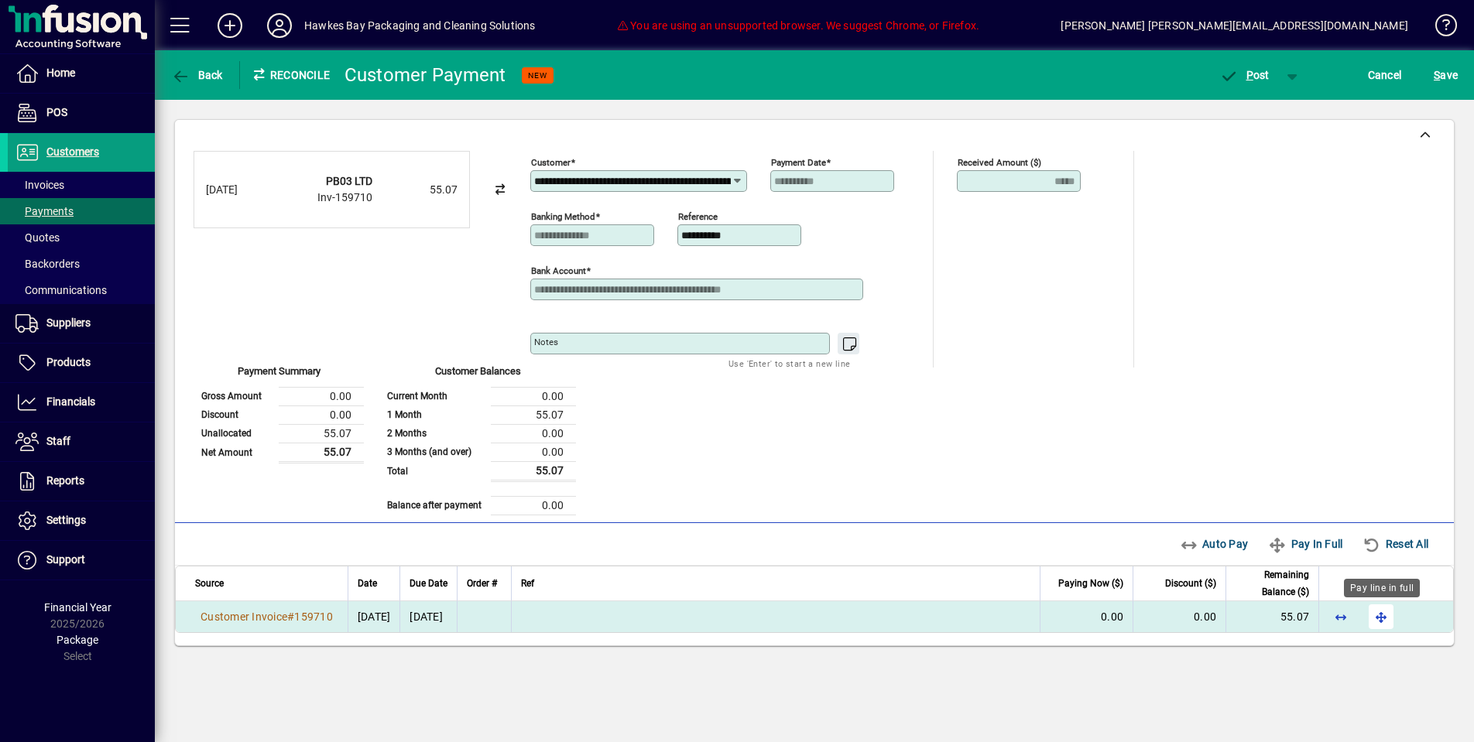
click at [1386, 619] on span "button" at bounding box center [1381, 616] width 37 height 37
click at [1257, 81] on span "button" at bounding box center [1245, 75] width 66 height 37
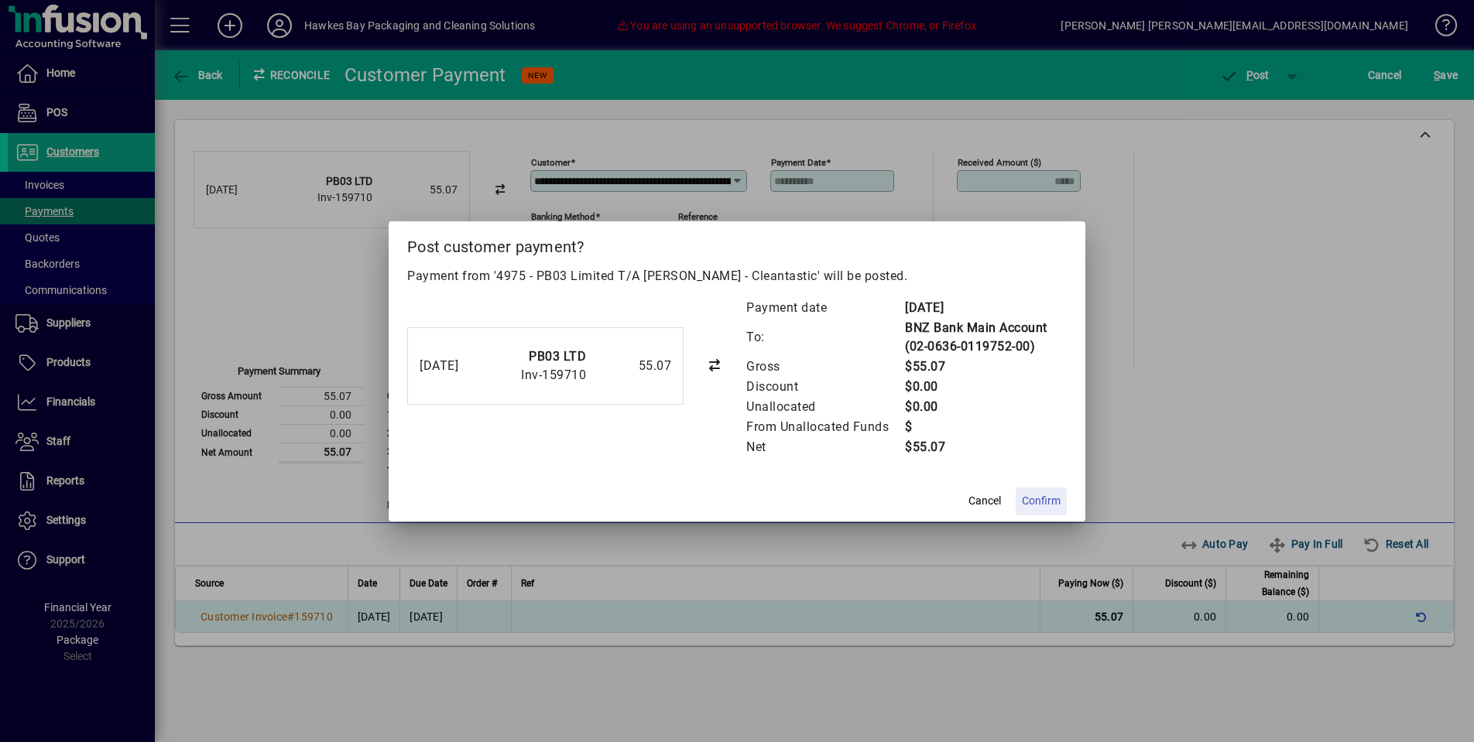
click at [1034, 496] on span "Confirm" at bounding box center [1041, 501] width 39 height 16
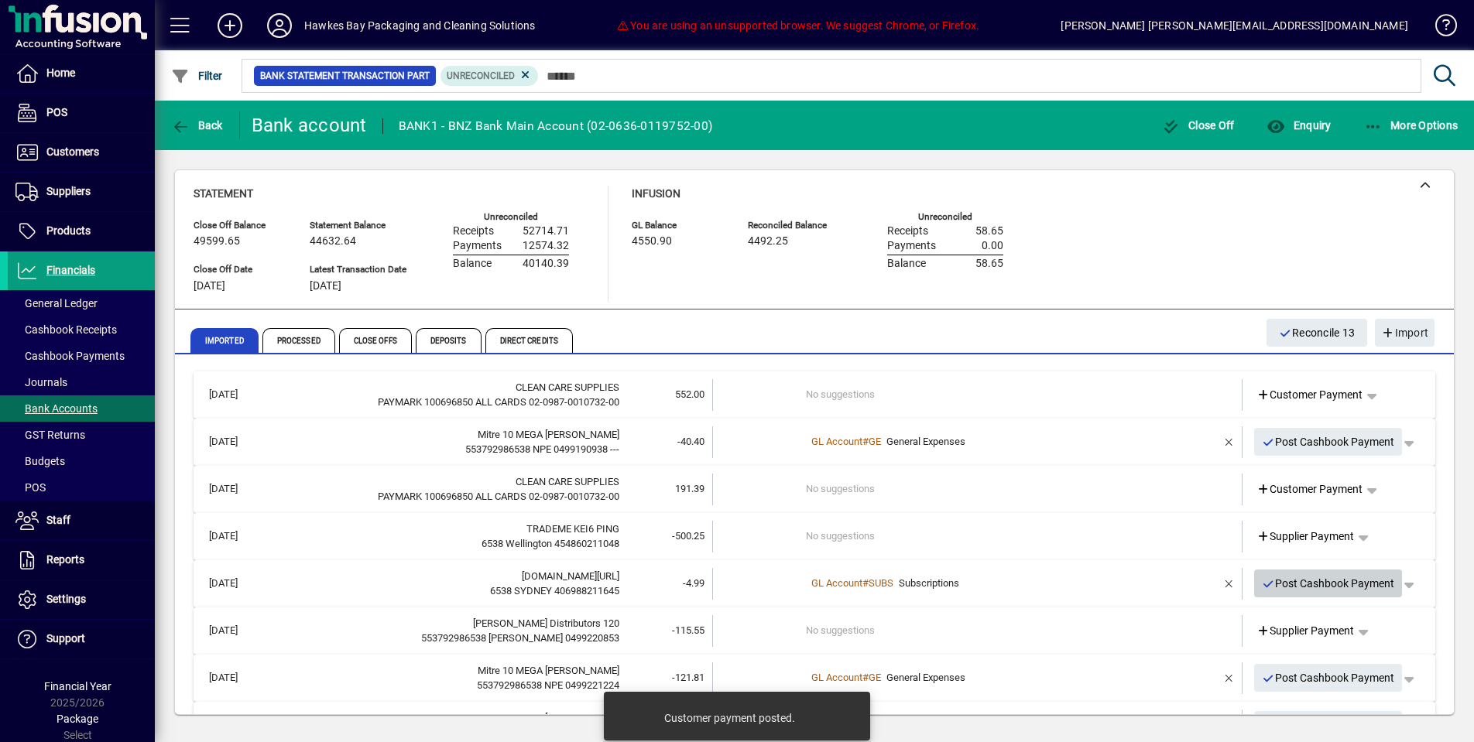
click at [1367, 577] on span "Post Cashbook Payment" at bounding box center [1328, 584] width 133 height 26
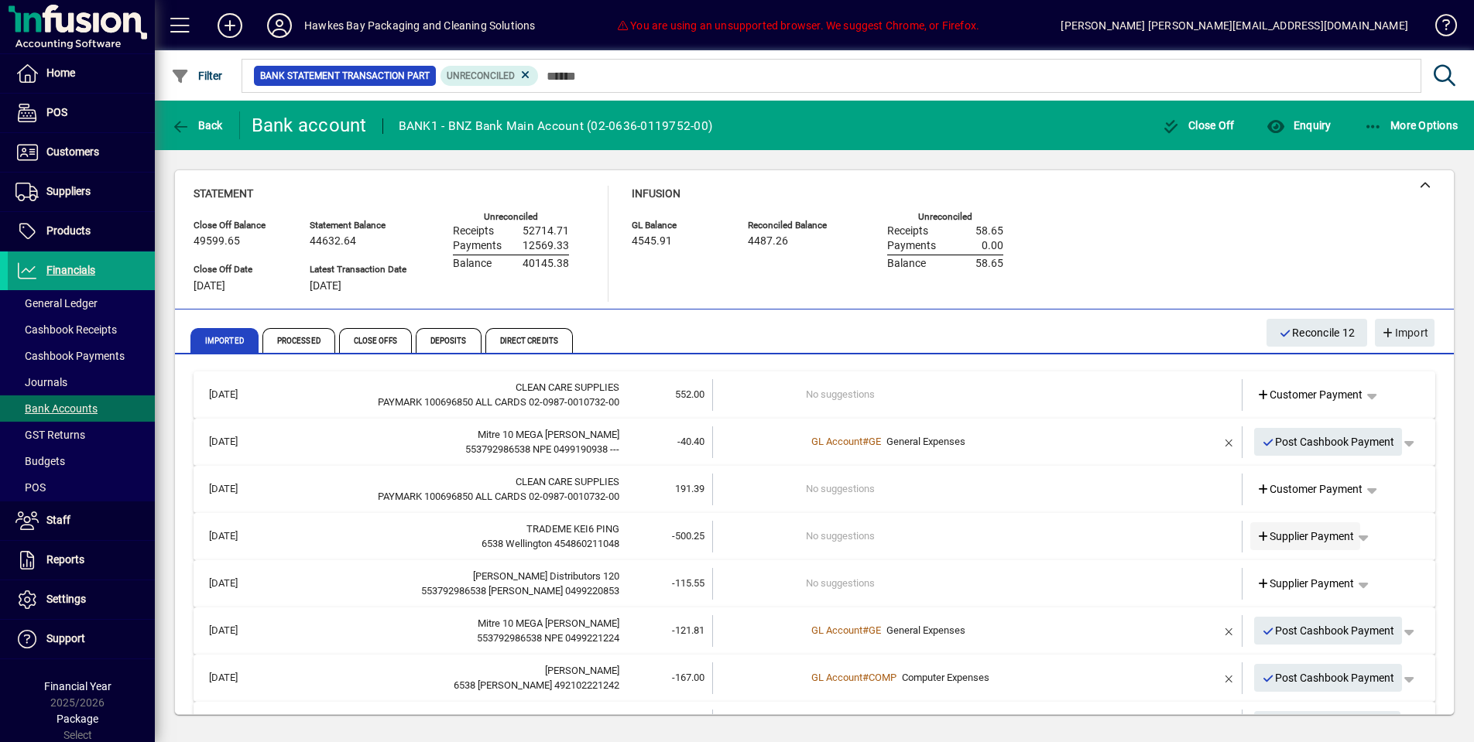
click at [1323, 536] on span "Supplier Payment" at bounding box center [1306, 537] width 98 height 16
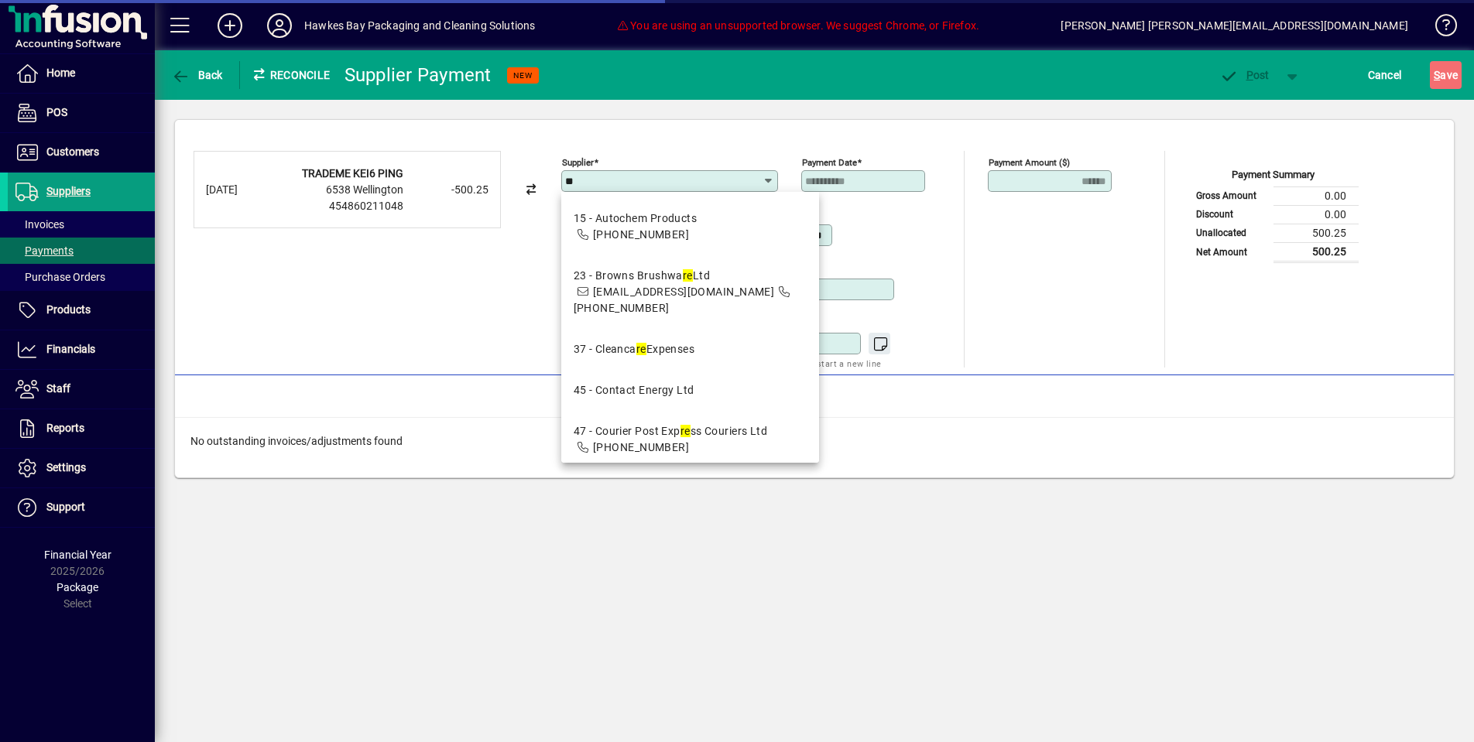
type input "*"
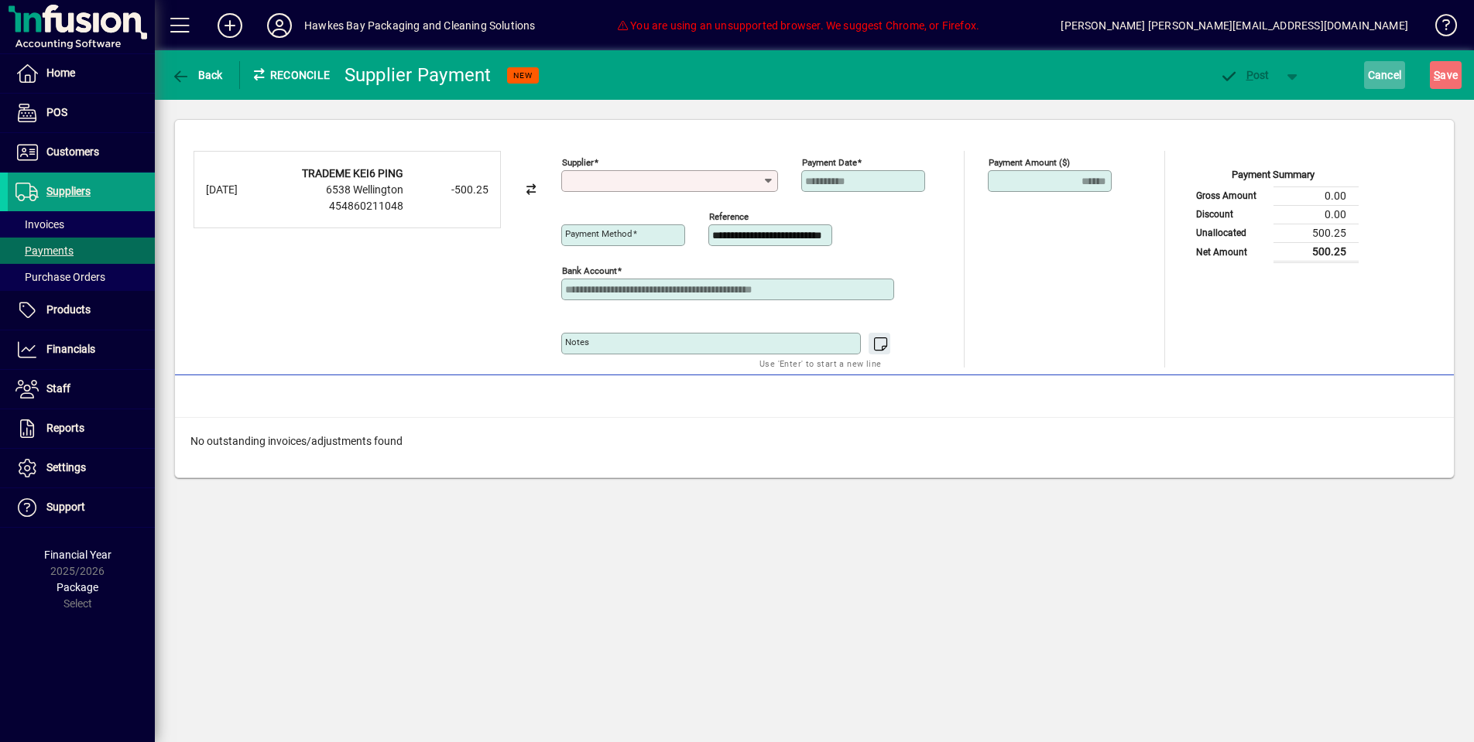
click at [1368, 81] on span "Cancel" at bounding box center [1385, 75] width 34 height 25
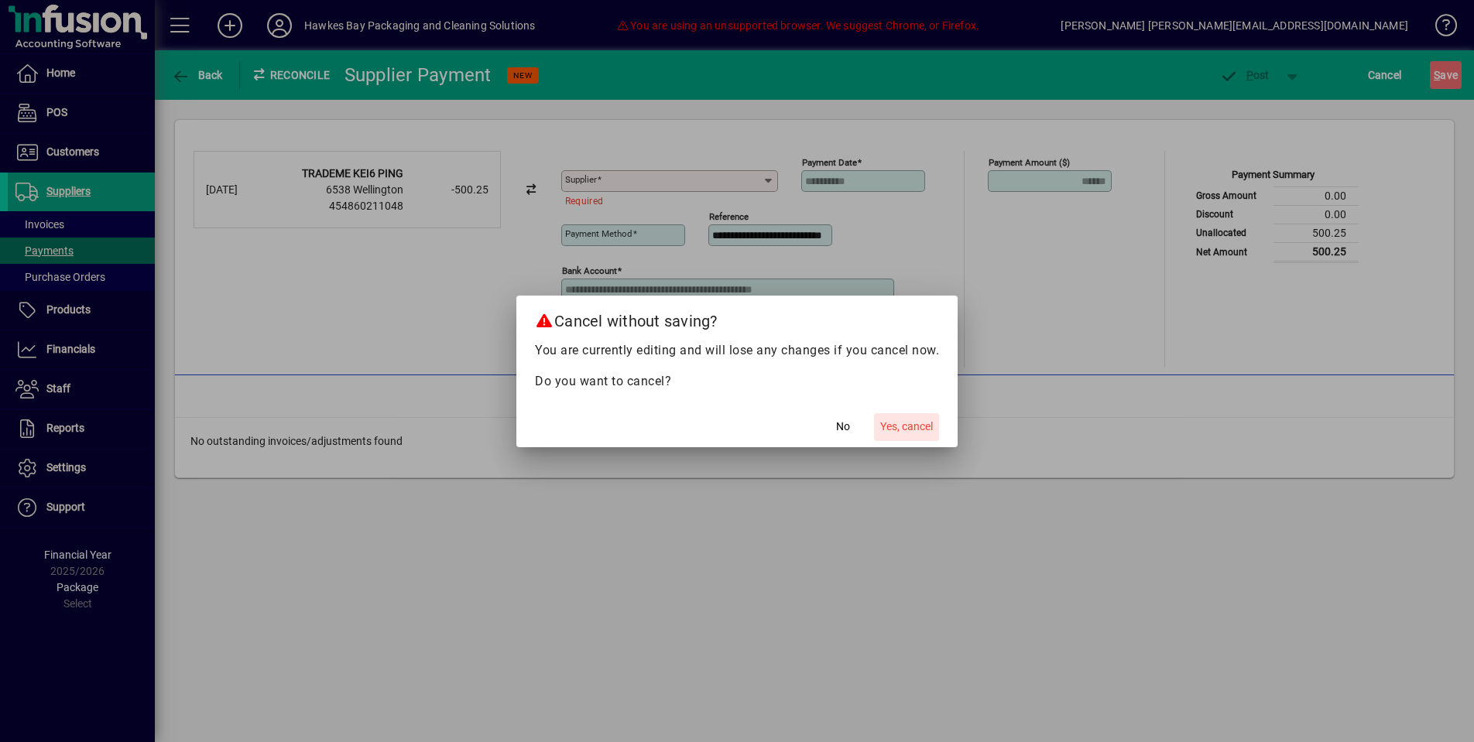
click at [921, 418] on span "button" at bounding box center [906, 427] width 65 height 37
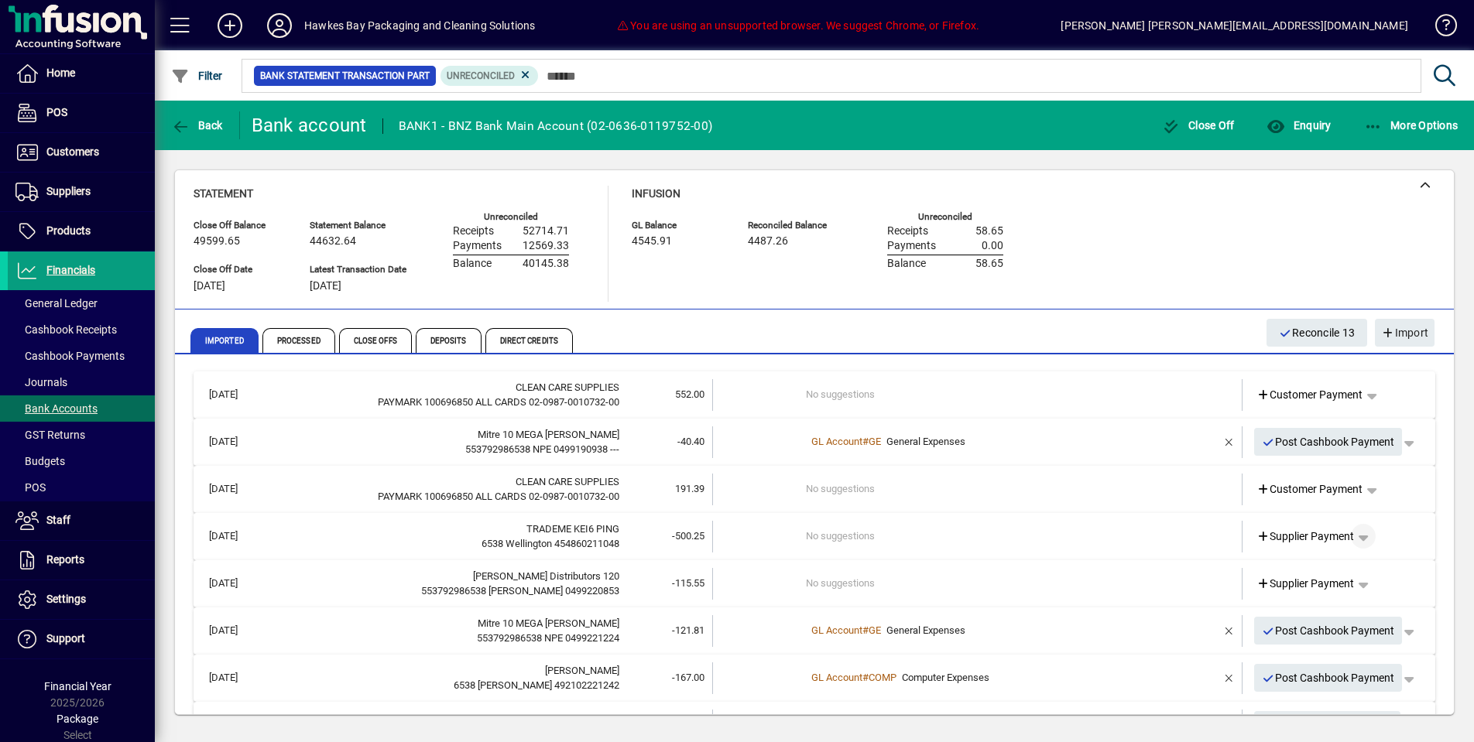
click at [1380, 529] on span "button" at bounding box center [1363, 536] width 37 height 37
click at [1333, 588] on span "Cashbook Payment" at bounding box center [1316, 592] width 115 height 19
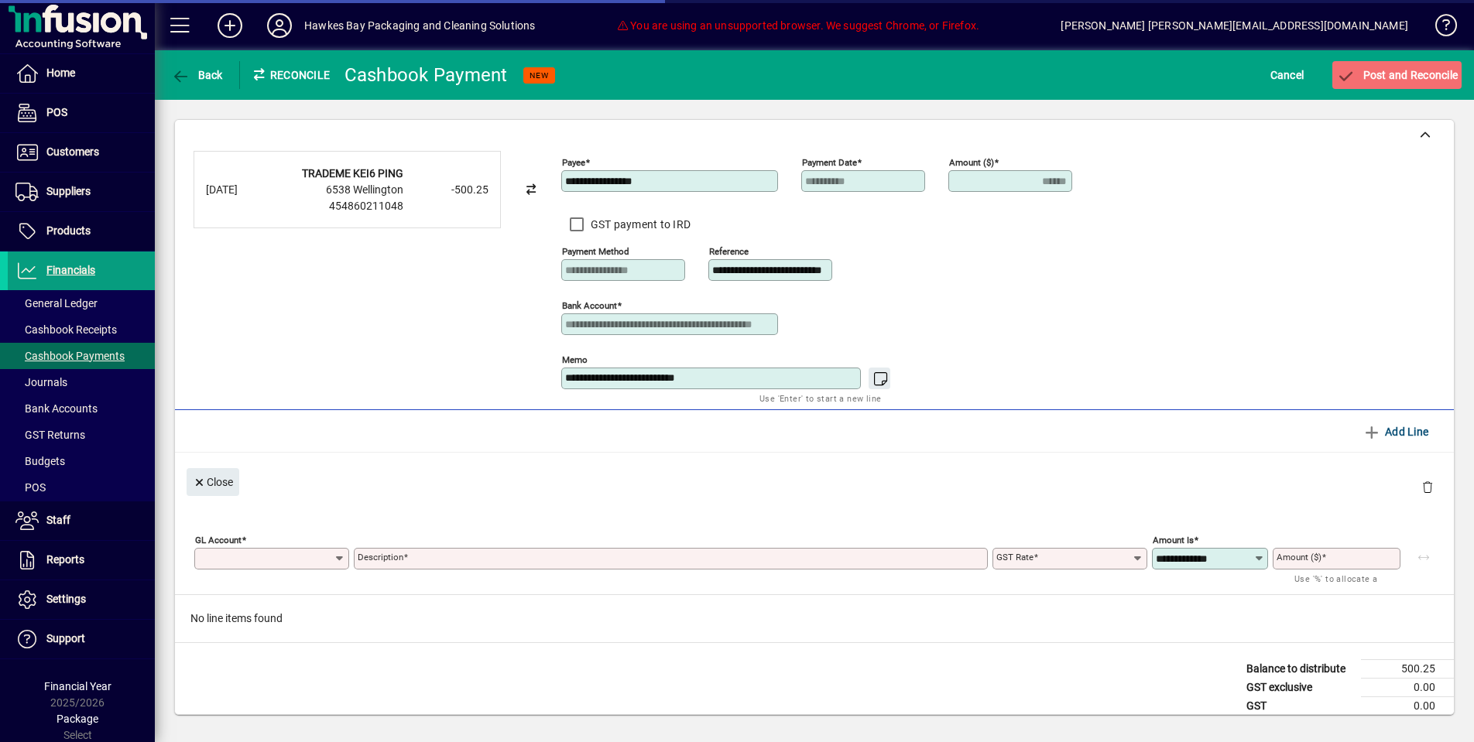
type input "******"
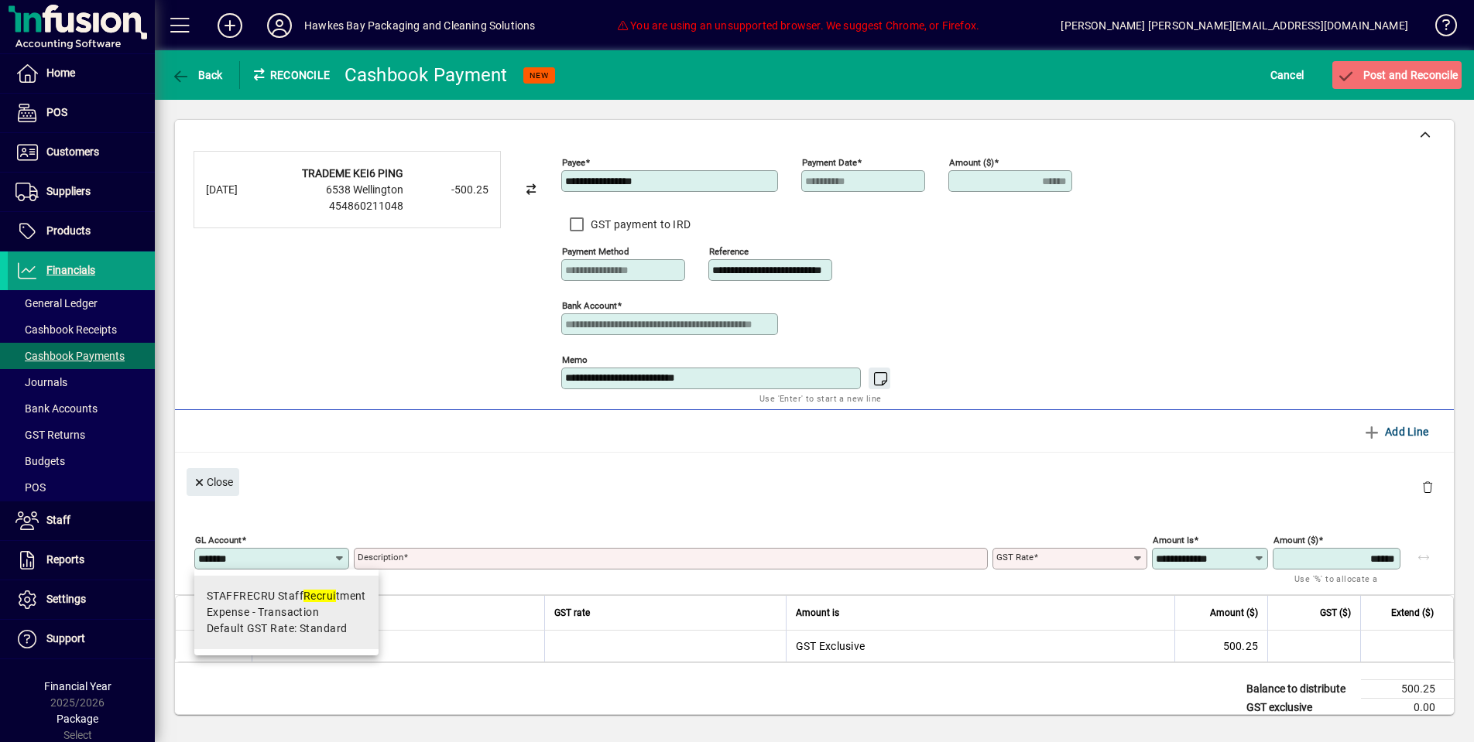
click at [280, 607] on span "Expense - Transaction" at bounding box center [263, 613] width 112 height 16
type input "**********"
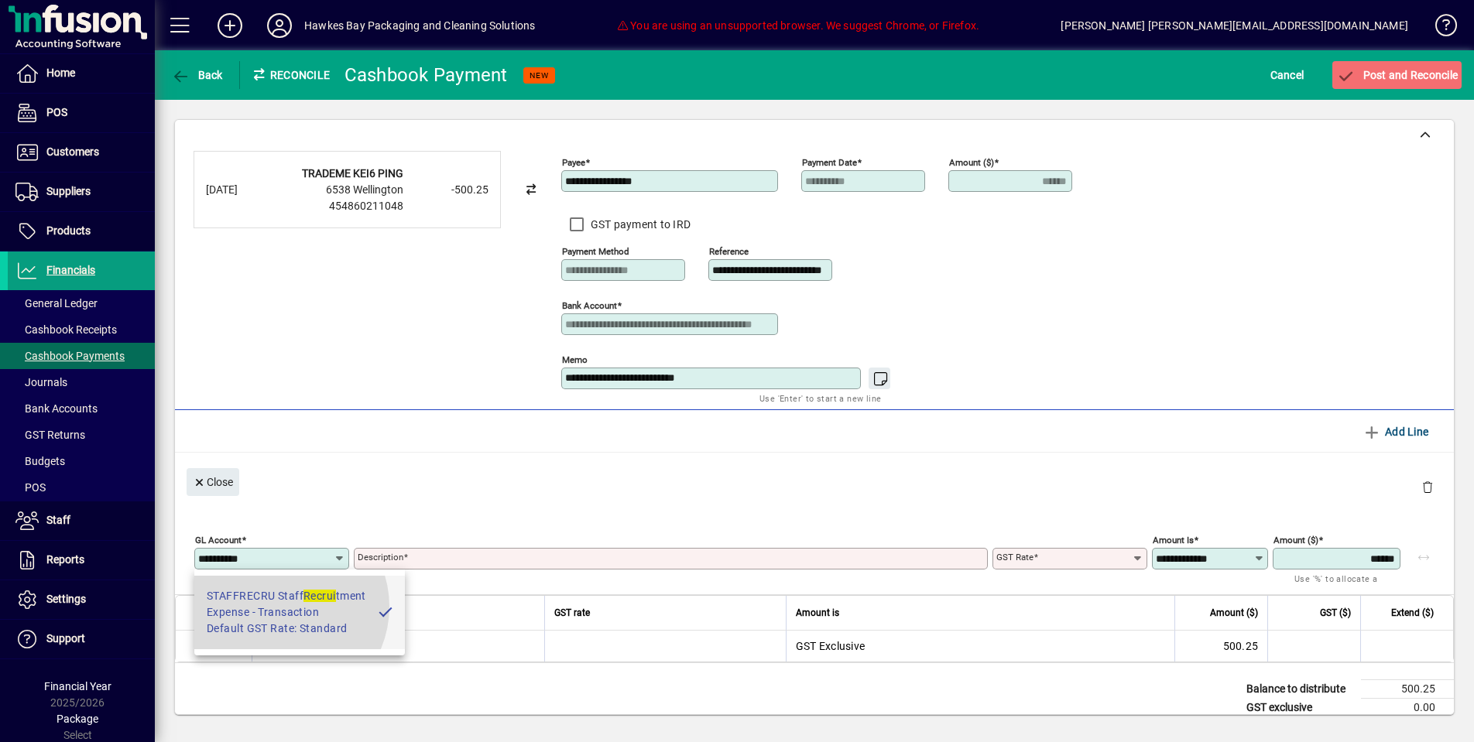
type input "**********"
type input "********"
type input "**********"
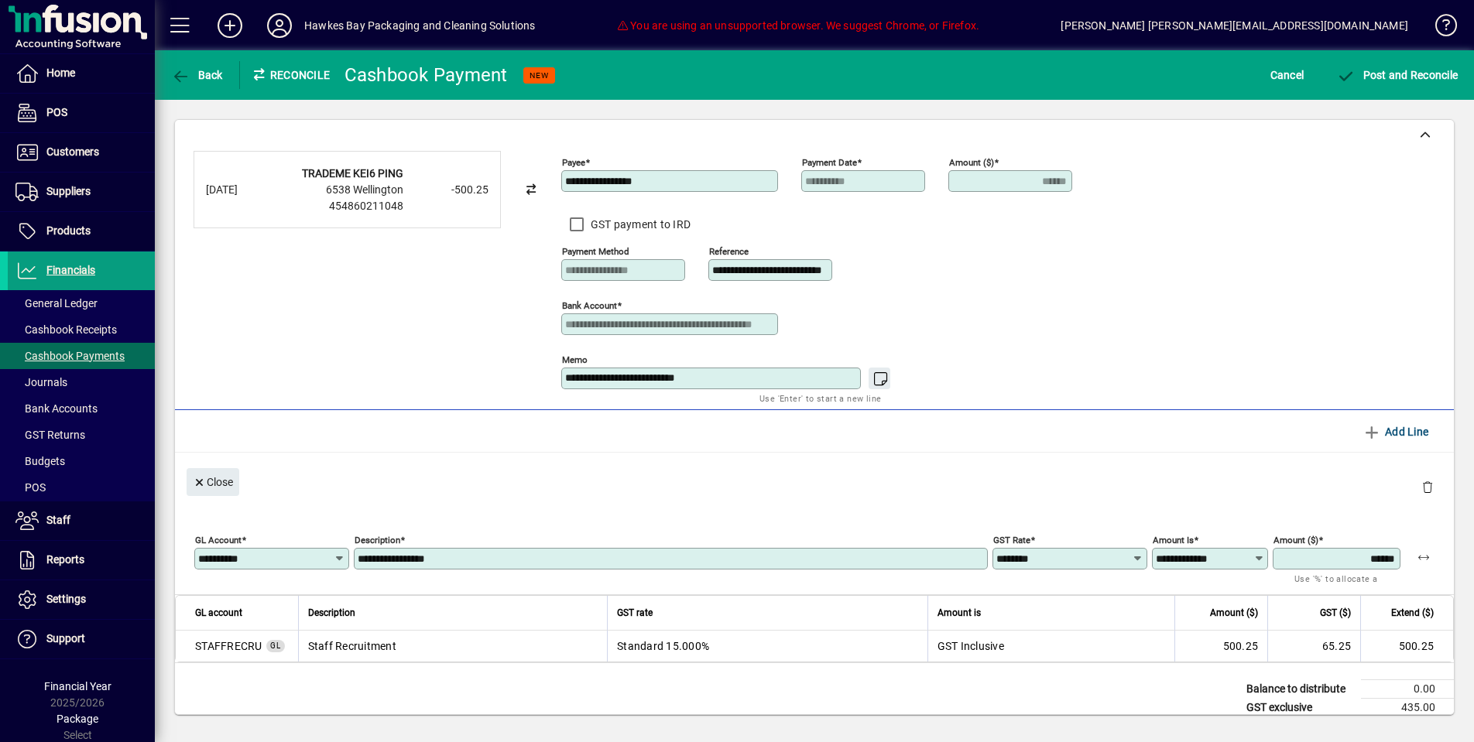
scroll to position [1, 0]
click at [1407, 75] on span "Post and Reconcile" at bounding box center [1397, 75] width 122 height 12
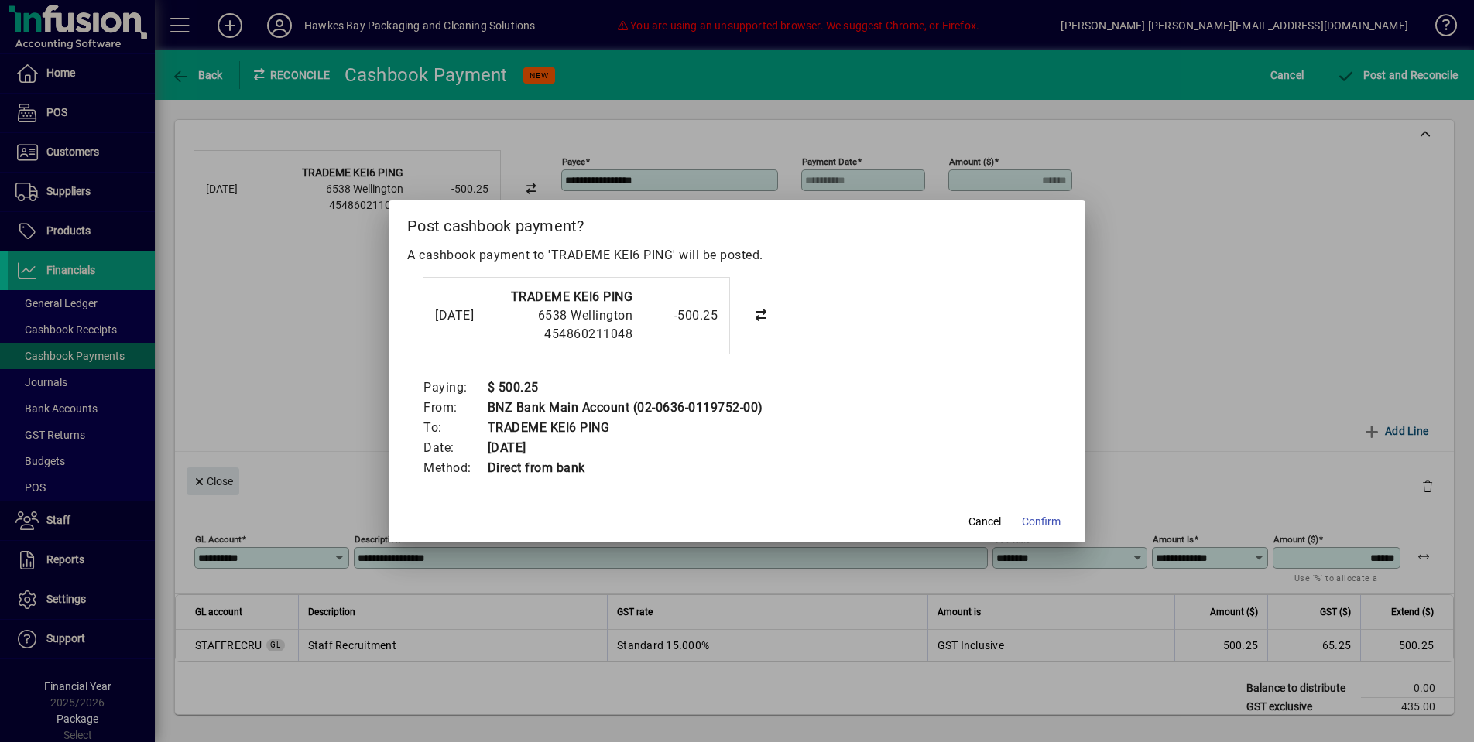
click at [1044, 526] on span "Confirm" at bounding box center [1041, 522] width 39 height 16
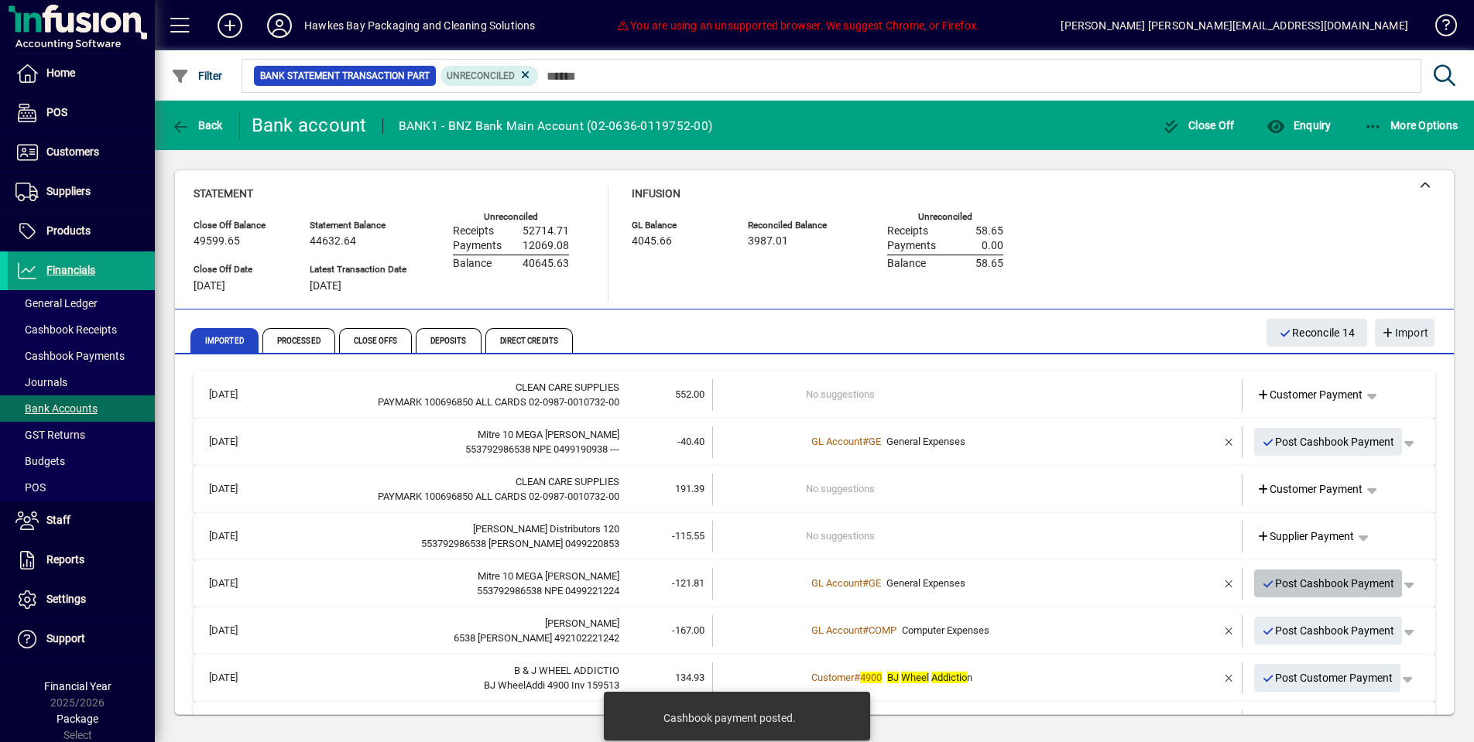
click at [1298, 577] on span "Post Cashbook Payment" at bounding box center [1328, 584] width 133 height 26
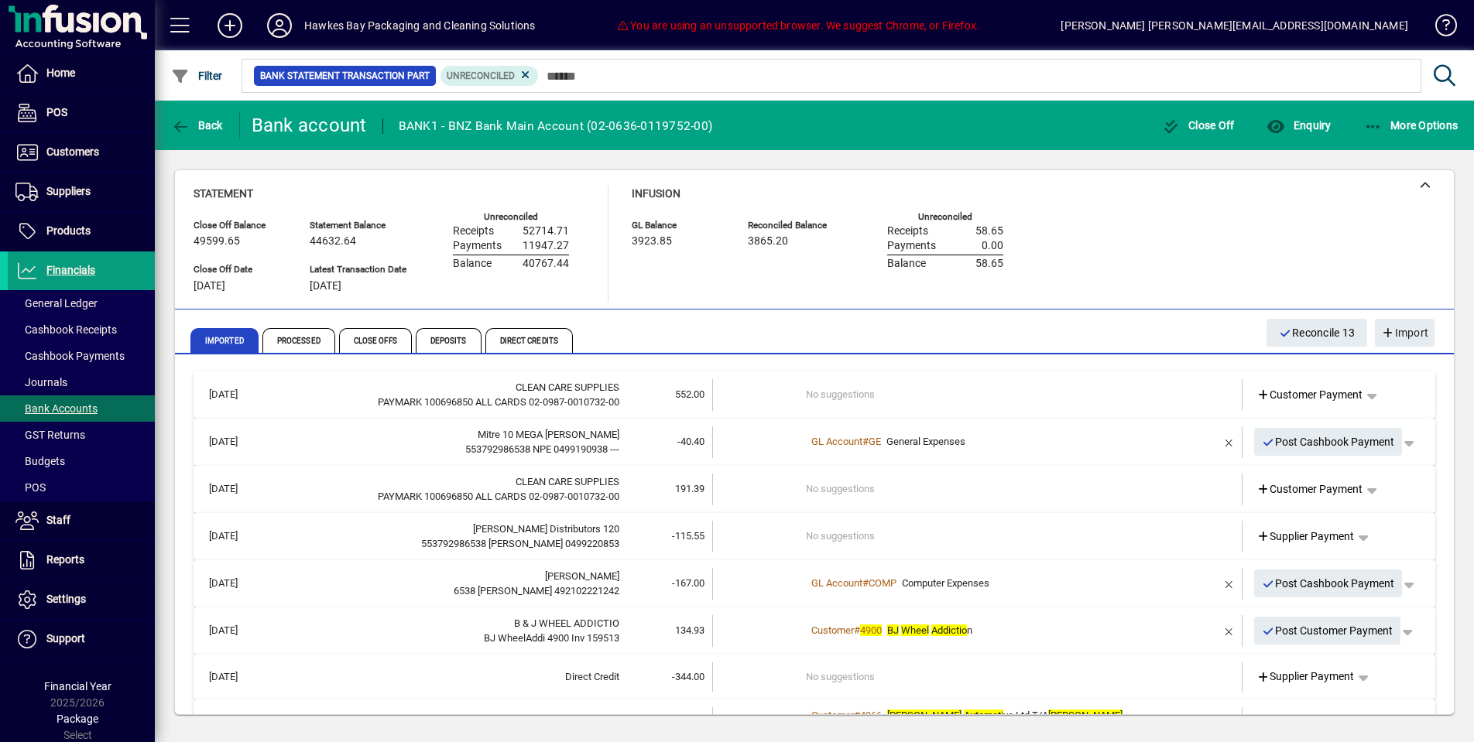
click at [1321, 576] on span "Post Cashbook Payment" at bounding box center [1328, 584] width 133 height 26
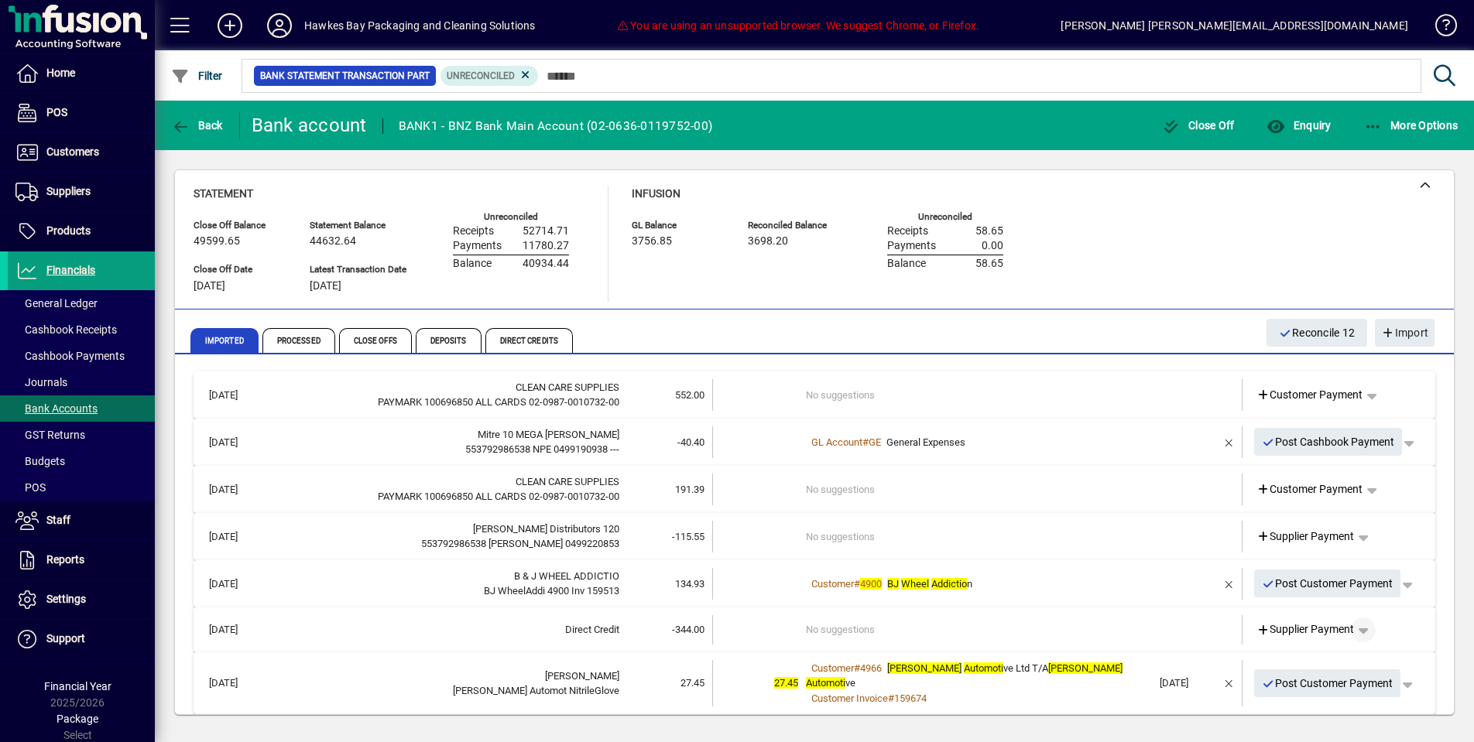
click at [1366, 620] on span "button" at bounding box center [1363, 630] width 37 height 37
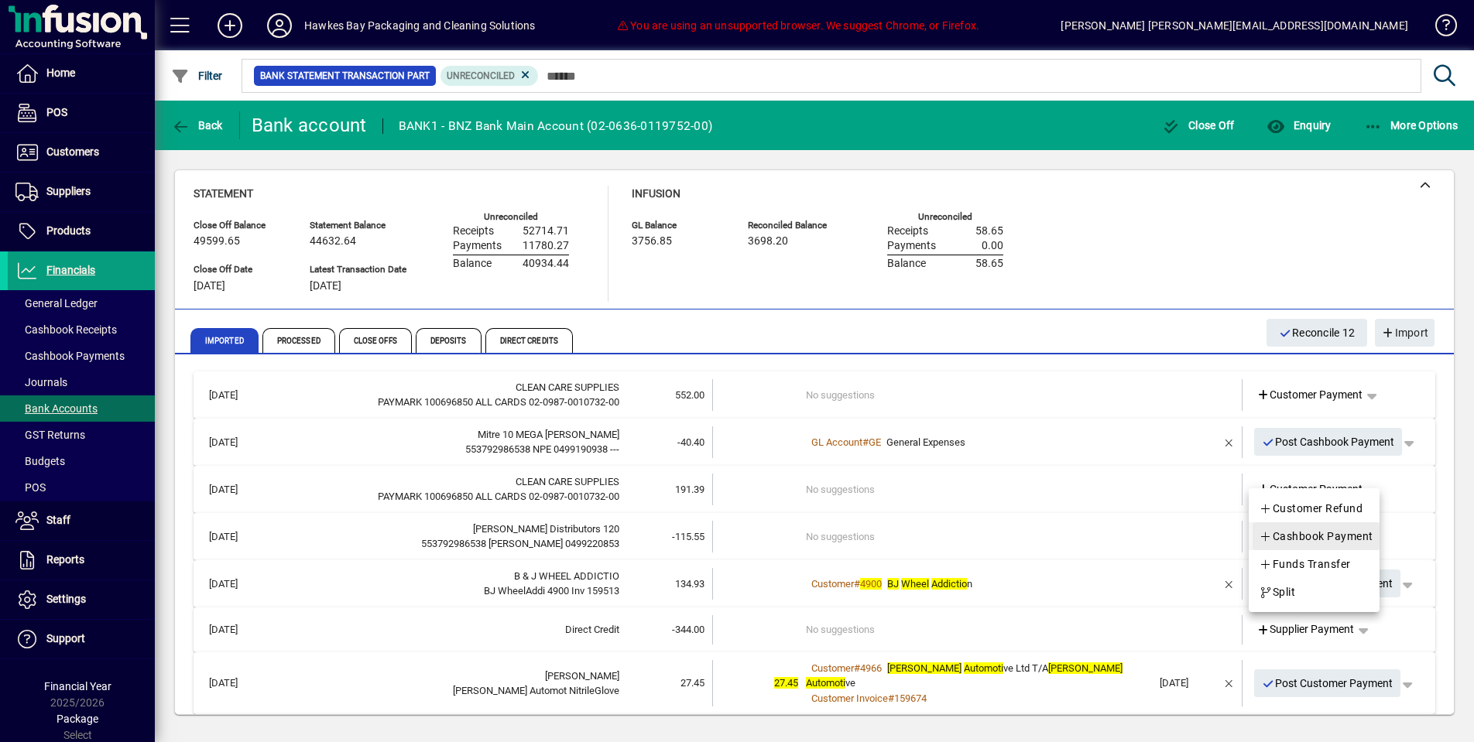
click at [1299, 527] on span "Cashbook Payment" at bounding box center [1316, 536] width 115 height 19
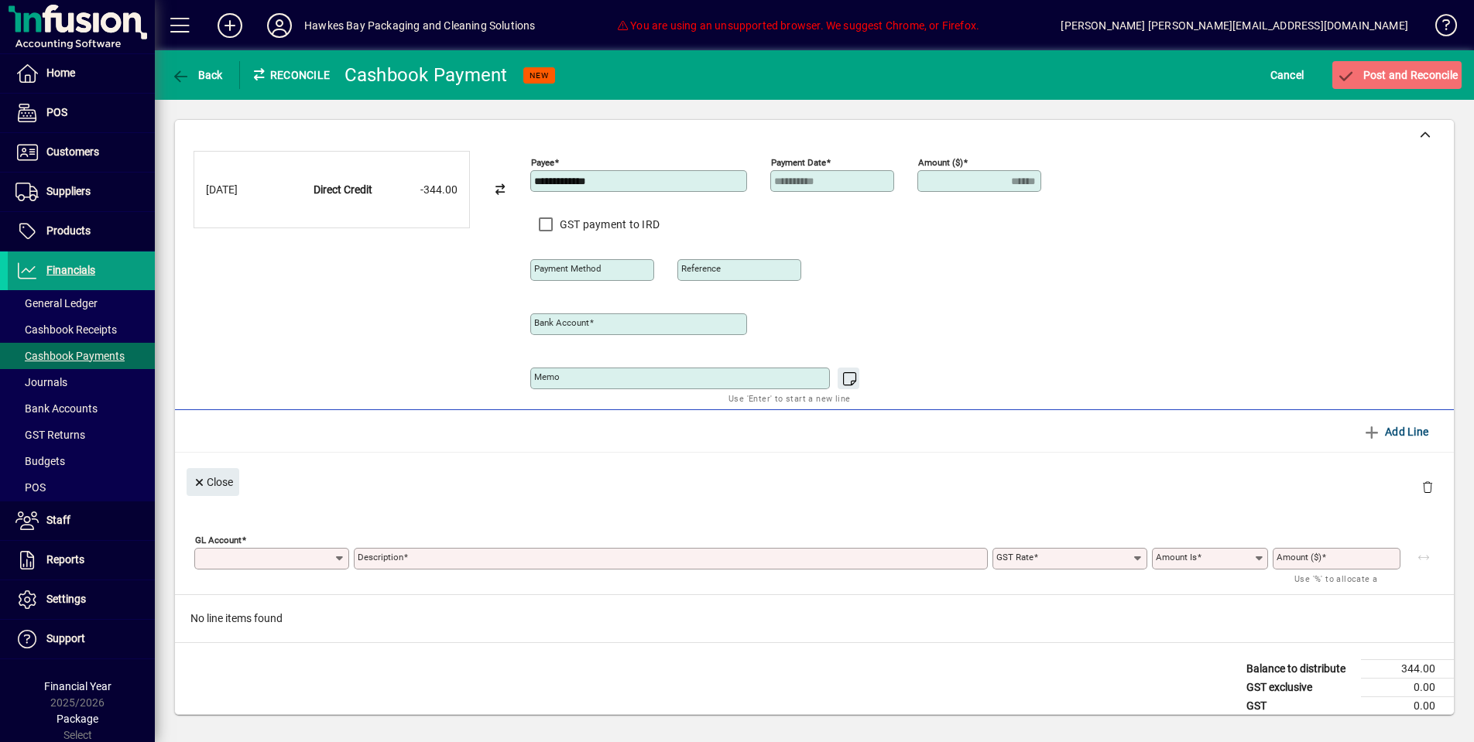
type input "**********"
type input "******"
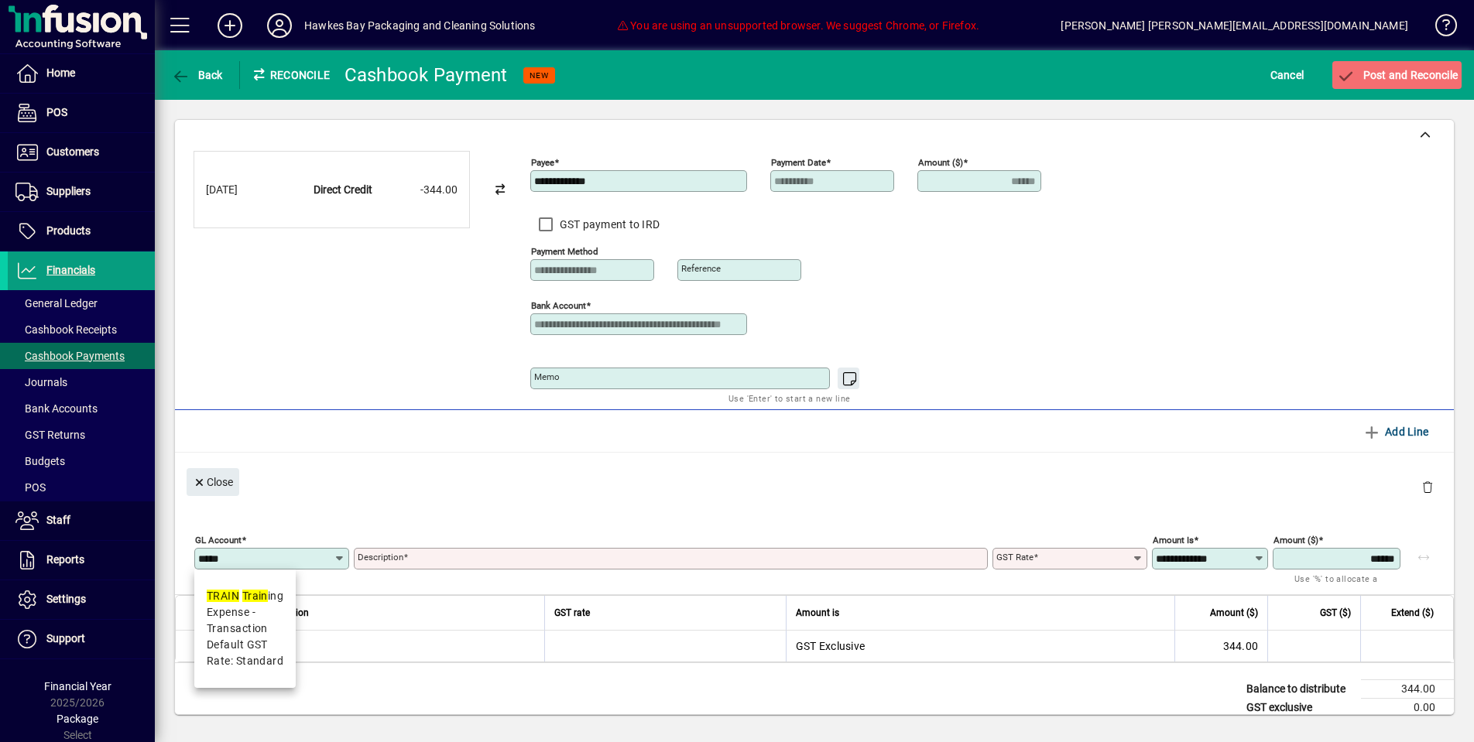
click at [249, 610] on span "Expense - Transaction" at bounding box center [245, 621] width 77 height 33
type input "*****"
type input "********"
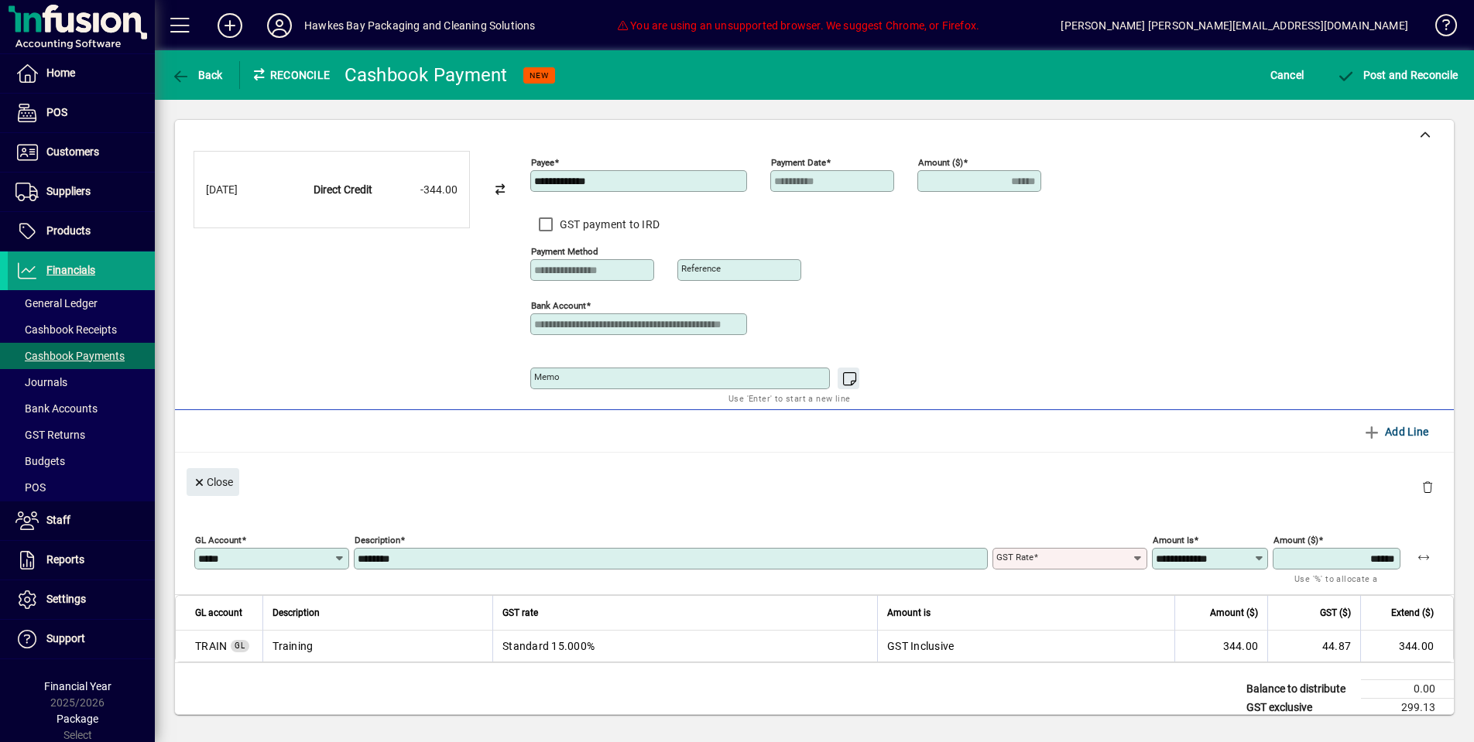
type input "********"
type input "**********"
click at [1360, 71] on span "Post and Reconcile" at bounding box center [1397, 75] width 122 height 12
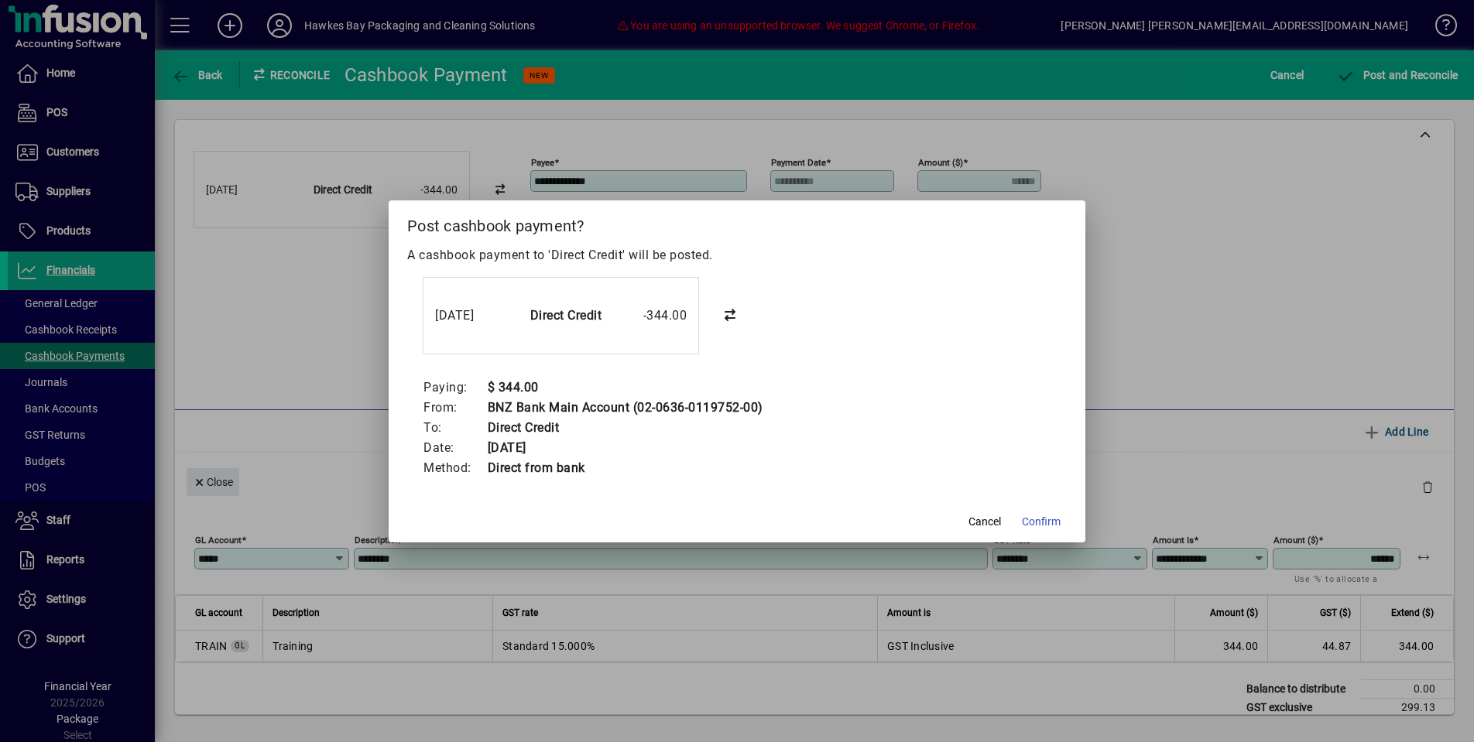
click at [1044, 514] on span "Confirm" at bounding box center [1041, 522] width 39 height 16
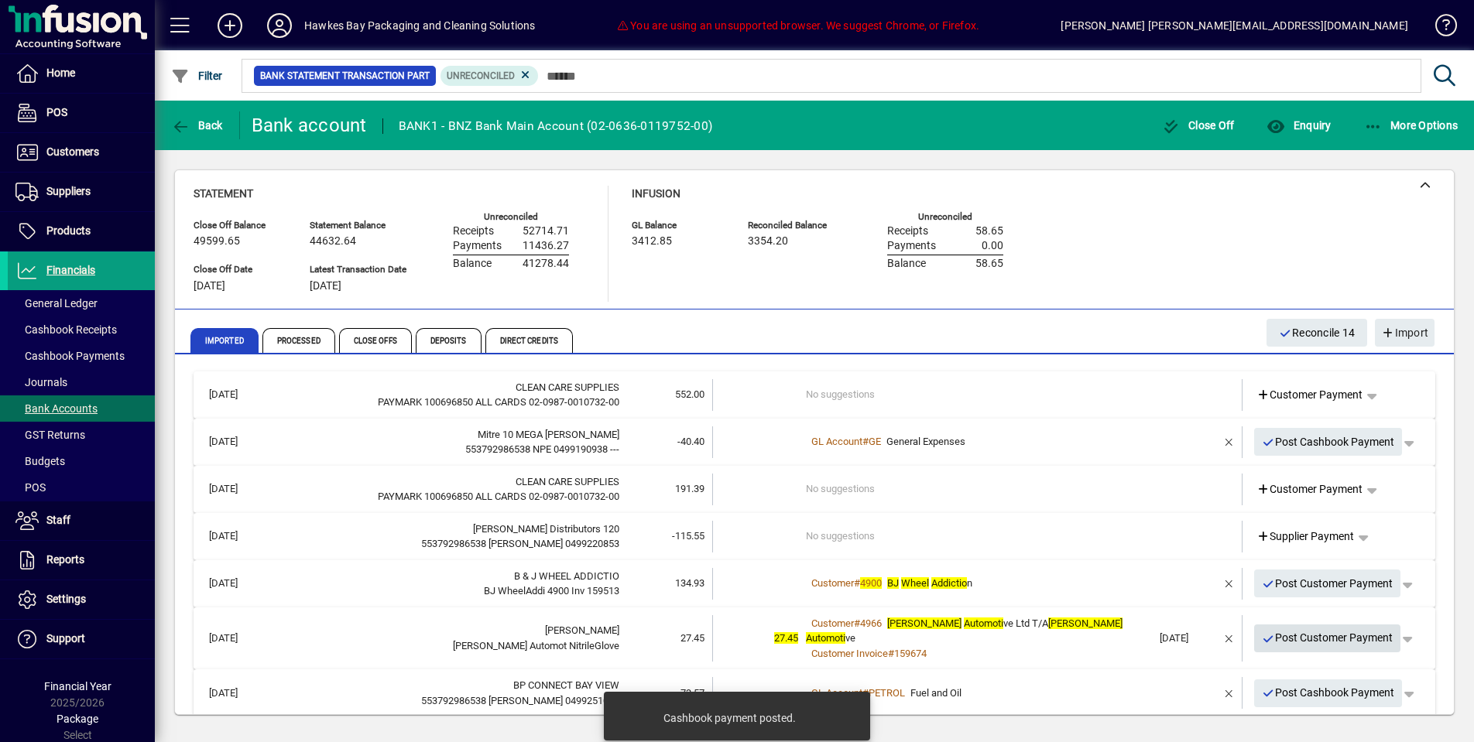
click at [1309, 626] on span "Post Customer Payment" at bounding box center [1328, 639] width 132 height 26
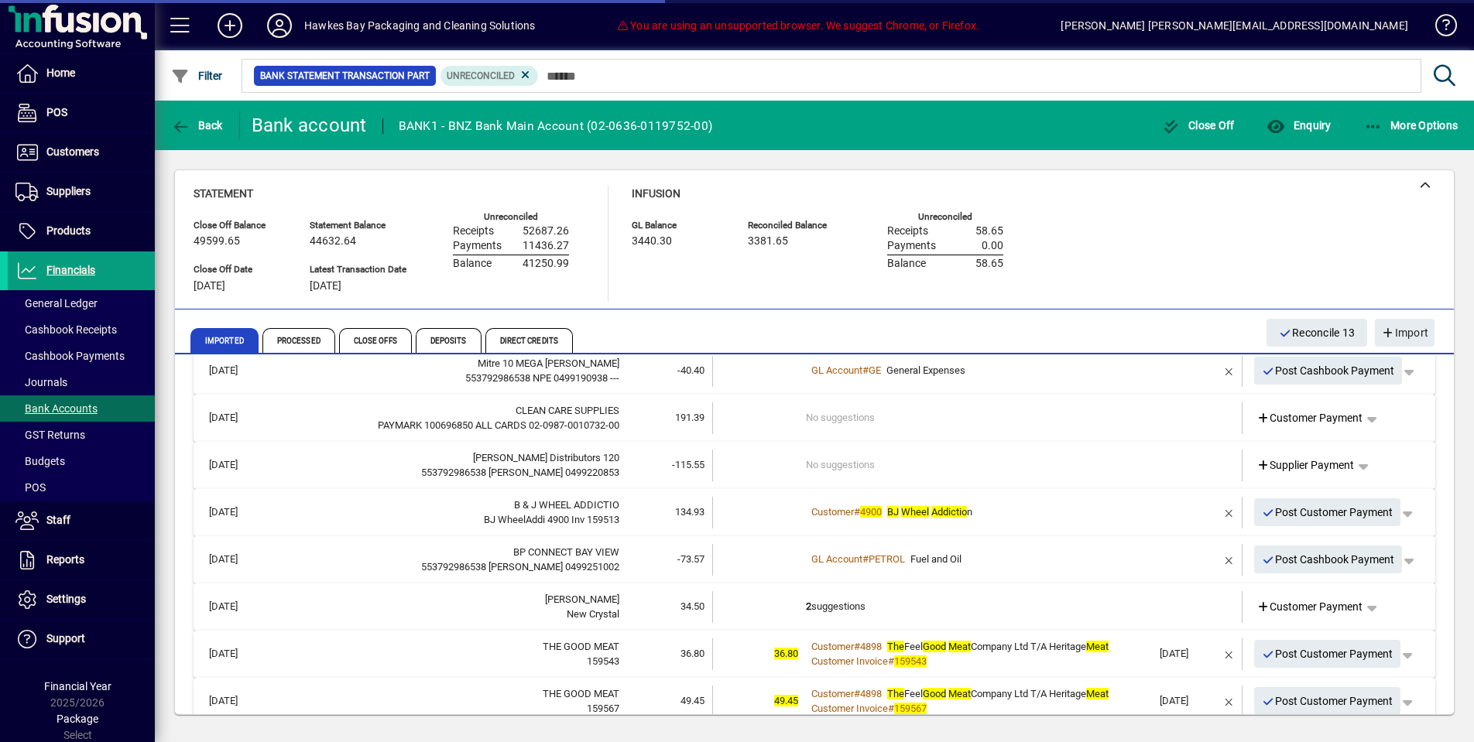
scroll to position [92, 0]
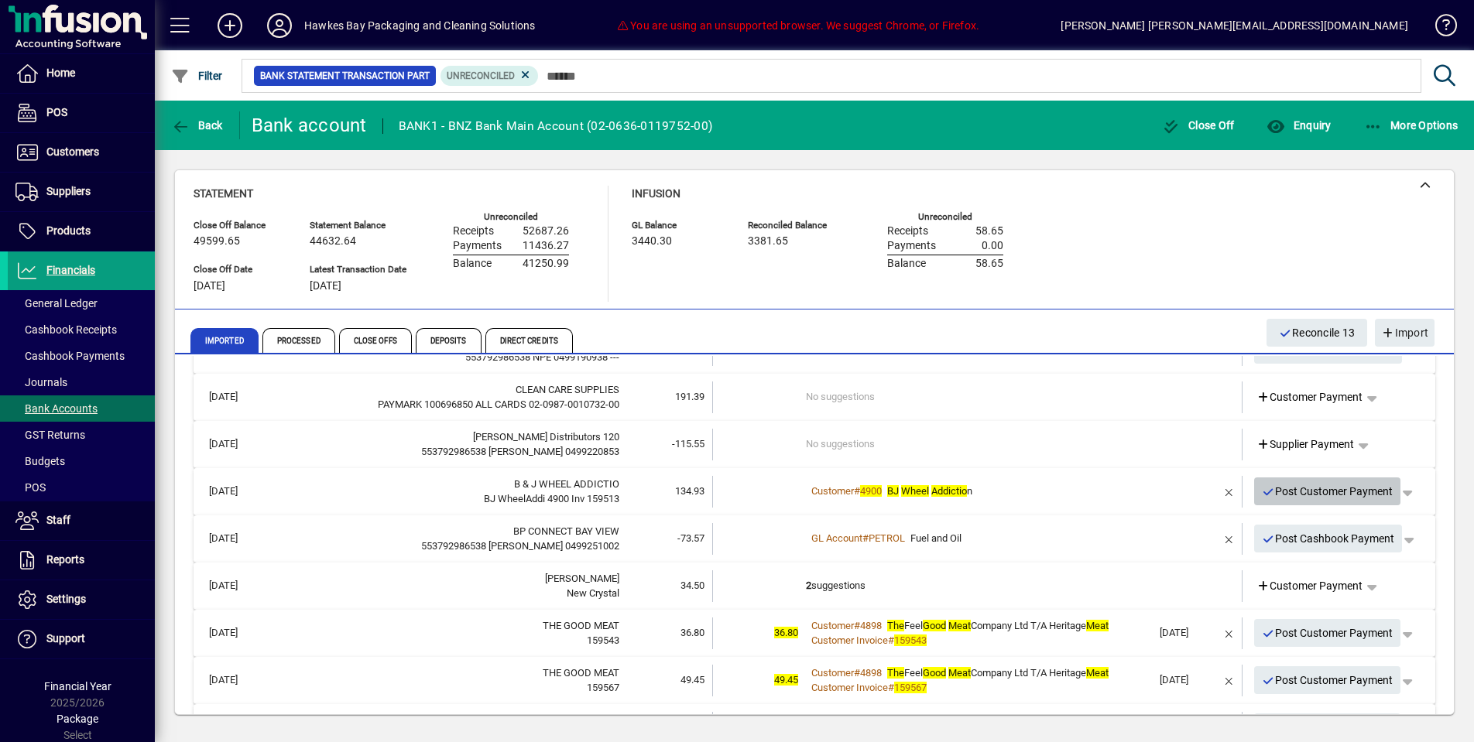
click at [1312, 492] on span "Post Customer Payment" at bounding box center [1328, 492] width 132 height 26
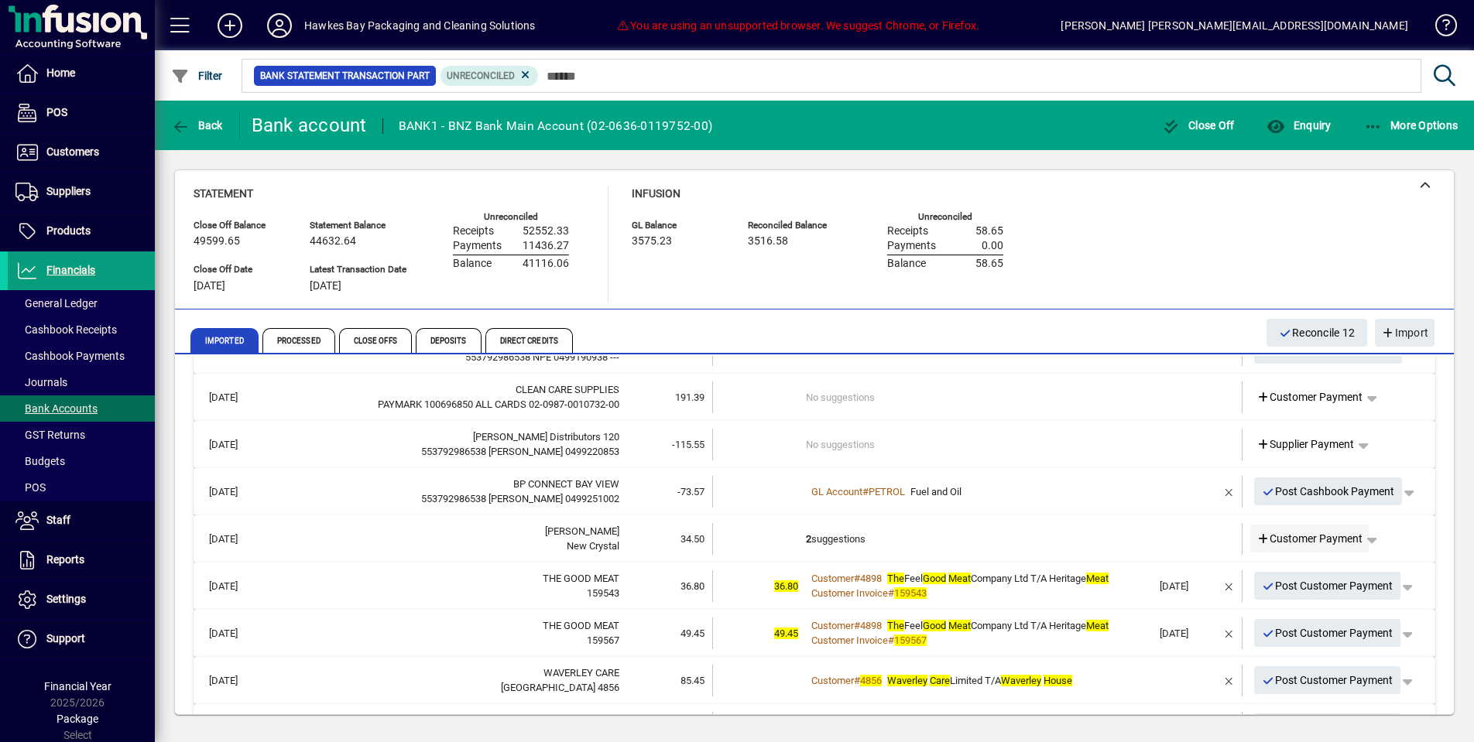
click at [1282, 533] on span "Customer Payment" at bounding box center [1310, 539] width 107 height 16
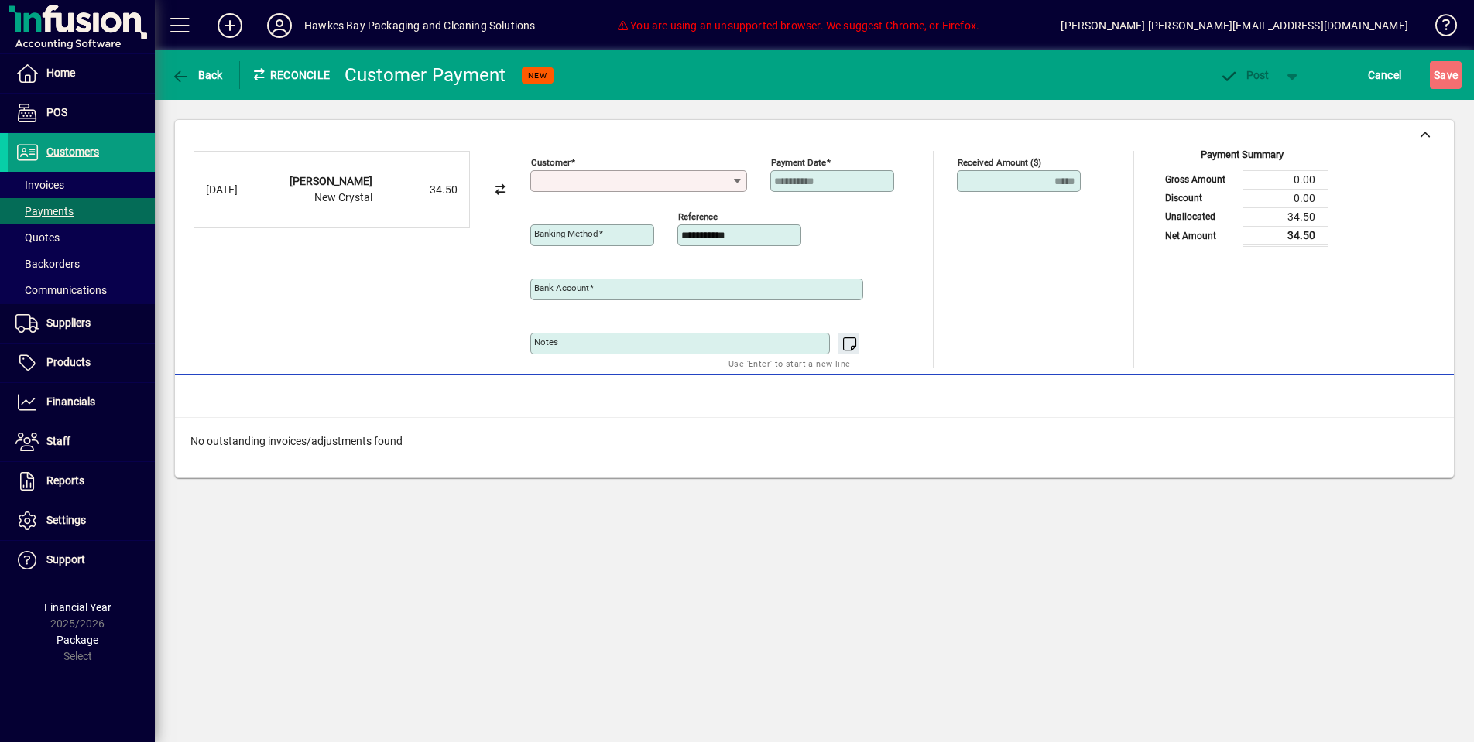
type input "**********"
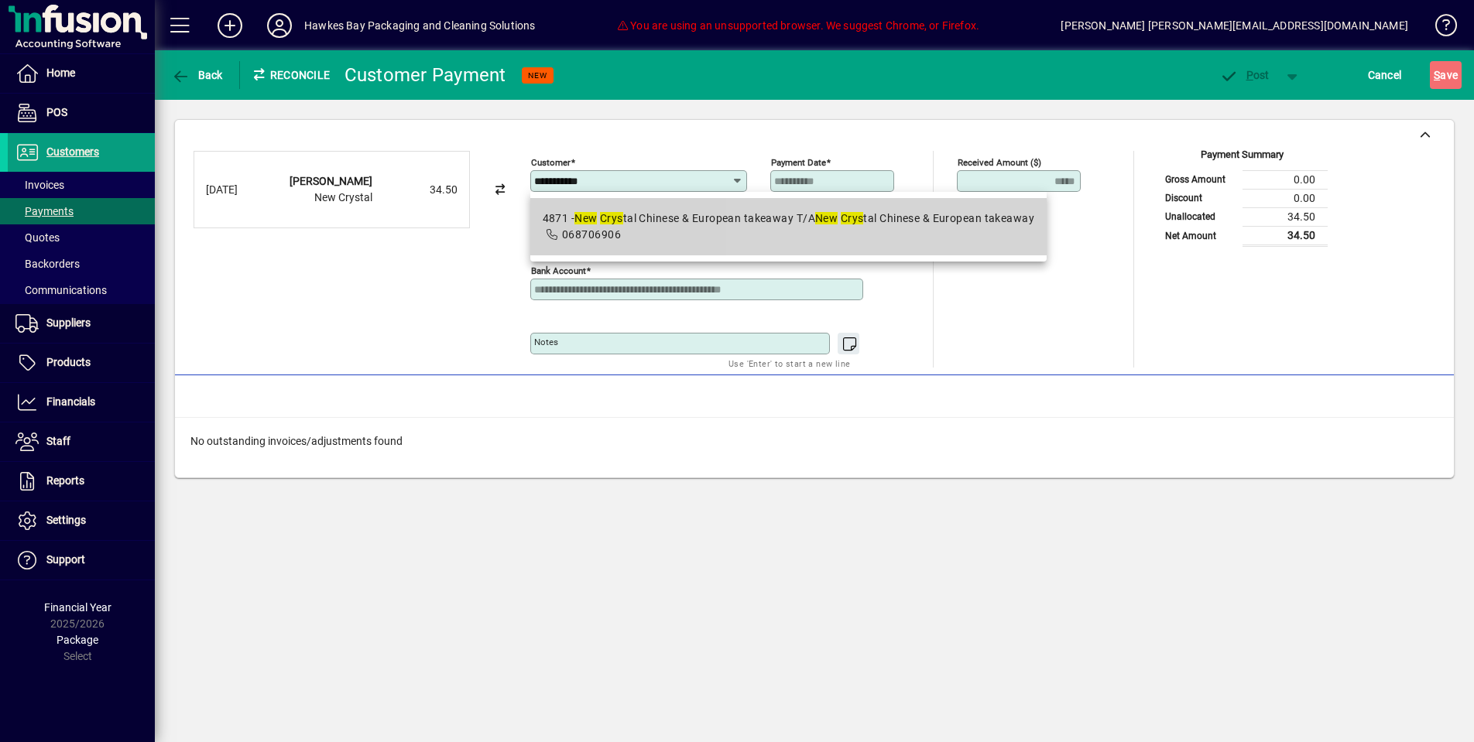
click at [959, 223] on div "4871 - New Crys tal Chinese & European takeaway T/A New Crys tal Chinese & Euro…" at bounding box center [789, 219] width 492 height 16
type input "**********"
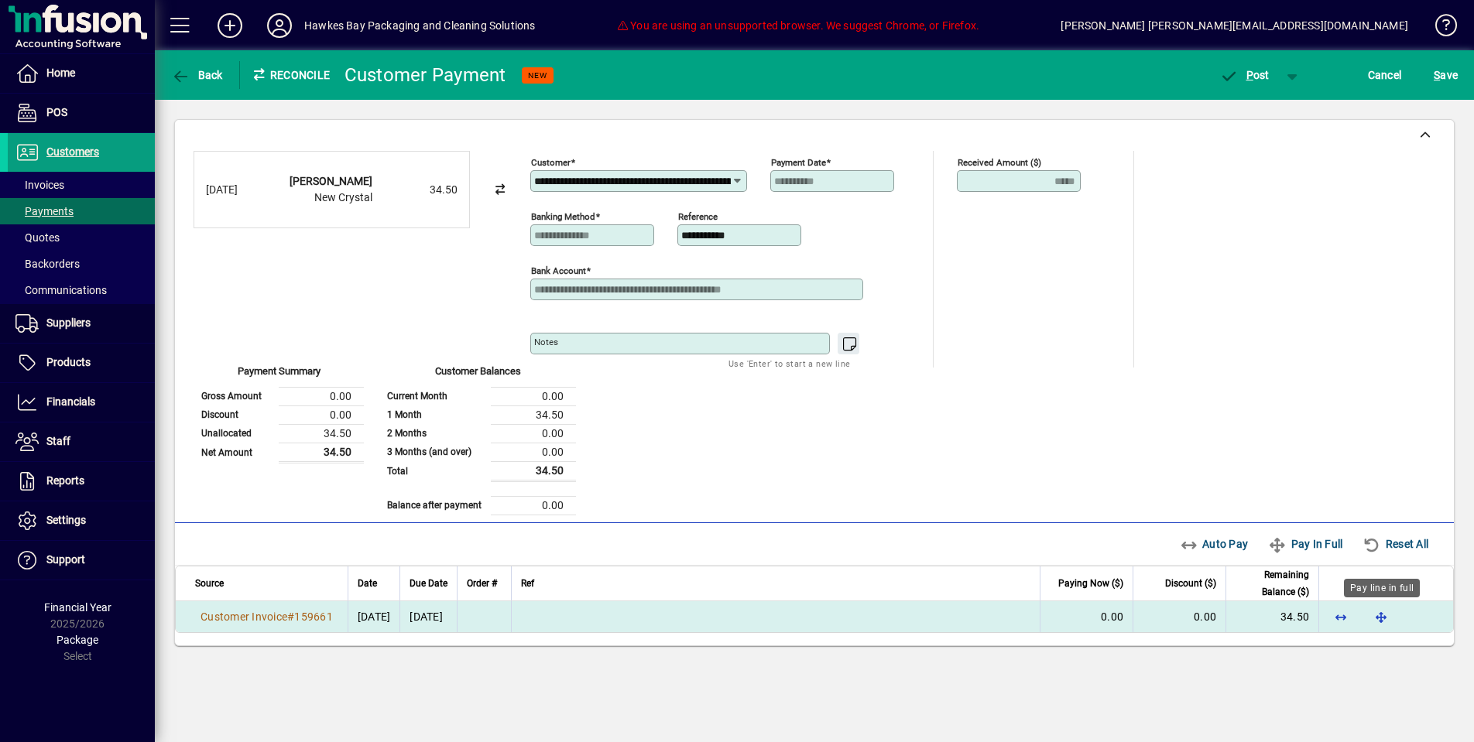
click at [1381, 616] on span "button" at bounding box center [1381, 616] width 37 height 37
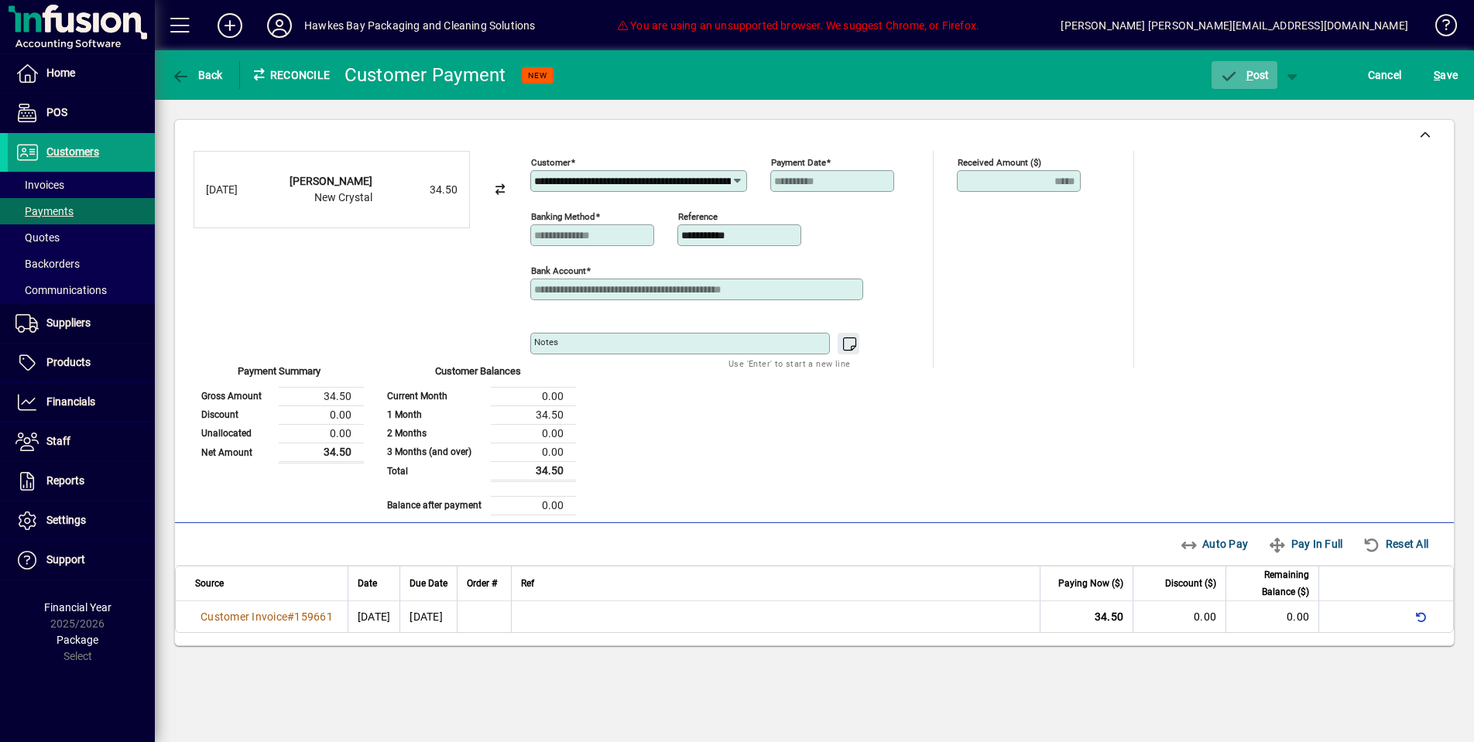
click at [1254, 76] on span "P ost" at bounding box center [1244, 75] width 50 height 12
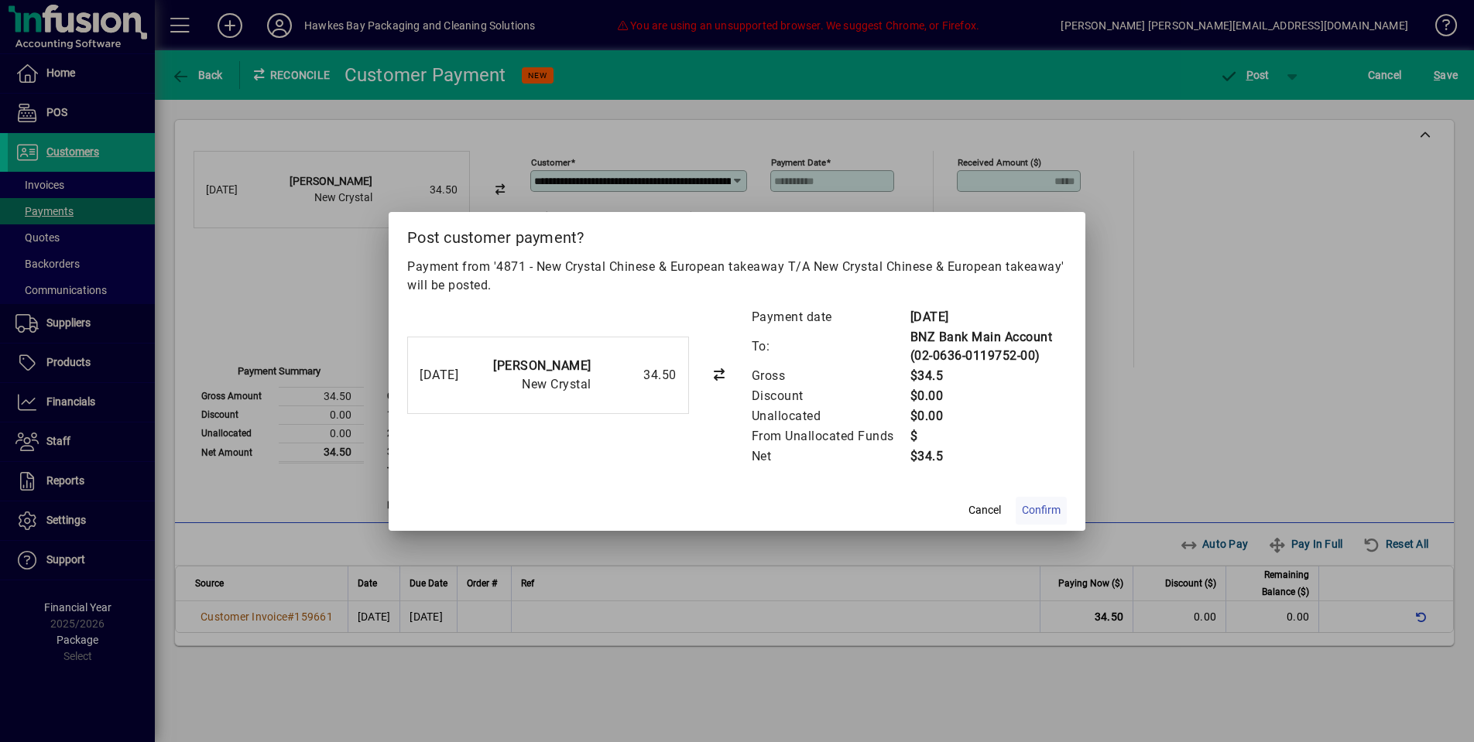
click at [1065, 500] on span at bounding box center [1041, 510] width 51 height 37
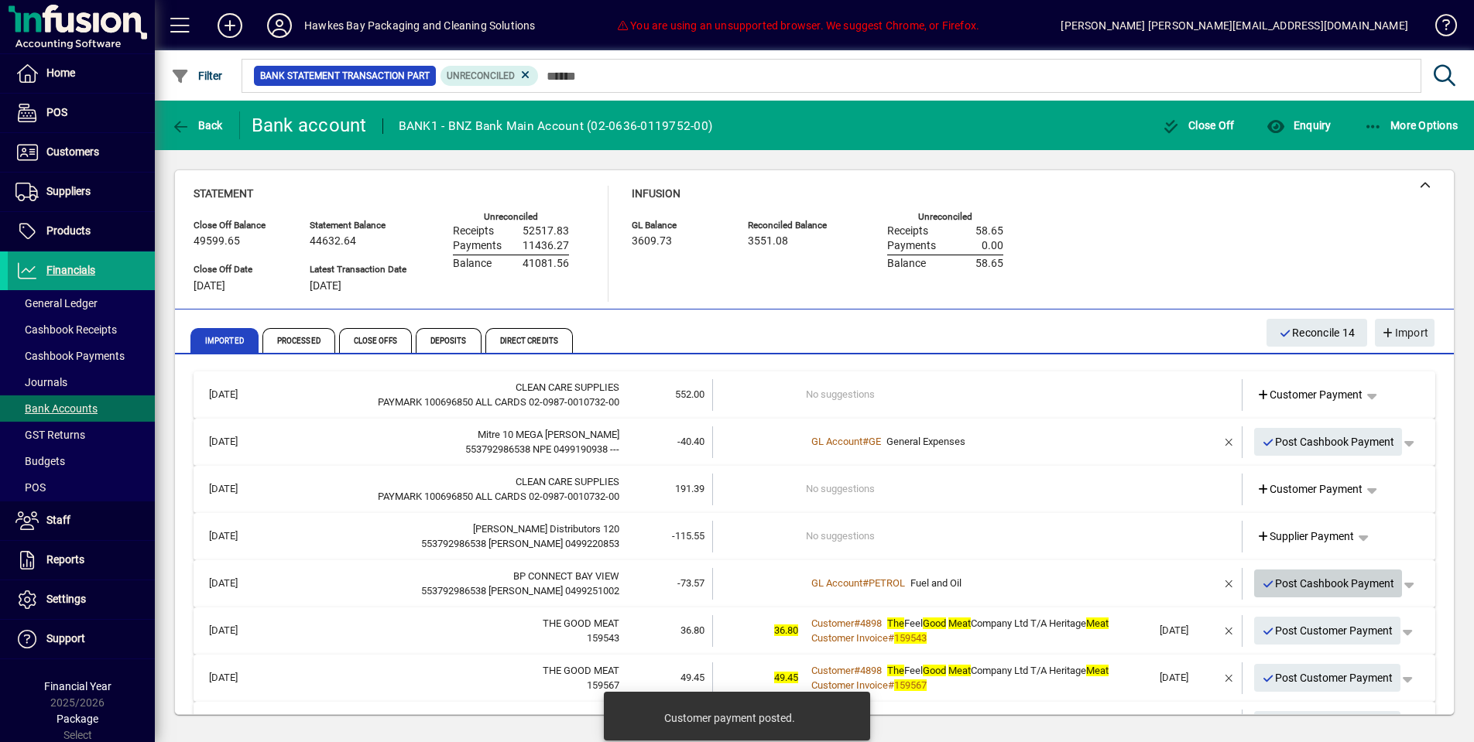
drag, startPoint x: 1293, startPoint y: 576, endPoint x: 1281, endPoint y: 574, distance: 12.5
click at [1293, 576] on span "Post Cashbook Payment" at bounding box center [1328, 584] width 133 height 26
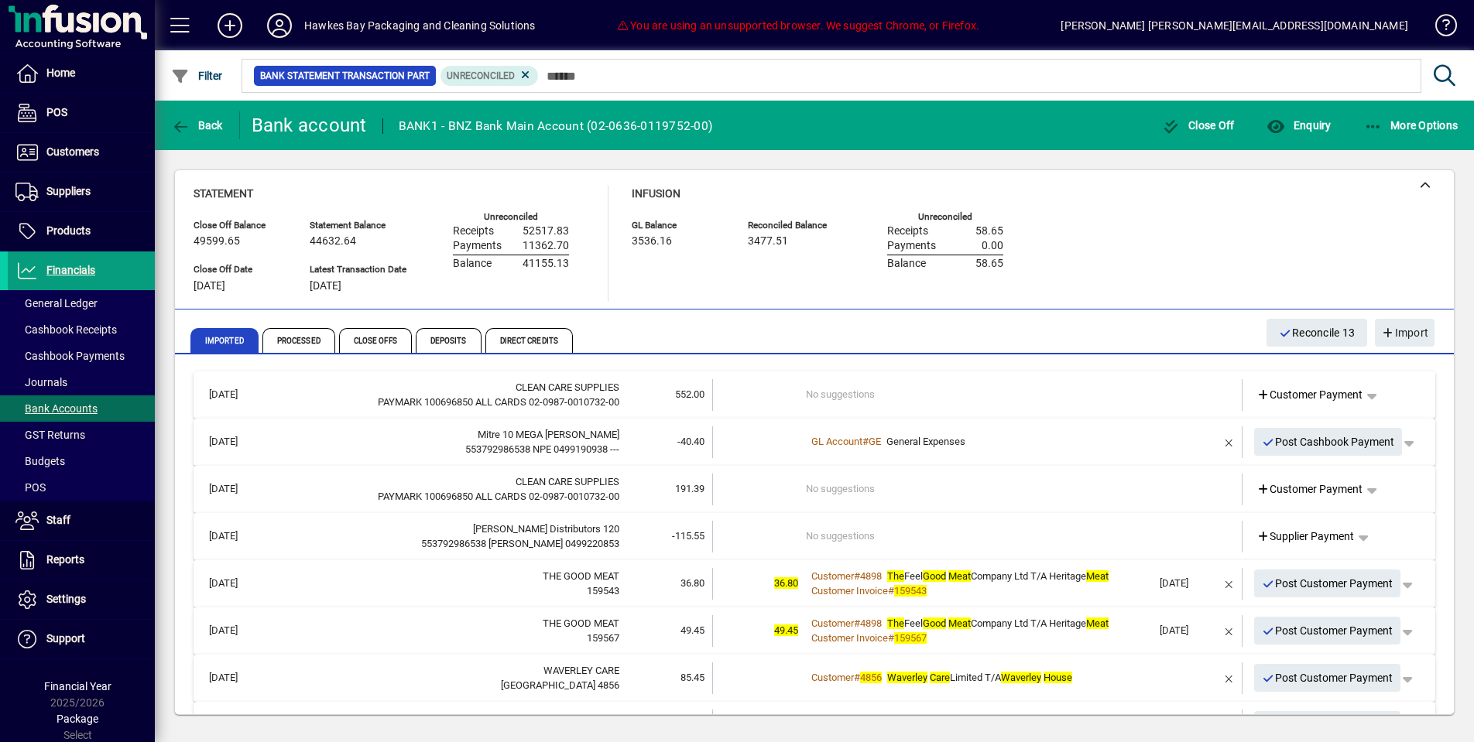
click at [1307, 576] on span "Post Customer Payment" at bounding box center [1328, 584] width 132 height 26
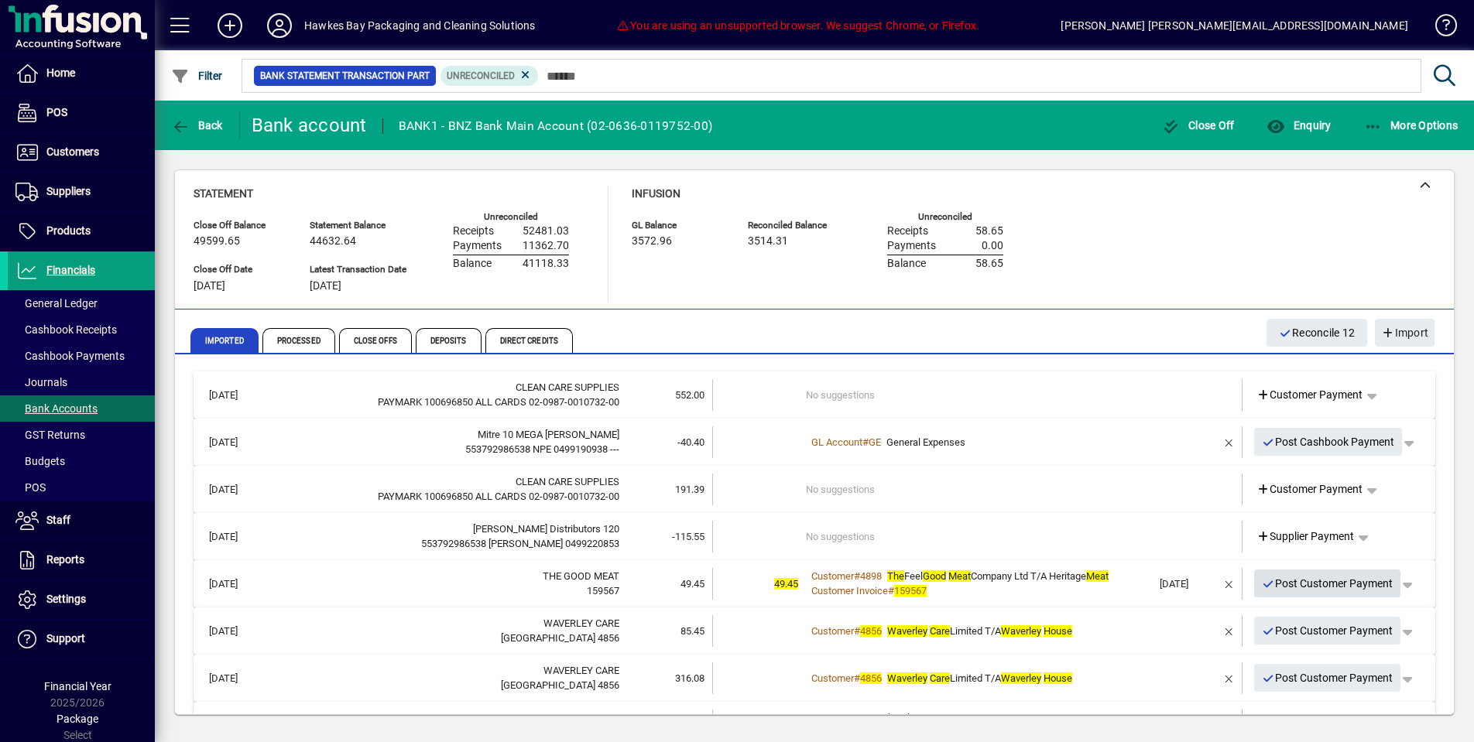
click at [1290, 585] on span "Post Customer Payment" at bounding box center [1328, 584] width 132 height 26
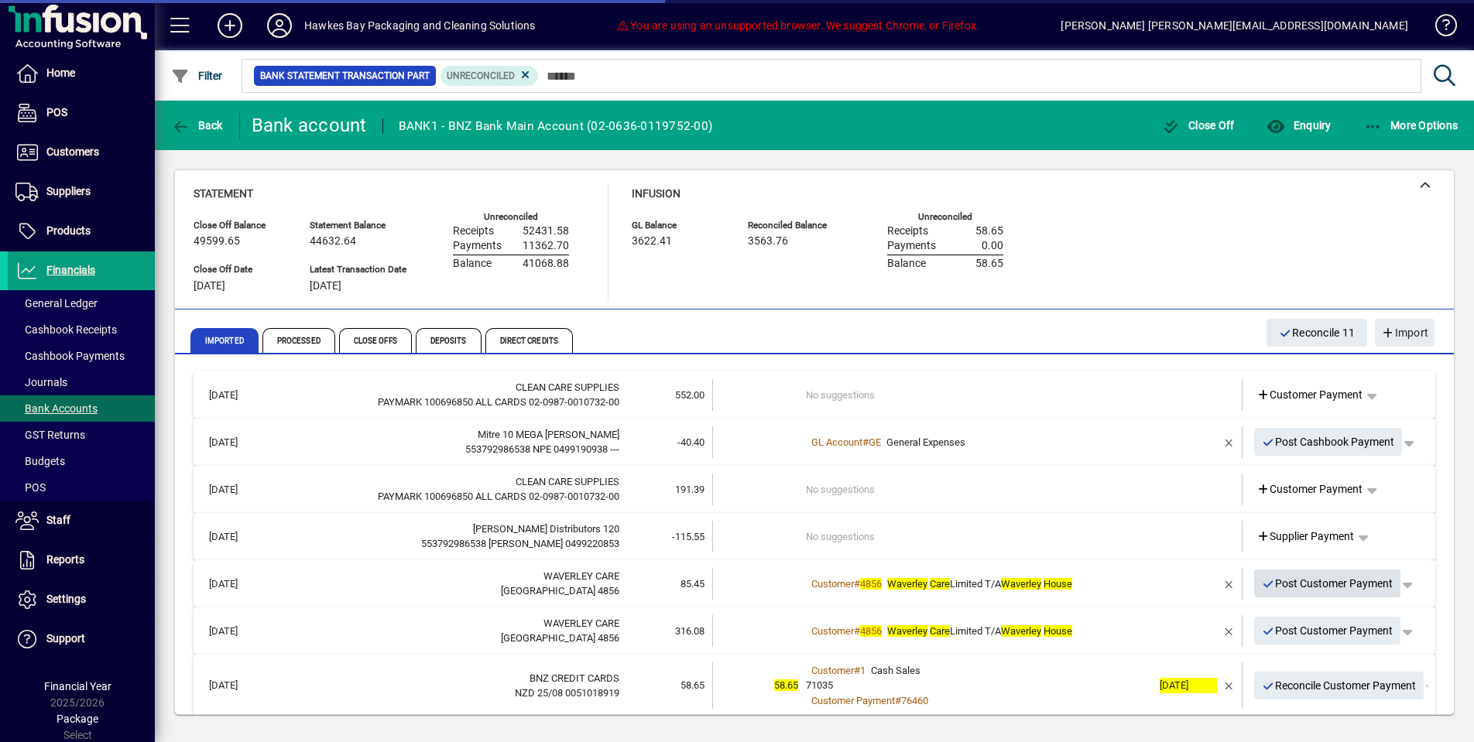
click at [1296, 580] on span "Post Customer Payment" at bounding box center [1328, 584] width 132 height 26
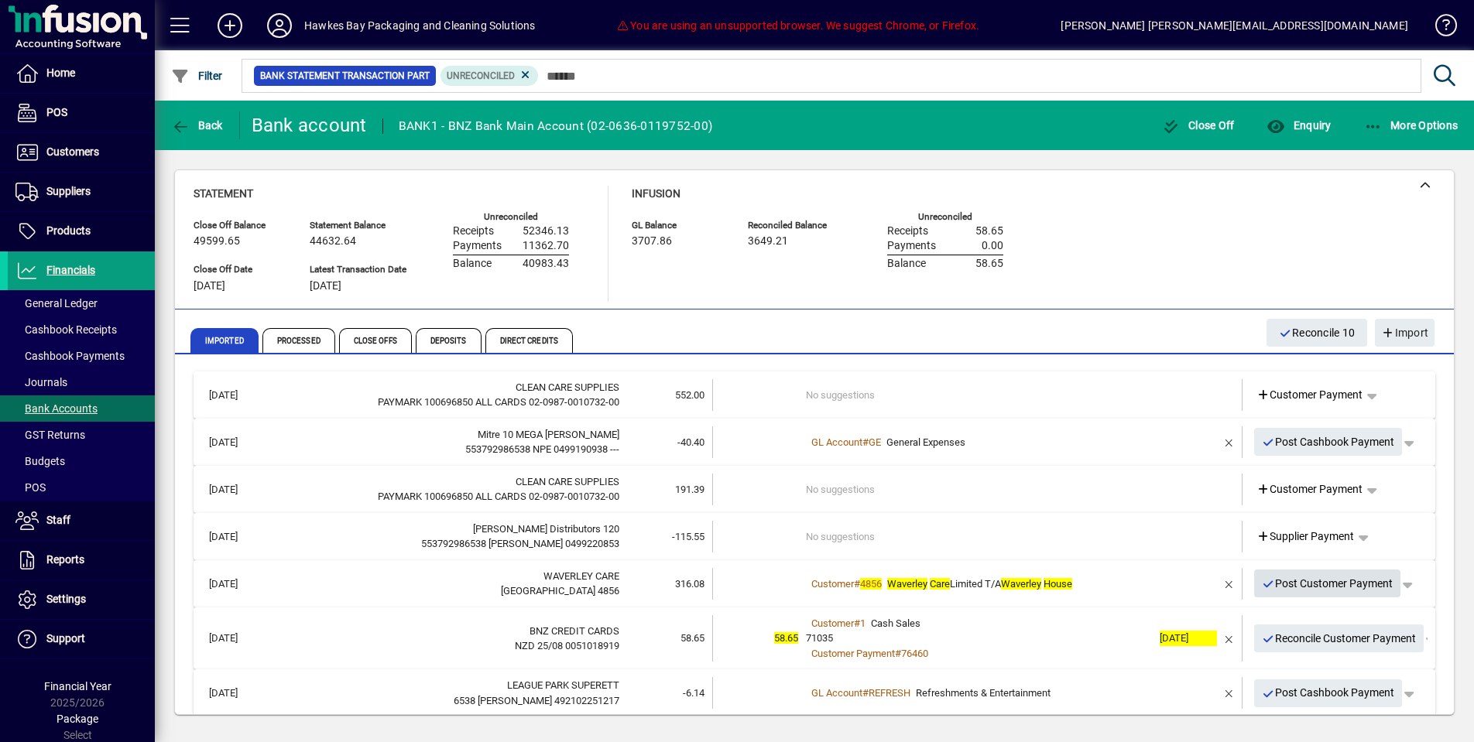
click at [1303, 571] on span "Post Customer Payment" at bounding box center [1328, 584] width 132 height 26
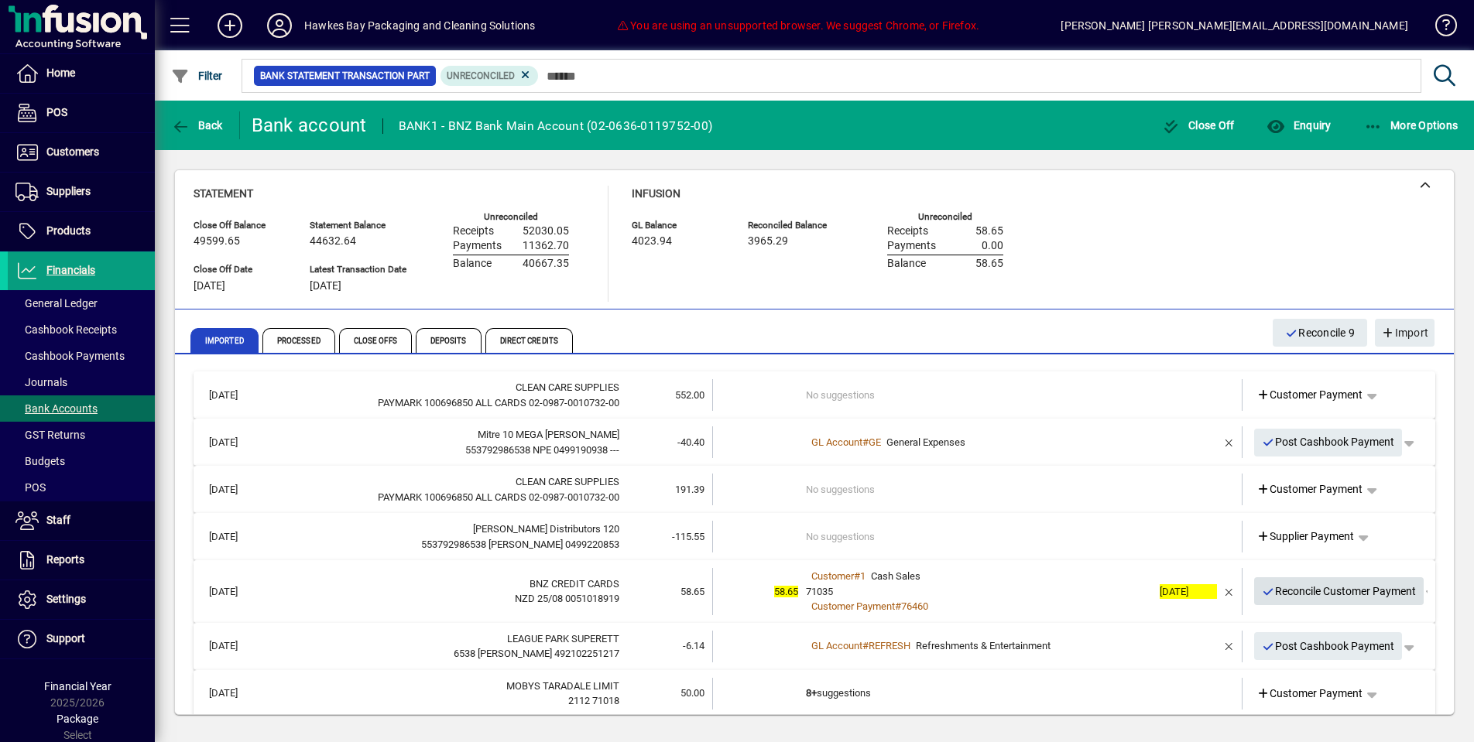
click at [1308, 595] on span "Reconcile Customer Payment" at bounding box center [1339, 592] width 155 height 26
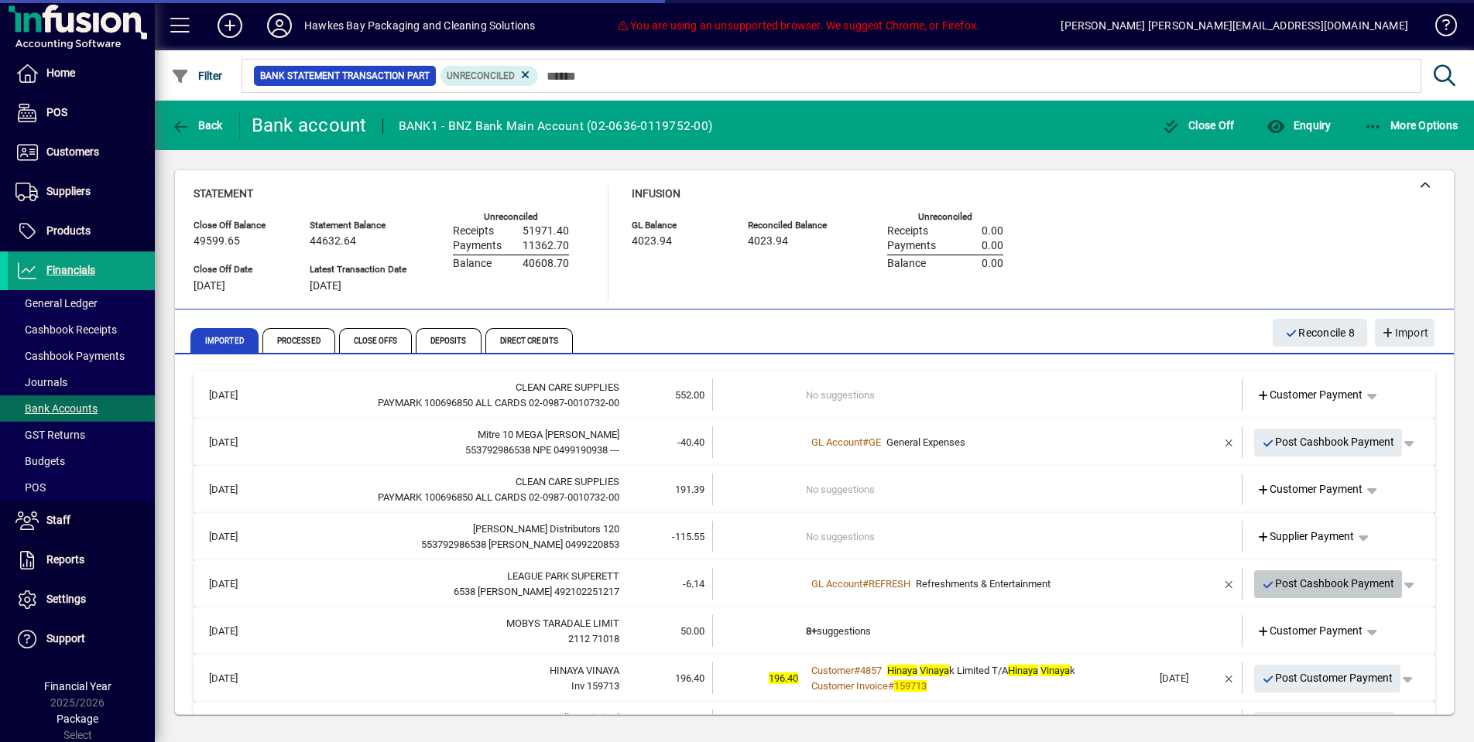
click at [1305, 580] on span "Post Cashbook Payment" at bounding box center [1328, 584] width 133 height 26
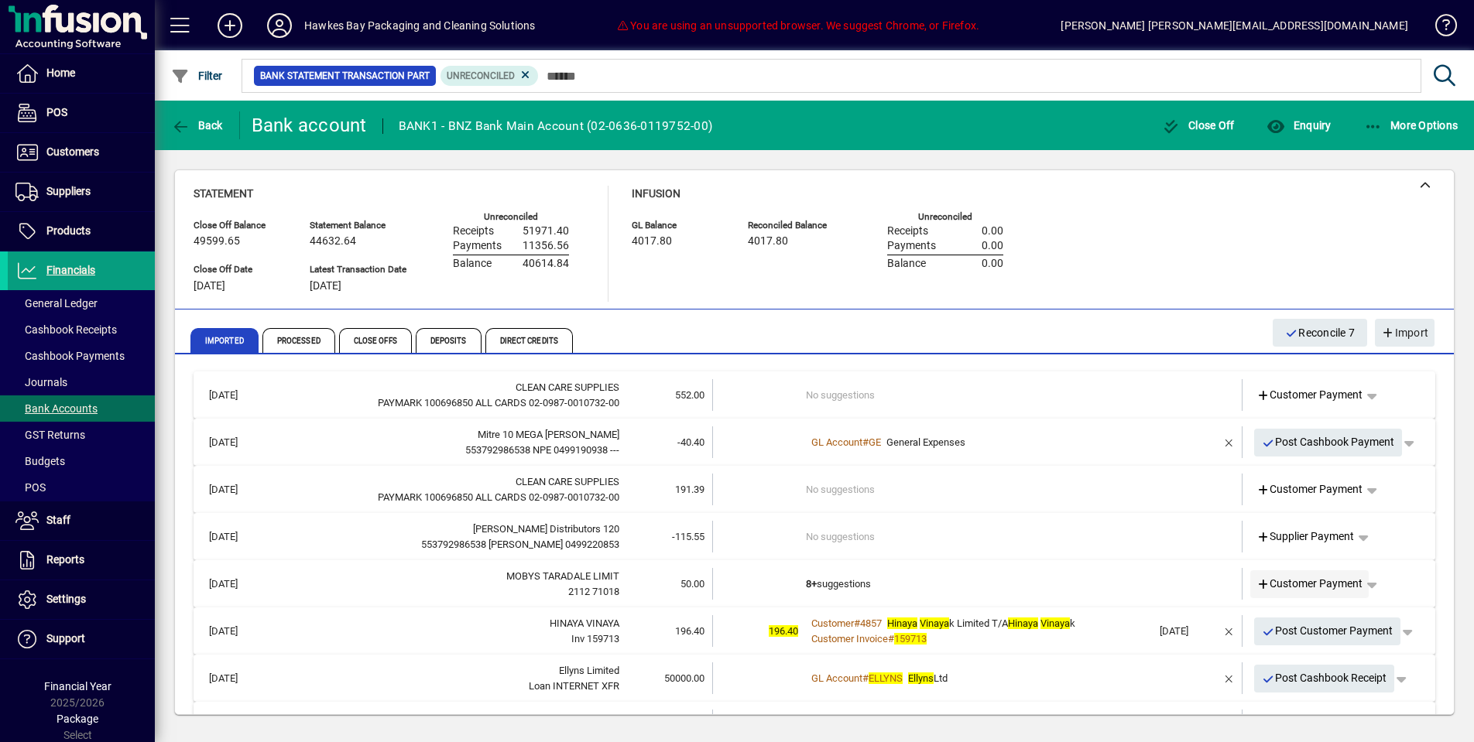
click at [1296, 576] on span "Customer Payment" at bounding box center [1310, 584] width 107 height 16
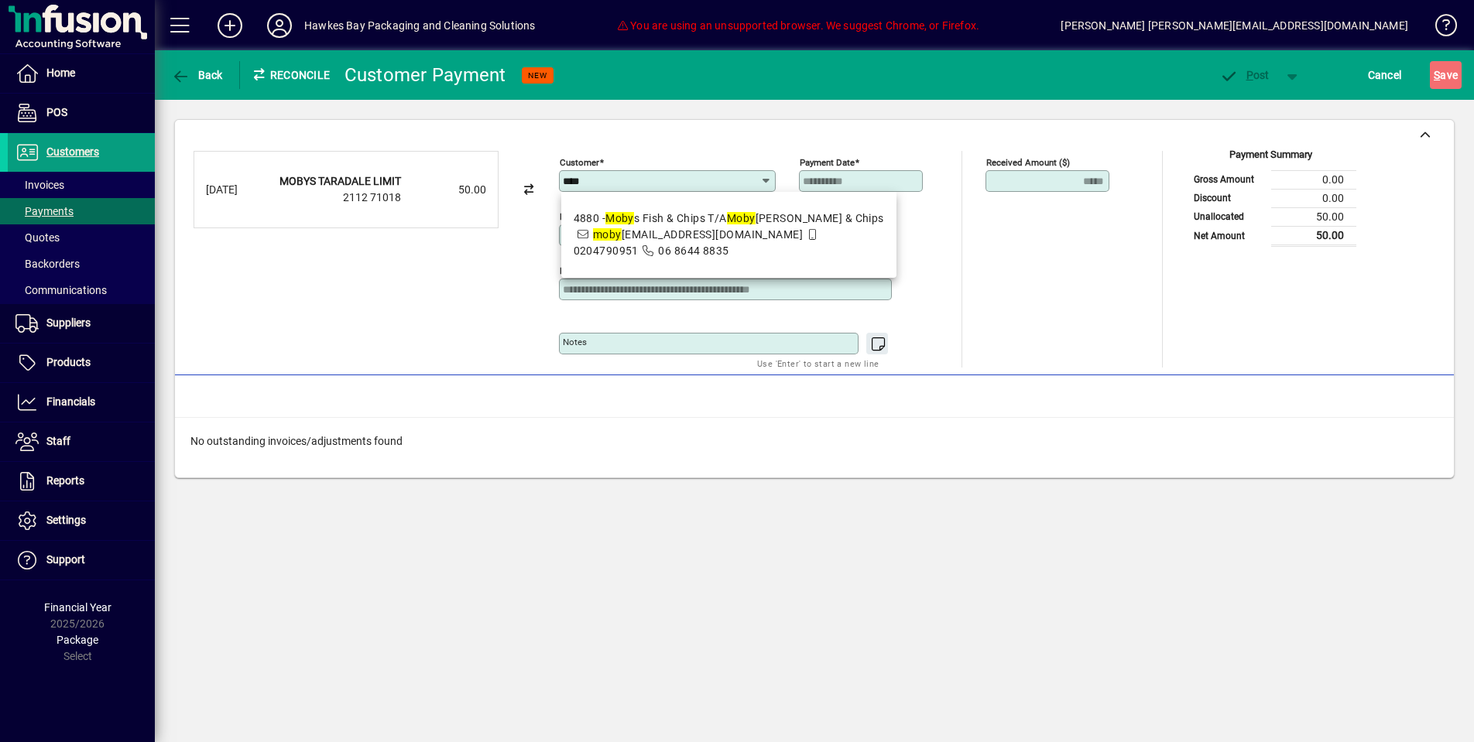
click at [639, 245] on span "0204790951" at bounding box center [606, 251] width 65 height 12
type input "**********"
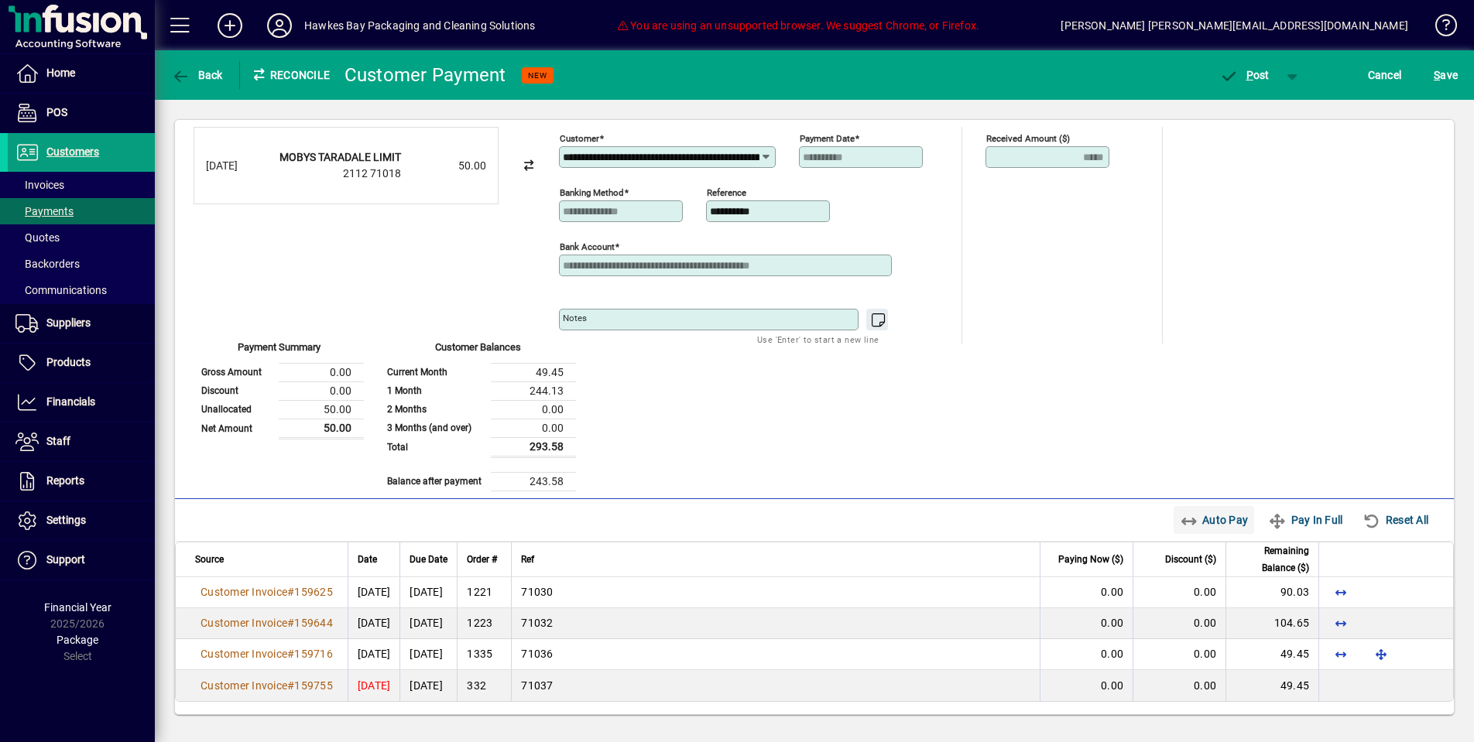
scroll to position [23, 0]
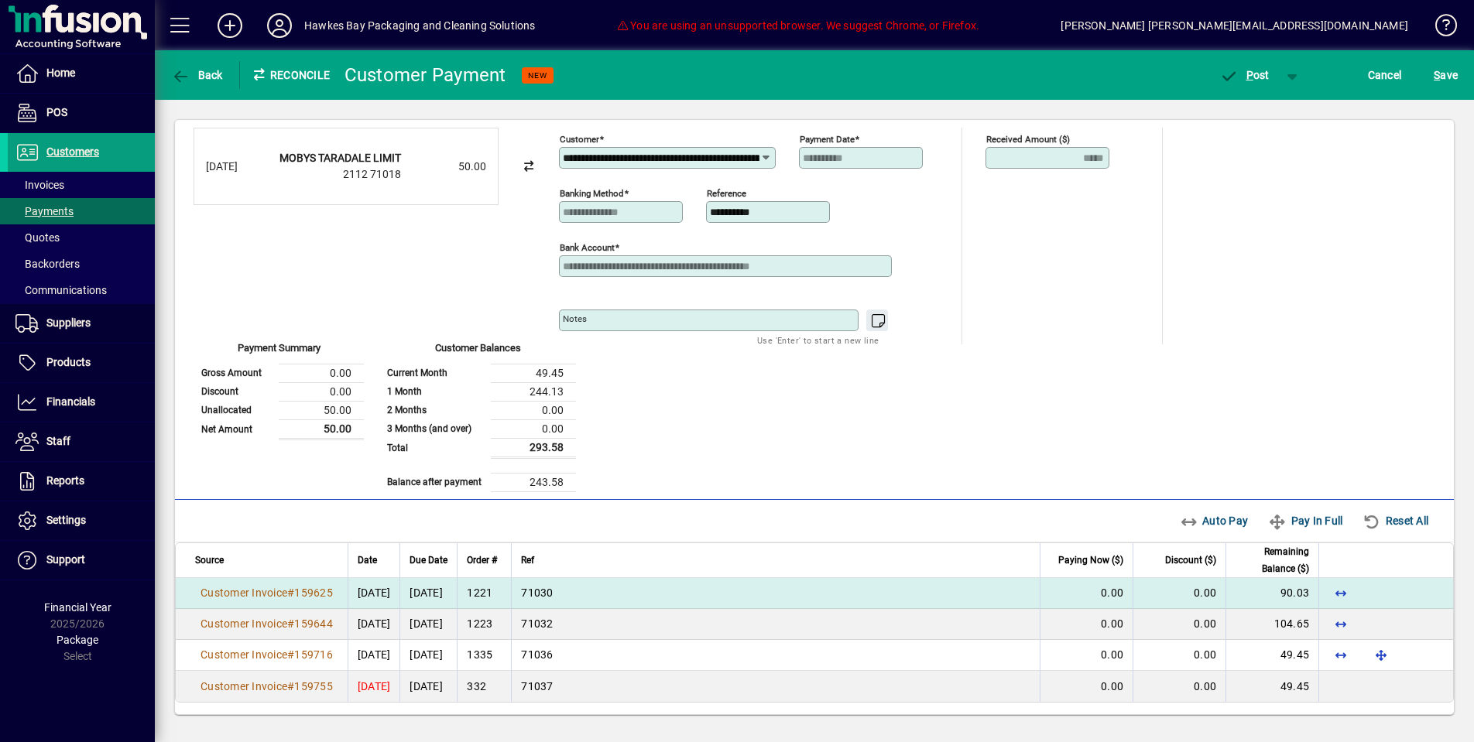
click at [1233, 595] on td "90.03" at bounding box center [1272, 593] width 93 height 31
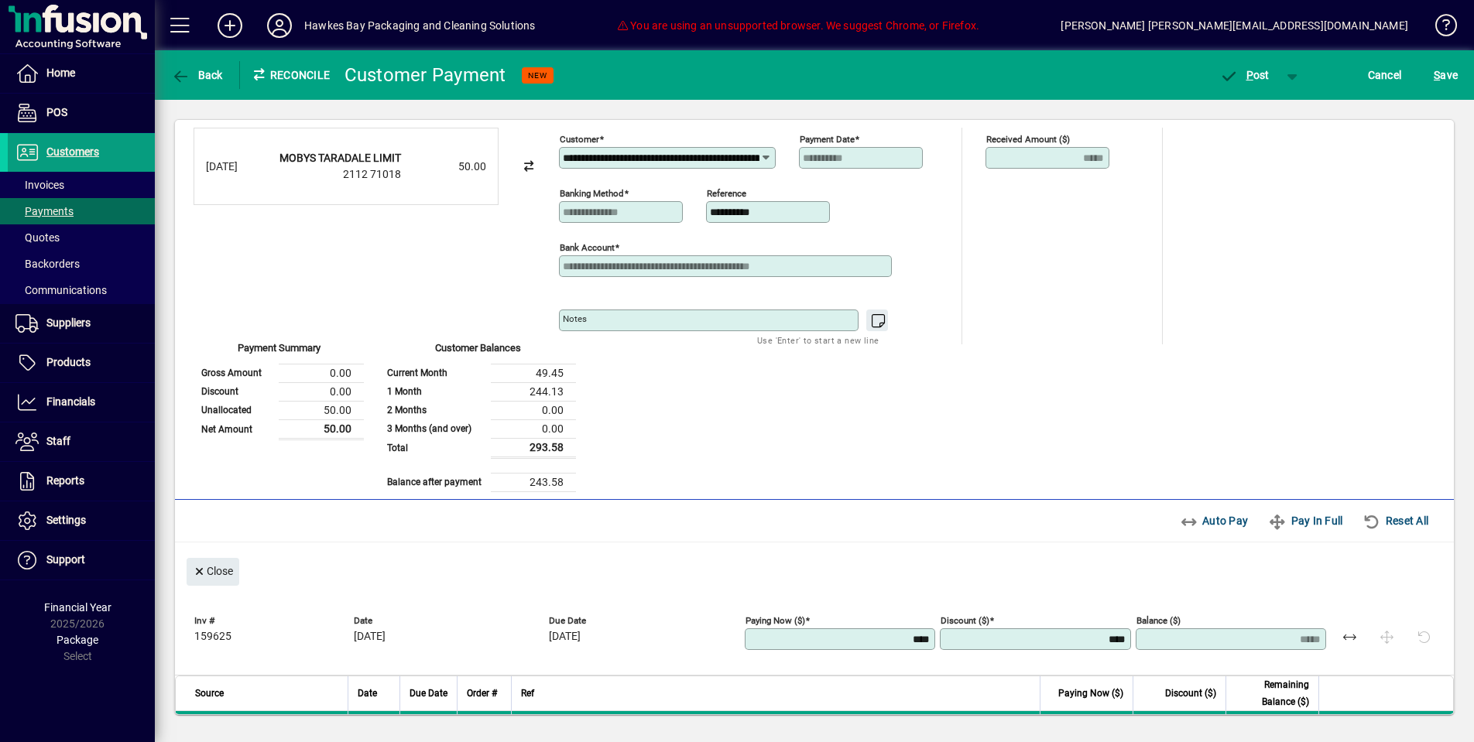
drag, startPoint x: 910, startPoint y: 641, endPoint x: 972, endPoint y: 642, distance: 61.2
click at [972, 642] on div "Inv # 159625 Date 11/08/2025 Due Date 18/08/2025 Paying Now ($) **** Discount (…" at bounding box center [818, 636] width 1248 height 54
type input "*"
type input "*****"
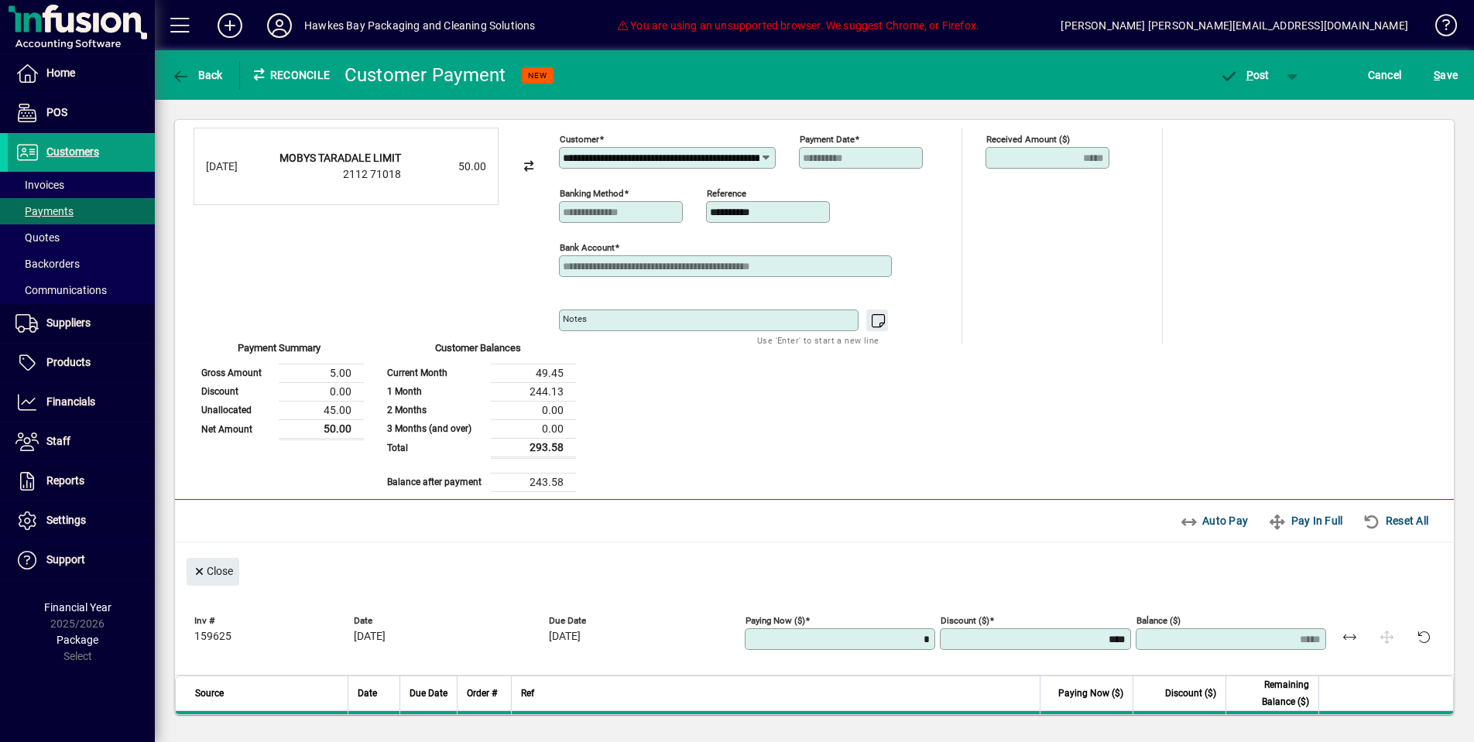
type input "**"
type input "*****"
click at [769, 372] on div "**********" at bounding box center [815, 310] width 1242 height 365
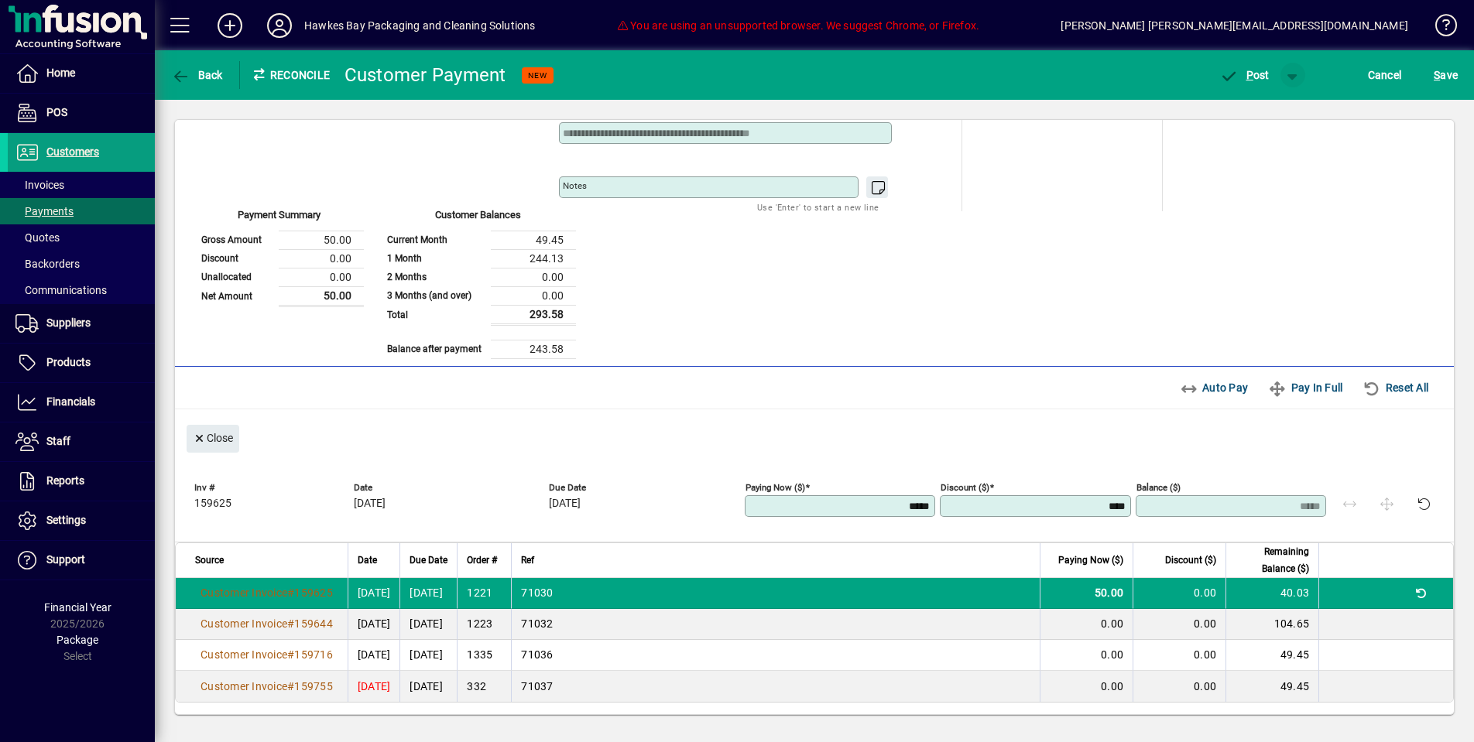
scroll to position [0, 0]
click at [1255, 81] on span "P ost" at bounding box center [1244, 75] width 50 height 12
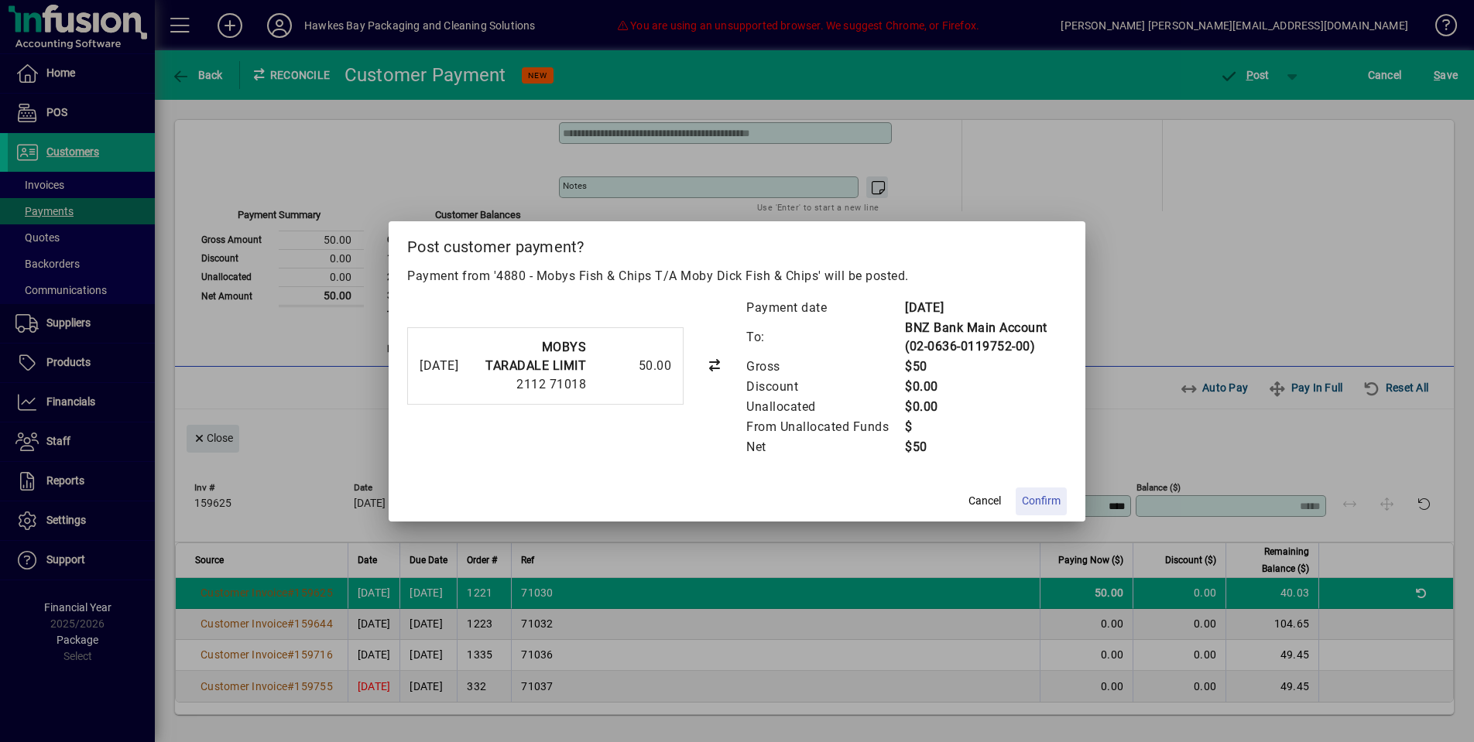
click at [1043, 504] on span "Confirm" at bounding box center [1041, 501] width 39 height 16
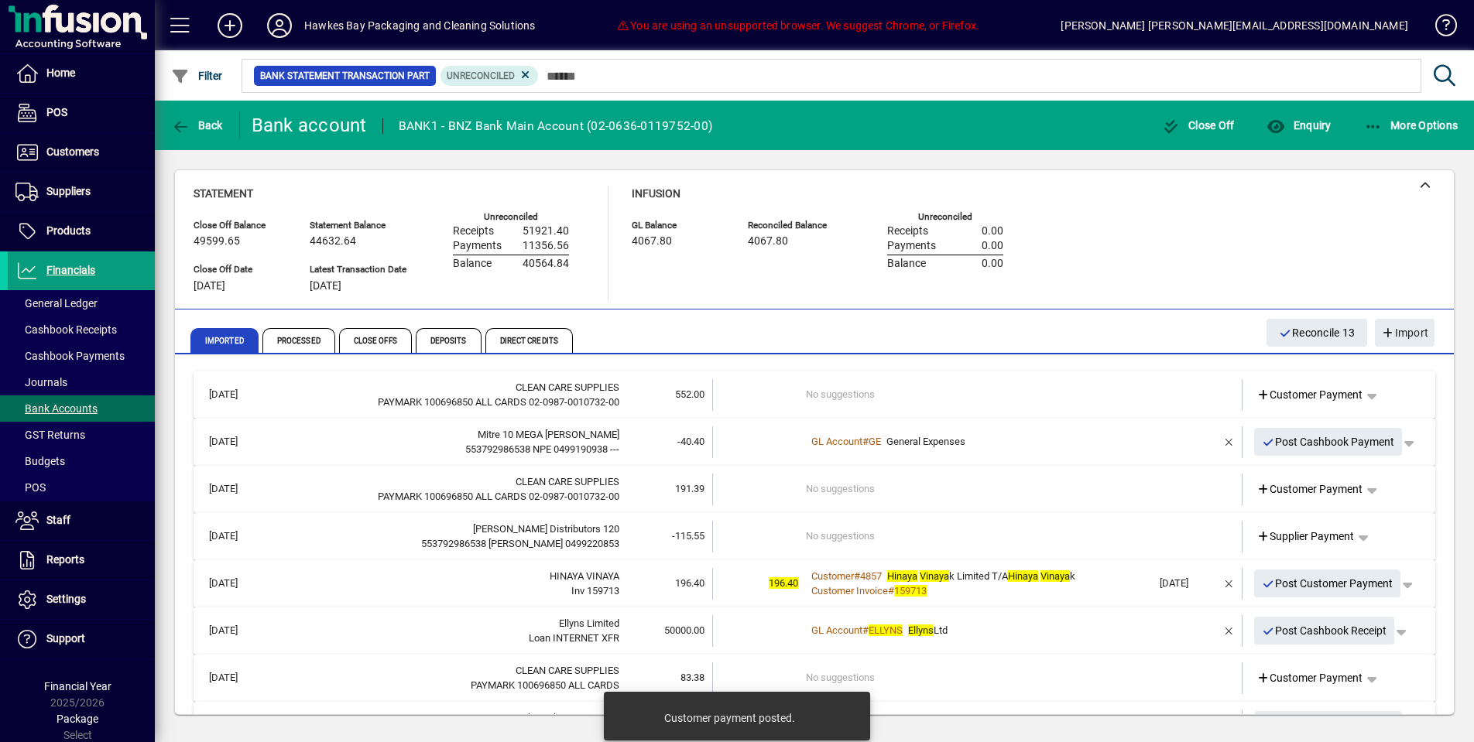
click at [1330, 581] on span "Post Customer Payment" at bounding box center [1328, 584] width 132 height 26
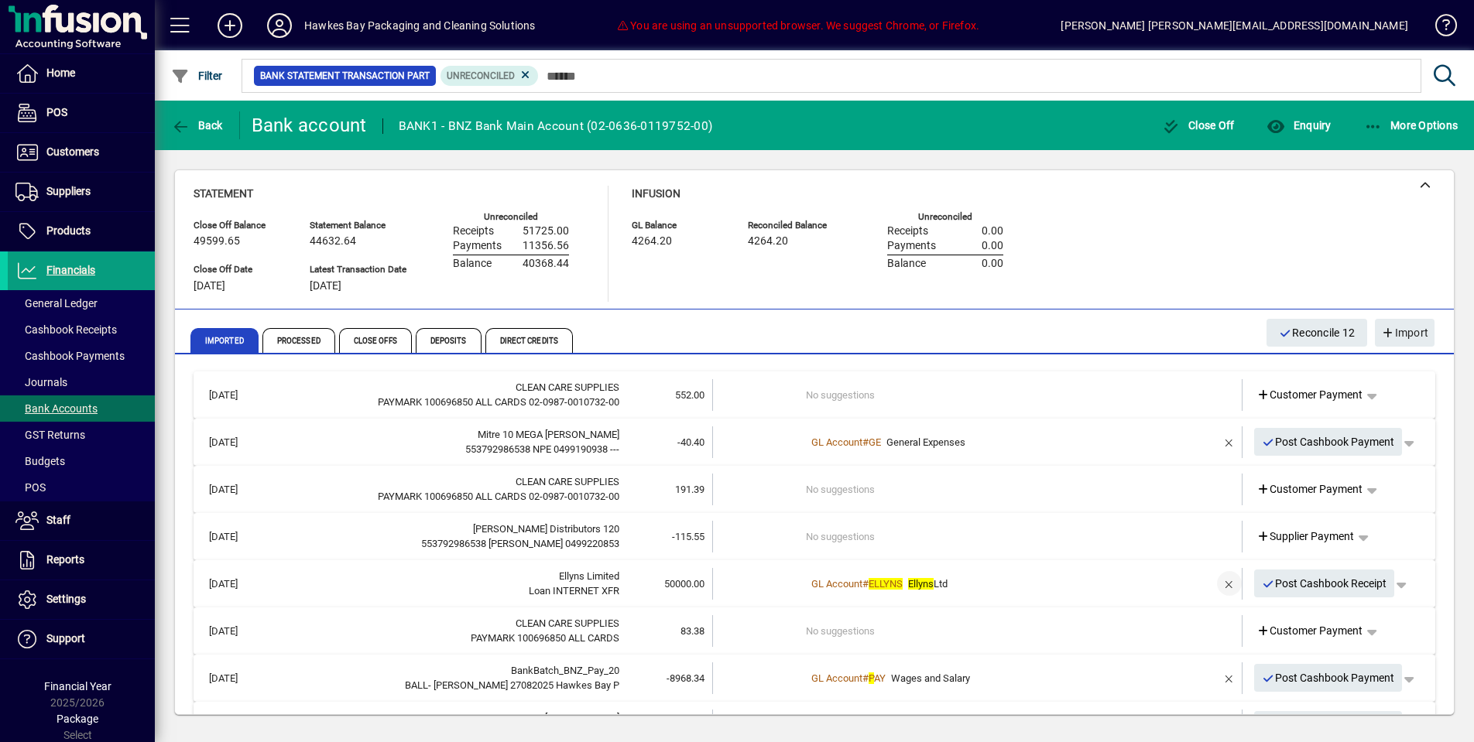
click at [1231, 577] on span "button" at bounding box center [1229, 583] width 37 height 37
click at [1371, 576] on span "button" at bounding box center [1371, 583] width 37 height 37
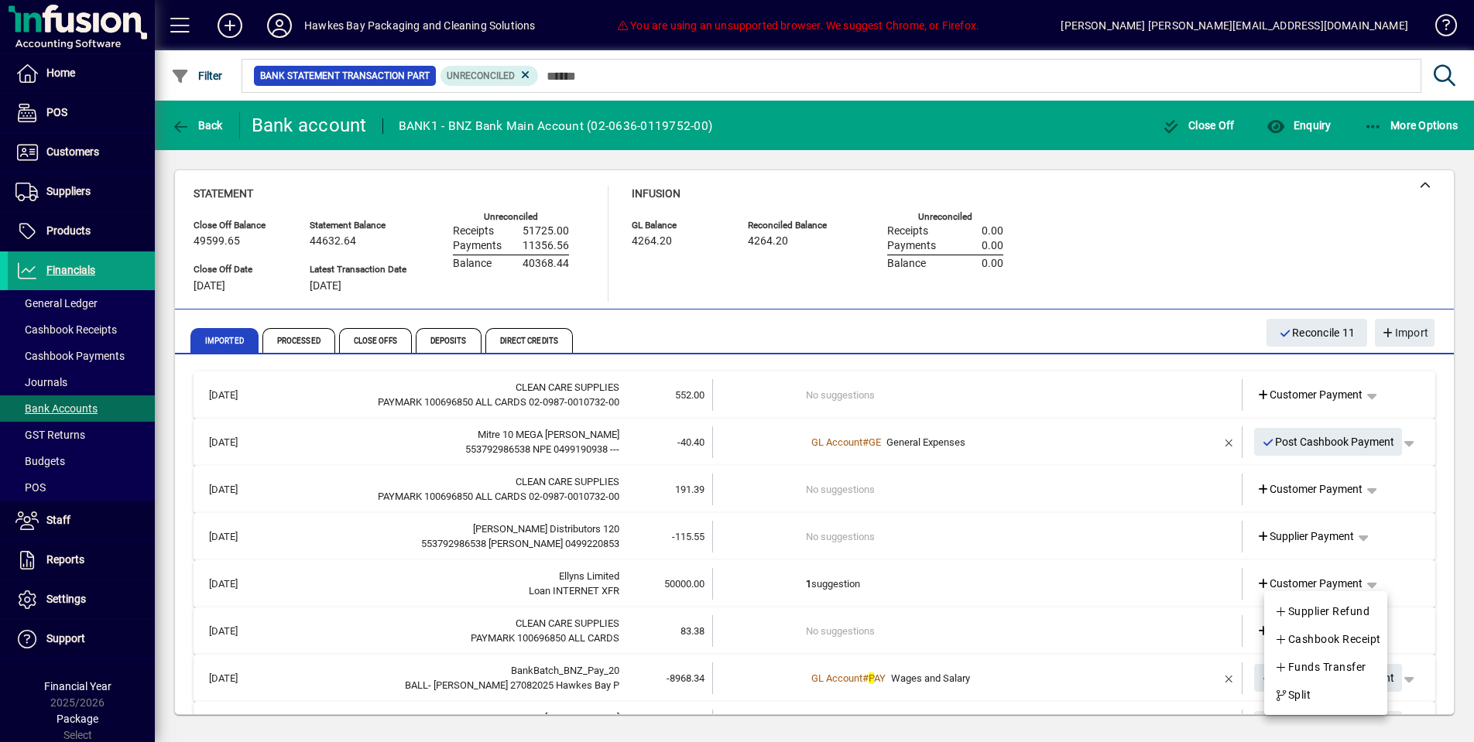
click at [1351, 633] on span "Cashbook Receipt" at bounding box center [1327, 639] width 107 height 19
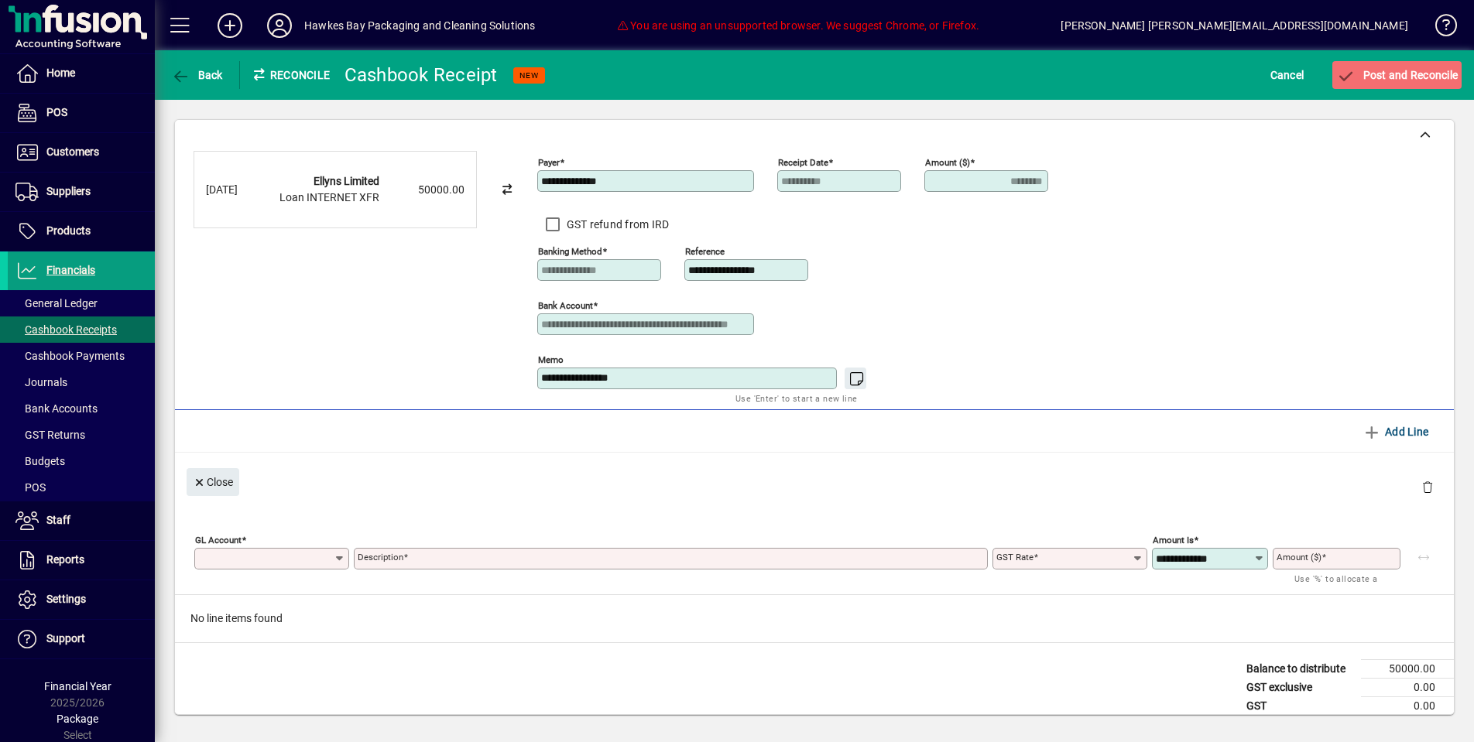
type input "********"
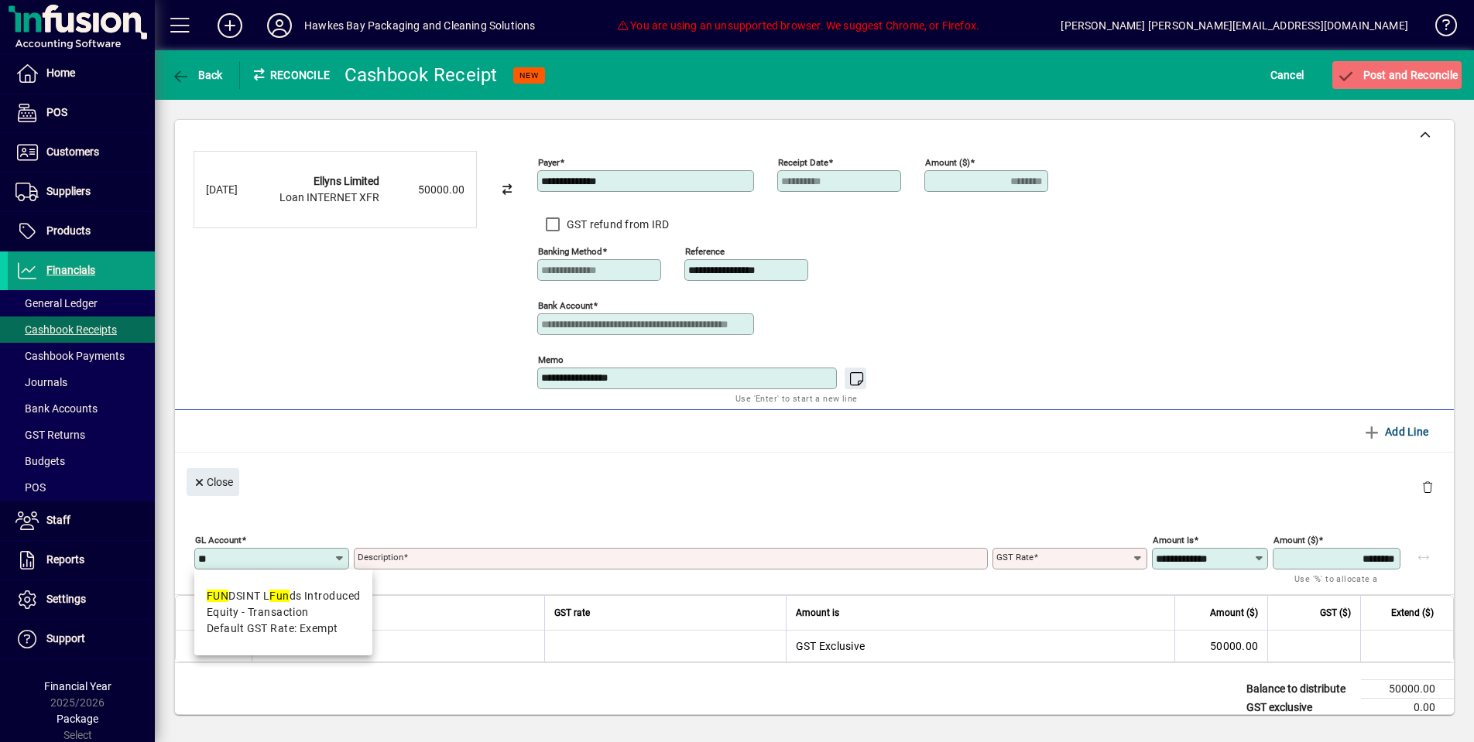
type input "*"
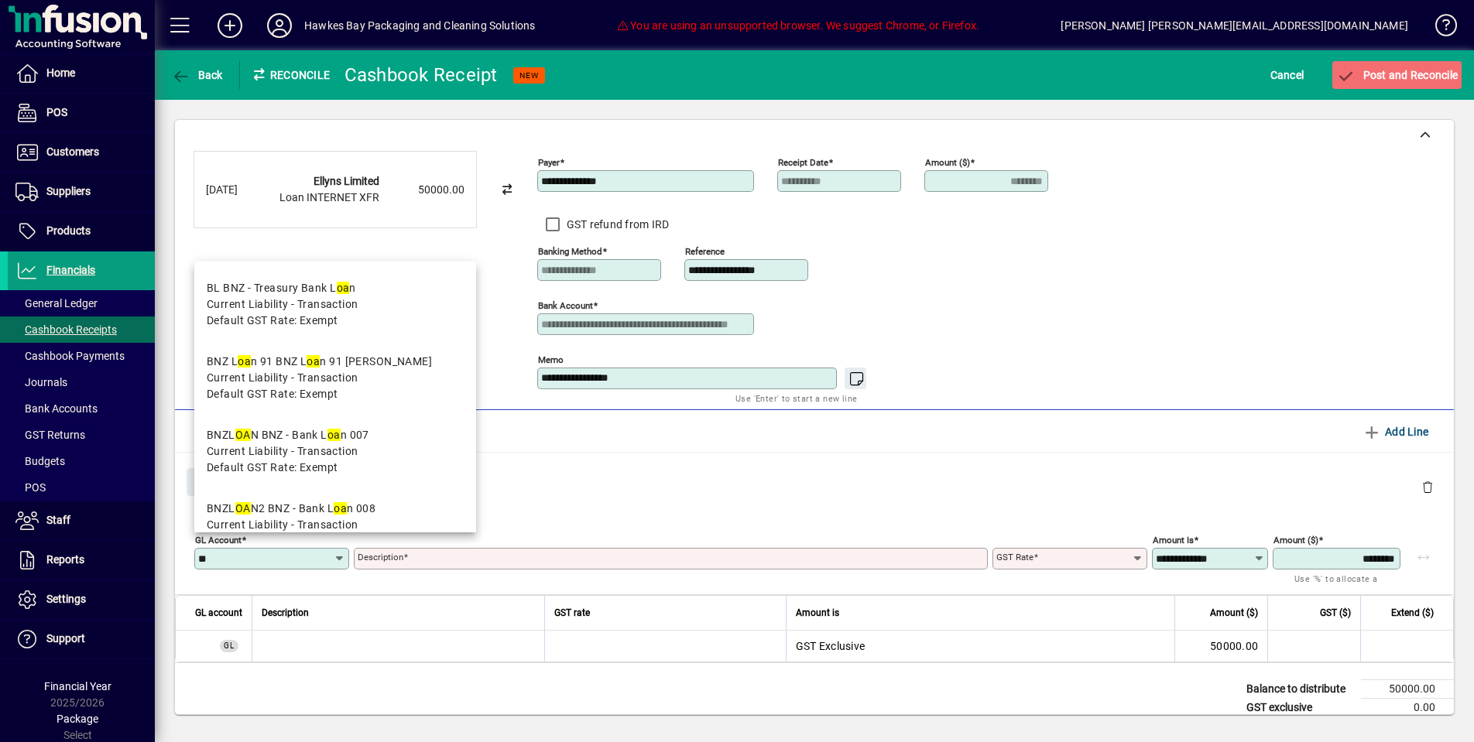
type input "*"
type input "****"
click at [1284, 71] on span "Cancel" at bounding box center [1287, 75] width 34 height 25
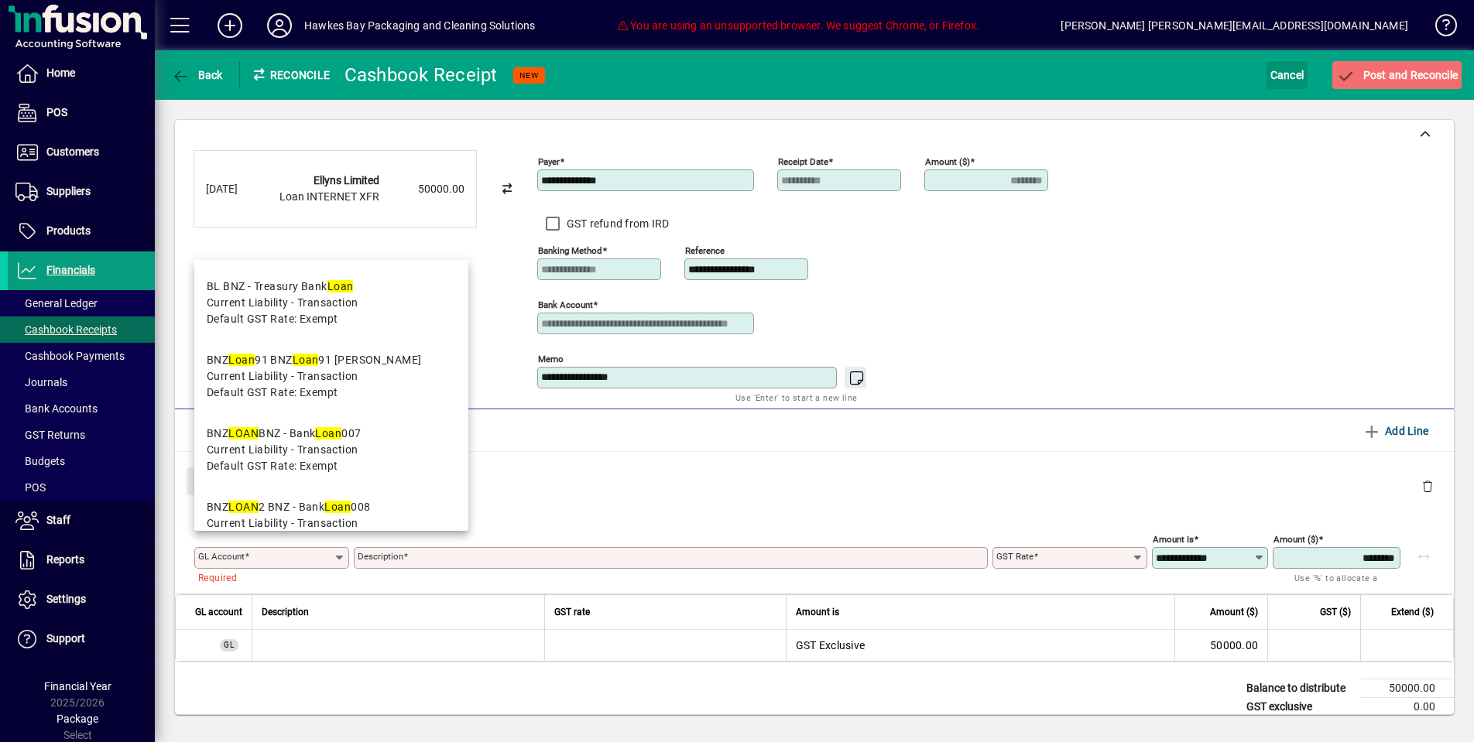
scroll to position [0, 0]
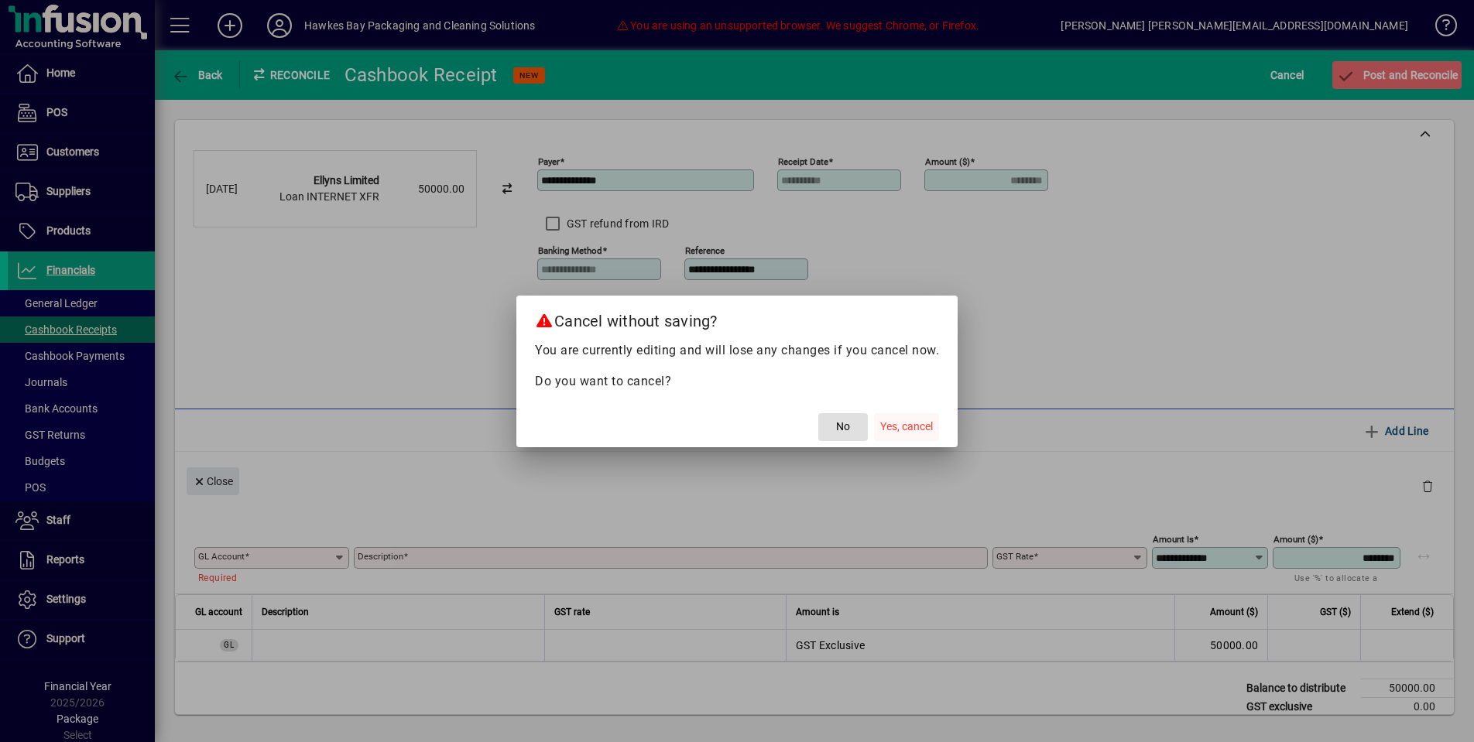
click at [940, 419] on mat-dialog-actions "No Yes, cancel" at bounding box center [736, 426] width 441 height 41
click at [927, 430] on span "Yes, cancel" at bounding box center [906, 427] width 53 height 16
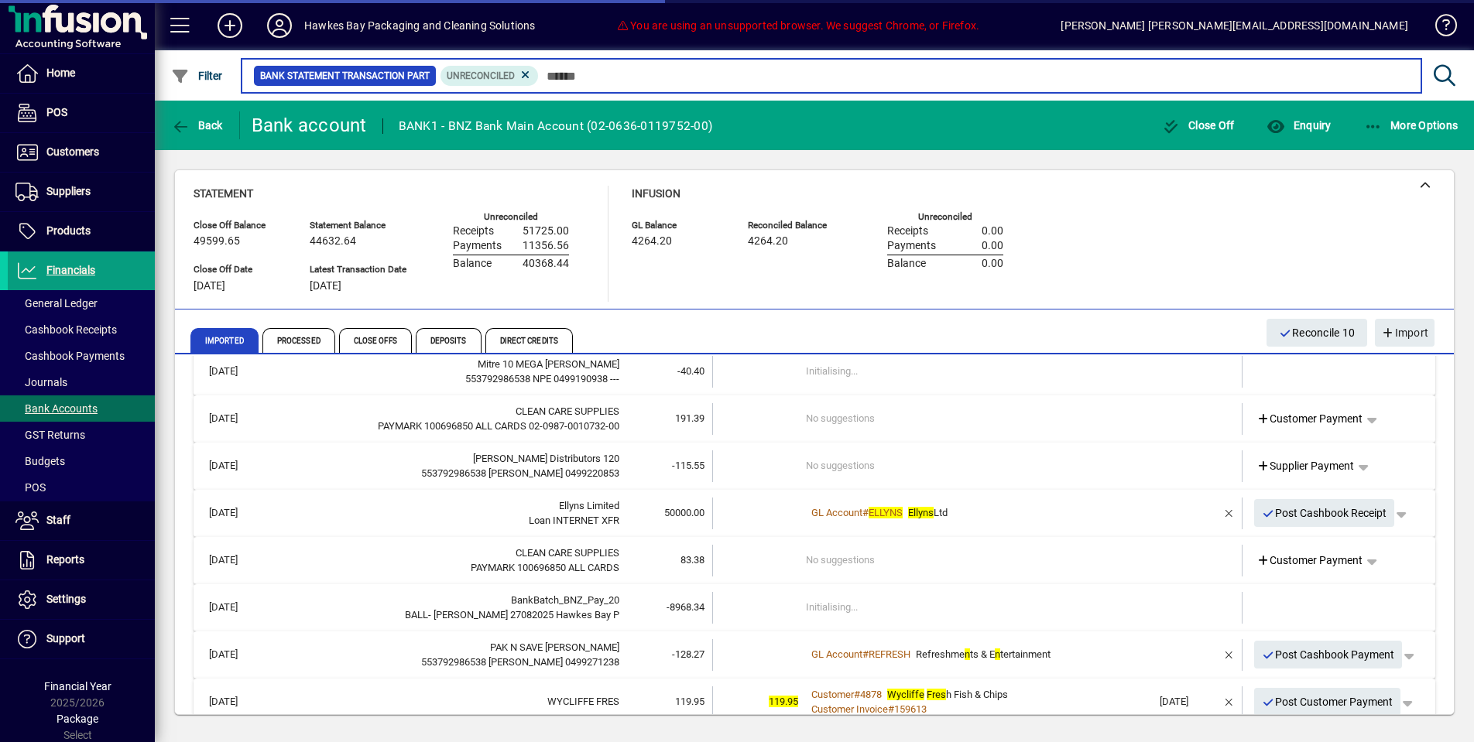
scroll to position [88, 0]
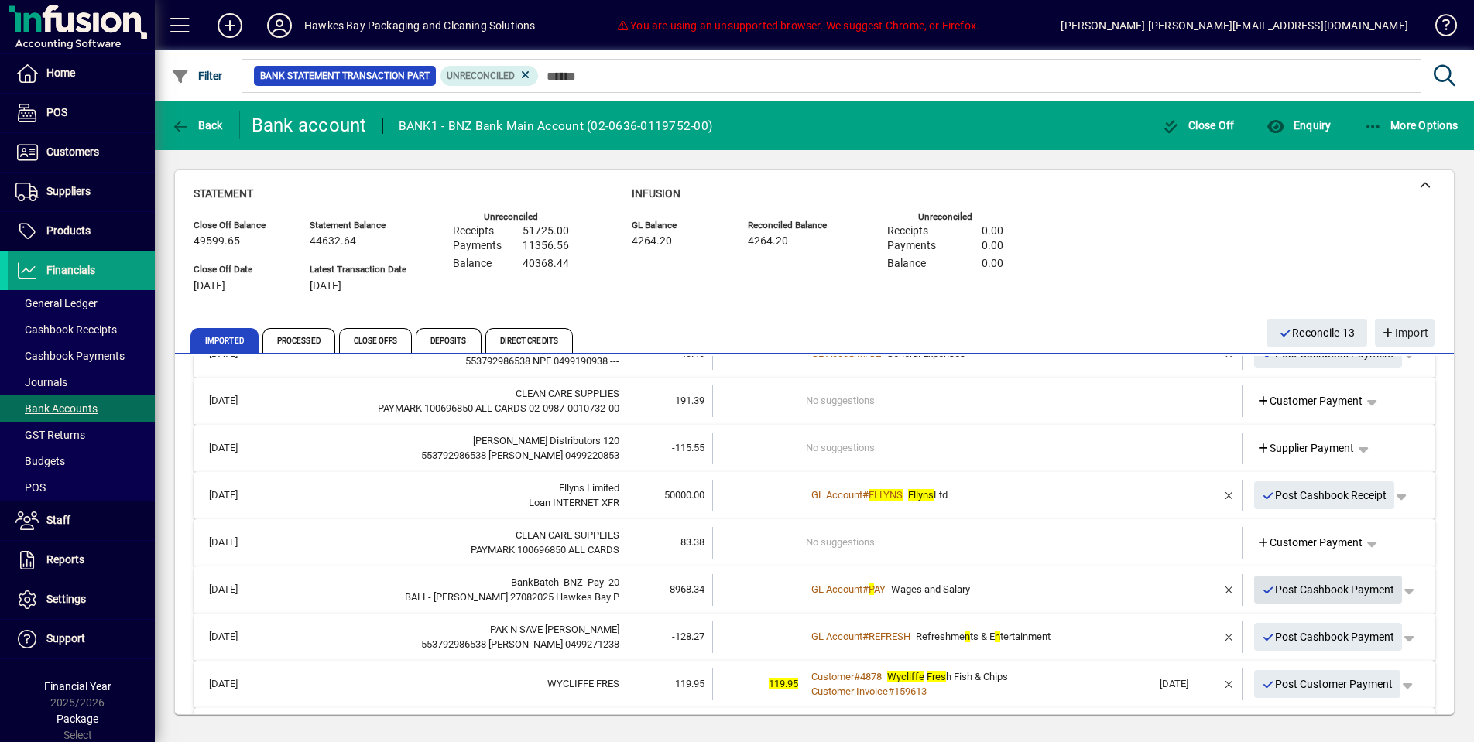
click at [1282, 584] on span "Post Cashbook Payment" at bounding box center [1328, 591] width 133 height 26
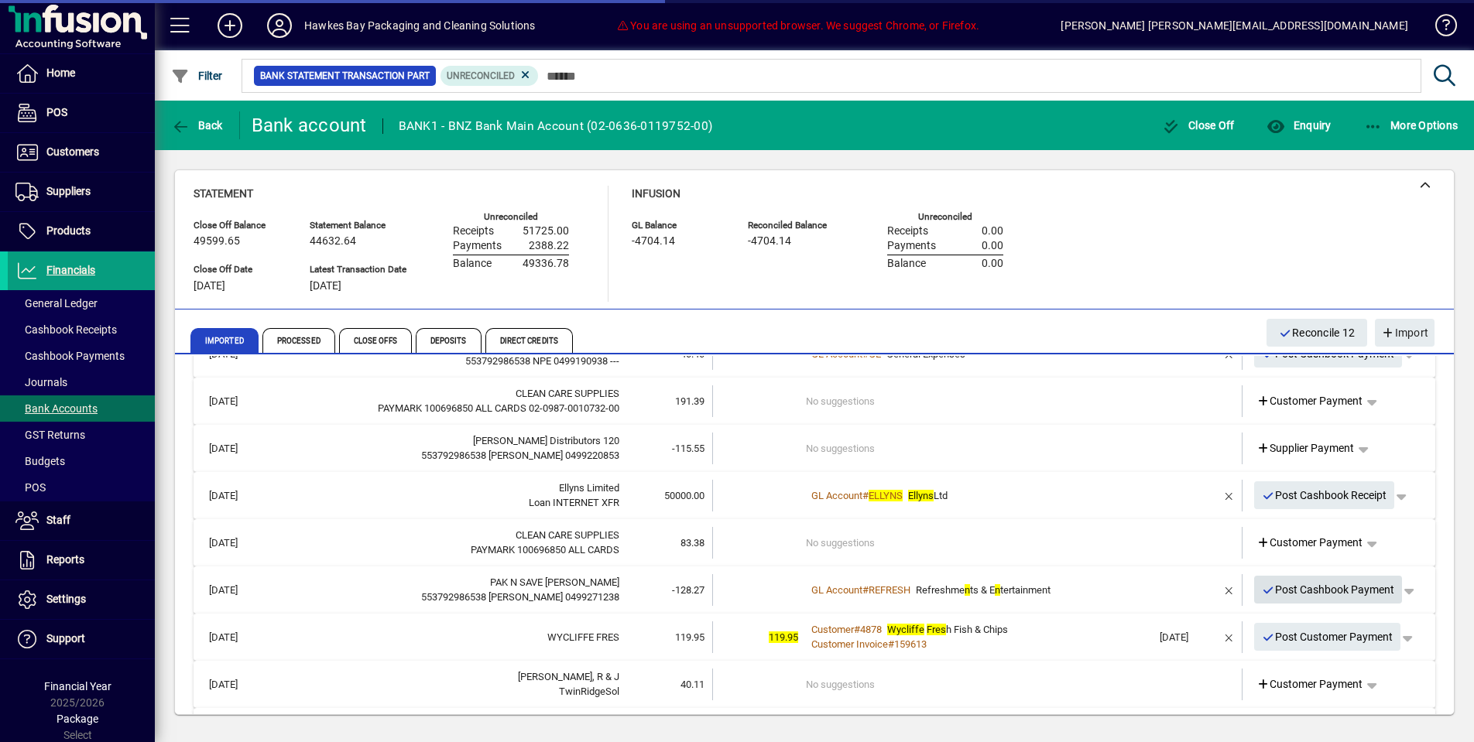
click at [1301, 585] on span "Post Cashbook Payment" at bounding box center [1328, 591] width 133 height 26
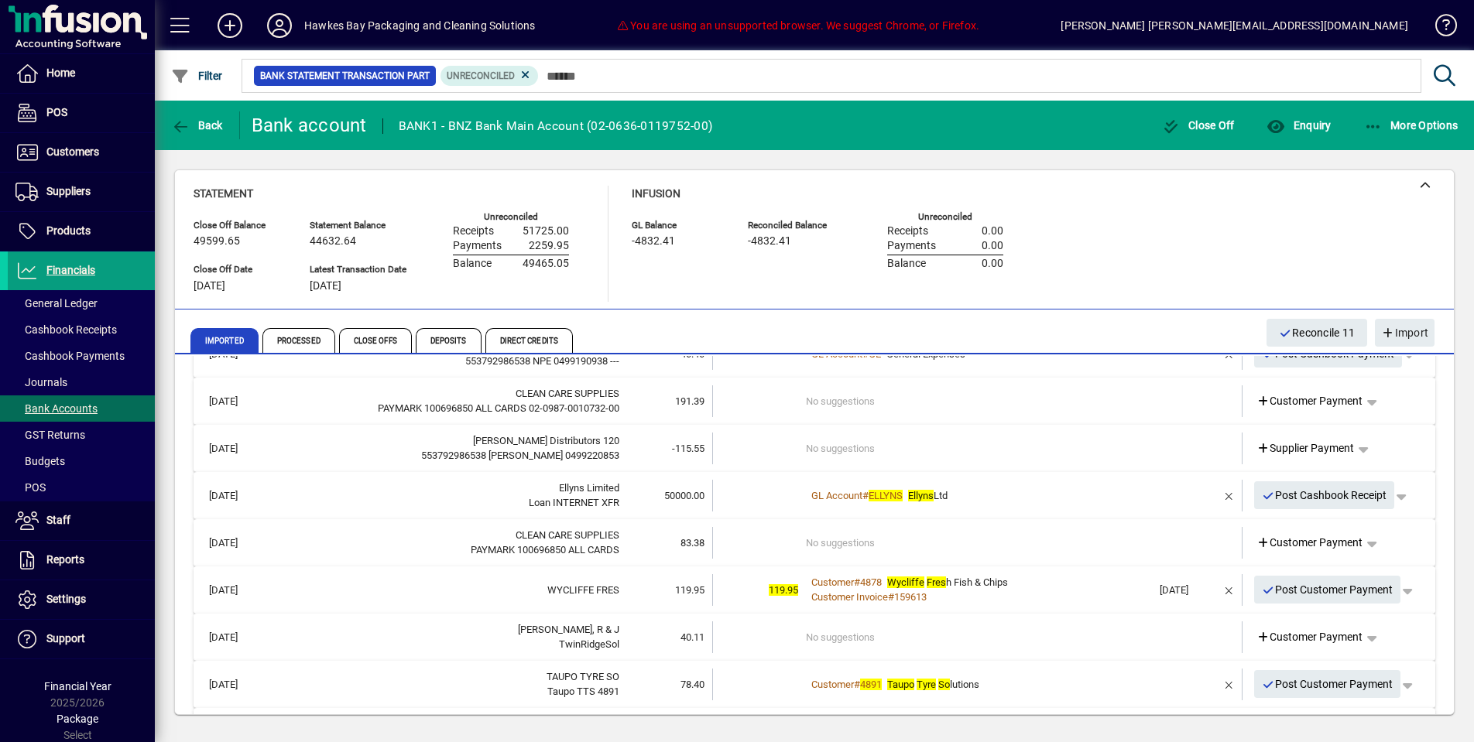
click at [1308, 588] on span "Post Customer Payment" at bounding box center [1328, 591] width 132 height 26
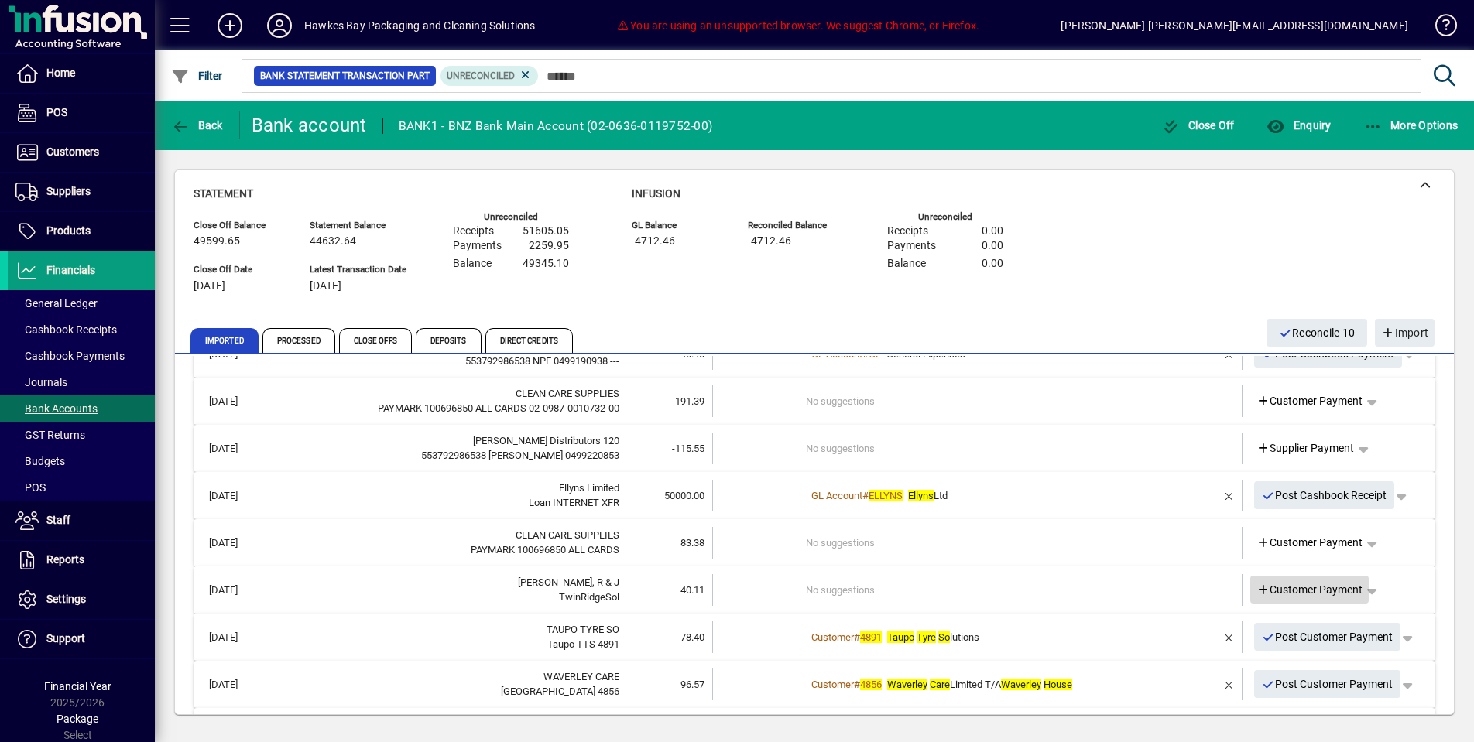
click at [1291, 588] on span "Customer Payment" at bounding box center [1310, 590] width 107 height 16
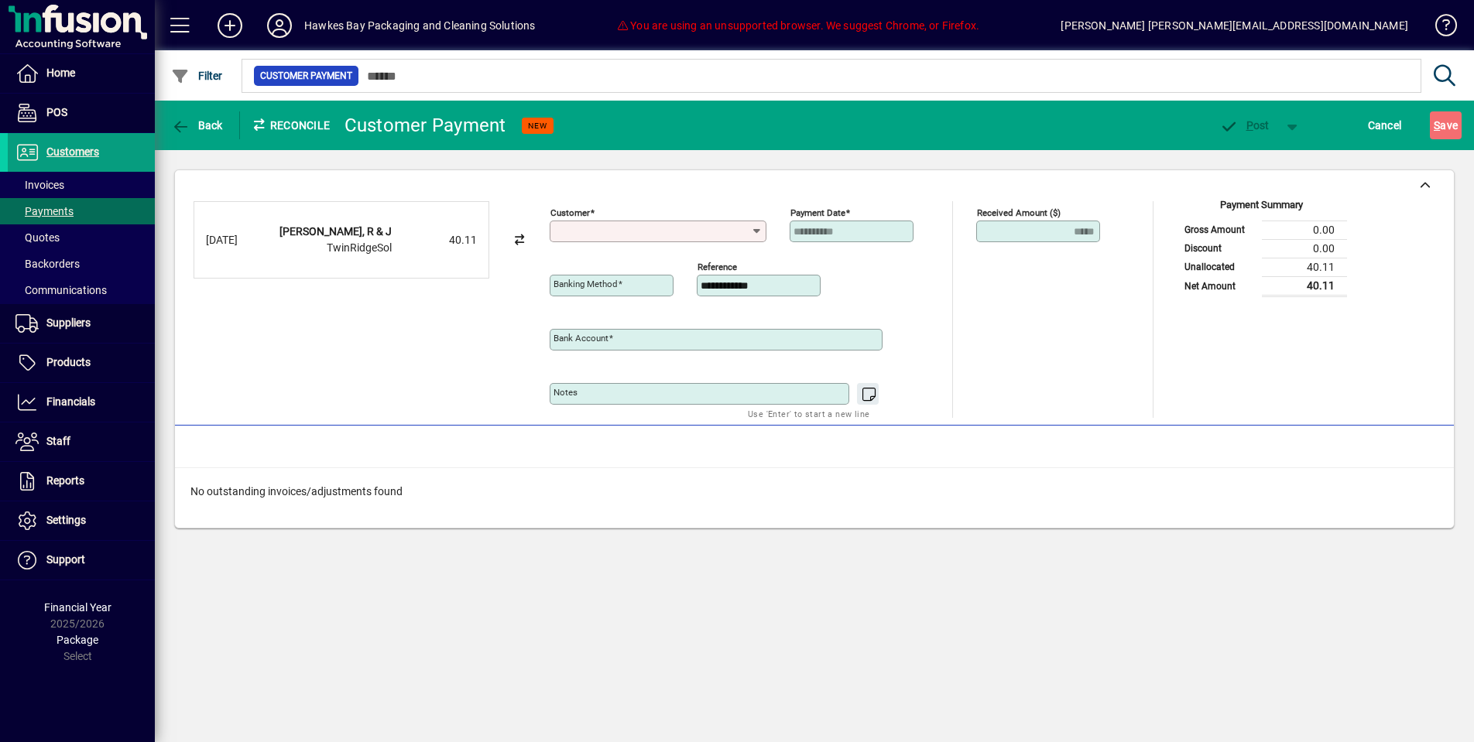
type input "**********"
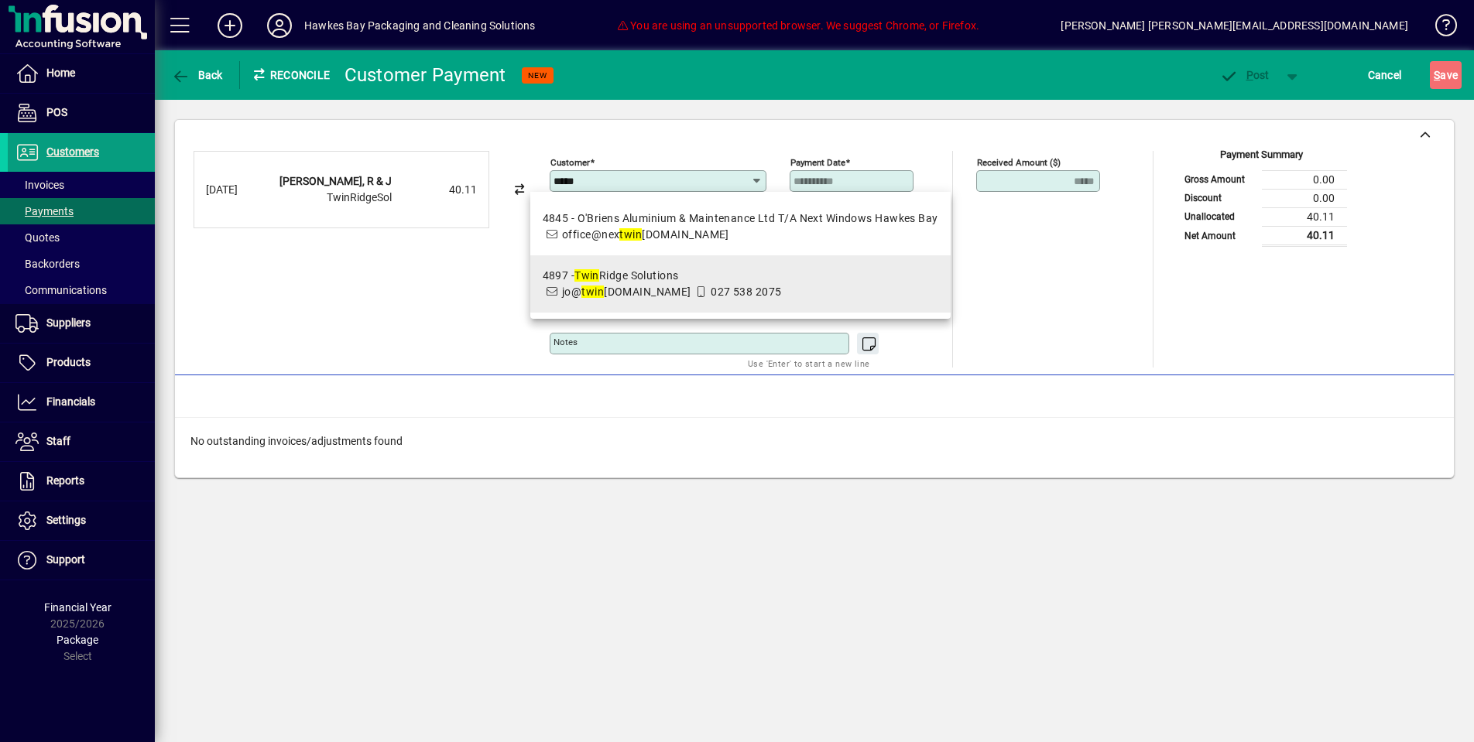
click at [711, 286] on span "027 538 2075" at bounding box center [746, 292] width 70 height 12
type input "**********"
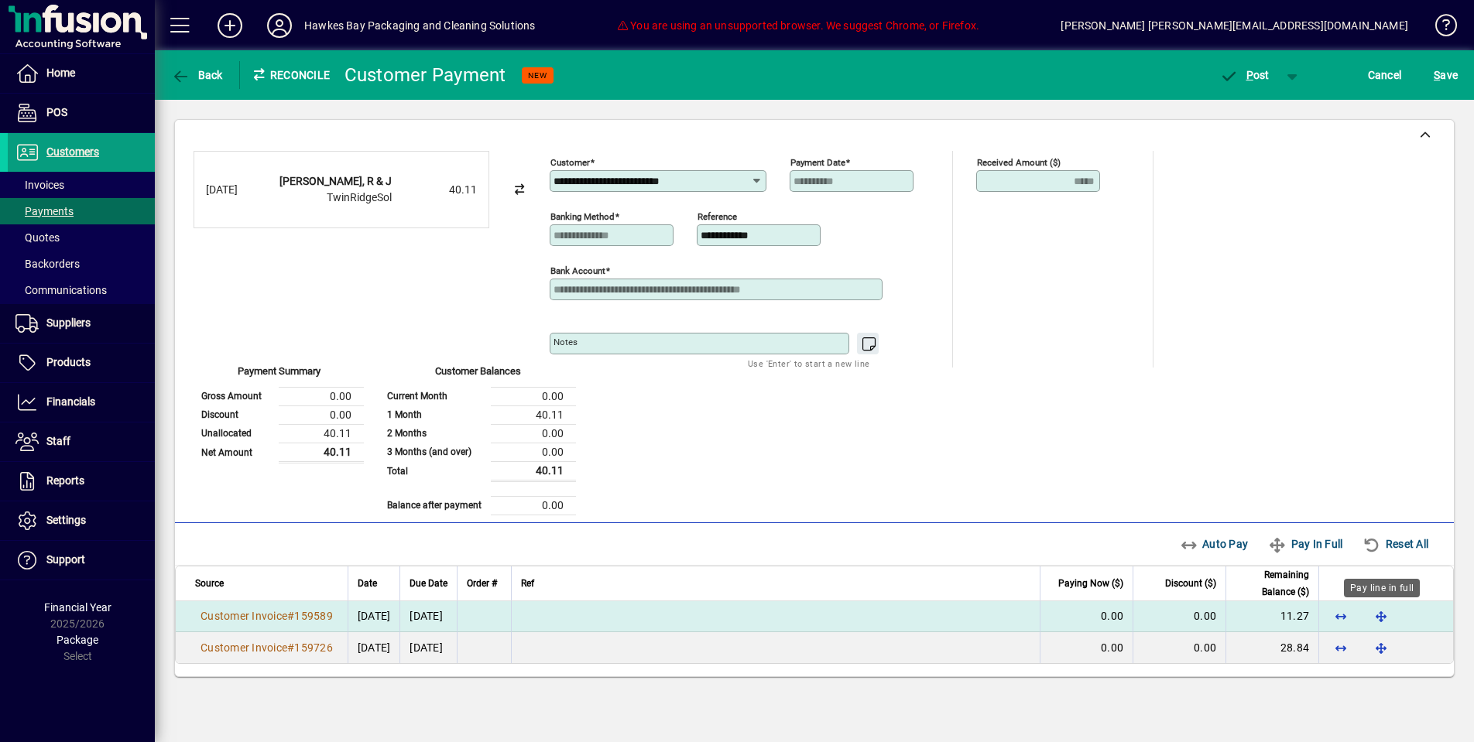
click at [1388, 617] on span "button" at bounding box center [1381, 616] width 37 height 37
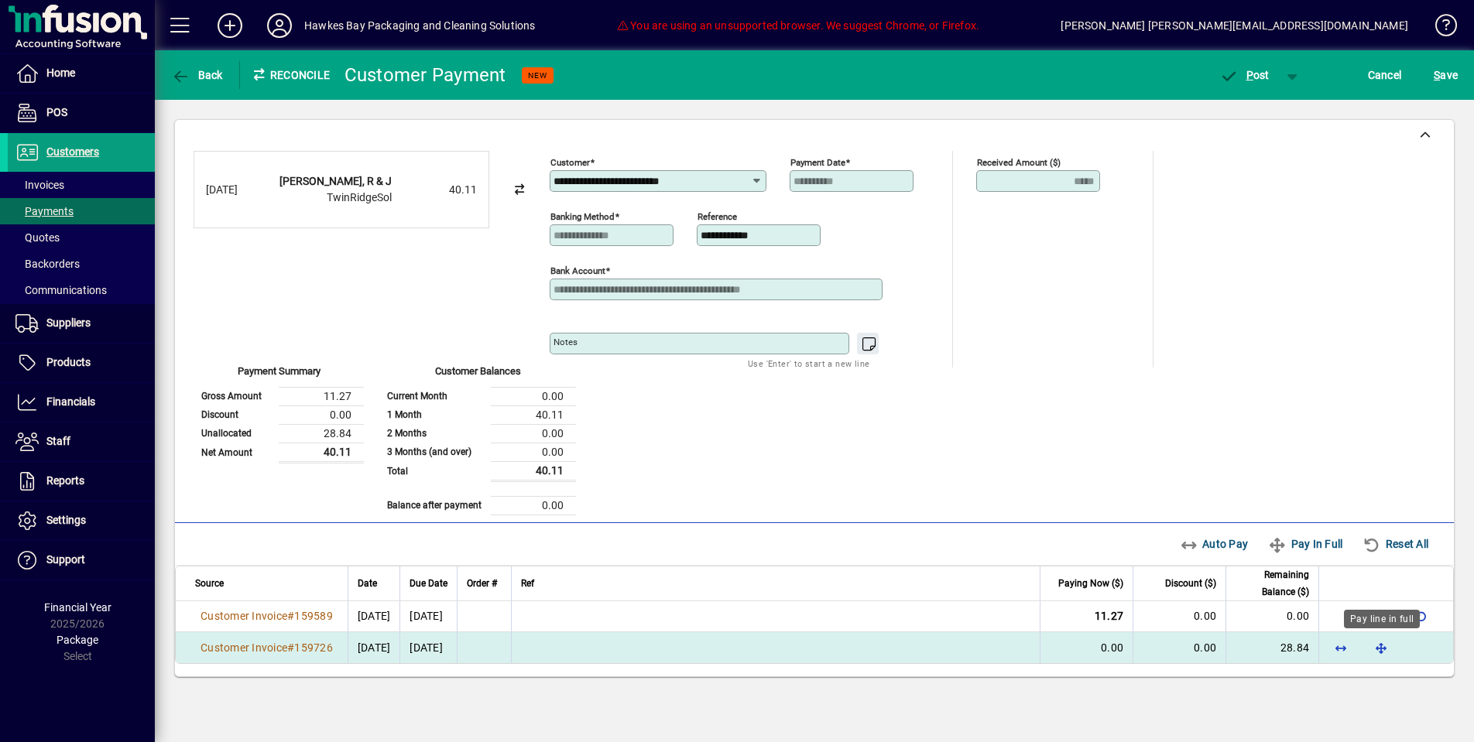
click at [1390, 643] on span "button" at bounding box center [1381, 647] width 37 height 37
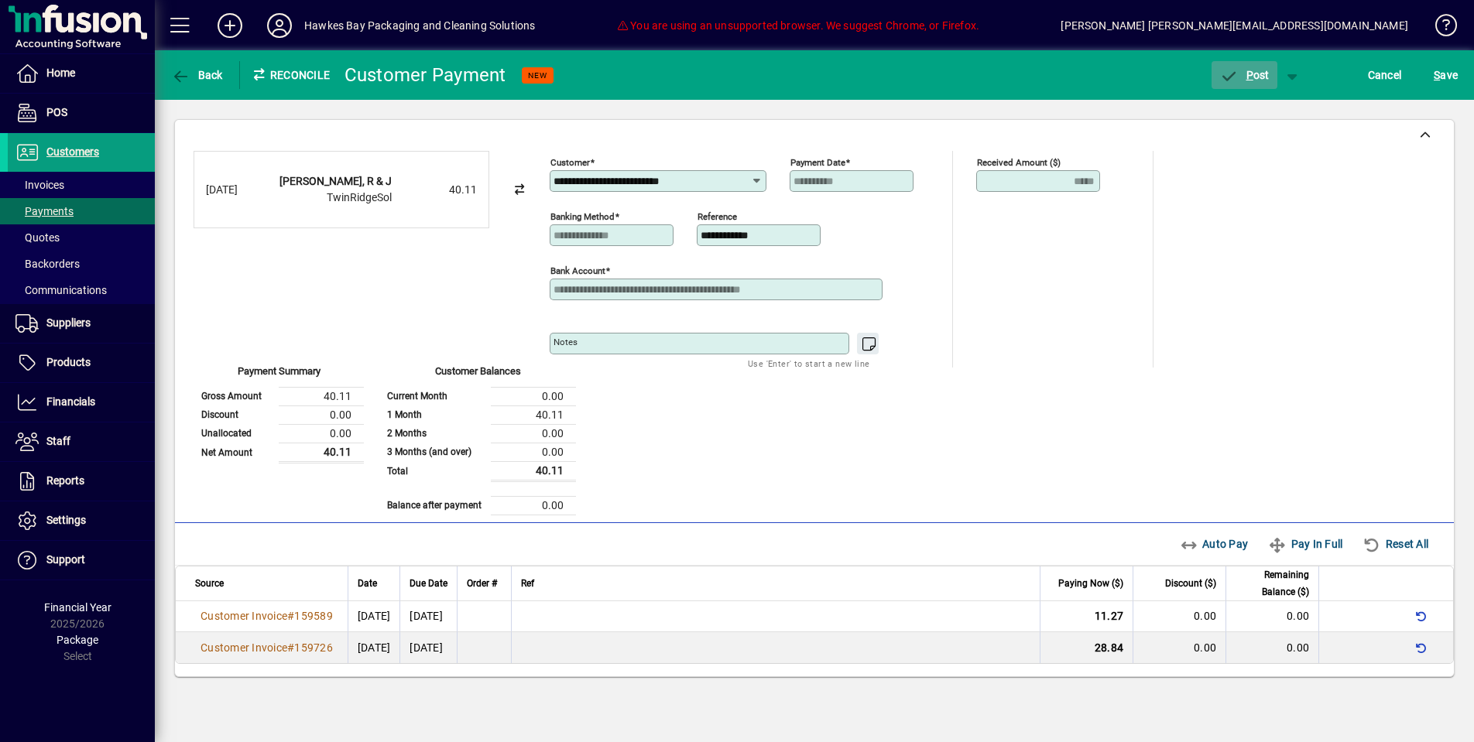
click at [1246, 77] on span "P" at bounding box center [1249, 75] width 7 height 12
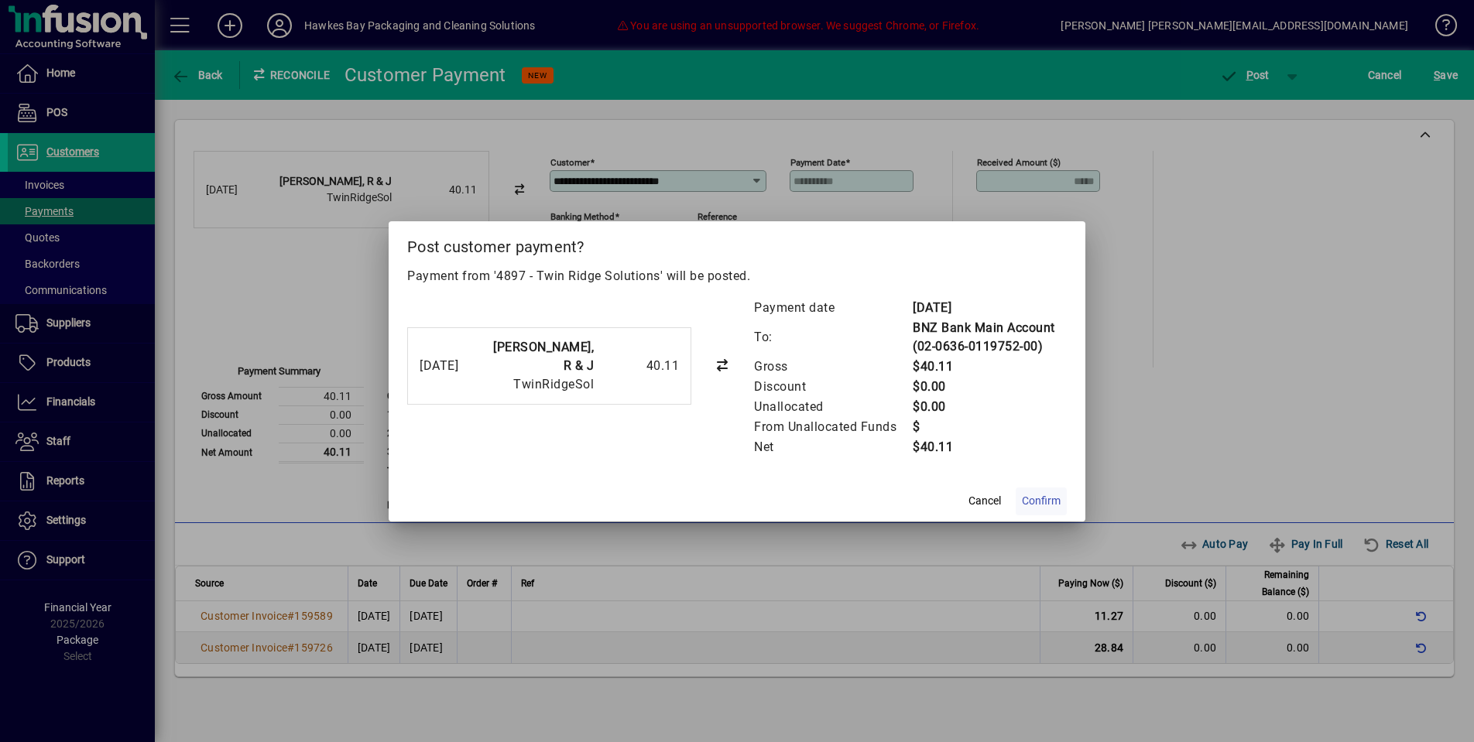
click at [1051, 495] on span "Confirm" at bounding box center [1041, 501] width 39 height 16
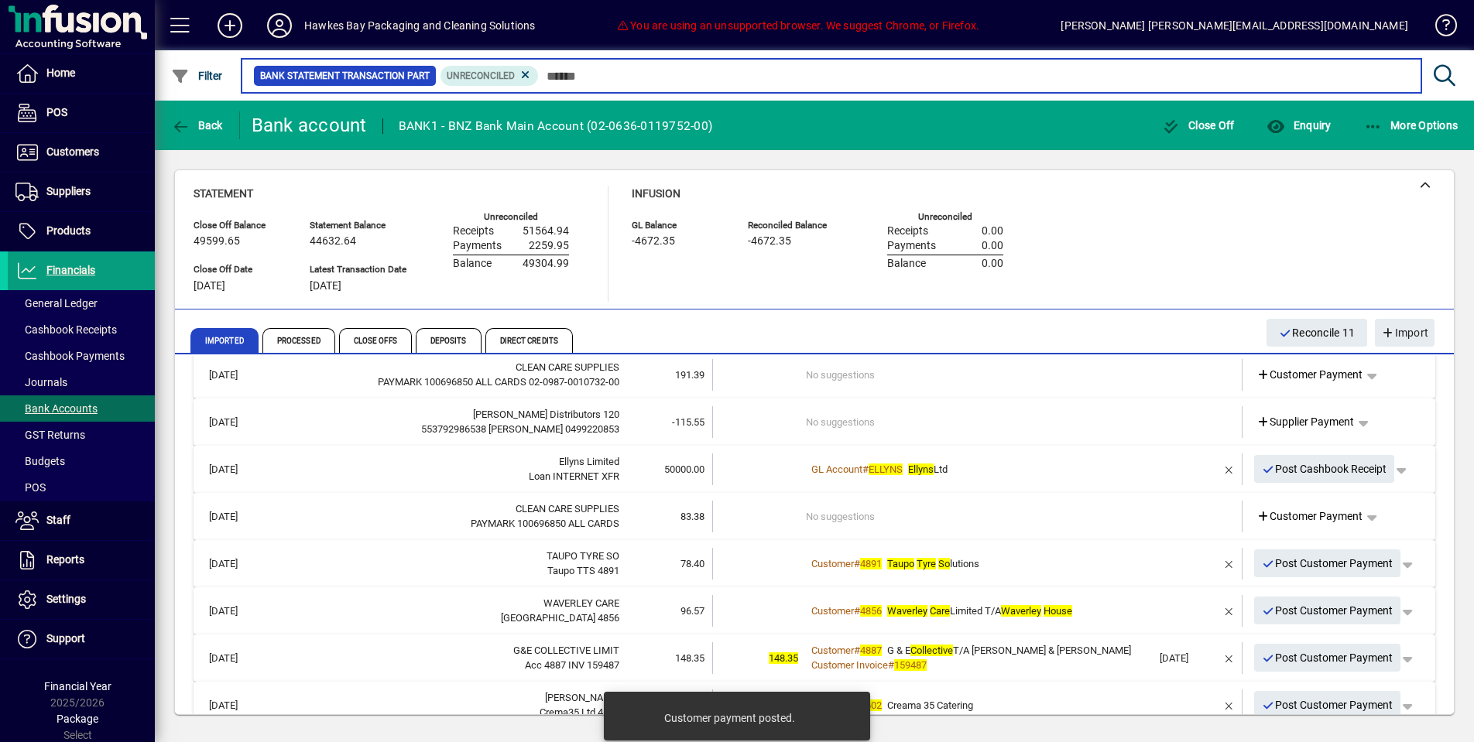
scroll to position [132, 0]
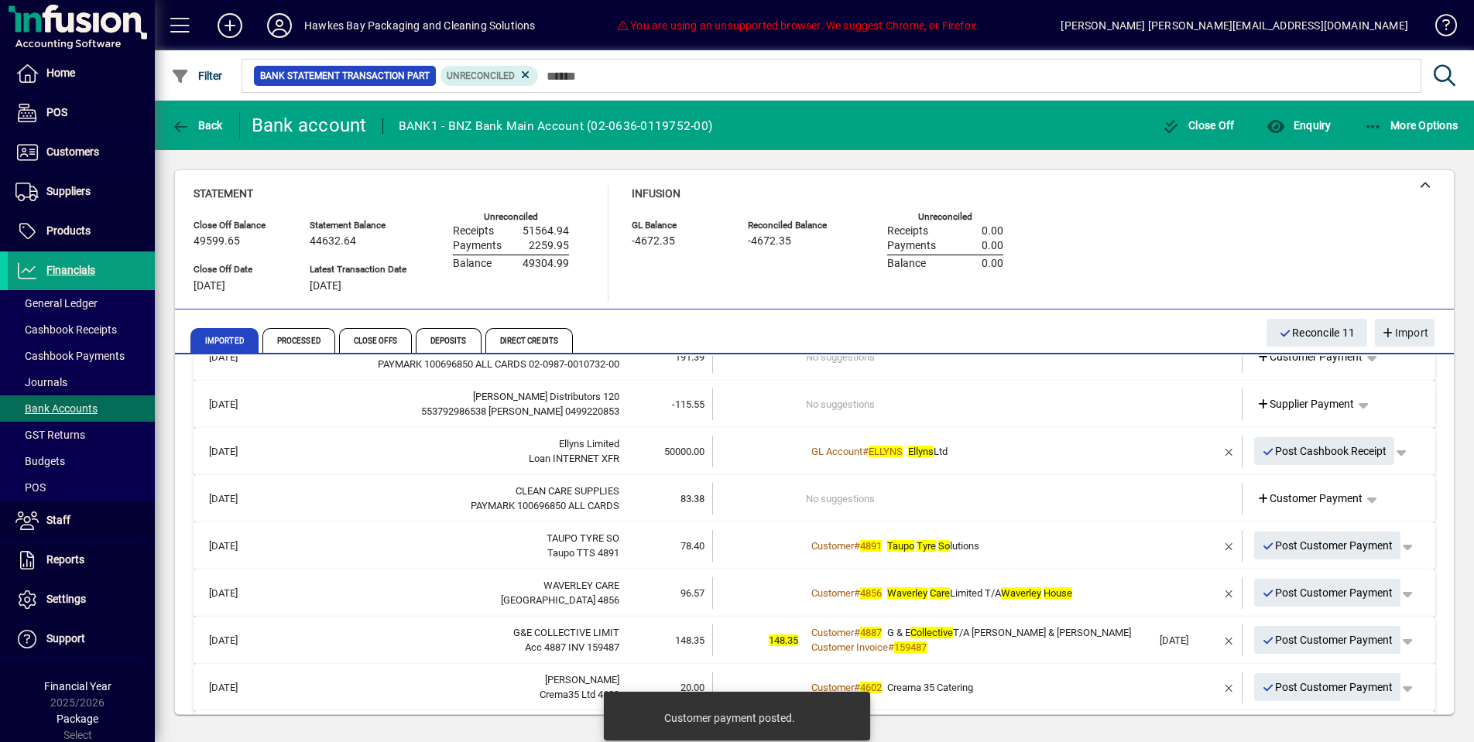
click at [1300, 545] on span "Post Customer Payment" at bounding box center [1328, 546] width 132 height 26
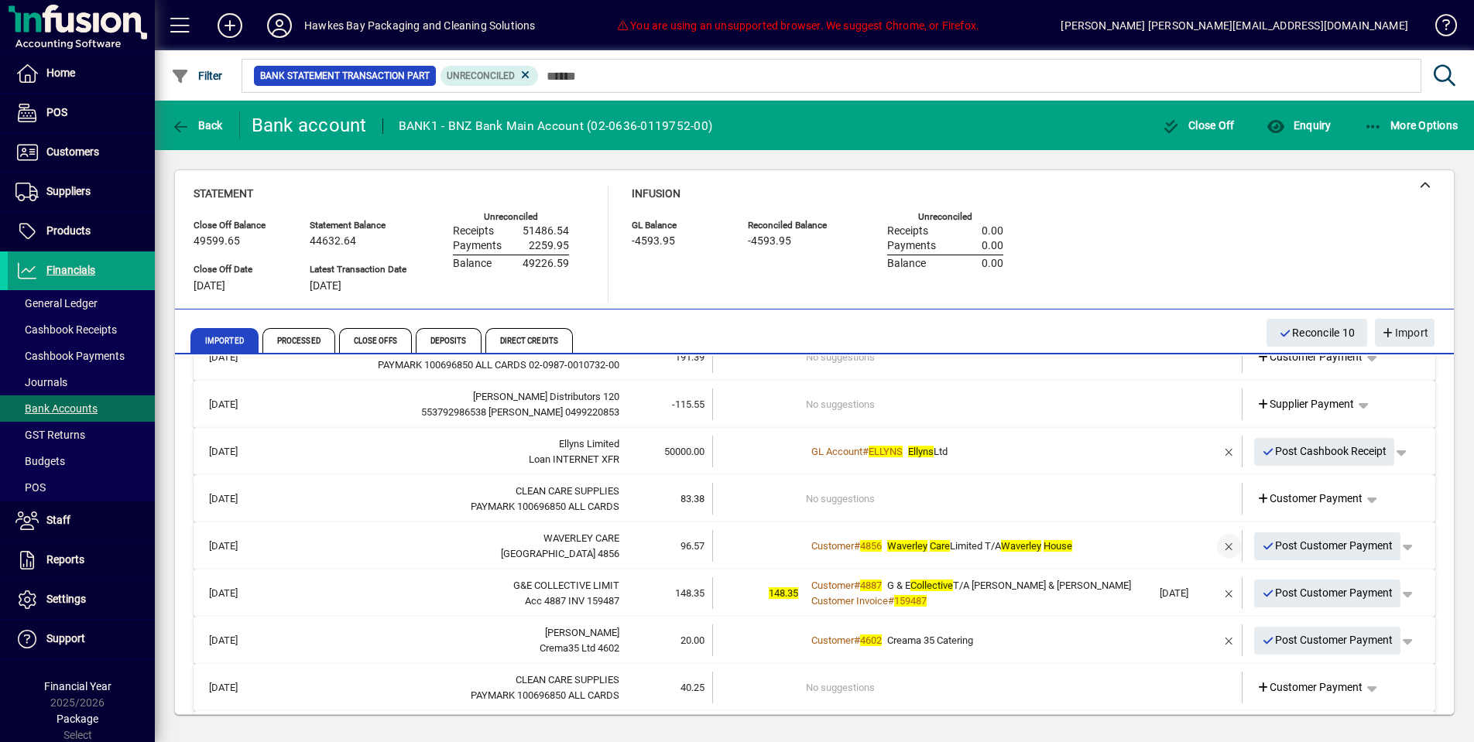
click at [1233, 541] on span "button" at bounding box center [1229, 546] width 37 height 37
click at [1332, 538] on span "Customer Payment" at bounding box center [1310, 546] width 107 height 16
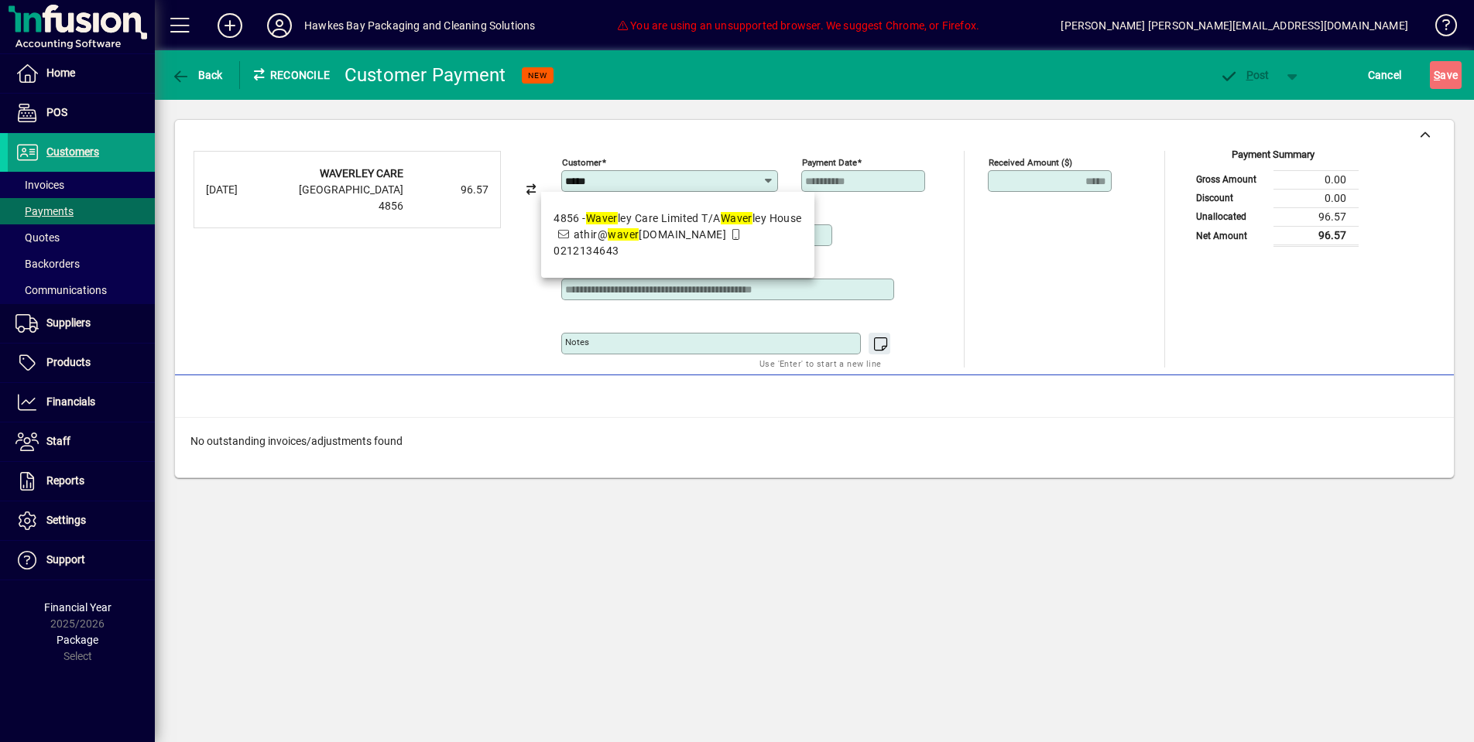
click at [674, 223] on div "4856 - Waver ley Care Limited T/A Waver ley House" at bounding box center [678, 219] width 249 height 16
type input "**********"
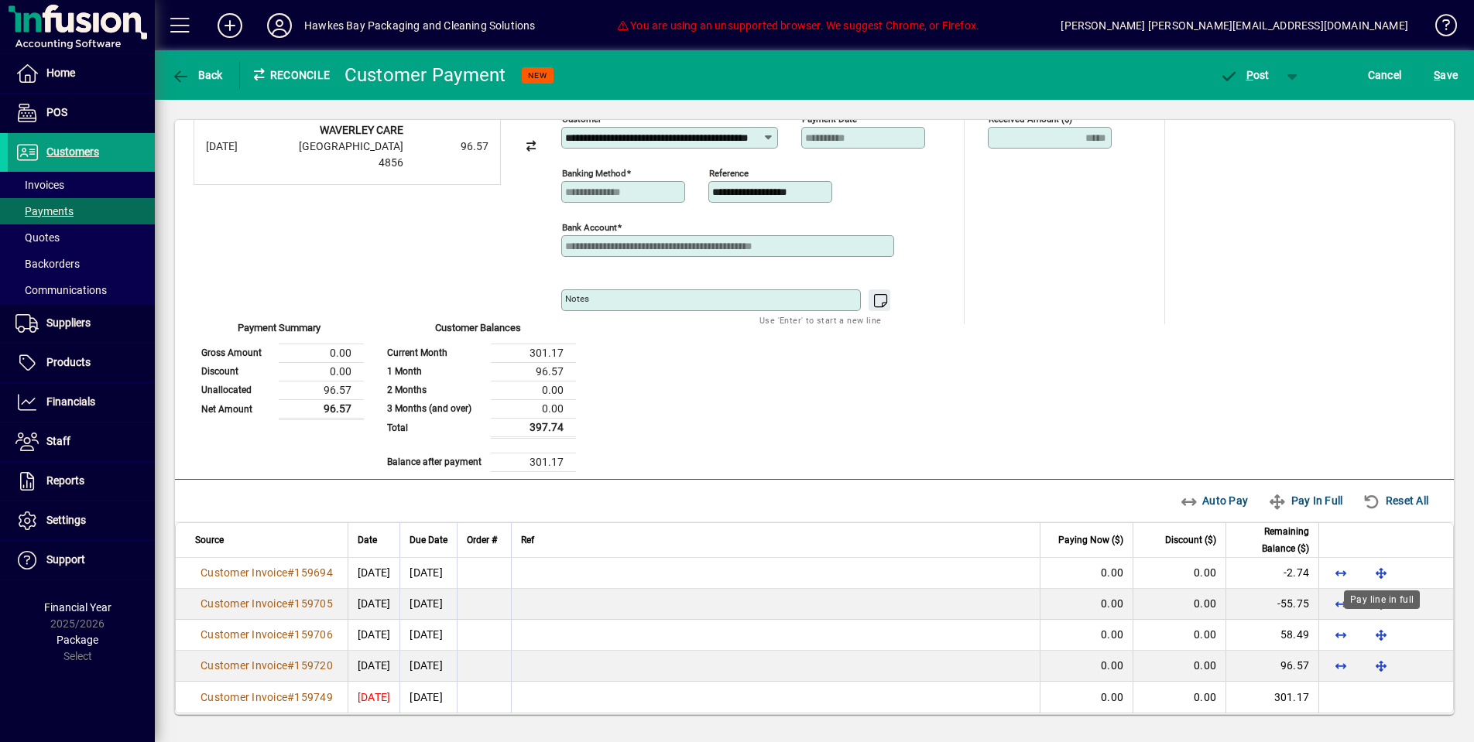
scroll to position [54, 0]
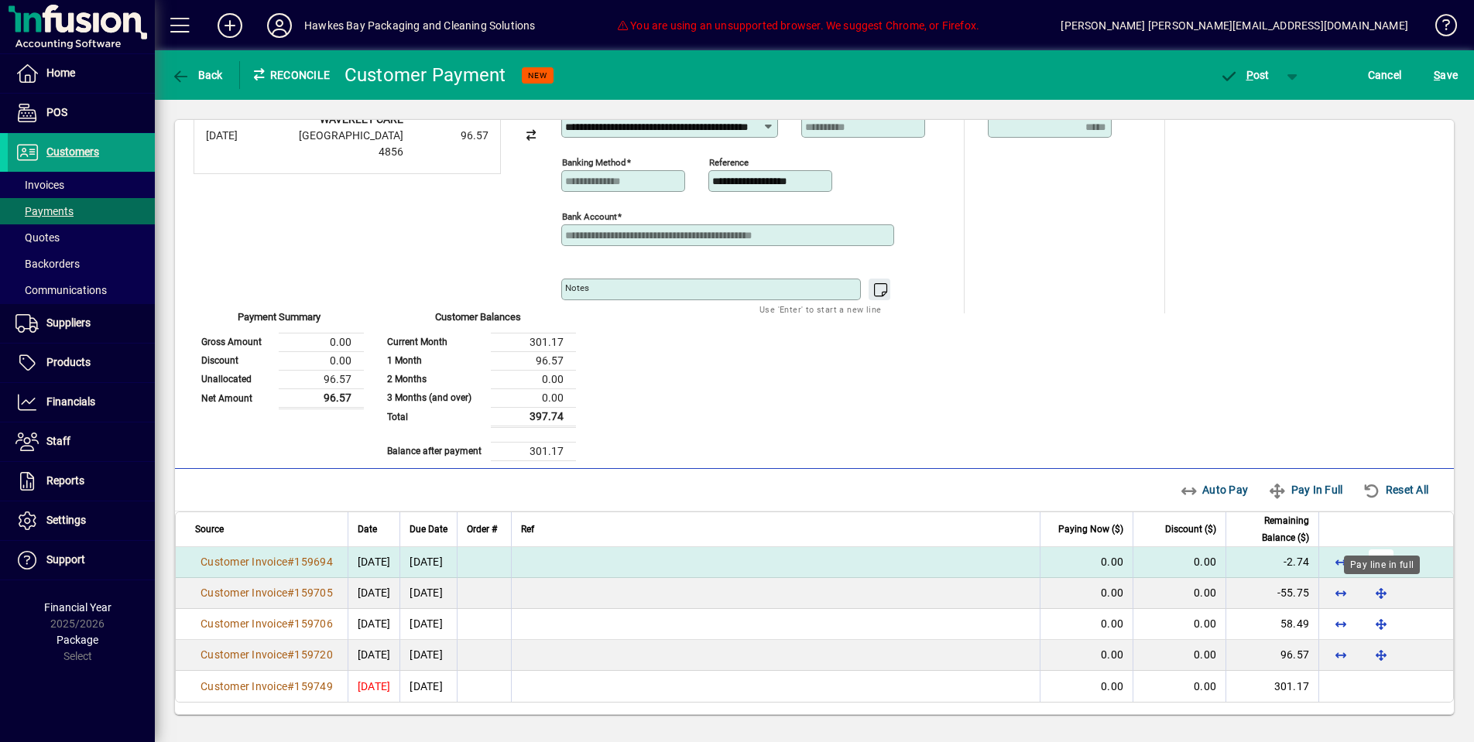
drag, startPoint x: 1382, startPoint y: 590, endPoint x: 1380, endPoint y: 578, distance: 12.6
click at [1382, 589] on span "button" at bounding box center [1381, 592] width 37 height 37
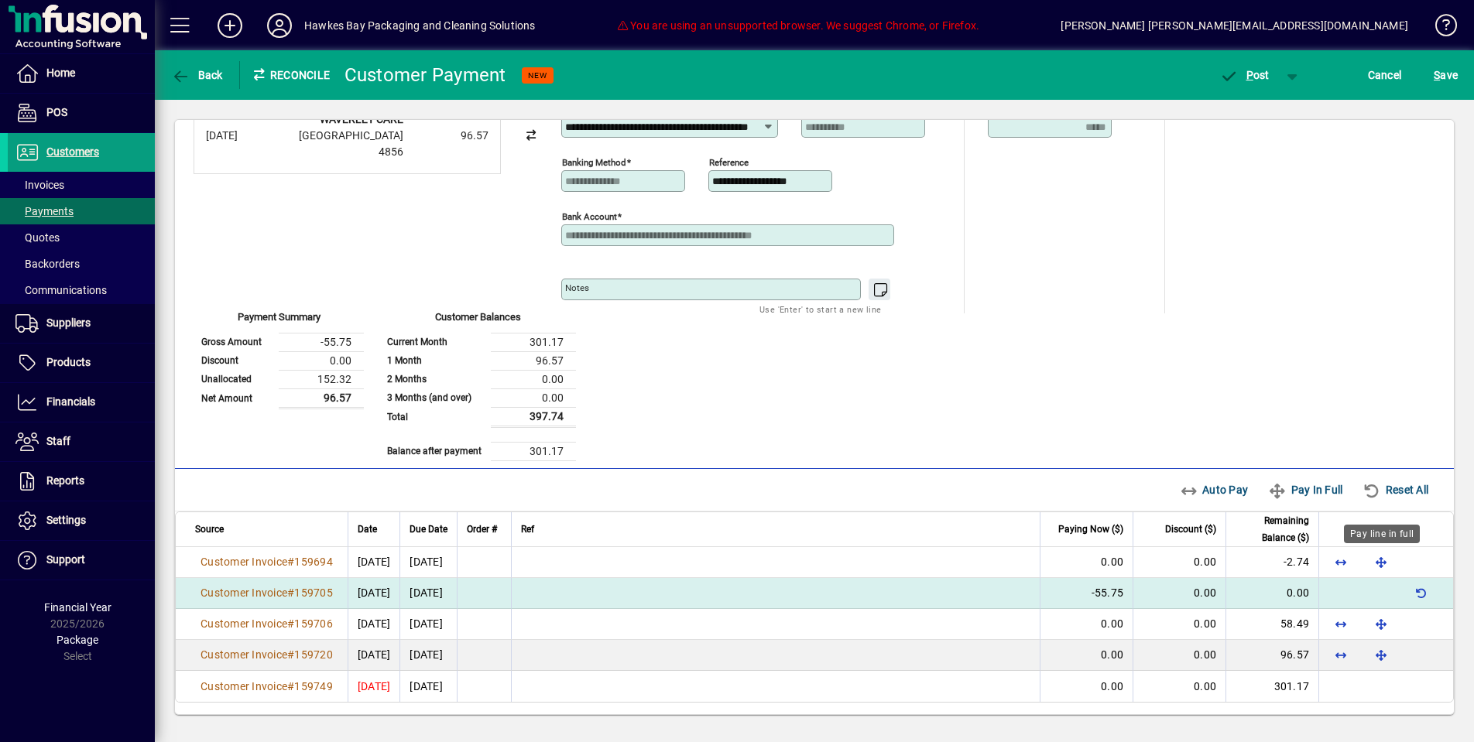
drag, startPoint x: 1379, startPoint y: 569, endPoint x: 1382, endPoint y: 581, distance: 12.8
click at [1379, 569] on span "button" at bounding box center [1381, 561] width 37 height 37
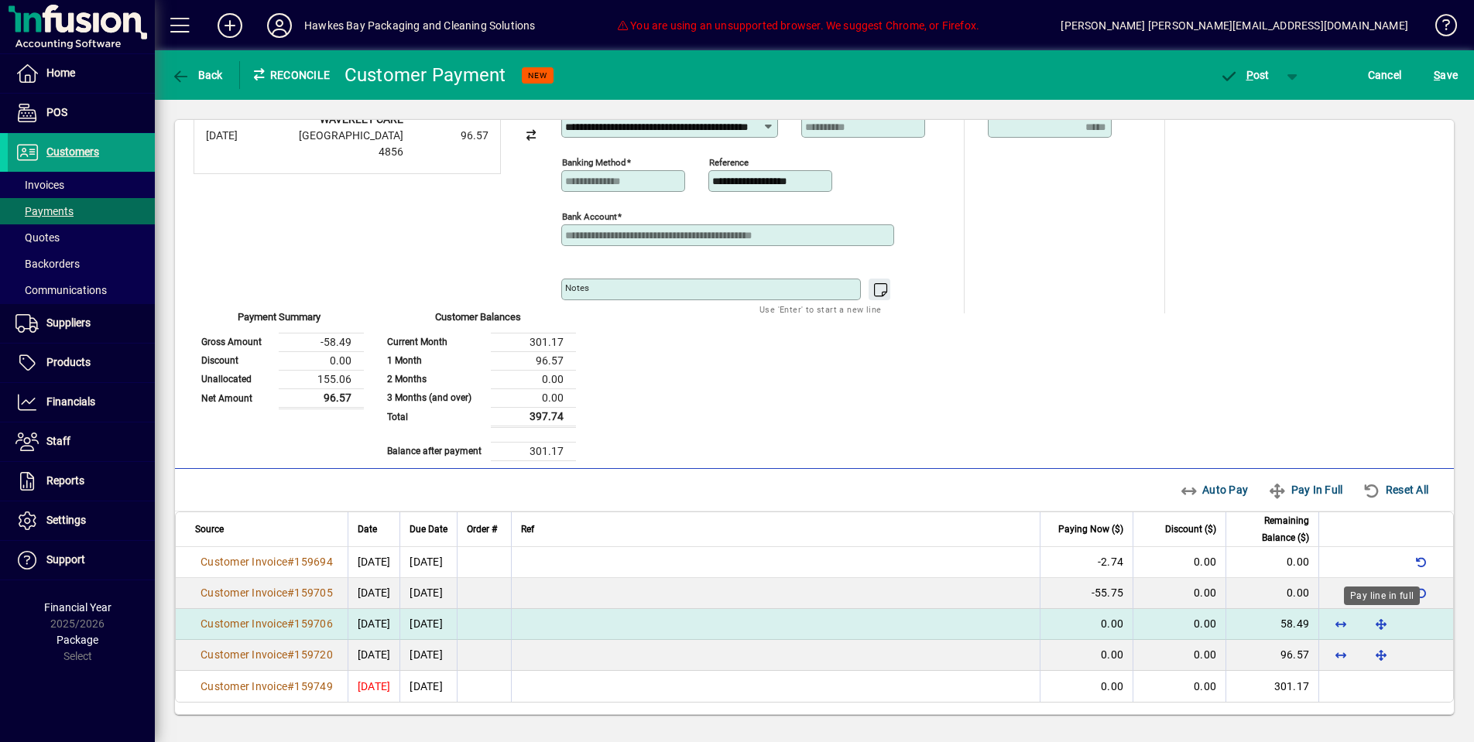
click at [1375, 631] on span "button" at bounding box center [1381, 623] width 37 height 37
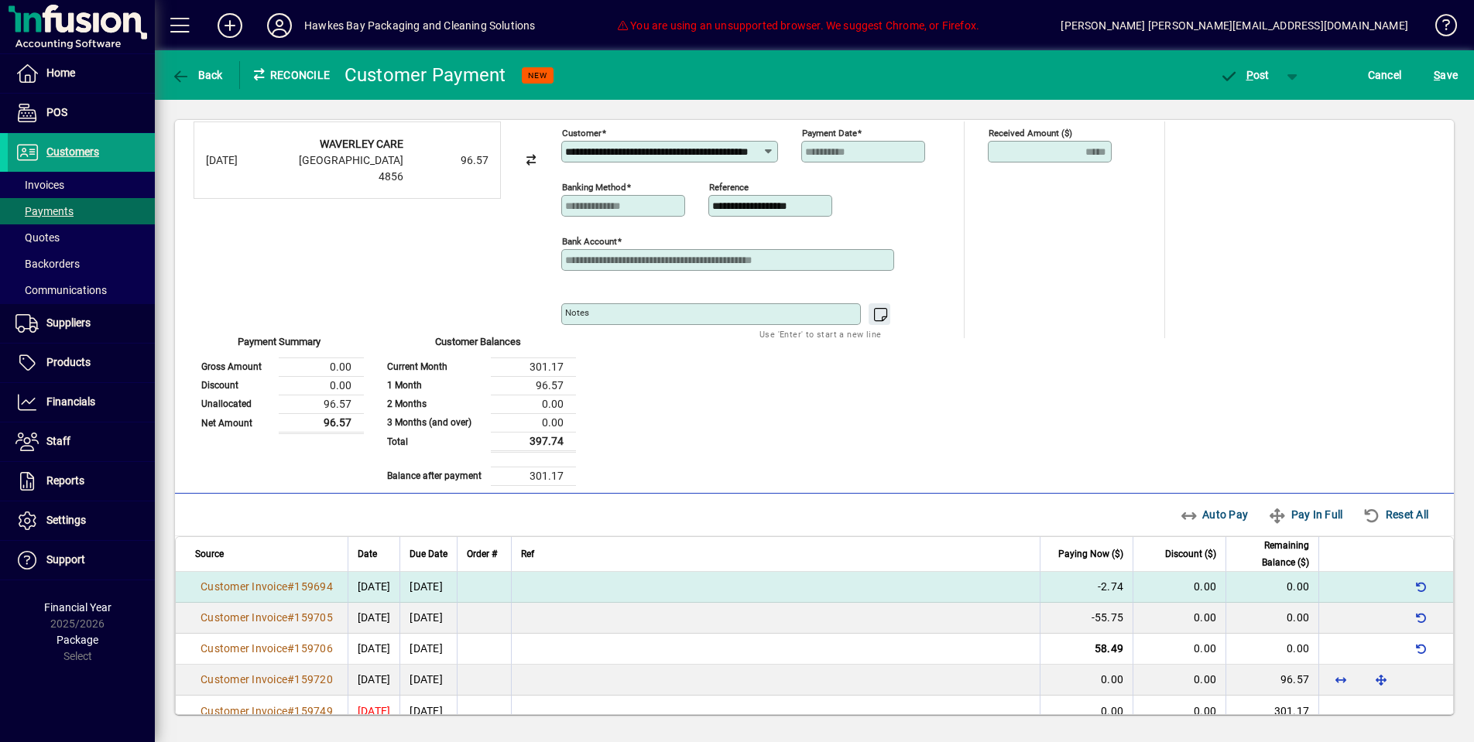
scroll to position [29, 0]
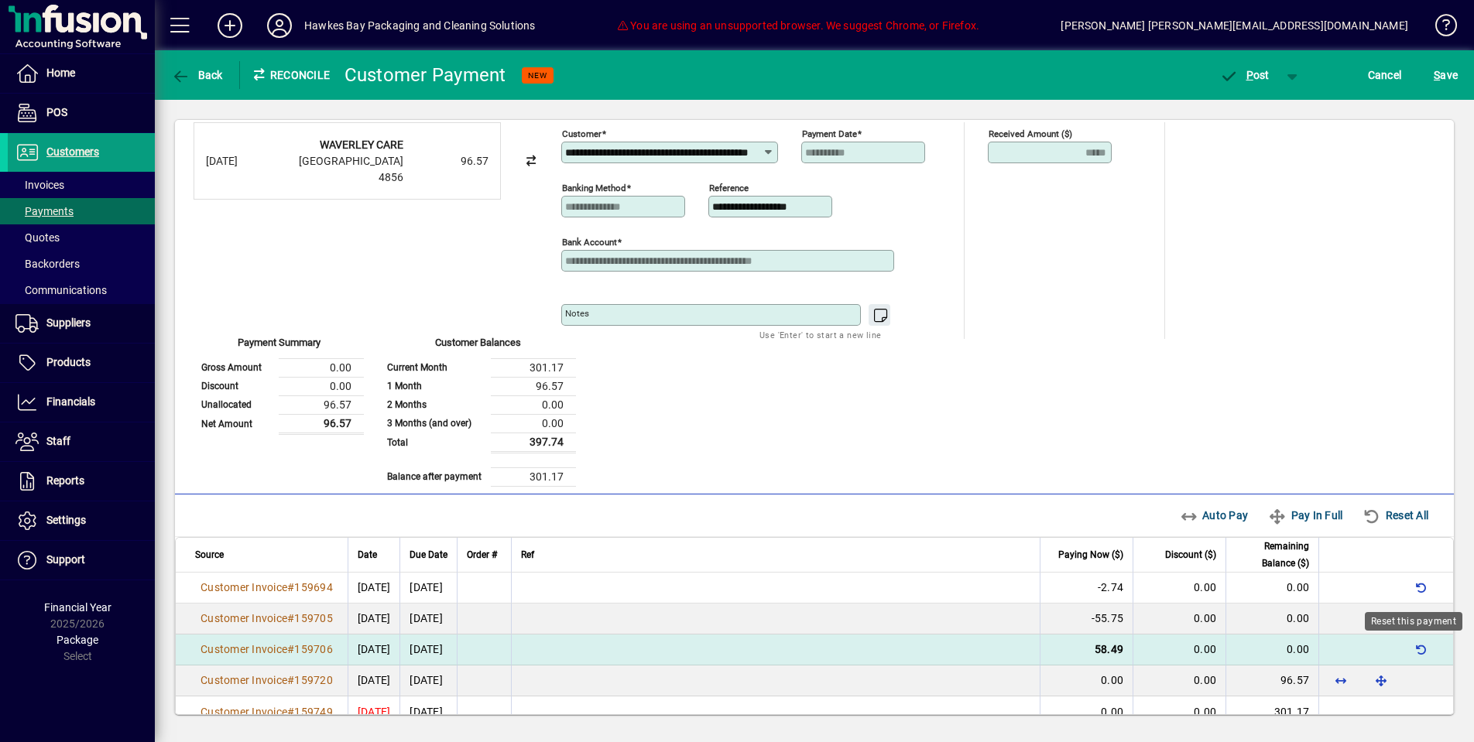
click at [1428, 653] on span "button" at bounding box center [1421, 649] width 37 height 37
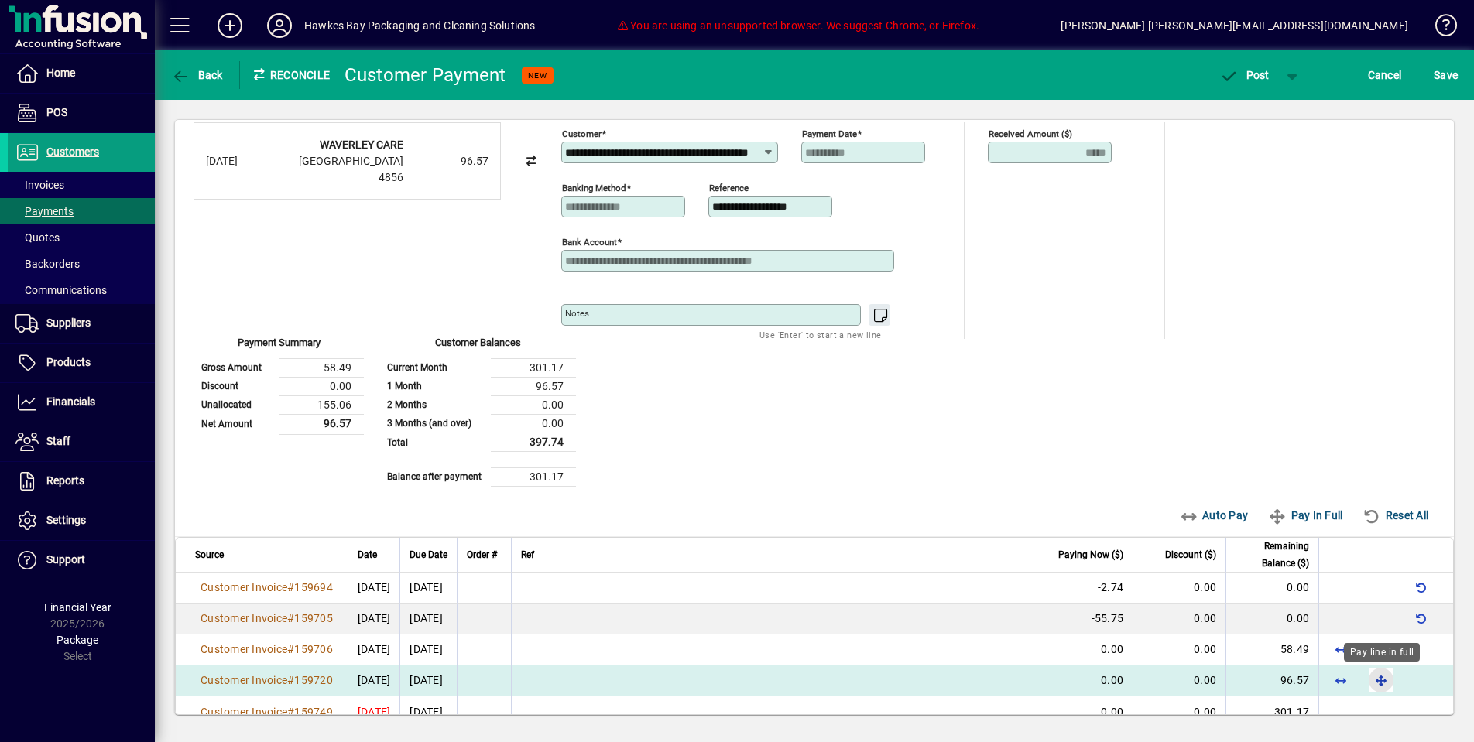
click at [1379, 679] on span "button" at bounding box center [1381, 680] width 37 height 37
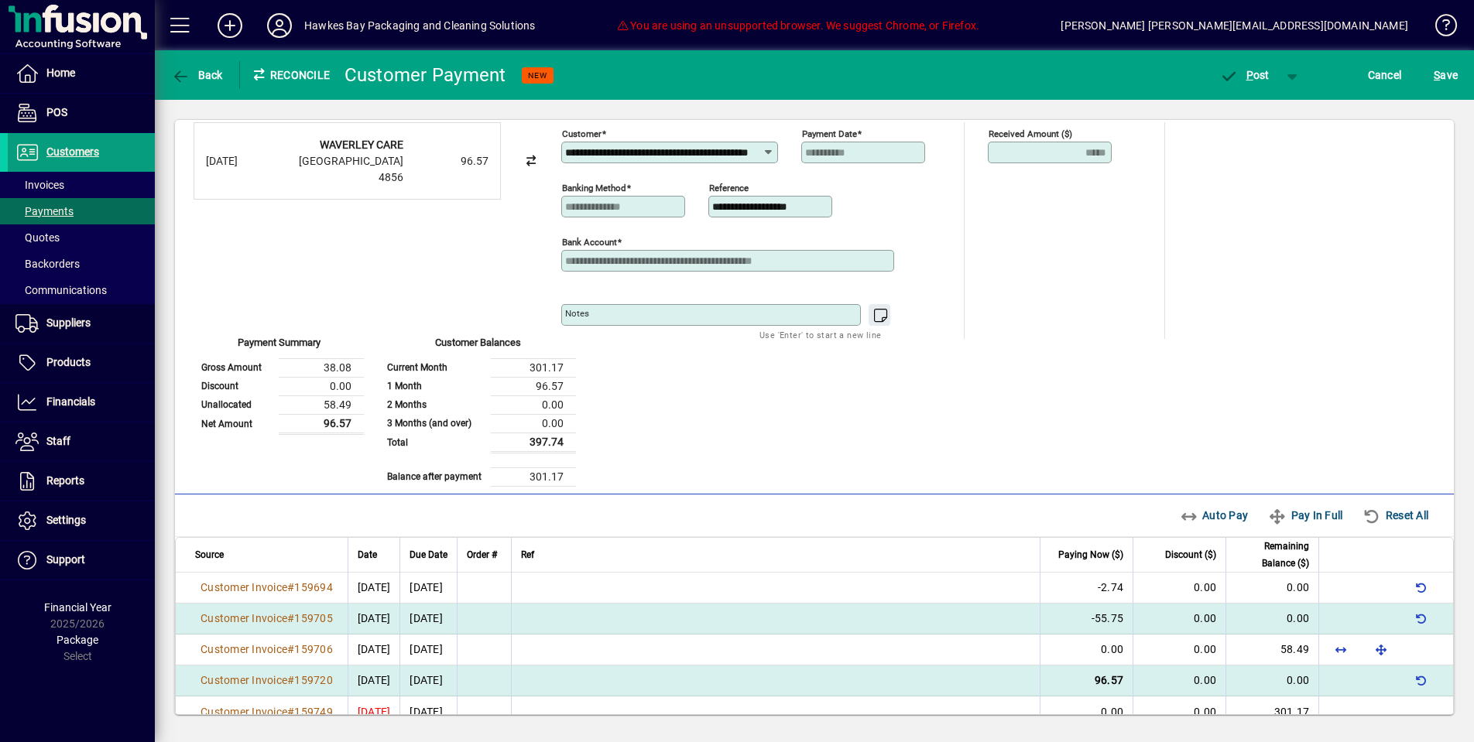
click at [1422, 613] on span "button" at bounding box center [1421, 618] width 37 height 37
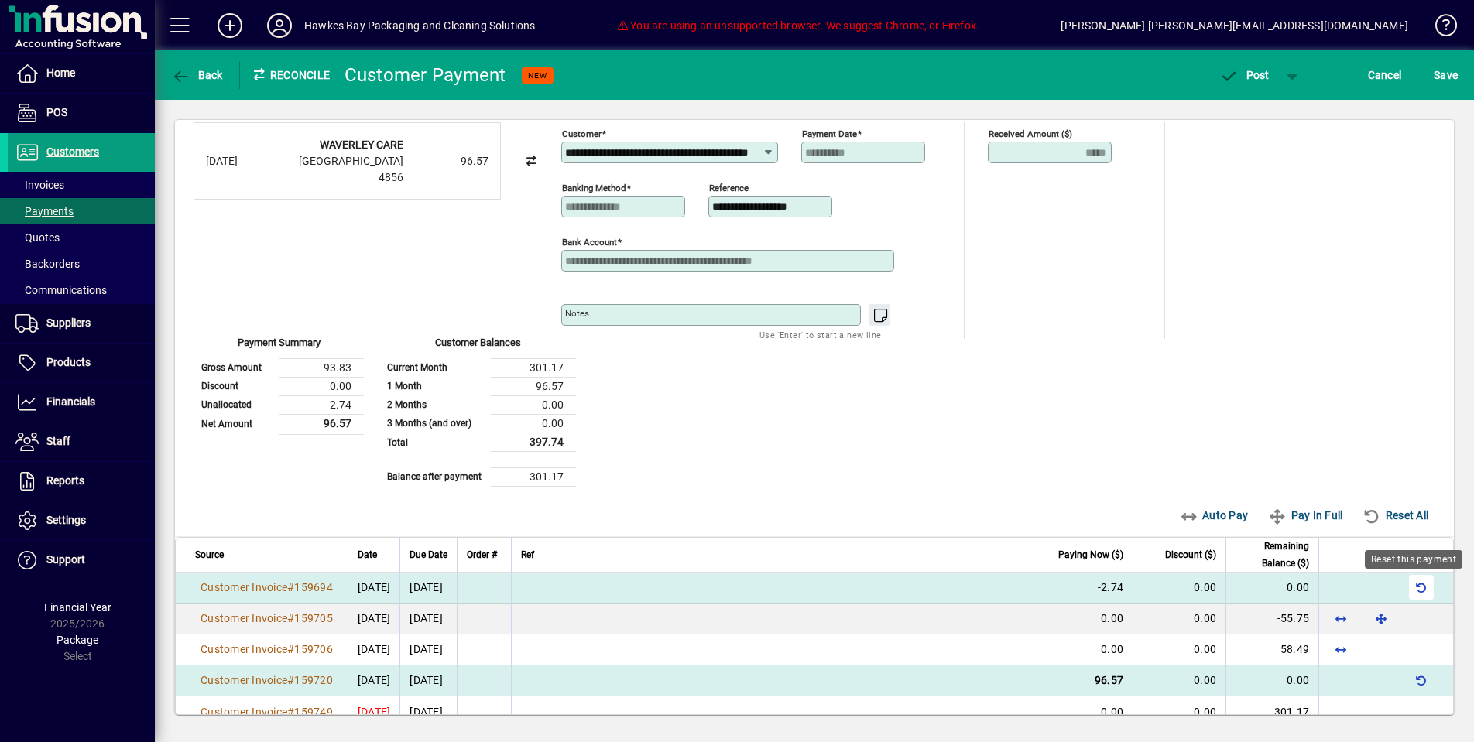
click at [1421, 589] on span "button" at bounding box center [1421, 587] width 37 height 37
click at [1205, 74] on div "P ost" at bounding box center [1244, 75] width 91 height 28
click at [1228, 74] on icon "button" at bounding box center [1228, 76] width 19 height 15
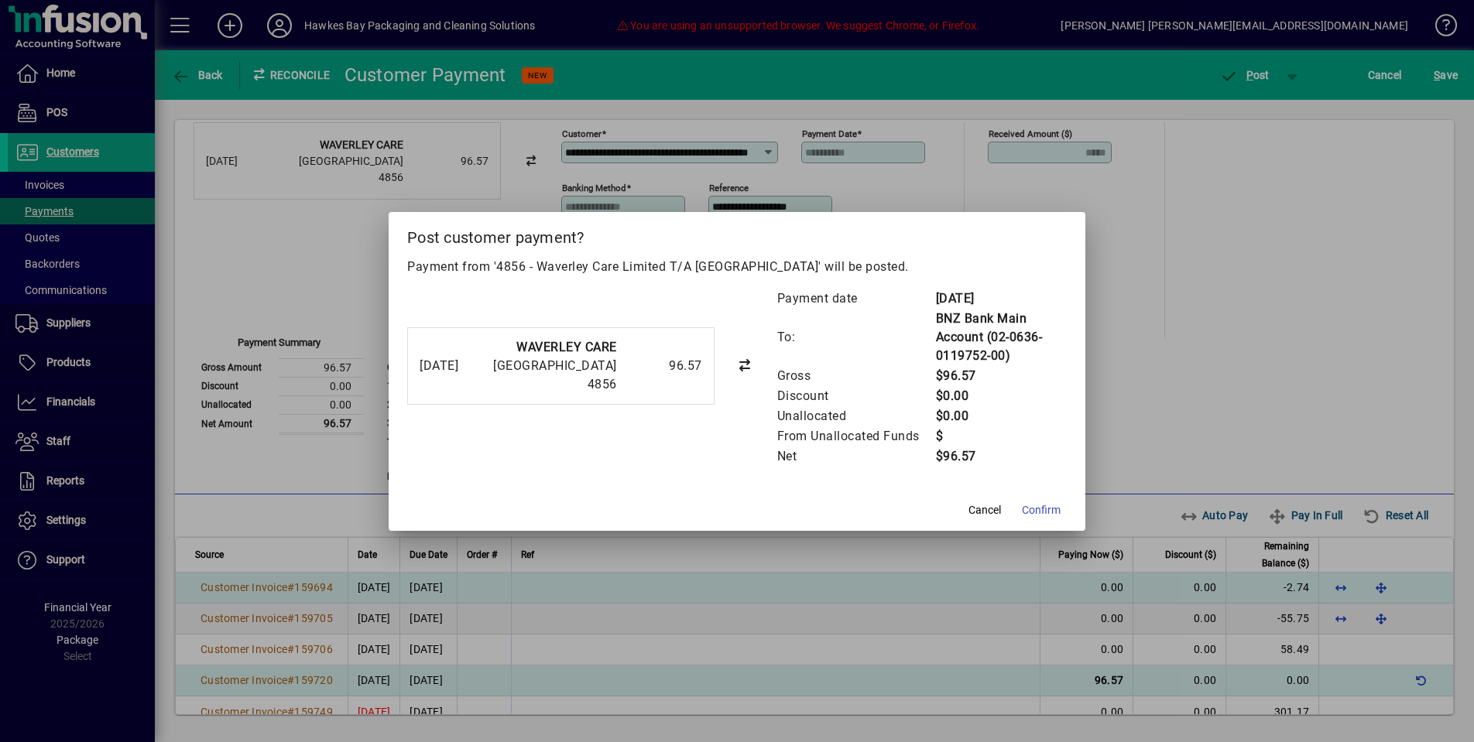
click at [1043, 515] on span at bounding box center [1041, 510] width 51 height 37
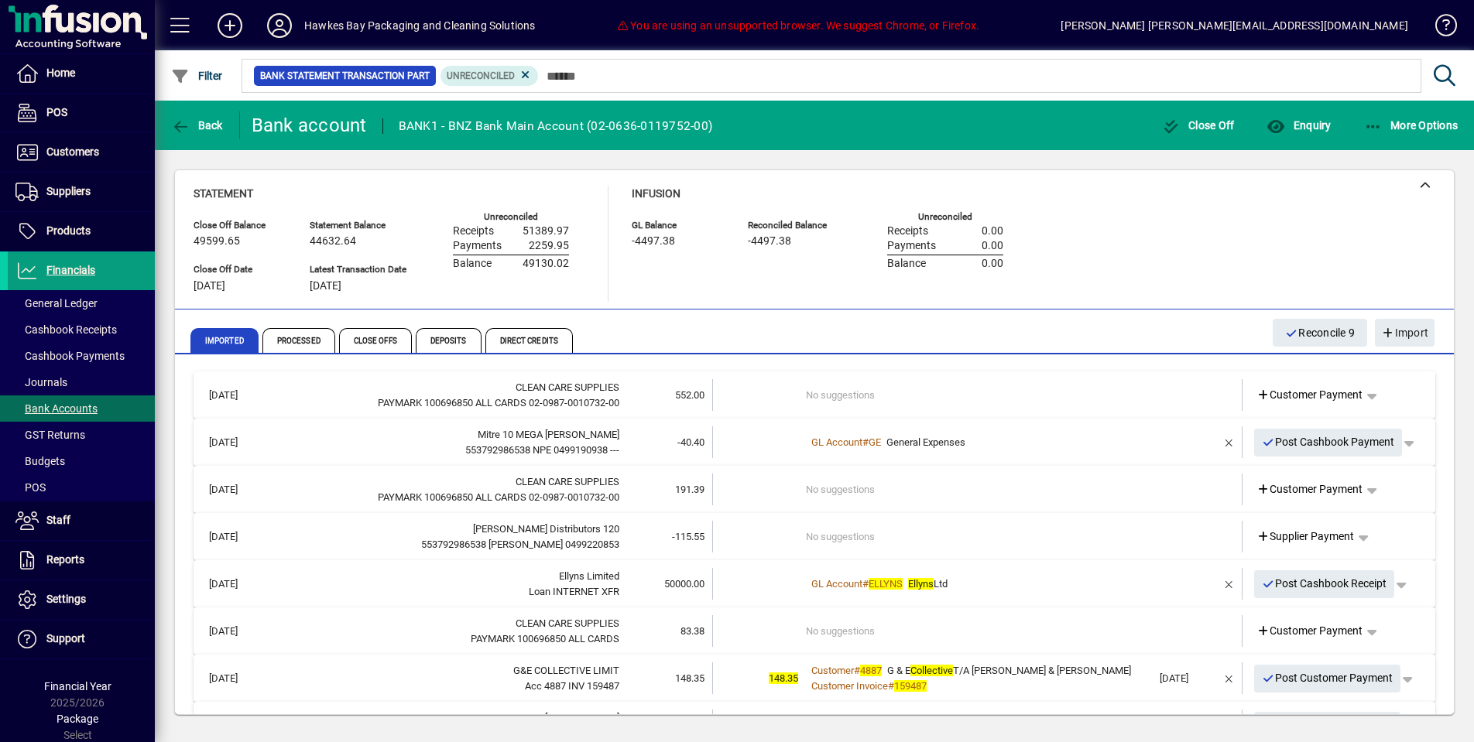
click at [1312, 670] on span "Post Customer Payment" at bounding box center [1328, 679] width 132 height 26
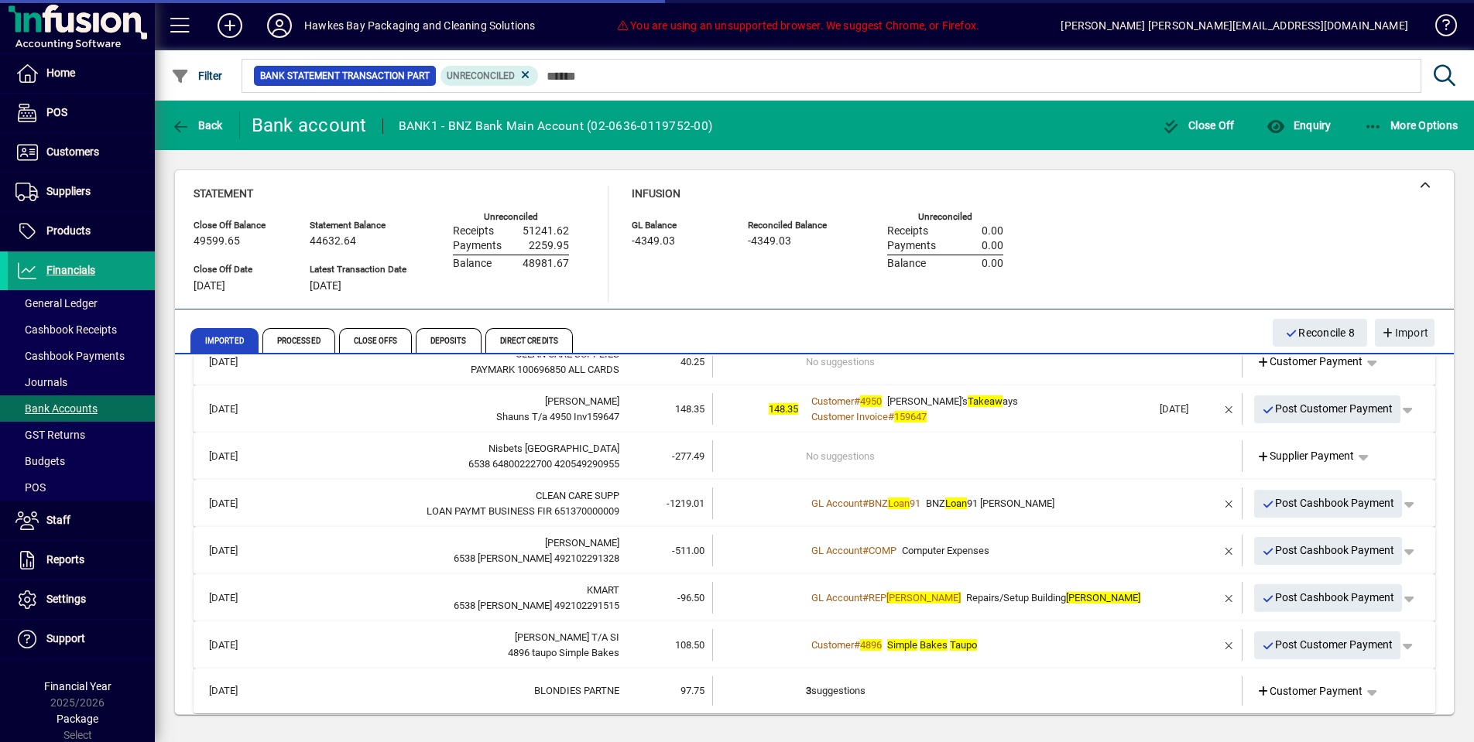
scroll to position [363, 0]
click at [1298, 588] on span "Post Cashbook Payment" at bounding box center [1328, 599] width 133 height 26
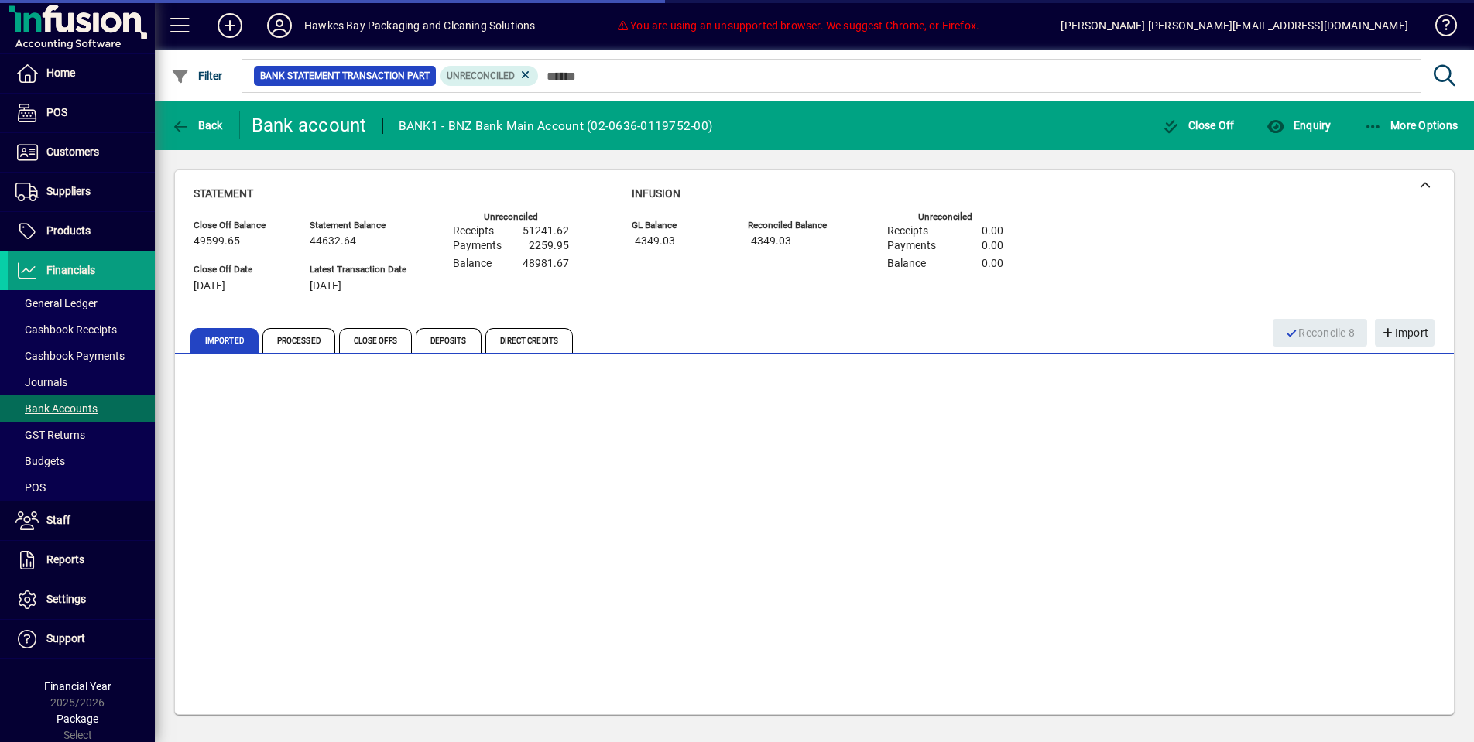
scroll to position [317, 0]
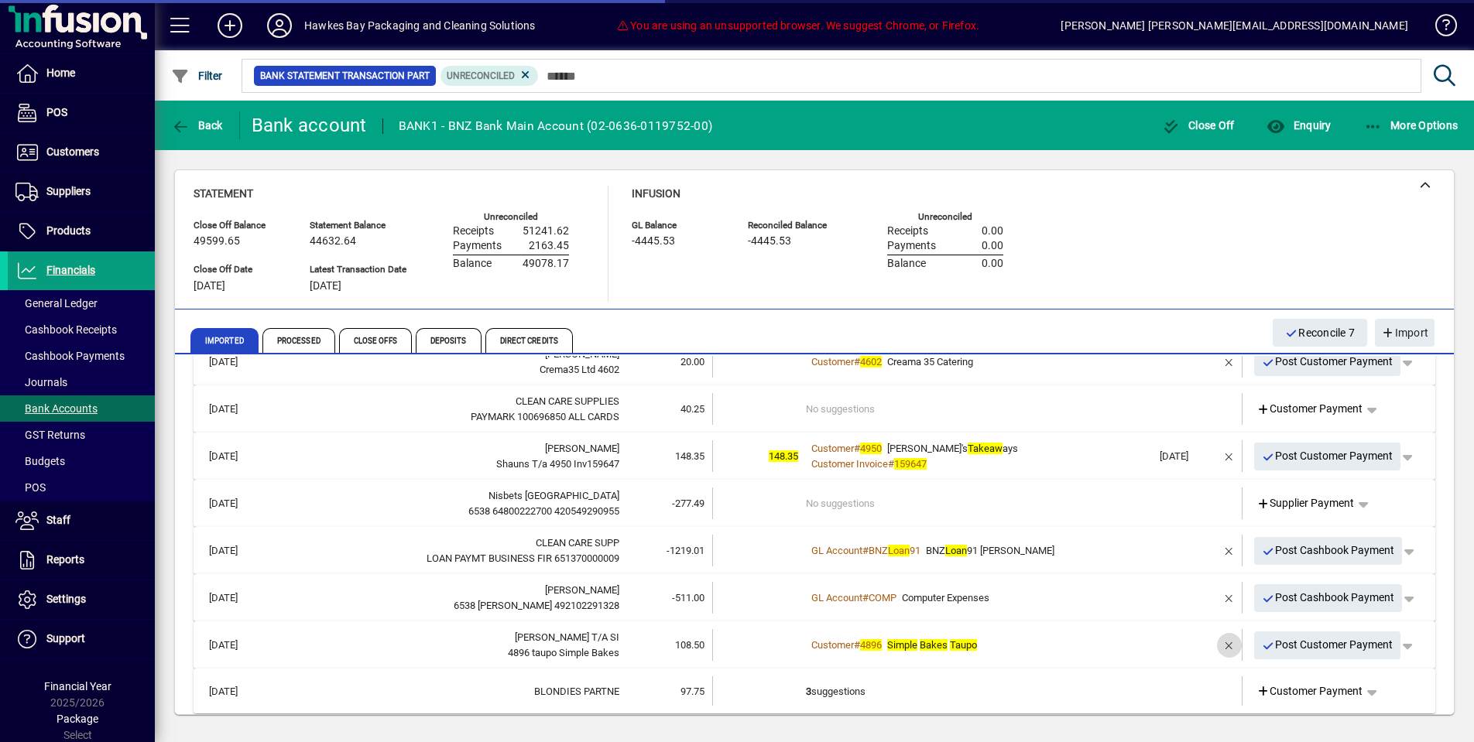
click at [1228, 633] on span "button" at bounding box center [1229, 645] width 37 height 37
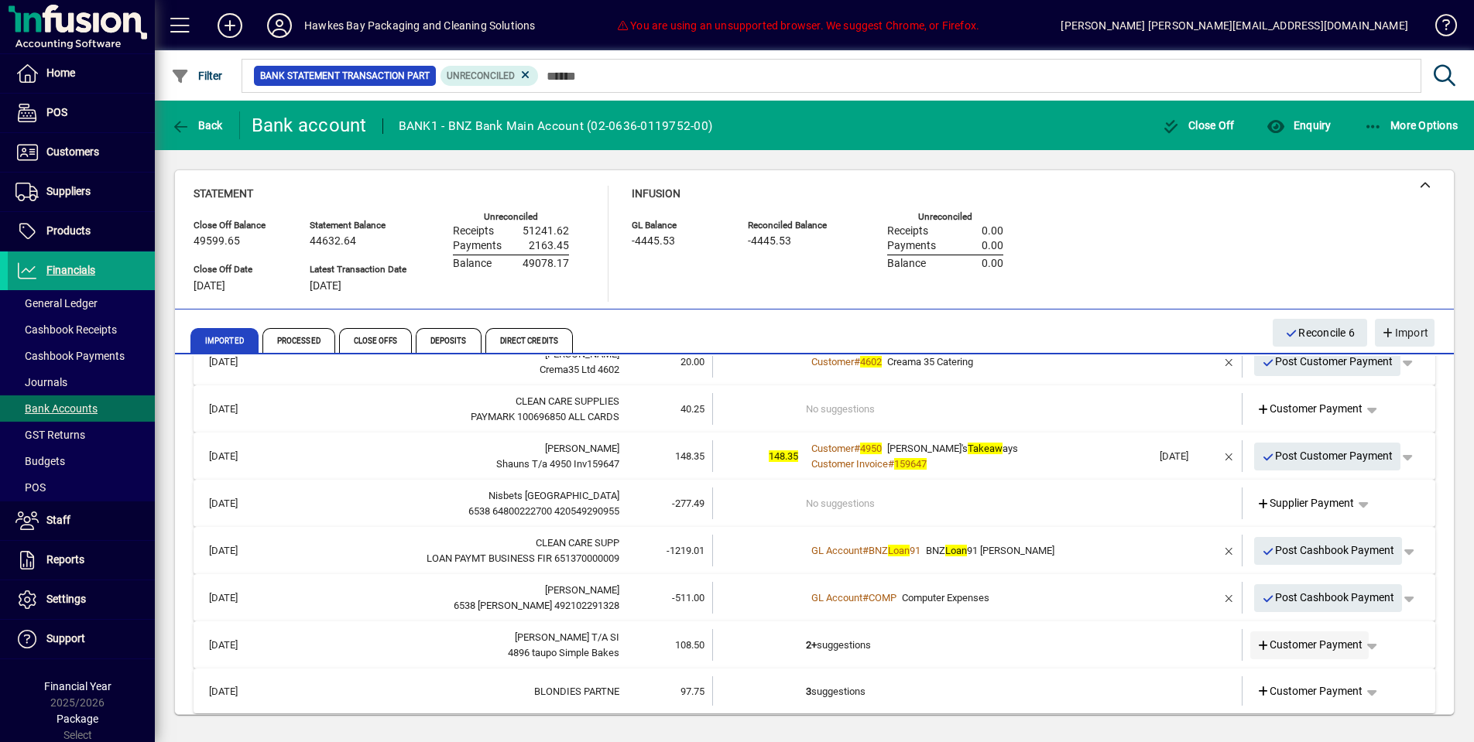
click at [1281, 637] on span "Customer Payment" at bounding box center [1310, 645] width 107 height 16
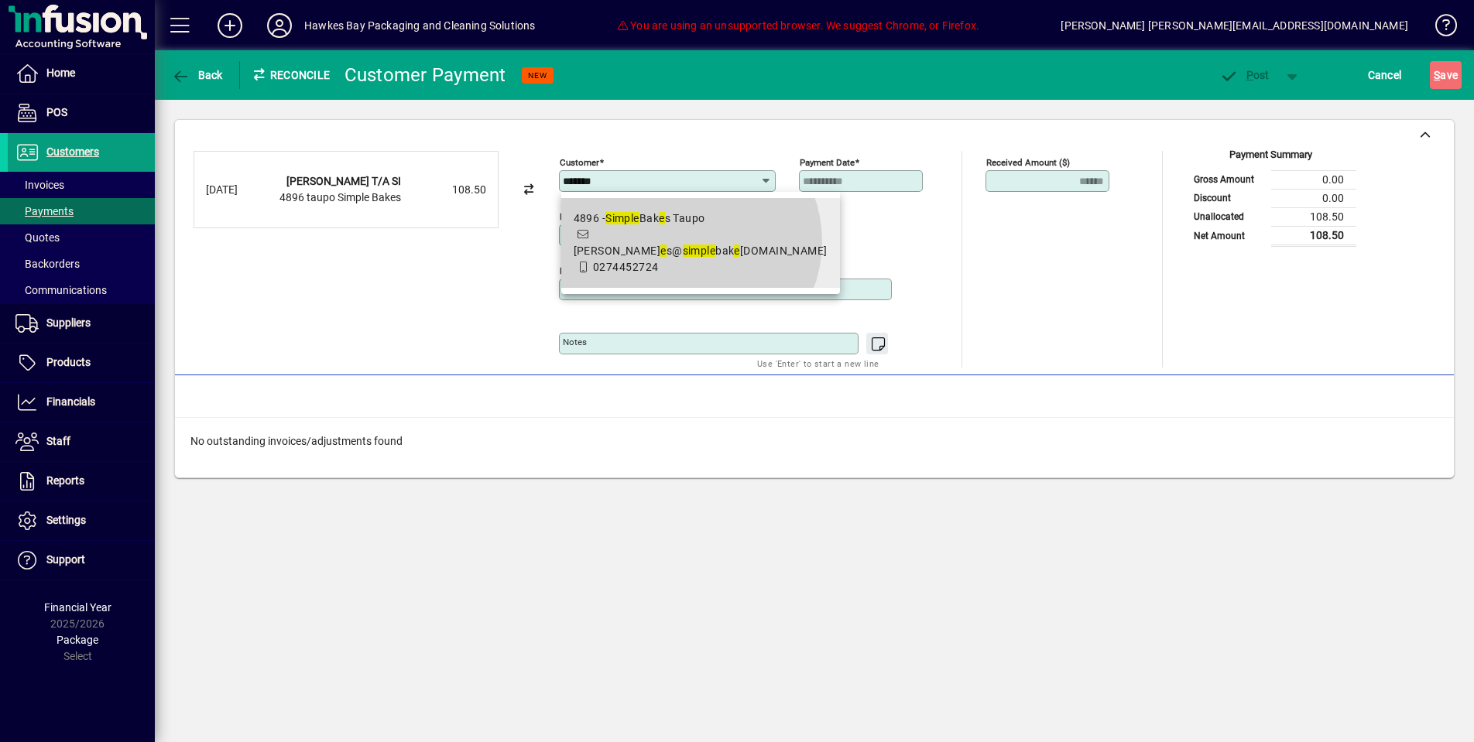
click at [687, 242] on span "4896 - Simpl e Bak e s Taupo sal e s@ simpl e bak e staupo.com 0274452724" at bounding box center [701, 243] width 254 height 65
type input "**********"
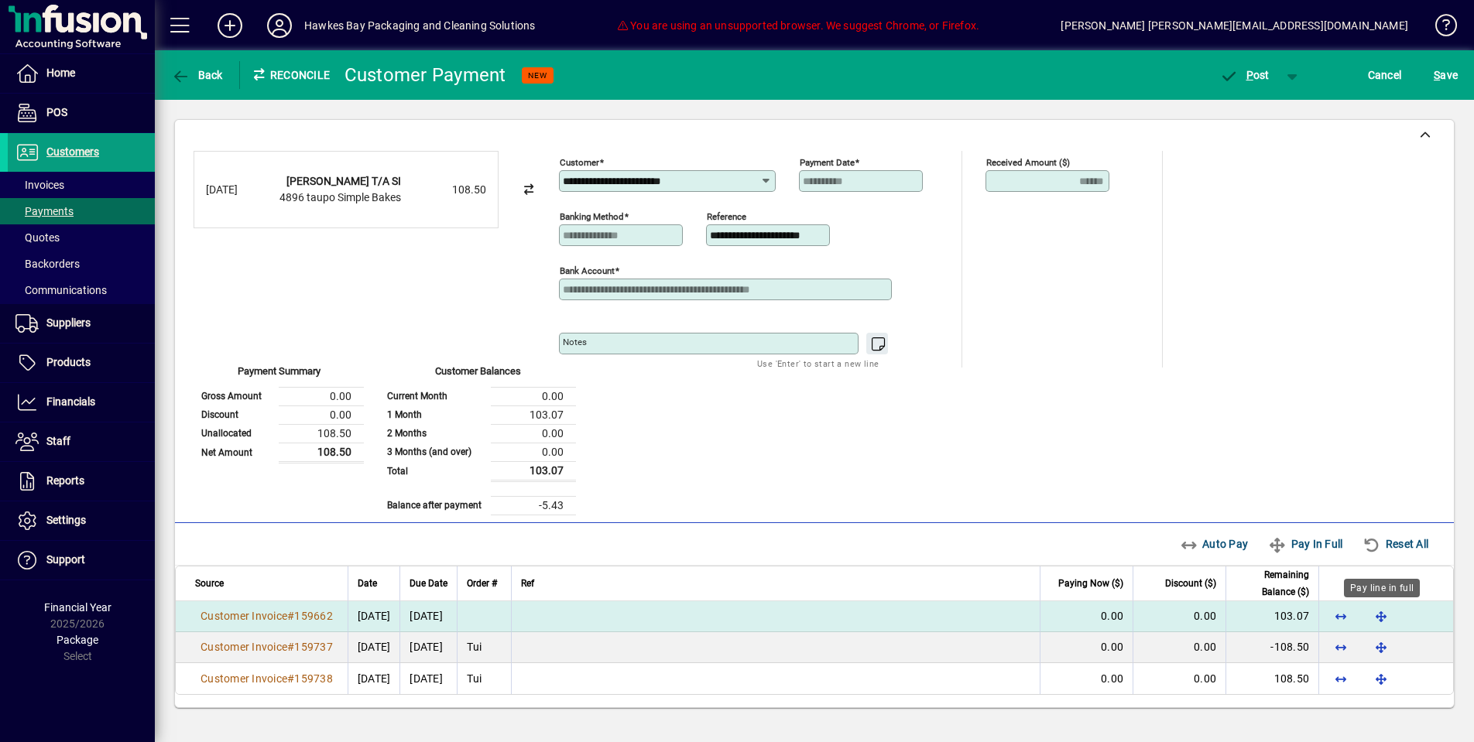
click at [1380, 615] on span "button" at bounding box center [1381, 616] width 37 height 37
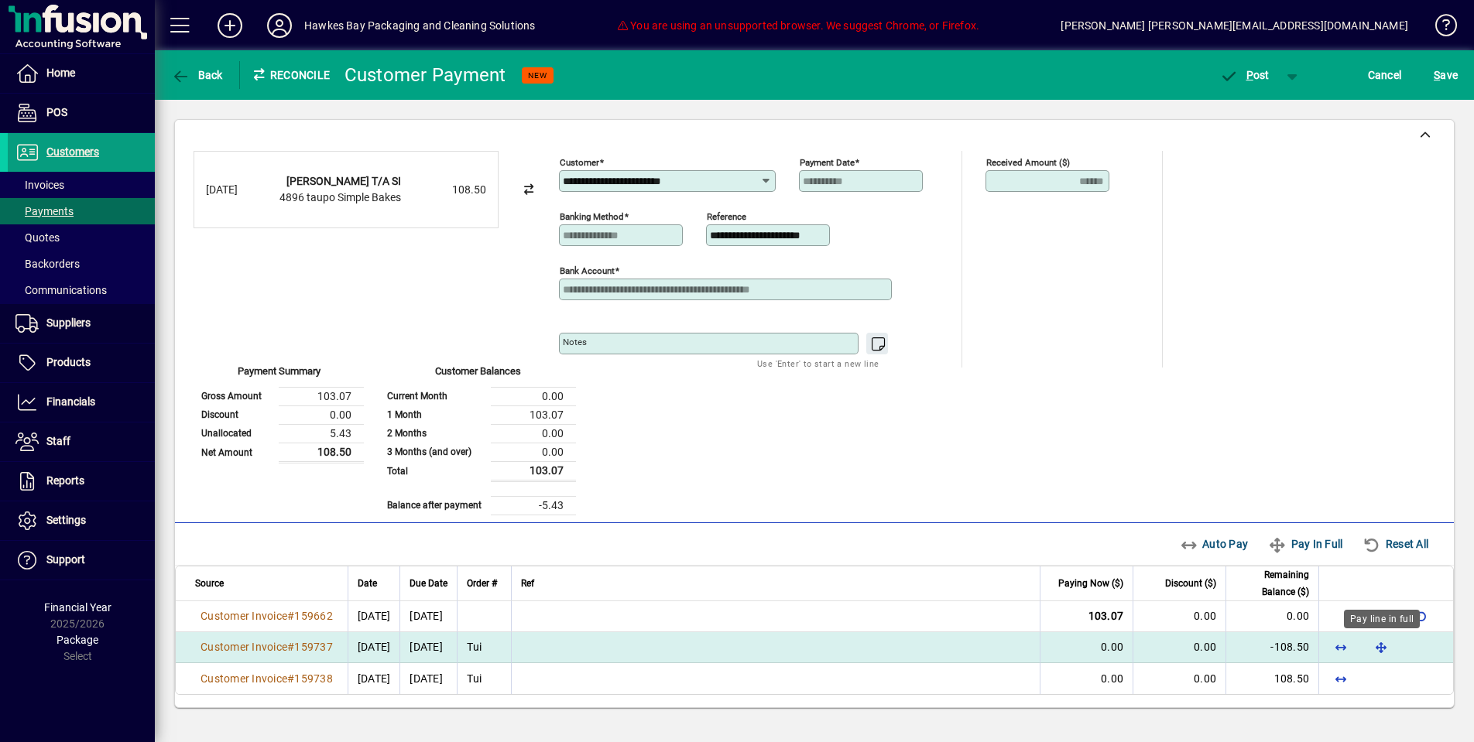
drag, startPoint x: 1382, startPoint y: 647, endPoint x: 1381, endPoint y: 657, distance: 10.1
click at [1382, 647] on span "button" at bounding box center [1381, 647] width 37 height 37
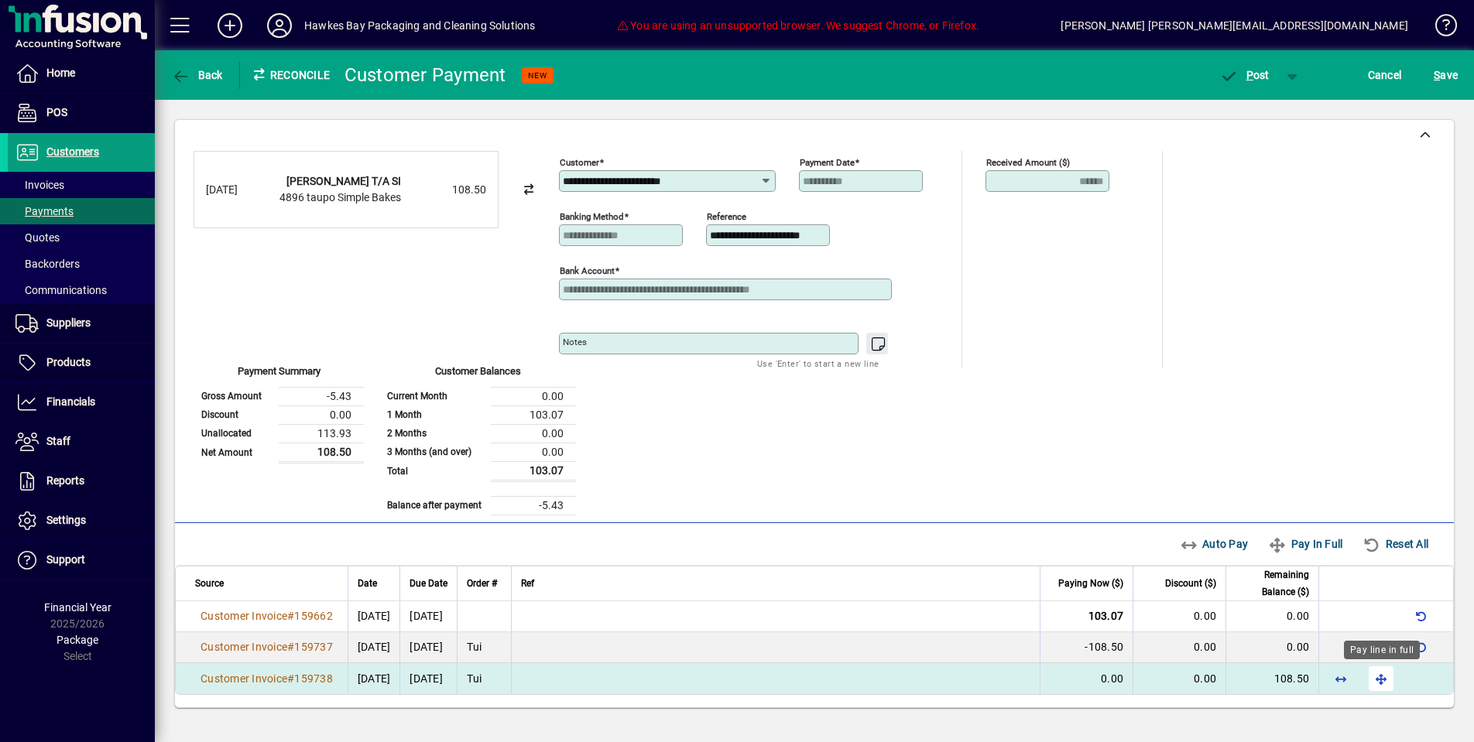
click at [1382, 678] on span "button" at bounding box center [1381, 678] width 37 height 37
click at [1418, 677] on span "button" at bounding box center [1421, 678] width 37 height 37
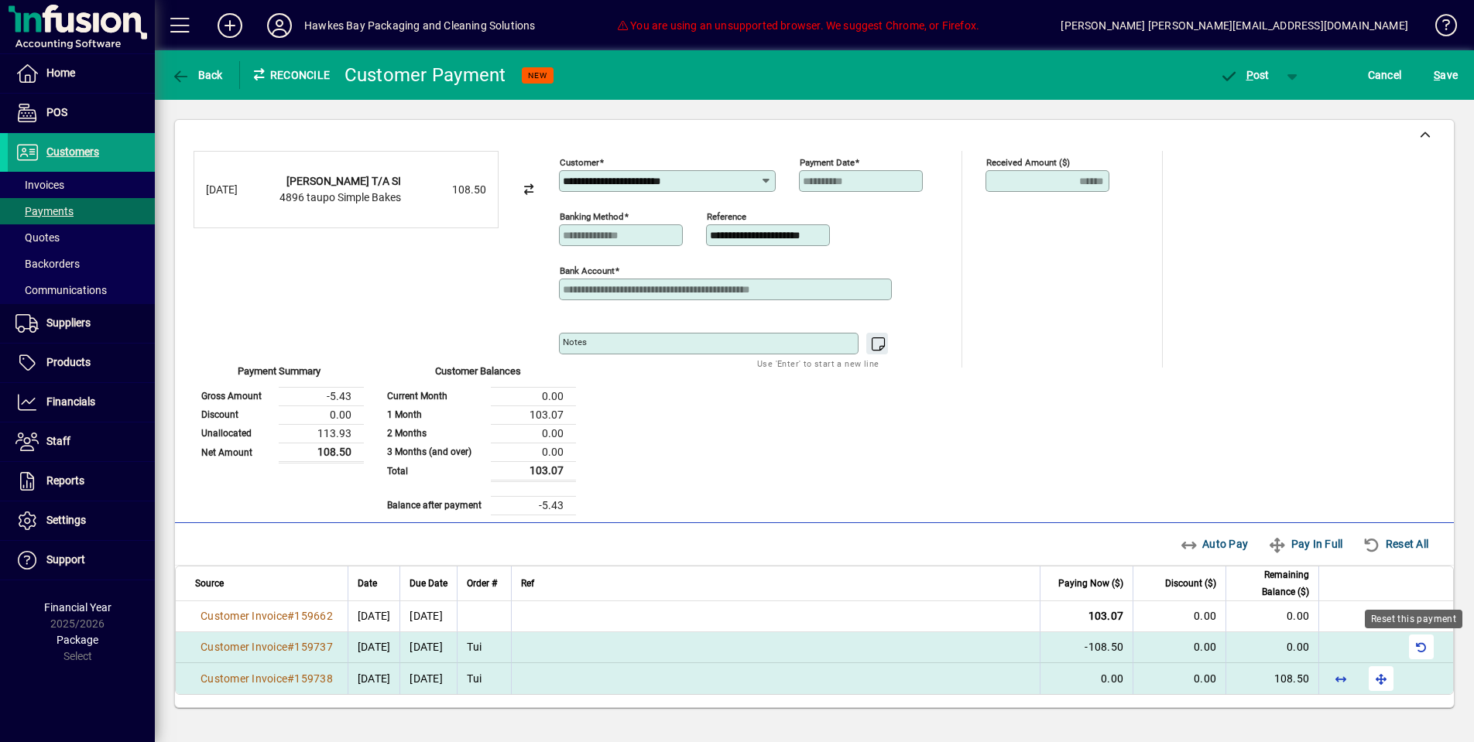
click at [1420, 653] on span "button" at bounding box center [1421, 647] width 37 height 37
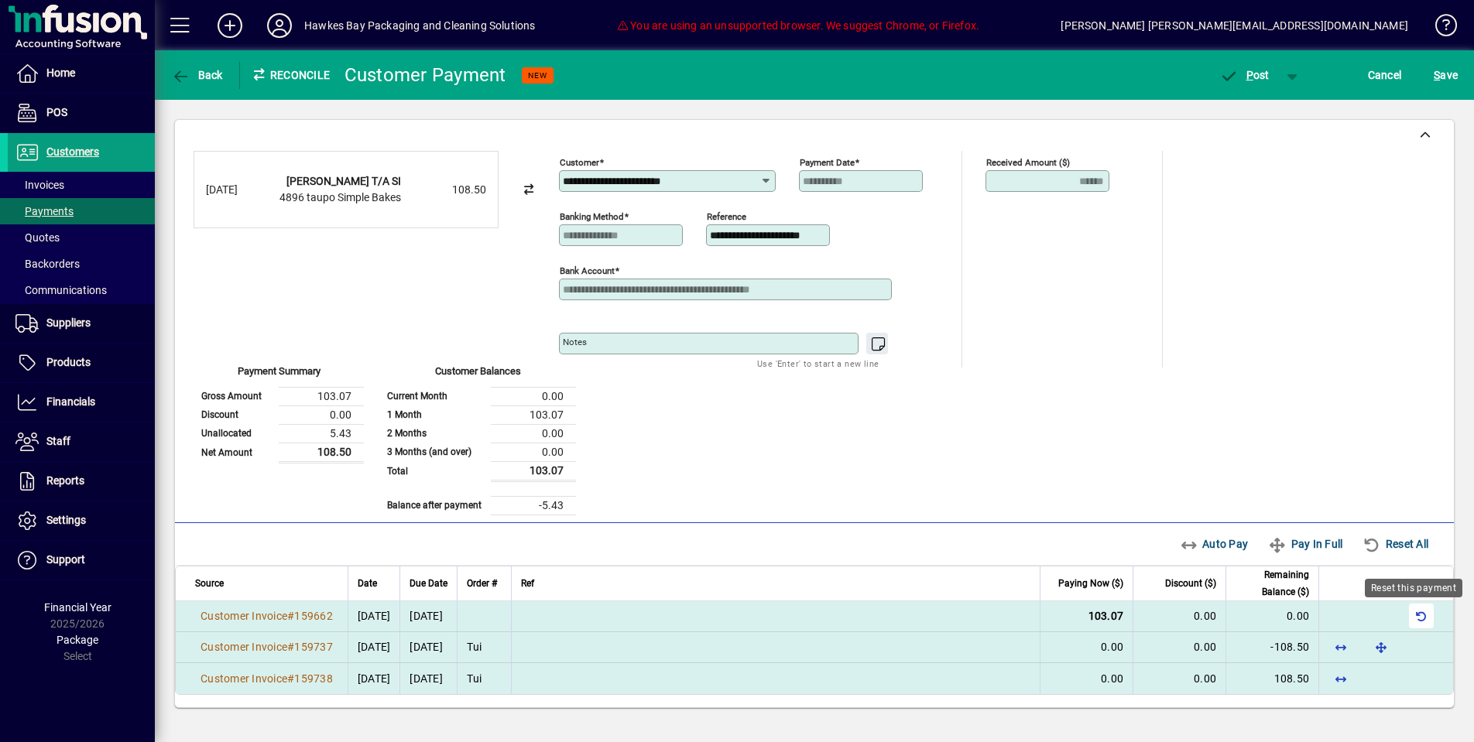
click at [1428, 608] on span "button" at bounding box center [1421, 616] width 37 height 37
click at [1383, 691] on span "button" at bounding box center [1381, 678] width 37 height 37
click at [1240, 70] on span "P ost" at bounding box center [1244, 75] width 50 height 12
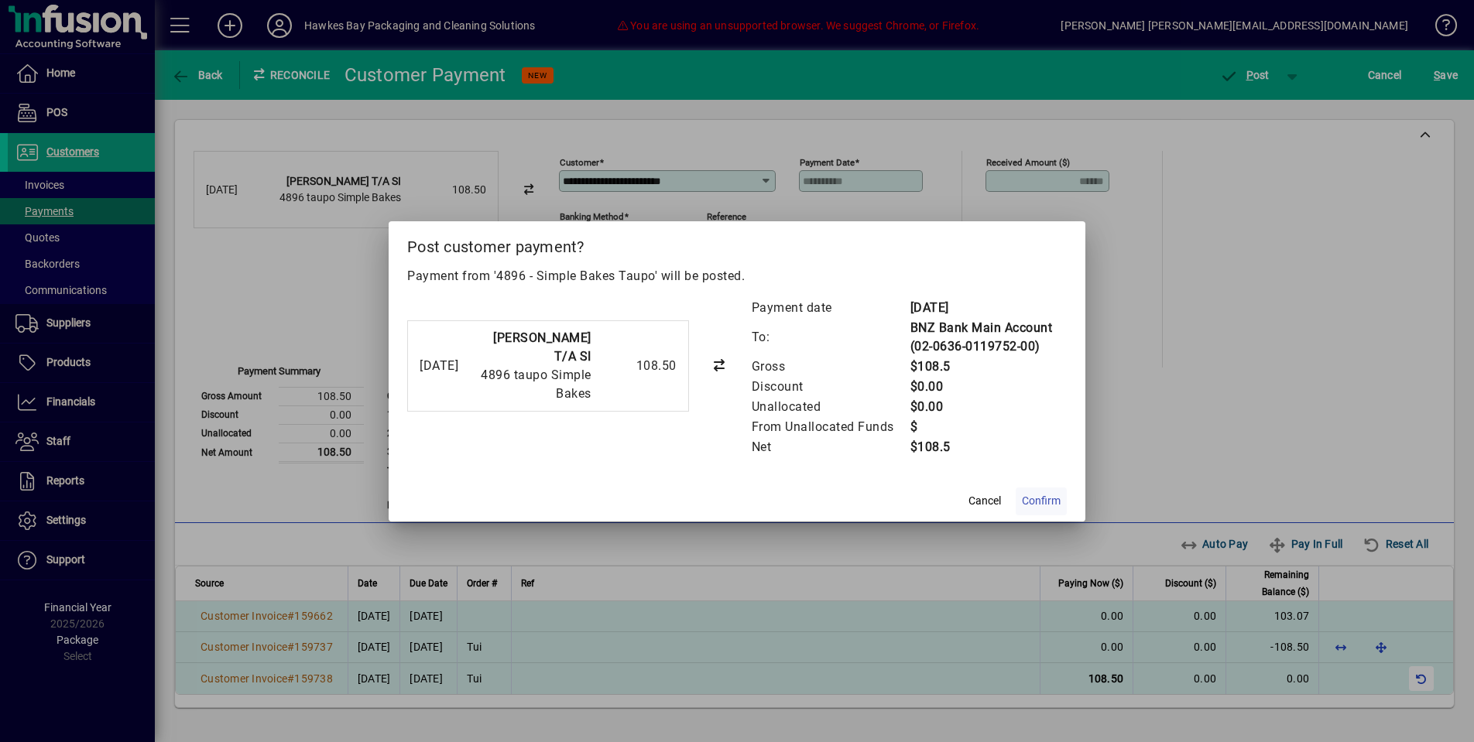
click at [1042, 498] on span "Confirm" at bounding box center [1041, 501] width 39 height 16
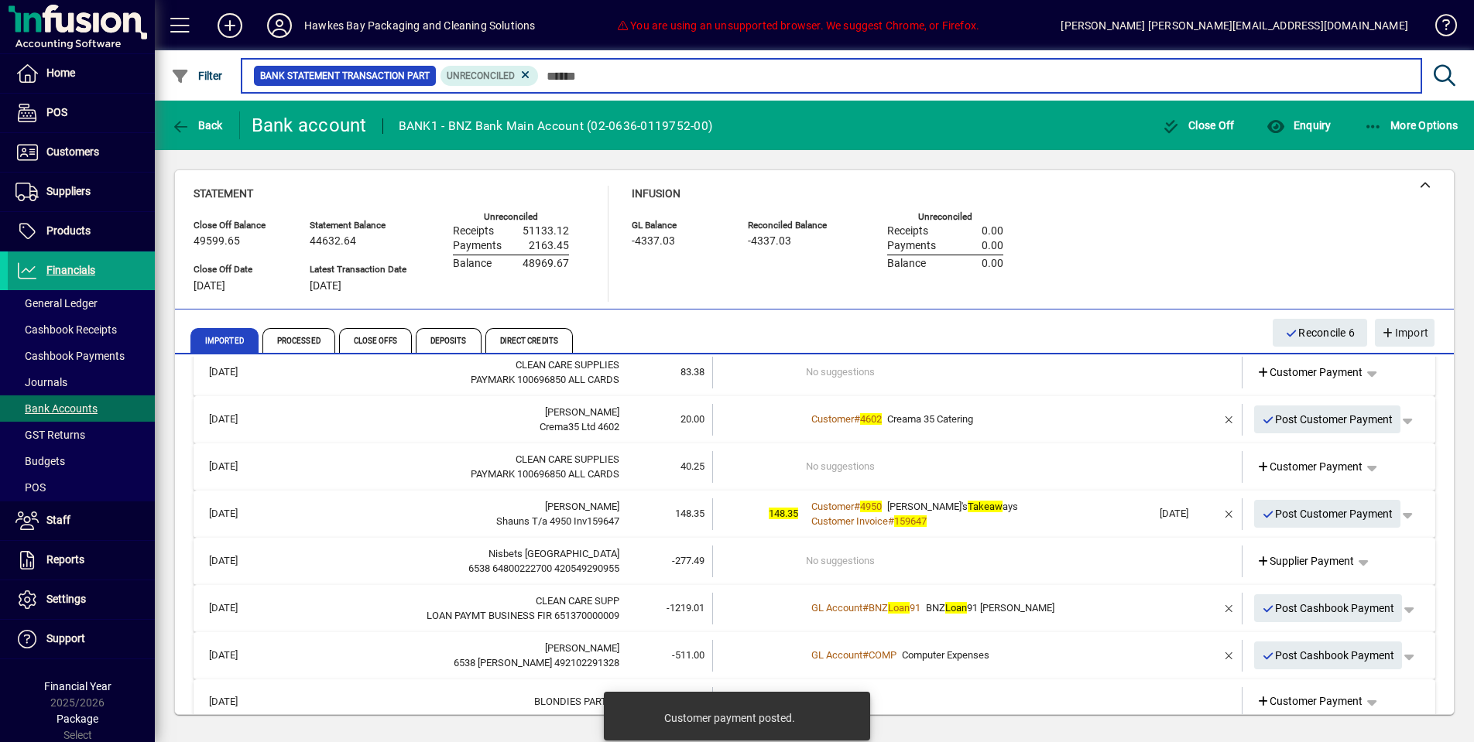
scroll to position [263, 0]
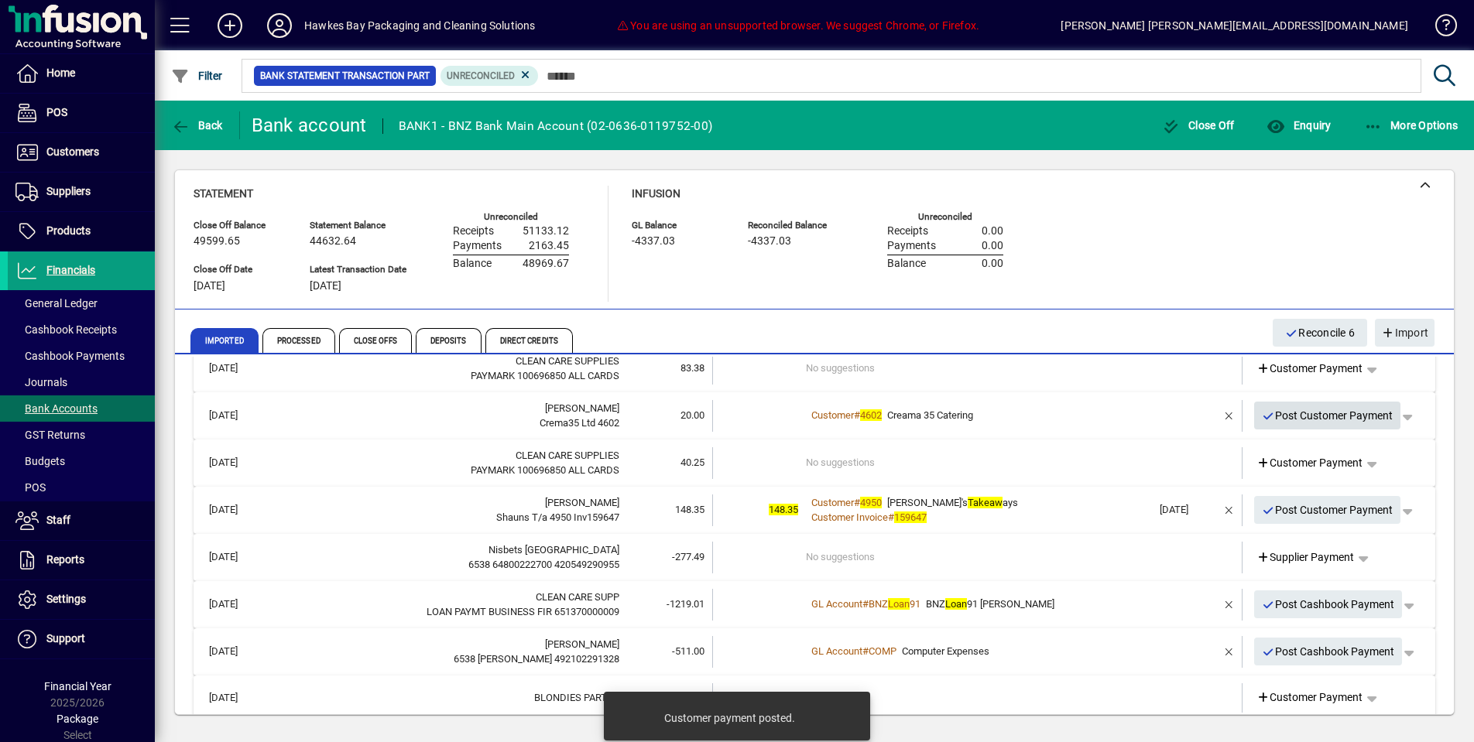
click at [1289, 406] on span "Post Customer Payment" at bounding box center [1328, 416] width 132 height 26
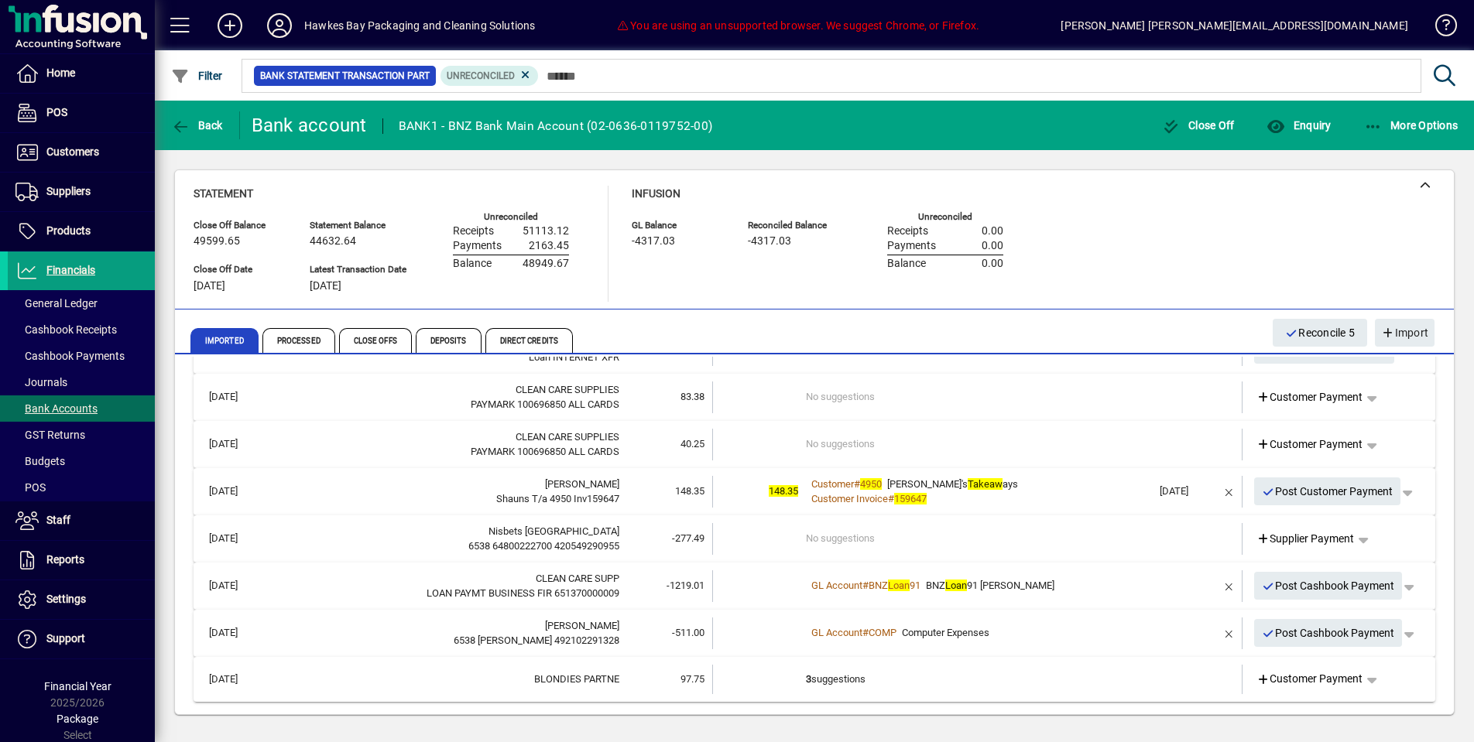
drag, startPoint x: 1320, startPoint y: 633, endPoint x: 1294, endPoint y: 595, distance: 46.2
click at [1320, 671] on span "Customer Payment" at bounding box center [1310, 679] width 107 height 16
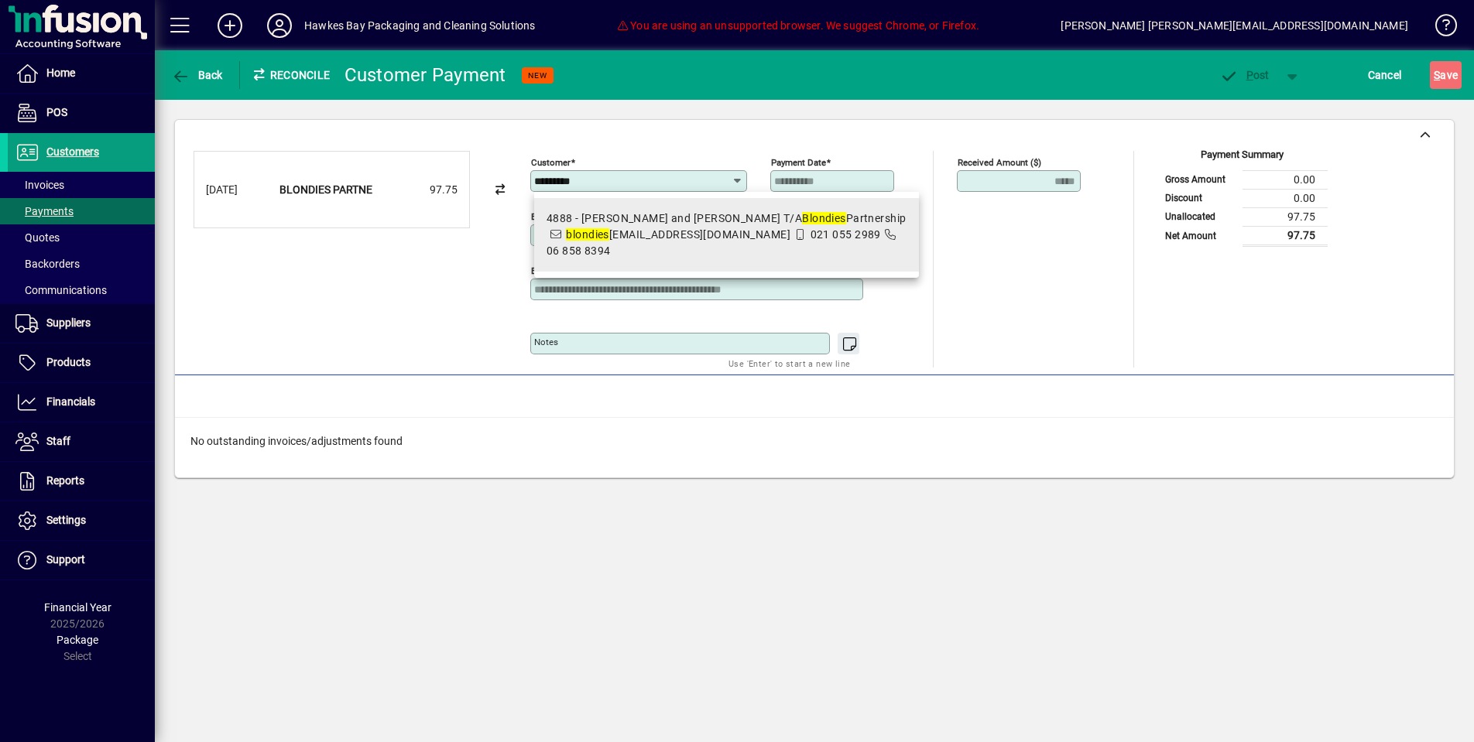
click at [652, 225] on div "4888 - Bennett and Stevens T/A Blondies Partnership" at bounding box center [727, 219] width 360 height 16
type input "**********"
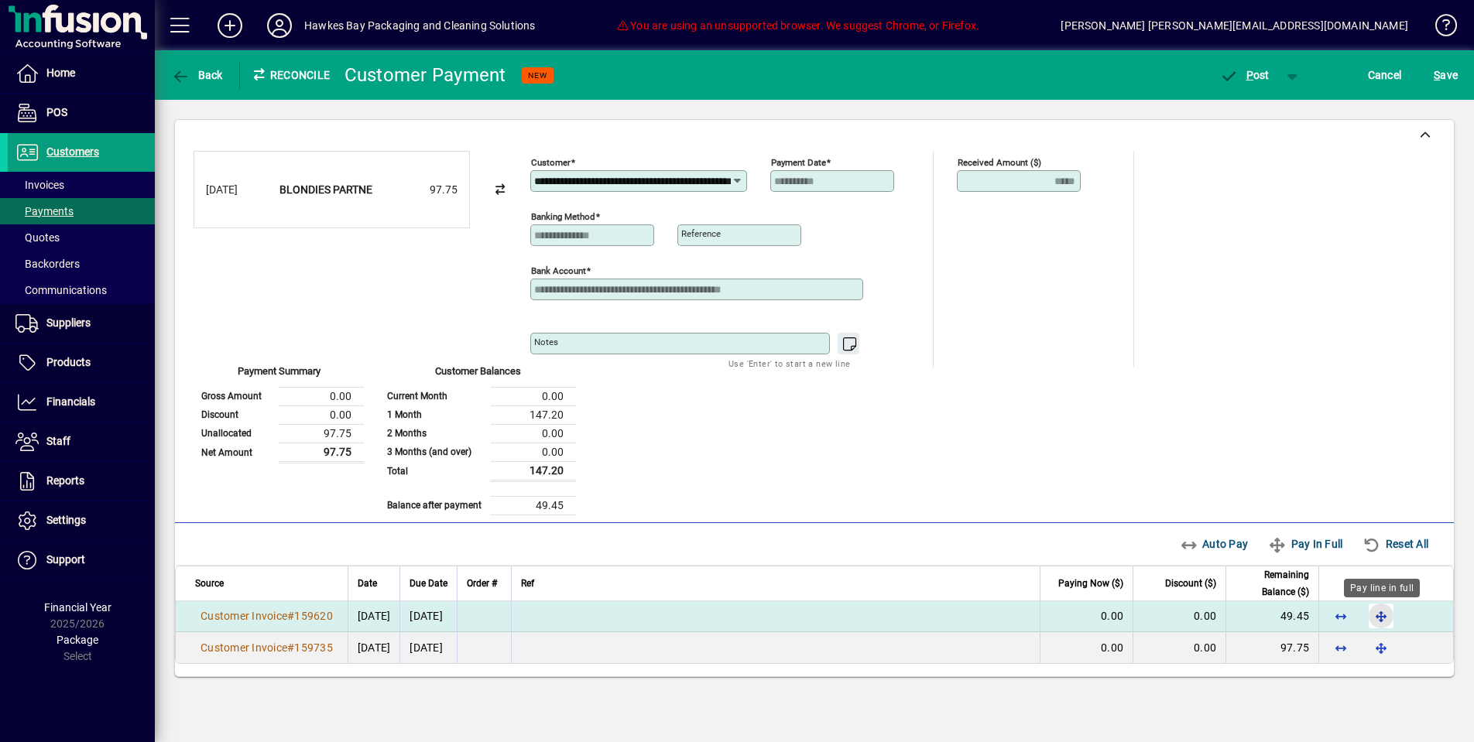
click at [1375, 611] on span "button" at bounding box center [1381, 616] width 37 height 37
click at [1375, 611] on td at bounding box center [1385, 617] width 135 height 31
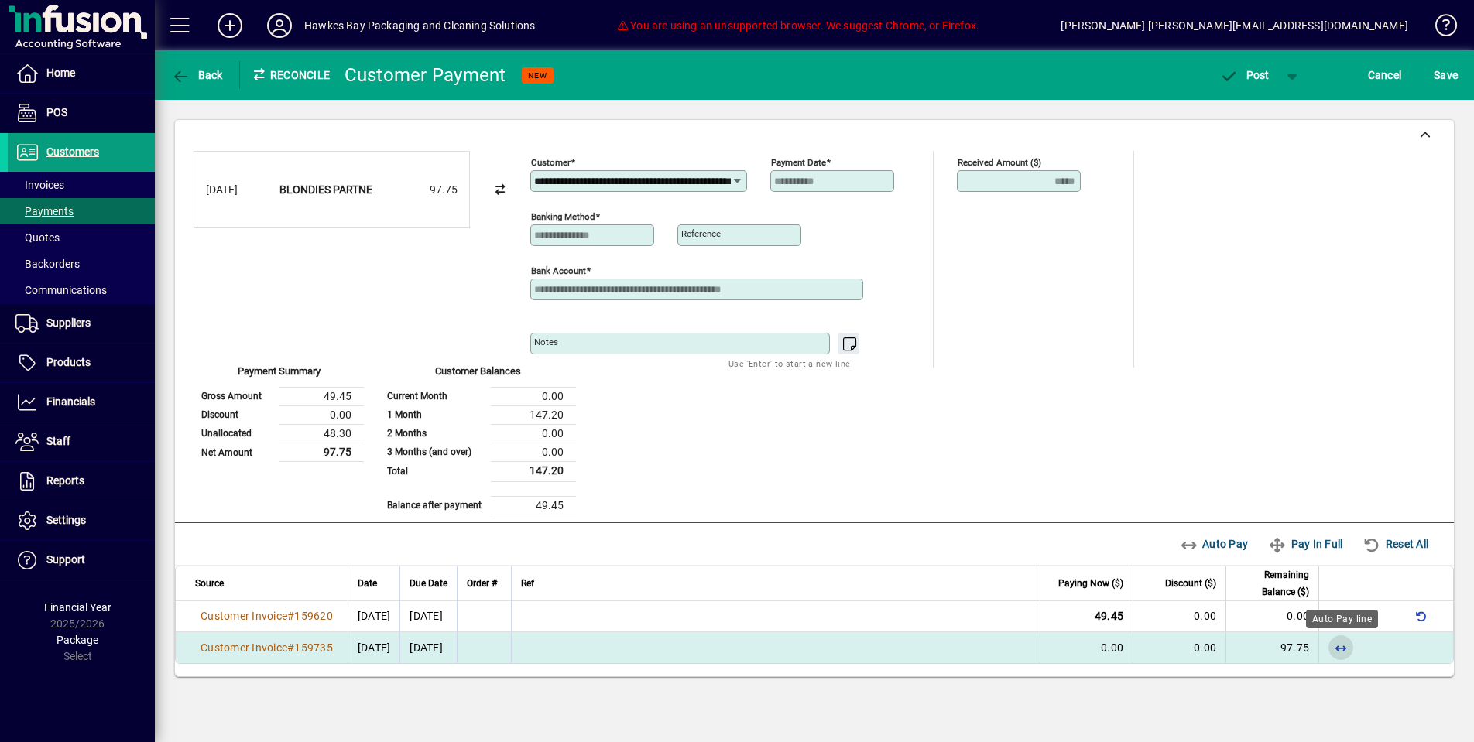
click at [1355, 650] on span "button" at bounding box center [1340, 647] width 37 height 37
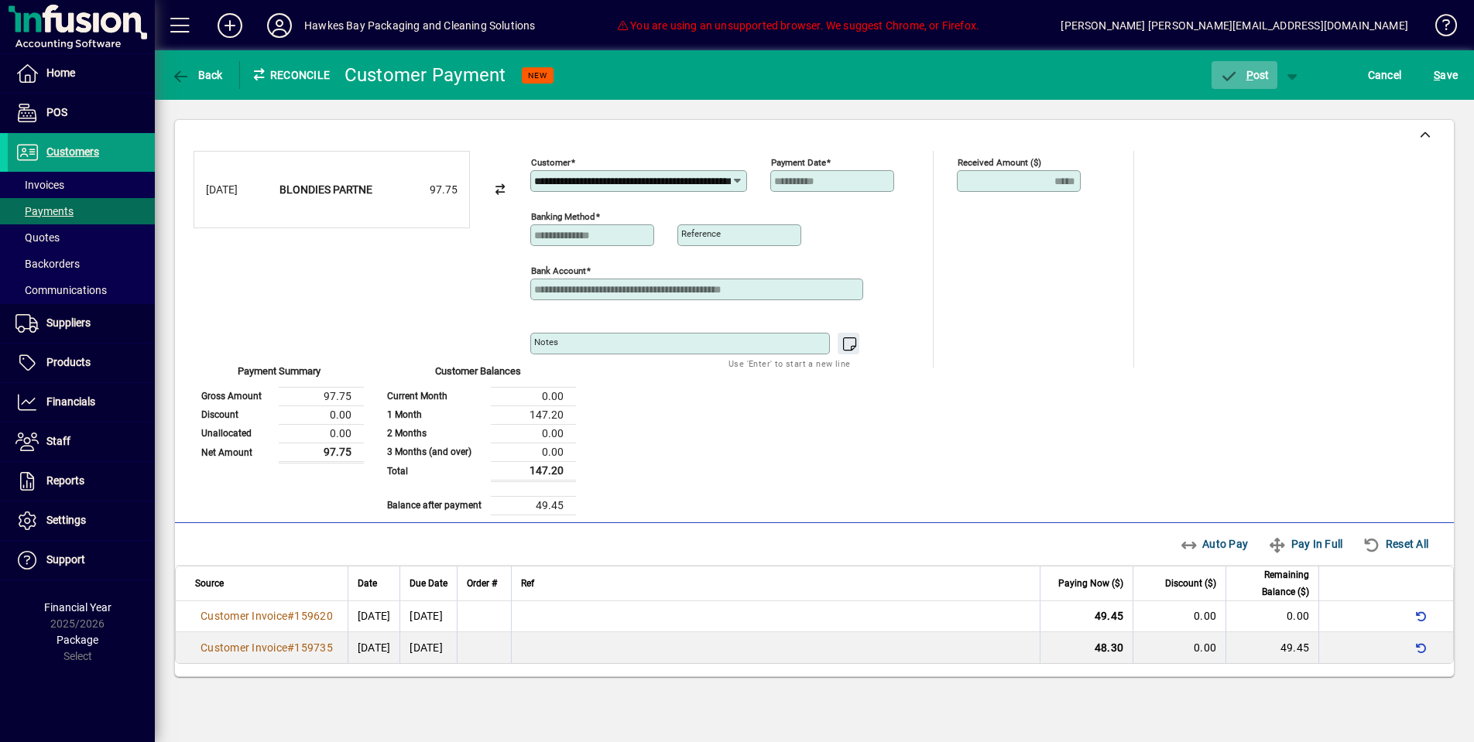
click at [1260, 73] on span "P ost" at bounding box center [1244, 75] width 50 height 12
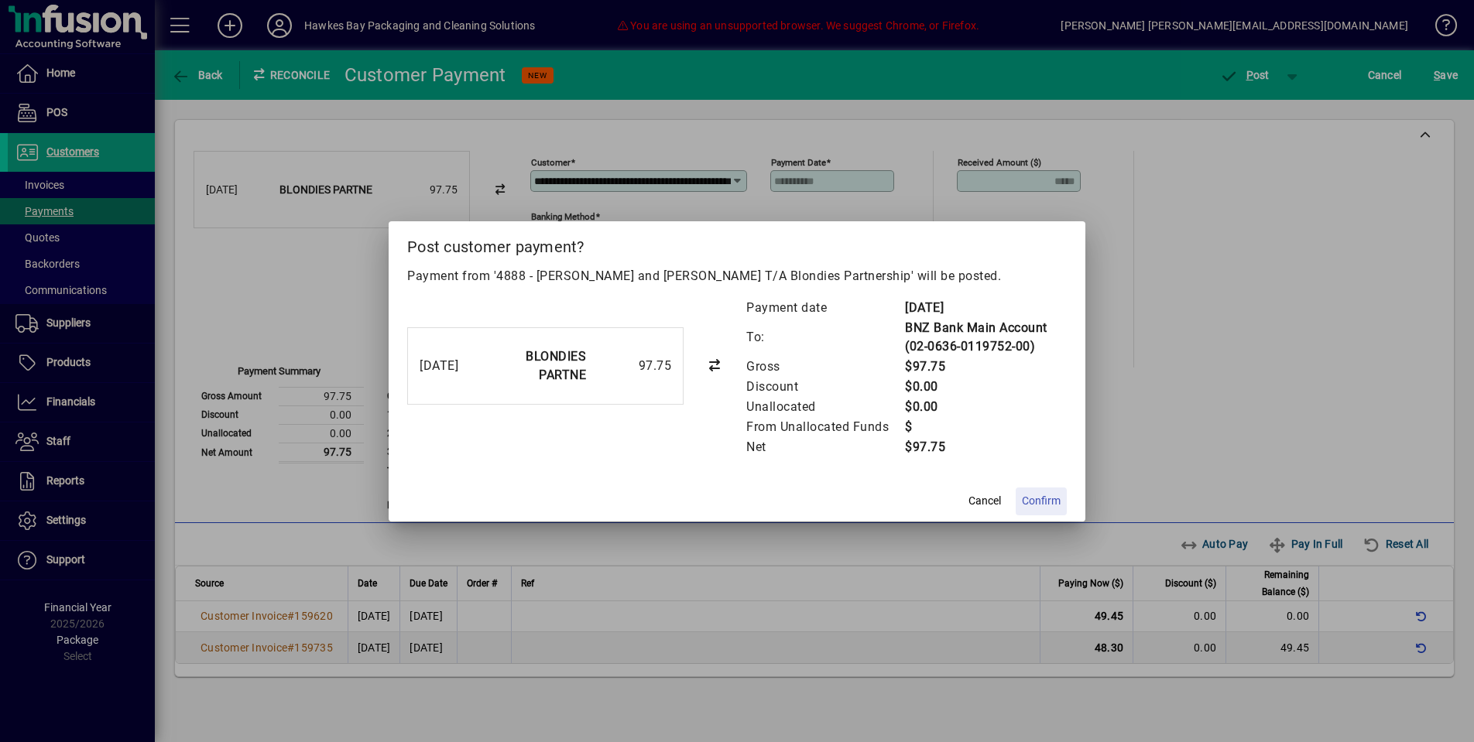
click at [1051, 509] on span "Confirm" at bounding box center [1041, 501] width 39 height 16
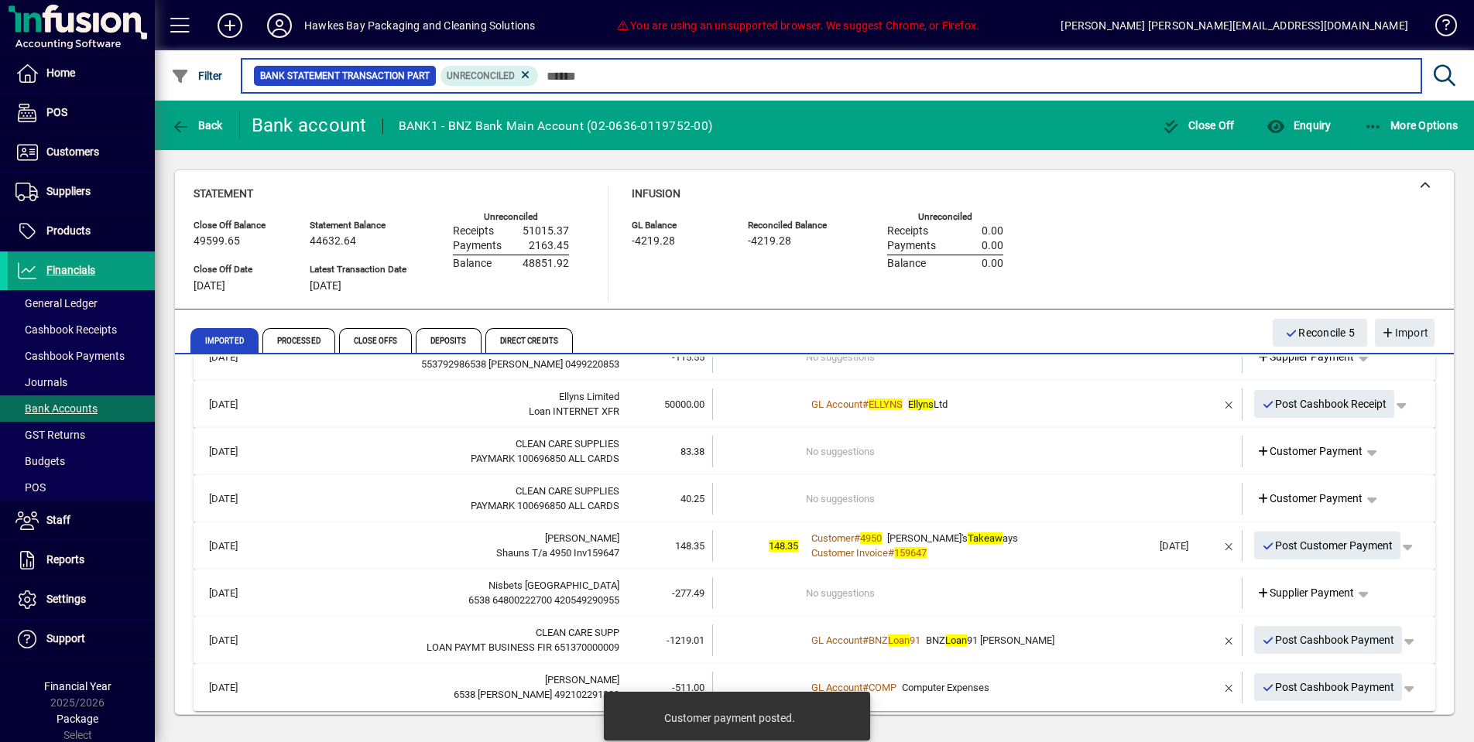
scroll to position [180, 0]
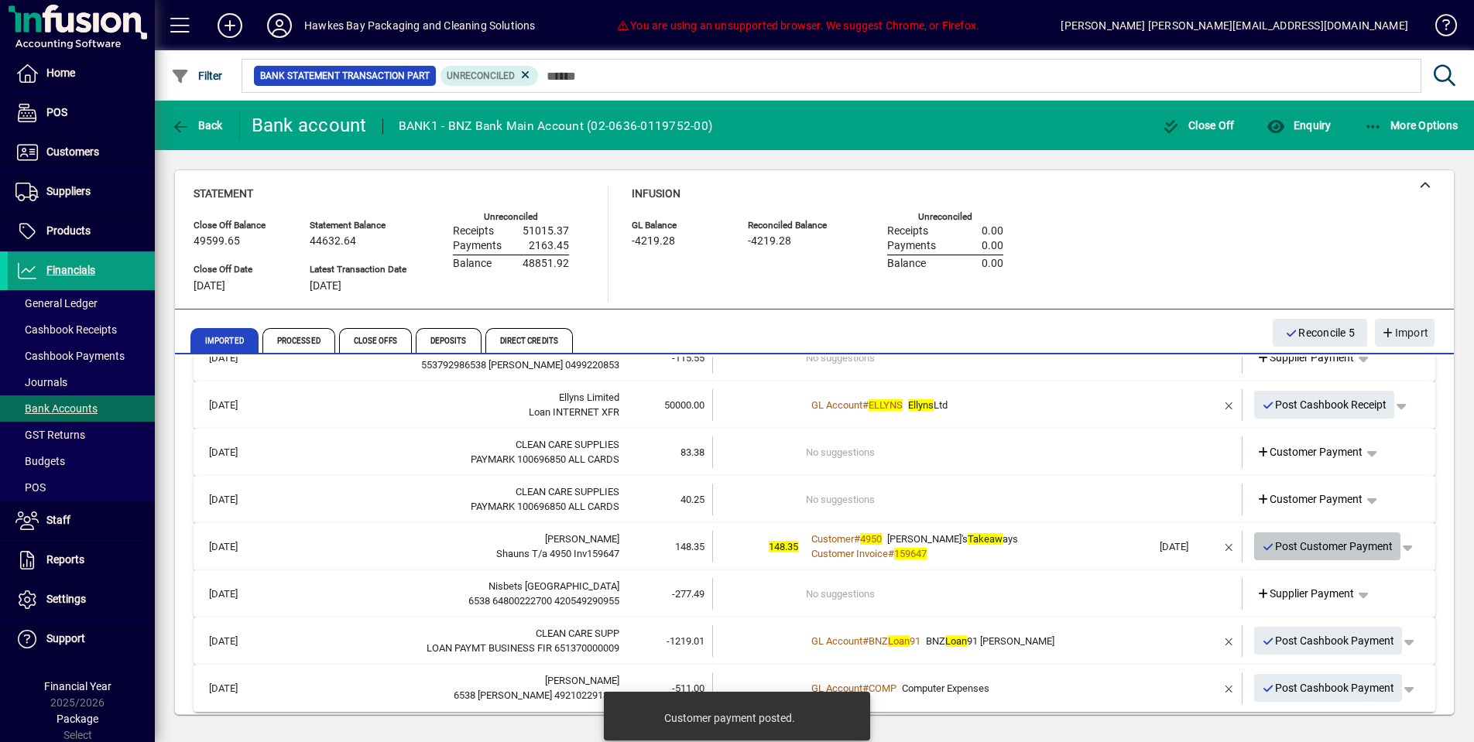
click at [1298, 535] on span "Post Customer Payment" at bounding box center [1328, 547] width 132 height 26
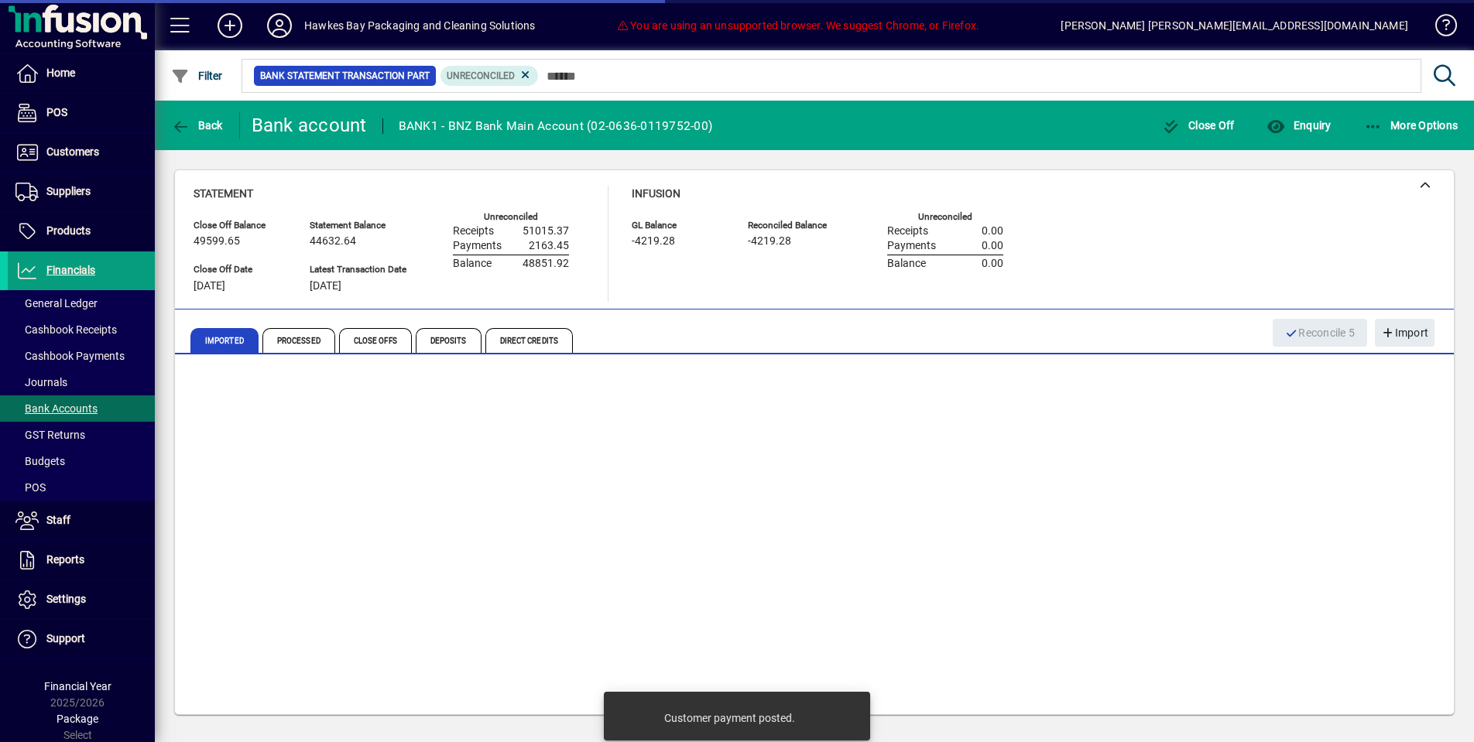
scroll to position [133, 0]
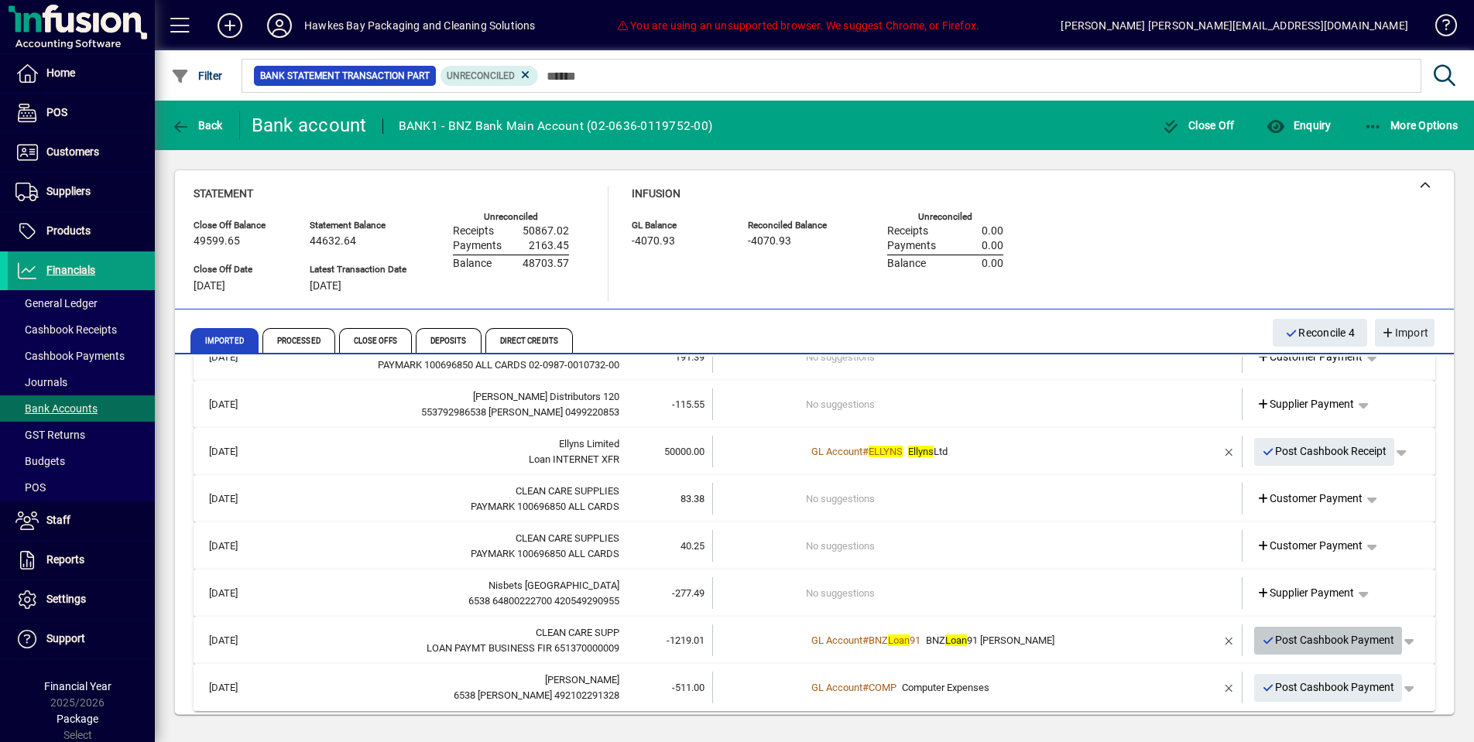
click at [1302, 628] on span "Post Cashbook Payment" at bounding box center [1328, 641] width 133 height 26
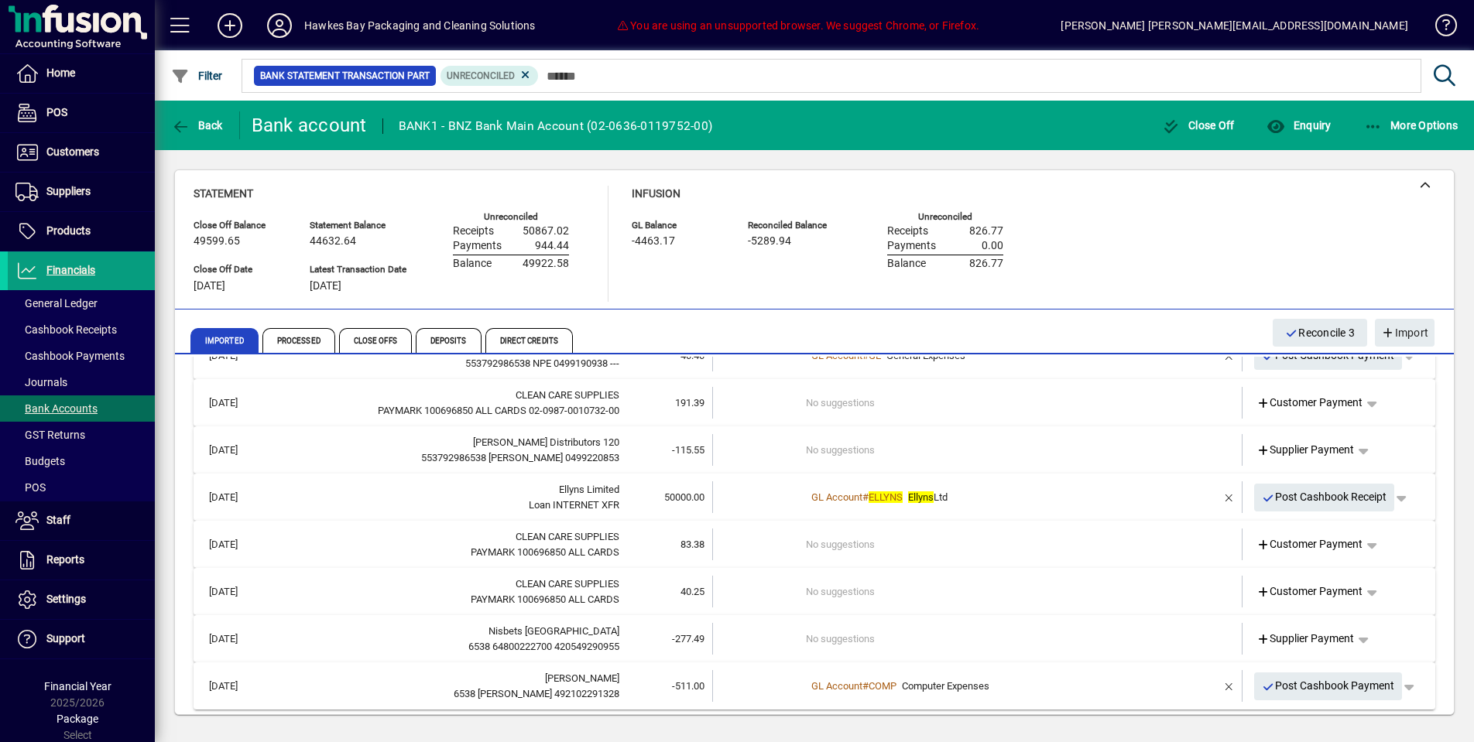
scroll to position [87, 0]
click at [77, 218] on span at bounding box center [81, 231] width 147 height 37
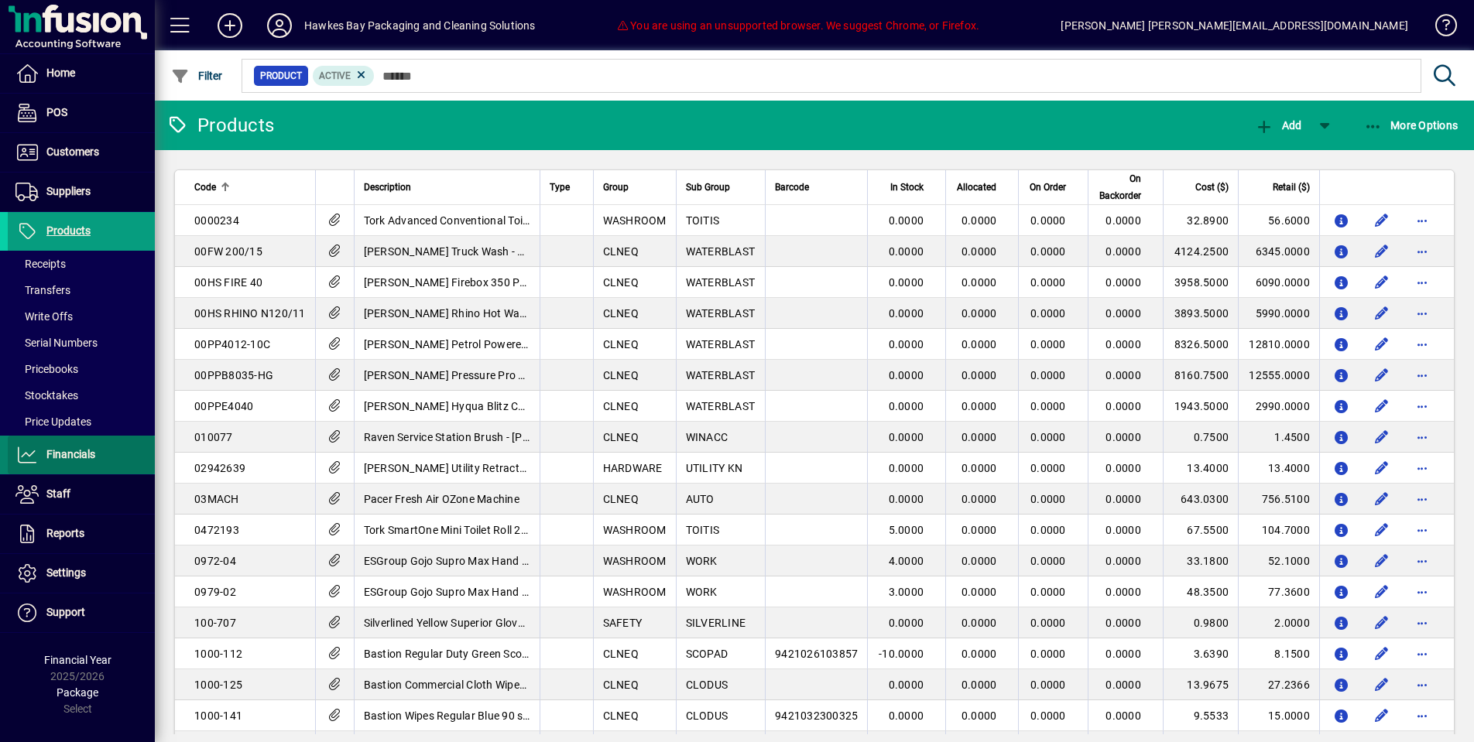
click at [87, 454] on span "Financials" at bounding box center [70, 454] width 49 height 12
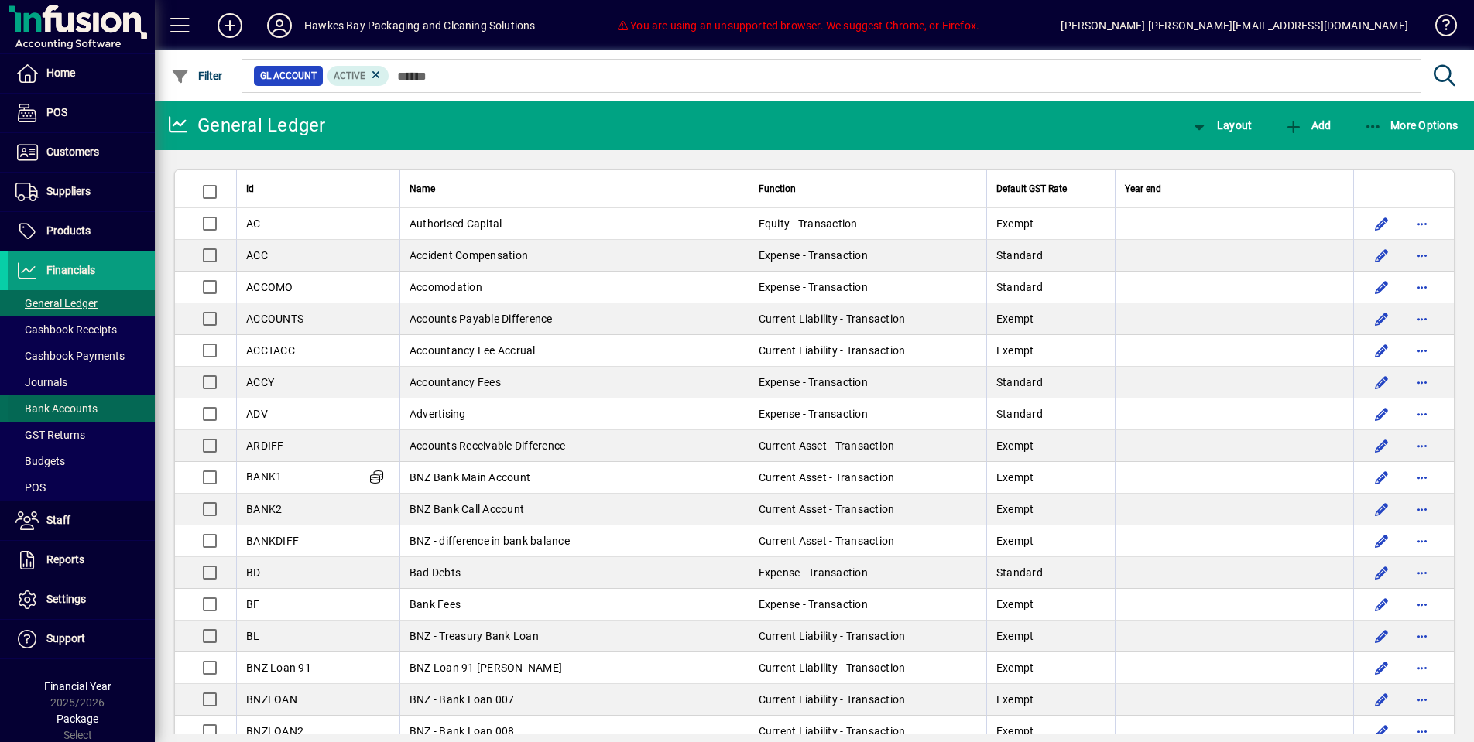
click at [87, 405] on span "Bank Accounts" at bounding box center [56, 409] width 82 height 12
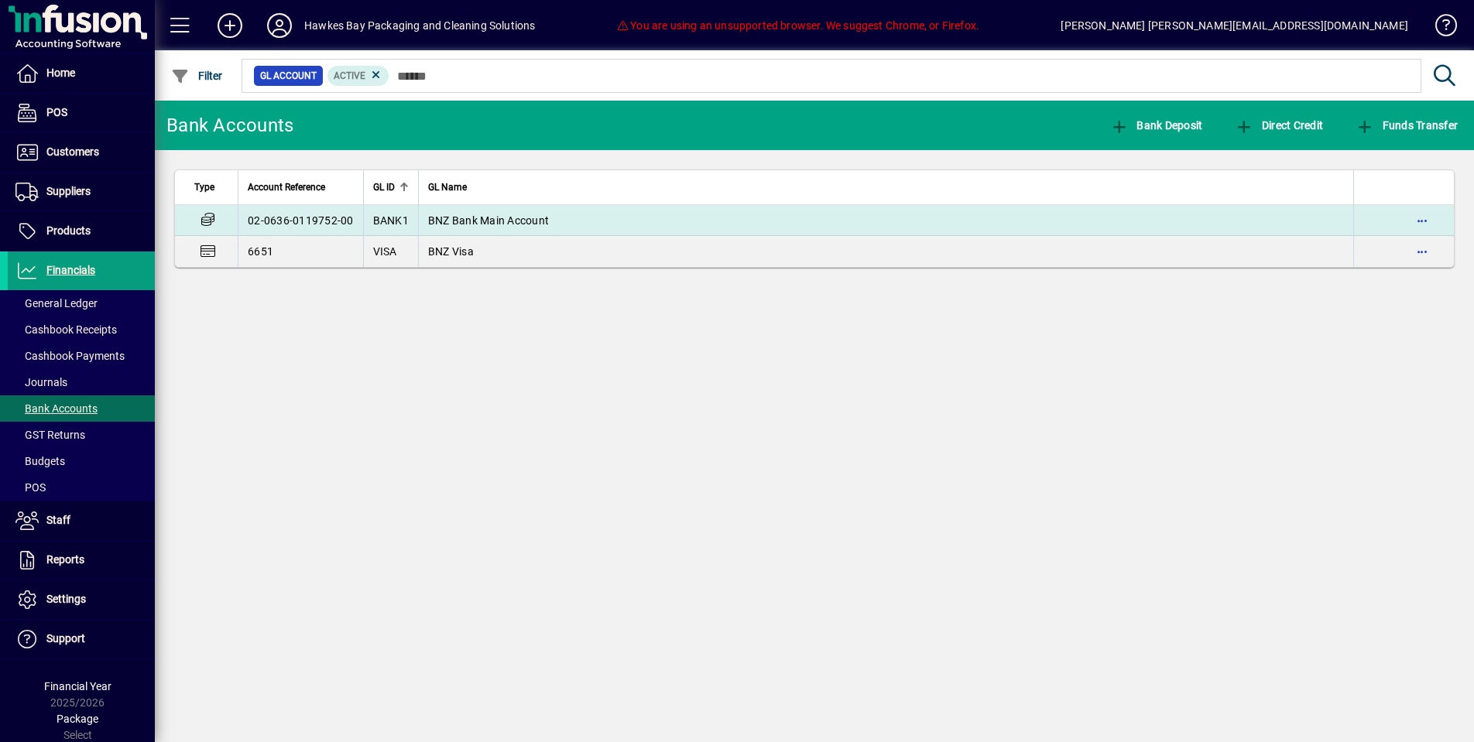
click at [286, 213] on td "02-0636-0119752-00" at bounding box center [300, 220] width 125 height 31
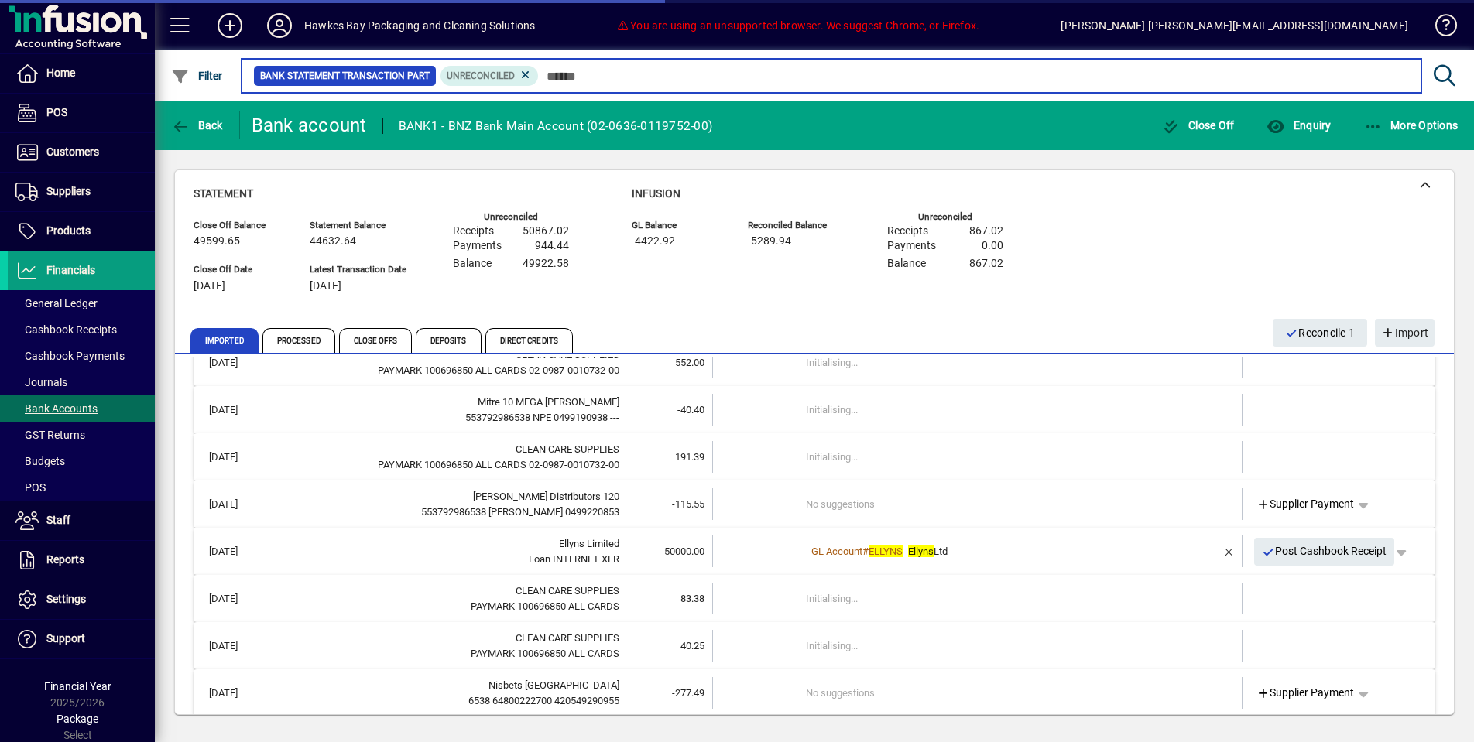
scroll to position [48, 0]
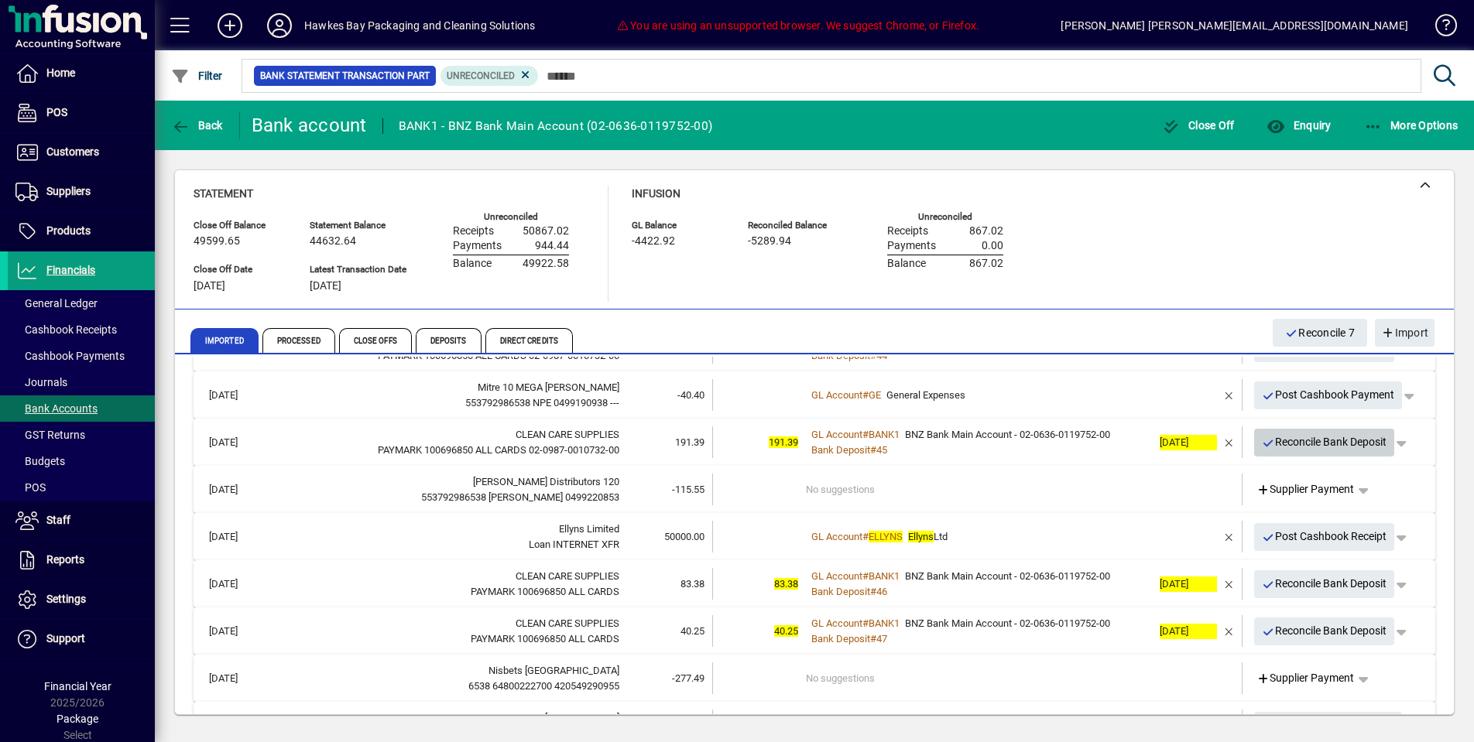
click at [1326, 438] on span "Reconcile Bank Deposit" at bounding box center [1324, 443] width 125 height 26
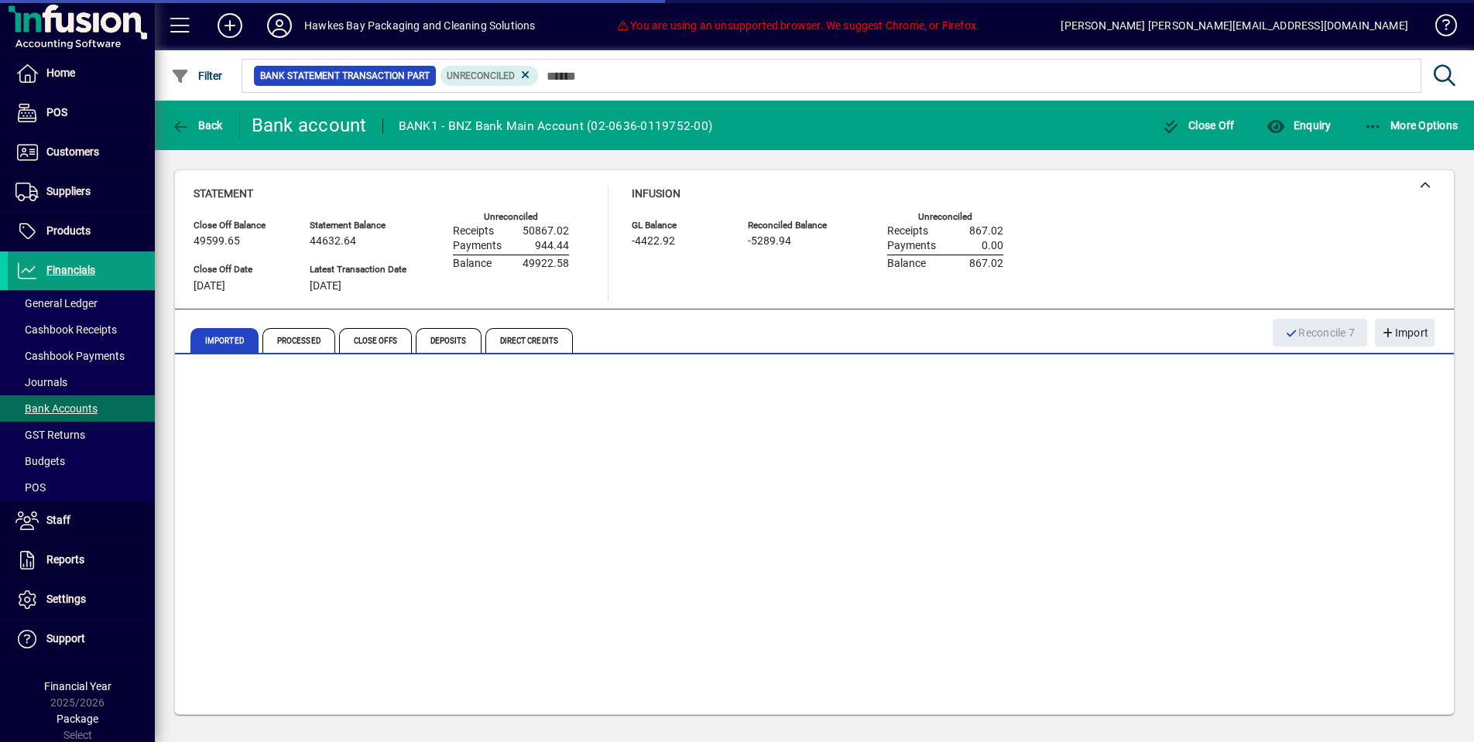
scroll to position [41, 0]
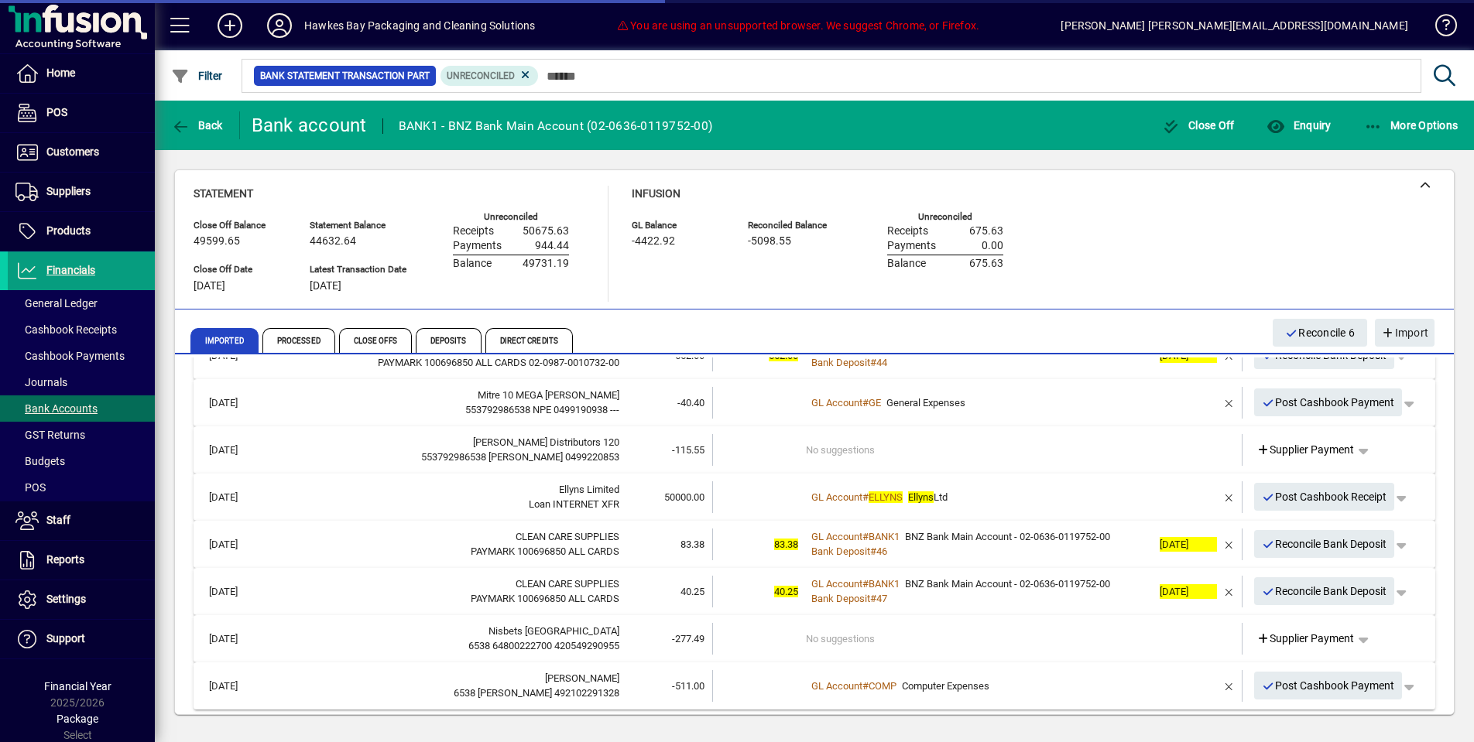
click at [1296, 543] on span "Reconcile Bank Deposit" at bounding box center [1324, 545] width 125 height 26
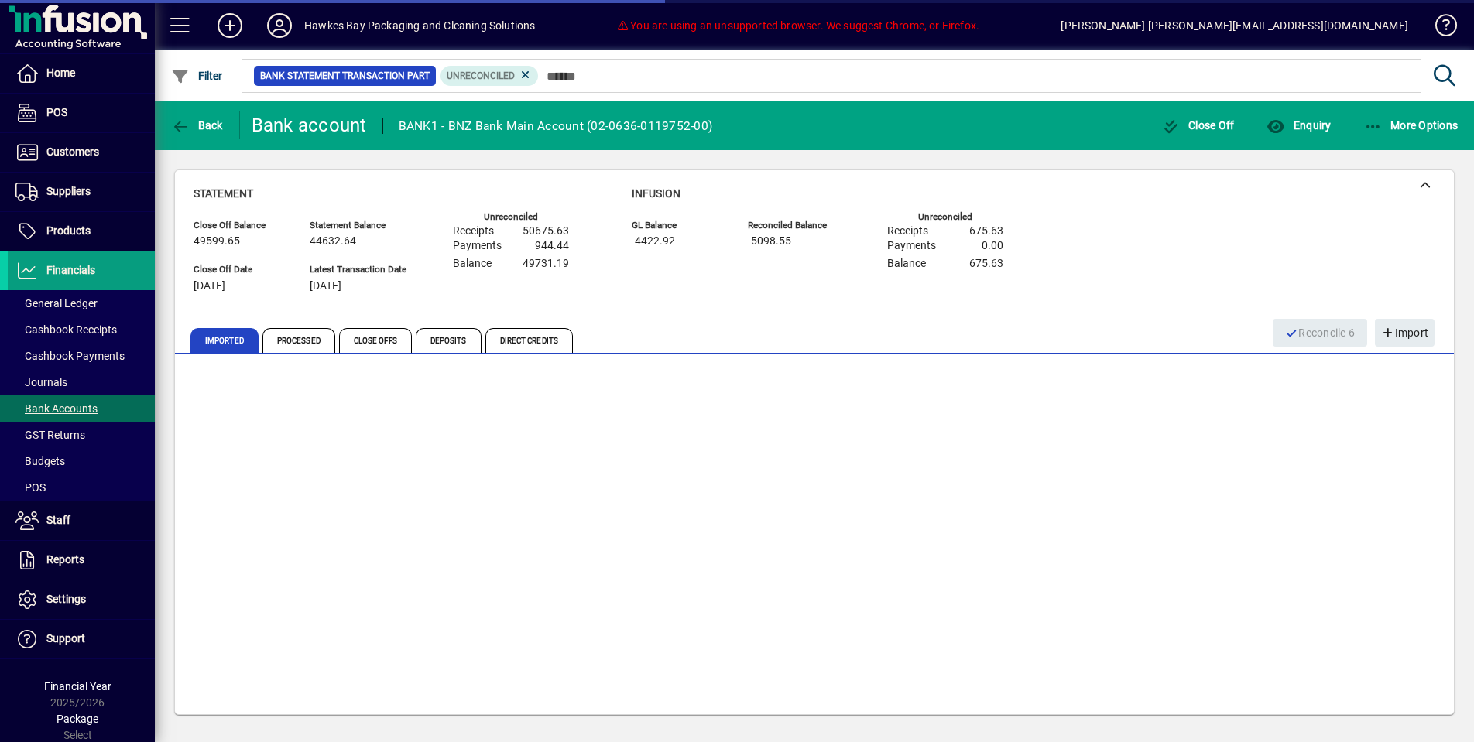
scroll to position [0, 0]
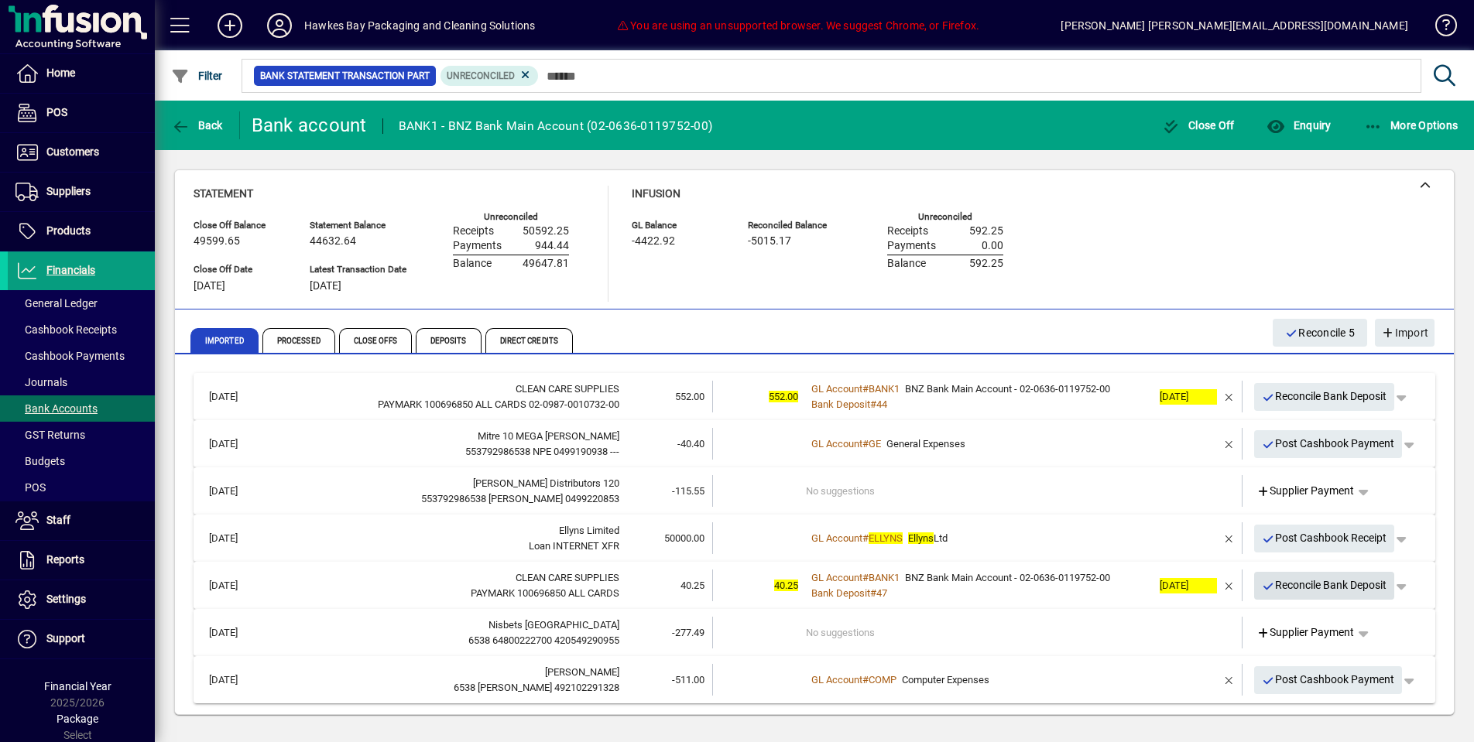
click at [1294, 581] on span "Reconcile Bank Deposit" at bounding box center [1324, 586] width 125 height 26
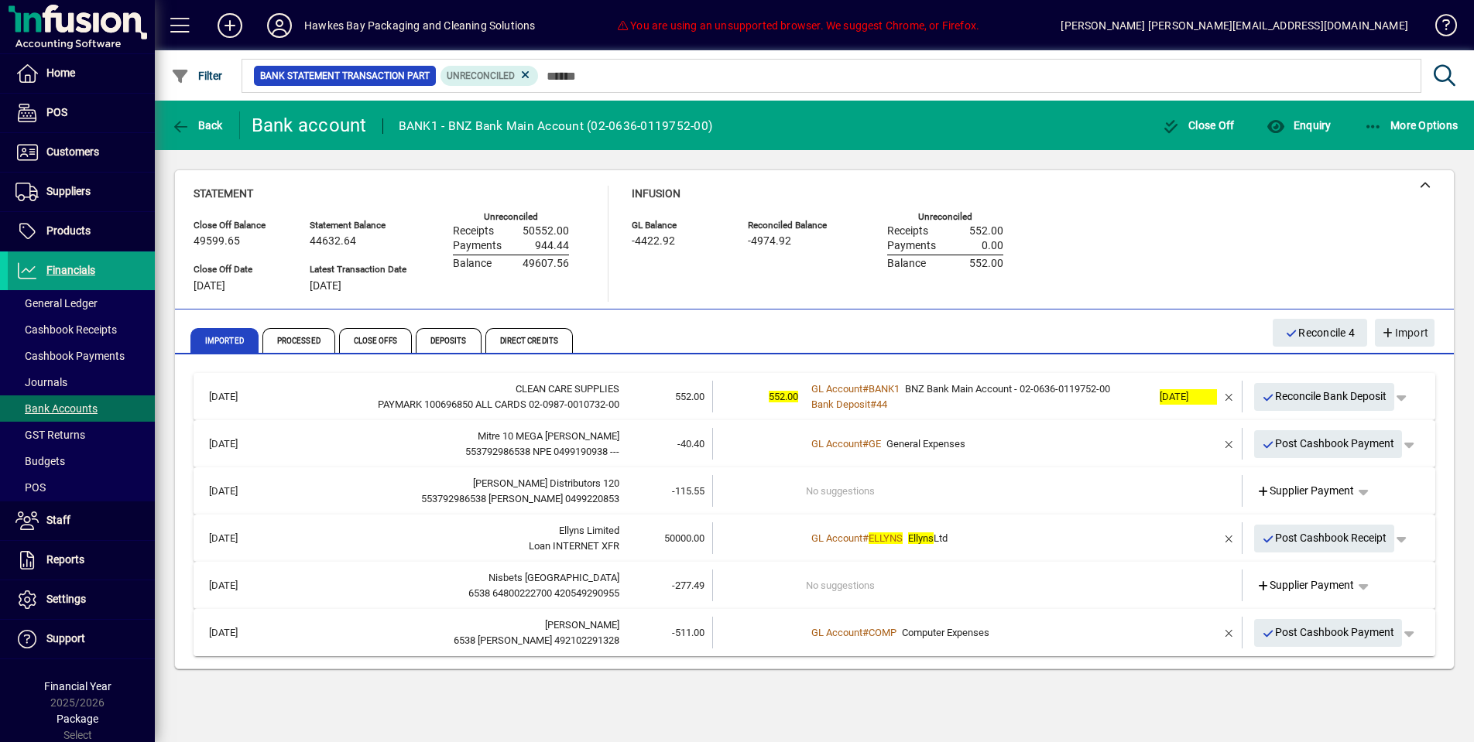
click at [1315, 633] on span "Post Cashbook Payment" at bounding box center [1328, 633] width 133 height 26
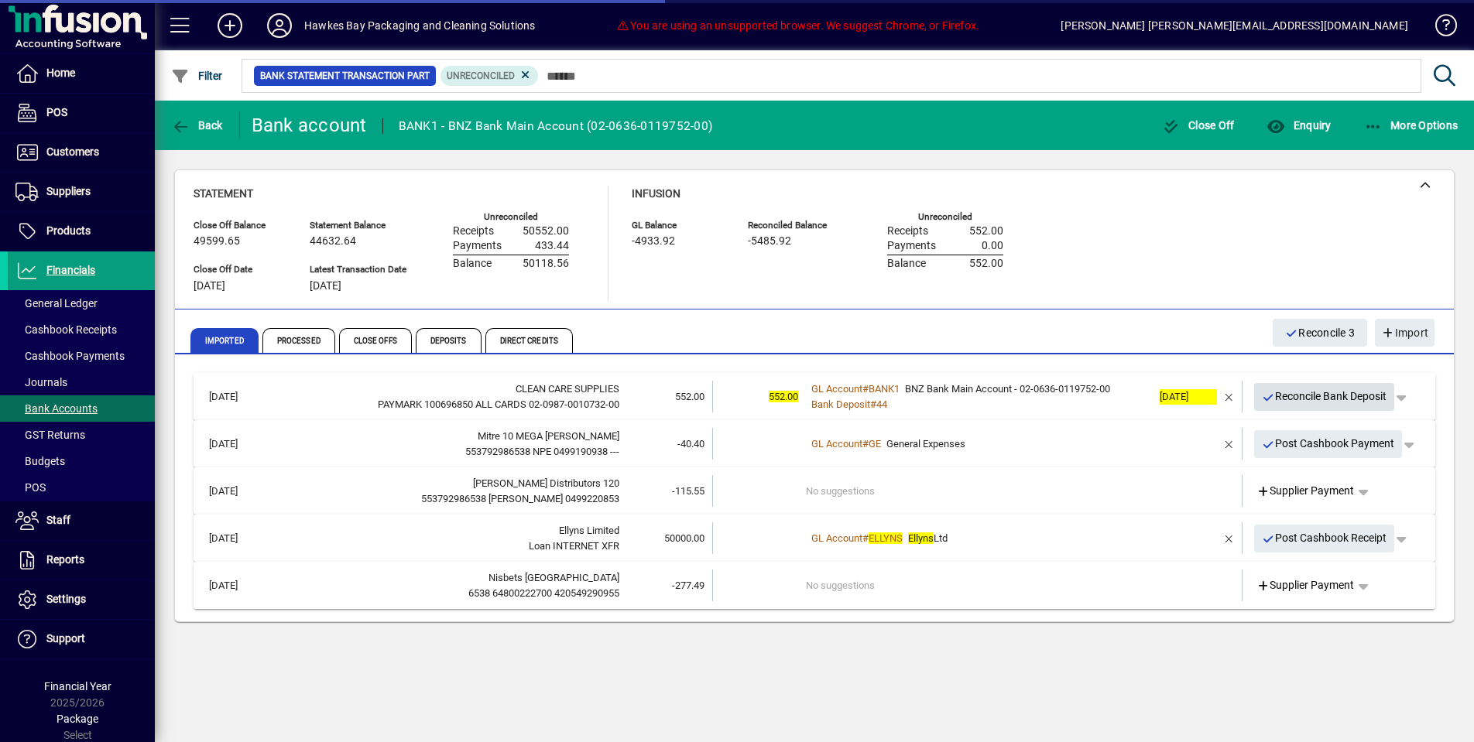
click at [1312, 389] on span "Reconcile Bank Deposit" at bounding box center [1324, 397] width 125 height 26
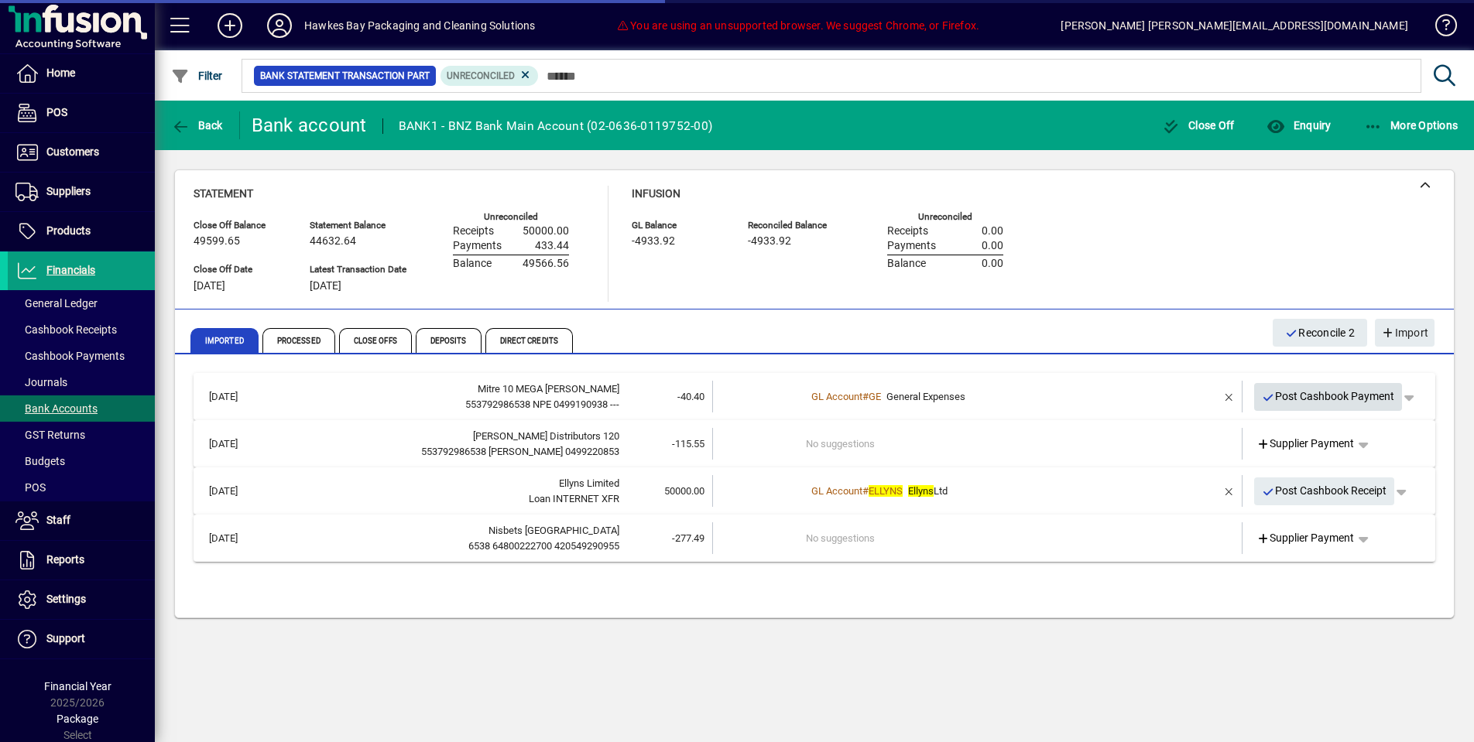
click at [1310, 387] on span "Post Cashbook Payment" at bounding box center [1328, 397] width 133 height 26
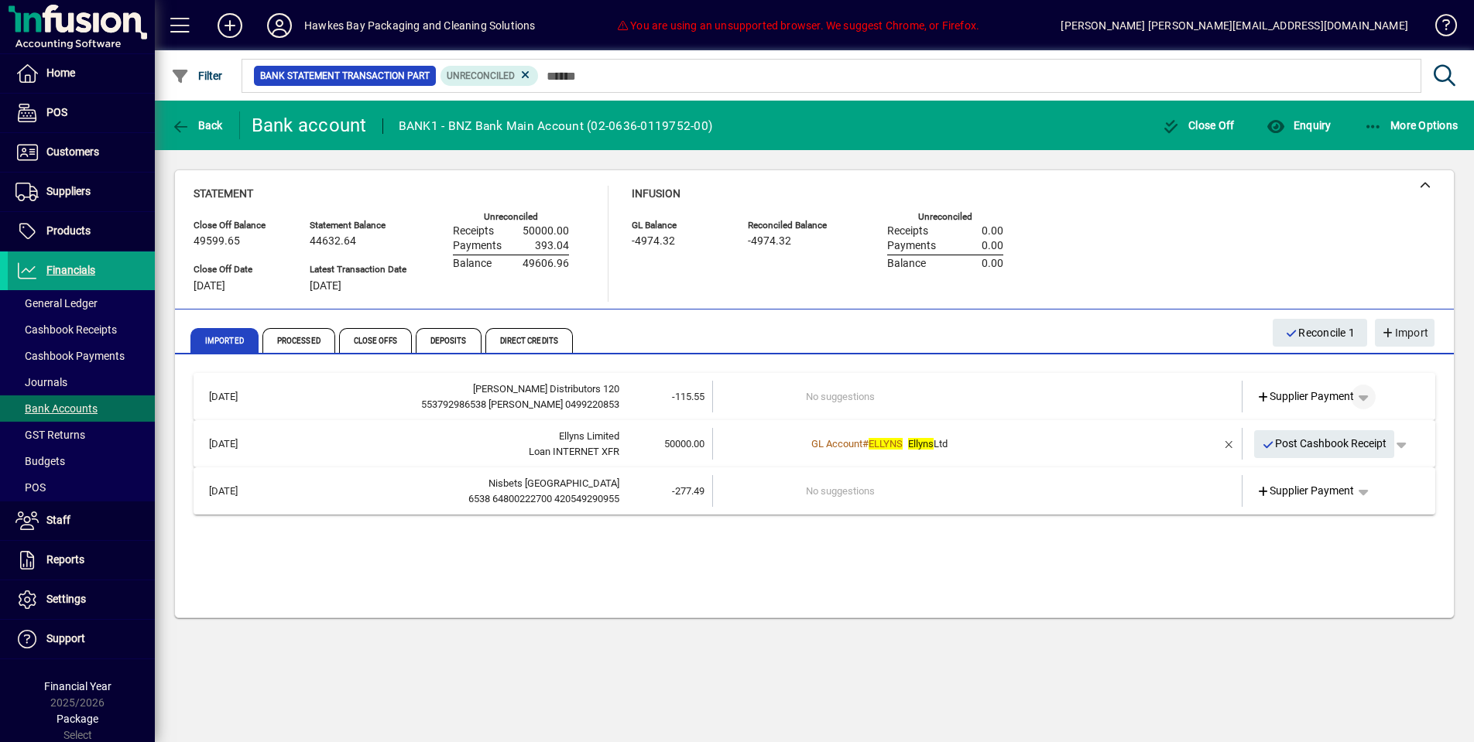
click at [1363, 400] on span "button" at bounding box center [1363, 397] width 37 height 37
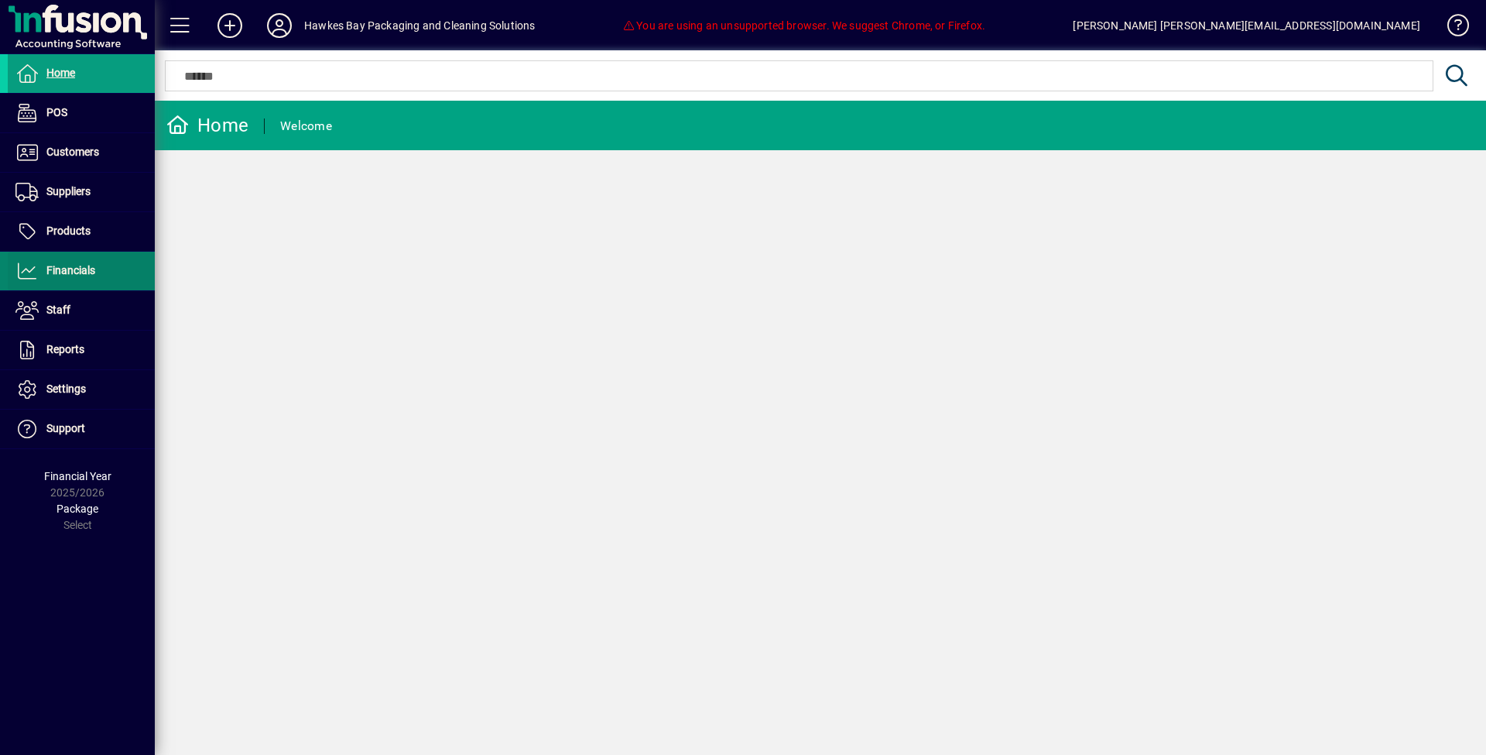
click at [87, 266] on span "Financials" at bounding box center [70, 270] width 49 height 12
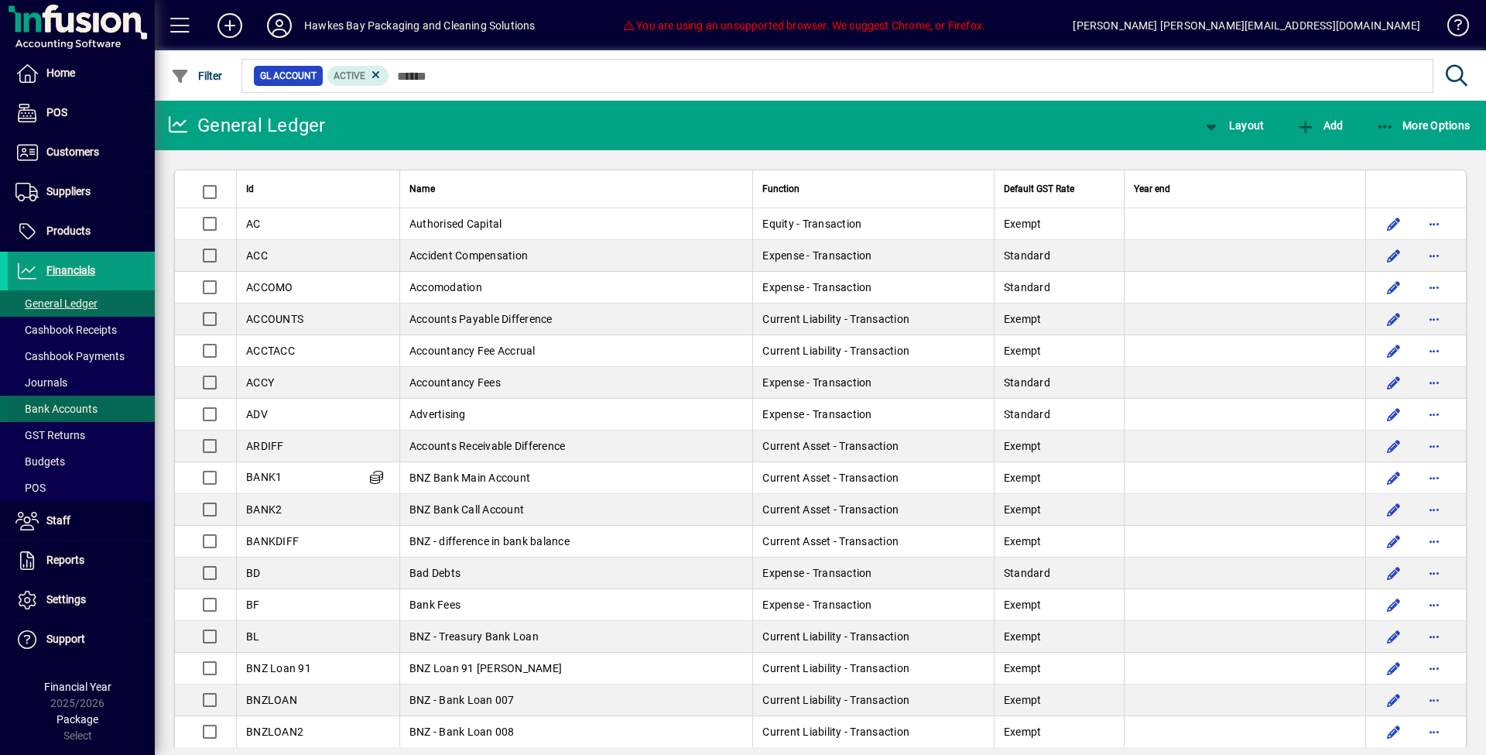
click at [123, 397] on span at bounding box center [81, 408] width 147 height 37
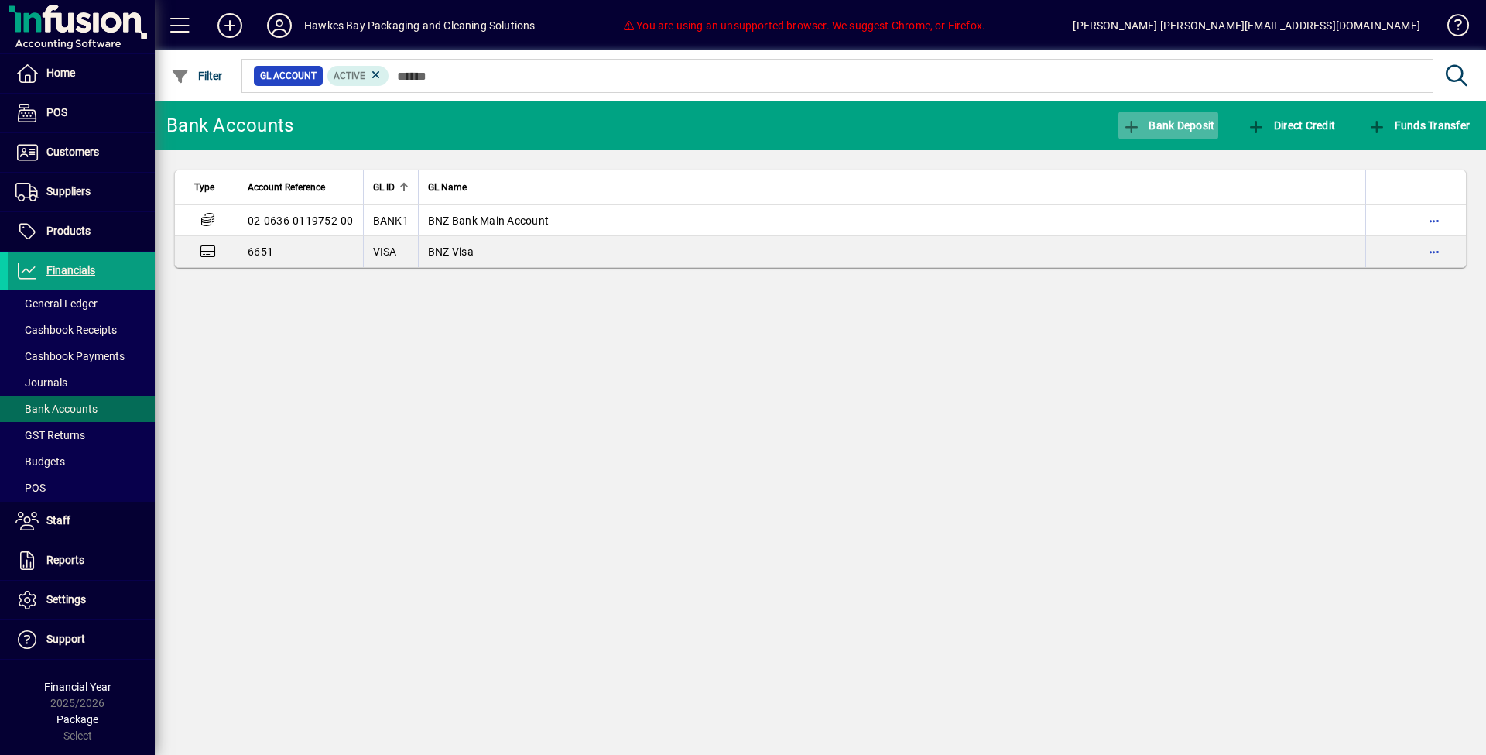
click at [1181, 117] on span "button" at bounding box center [1169, 125] width 101 height 37
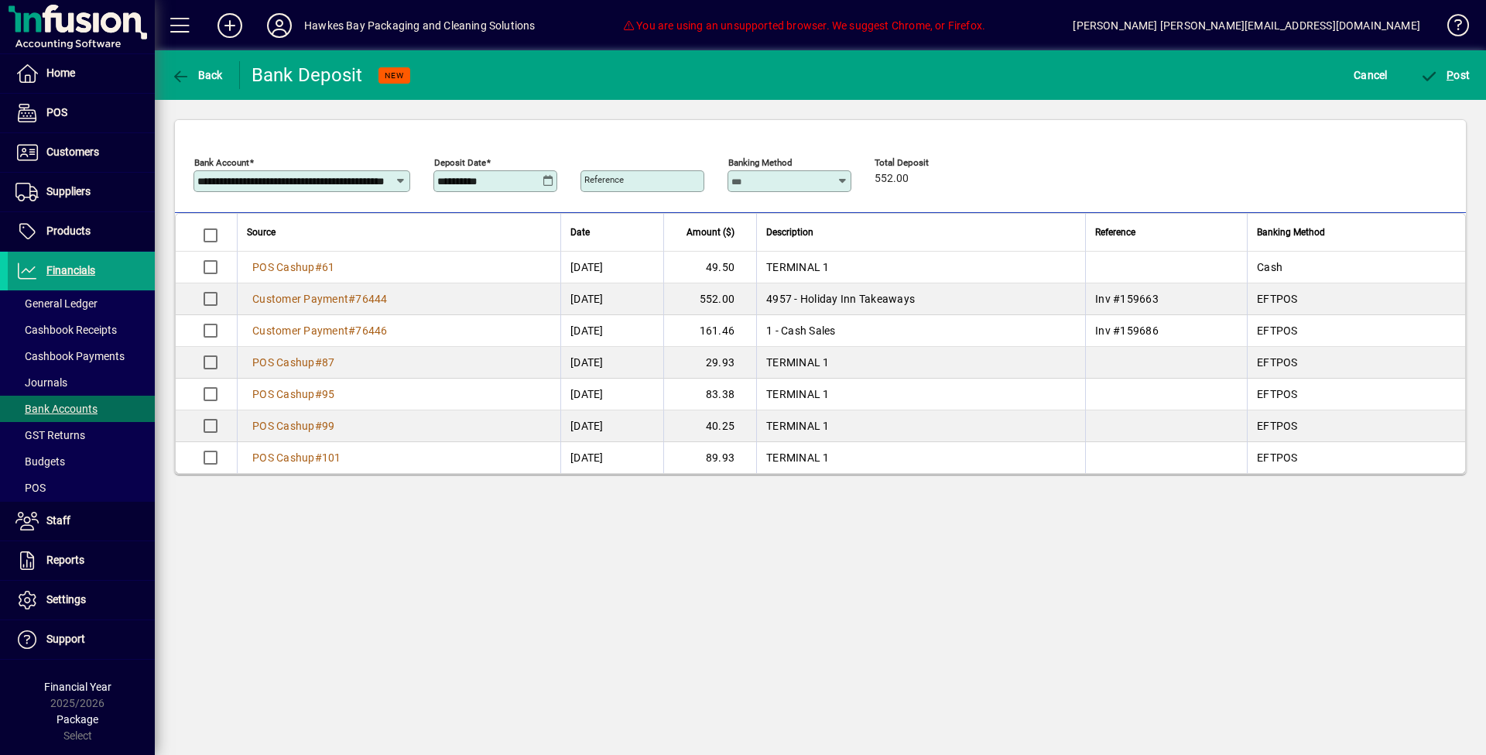
click at [550, 180] on icon at bounding box center [549, 181] width 12 height 12
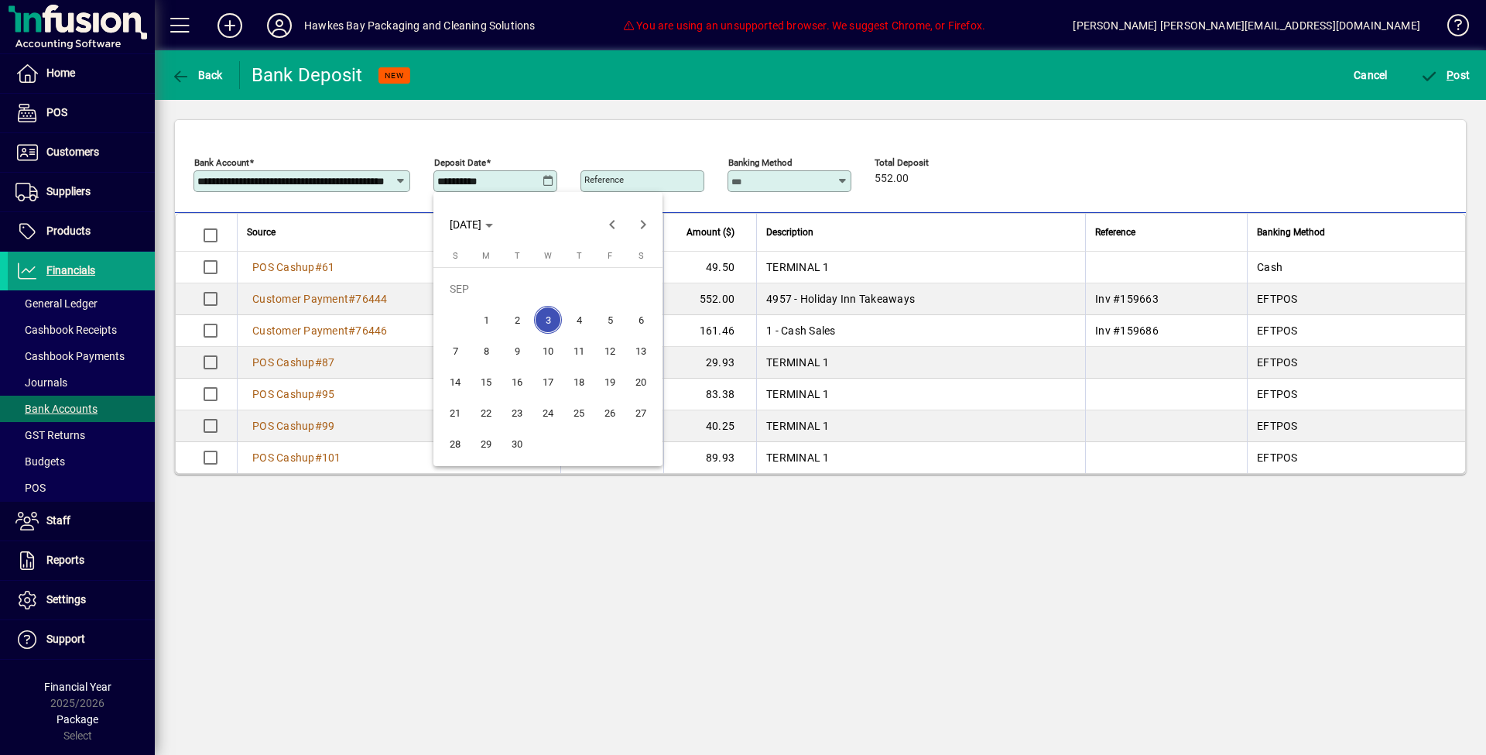
click at [578, 379] on span "18" at bounding box center [579, 382] width 28 height 28
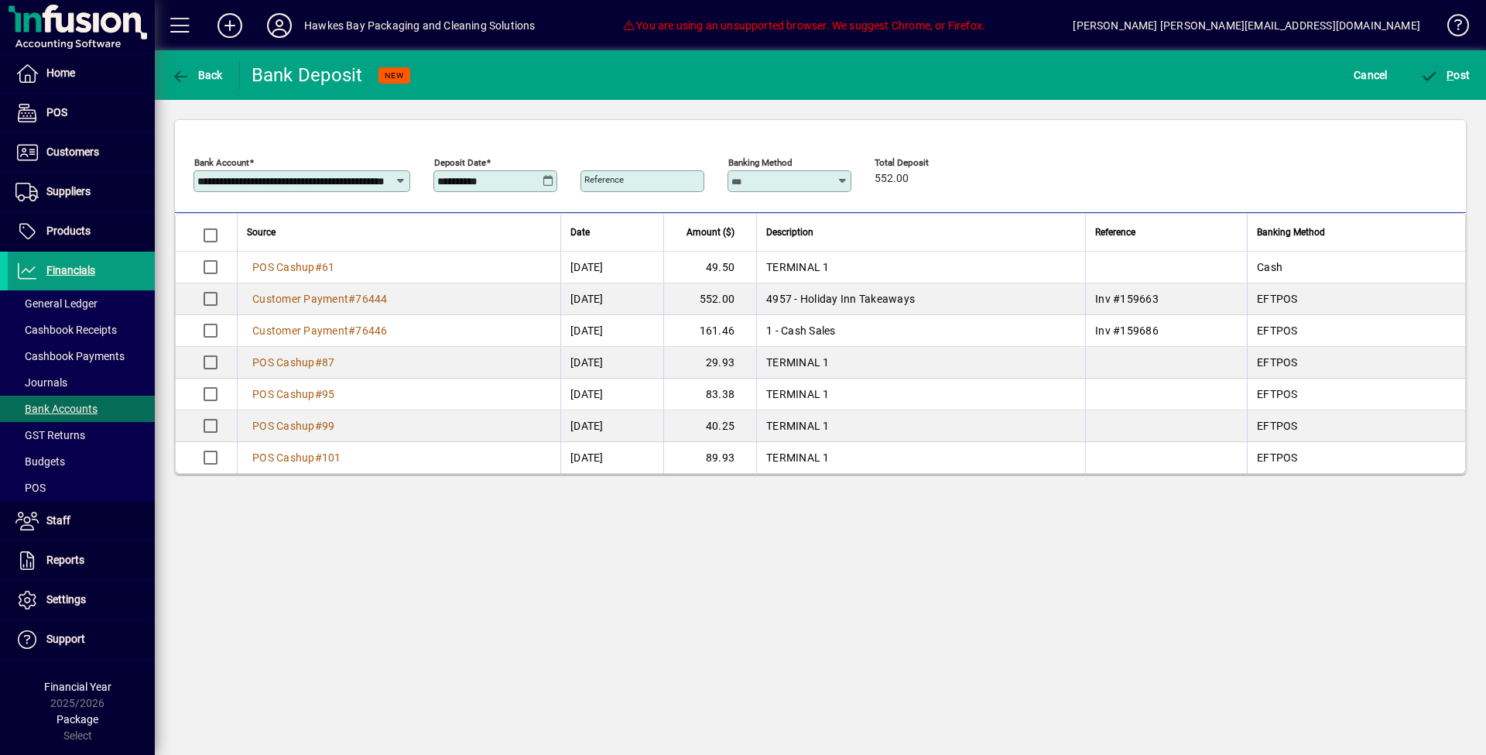
click at [543, 176] on icon at bounding box center [549, 181] width 12 height 12
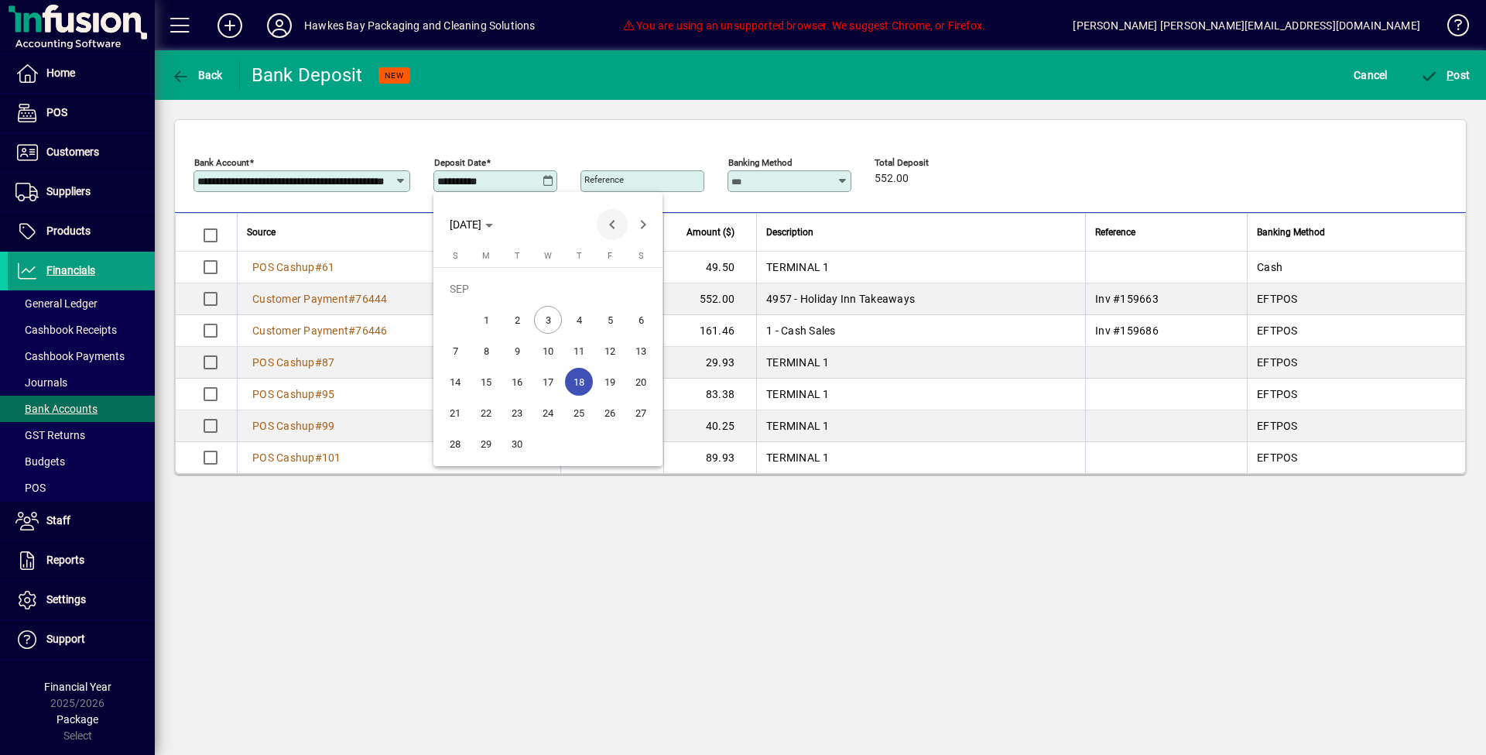
click at [612, 213] on span "Previous month" at bounding box center [612, 224] width 31 height 31
click at [484, 379] on span "18" at bounding box center [486, 382] width 28 height 28
type input "**********"
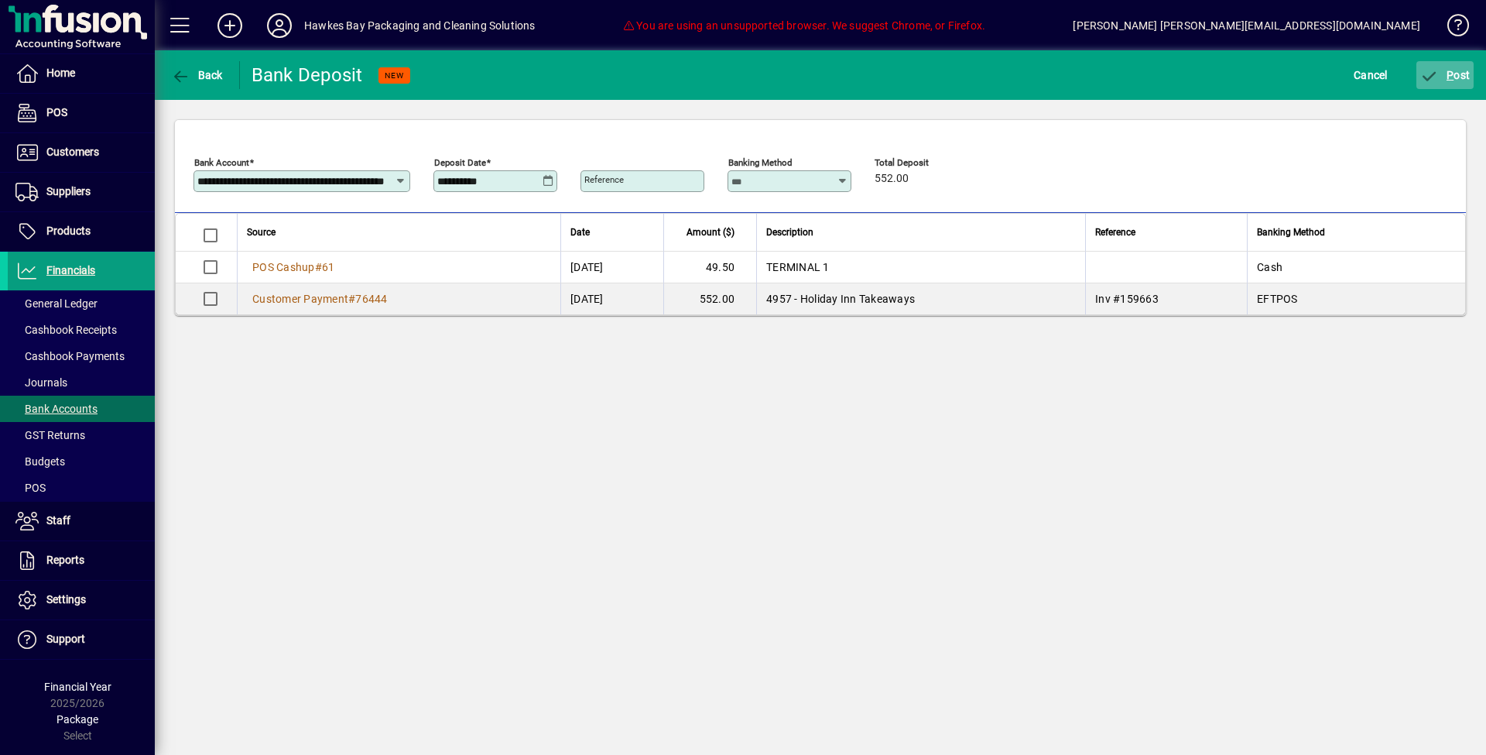
click at [1449, 70] on span "P" at bounding box center [1450, 75] width 7 height 12
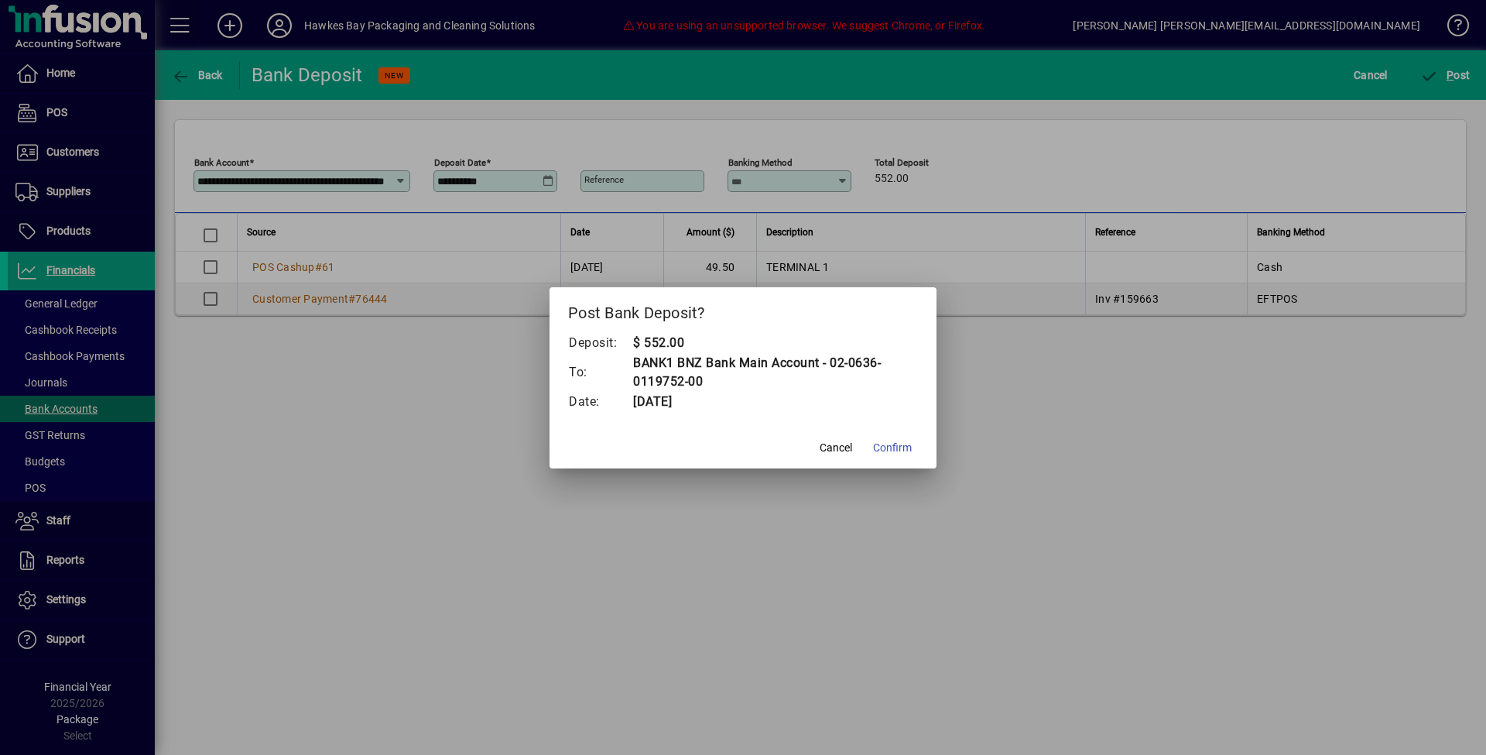
click at [894, 446] on span "Confirm" at bounding box center [892, 448] width 39 height 16
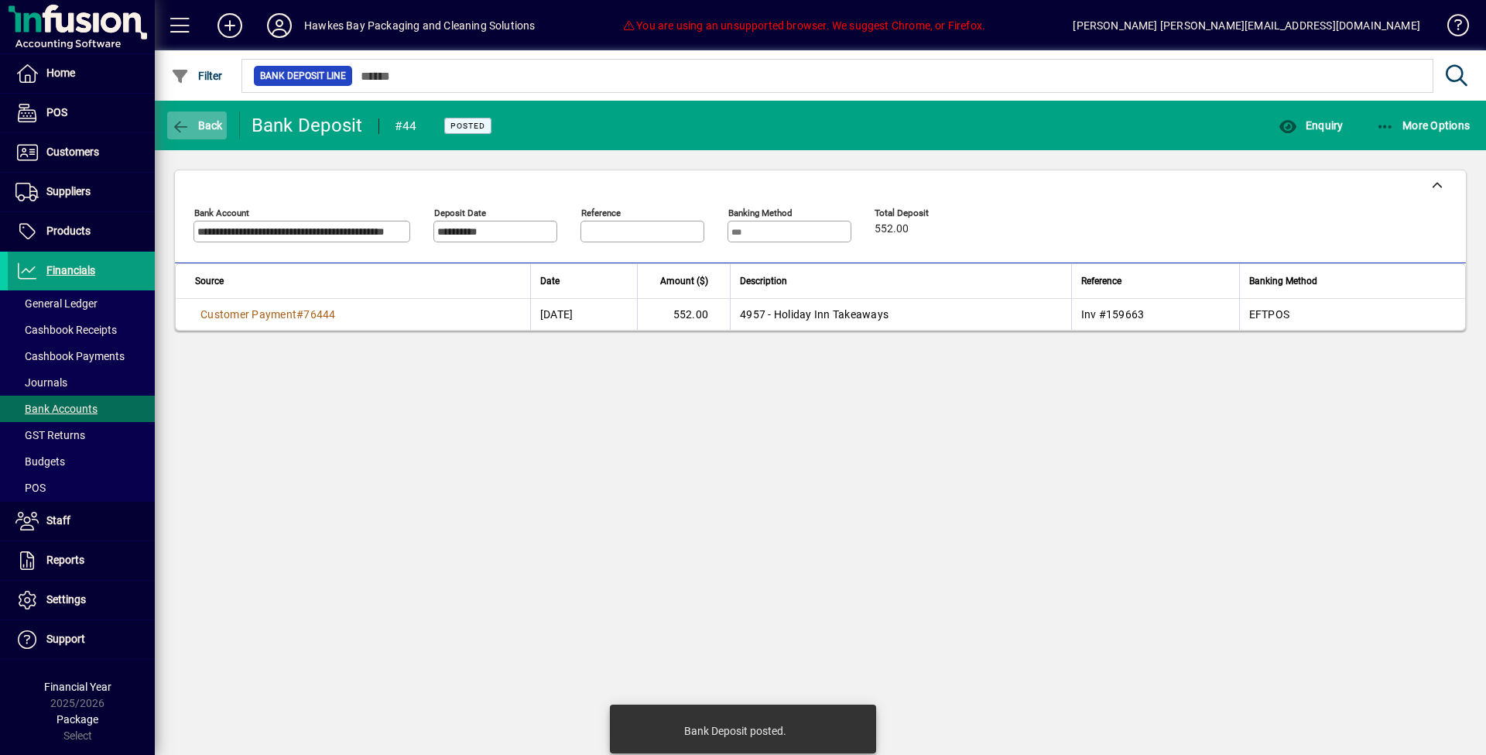
click at [211, 142] on span "button" at bounding box center [197, 125] width 60 height 37
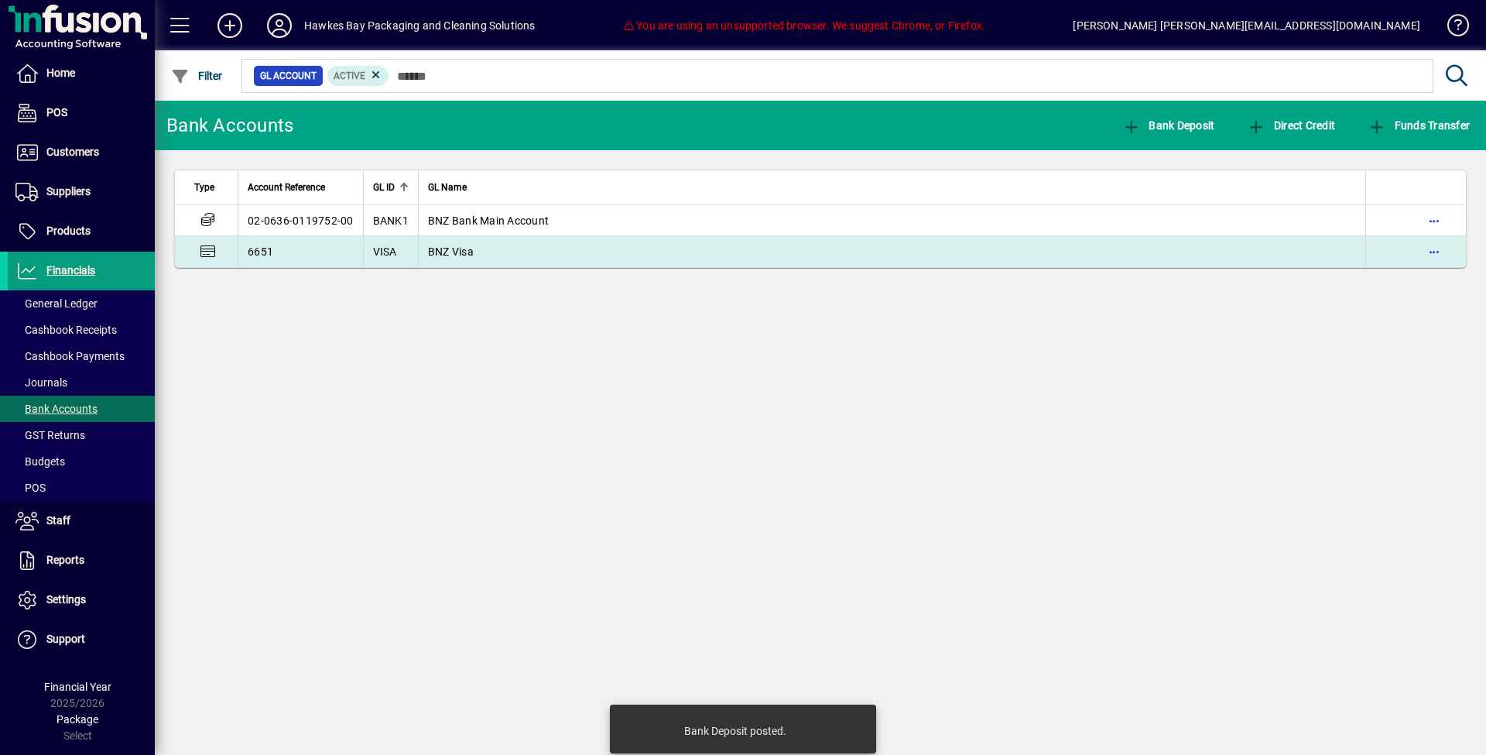
click at [970, 239] on td "BNZ Visa" at bounding box center [892, 251] width 948 height 31
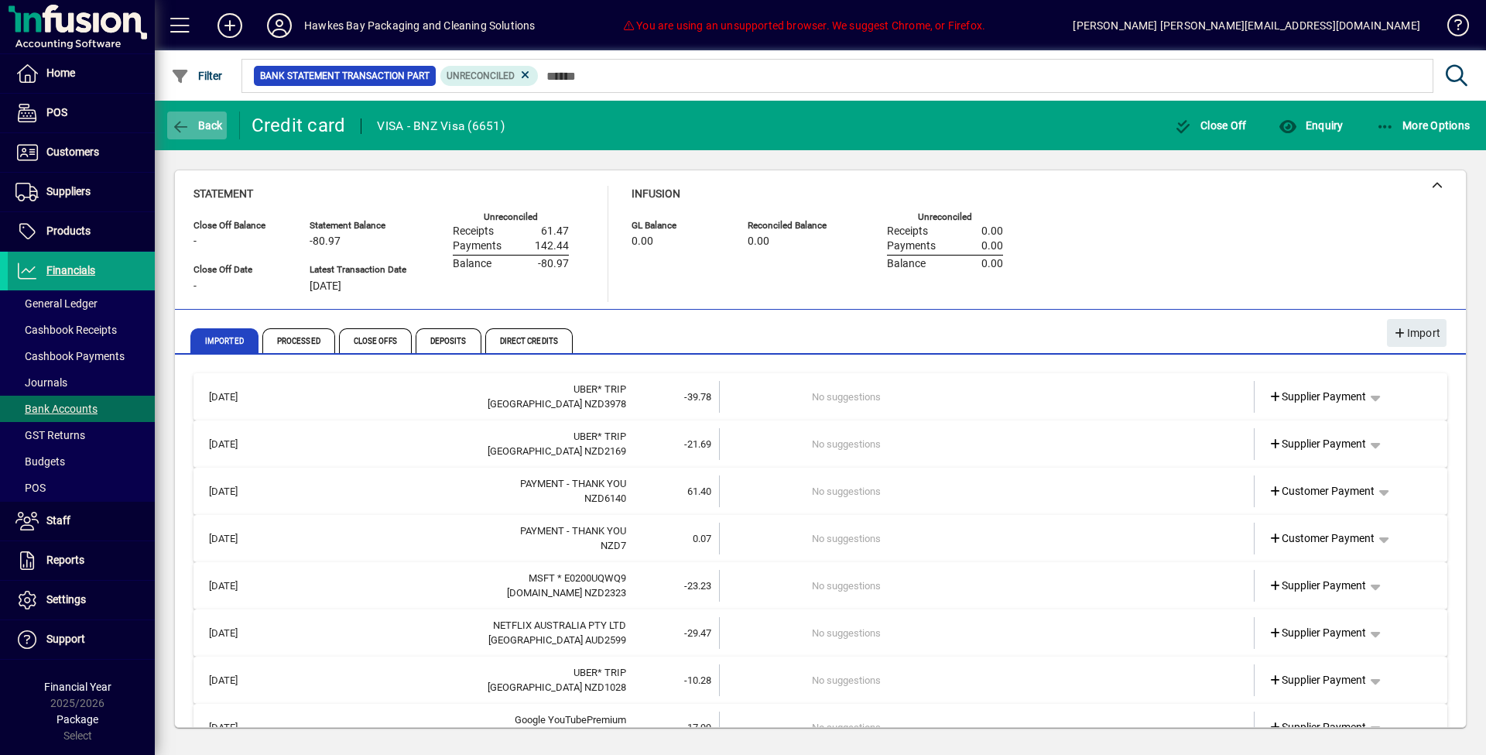
click at [216, 135] on span "button" at bounding box center [197, 125] width 60 height 37
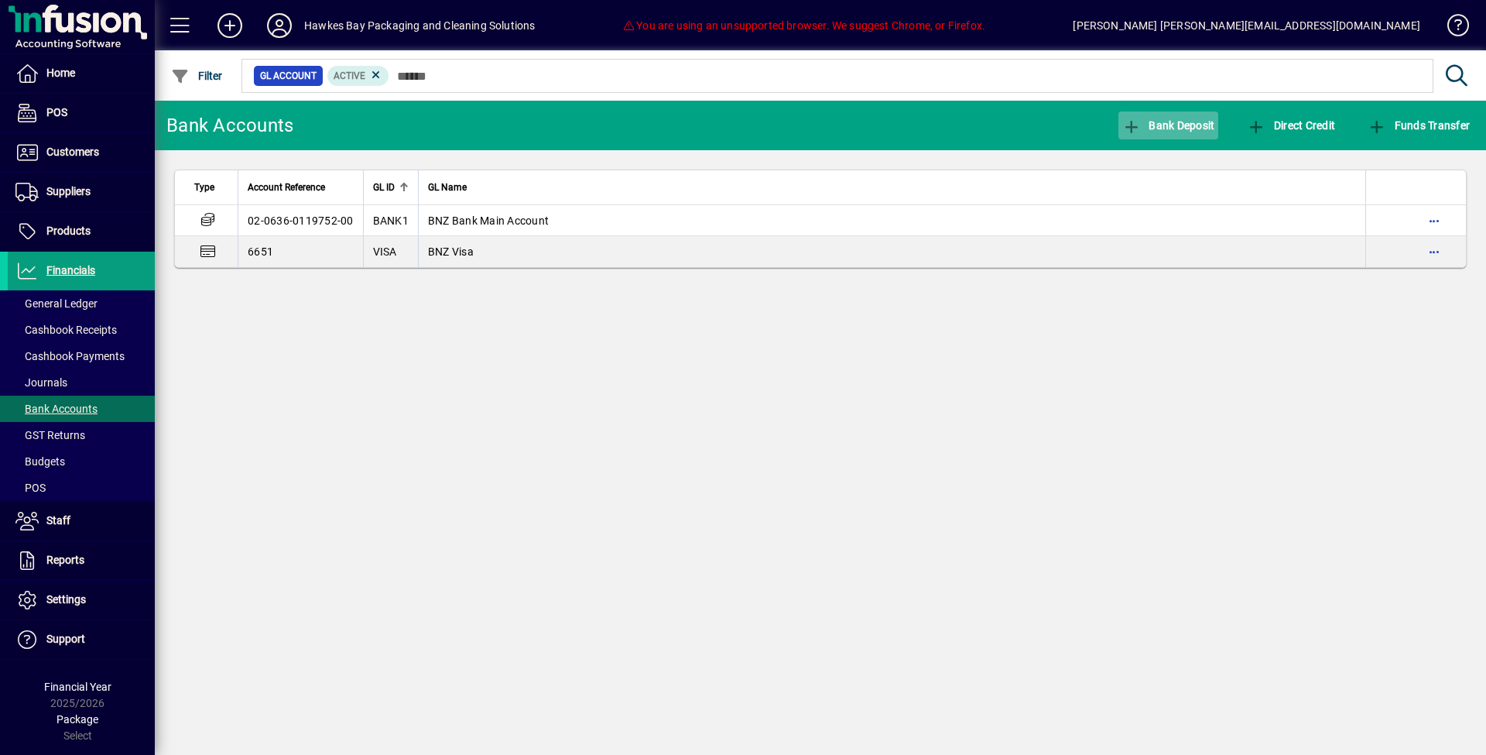
click at [1164, 123] on span "Bank Deposit" at bounding box center [1169, 125] width 93 height 12
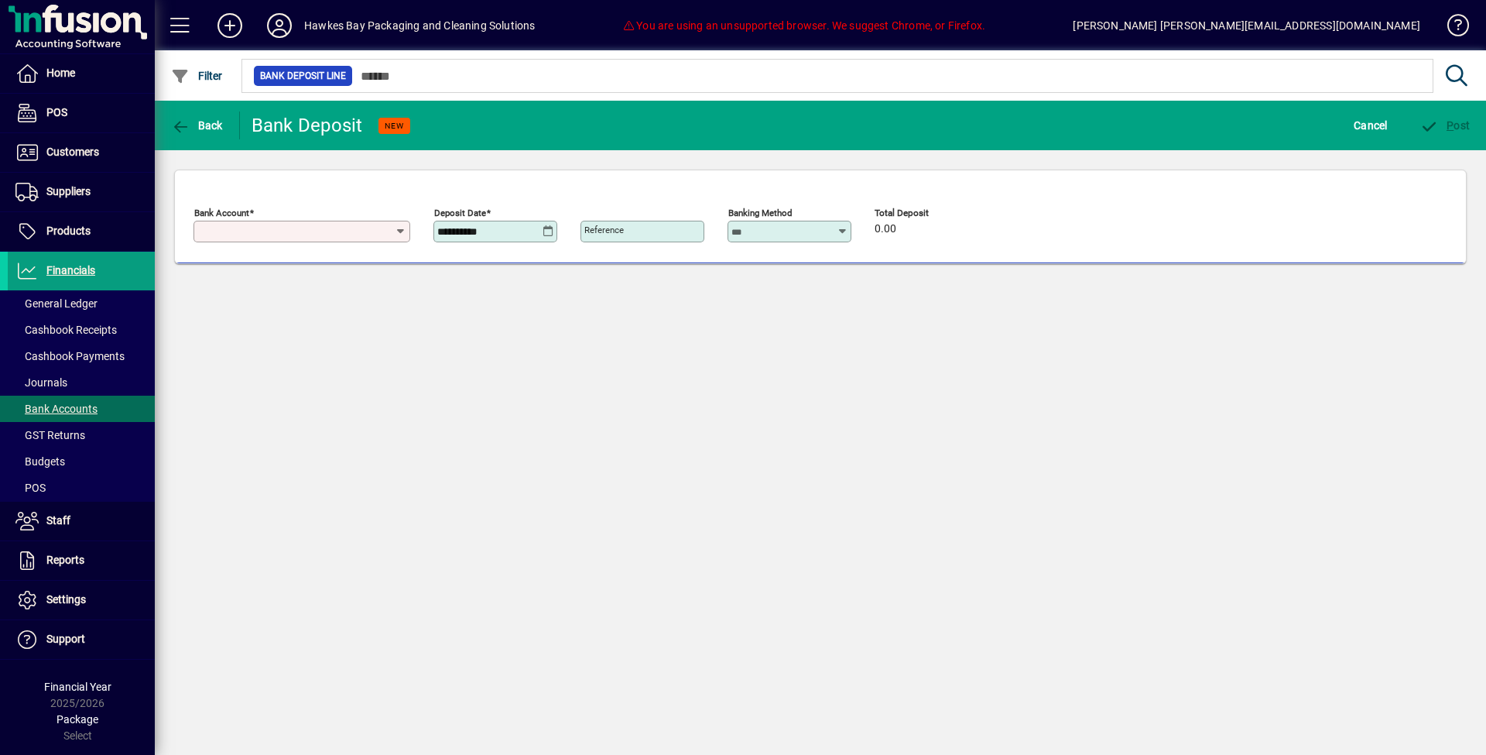
type input "**********"
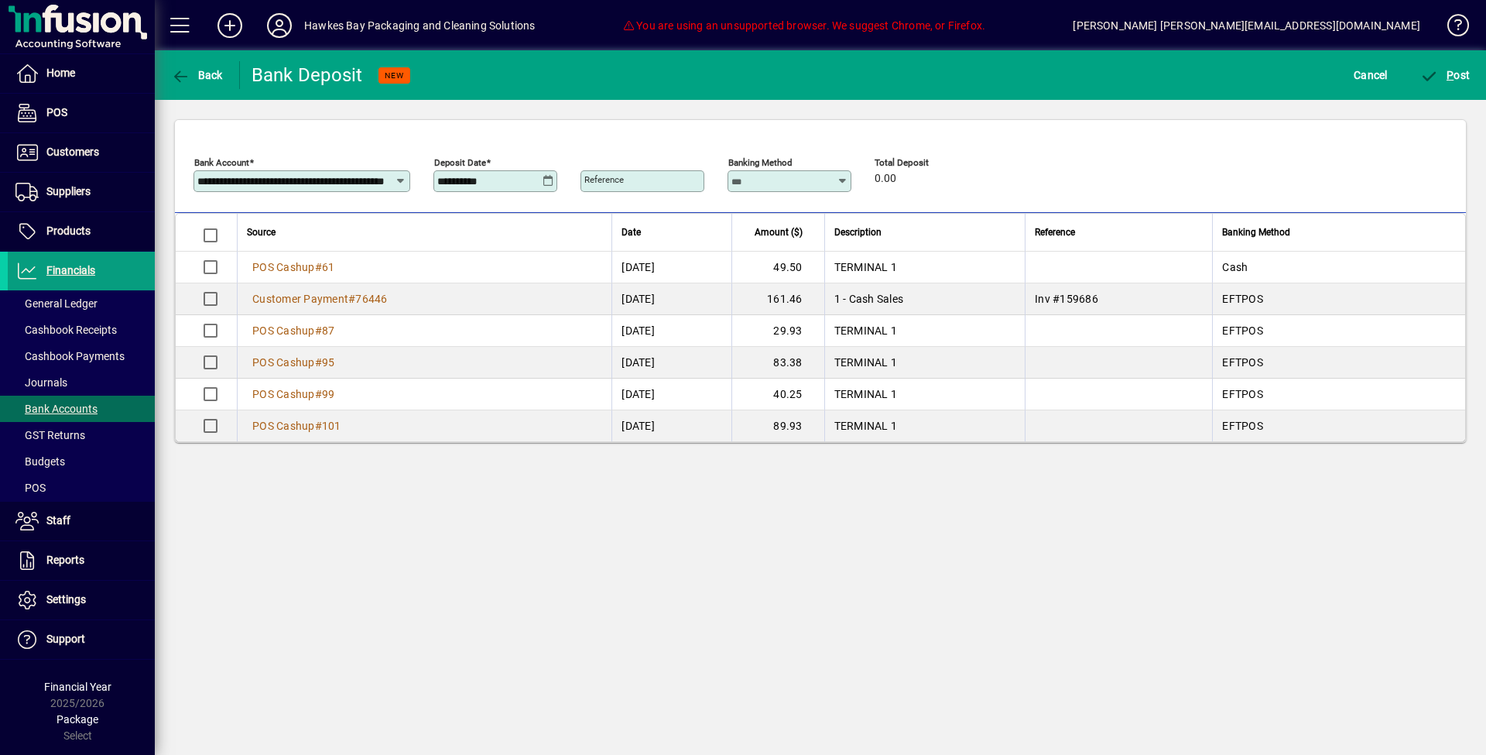
drag, startPoint x: 559, startPoint y: 179, endPoint x: 550, endPoint y: 179, distance: 9.3
click at [557, 179] on div "**********" at bounding box center [534, 178] width 681 height 54
click at [549, 180] on icon at bounding box center [549, 181] width 12 height 12
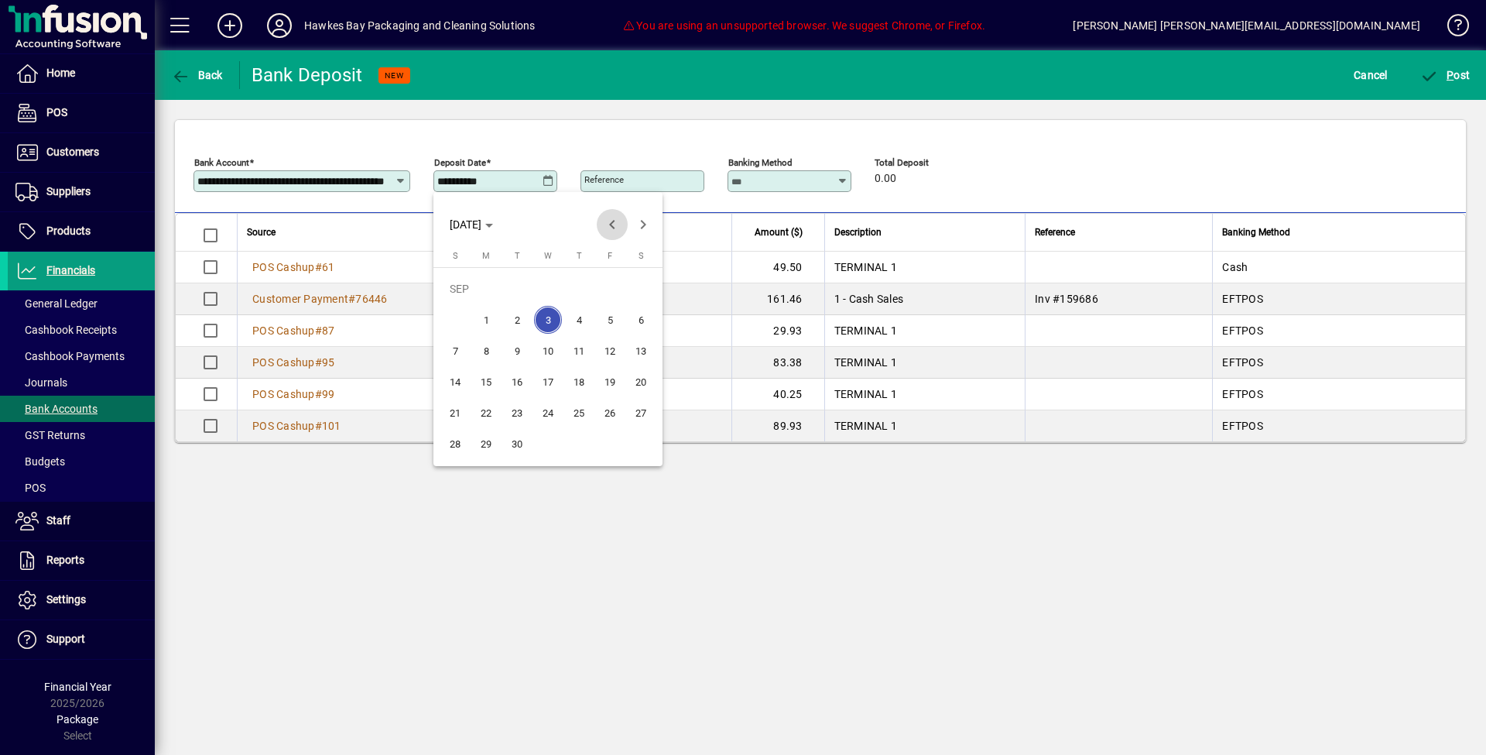
click at [617, 225] on span "Previous month" at bounding box center [612, 224] width 31 height 31
click at [547, 386] on span "20" at bounding box center [548, 382] width 28 height 28
type input "**********"
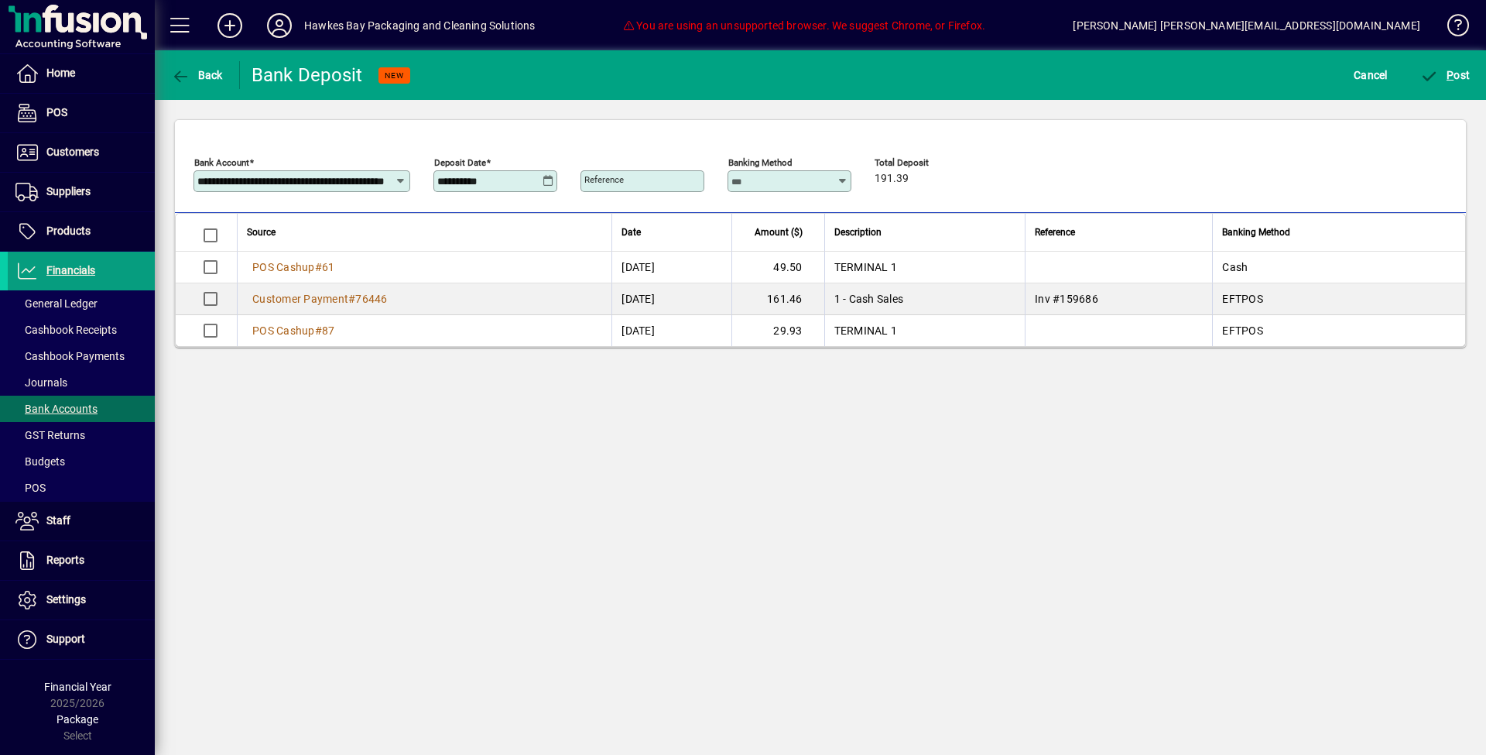
click at [547, 178] on icon at bounding box center [549, 181] width 12 height 12
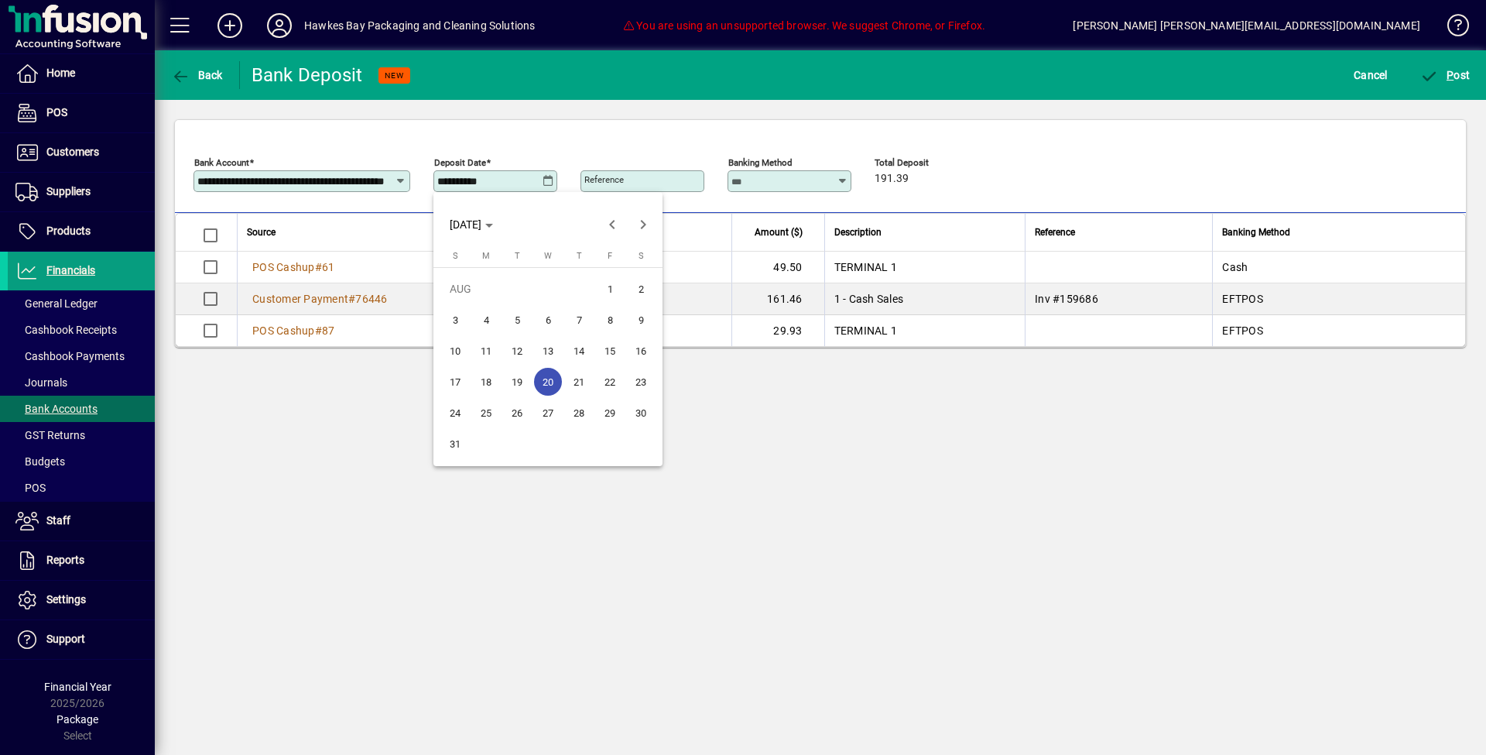
drag, startPoint x: 551, startPoint y: 377, endPoint x: 571, endPoint y: 377, distance: 19.4
click at [550, 377] on span "20" at bounding box center [548, 382] width 28 height 28
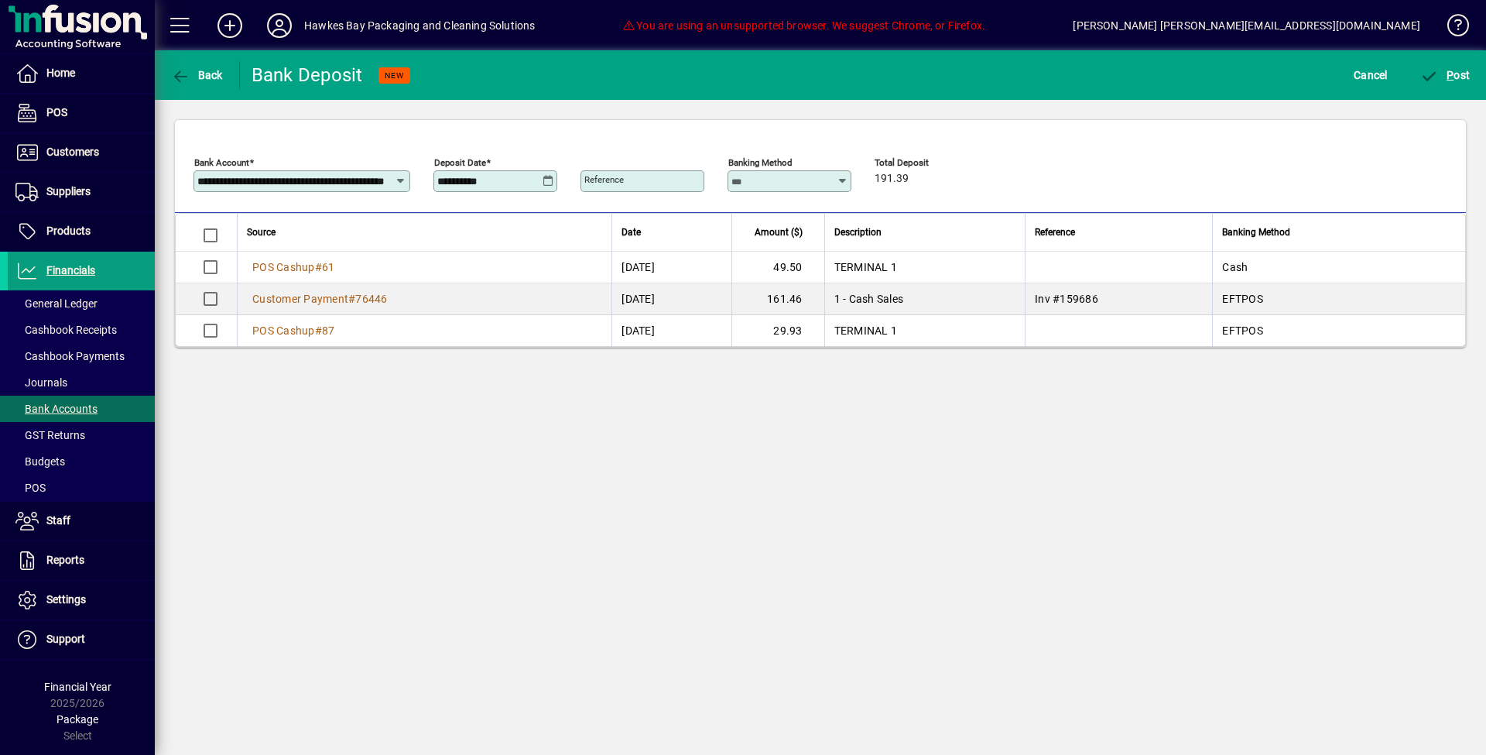
click at [694, 439] on div "**********" at bounding box center [821, 402] width 1332 height 705
click at [1436, 87] on span "submit" at bounding box center [1446, 75] width 58 height 37
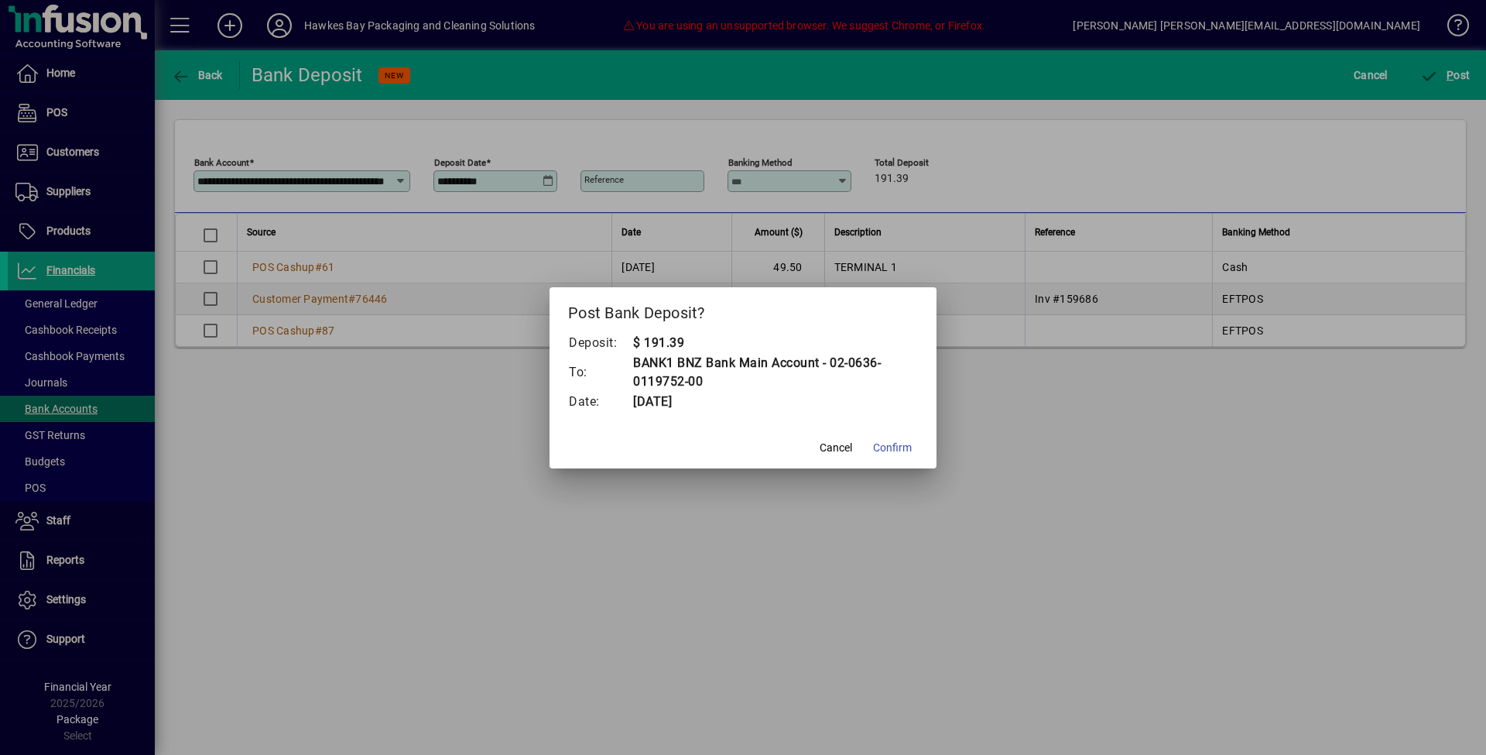
drag, startPoint x: 900, startPoint y: 444, endPoint x: 907, endPoint y: 437, distance: 10.4
click at [900, 444] on span "Confirm" at bounding box center [892, 448] width 39 height 16
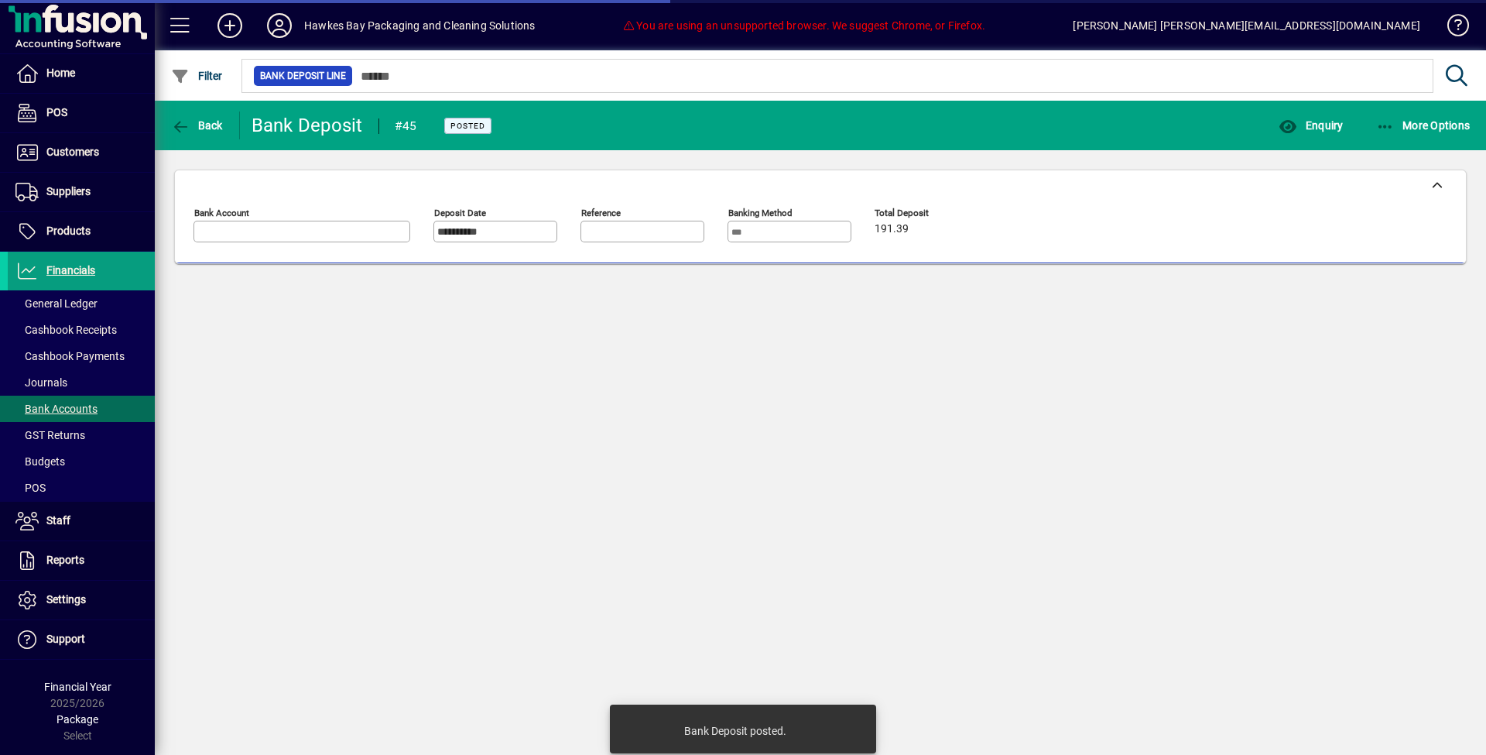
type input "**********"
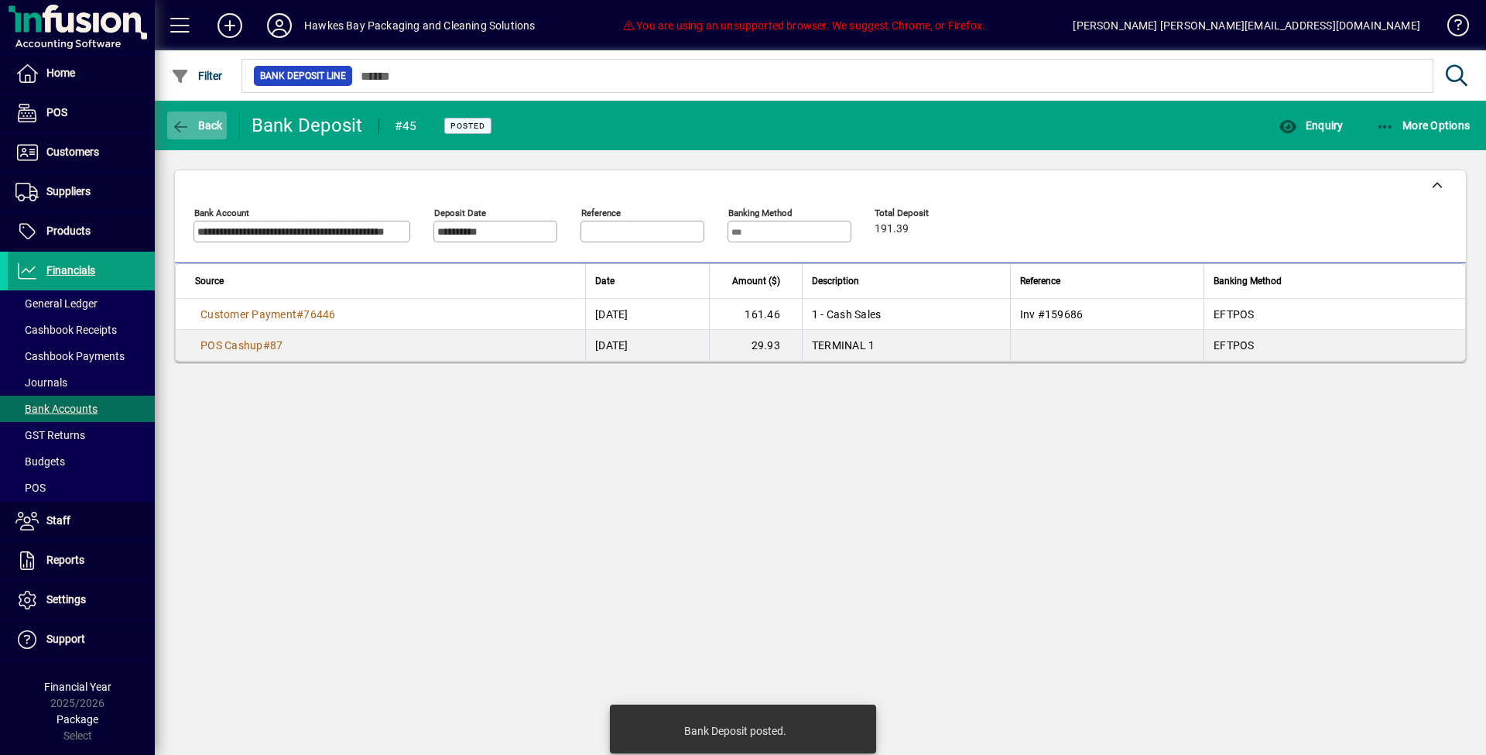
click at [221, 137] on span "button" at bounding box center [197, 125] width 60 height 37
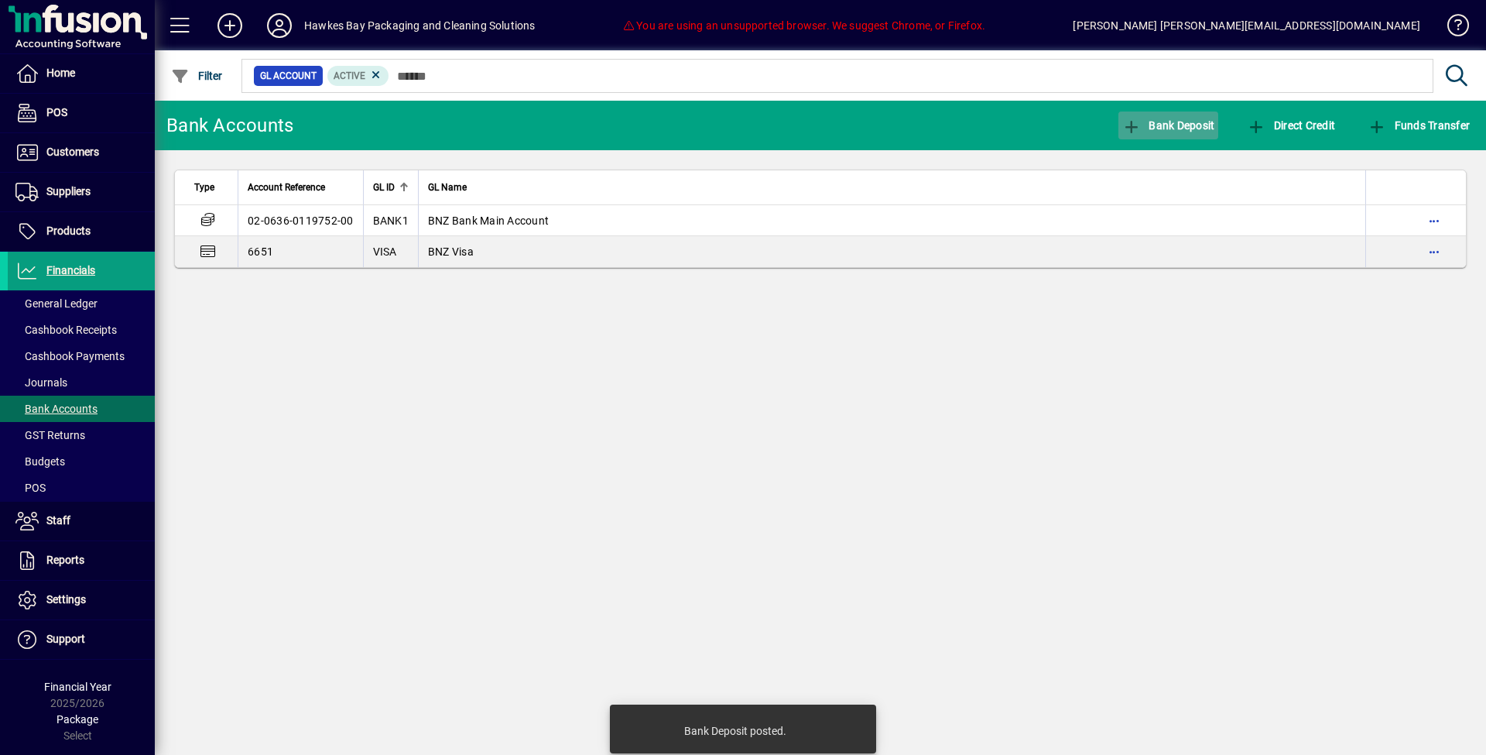
click at [1177, 125] on span "Bank Deposit" at bounding box center [1169, 125] width 93 height 12
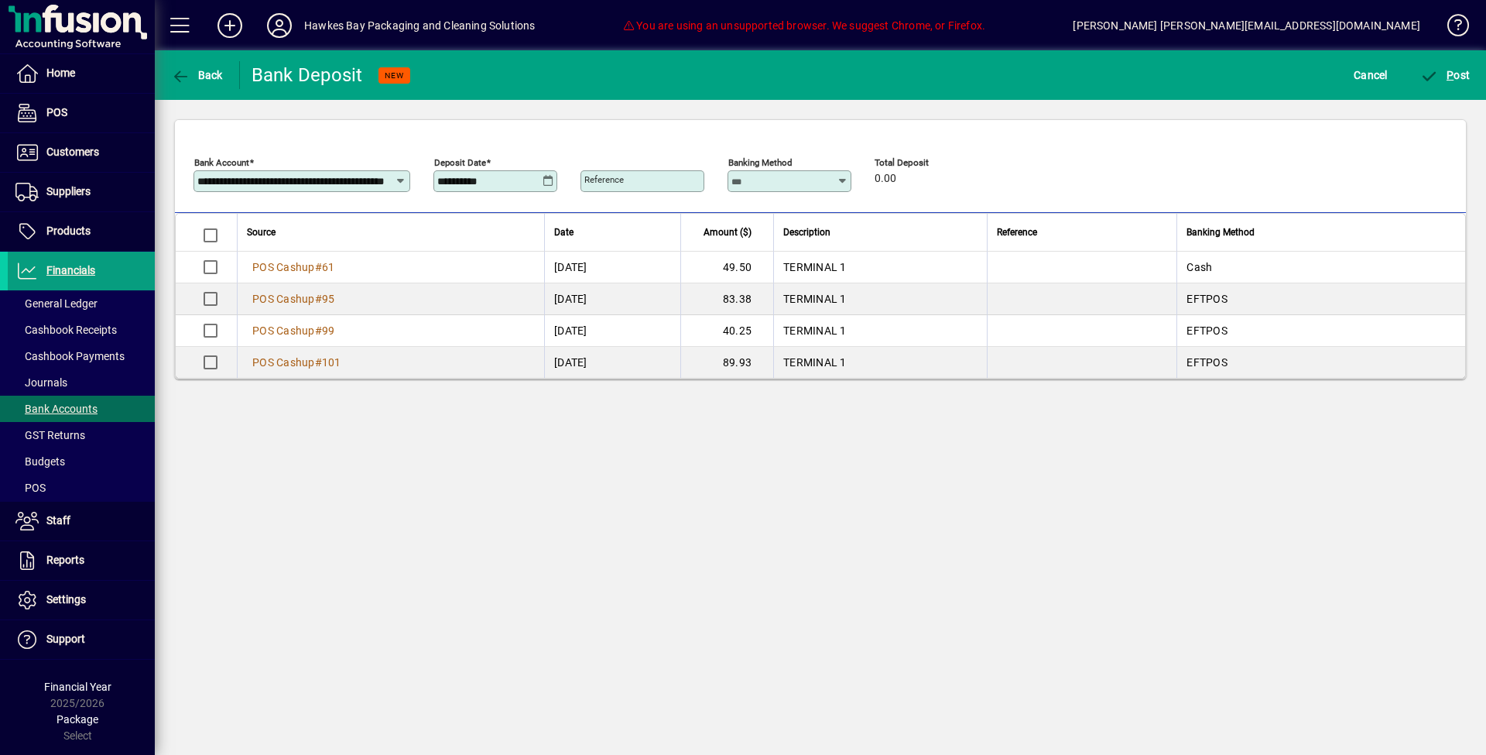
click at [554, 177] on div "**********" at bounding box center [496, 181] width 119 height 12
drag, startPoint x: 543, startPoint y: 194, endPoint x: 547, endPoint y: 177, distance: 16.7
click at [543, 192] on div at bounding box center [496, 200] width 124 height 17
click at [547, 177] on icon at bounding box center [549, 181] width 12 height 12
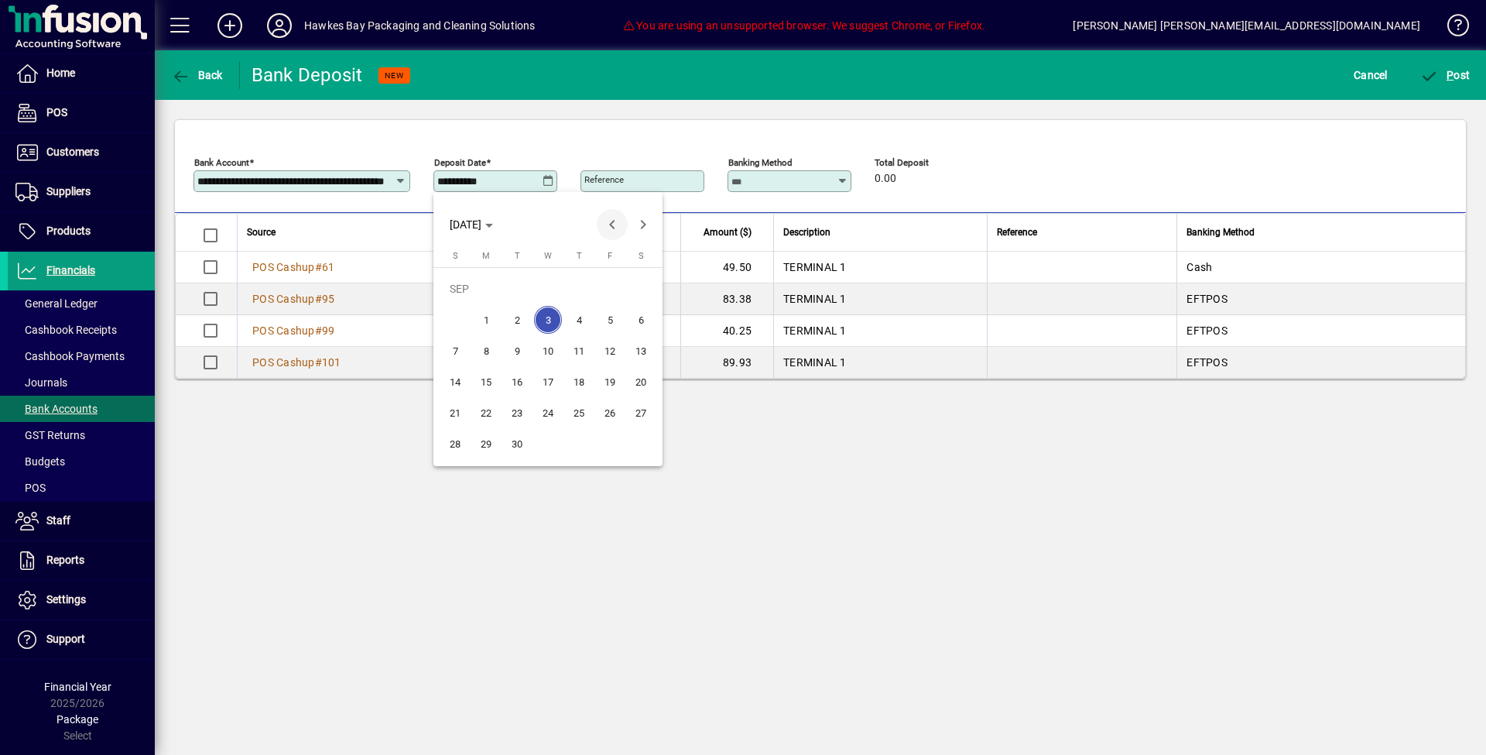
drag, startPoint x: 612, startPoint y: 215, endPoint x: 615, endPoint y: 225, distance: 10.1
click at [612, 215] on span "Previous month" at bounding box center [612, 224] width 31 height 31
click at [524, 406] on span "26" at bounding box center [517, 413] width 28 height 28
type input "**********"
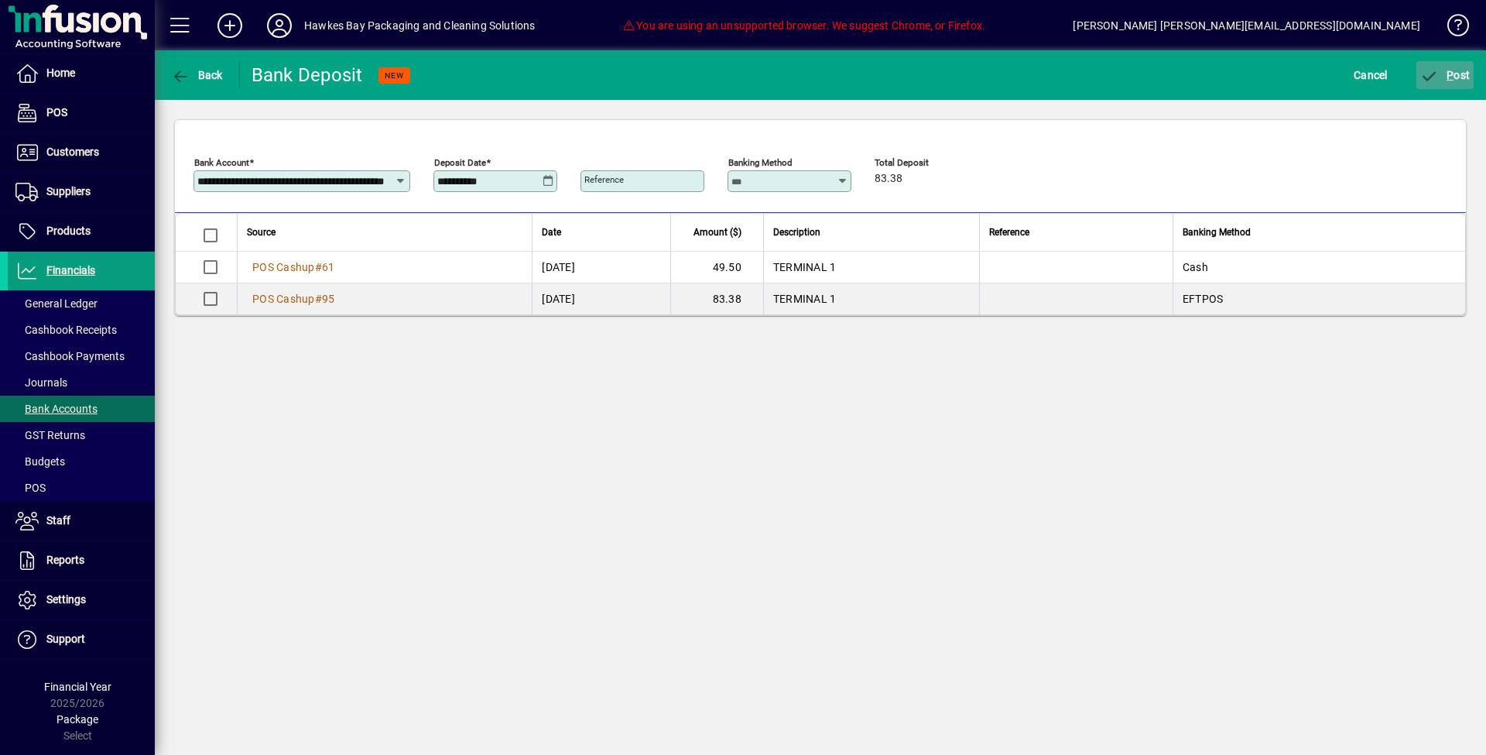
click at [1452, 82] on span "submit" at bounding box center [1446, 75] width 58 height 37
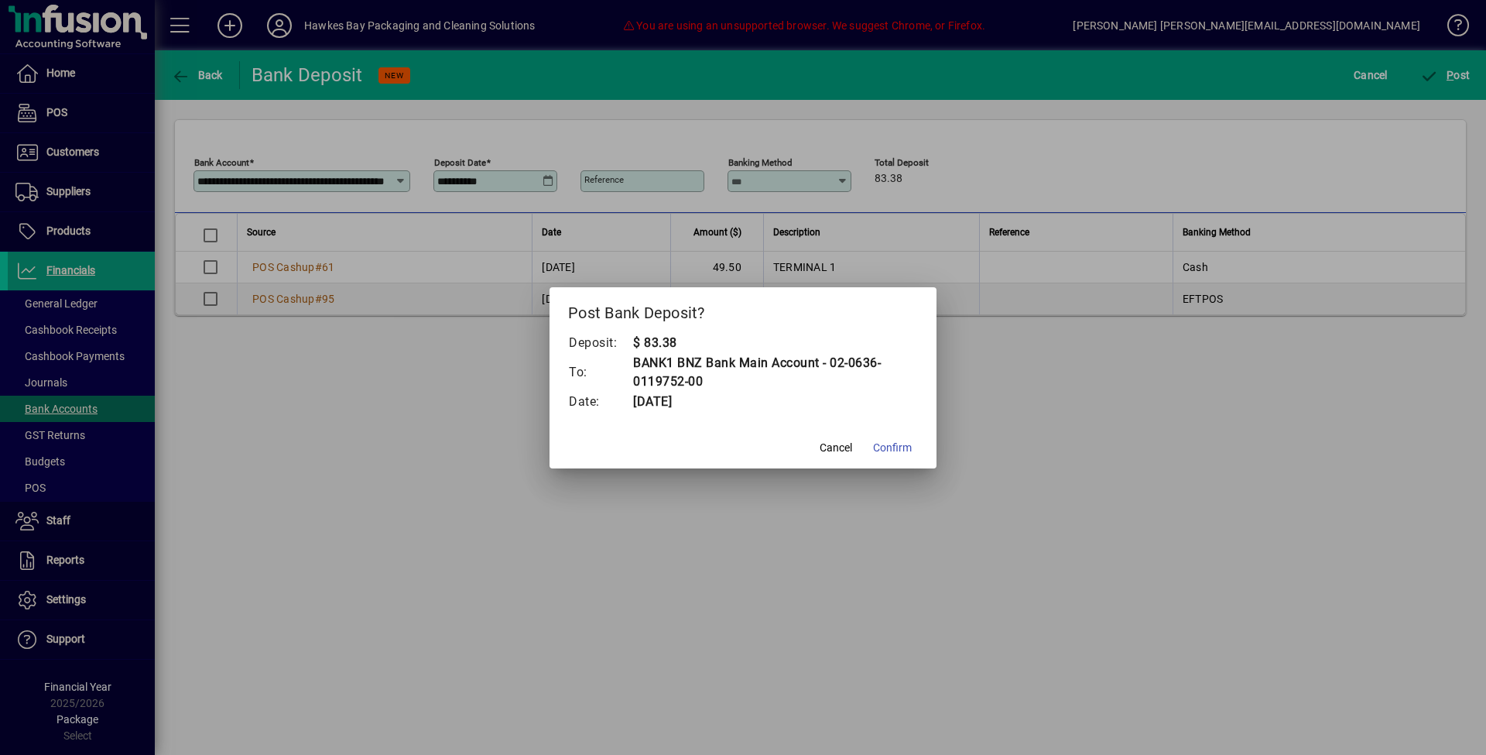
click at [897, 448] on span "Confirm" at bounding box center [892, 448] width 39 height 16
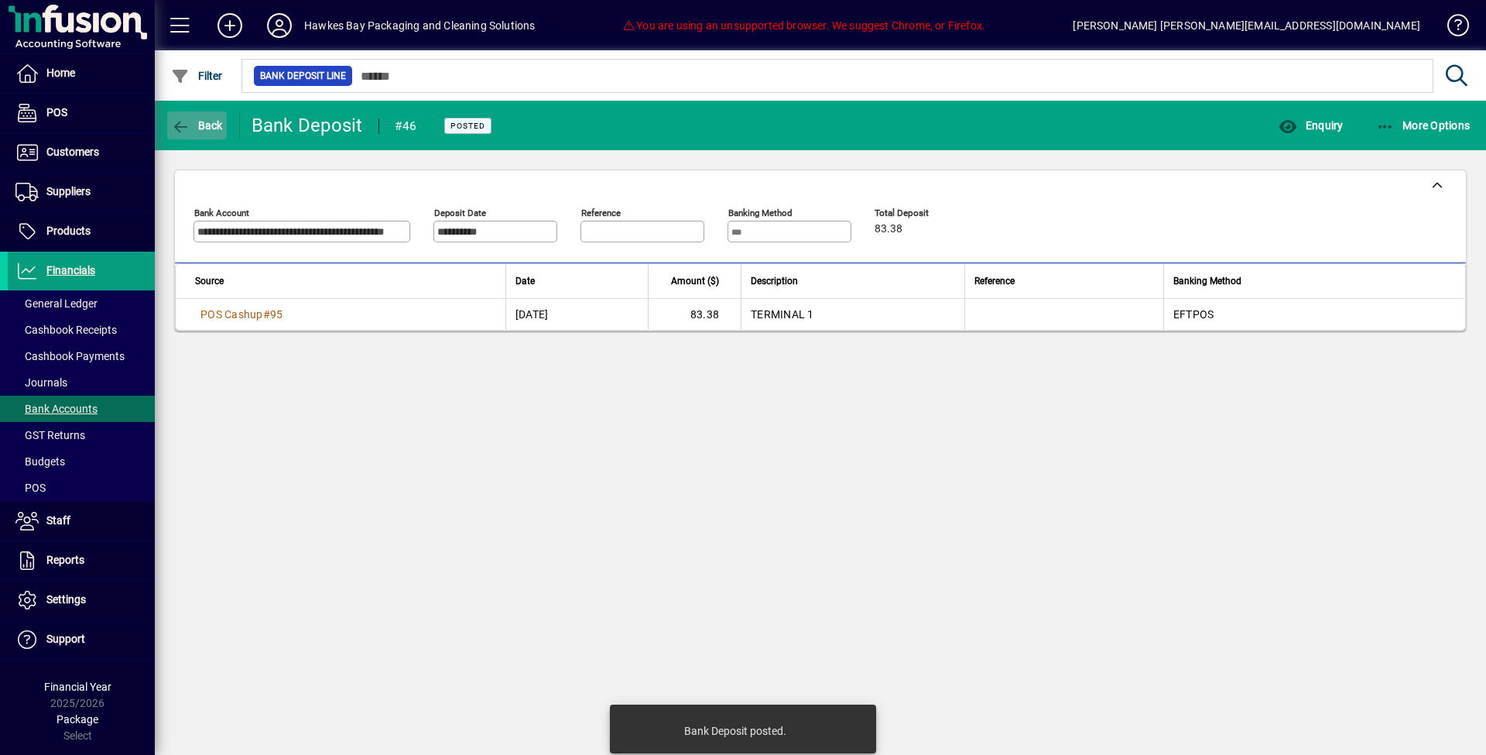
click at [205, 126] on span "Back" at bounding box center [197, 125] width 52 height 12
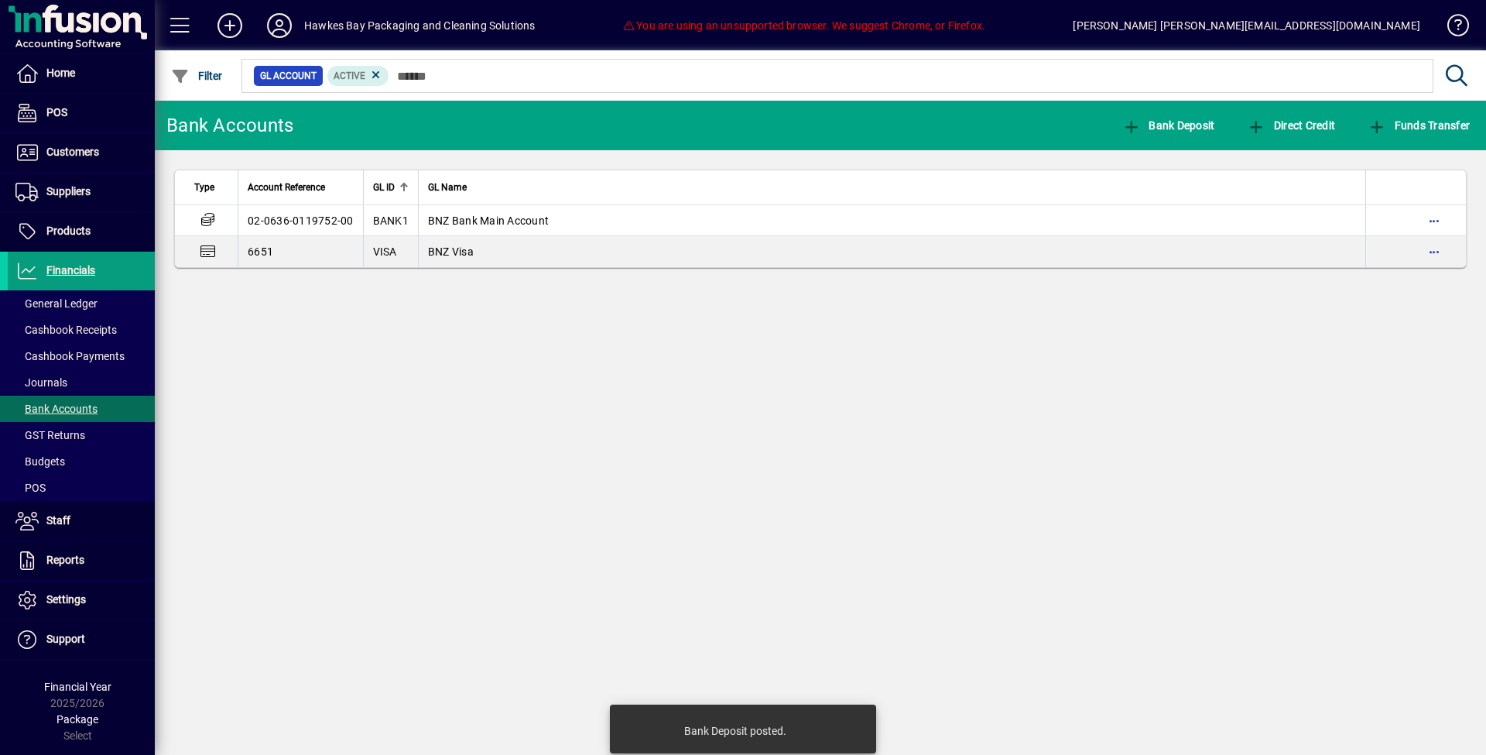
click at [1217, 121] on div "Bank Deposit" at bounding box center [1168, 125] width 125 height 28
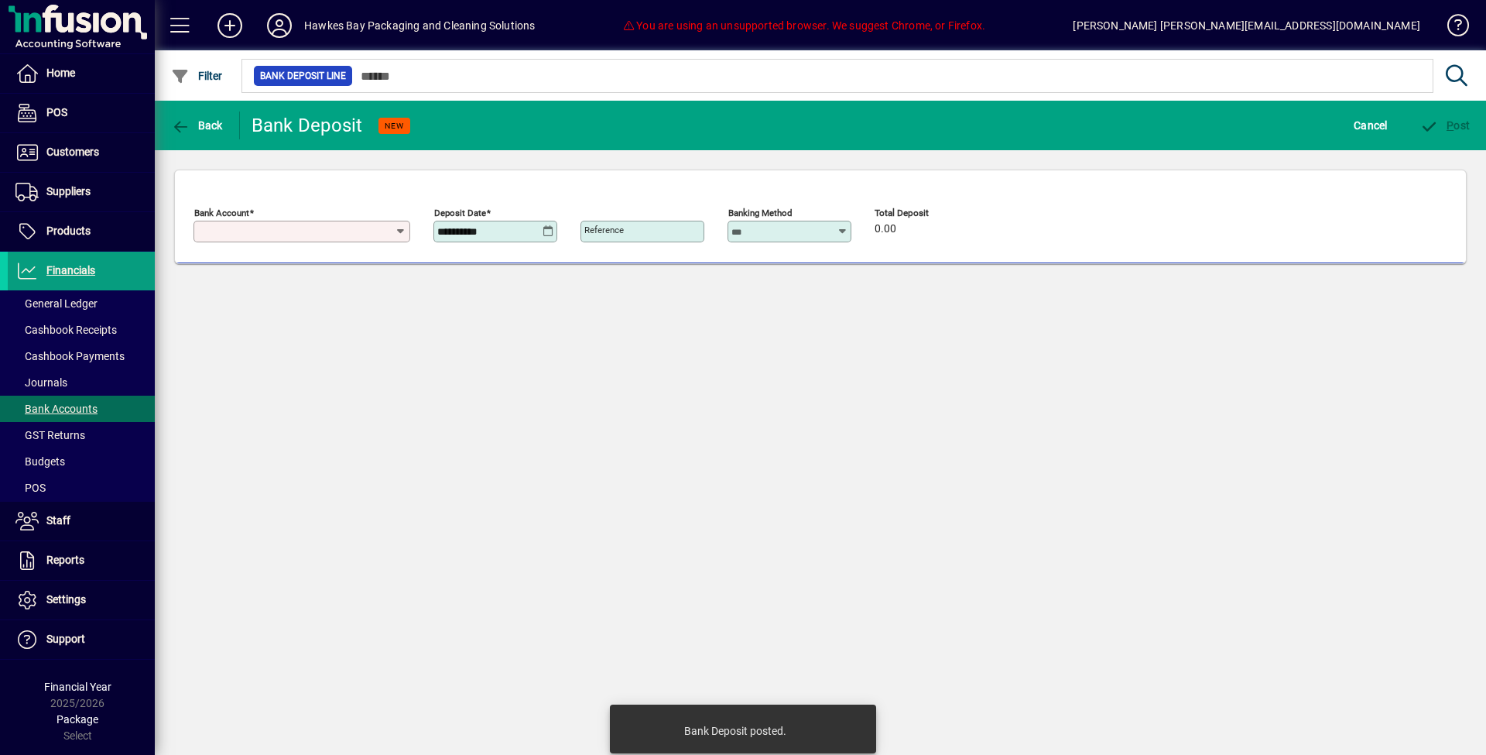
type input "**********"
click at [1188, 150] on div "**********" at bounding box center [821, 216] width 1332 height 133
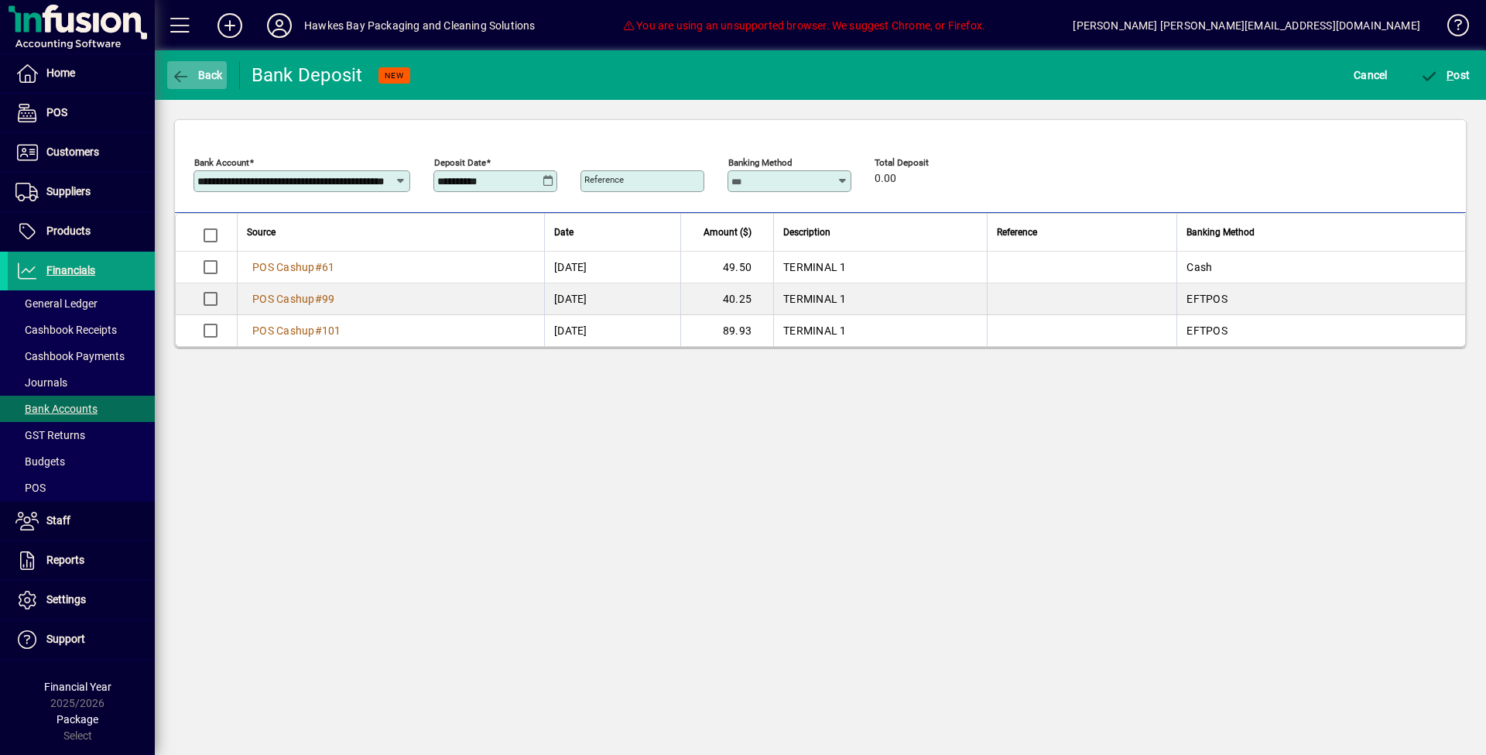
click at [184, 74] on icon "button" at bounding box center [180, 76] width 19 height 15
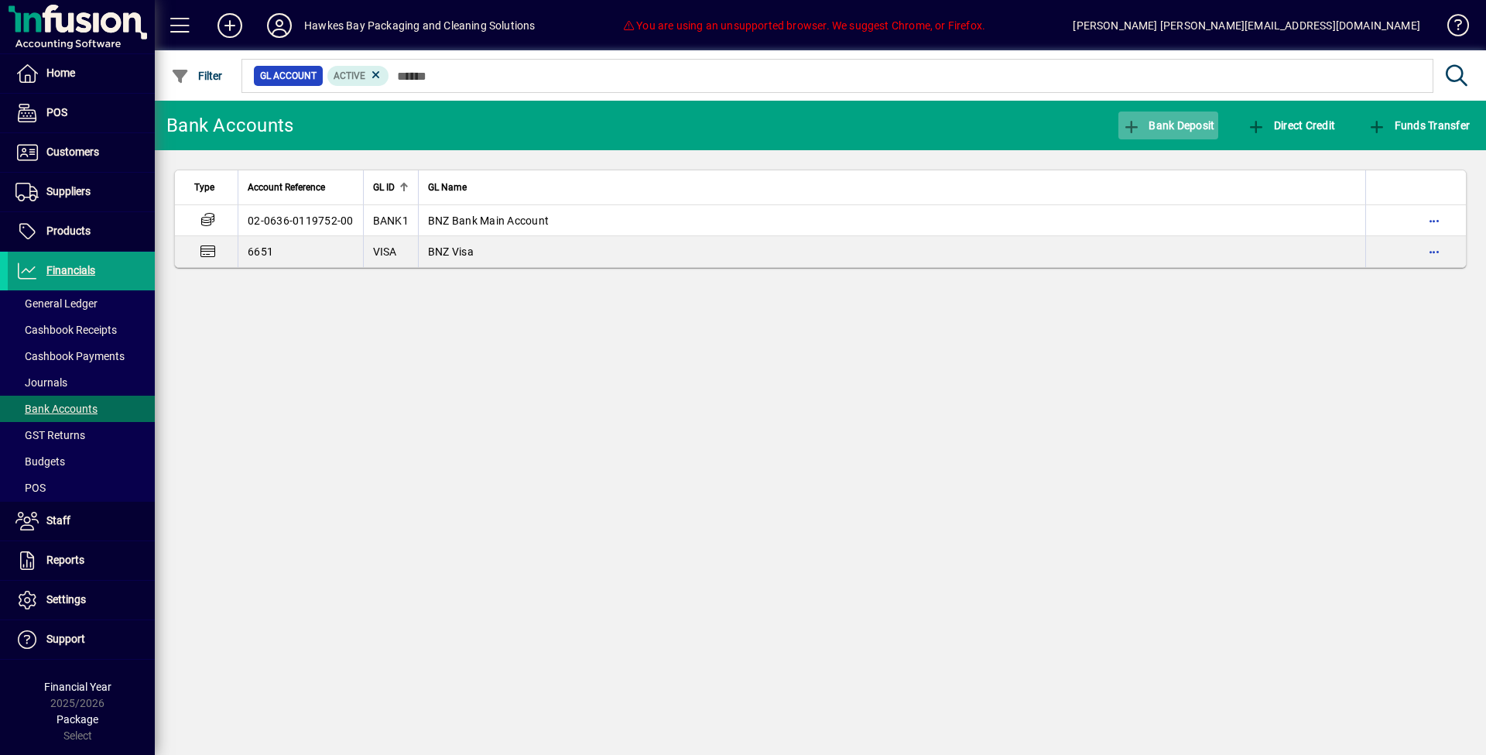
click at [1168, 118] on span "button" at bounding box center [1169, 125] width 101 height 37
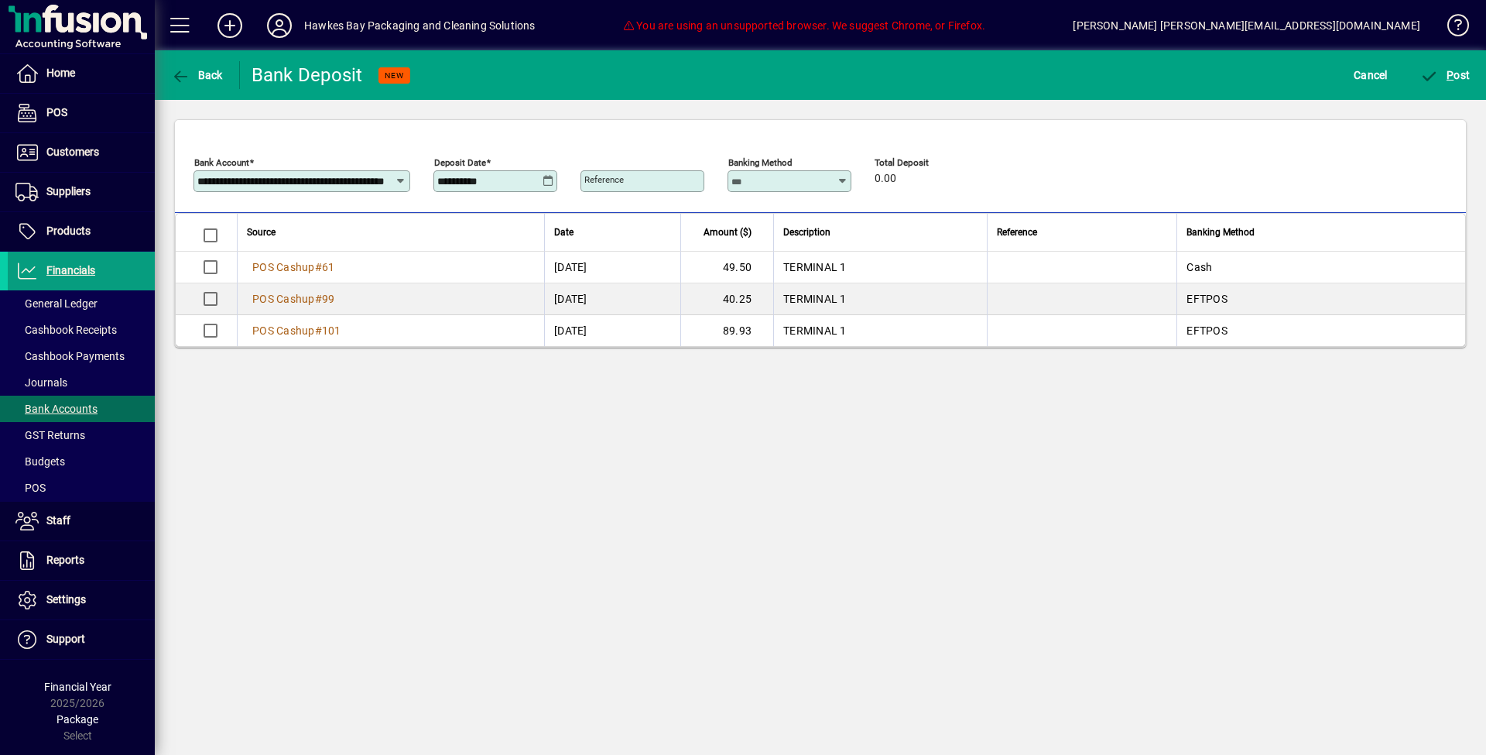
click at [555, 180] on div "**********" at bounding box center [496, 181] width 119 height 12
click at [551, 181] on icon at bounding box center [549, 181] width 12 height 12
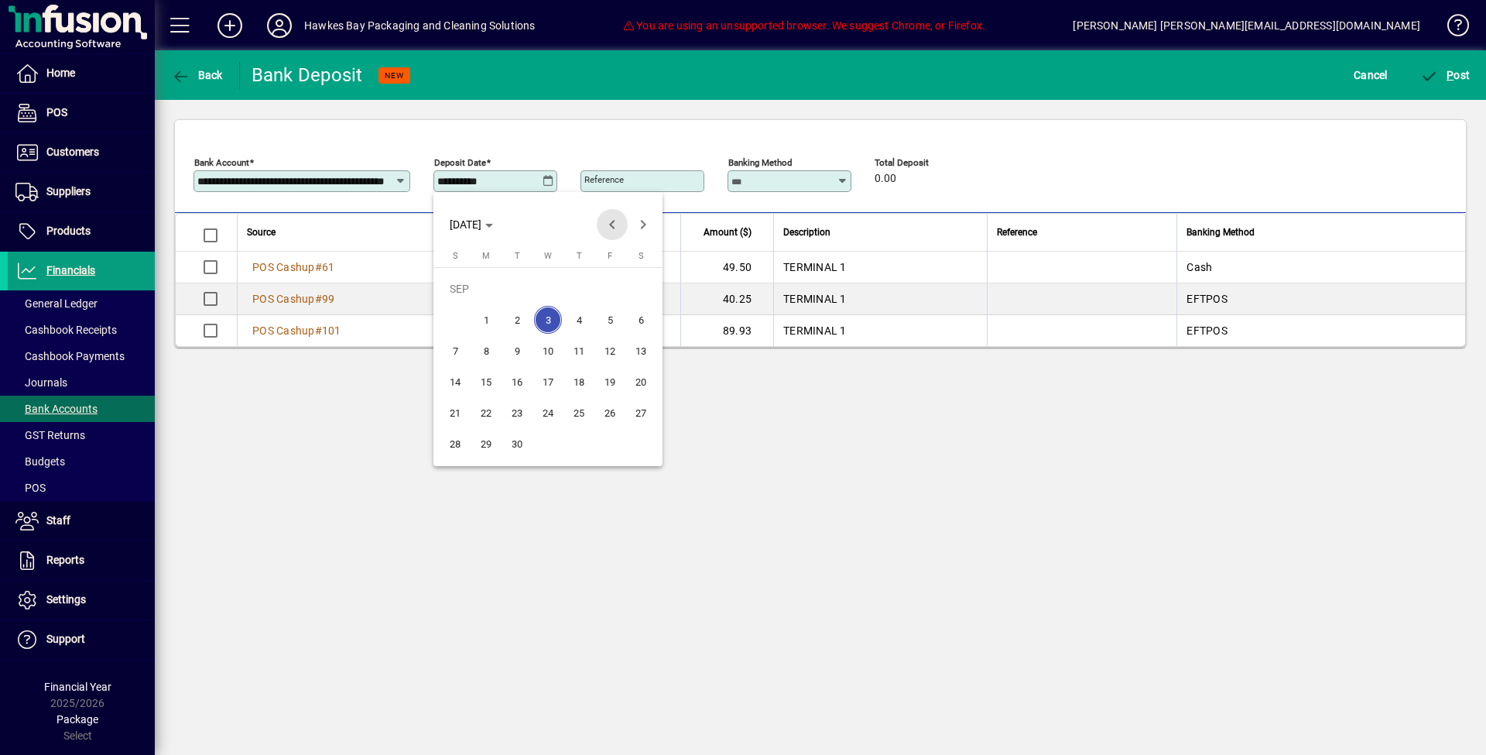
drag, startPoint x: 611, startPoint y: 225, endPoint x: 601, endPoint y: 269, distance: 44.5
click at [611, 225] on span "Previous month" at bounding box center [612, 224] width 31 height 31
click at [588, 408] on span "28" at bounding box center [579, 413] width 28 height 28
type input "**********"
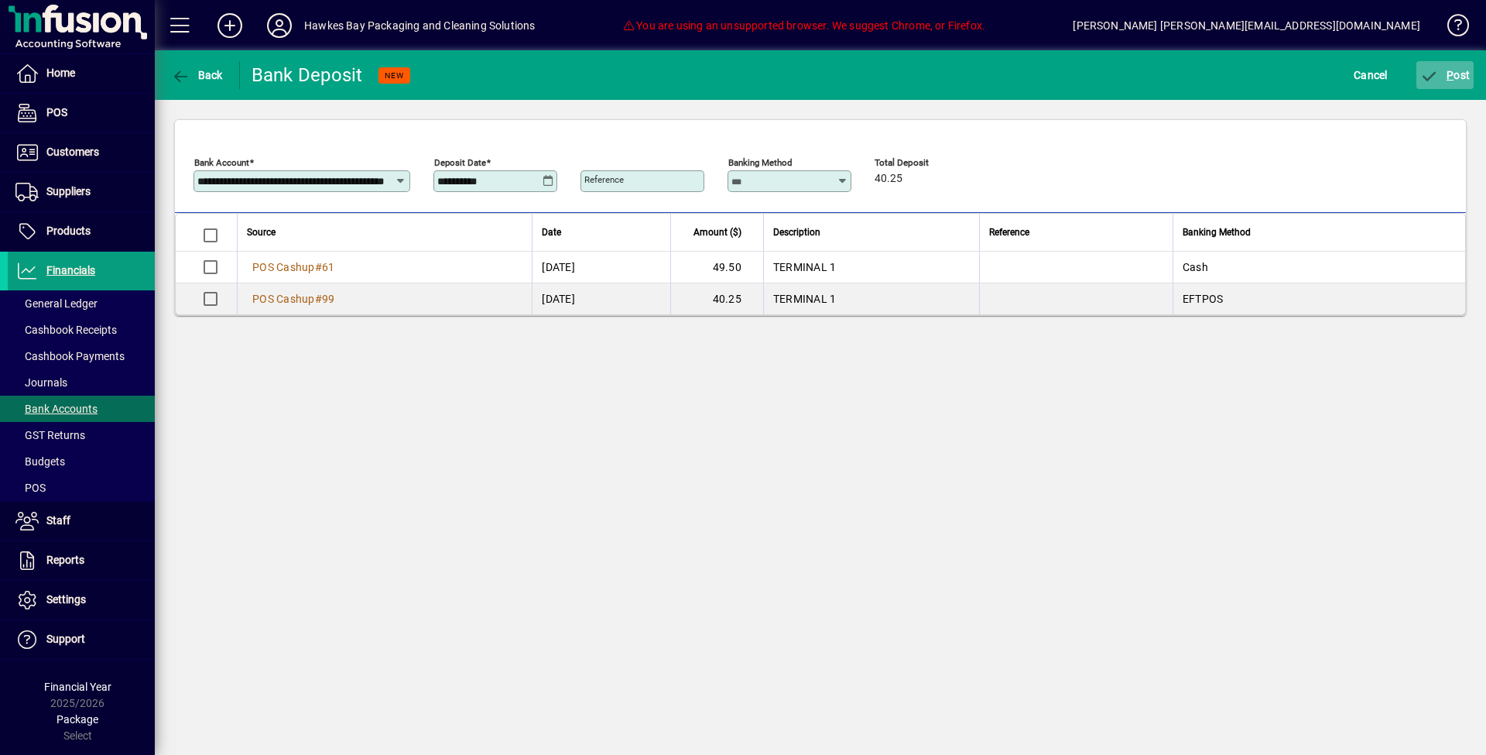
click at [1440, 87] on span "submit" at bounding box center [1446, 75] width 58 height 37
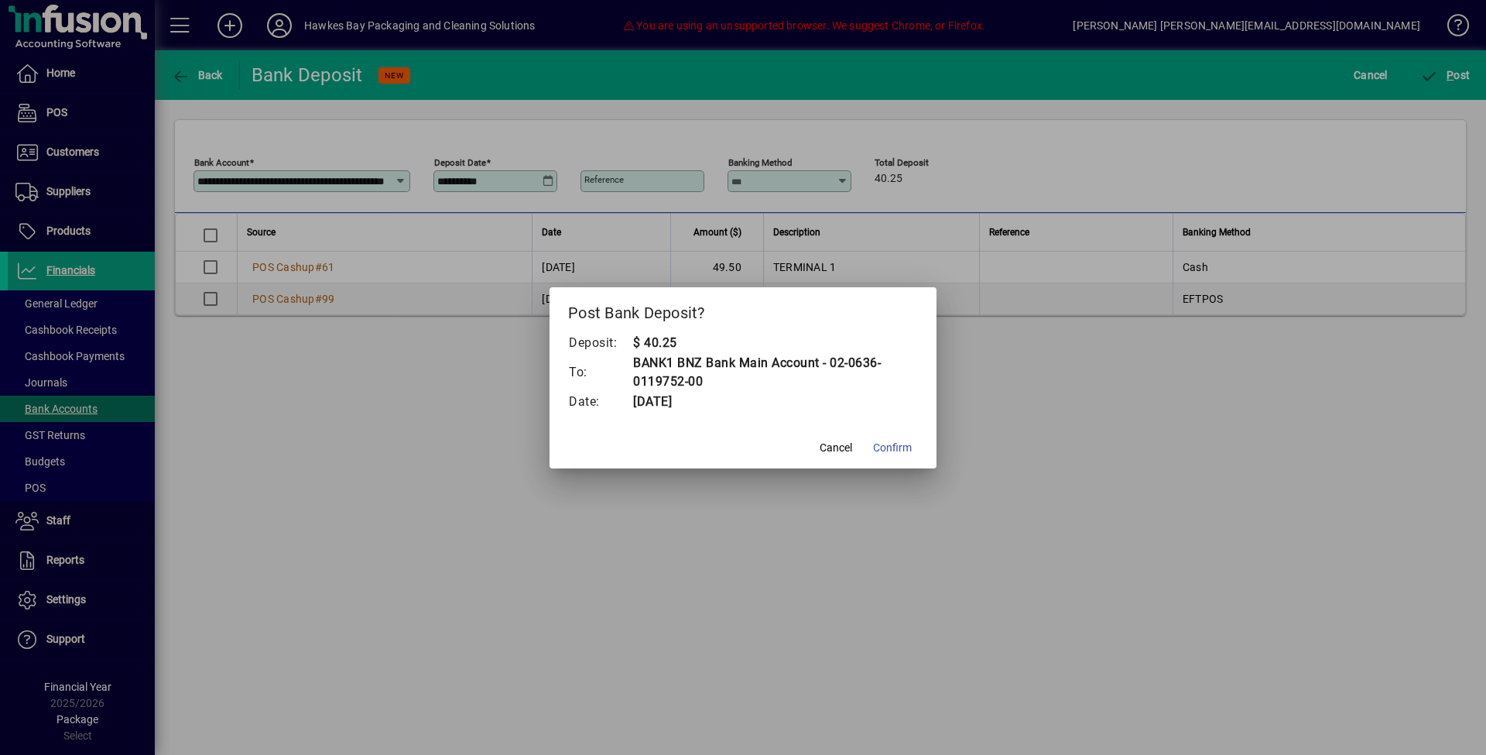
drag, startPoint x: 907, startPoint y: 444, endPoint x: 914, endPoint y: 426, distance: 18.9
click at [905, 442] on span "Confirm" at bounding box center [892, 448] width 39 height 16
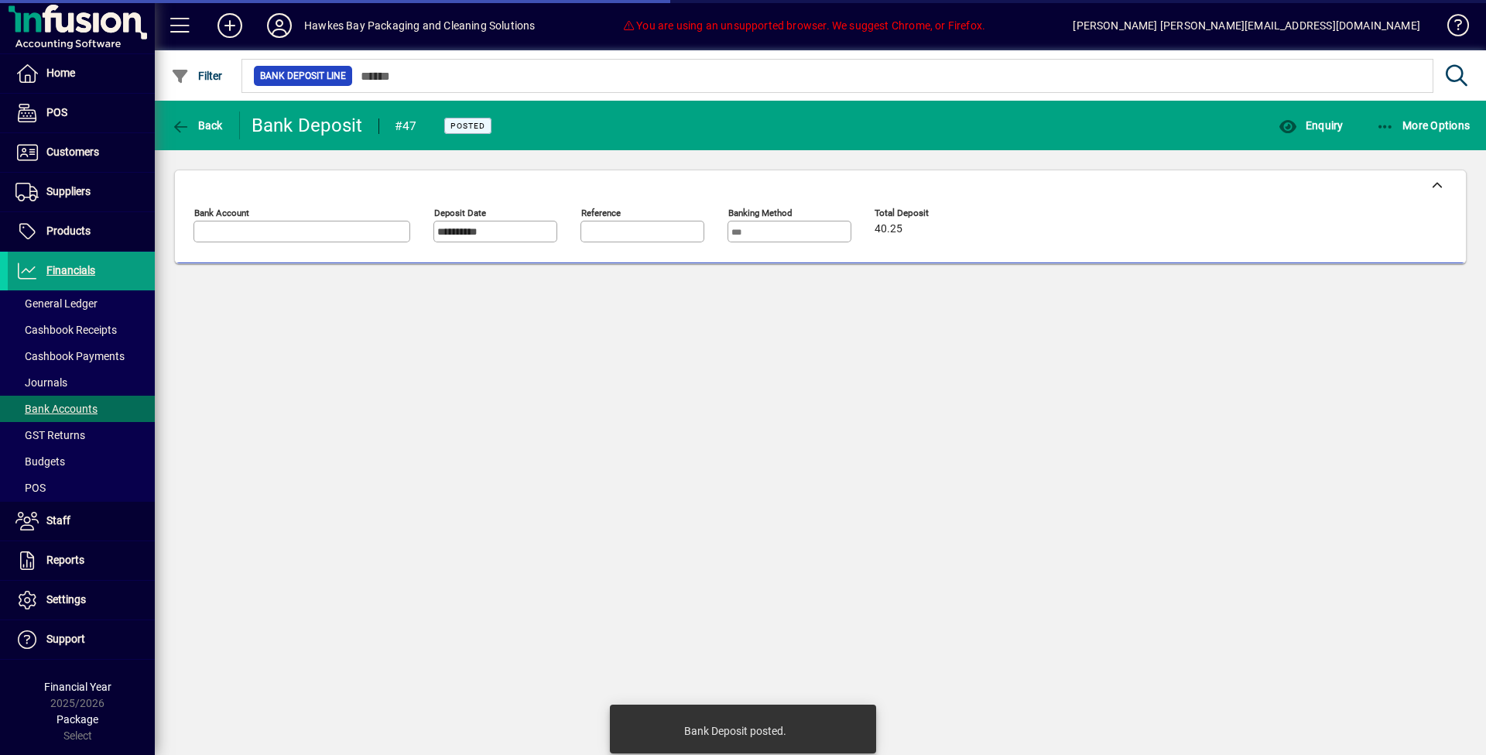
type input "**********"
